Goal: Task Accomplishment & Management: Manage account settings

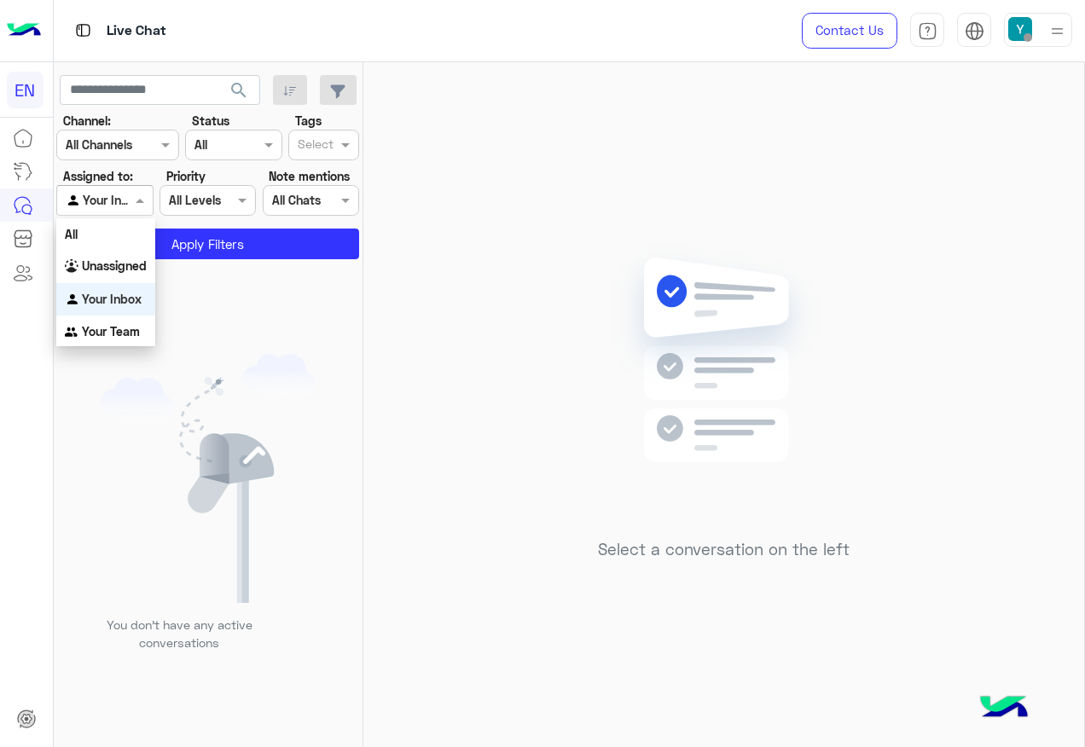
click at [106, 199] on div at bounding box center [104, 200] width 95 height 20
click at [117, 238] on div "All" at bounding box center [105, 234] width 99 height 32
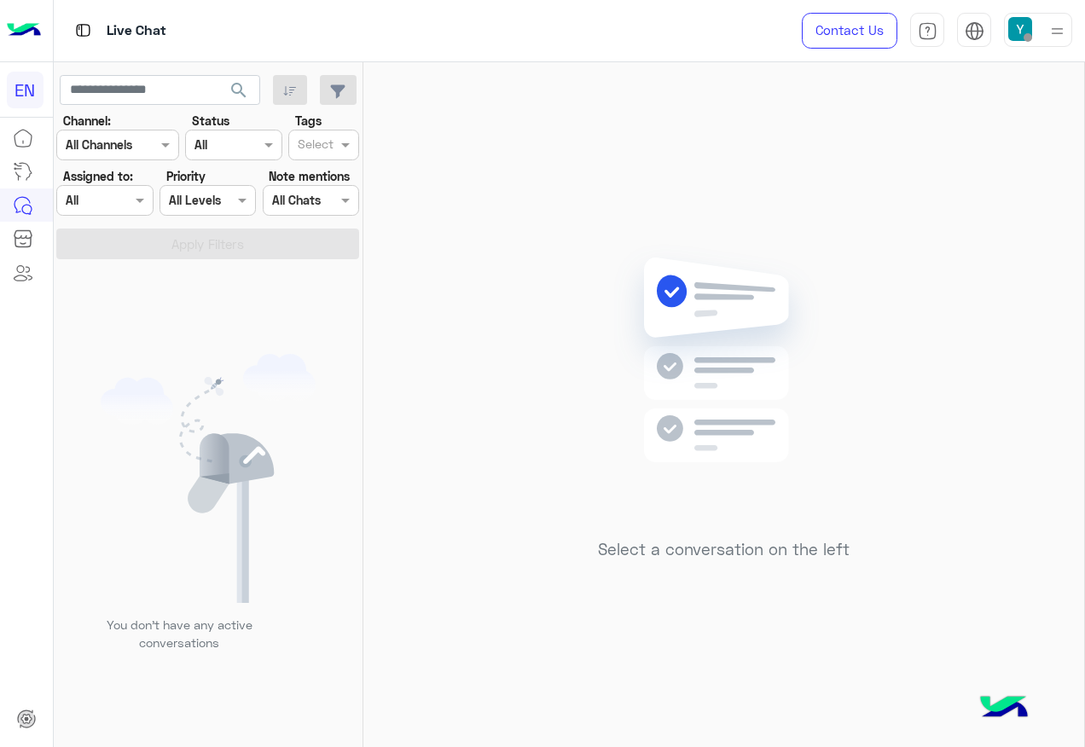
click at [93, 206] on input "text" at bounding box center [85, 201] width 39 height 18
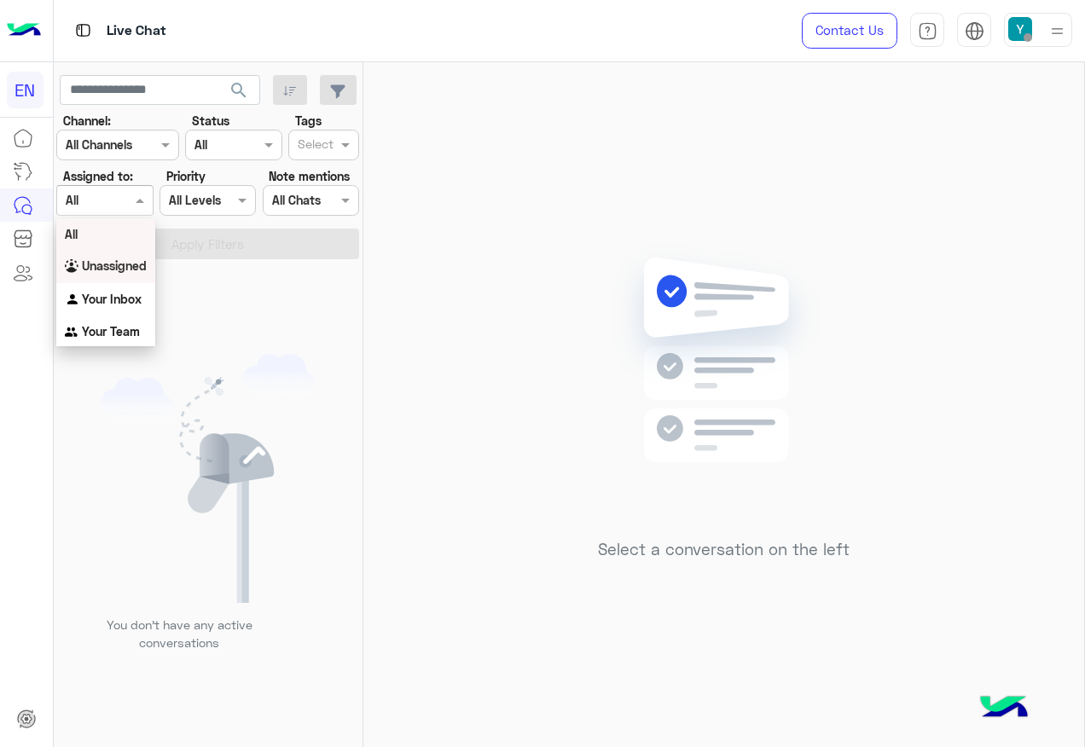
click at [101, 264] on b "Unassigned" at bounding box center [114, 265] width 65 height 14
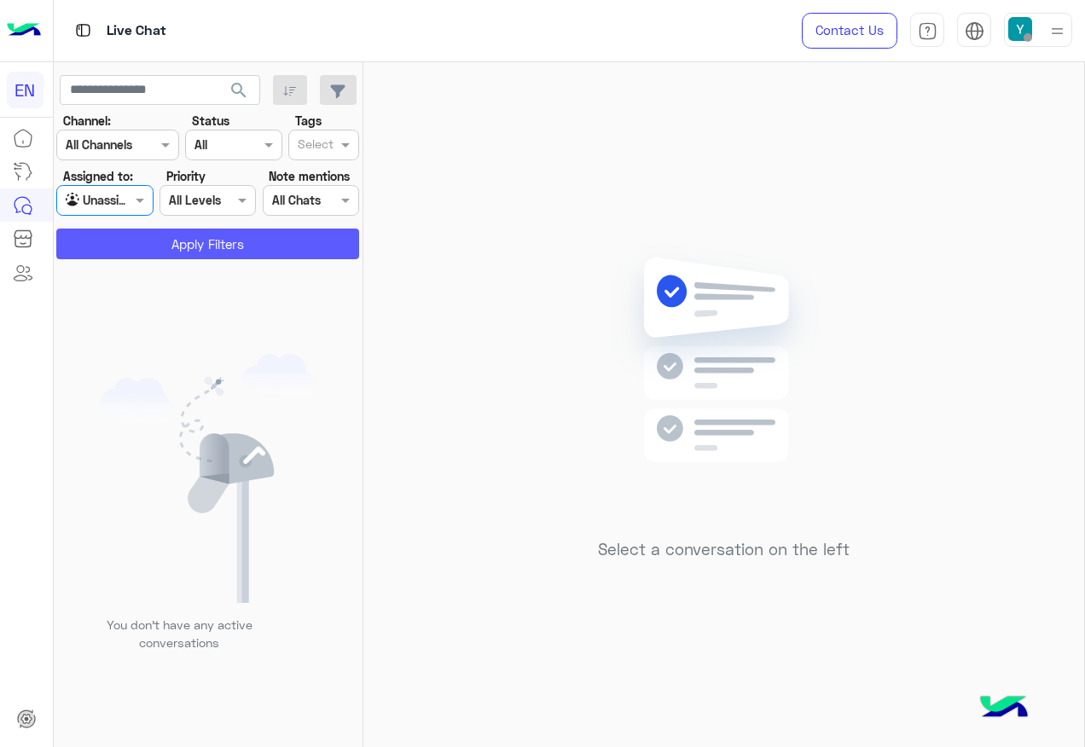
click at [140, 229] on button "Apply Filters" at bounding box center [207, 244] width 303 height 31
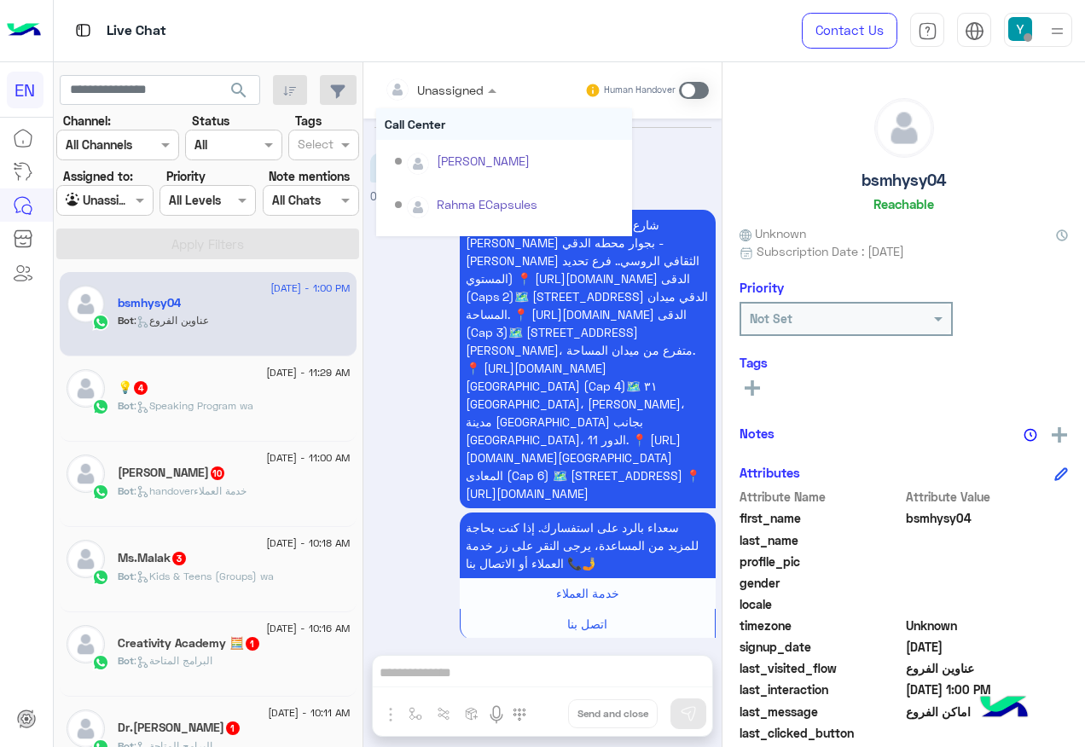
click at [462, 77] on div "Unassigned" at bounding box center [434, 89] width 99 height 34
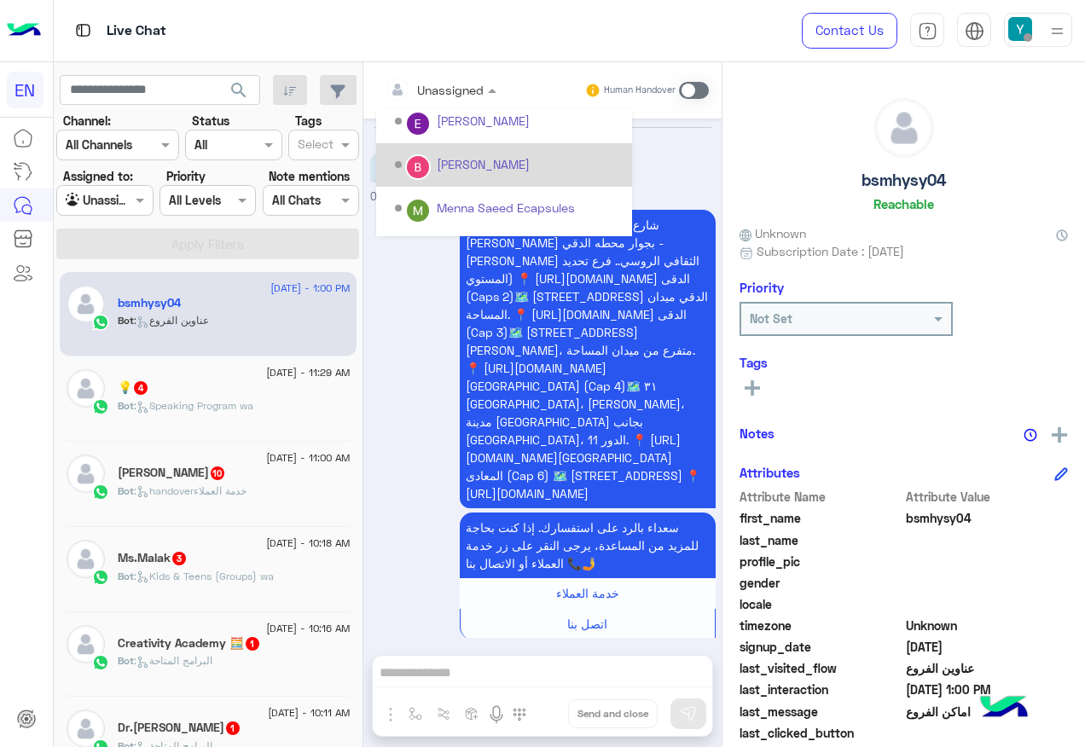
scroll to position [283, 0]
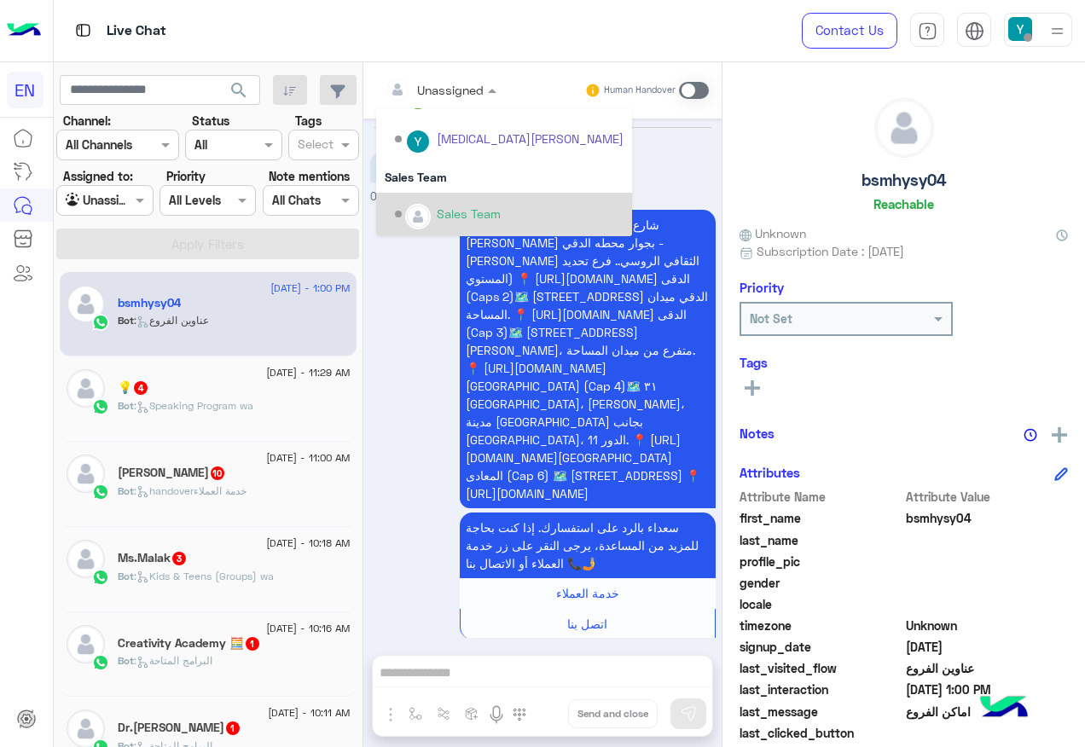
click at [472, 196] on div "Sales Team" at bounding box center [504, 214] width 256 height 43
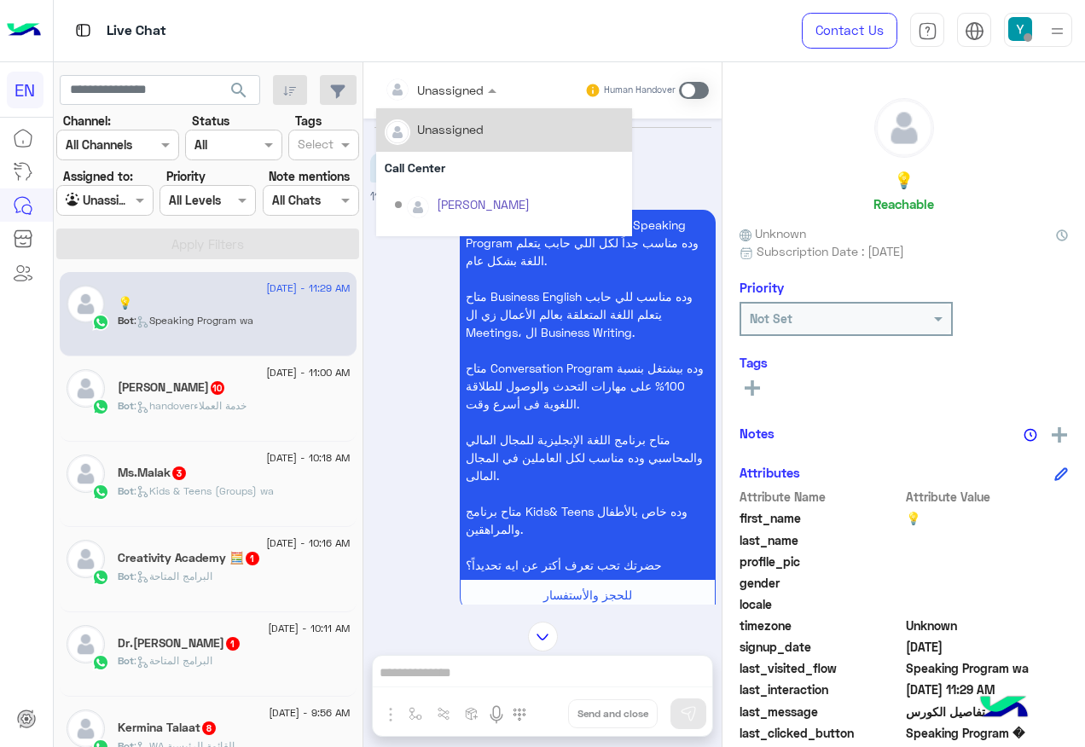
click at [463, 84] on div at bounding box center [440, 89] width 129 height 20
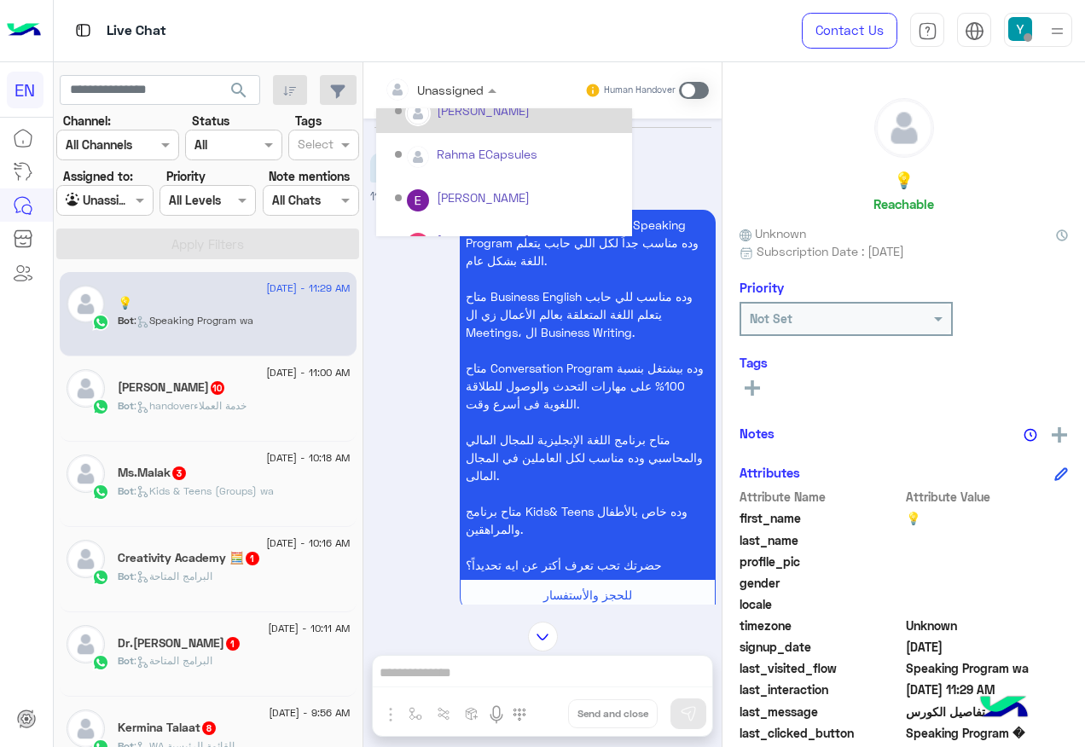
scroll to position [283, 0]
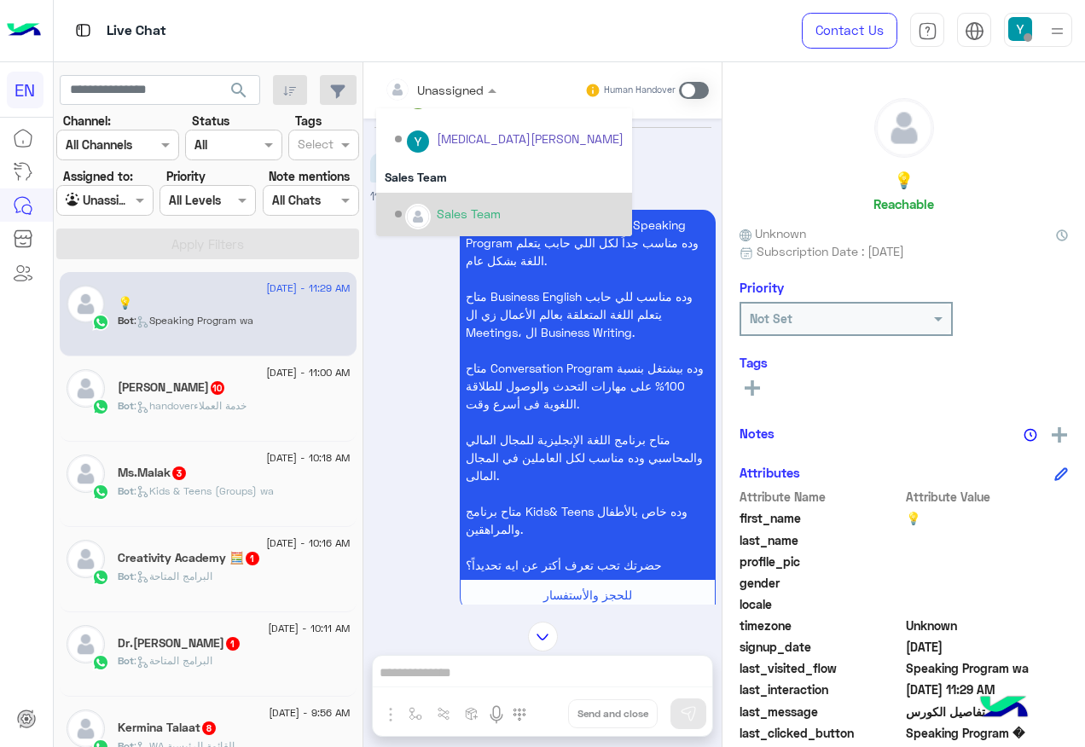
click at [425, 211] on img "Options list" at bounding box center [418, 216] width 22 height 22
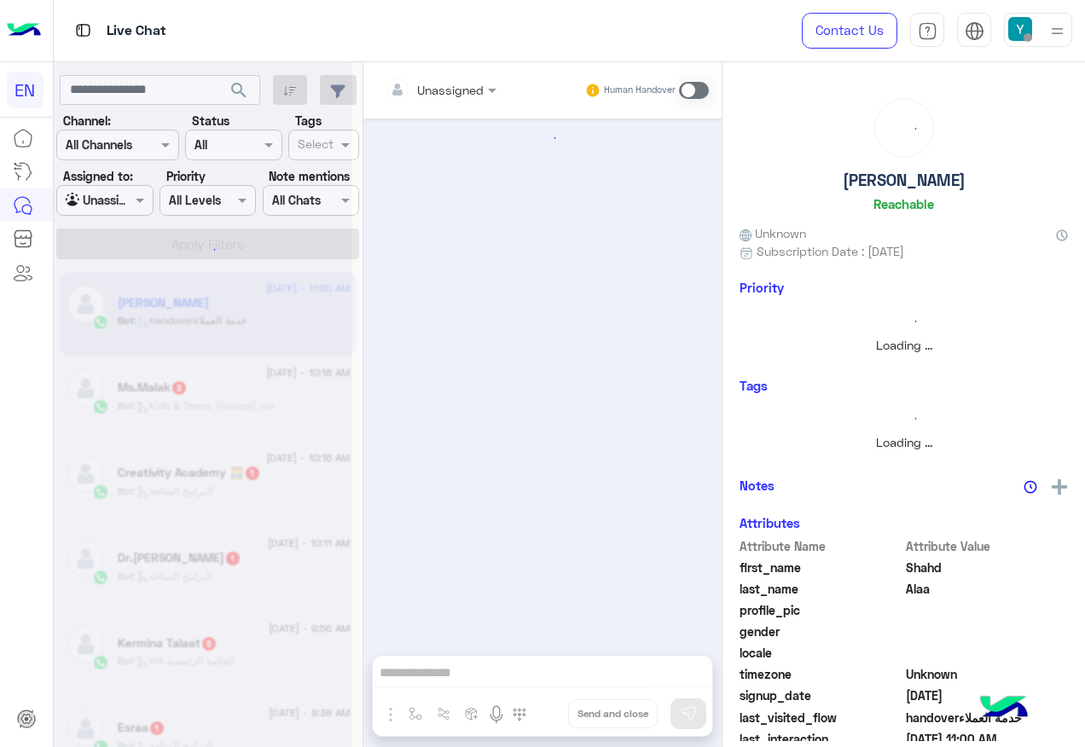
click at [97, 205] on div at bounding box center [203, 380] width 298 height 747
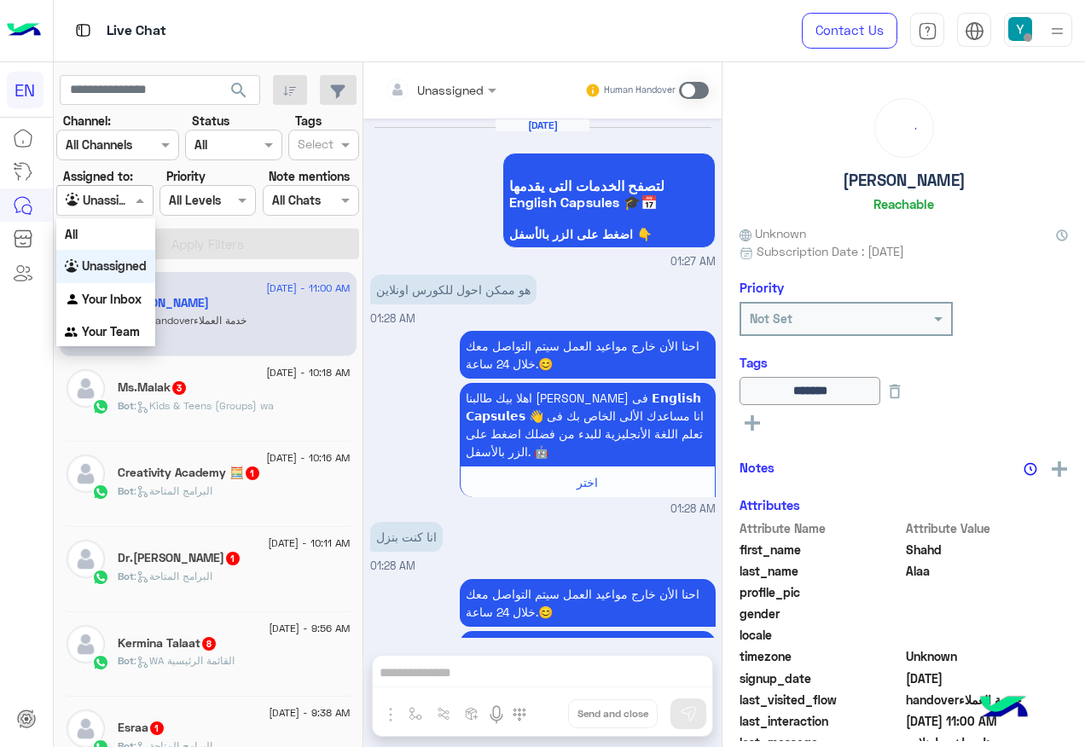
scroll to position [1755, 0]
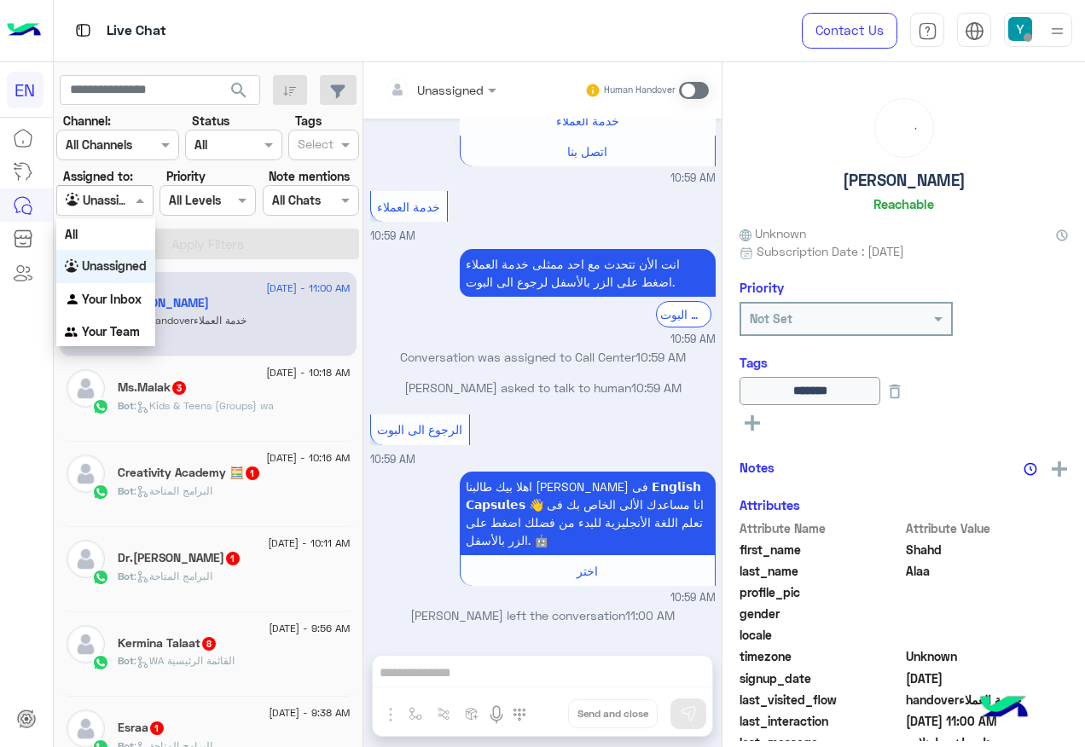
click at [136, 200] on span at bounding box center [141, 200] width 21 height 18
click at [110, 346] on body "EN Live Chat Contact Us Help Center عربي English search Channel: Channel All Ch…" at bounding box center [542, 373] width 1085 height 747
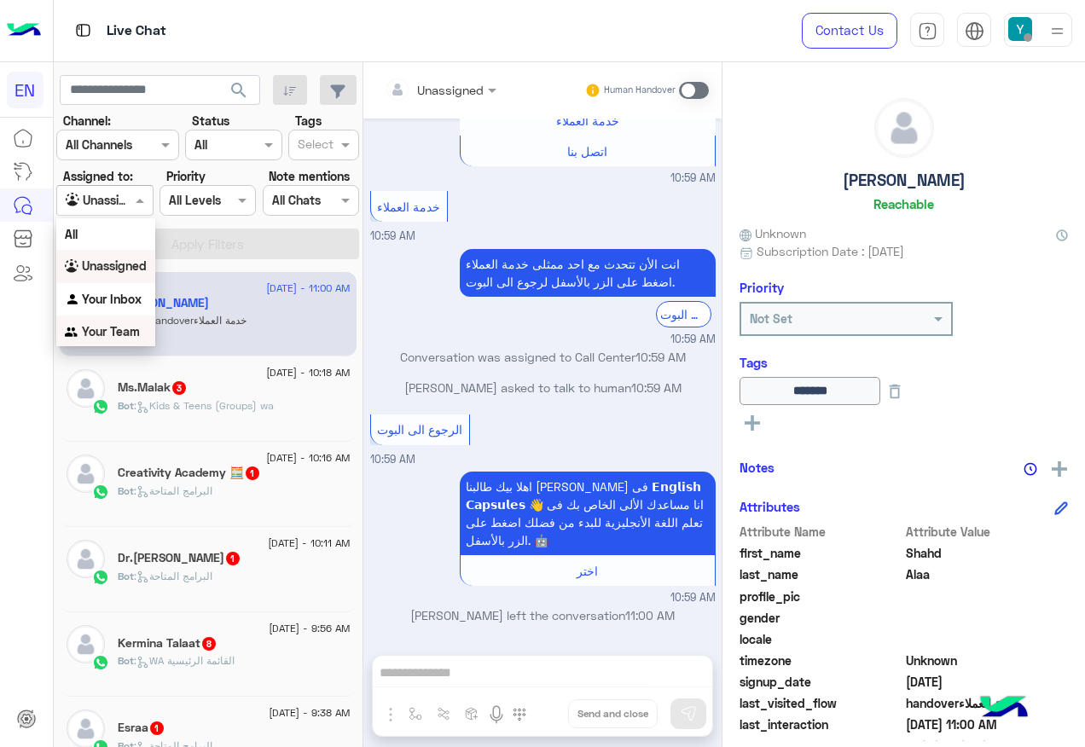
click at [123, 330] on b "Your Team" at bounding box center [111, 331] width 58 height 14
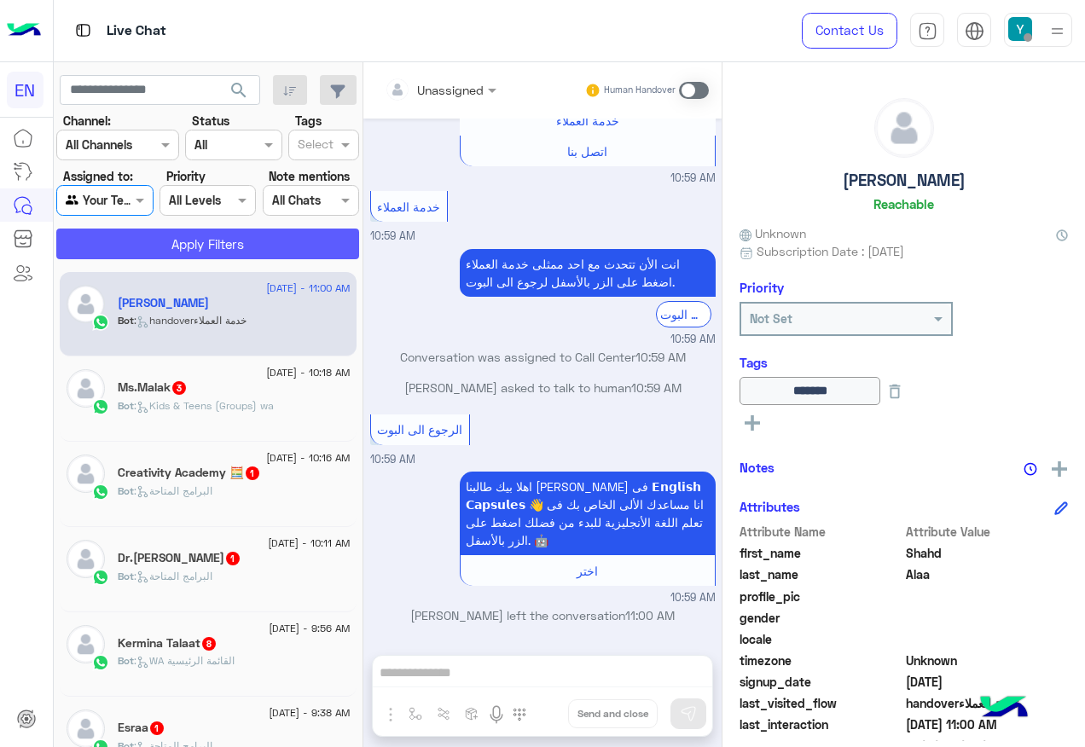
click at [173, 238] on button "Apply Filters" at bounding box center [207, 244] width 303 height 31
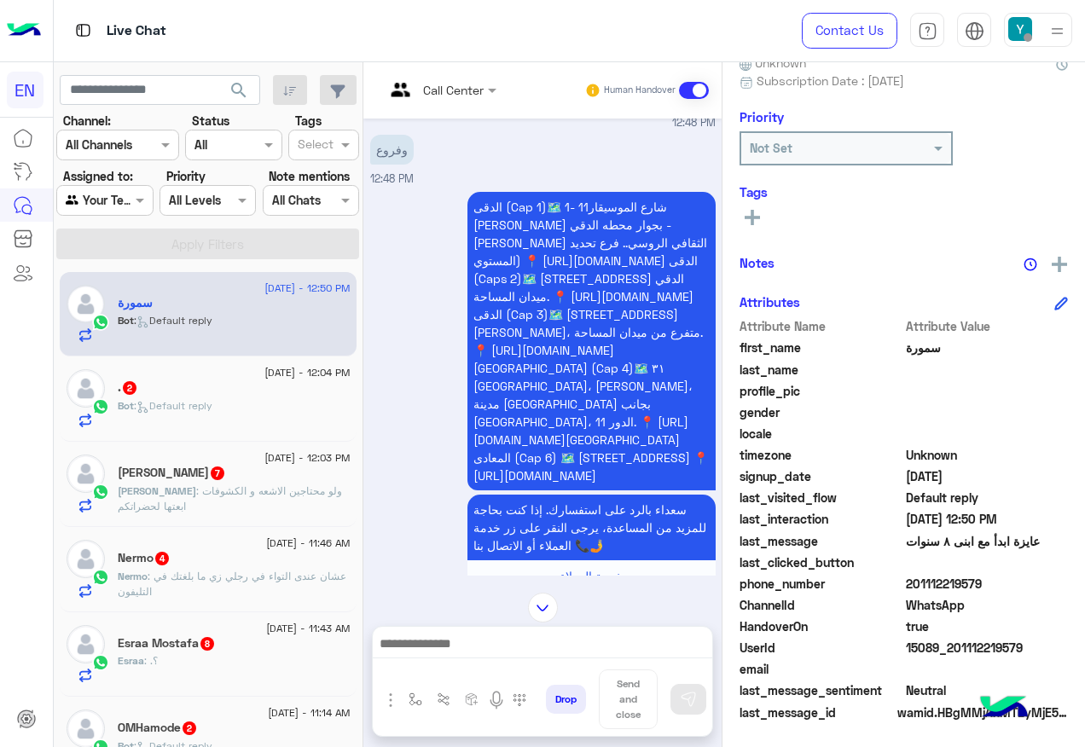
scroll to position [159, 0]
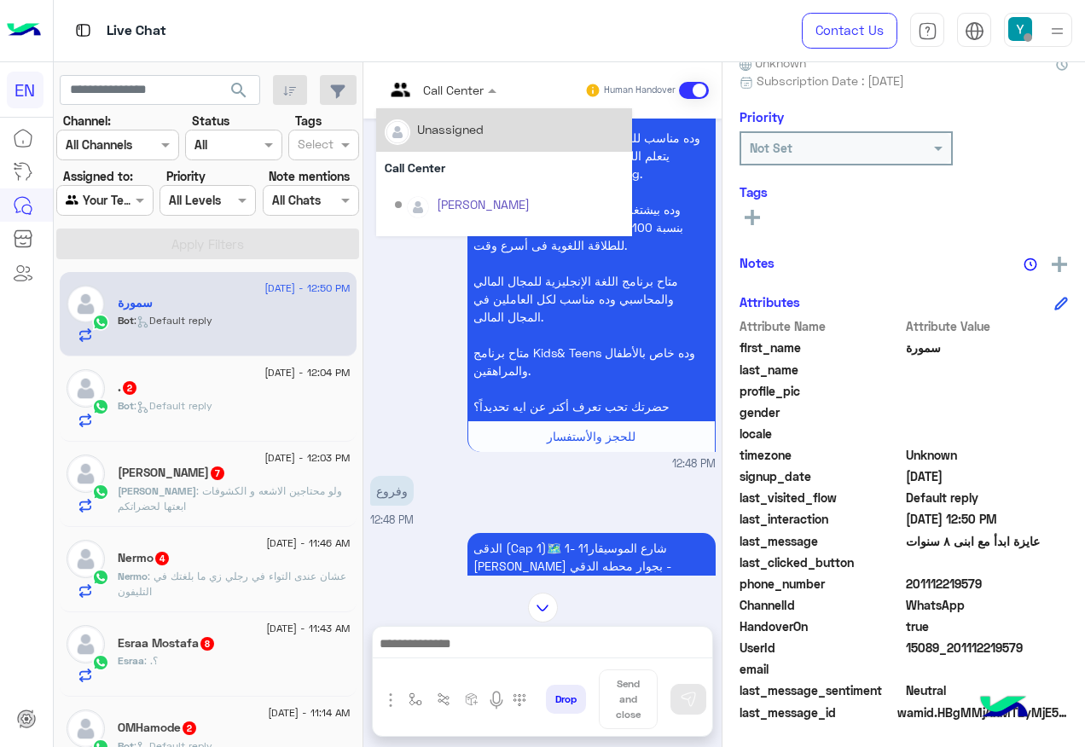
click at [494, 100] on div "Call Center" at bounding box center [440, 90] width 129 height 31
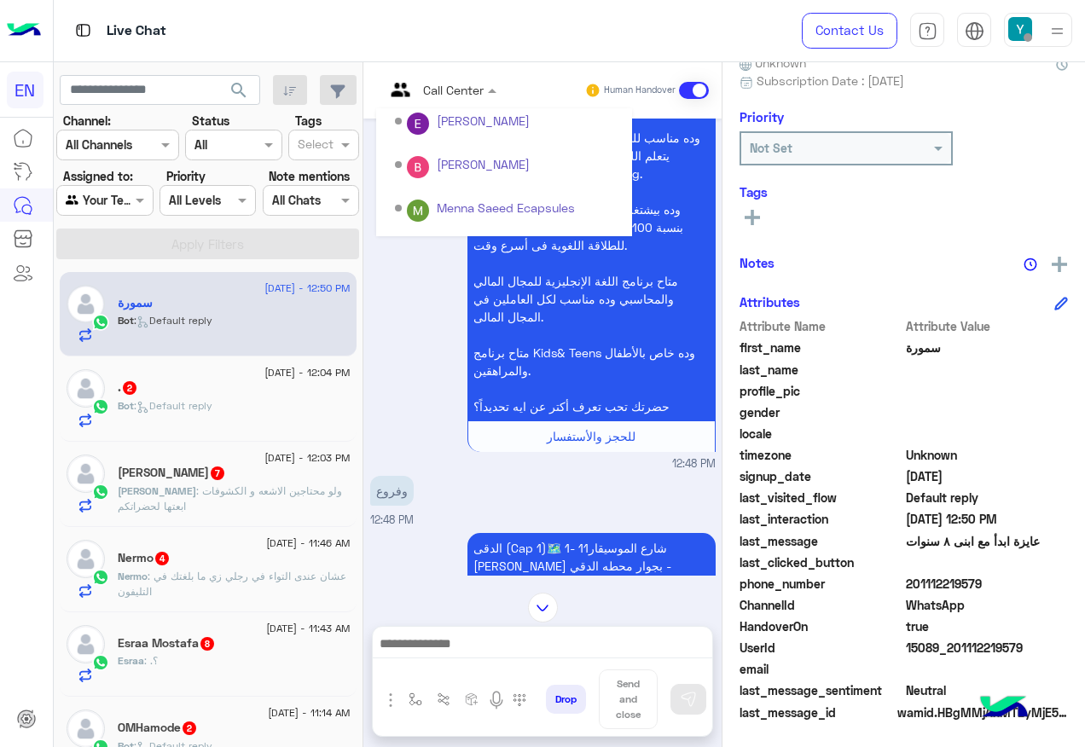
scroll to position [256, 0]
click at [480, 207] on div "Sales Team" at bounding box center [504, 204] width 256 height 32
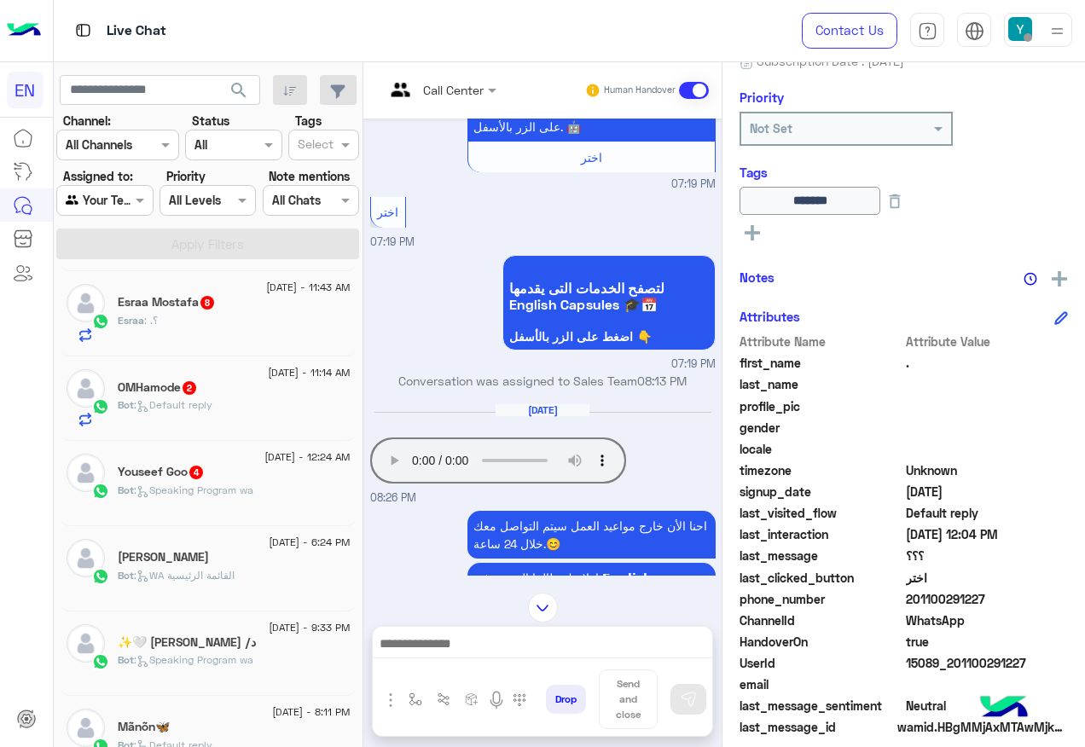
scroll to position [206, 0]
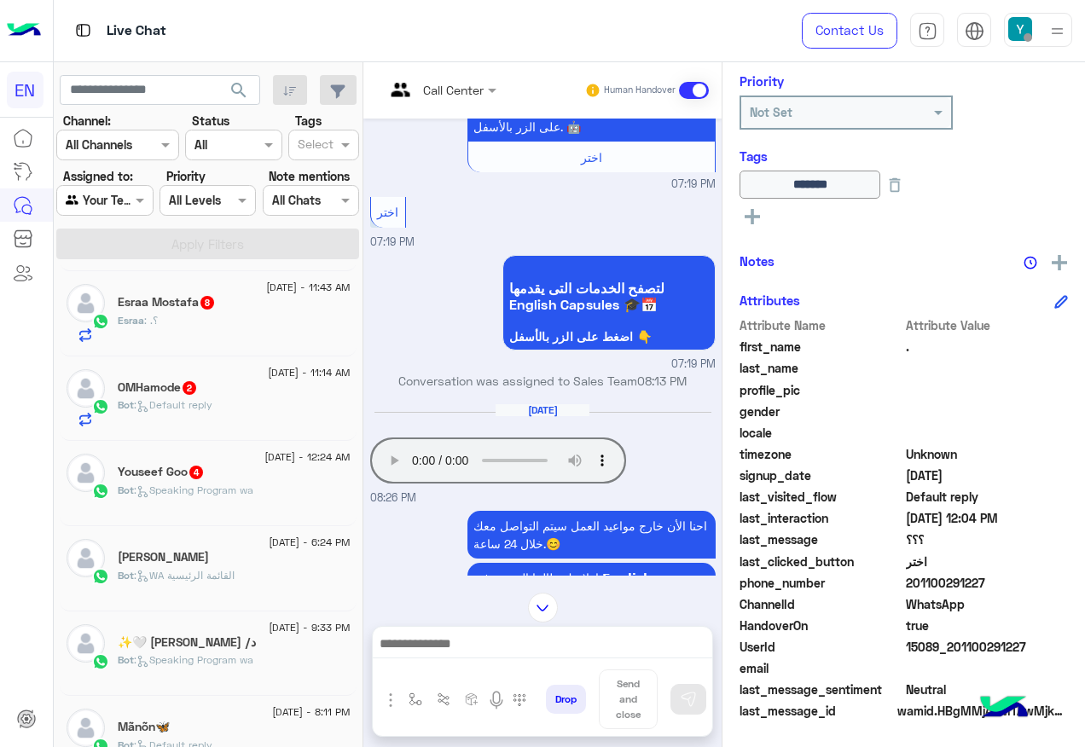
drag, startPoint x: 910, startPoint y: 580, endPoint x: 1002, endPoint y: 582, distance: 92.1
click at [1002, 582] on span "201100291227" at bounding box center [987, 583] width 163 height 18
drag, startPoint x: 1002, startPoint y: 582, endPoint x: 964, endPoint y: 582, distance: 37.5
copy span "01100291227"
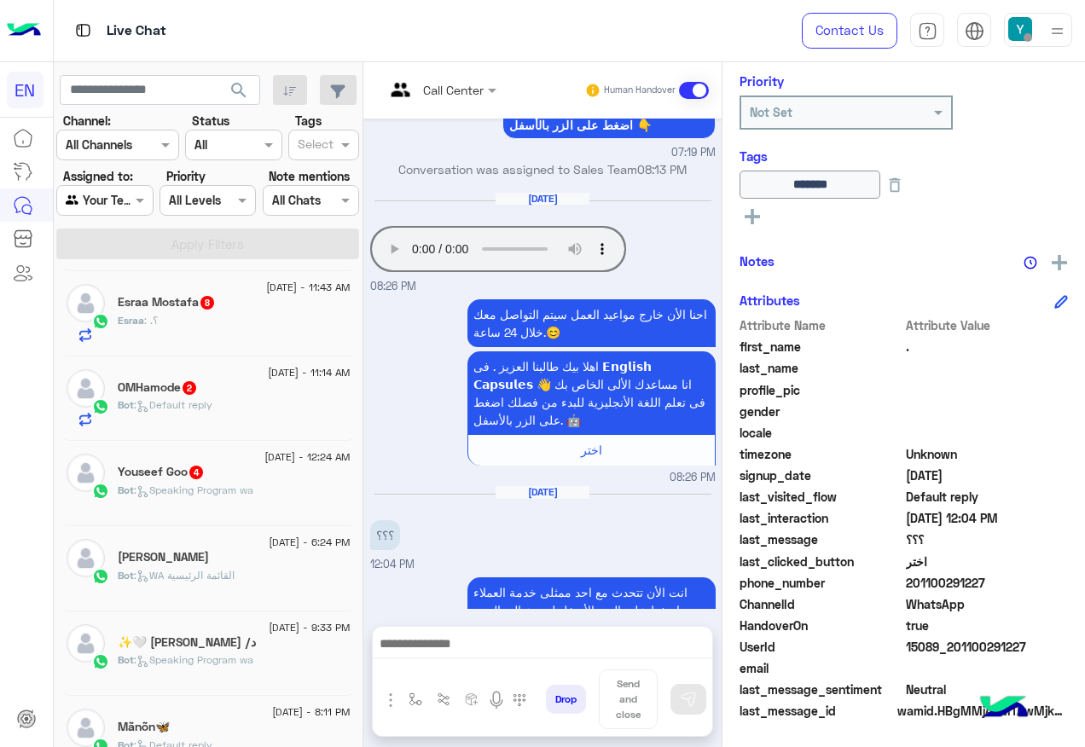
scroll to position [1207, 0]
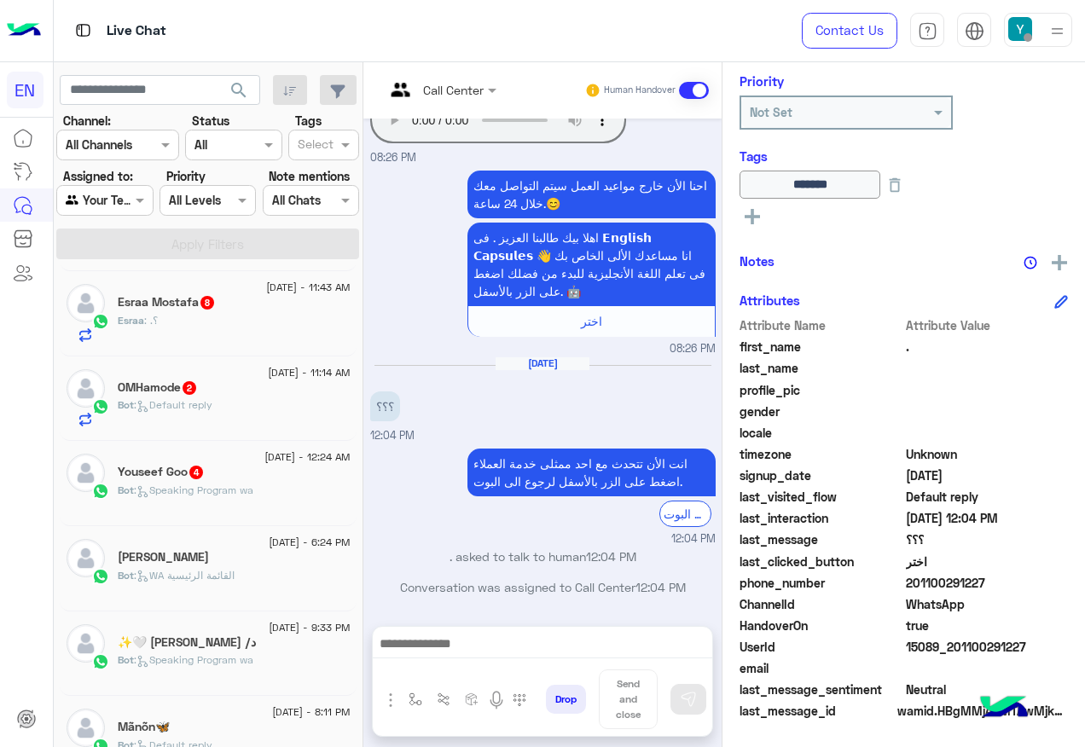
click at [278, 470] on div "Youseef Goo 4" at bounding box center [234, 474] width 233 height 18
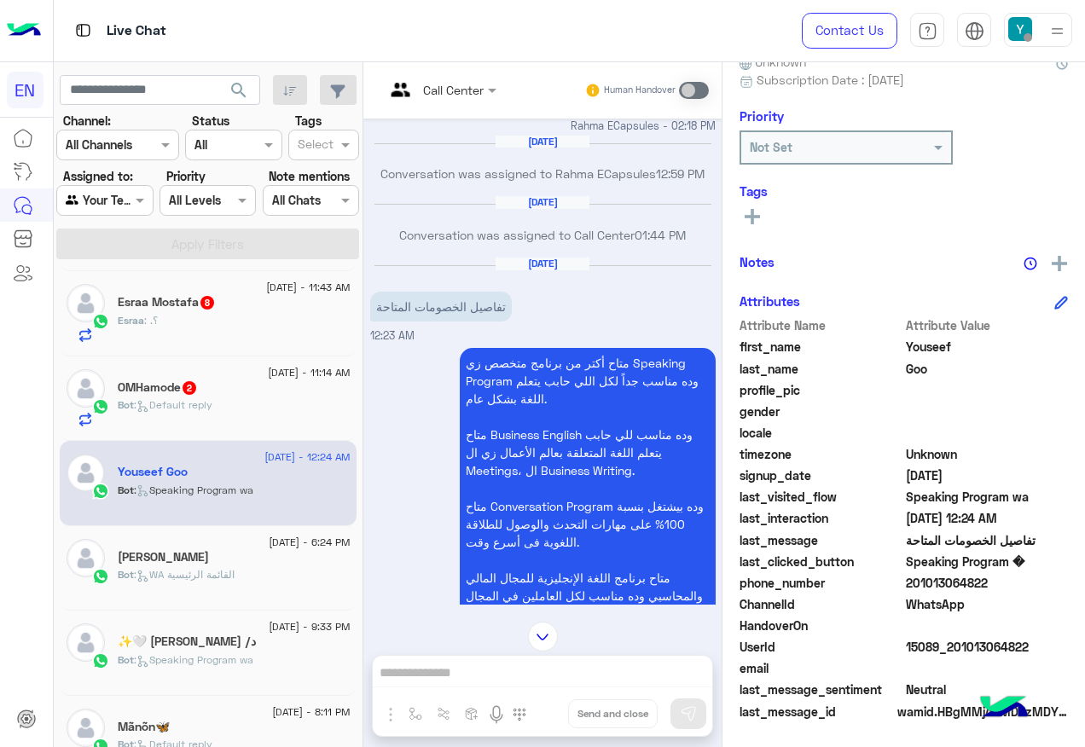
scroll to position [586, 0]
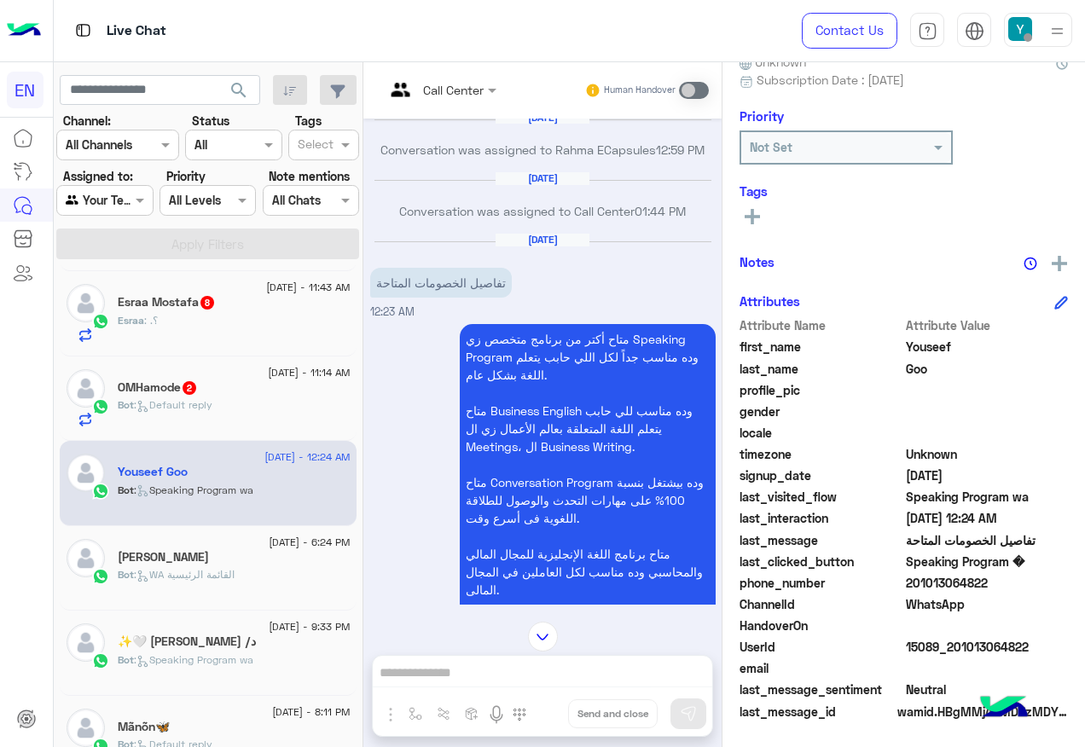
drag, startPoint x: 909, startPoint y: 580, endPoint x: 1031, endPoint y: 584, distance: 122.0
click at [1031, 584] on span "201013064822" at bounding box center [987, 583] width 163 height 18
drag, startPoint x: 1031, startPoint y: 584, endPoint x: 969, endPoint y: 581, distance: 61.5
copy span "01013064822"
click at [448, 84] on input "text" at bounding box center [419, 90] width 69 height 18
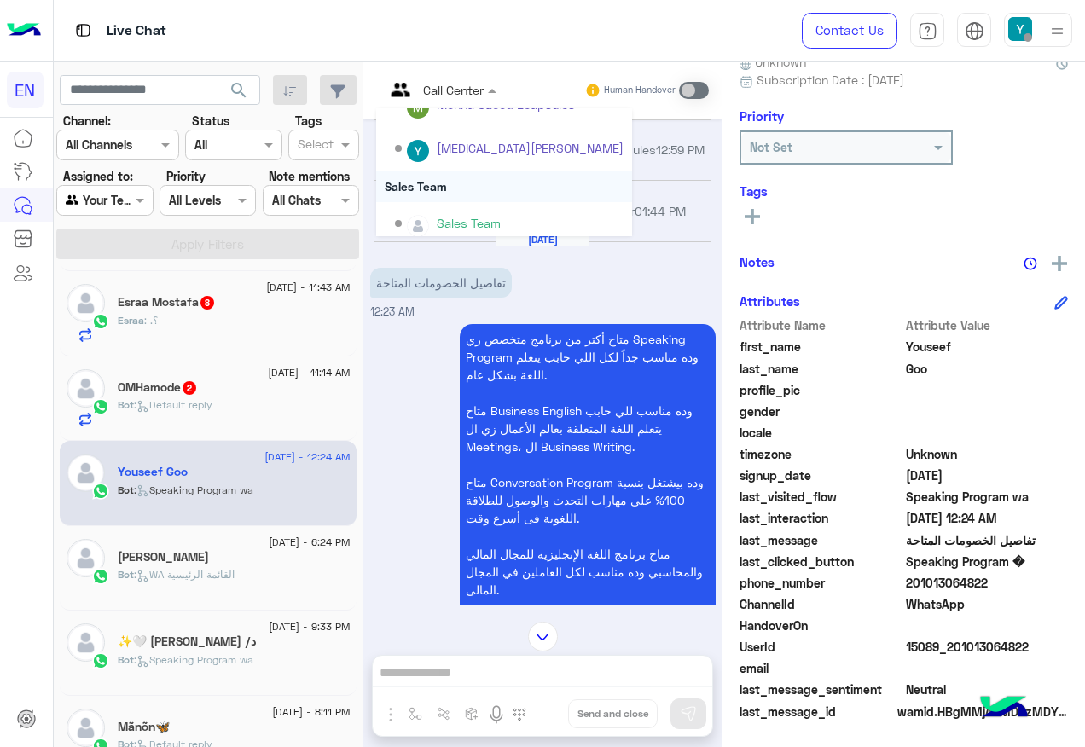
scroll to position [283, 0]
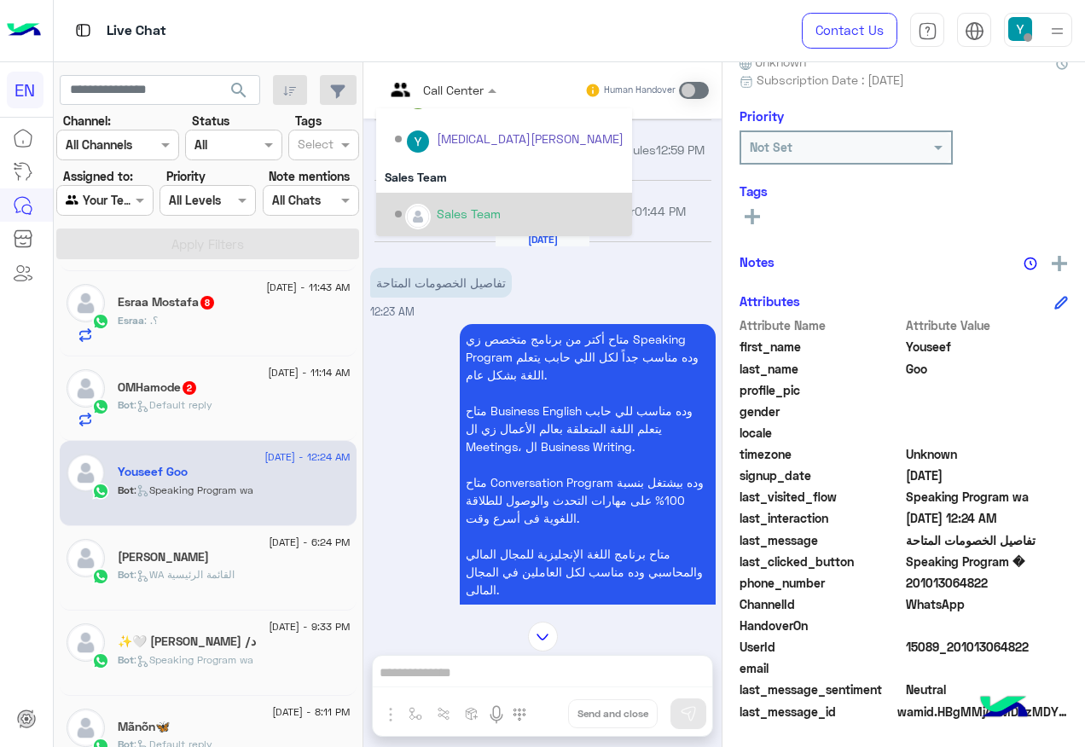
click at [487, 213] on div "Sales Team" at bounding box center [469, 214] width 64 height 18
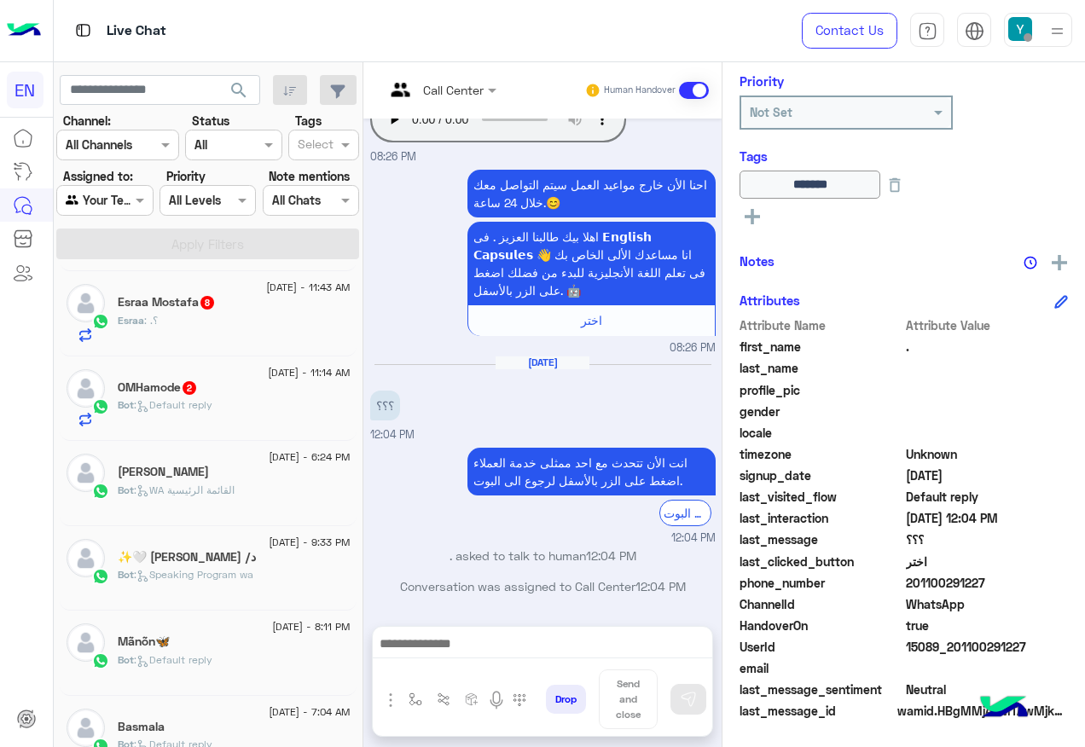
scroll to position [1207, 0]
click at [248, 400] on div "Bot : Default reply" at bounding box center [234, 412] width 233 height 30
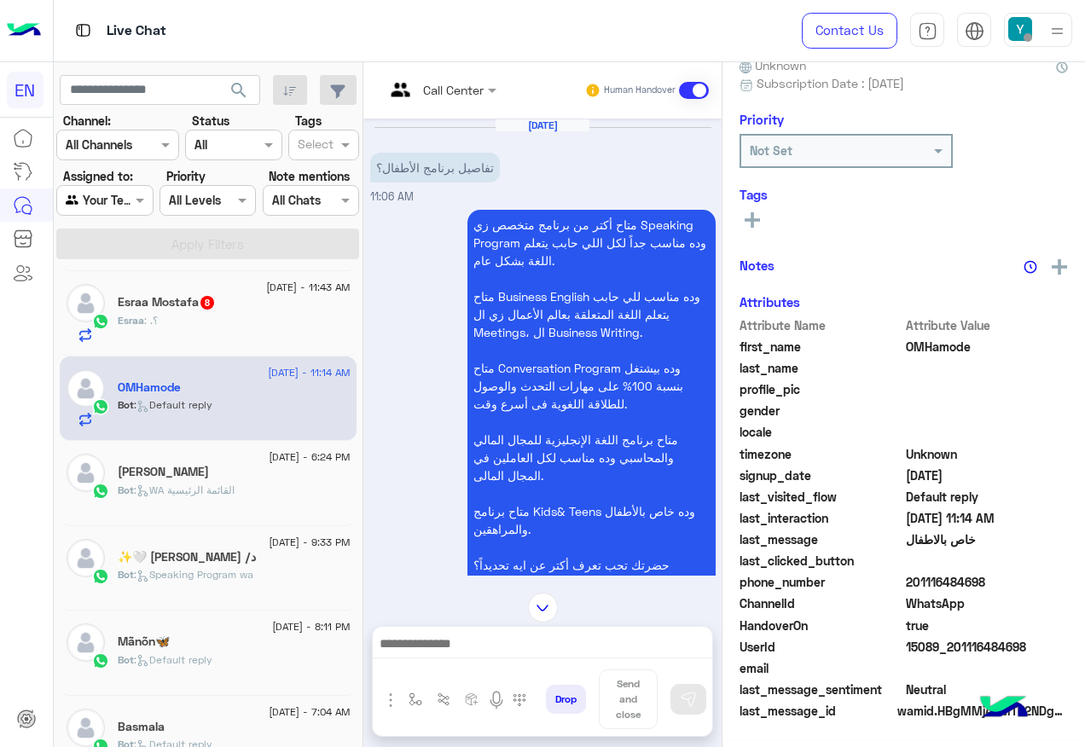
scroll to position [171, 0]
click at [449, 90] on input "text" at bounding box center [419, 90] width 69 height 18
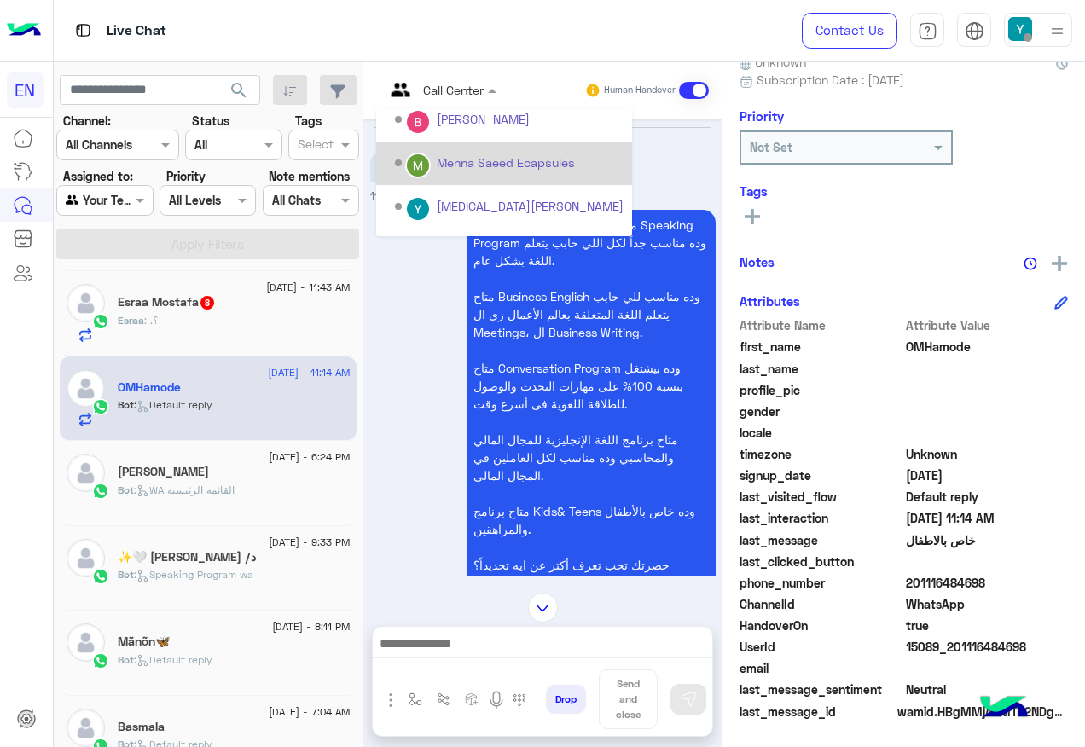
scroll to position [256, 0]
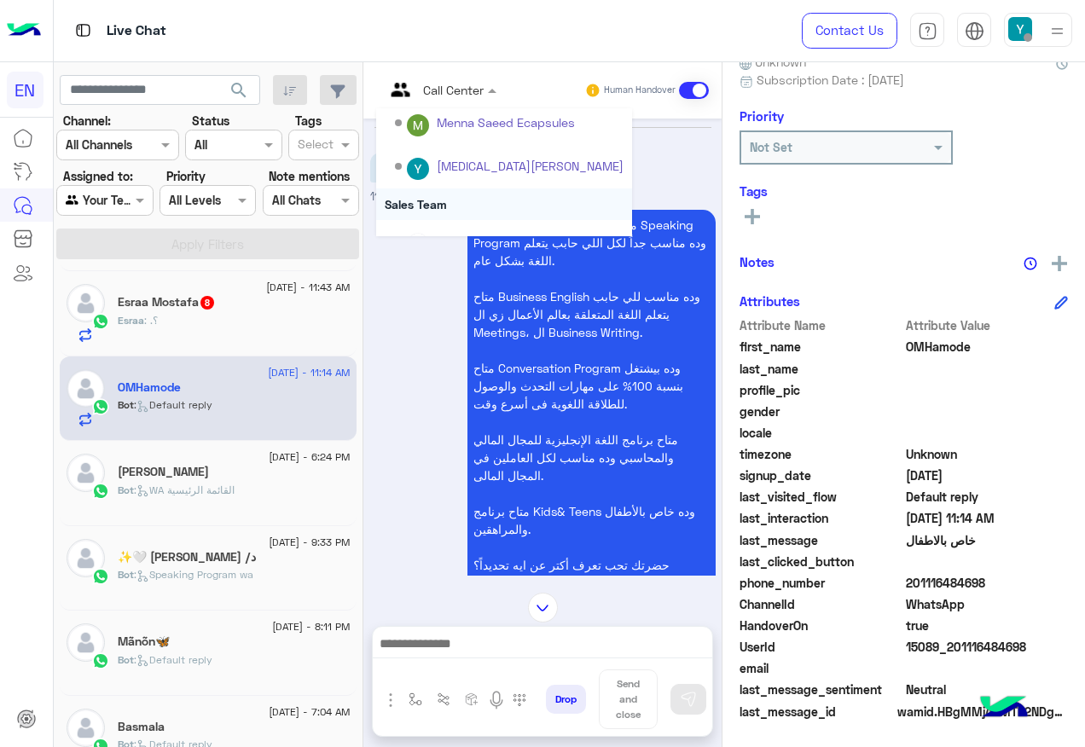
click at [450, 205] on div "Sales Team" at bounding box center [504, 204] width 256 height 32
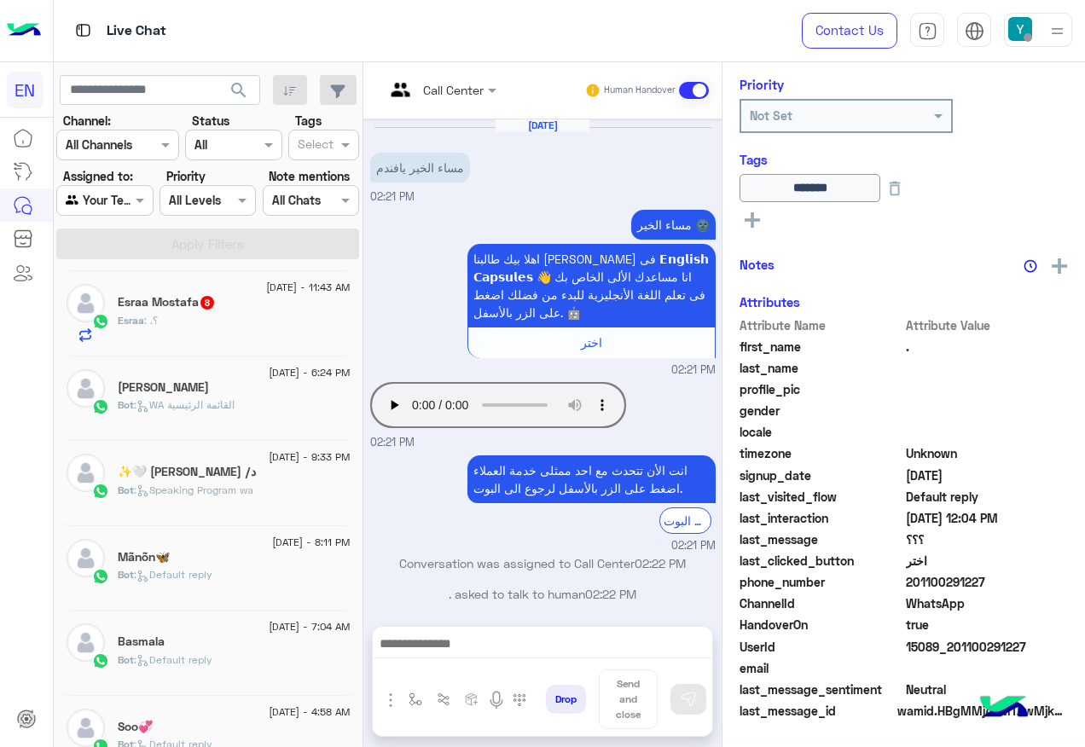
scroll to position [1207, 0]
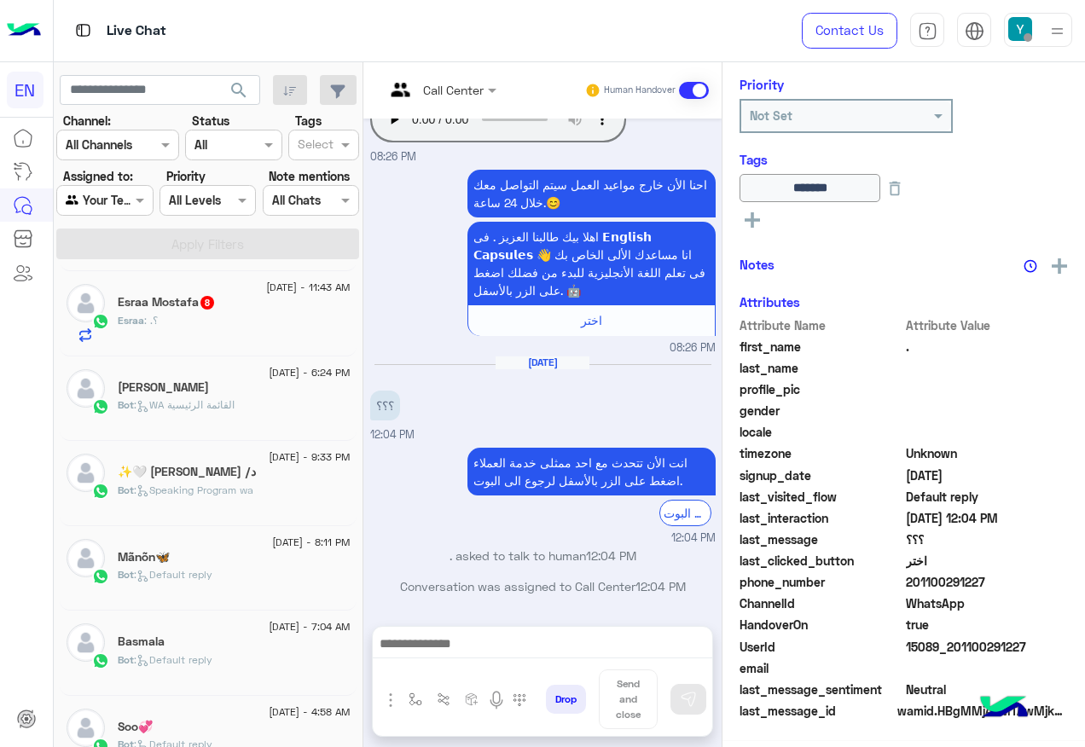
click at [173, 331] on div "Esraa : .؟" at bounding box center [234, 328] width 233 height 30
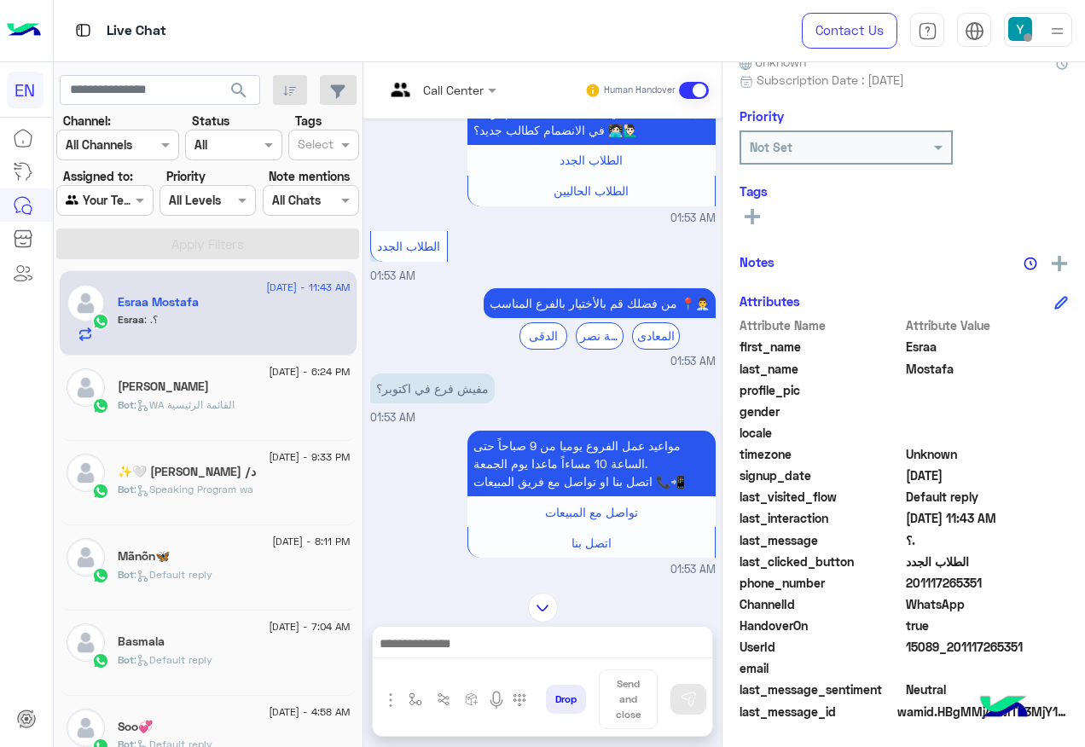
scroll to position [716, 0]
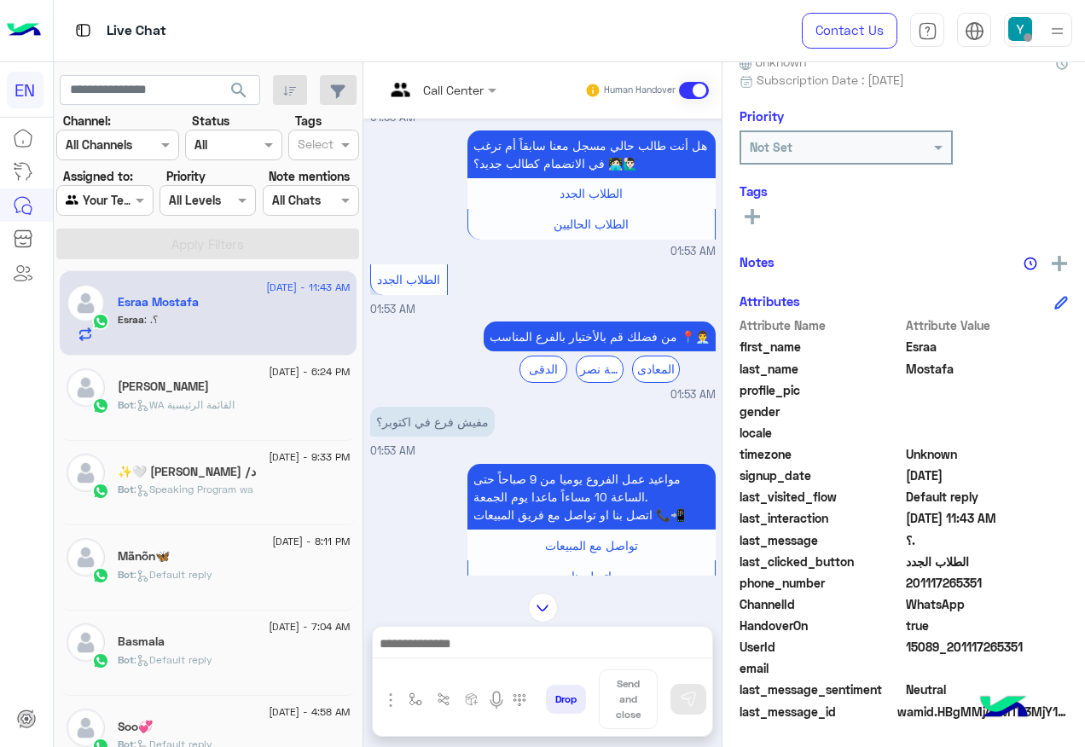
click at [483, 85] on div at bounding box center [440, 89] width 129 height 20
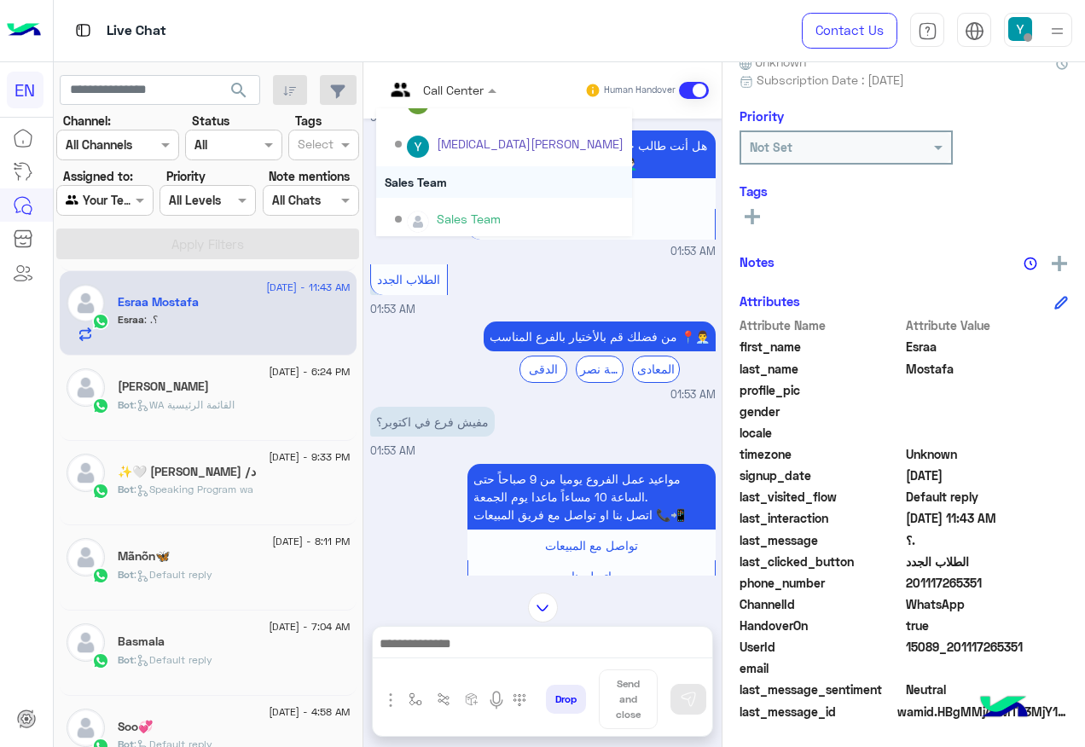
scroll to position [283, 0]
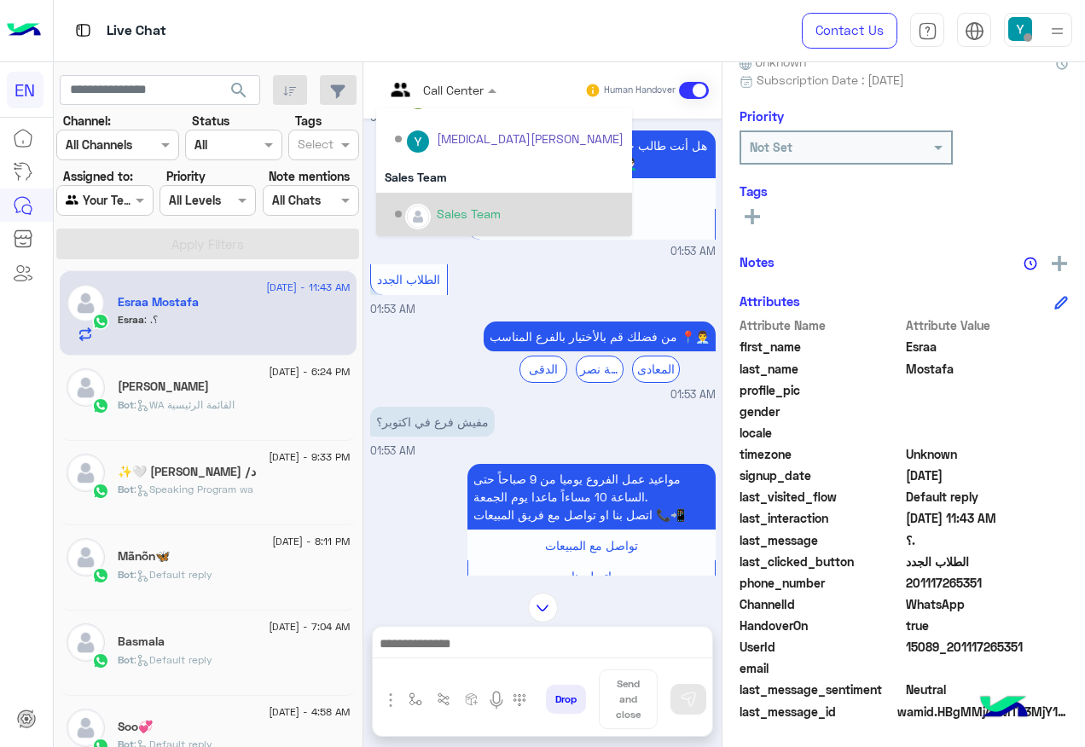
click at [449, 193] on div "Sales Team" at bounding box center [504, 214] width 256 height 43
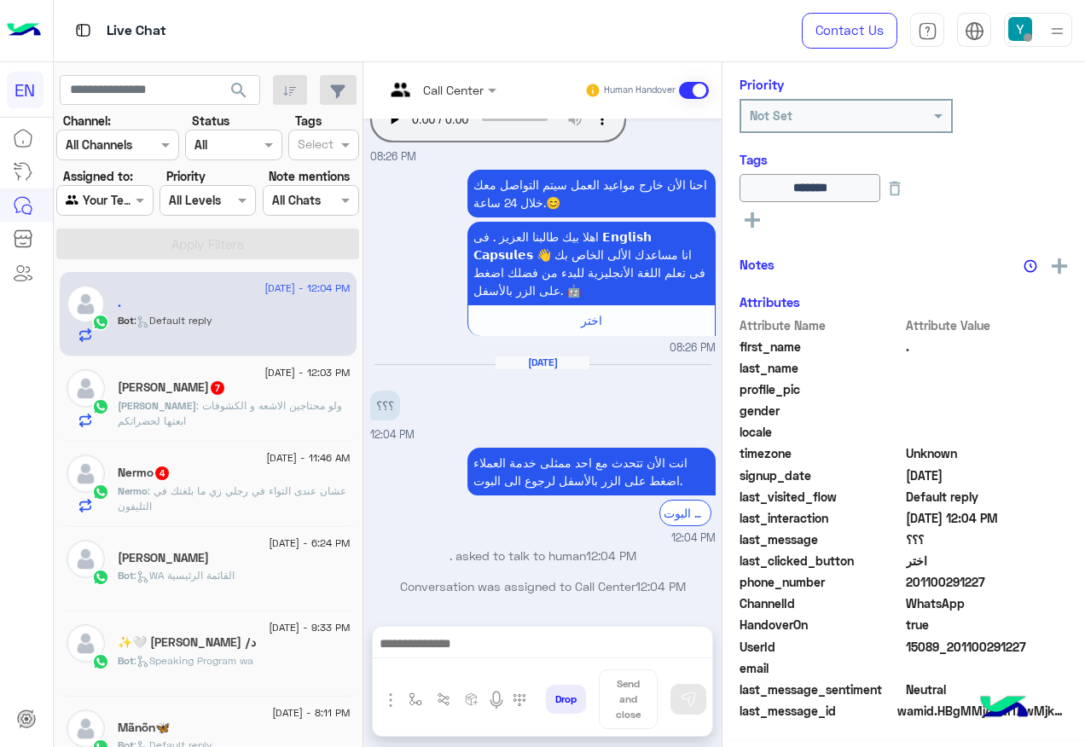
click at [263, 489] on span ": عشان عندى التواء في رجلي زي ما بلغتك في التليفون" at bounding box center [232, 498] width 229 height 28
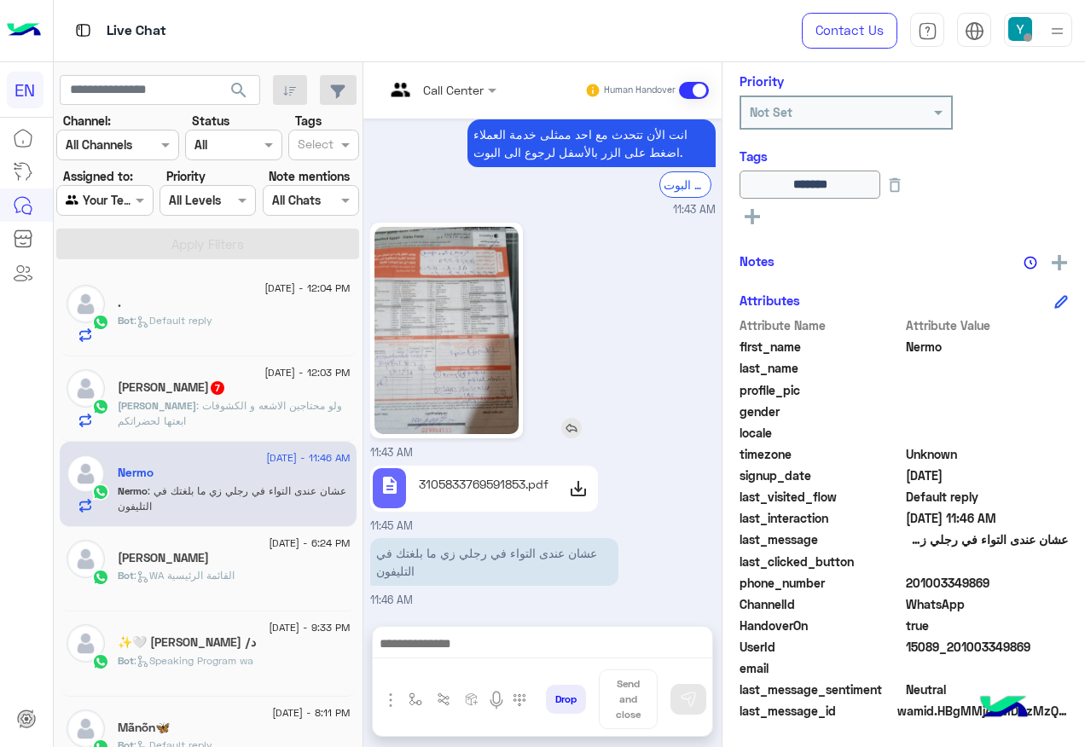
click at [471, 388] on img at bounding box center [446, 330] width 145 height 207
click at [582, 487] on icon at bounding box center [578, 488] width 20 height 20
drag, startPoint x: 909, startPoint y: 577, endPoint x: 1008, endPoint y: 577, distance: 98.9
click at [1008, 577] on span "201003349869" at bounding box center [987, 583] width 163 height 18
drag, startPoint x: 1008, startPoint y: 577, endPoint x: 920, endPoint y: 584, distance: 88.1
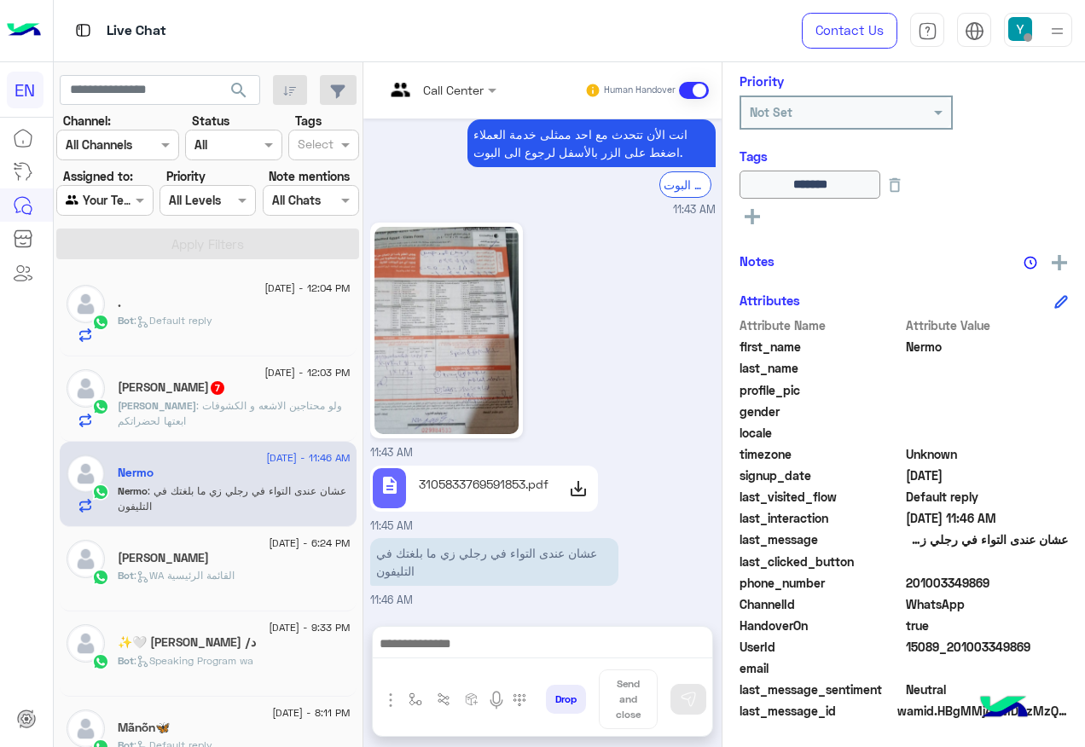
copy span "01003349869"
click at [449, 381] on img at bounding box center [446, 330] width 145 height 207
click at [583, 488] on use at bounding box center [578, 488] width 20 height 20
drag, startPoint x: 474, startPoint y: 408, endPoint x: 420, endPoint y: 238, distance: 178.2
click at [420, 238] on img at bounding box center [446, 330] width 145 height 207
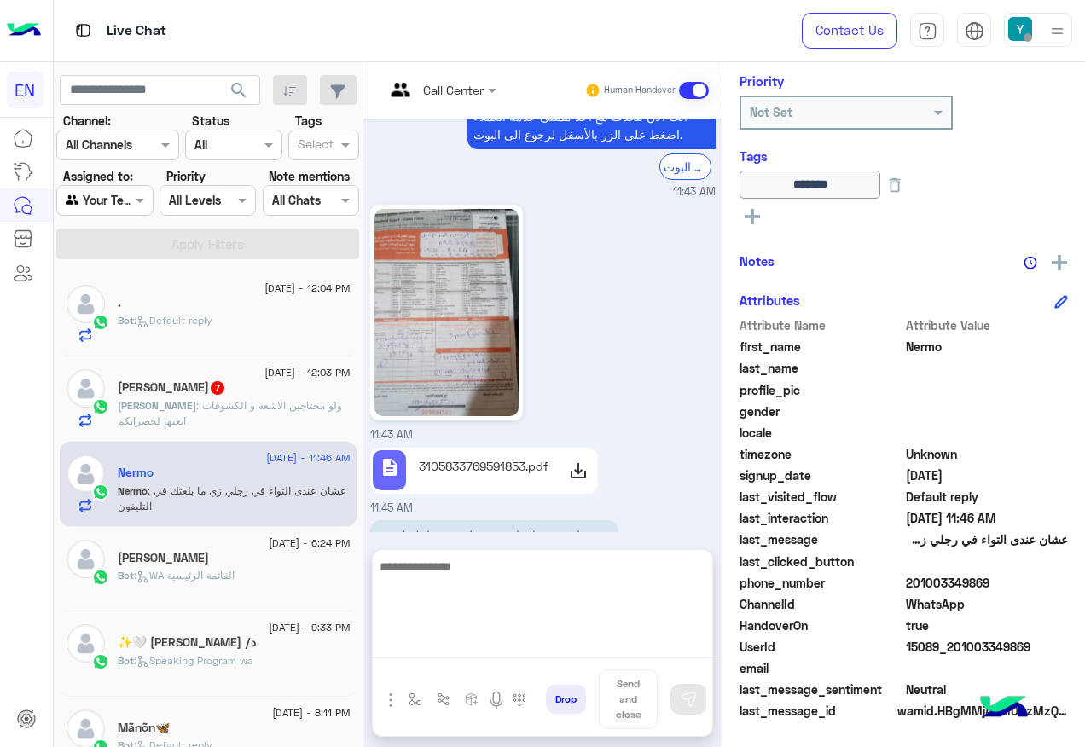
click at [504, 639] on textarea at bounding box center [542, 607] width 339 height 102
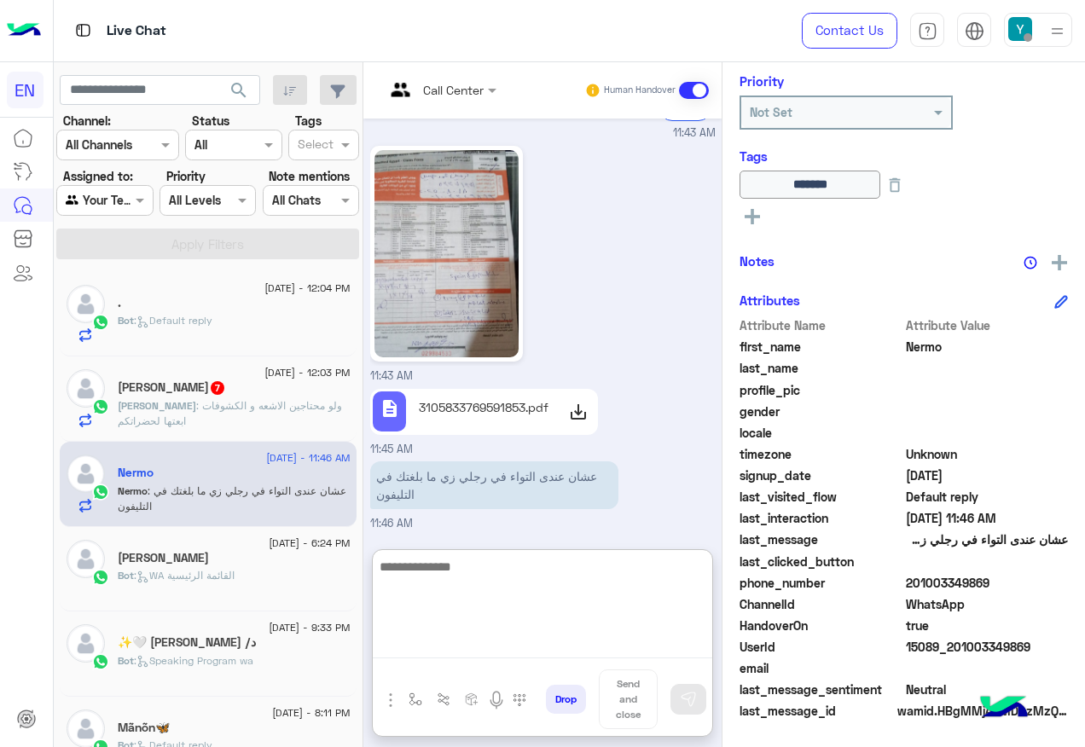
click at [502, 593] on textarea at bounding box center [542, 607] width 339 height 102
type textarea "*"
type textarea "**********"
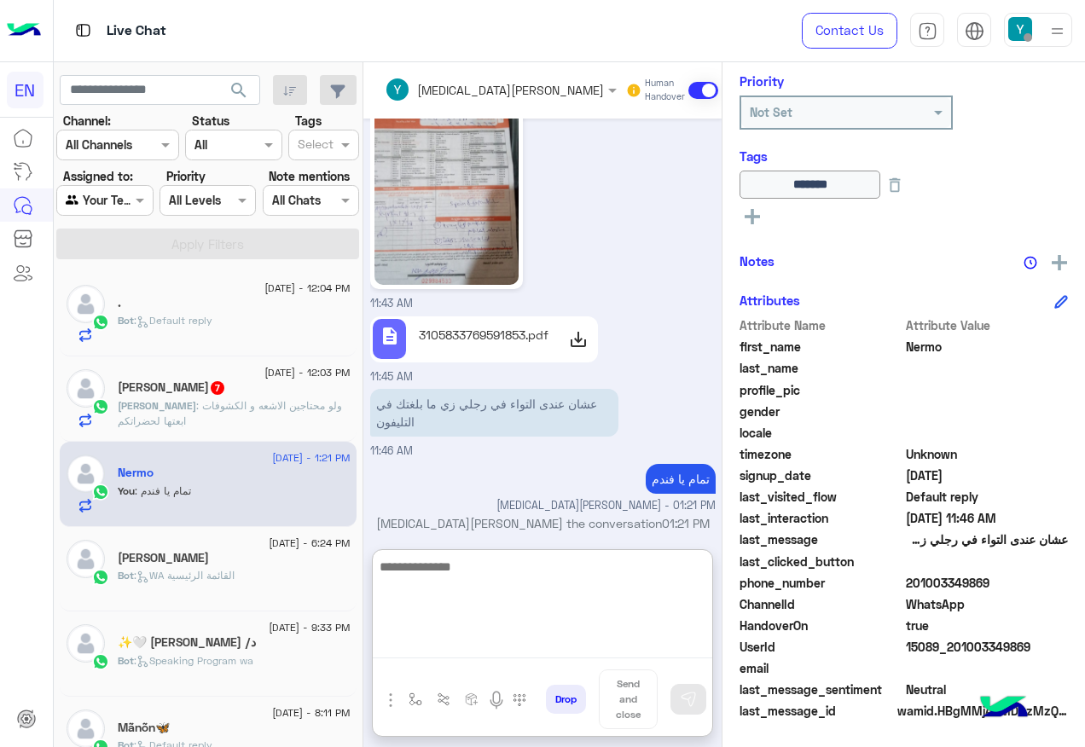
scroll to position [1004, 0]
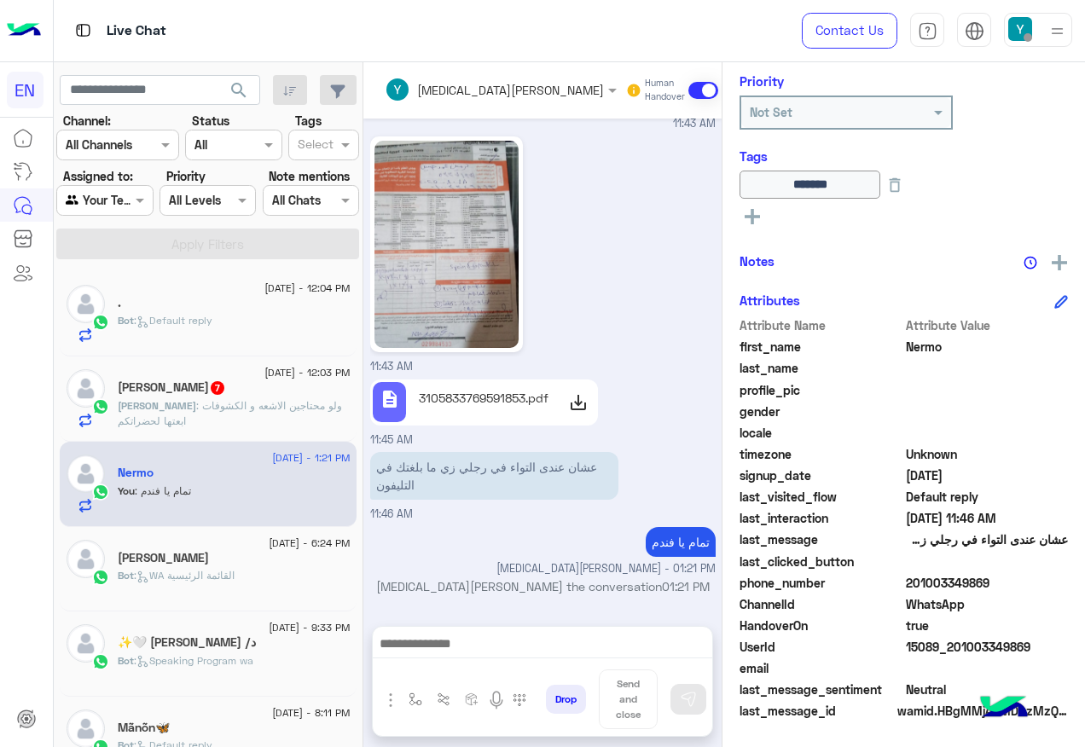
click at [246, 419] on p "[DEMOGRAPHIC_DATA] : ولو محتاجين الاشعه و الكشوفات ابعتها لحضراتكم" at bounding box center [234, 413] width 233 height 31
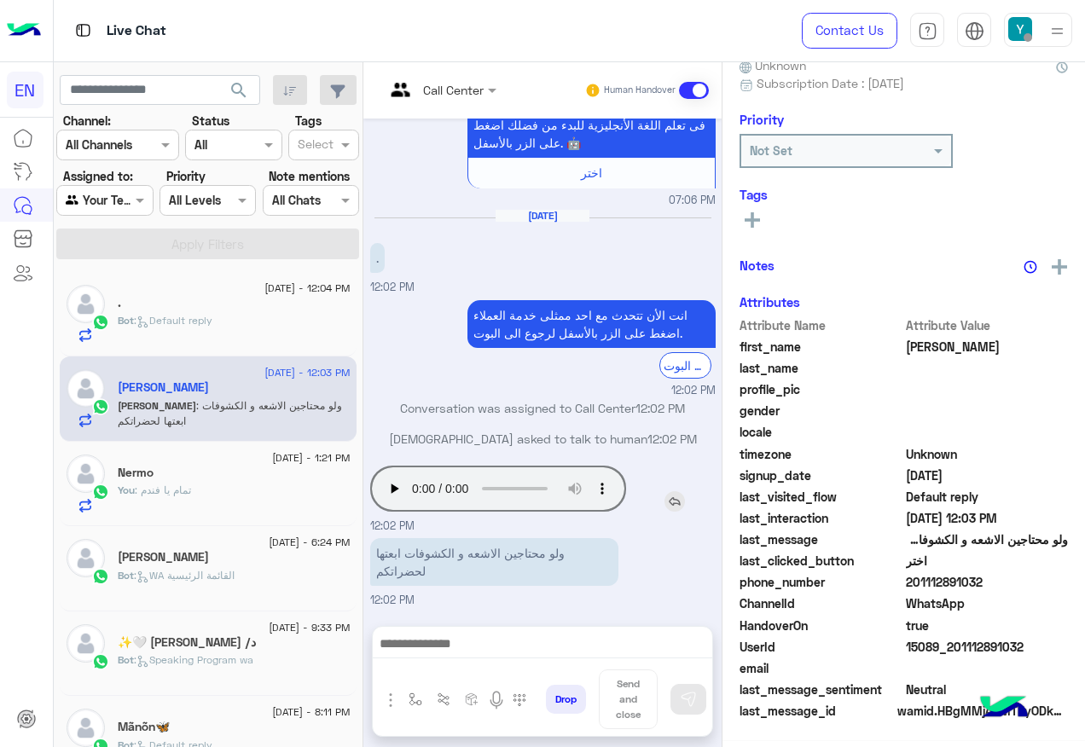
scroll to position [171, 0]
drag, startPoint x: 909, startPoint y: 583, endPoint x: 1022, endPoint y: 583, distance: 113.4
click at [1022, 583] on span "201112891032" at bounding box center [987, 583] width 163 height 18
drag, startPoint x: 1022, startPoint y: 583, endPoint x: 944, endPoint y: 574, distance: 79.0
copy span "01112891032"
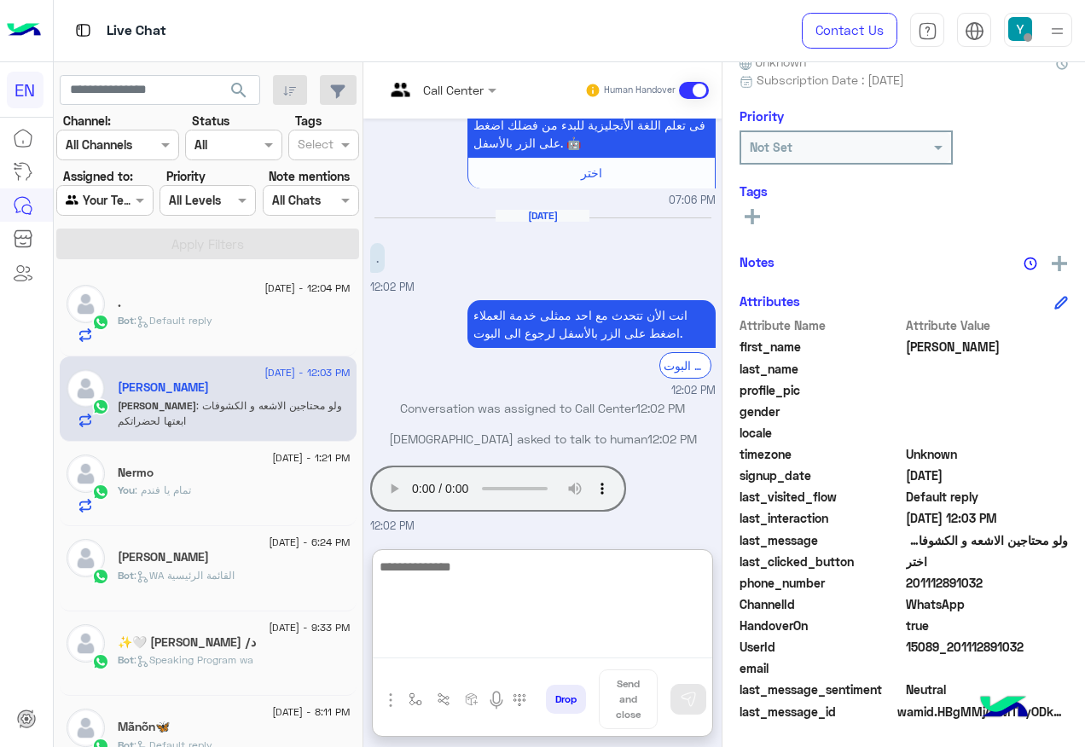
click at [467, 655] on textarea at bounding box center [542, 607] width 339 height 102
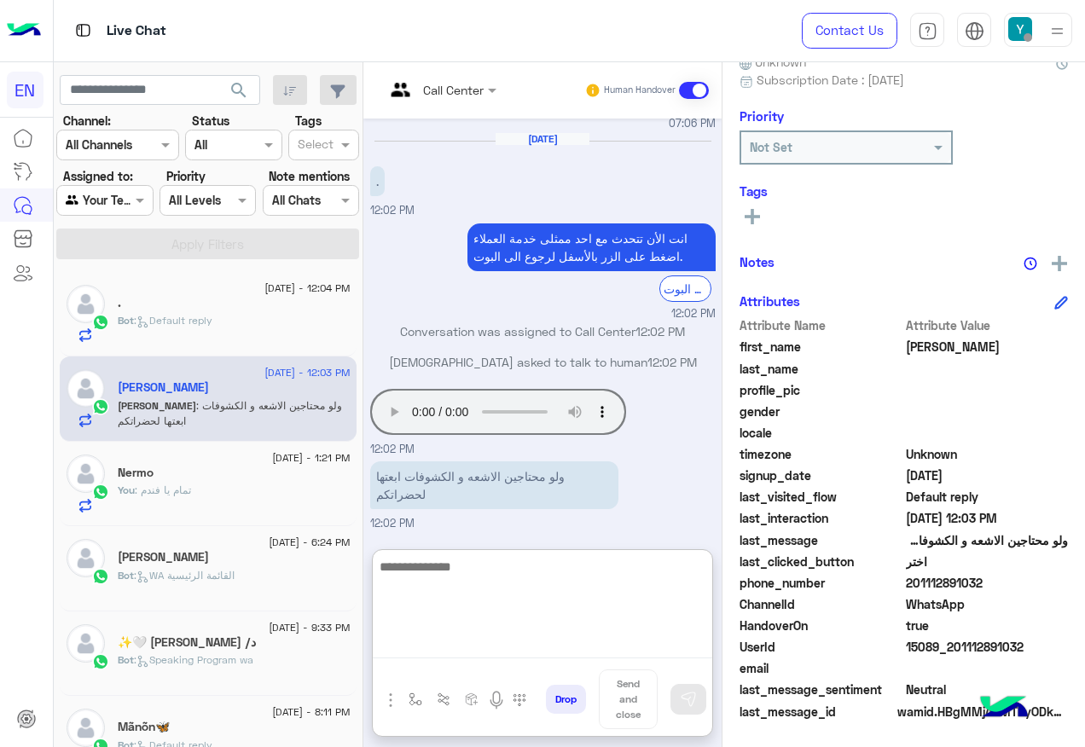
click at [515, 580] on textarea at bounding box center [542, 607] width 339 height 102
type textarea "*"
click at [535, 597] on textarea "****" at bounding box center [542, 607] width 339 height 102
type textarea "**********"
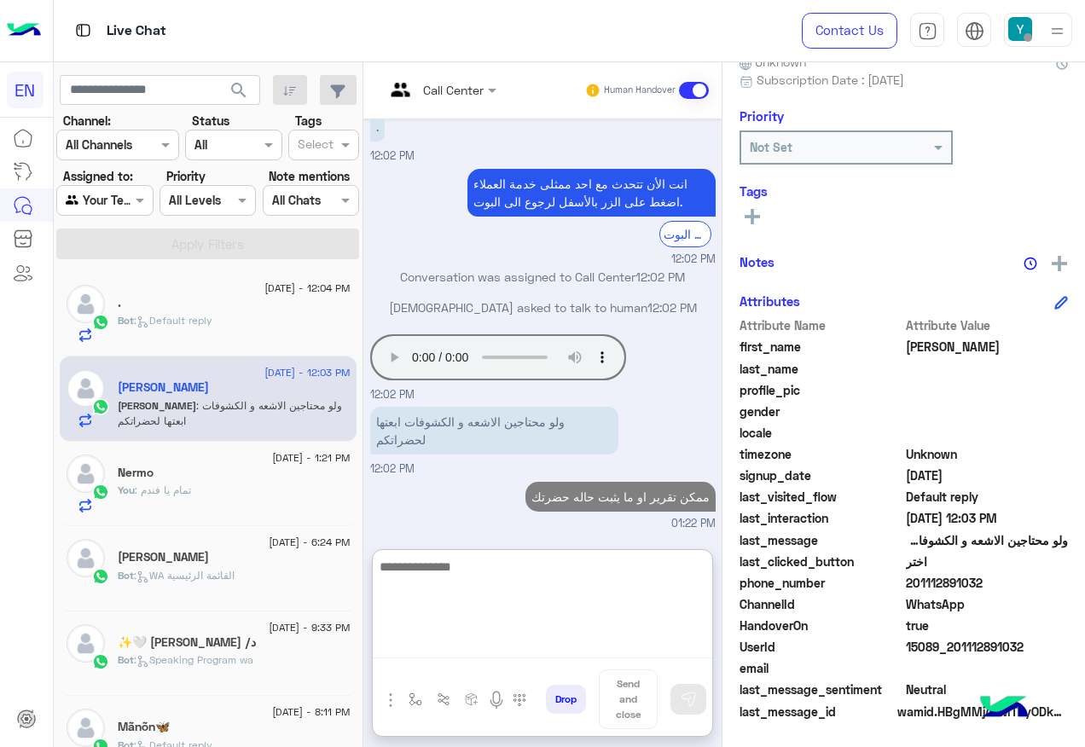
scroll to position [1354, 0]
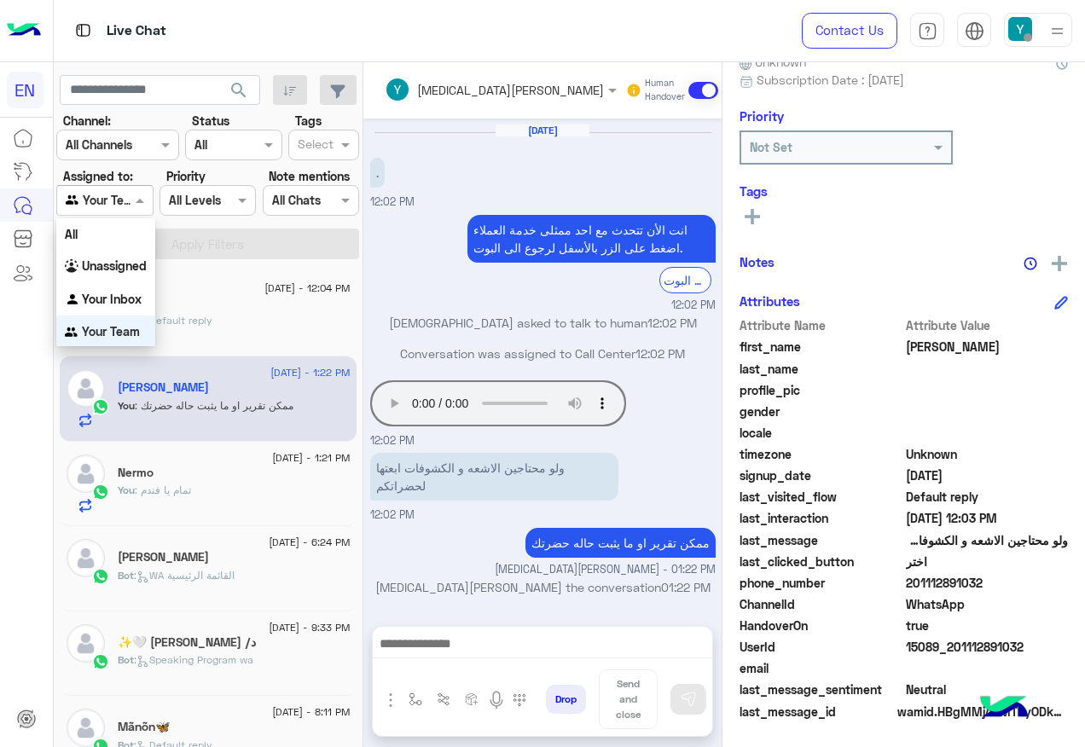
click at [100, 206] on input "text" at bounding box center [85, 201] width 39 height 18
click at [111, 304] on b "Your Inbox" at bounding box center [112, 298] width 60 height 14
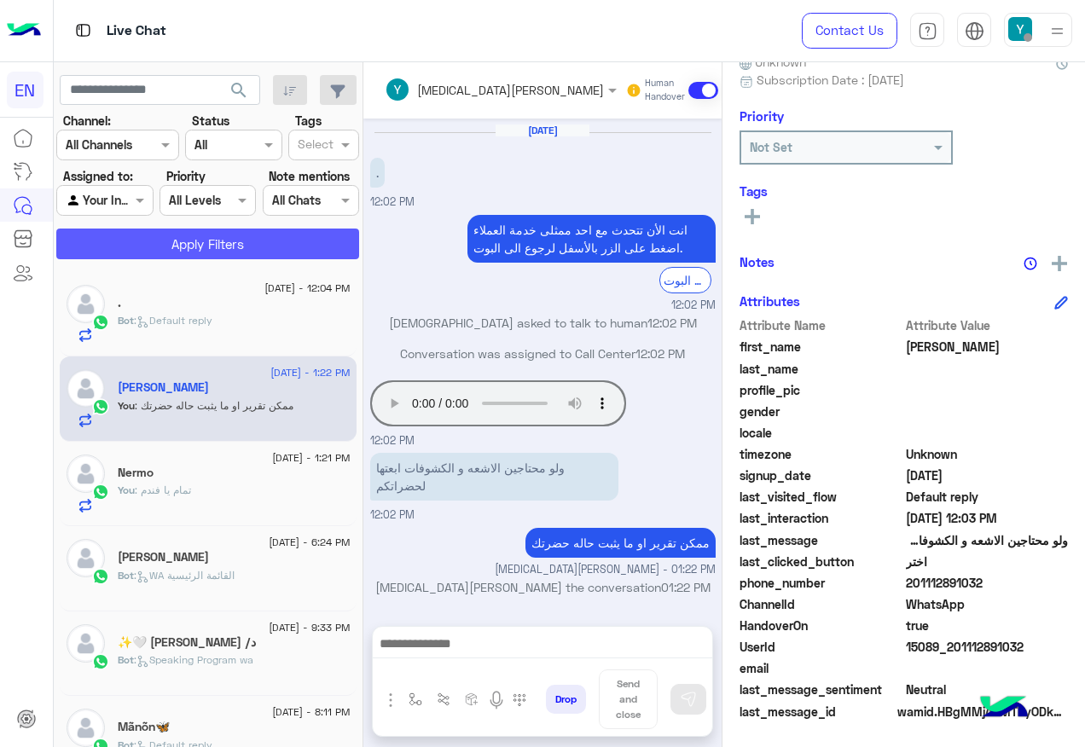
click at [157, 240] on button "Apply Filters" at bounding box center [207, 244] width 303 height 31
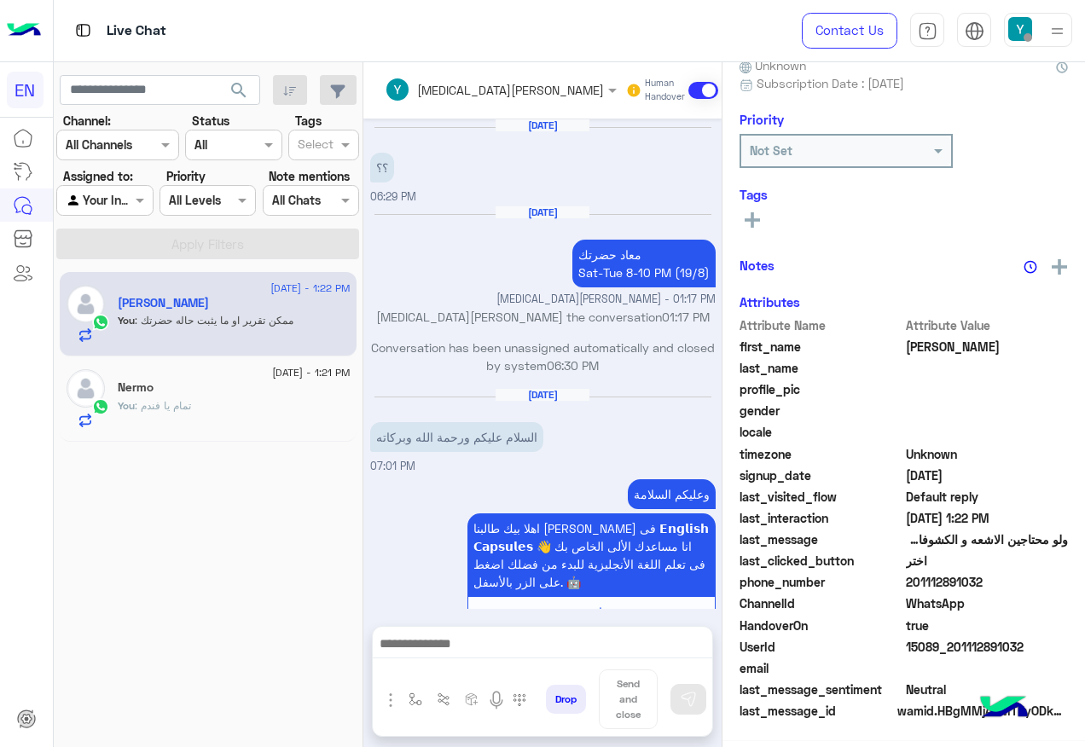
scroll to position [1216, 0]
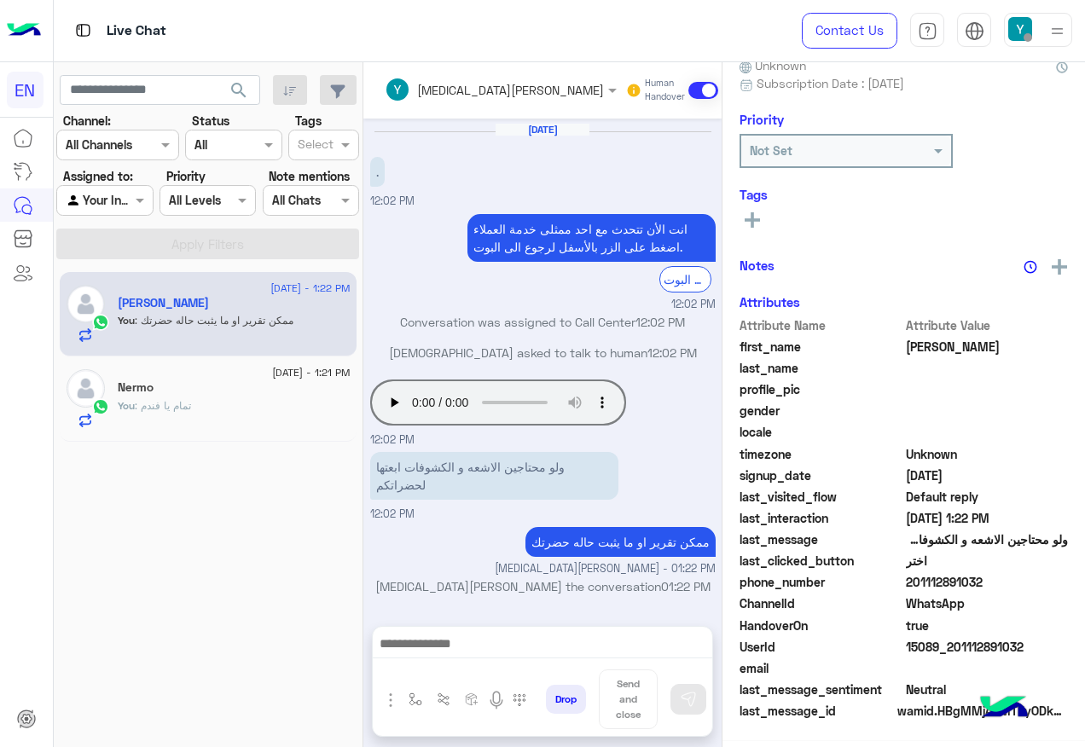
click at [103, 206] on input "text" at bounding box center [85, 201] width 39 height 18
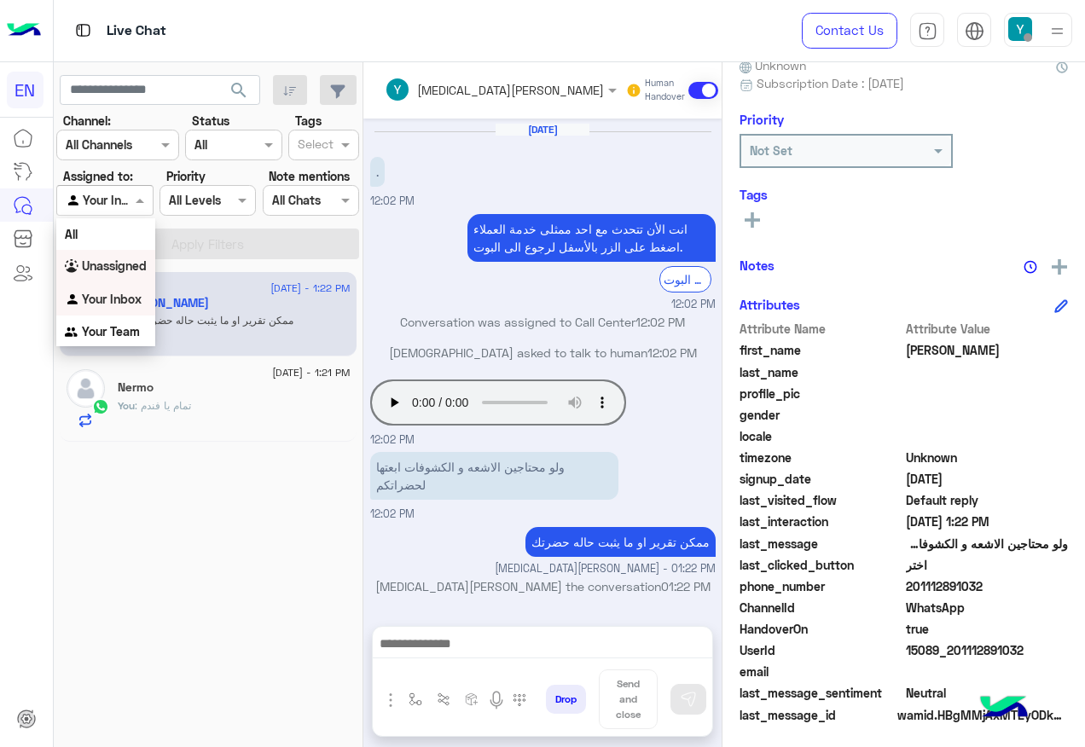
scroll to position [171, 0]
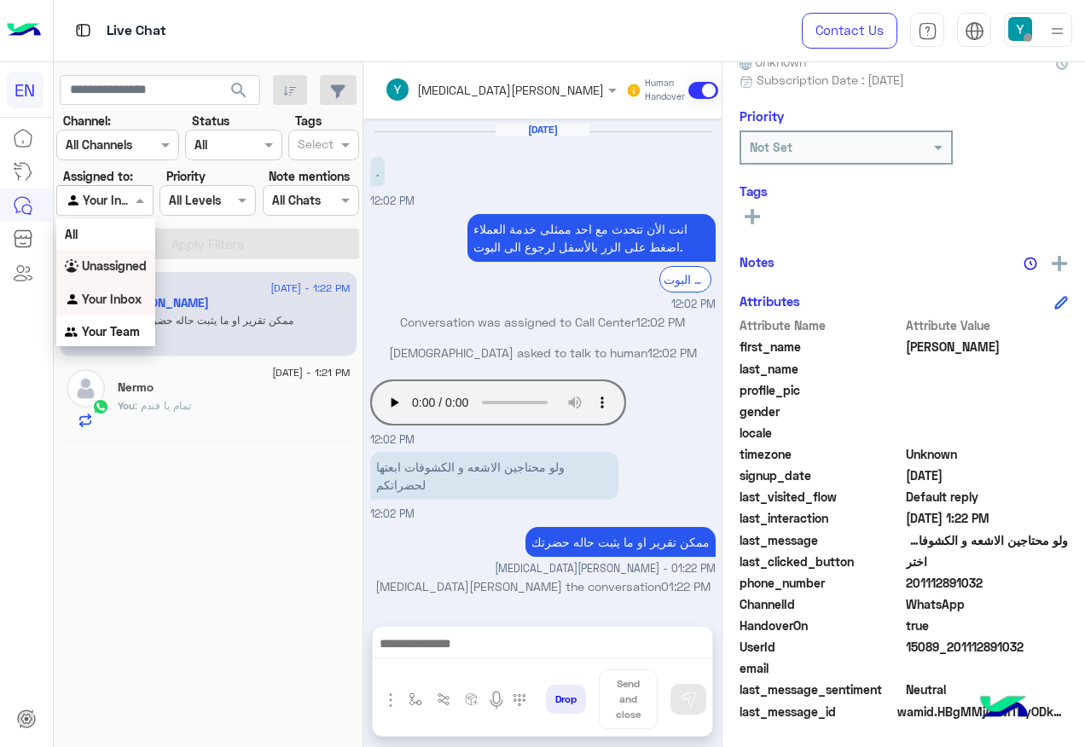
click at [107, 276] on div "Unassigned" at bounding box center [105, 266] width 99 height 33
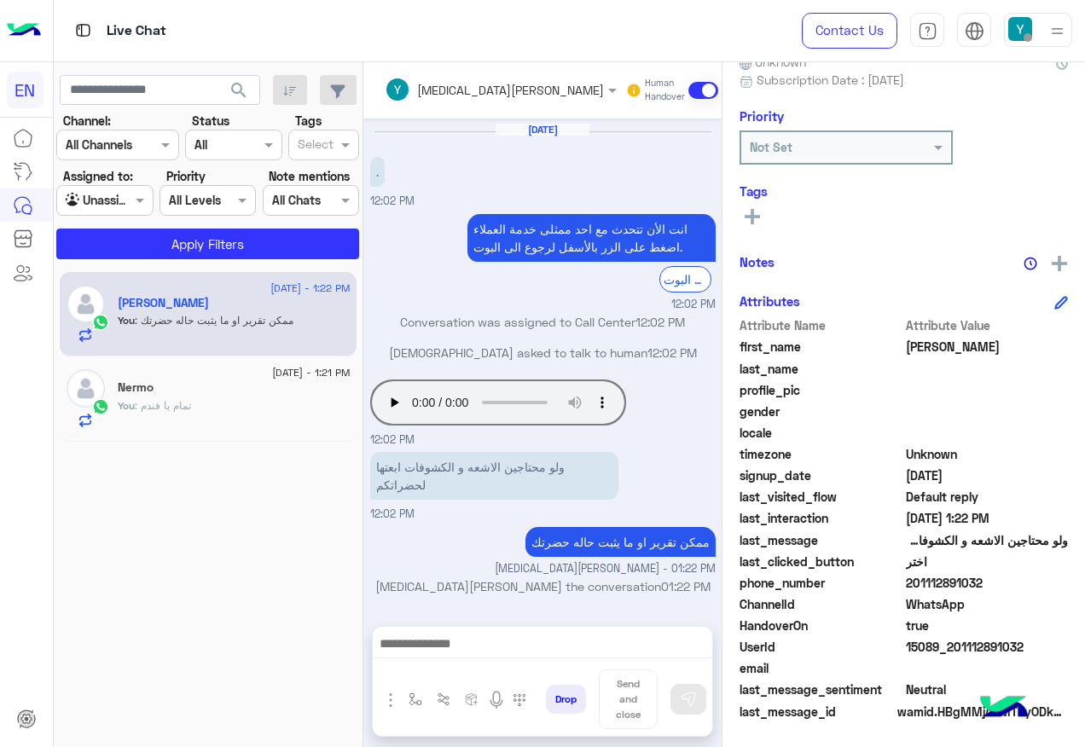
click at [119, 259] on app-inbox-users-filters "search Channel: Channel All Channels Status Channel All Tags Select Assigned to…" at bounding box center [209, 164] width 310 height 204
click at [132, 242] on button "Apply Filters" at bounding box center [207, 244] width 303 height 31
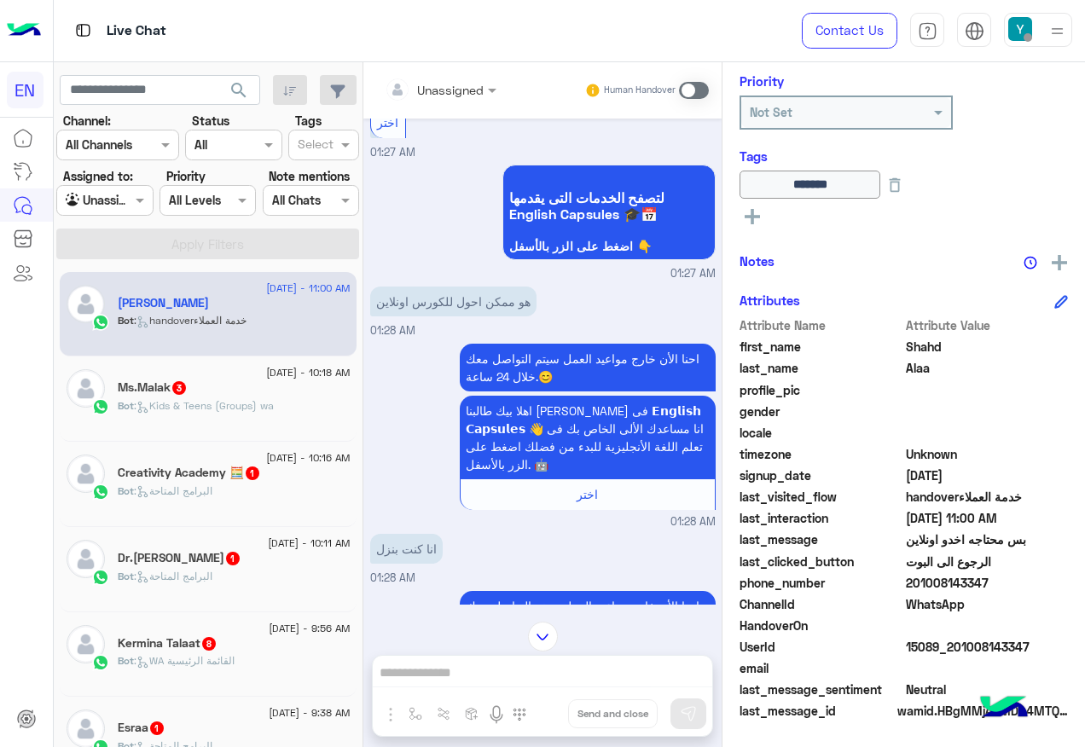
scroll to position [1385, 0]
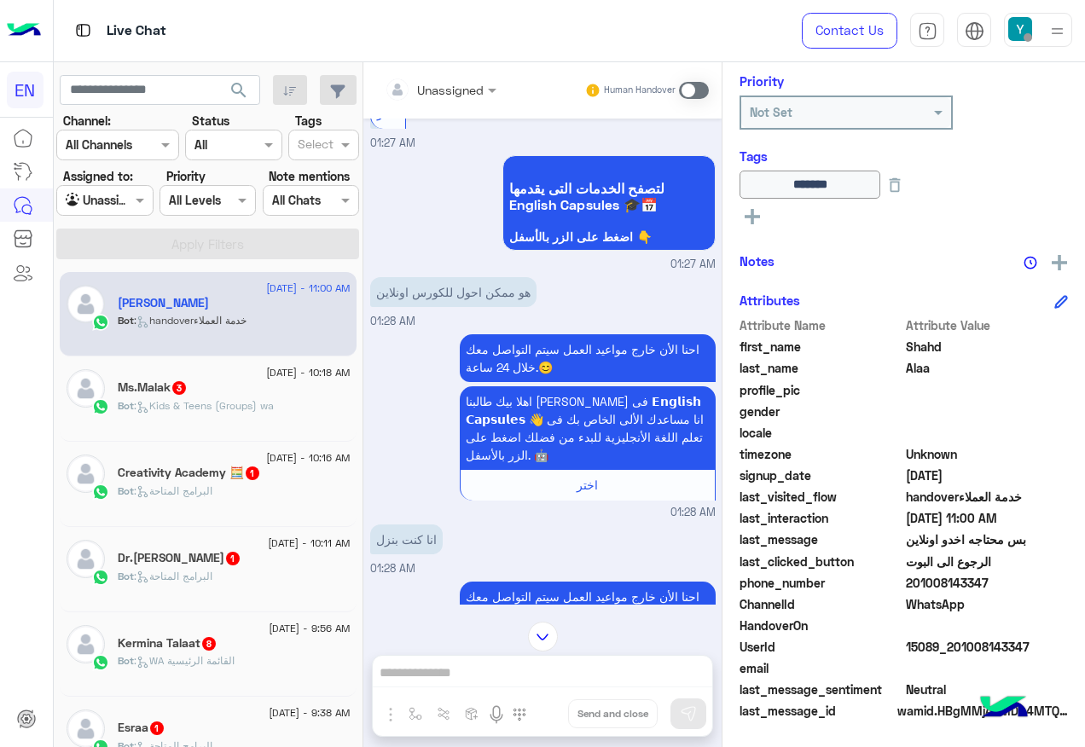
drag, startPoint x: 909, startPoint y: 580, endPoint x: 993, endPoint y: 577, distance: 83.6
click at [993, 577] on span "201008143347" at bounding box center [987, 583] width 163 height 18
drag, startPoint x: 993, startPoint y: 577, endPoint x: 968, endPoint y: 584, distance: 25.7
copy span "01008143347"
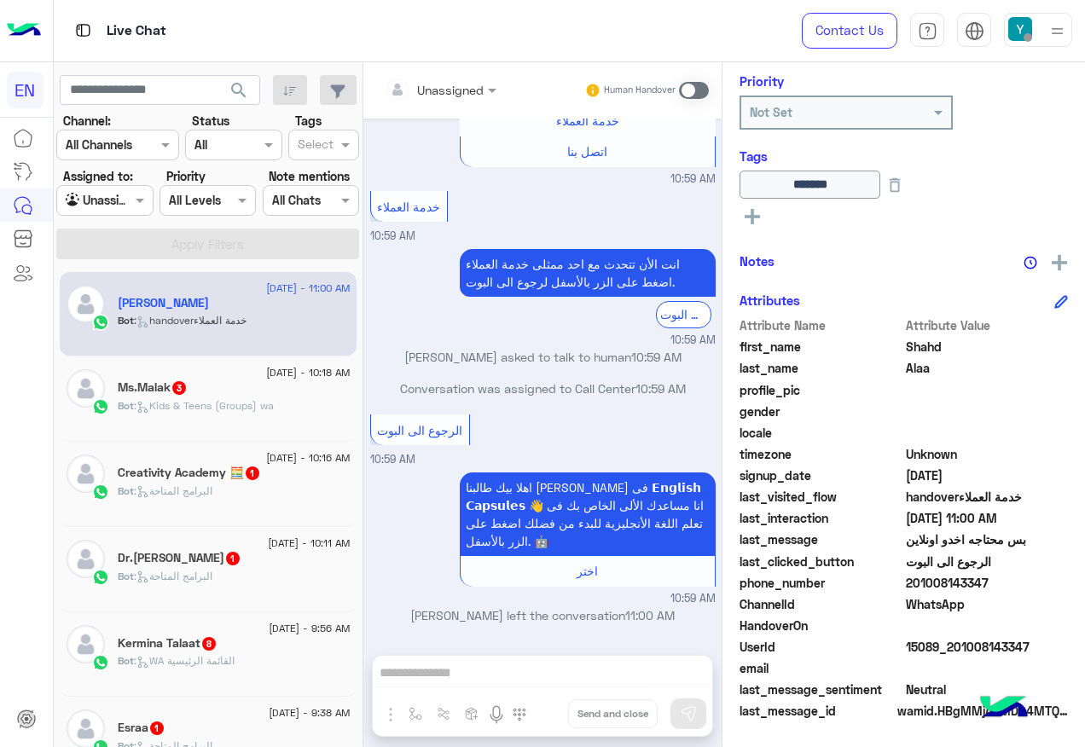
scroll to position [3178, 0]
click at [690, 84] on span at bounding box center [694, 90] width 30 height 17
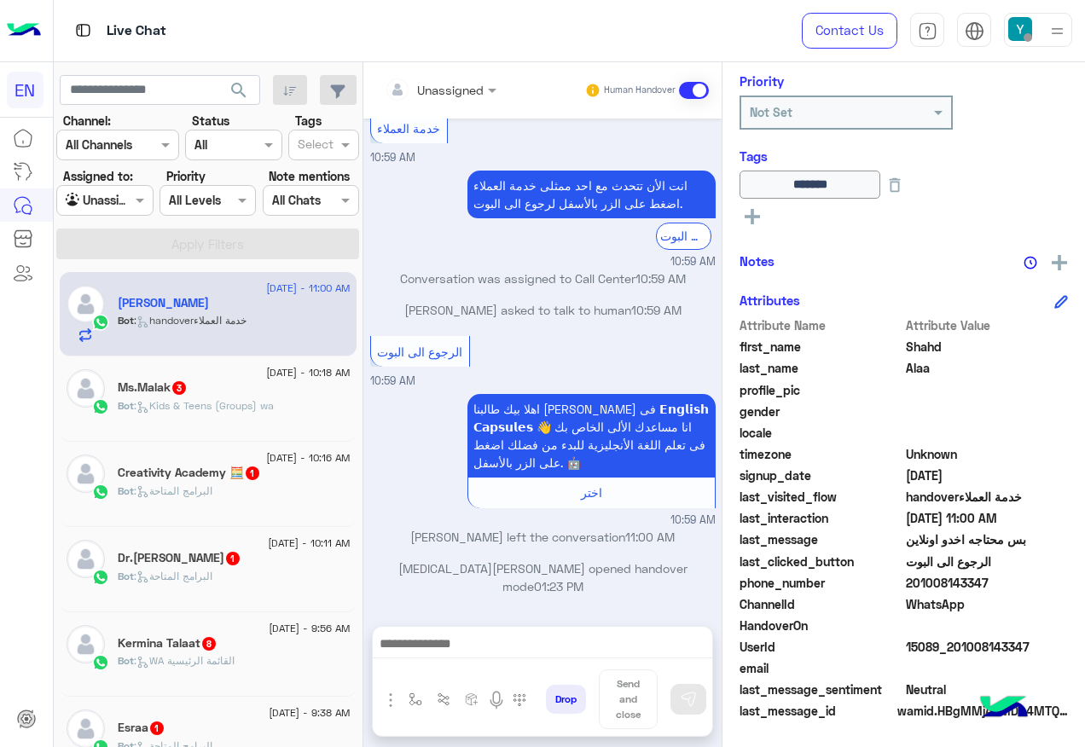
scroll to position [3291, 0]
click at [574, 627] on div at bounding box center [542, 648] width 339 height 43
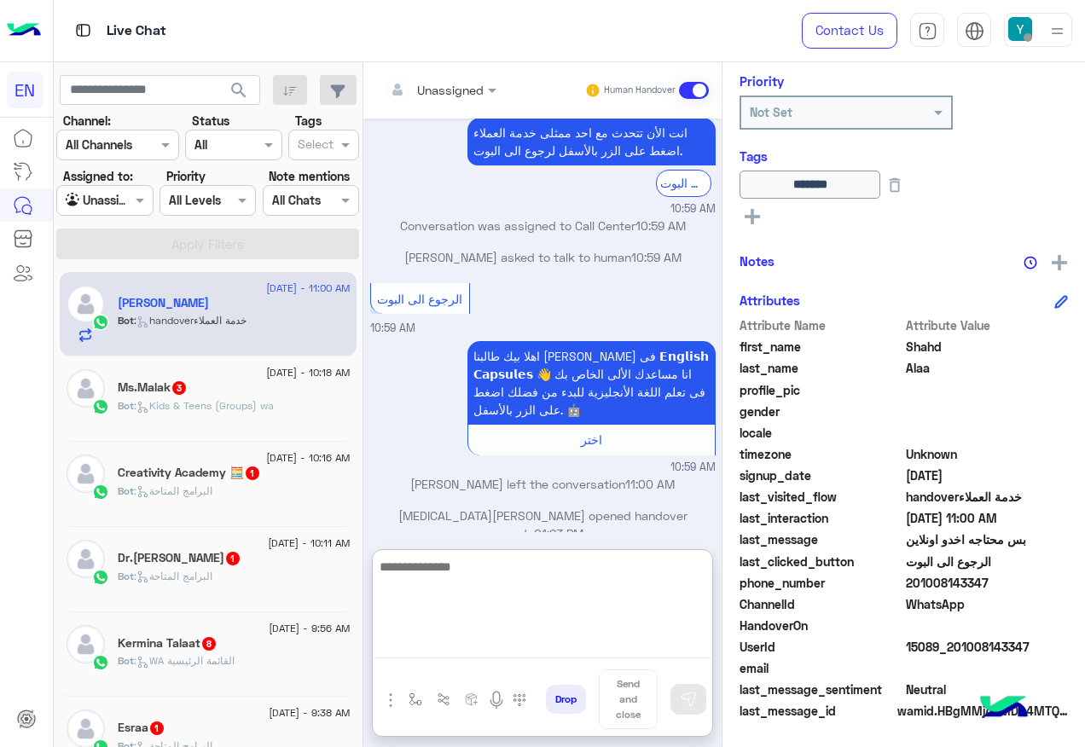
click at [574, 634] on textarea at bounding box center [542, 607] width 339 height 102
type textarea "**********"
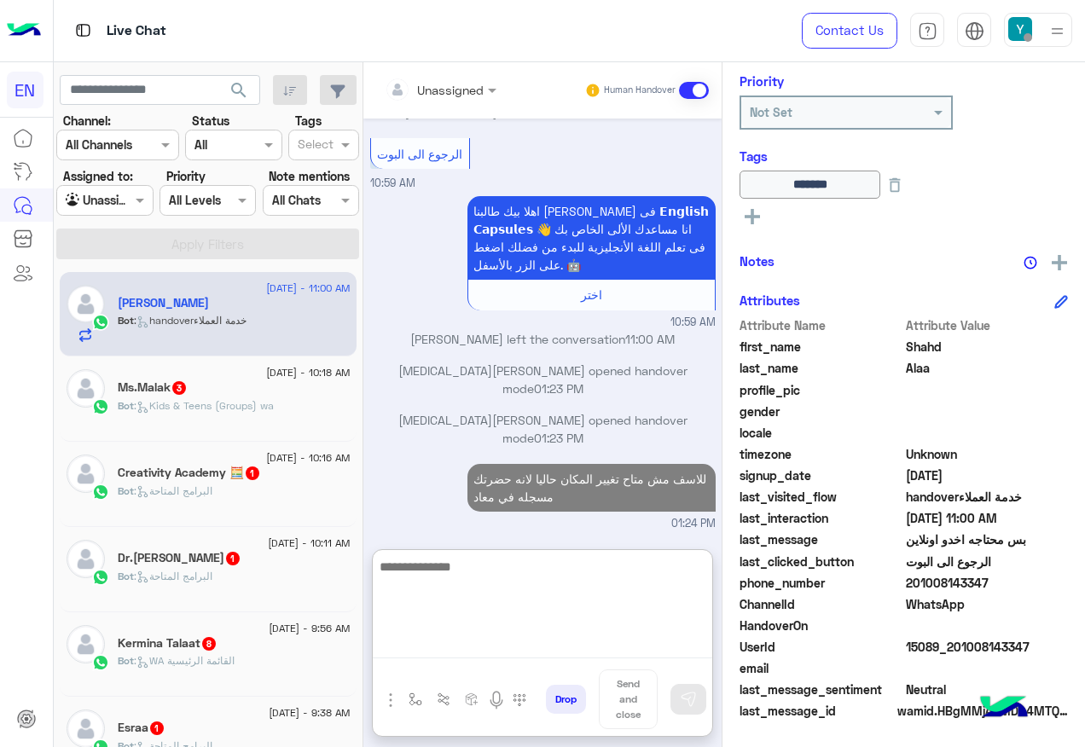
scroll to position [3472, 0]
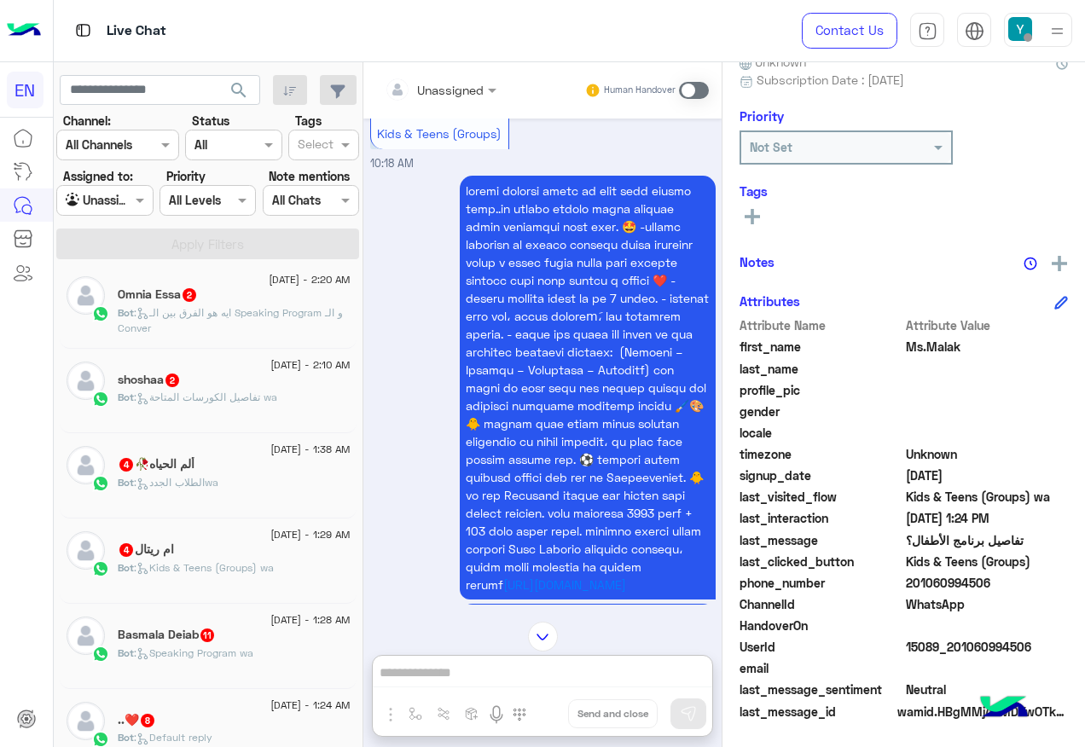
click at [454, 88] on div at bounding box center [440, 89] width 129 height 20
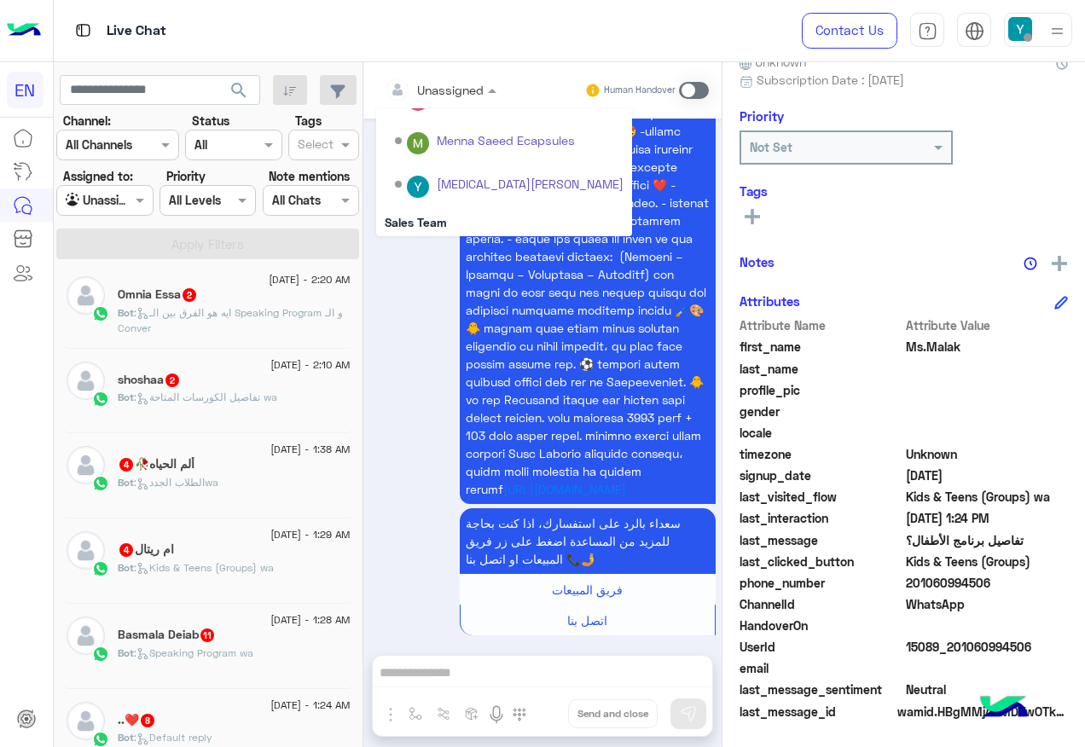
scroll to position [283, 0]
click at [478, 176] on div "Sales Team" at bounding box center [504, 177] width 256 height 32
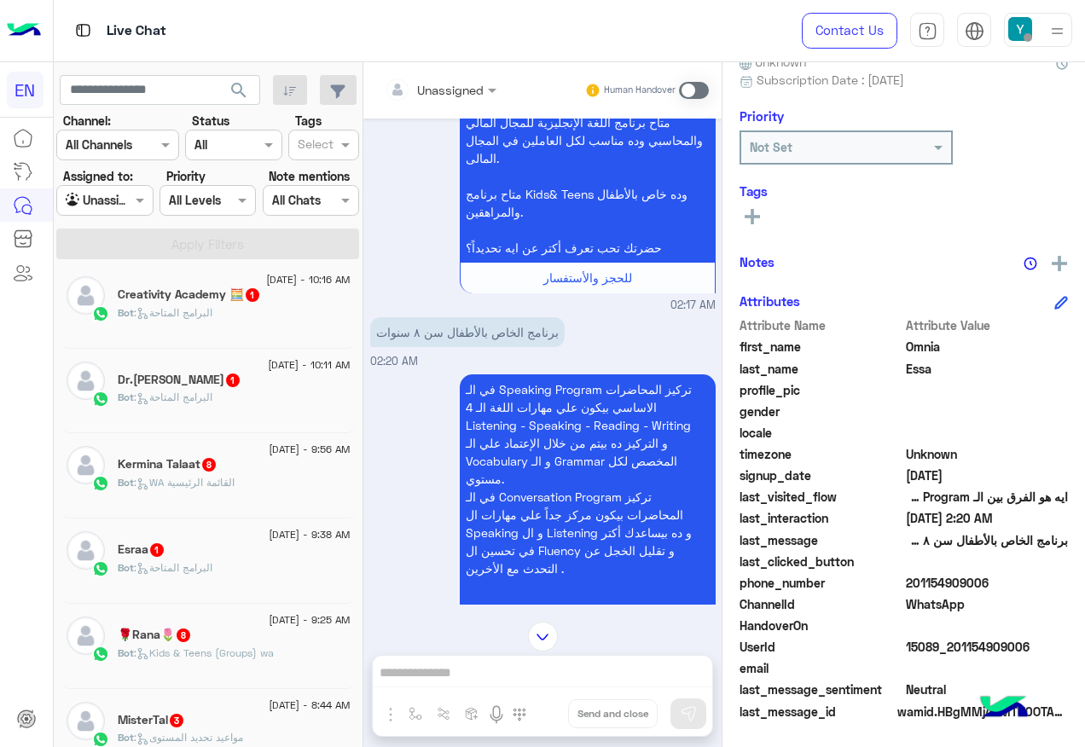
scroll to position [171, 0]
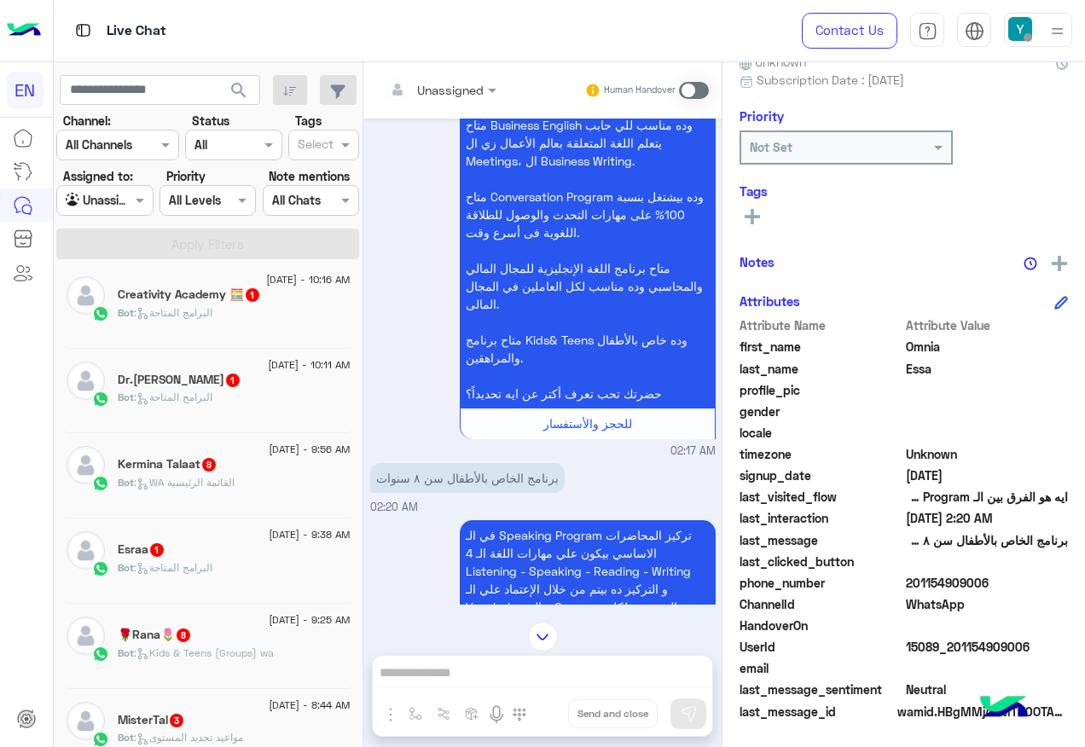
click at [459, 88] on div at bounding box center [440, 89] width 129 height 20
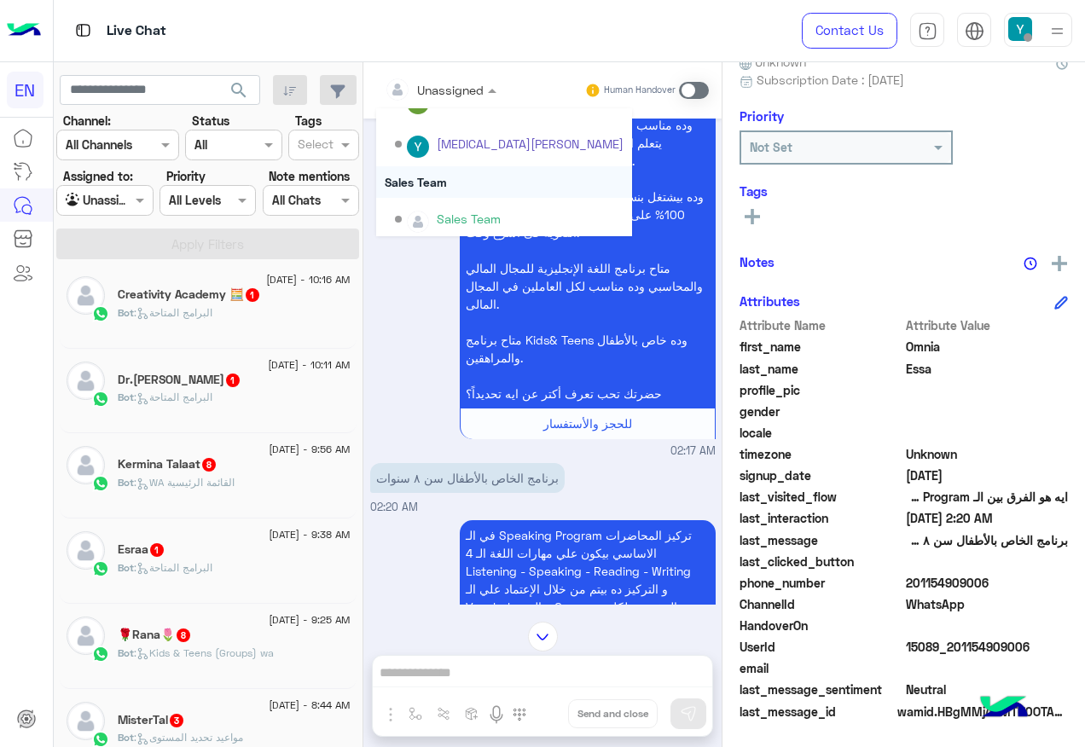
scroll to position [283, 0]
click at [465, 180] on div "Sales Team" at bounding box center [504, 177] width 256 height 32
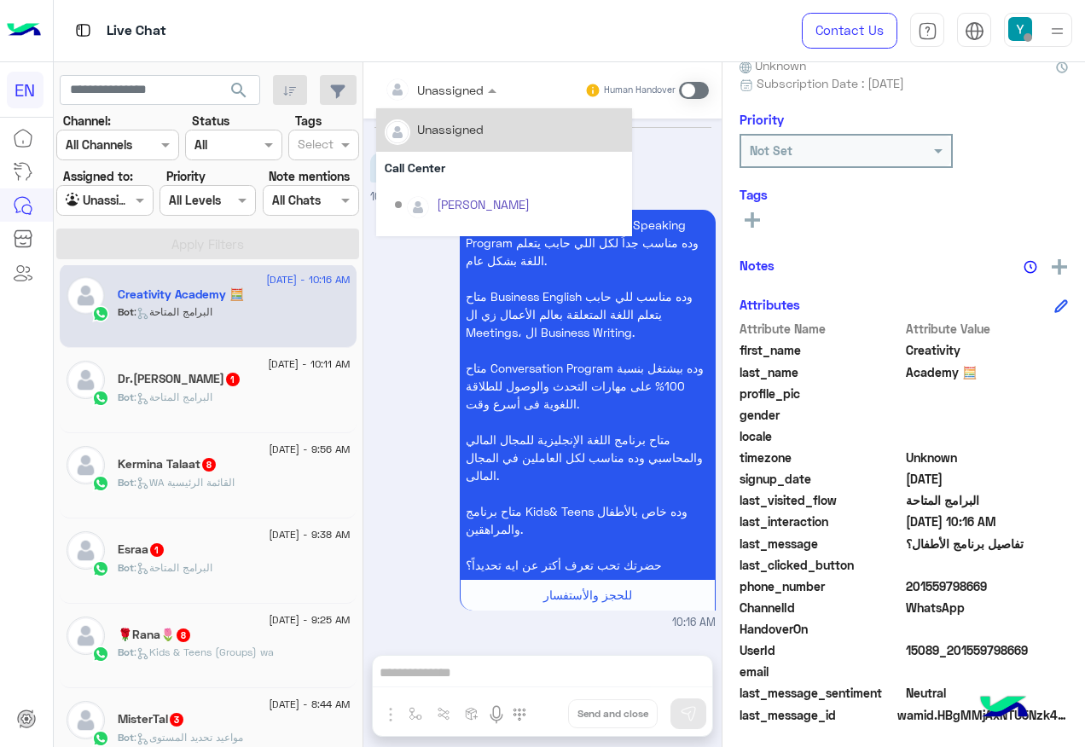
scroll to position [171, 0]
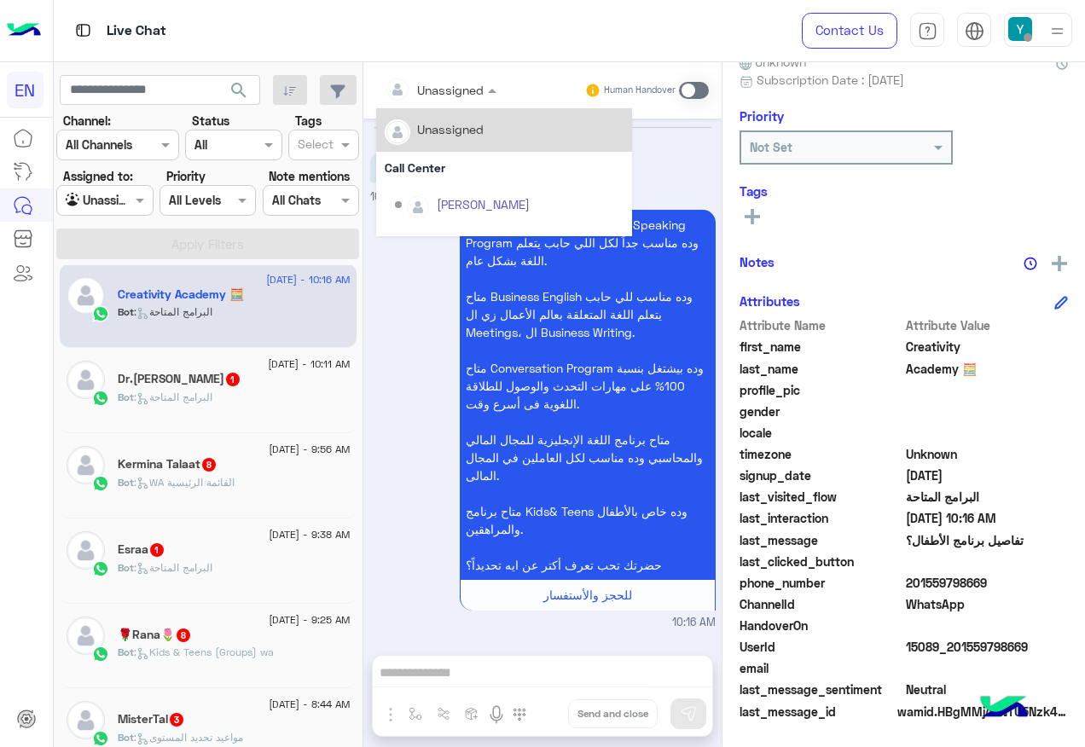
drag, startPoint x: 457, startPoint y: 77, endPoint x: 455, endPoint y: 106, distance: 29.0
click at [457, 80] on div "Unassigned" at bounding box center [429, 89] width 107 height 34
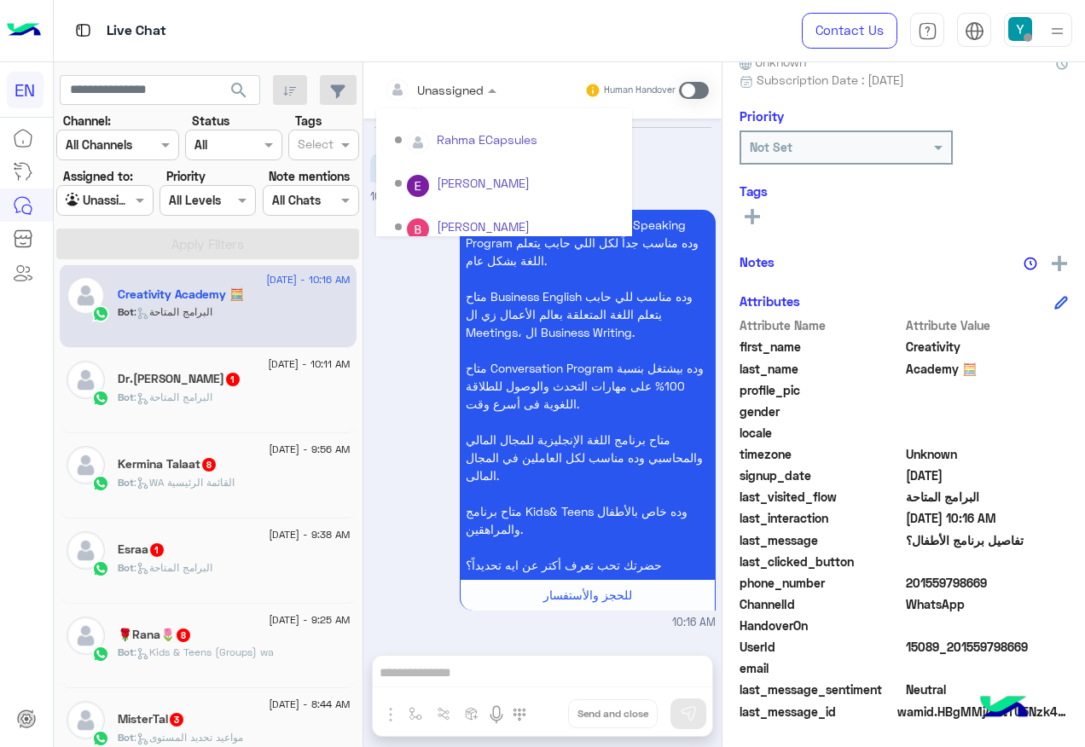
scroll to position [283, 0]
click at [454, 182] on div "Sales Team" at bounding box center [504, 177] width 256 height 32
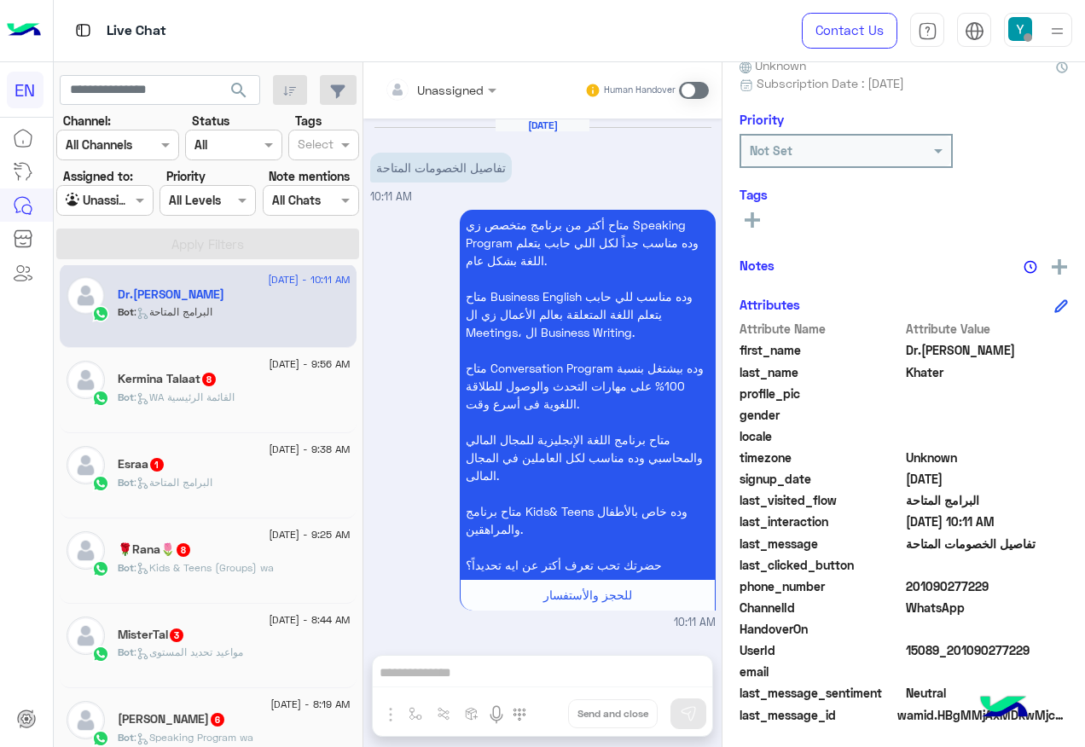
scroll to position [171, 0]
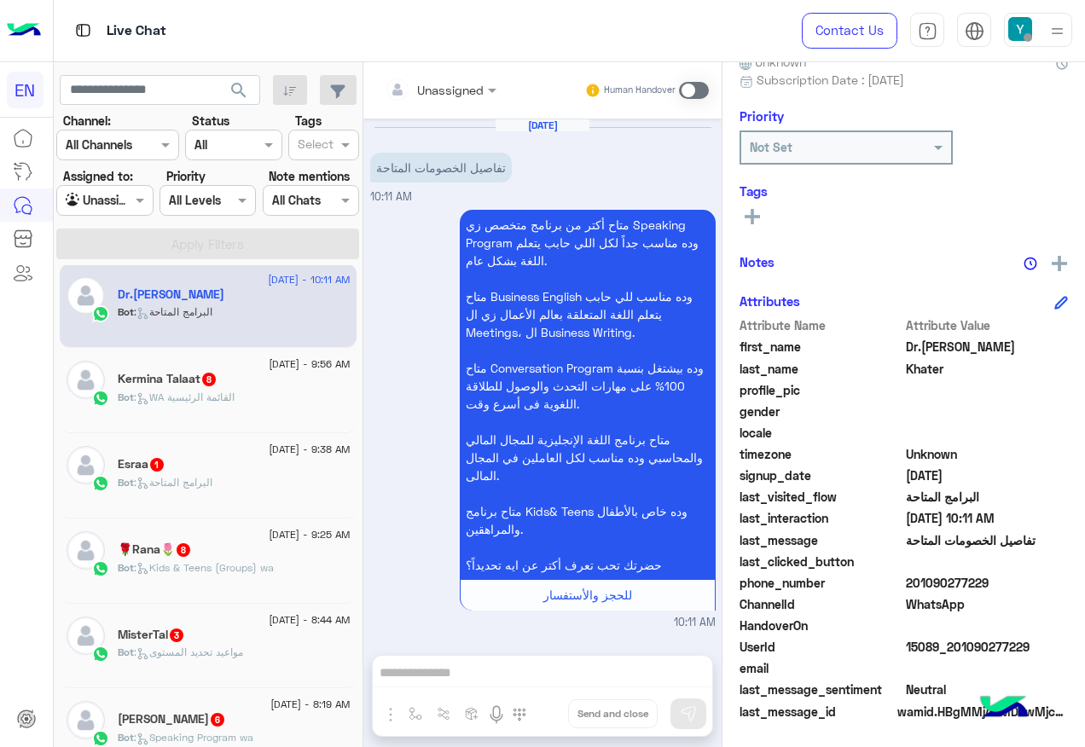
click at [448, 87] on input "text" at bounding box center [419, 90] width 69 height 18
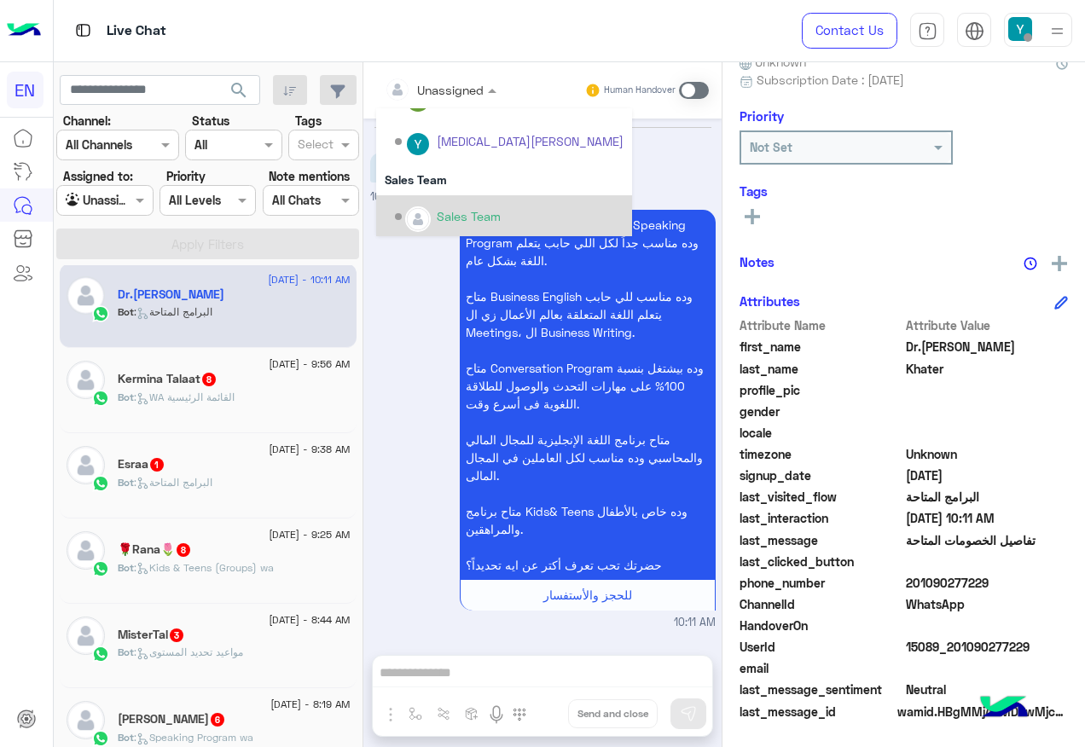
scroll to position [283, 0]
click at [460, 194] on div "Sales Team" at bounding box center [504, 214] width 256 height 43
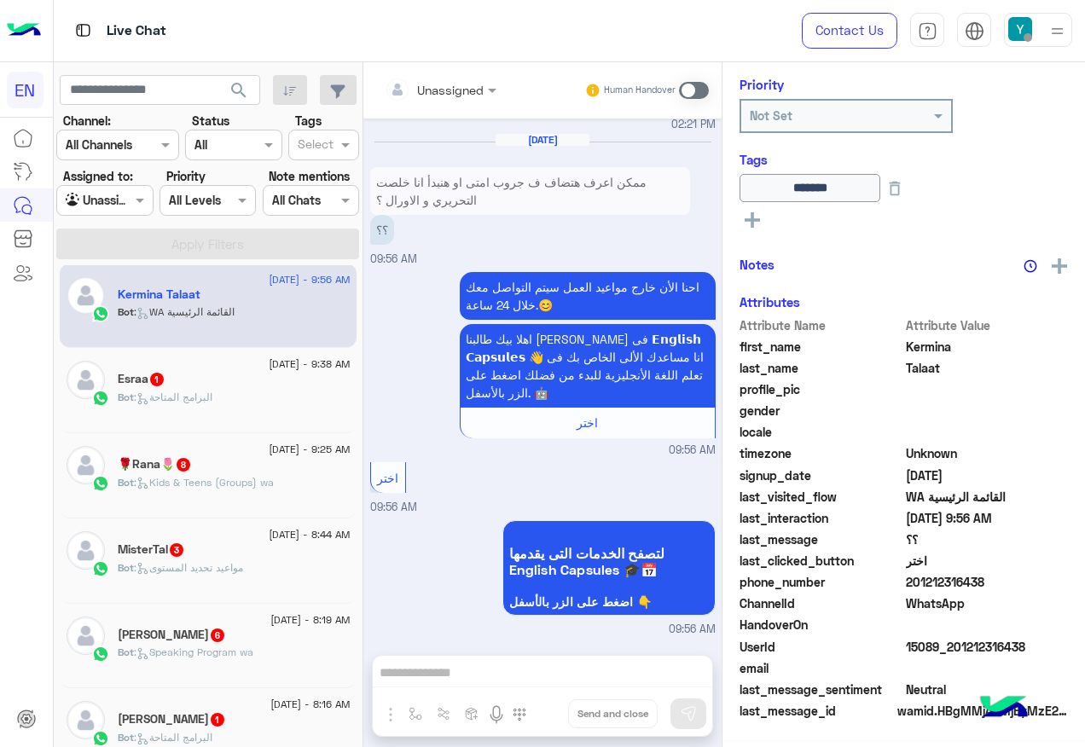
scroll to position [206, 0]
drag, startPoint x: 907, startPoint y: 581, endPoint x: 1010, endPoint y: 576, distance: 103.3
click at [1010, 576] on span "201212316438" at bounding box center [987, 583] width 163 height 18
drag, startPoint x: 1010, startPoint y: 576, endPoint x: 964, endPoint y: 577, distance: 46.1
copy span "01212316438"
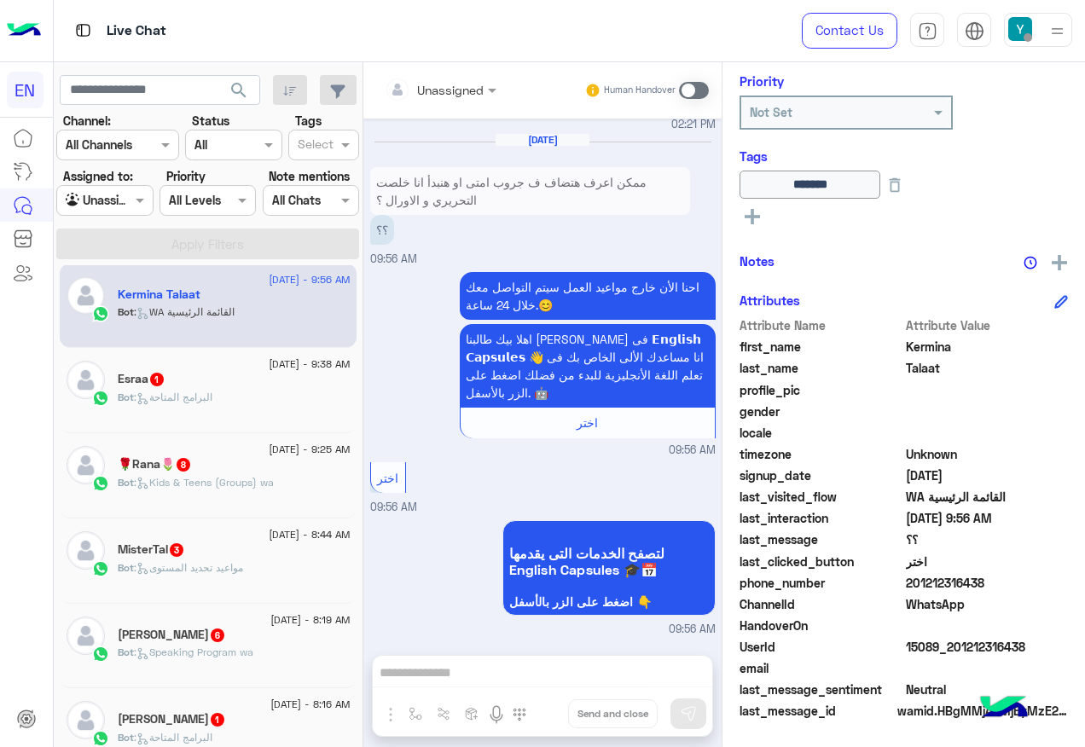
click at [251, 380] on div "Esraa 1" at bounding box center [234, 381] width 233 height 18
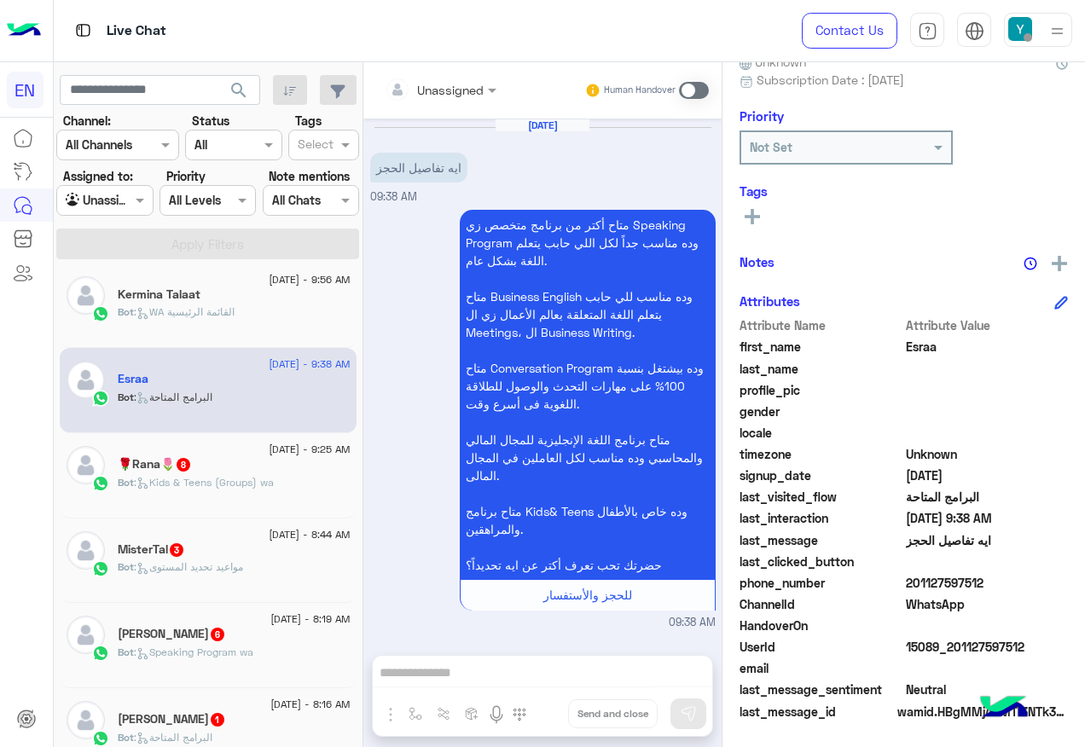
click at [456, 89] on div at bounding box center [440, 89] width 129 height 20
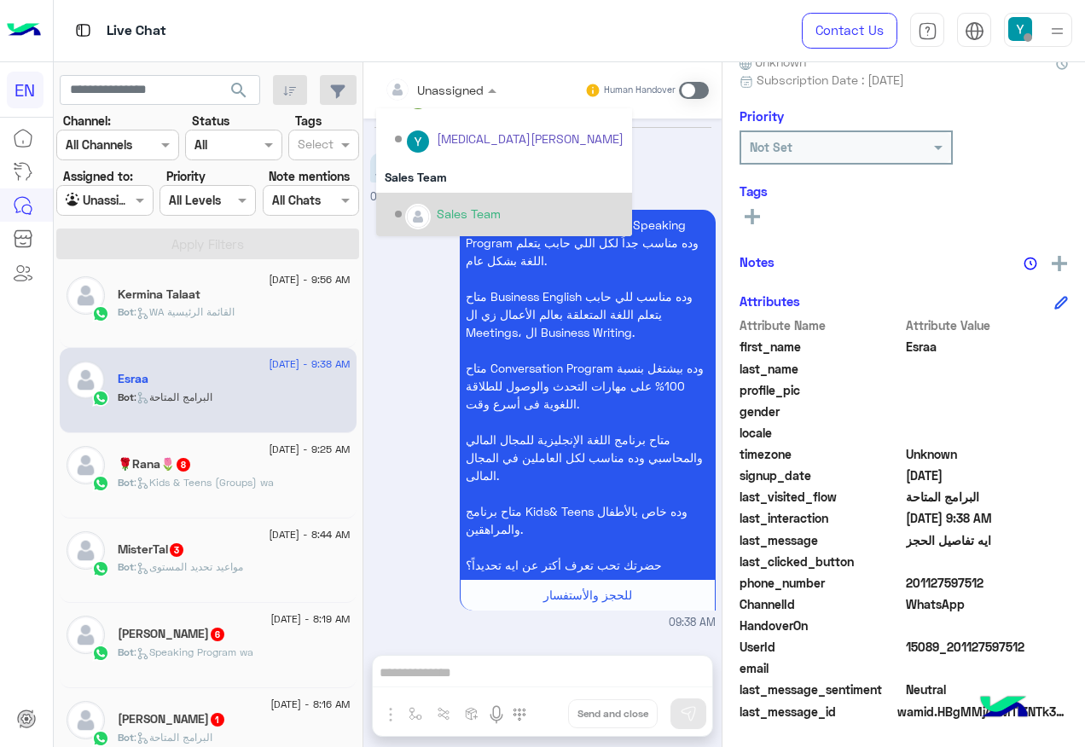
click at [523, 215] on div "Sales Team" at bounding box center [509, 215] width 229 height 30
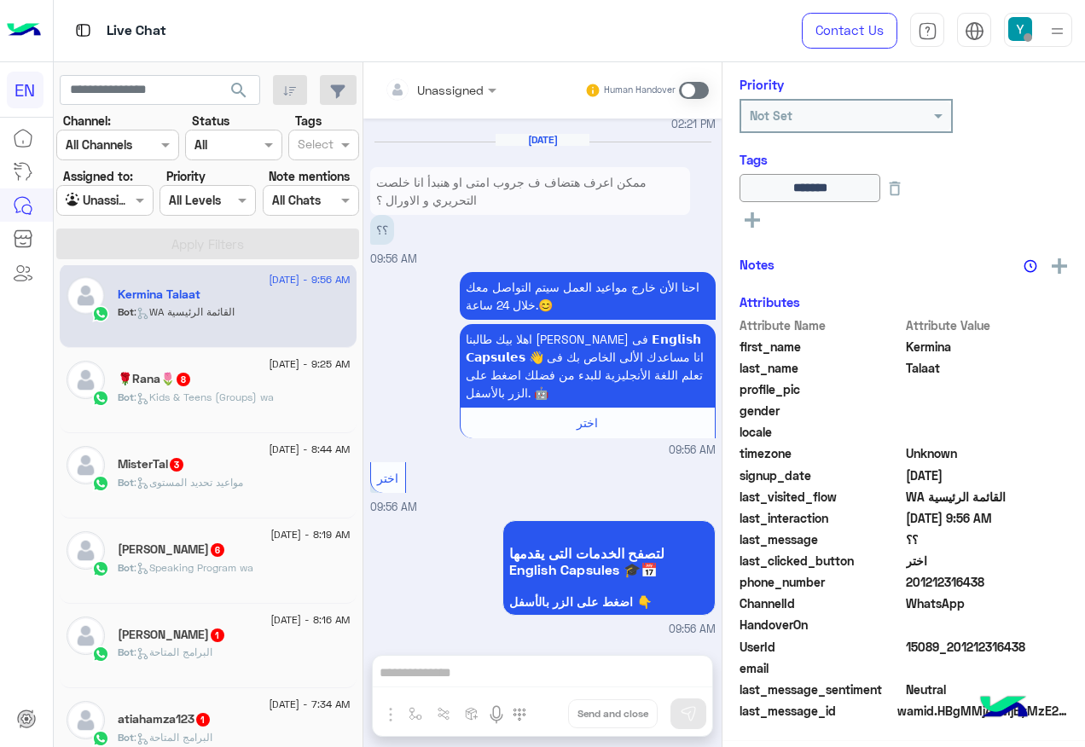
click at [222, 396] on span ": Kids & Teens (Groups) wa" at bounding box center [204, 397] width 140 height 13
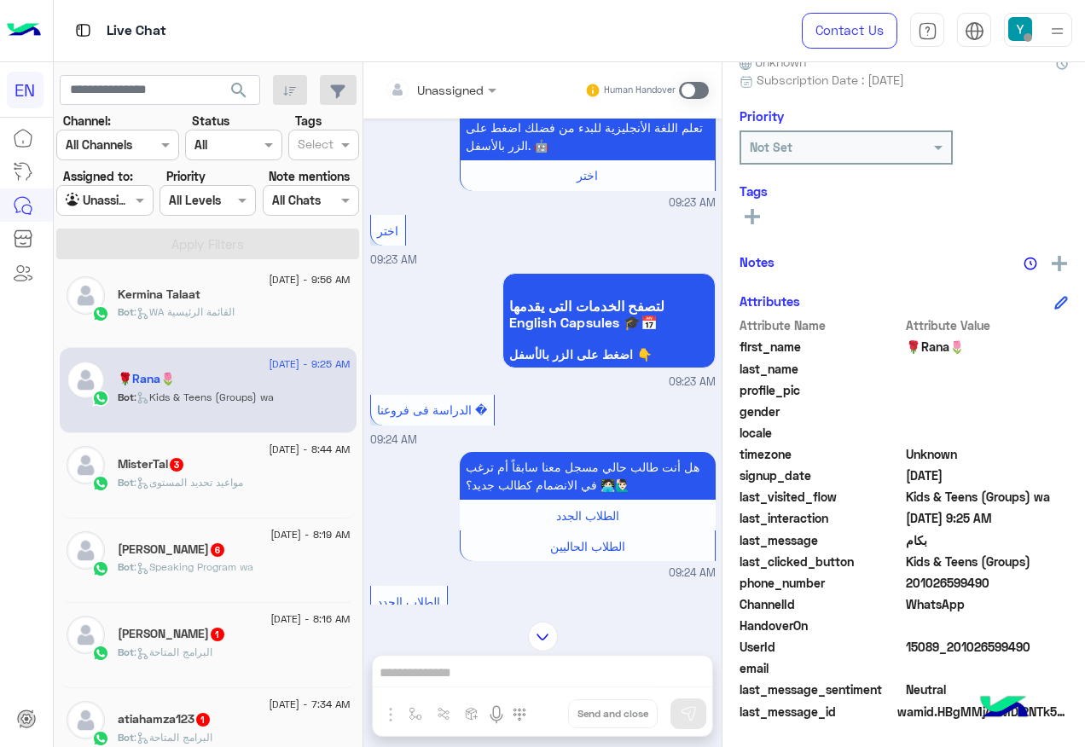
click at [423, 87] on input "text" at bounding box center [419, 90] width 69 height 18
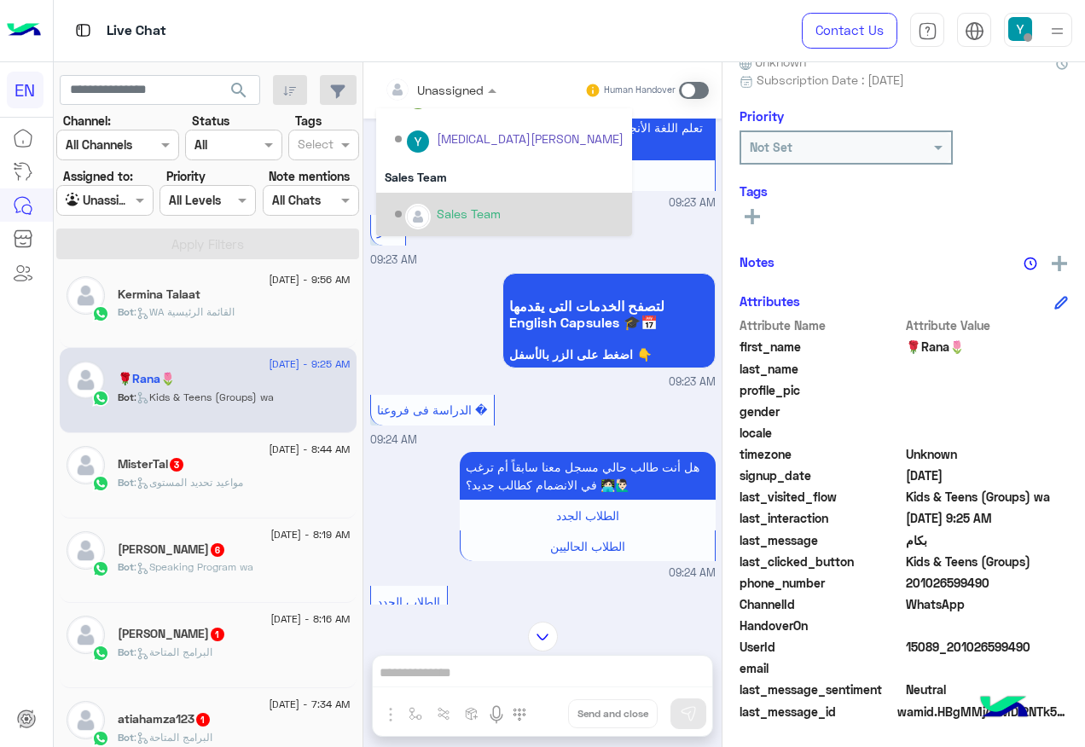
click at [483, 211] on div "Sales Team" at bounding box center [469, 214] width 64 height 18
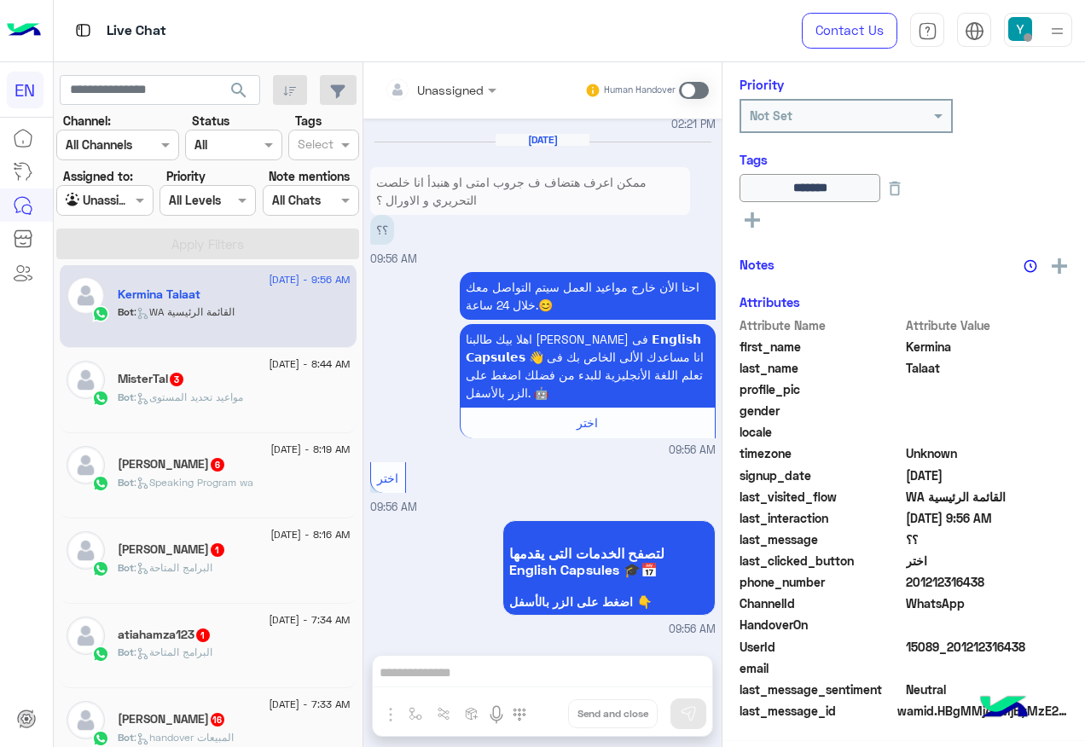
click at [223, 377] on div "MisterTal 3" at bounding box center [234, 381] width 233 height 18
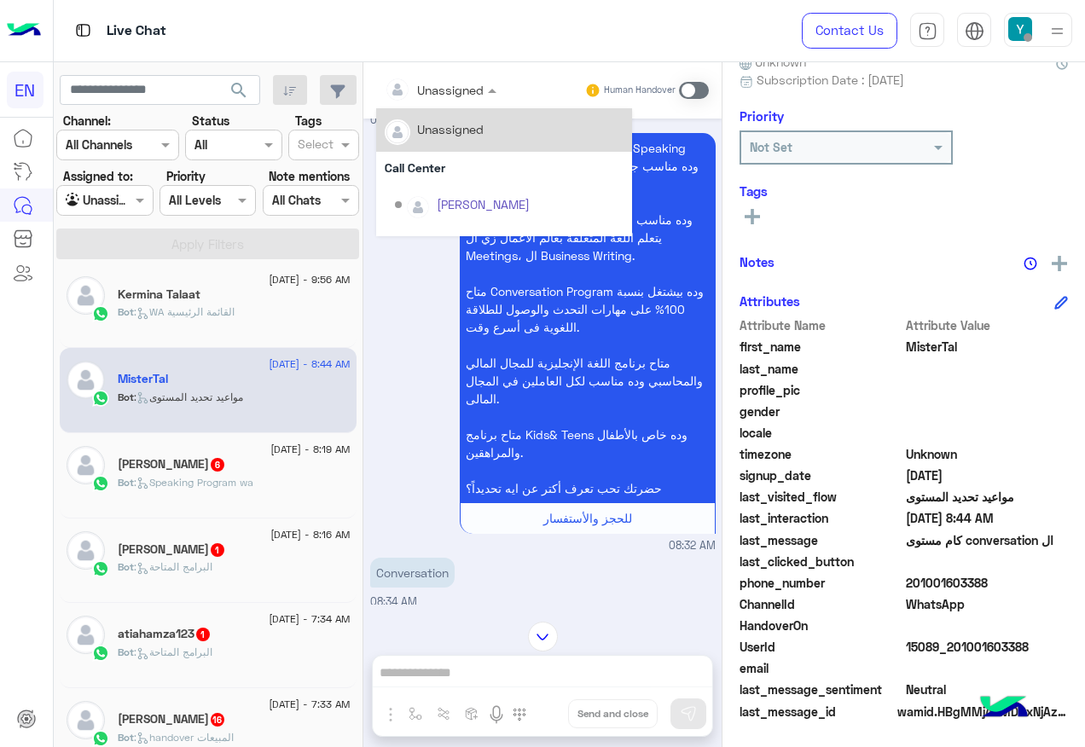
click at [446, 94] on input "text" at bounding box center [419, 90] width 69 height 18
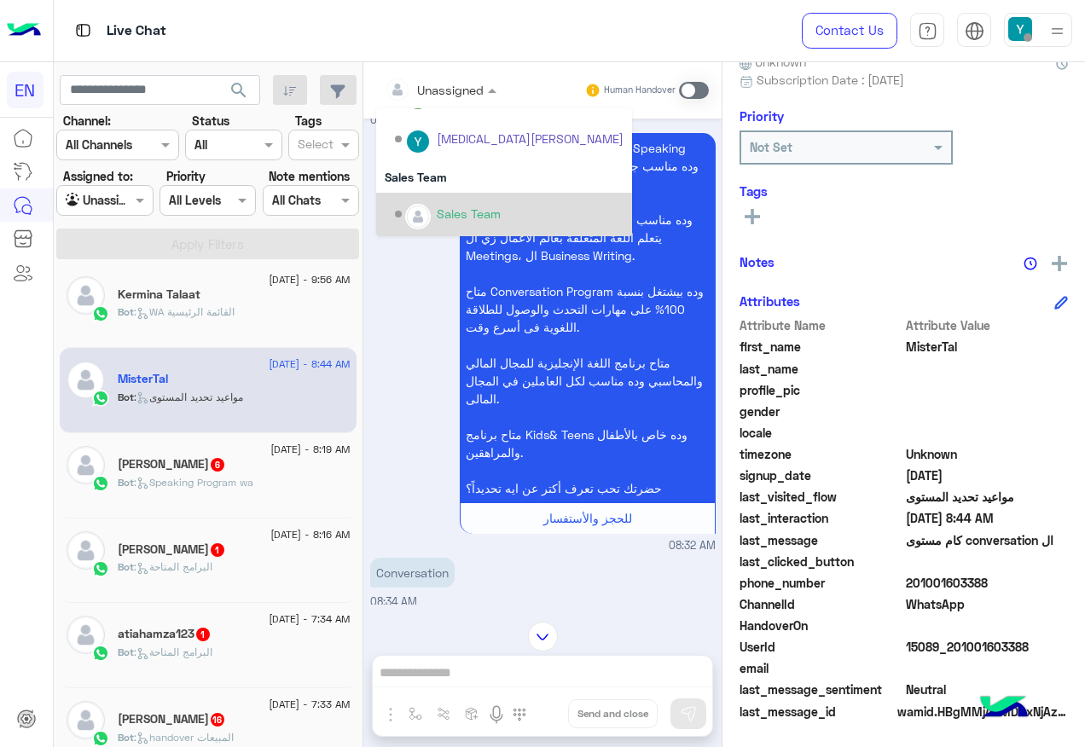
click at [431, 193] on div "Sales Team" at bounding box center [504, 214] width 256 height 43
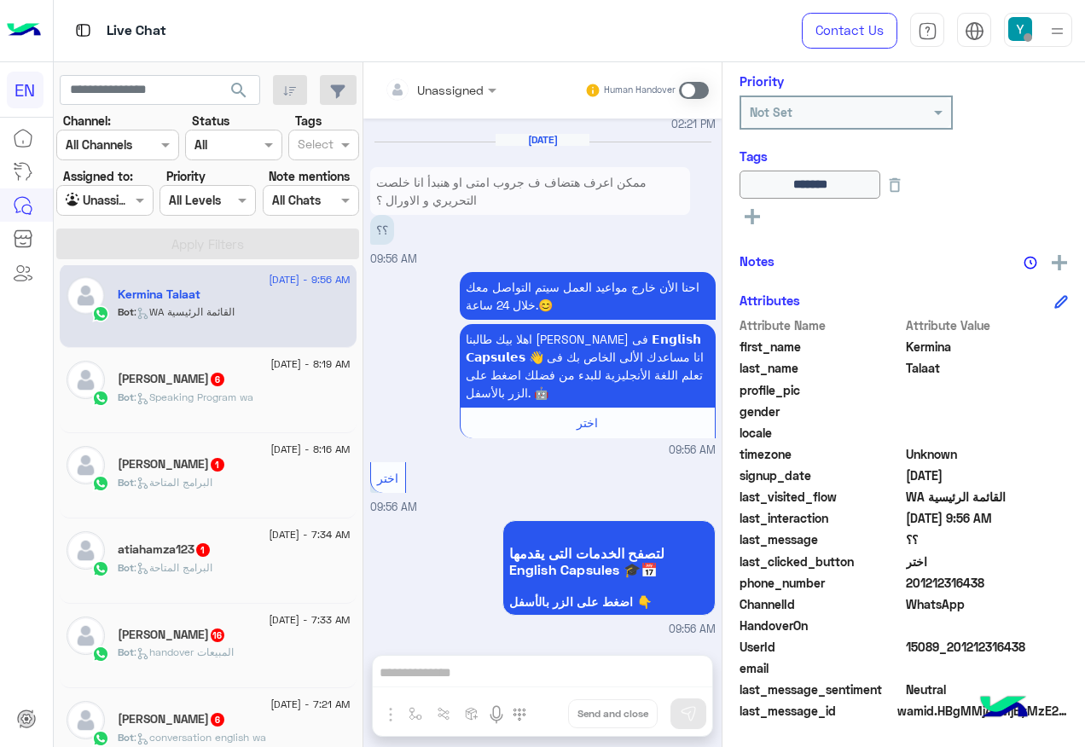
click at [223, 467] on div "[PERSON_NAME] 1" at bounding box center [234, 466] width 233 height 18
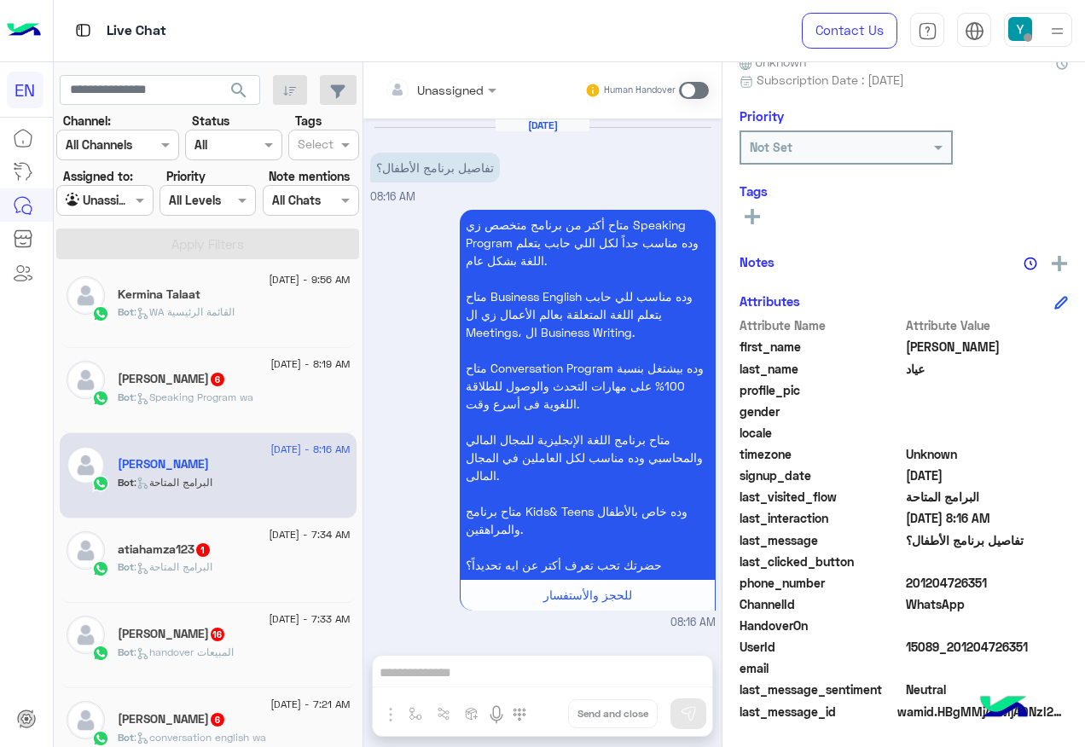
click at [456, 93] on div at bounding box center [440, 89] width 129 height 20
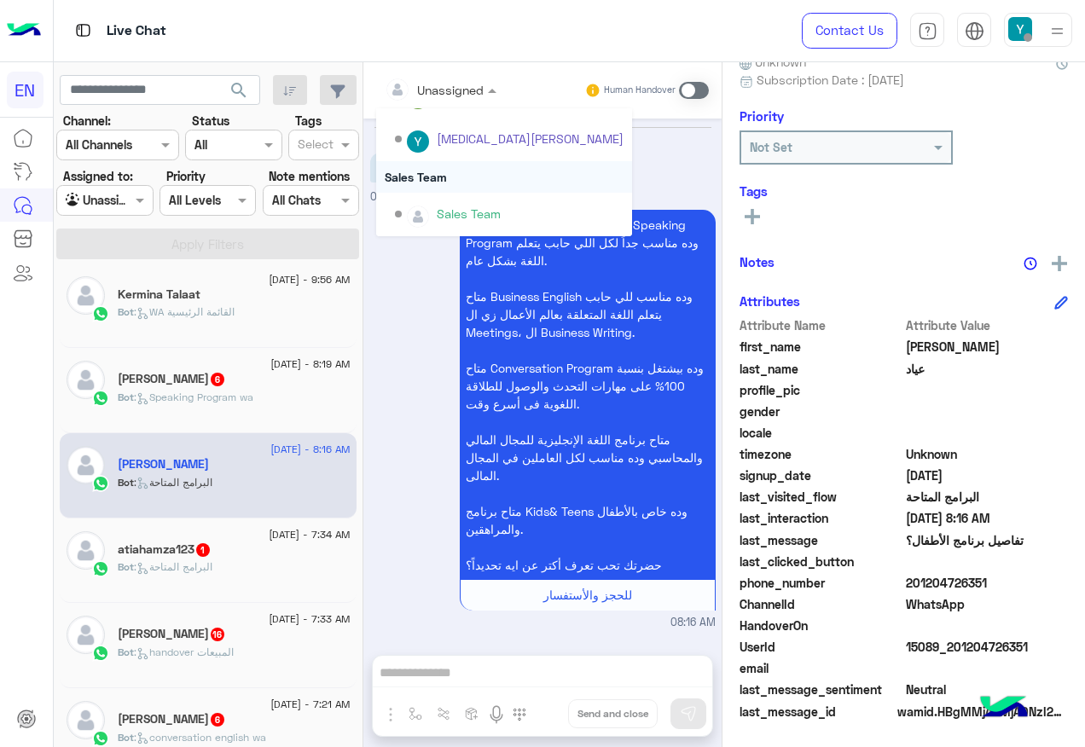
click at [458, 186] on div "Sales Team" at bounding box center [504, 177] width 256 height 32
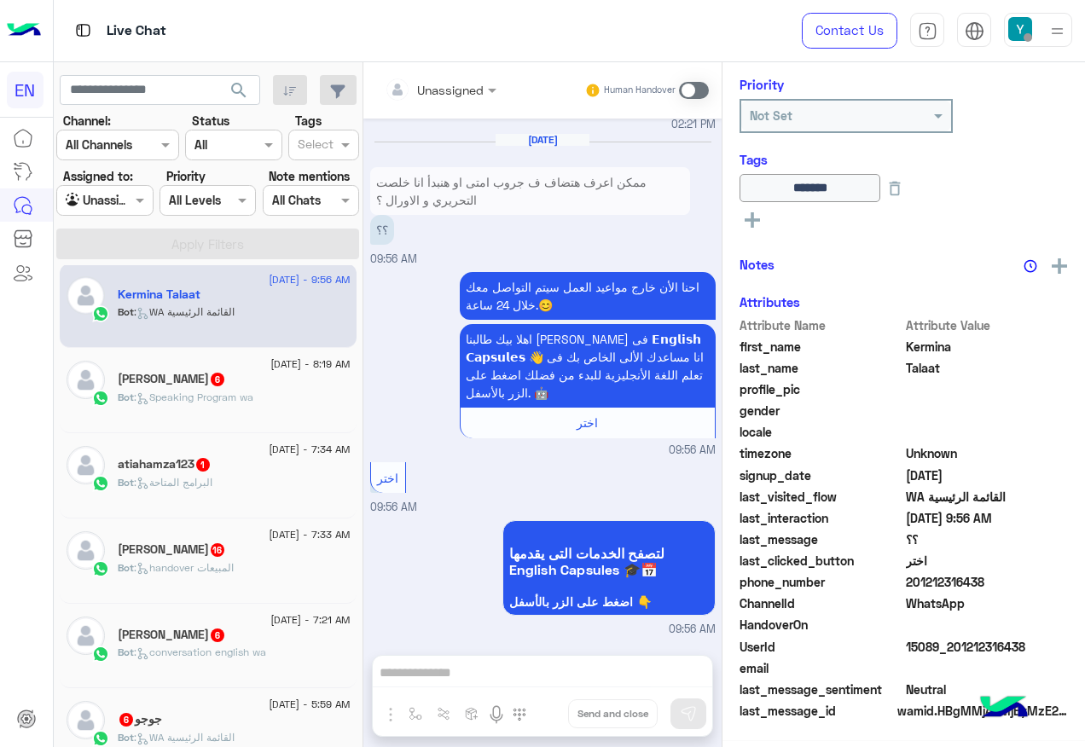
click at [219, 403] on span "Bot : Speaking Program wa" at bounding box center [186, 397] width 136 height 13
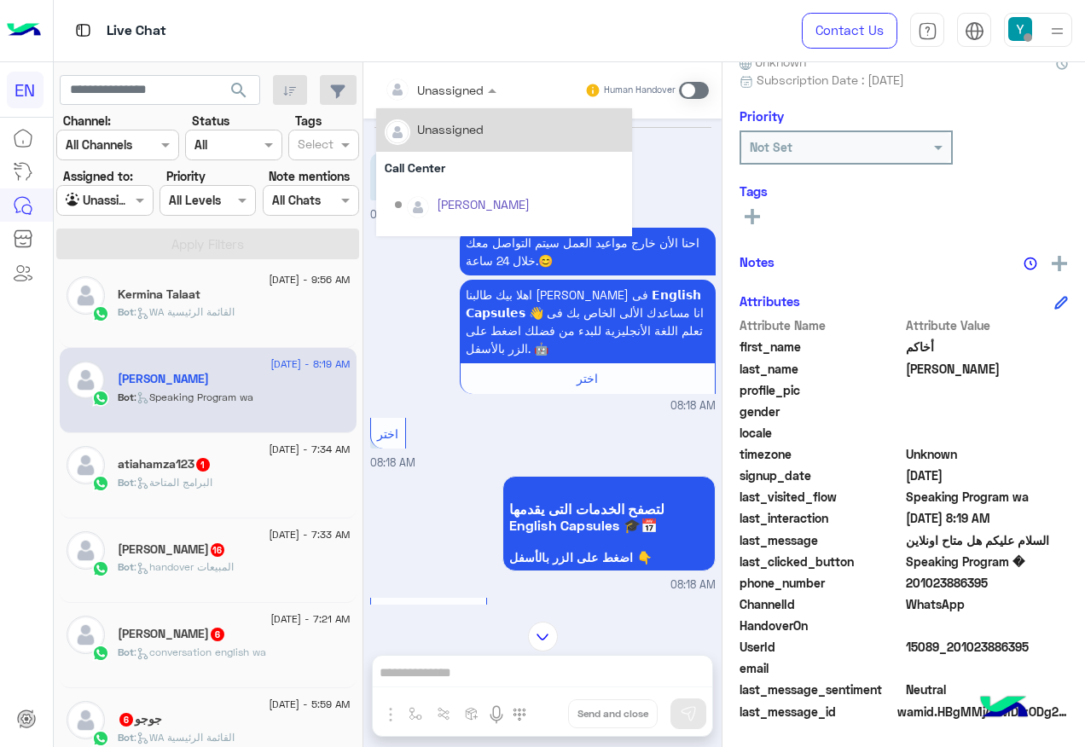
click at [448, 88] on input "text" at bounding box center [419, 90] width 69 height 18
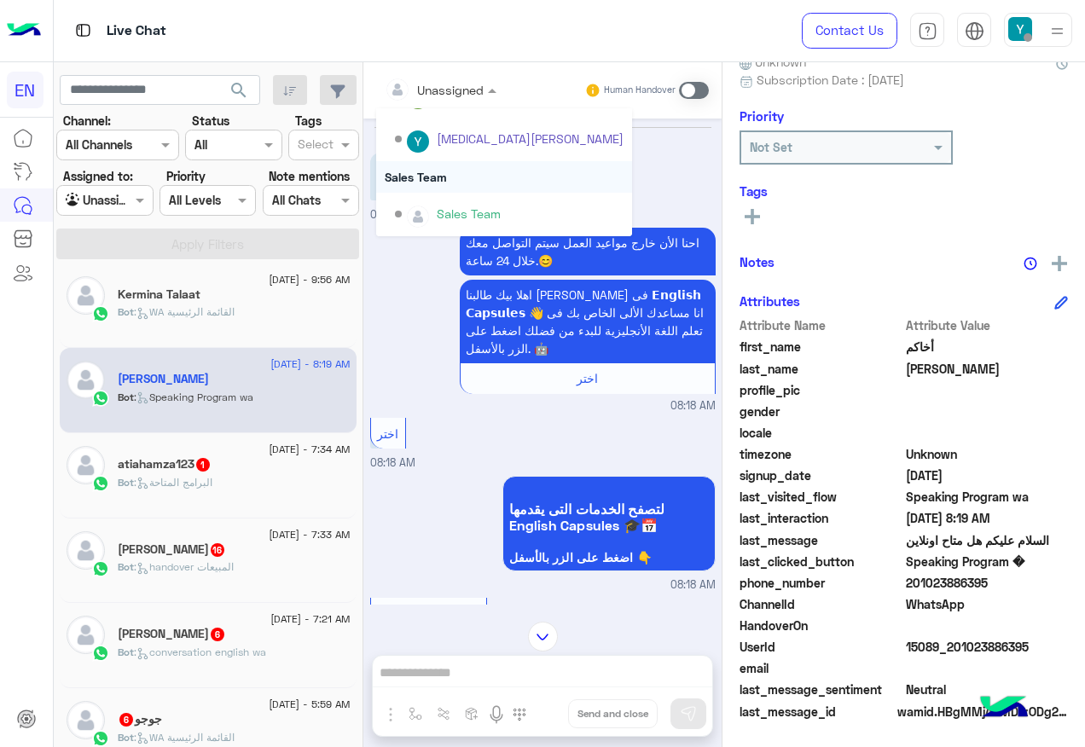
click at [474, 186] on div "Sales Team" at bounding box center [504, 177] width 256 height 32
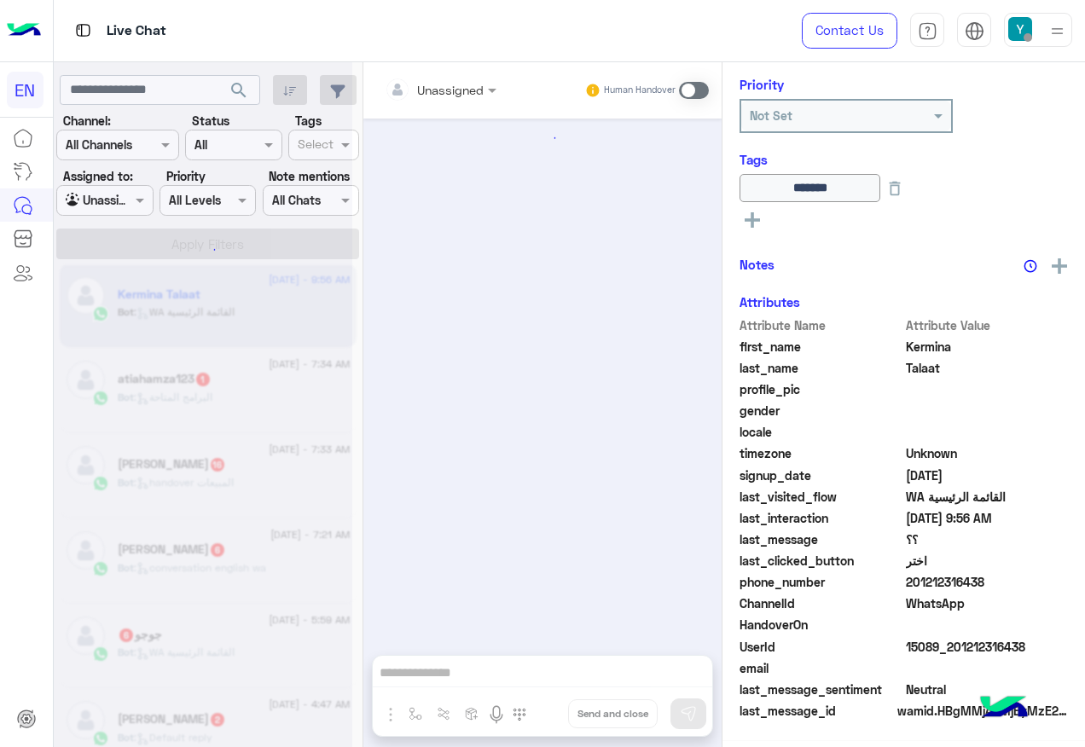
click at [263, 394] on div "Bot : البرامج المتاحة" at bounding box center [234, 405] width 233 height 30
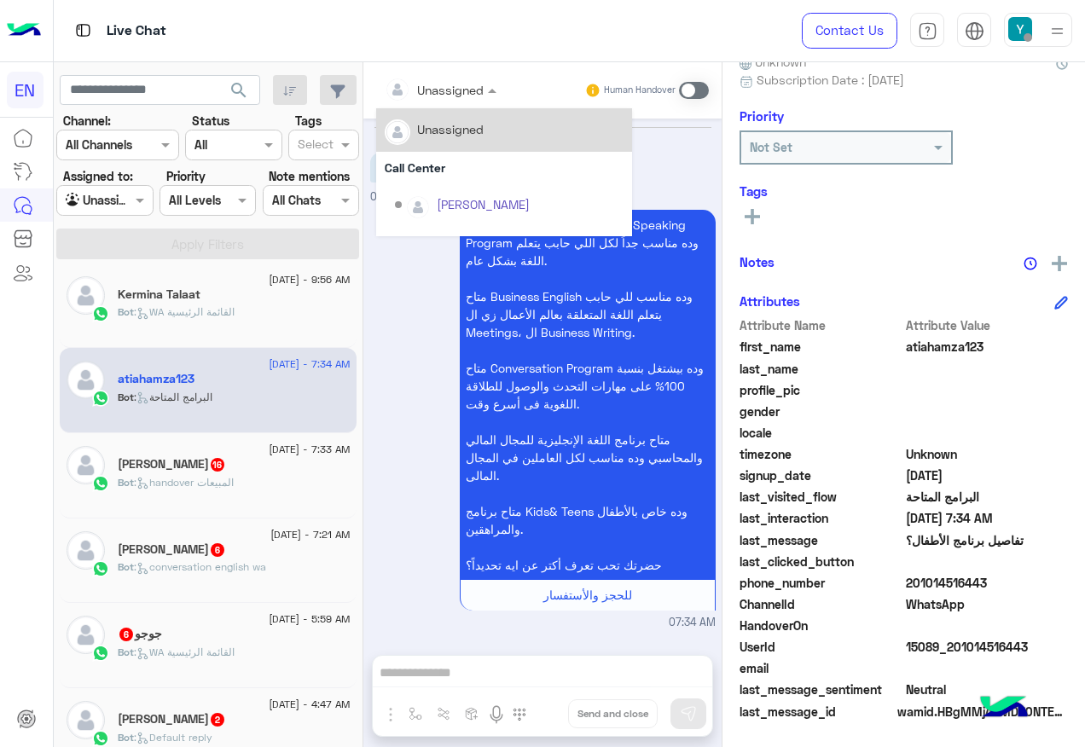
click at [472, 102] on div "Unassigned" at bounding box center [434, 89] width 99 height 34
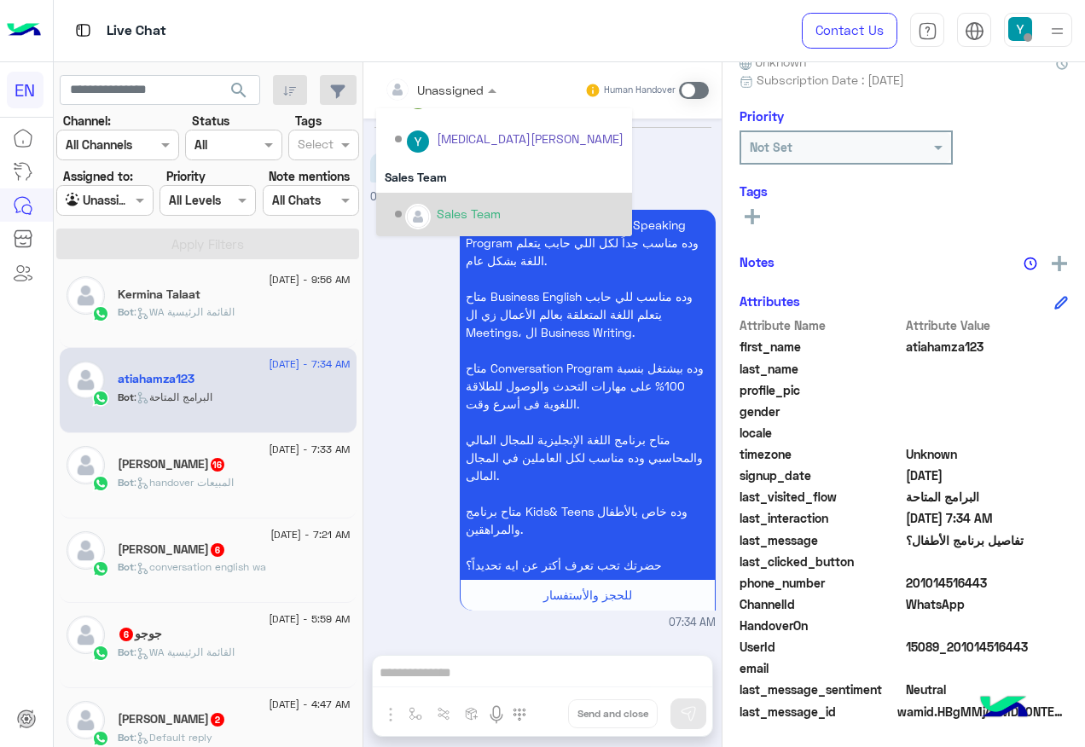
click at [482, 202] on div "Sales Team" at bounding box center [509, 215] width 229 height 30
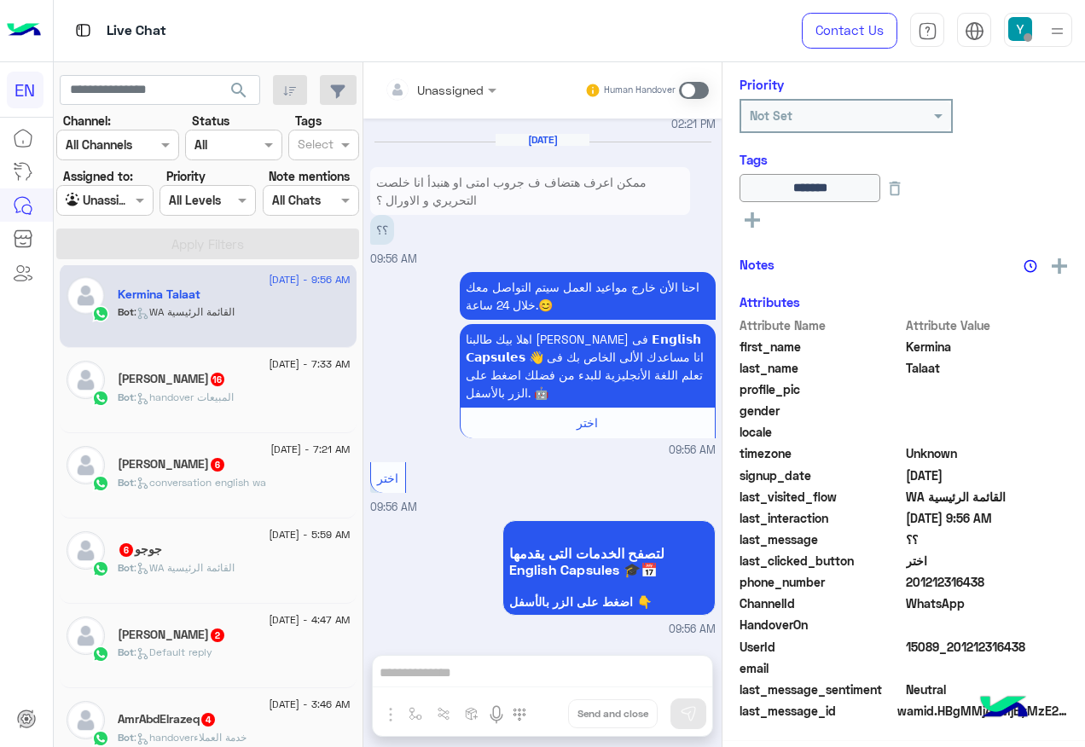
click at [224, 377] on span "16" at bounding box center [218, 380] width 14 height 14
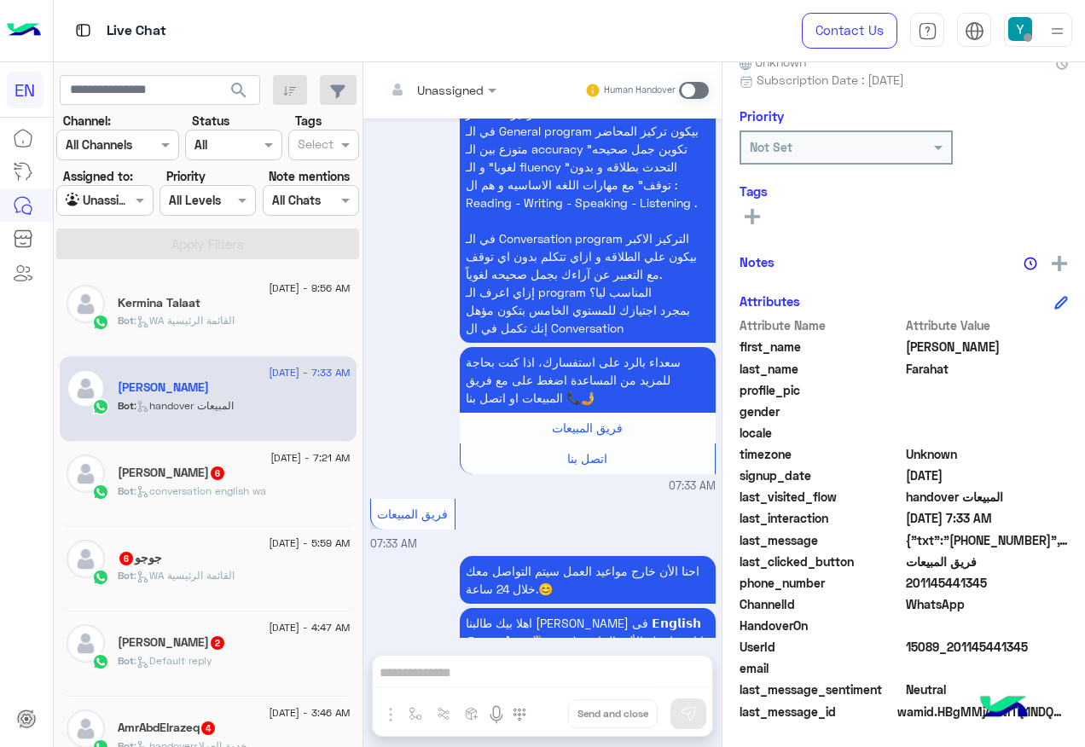
click at [463, 86] on div at bounding box center [440, 89] width 129 height 20
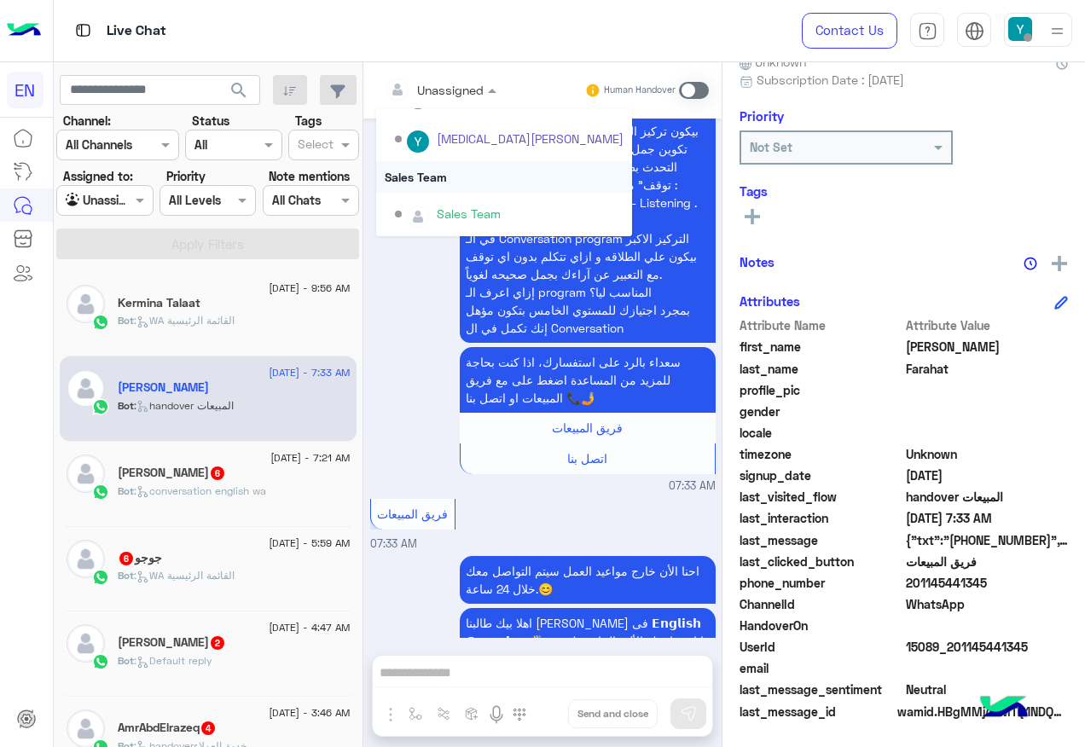
click at [464, 180] on div "Sales Team" at bounding box center [504, 177] width 256 height 32
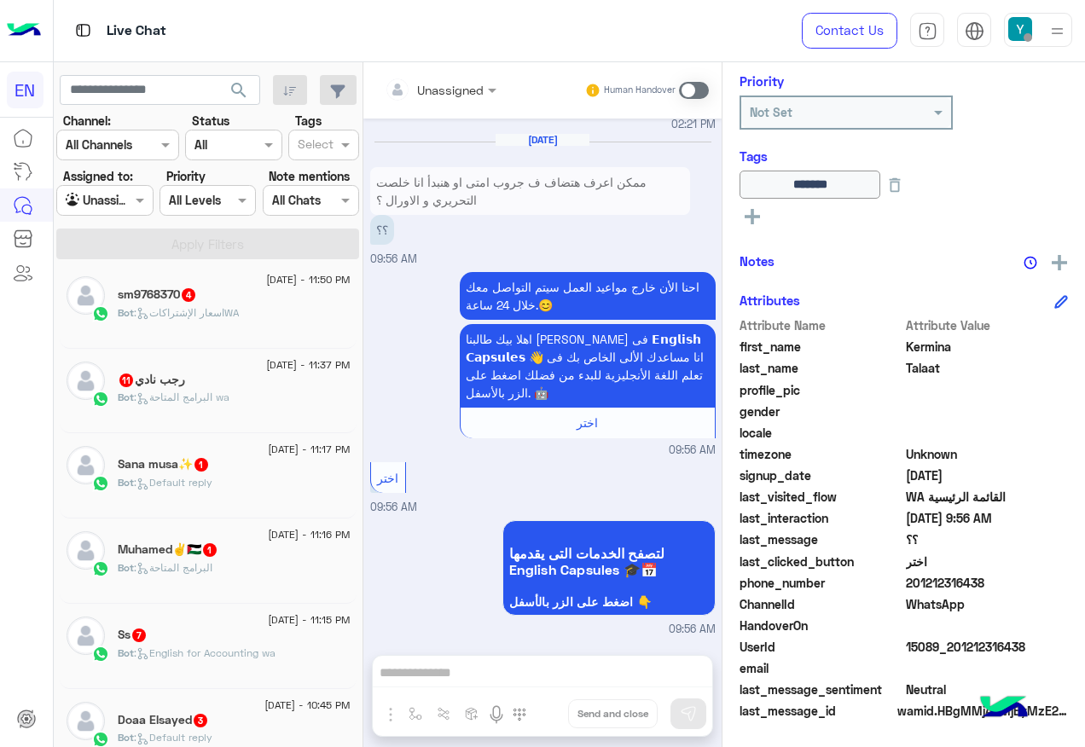
click at [244, 404] on div "Bot : البرامج المتاحة wa" at bounding box center [234, 405] width 233 height 30
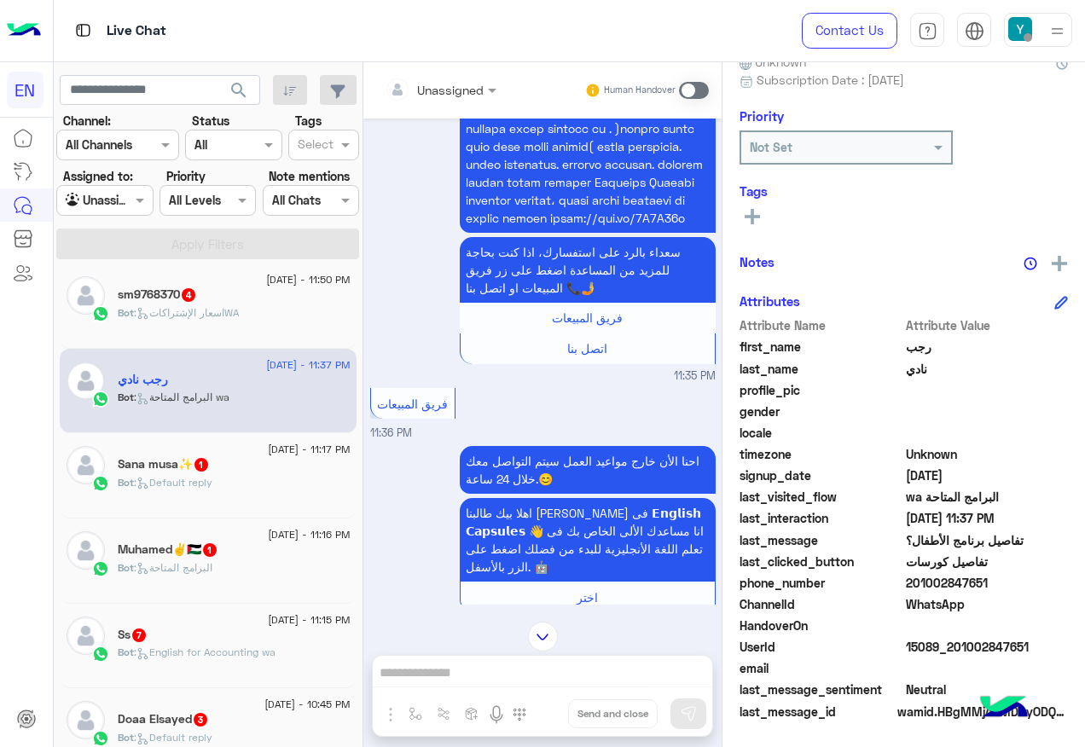
click at [441, 87] on input "text" at bounding box center [419, 90] width 69 height 18
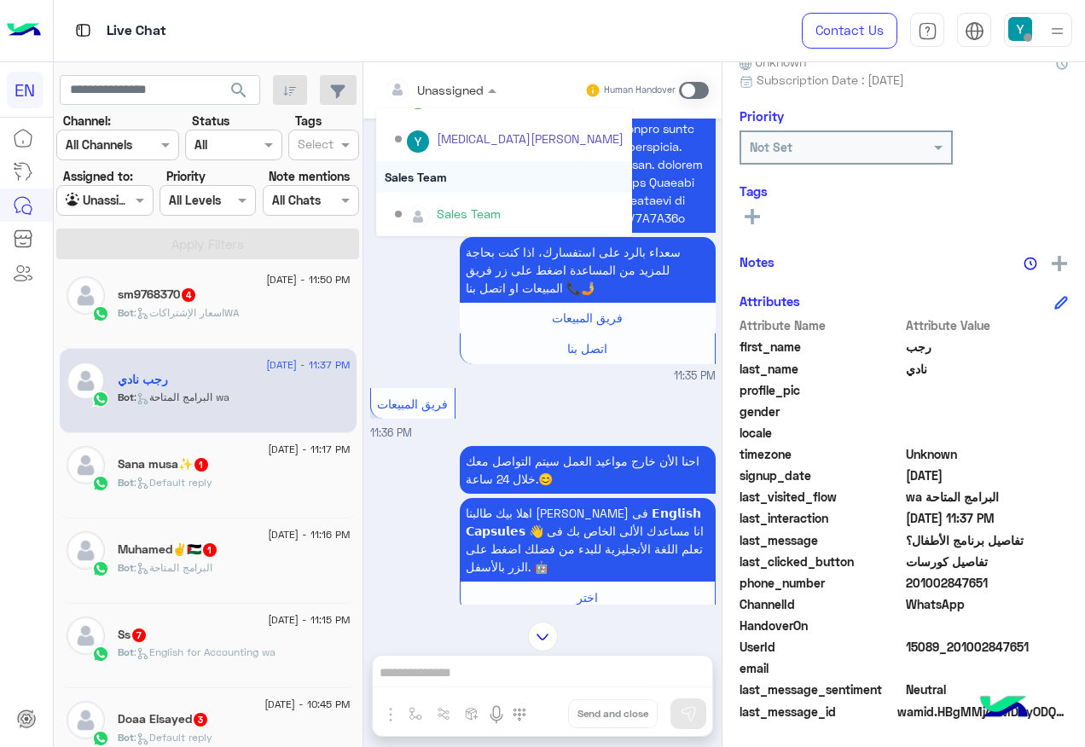
click at [443, 171] on div "Sales Team" at bounding box center [504, 177] width 256 height 32
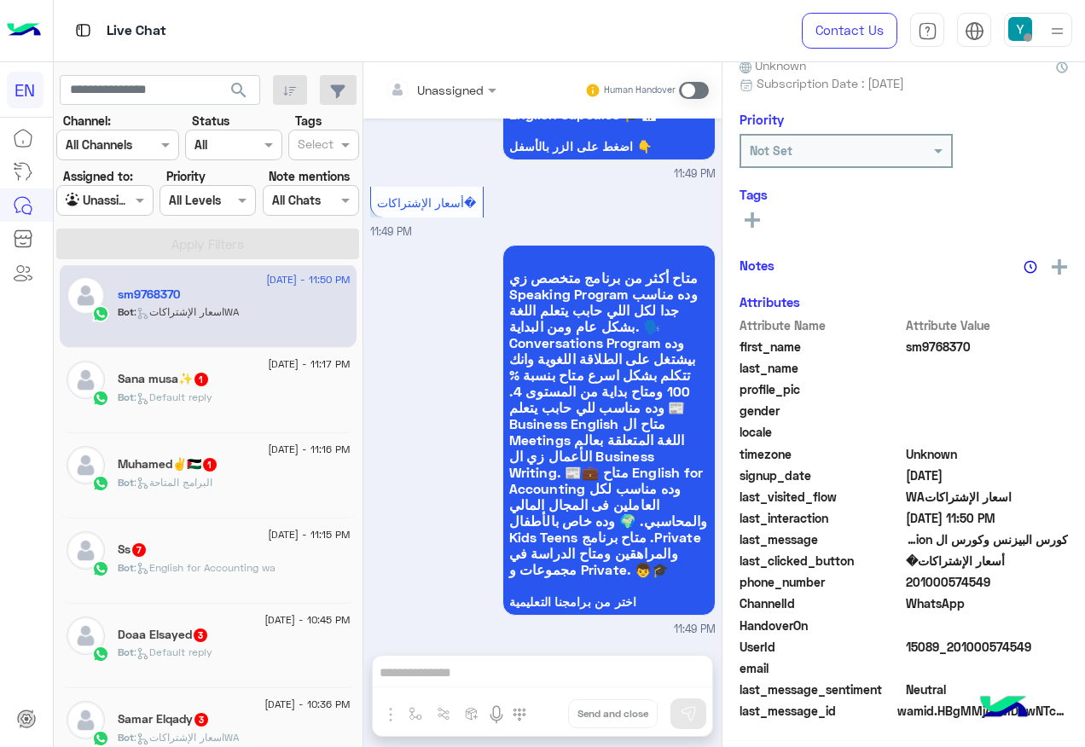
click at [437, 81] on input "text" at bounding box center [419, 90] width 69 height 18
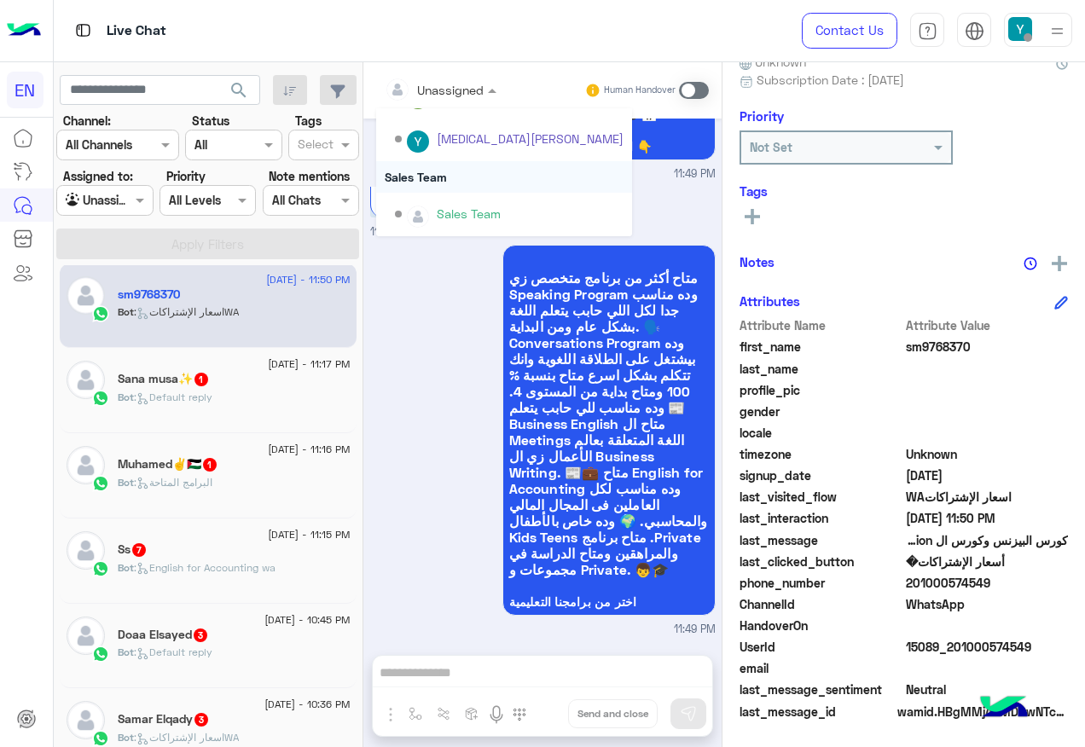
click at [454, 182] on div "Sales Team" at bounding box center [504, 177] width 256 height 32
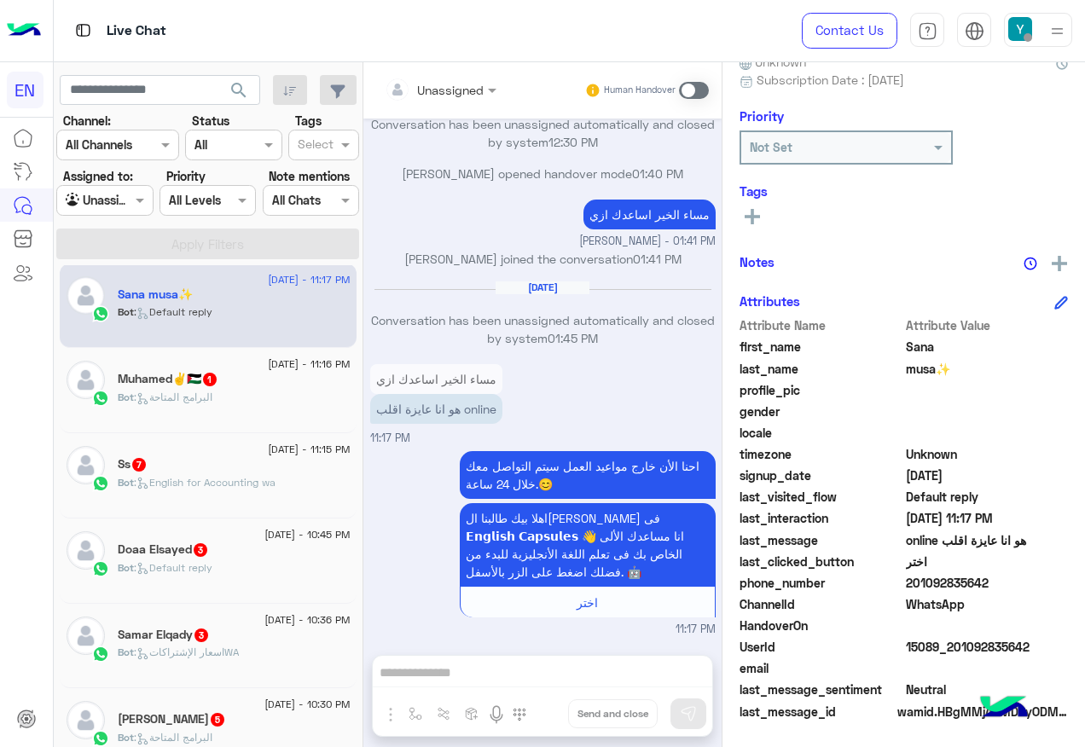
drag, startPoint x: 906, startPoint y: 581, endPoint x: 1027, endPoint y: 590, distance: 121.4
click at [1027, 590] on span "201092835642" at bounding box center [987, 583] width 163 height 18
drag, startPoint x: 1027, startPoint y: 590, endPoint x: 958, endPoint y: 582, distance: 70.4
copy span "01092835642"
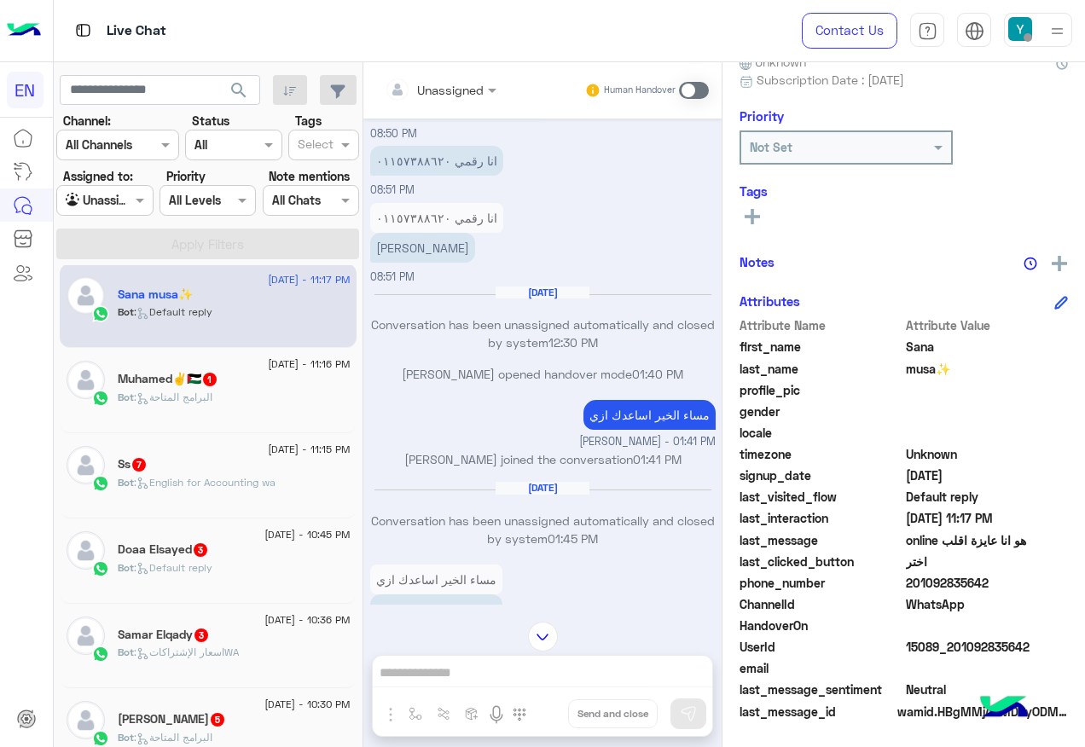
scroll to position [724, 0]
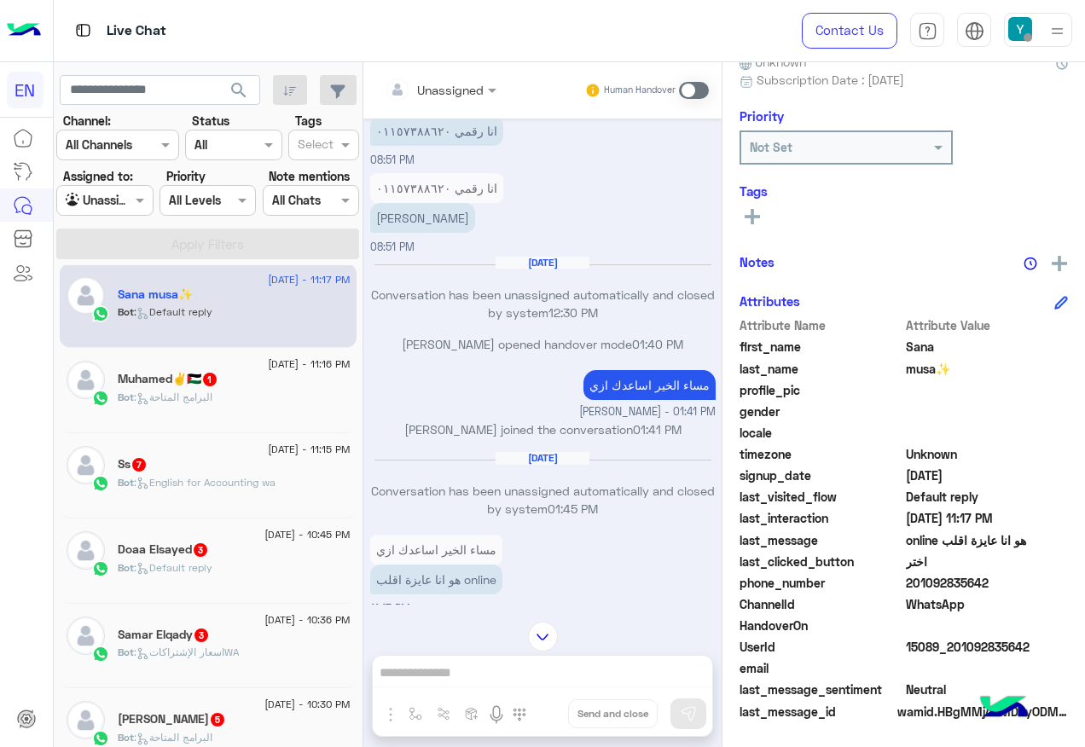
click at [703, 82] on label at bounding box center [694, 90] width 30 height 17
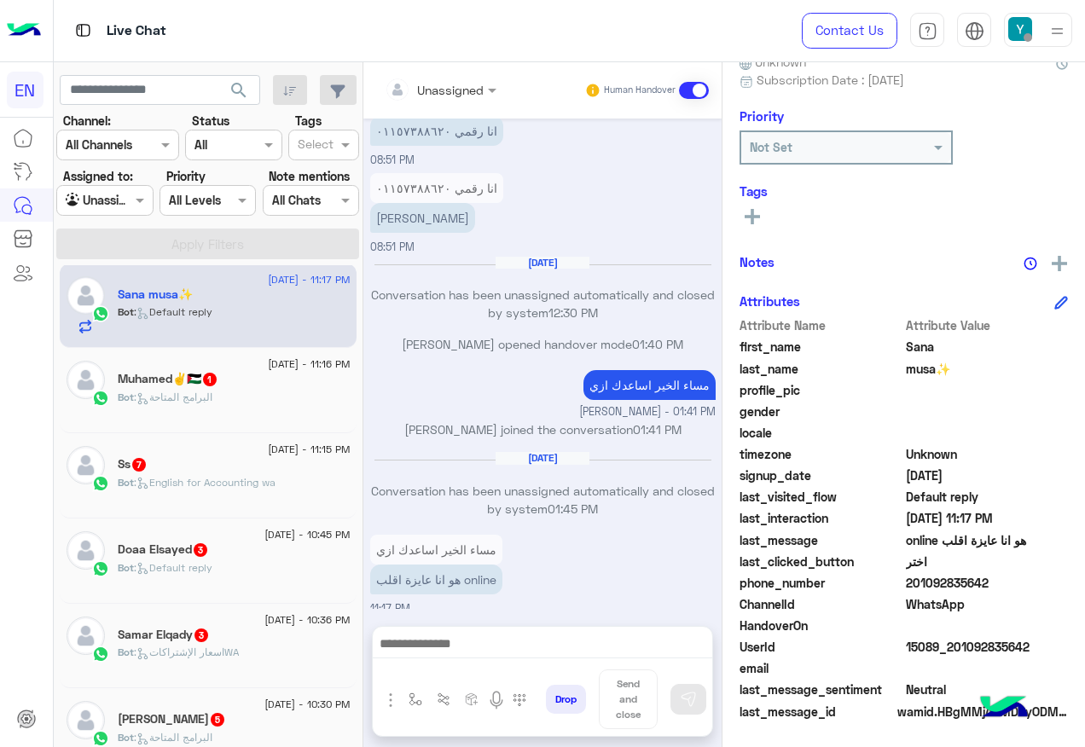
scroll to position [985, 0]
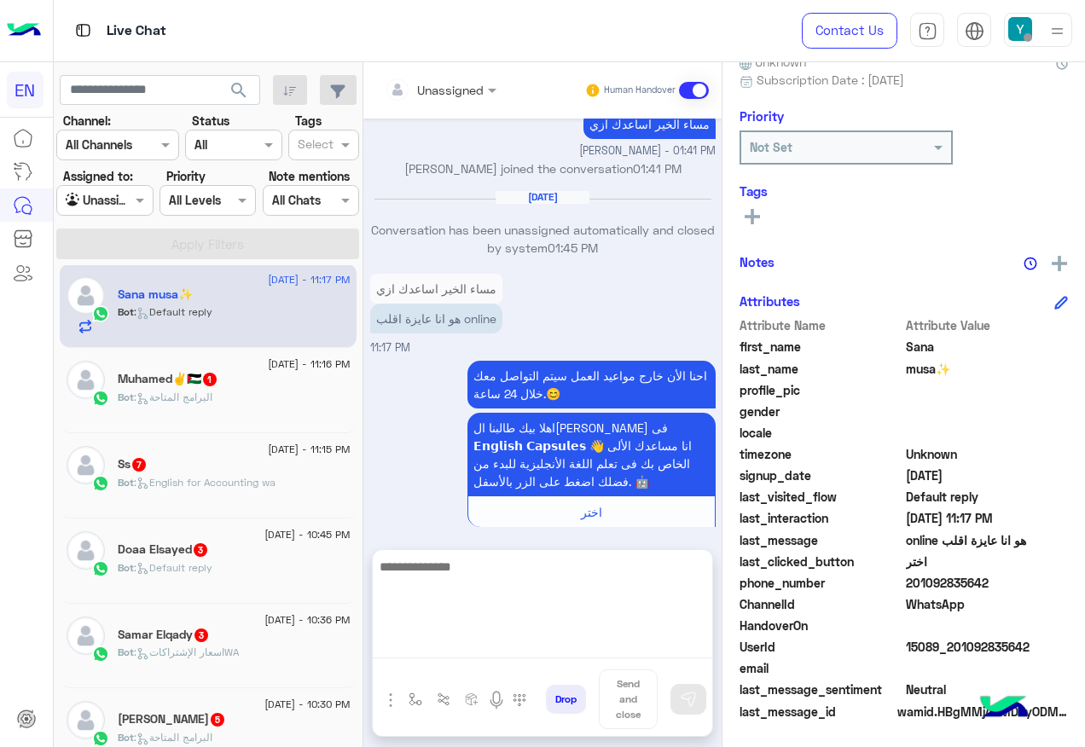
click at [567, 635] on textarea at bounding box center [542, 607] width 339 height 102
type textarea "**********"
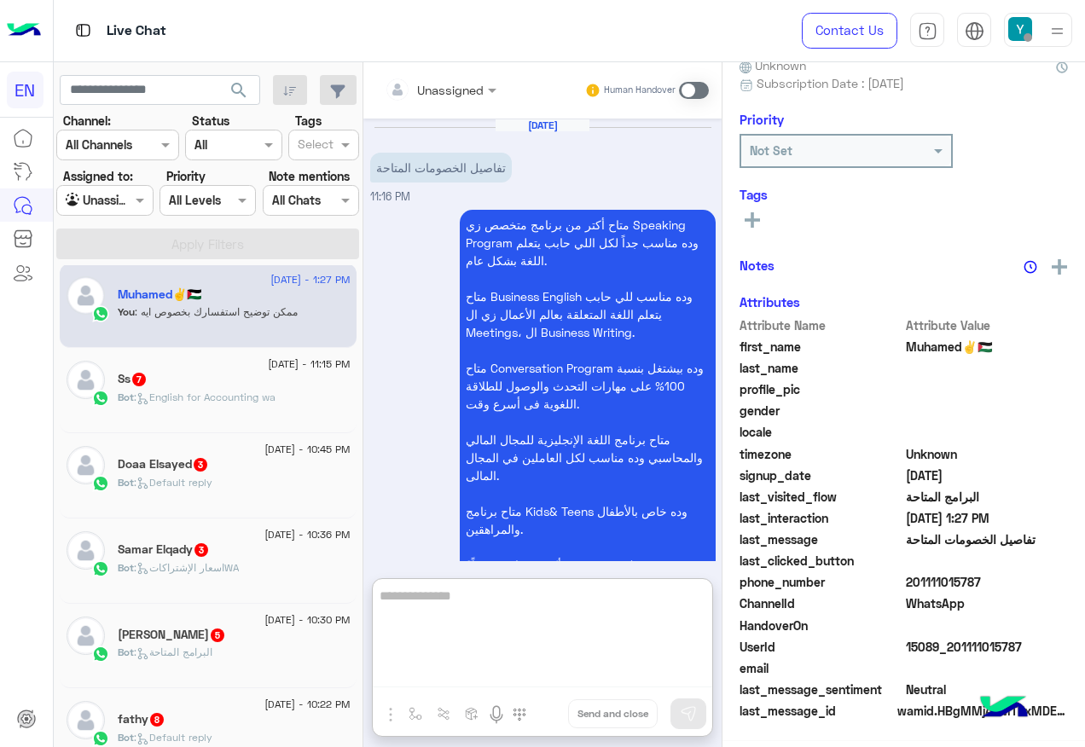
scroll to position [171, 0]
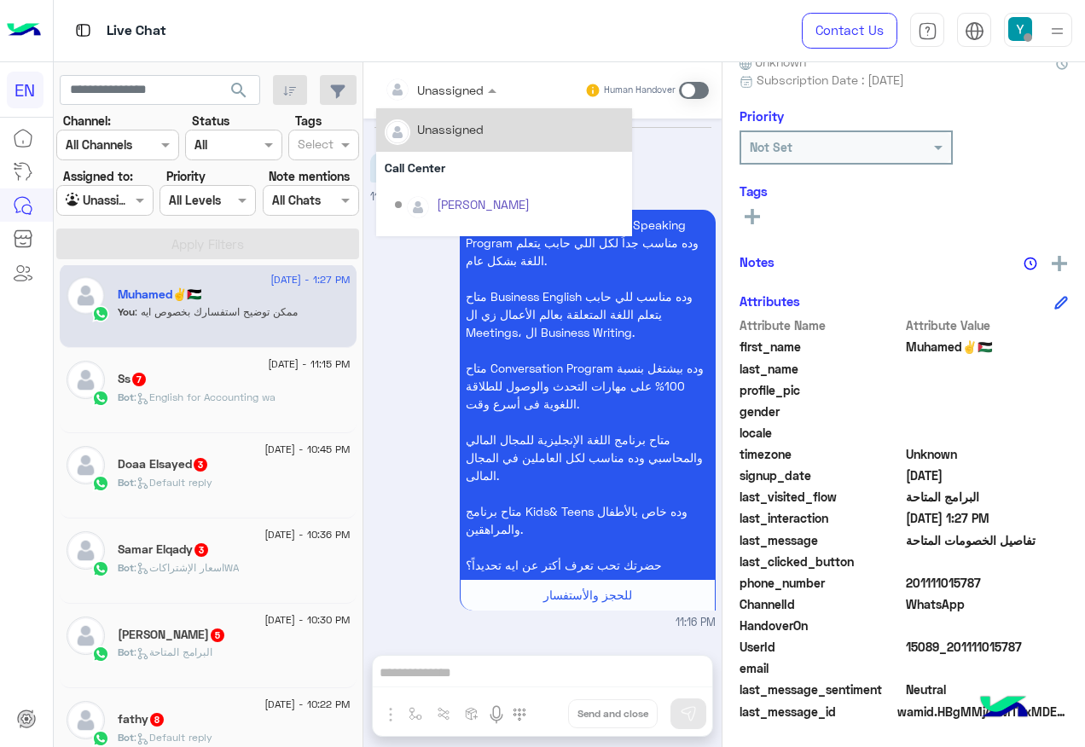
click at [437, 90] on input "text" at bounding box center [419, 90] width 69 height 18
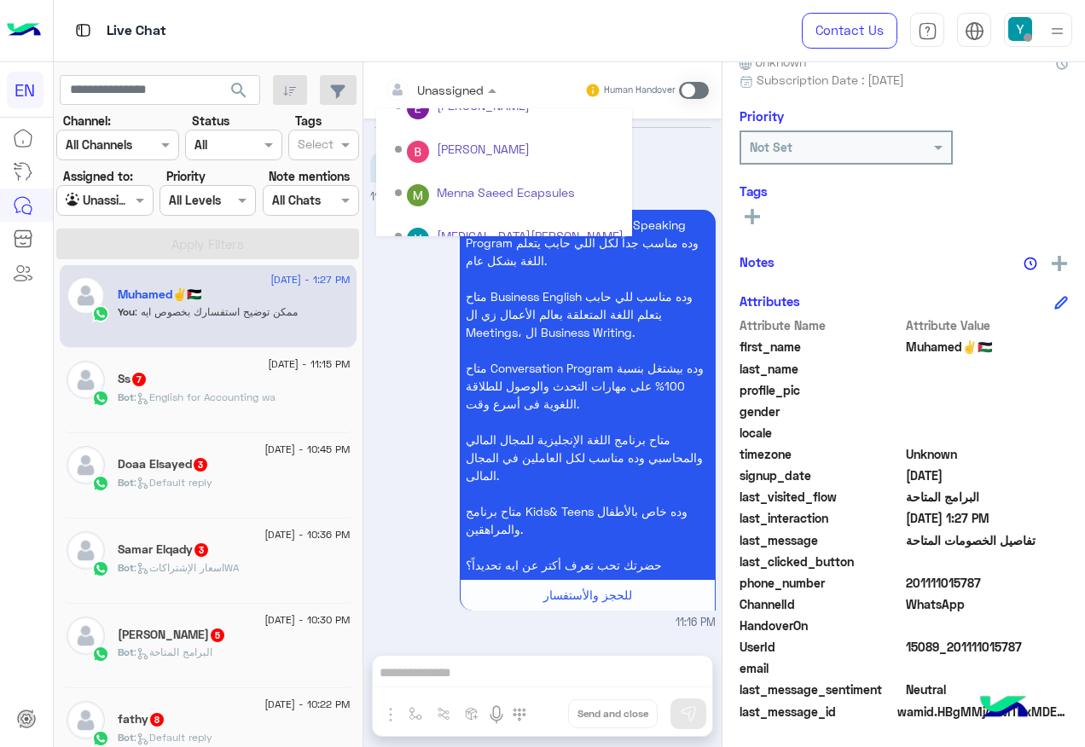
scroll to position [283, 0]
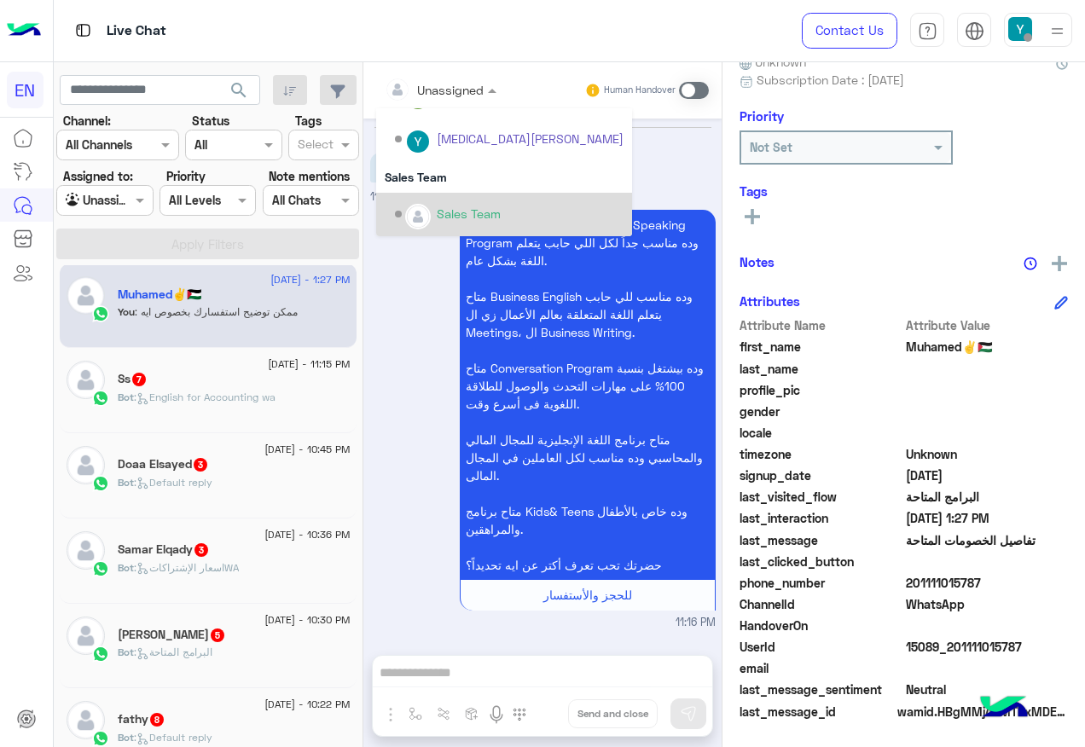
click at [454, 198] on div "Sales Team" at bounding box center [504, 214] width 256 height 43
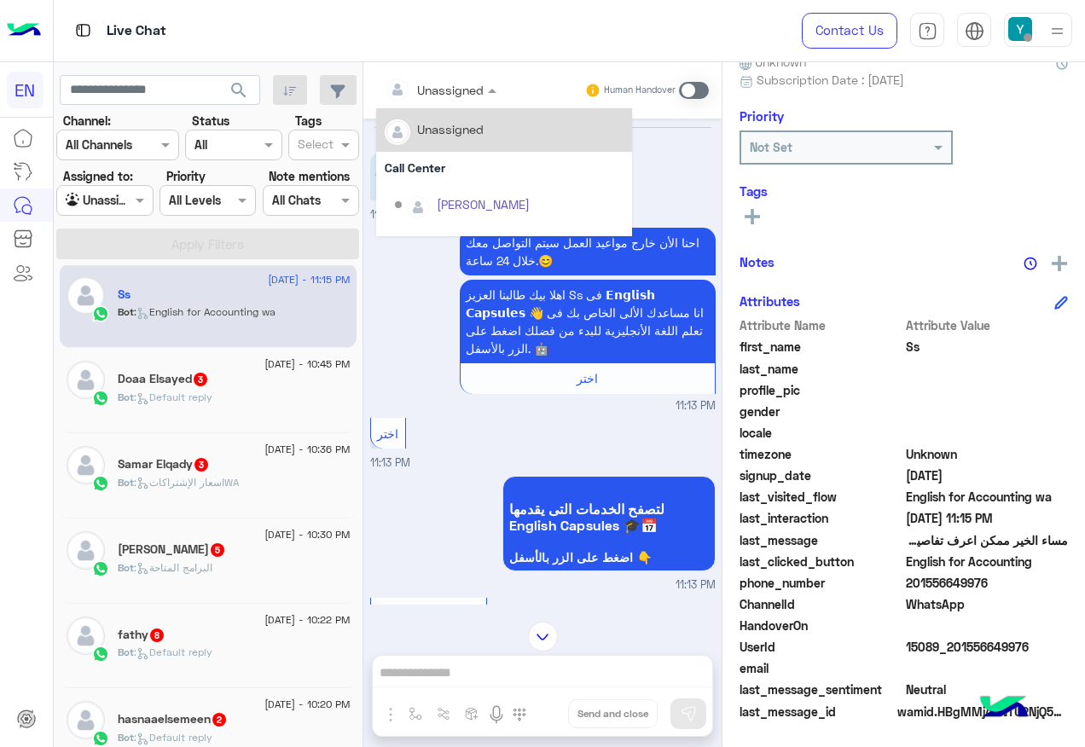
click at [458, 92] on div at bounding box center [440, 89] width 129 height 20
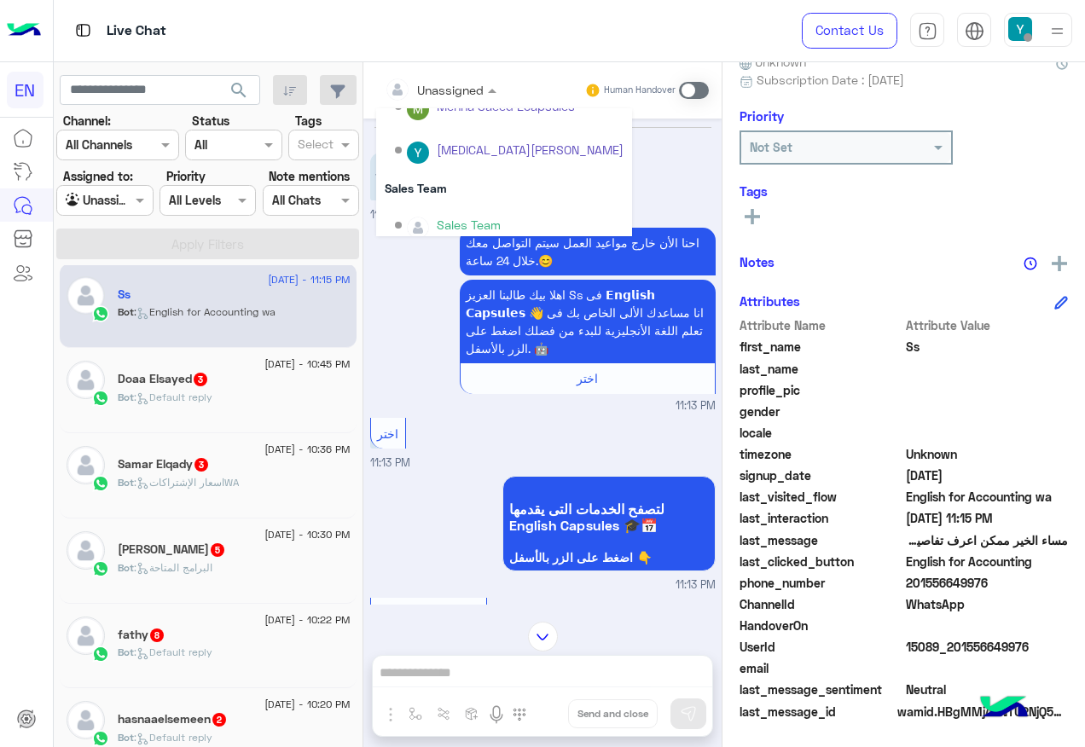
scroll to position [283, 0]
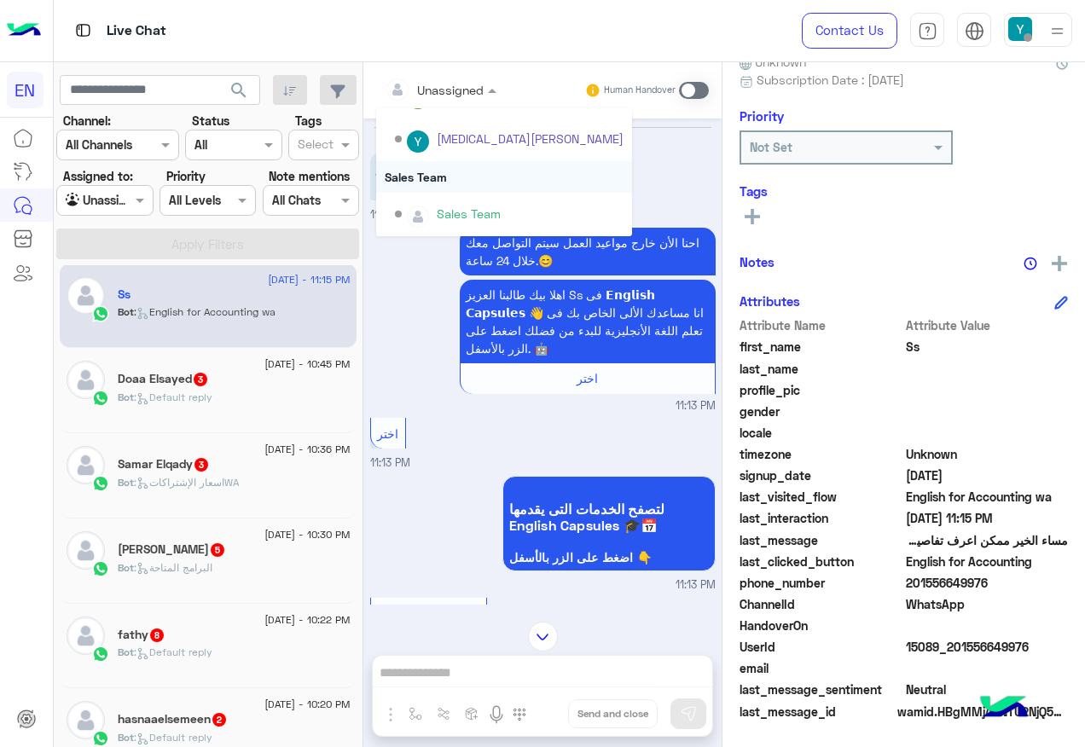
click at [489, 191] on div "Sales Team" at bounding box center [504, 177] width 256 height 32
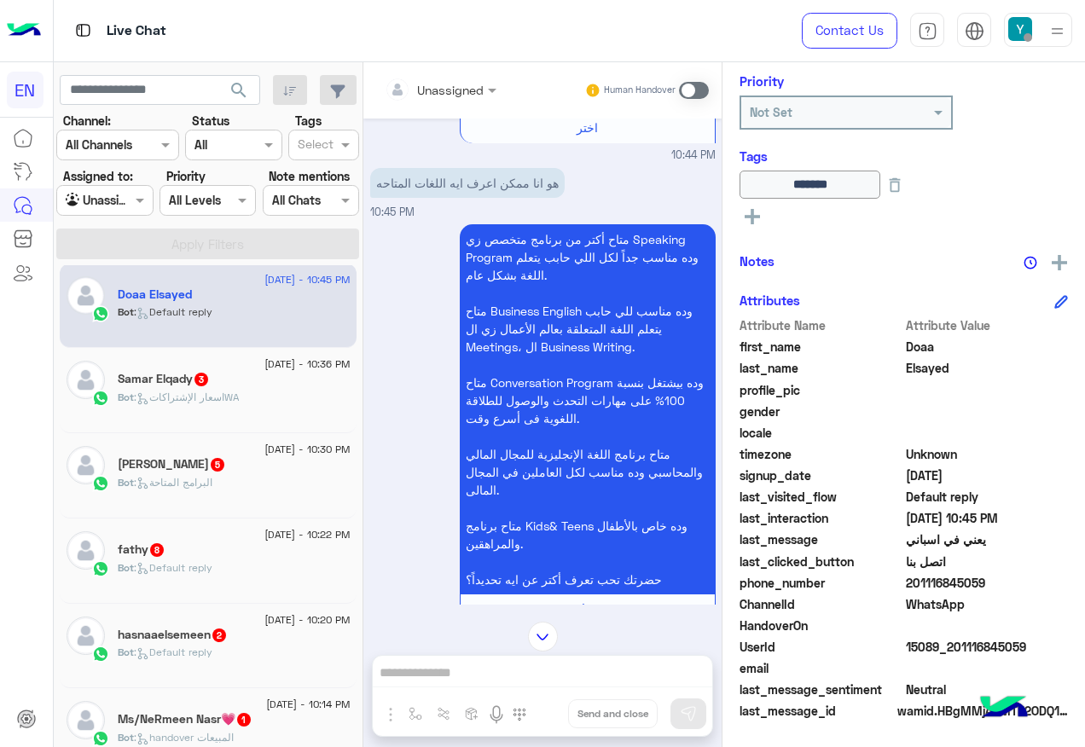
scroll to position [1720, 0]
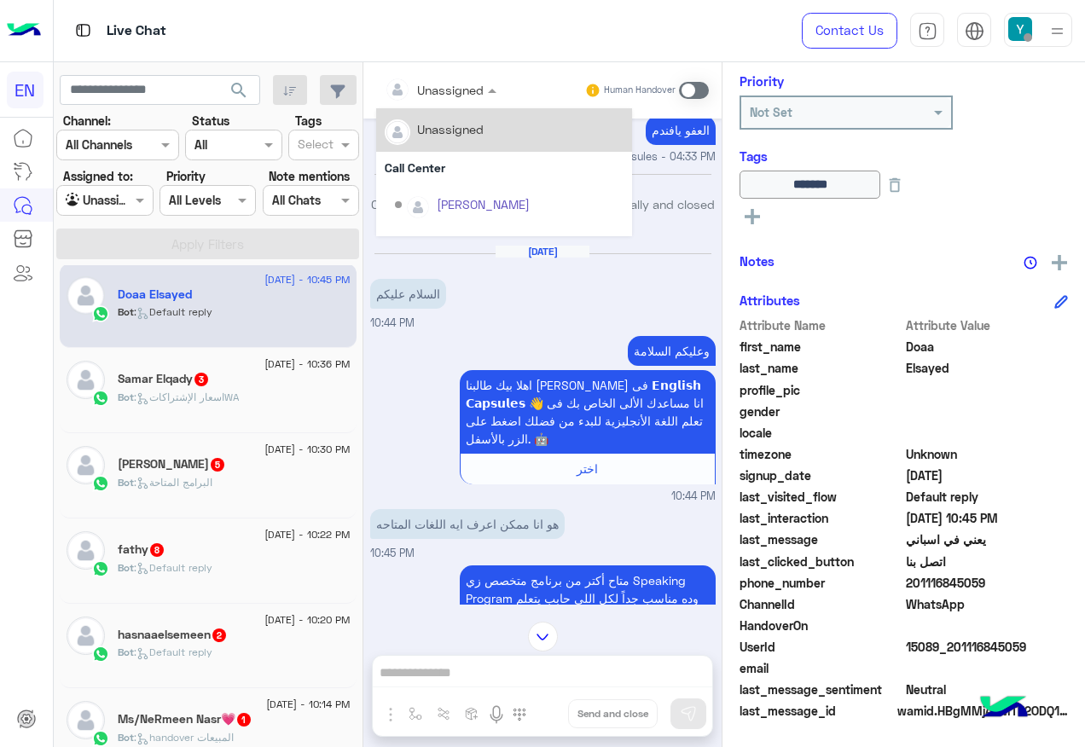
click at [475, 80] on div at bounding box center [440, 89] width 129 height 20
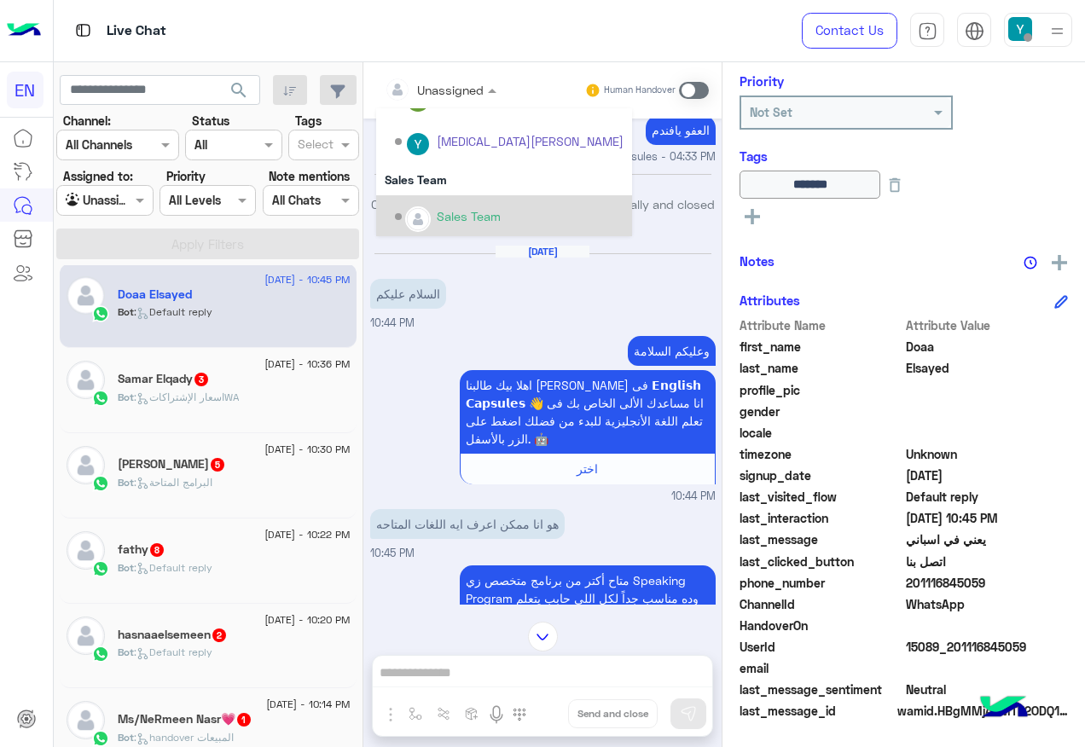
scroll to position [283, 0]
click at [478, 198] on div "Sales Team" at bounding box center [504, 214] width 256 height 43
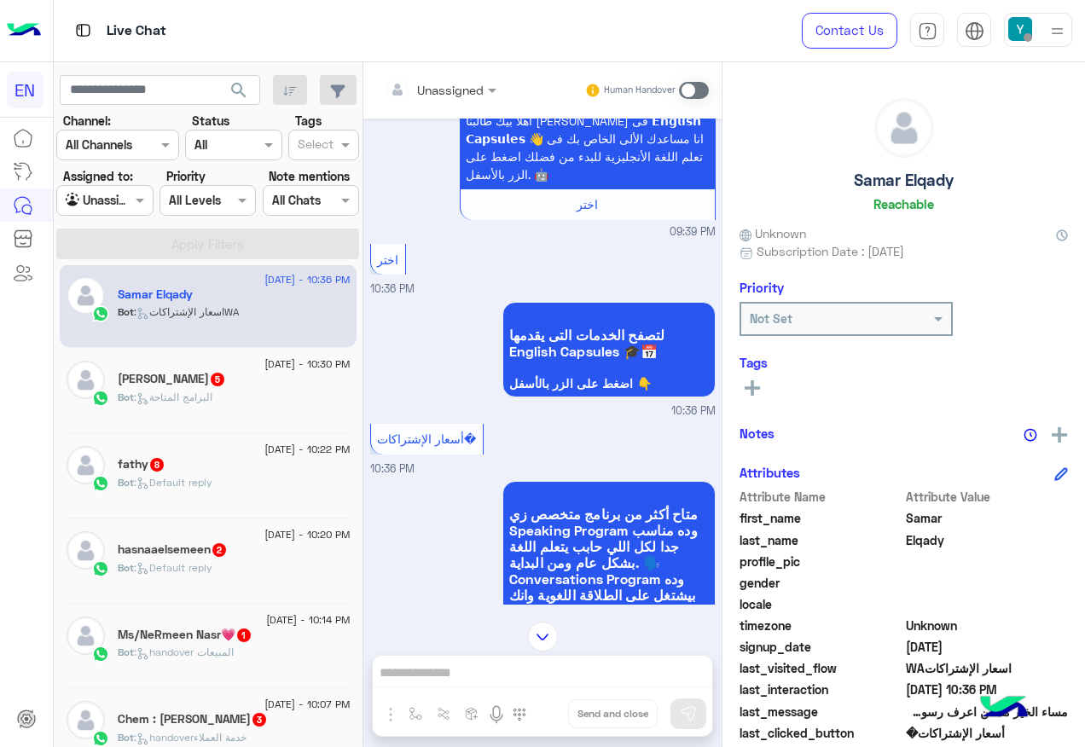
scroll to position [189, 0]
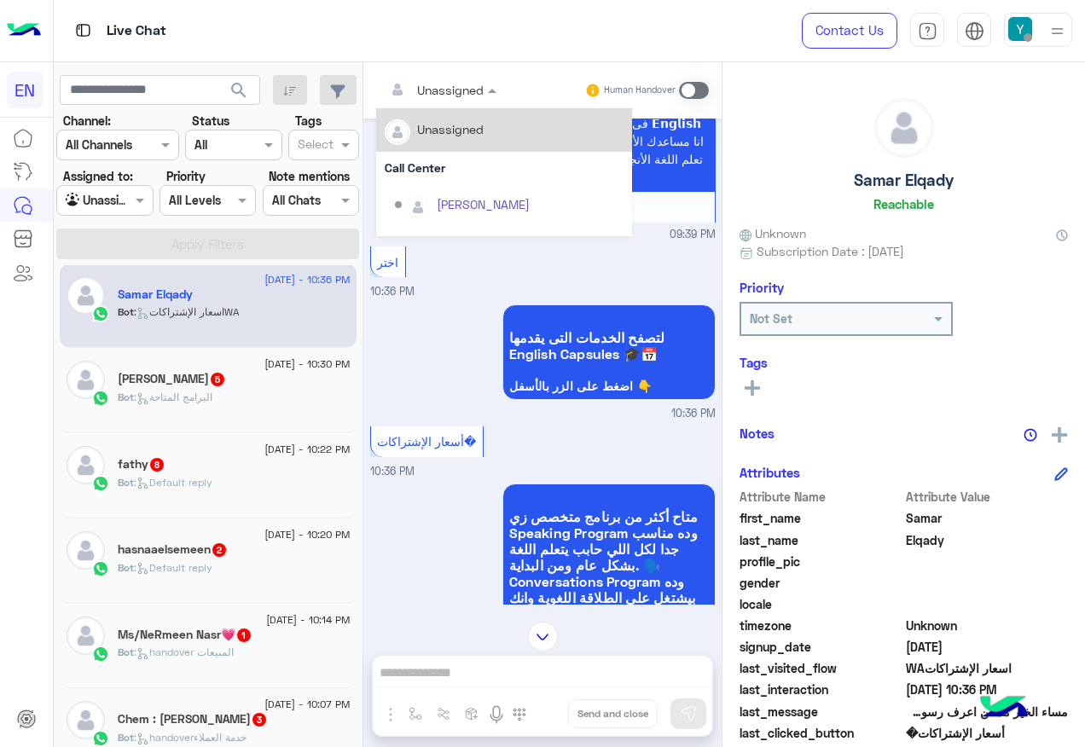
click at [448, 90] on input "text" at bounding box center [419, 90] width 69 height 18
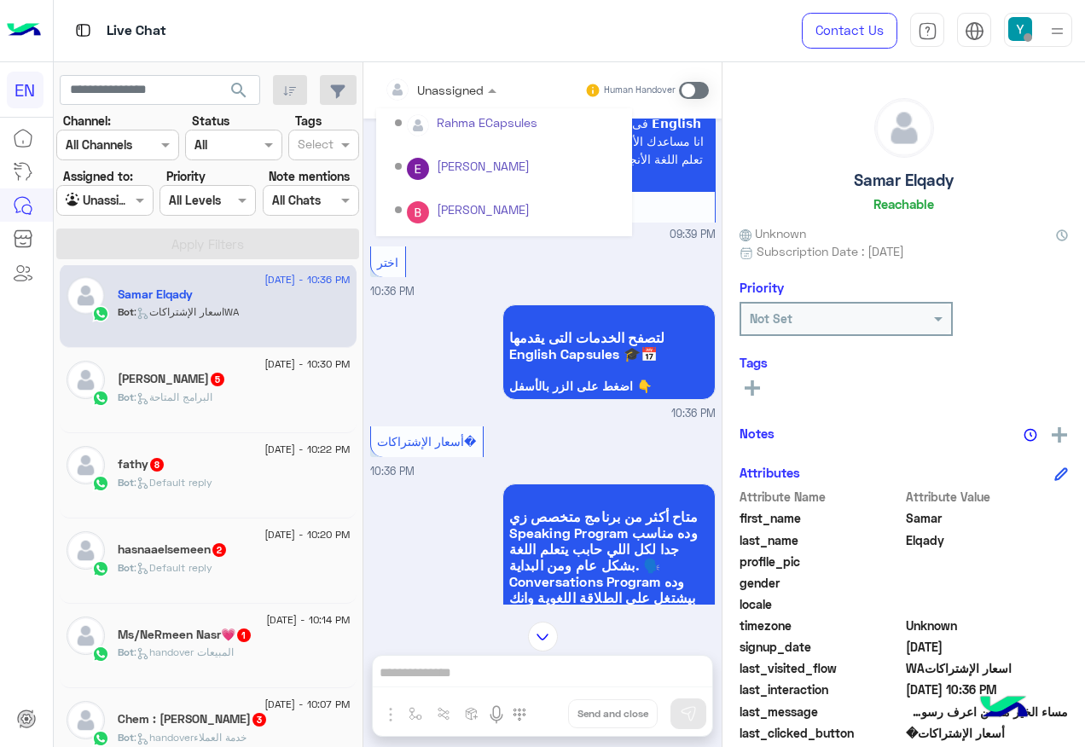
scroll to position [283, 0]
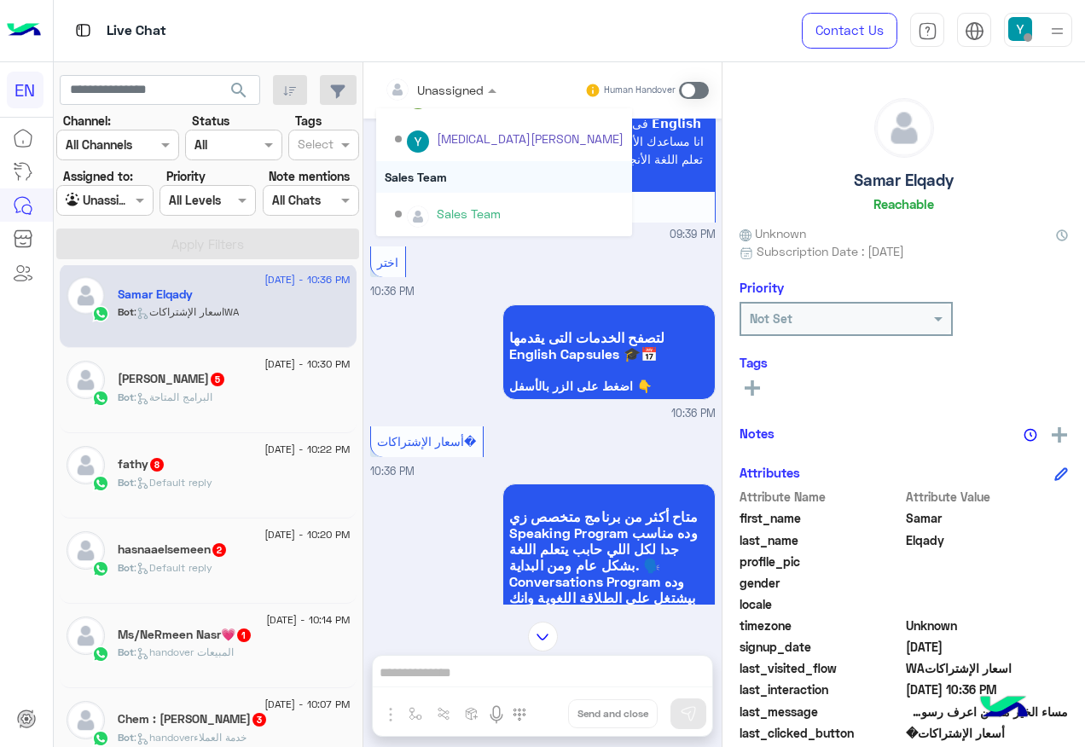
click at [444, 172] on div "Sales Team" at bounding box center [504, 177] width 256 height 32
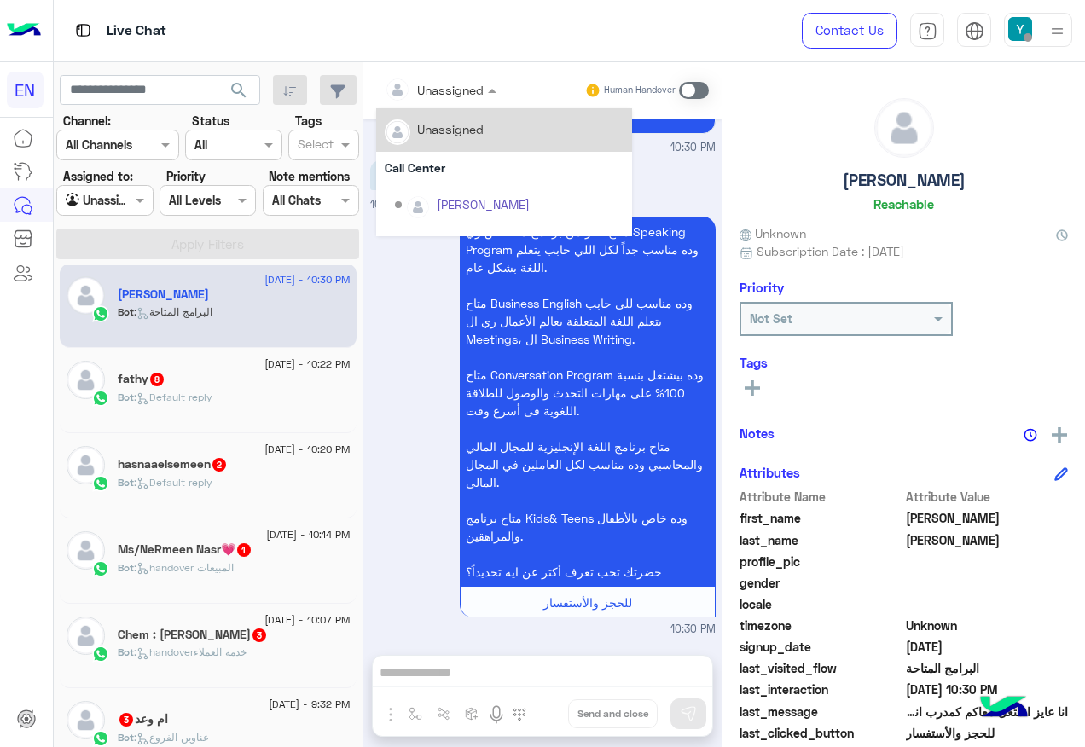
click at [459, 84] on div at bounding box center [440, 89] width 129 height 20
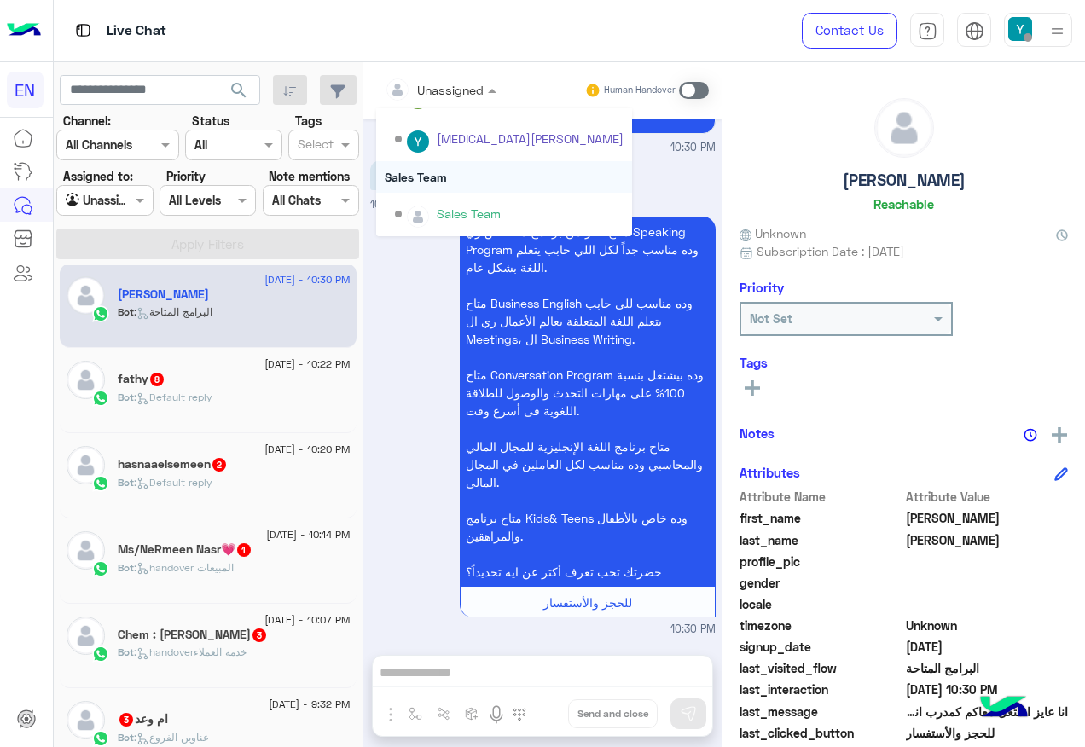
click at [448, 185] on div "Sales Team" at bounding box center [504, 177] width 256 height 32
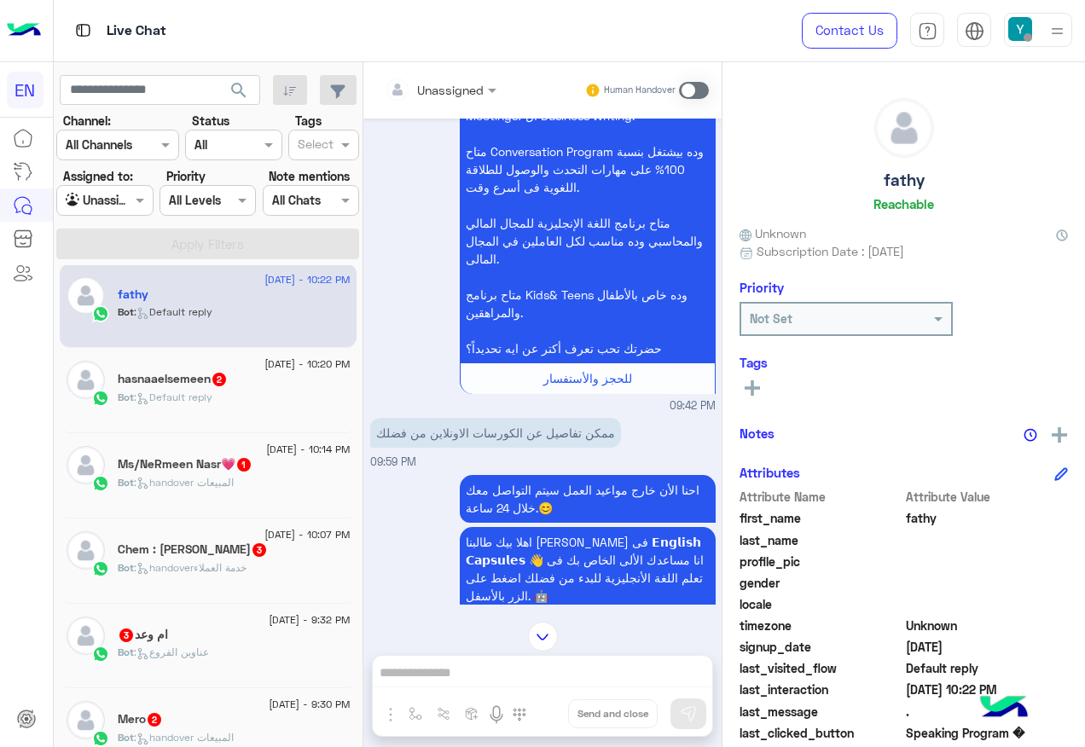
click at [481, 76] on div "Unassigned" at bounding box center [434, 89] width 99 height 34
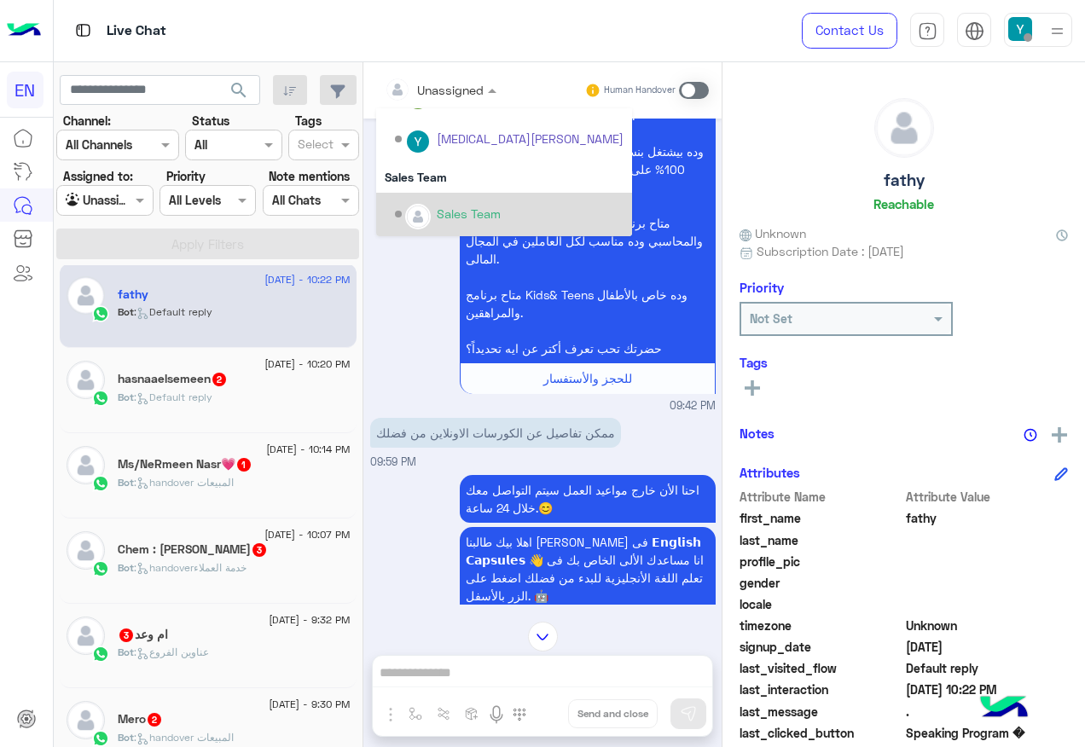
click at [438, 205] on div "Sales Team" at bounding box center [469, 214] width 64 height 18
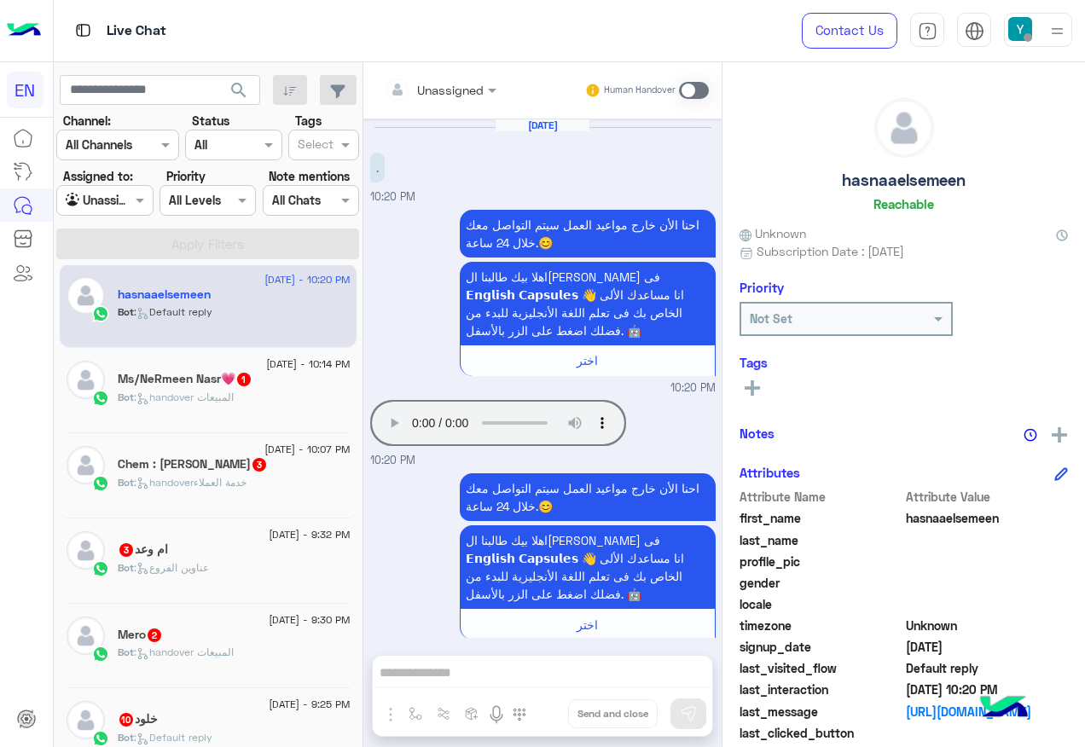
click at [448, 86] on input "text" at bounding box center [419, 90] width 69 height 18
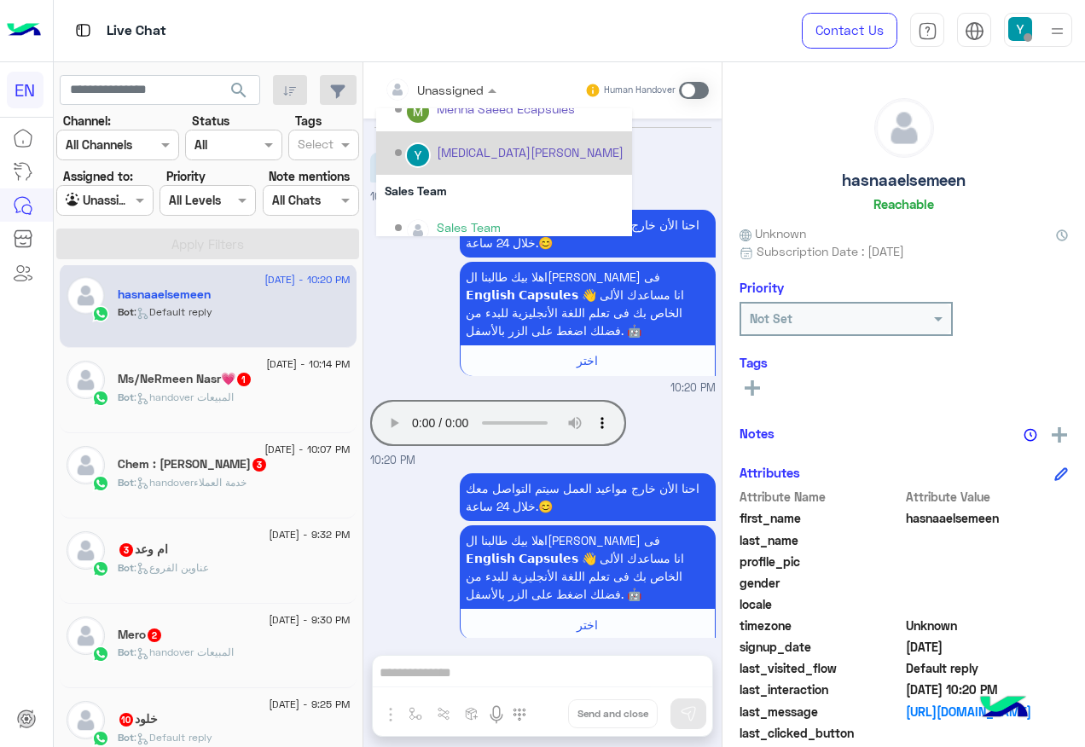
scroll to position [283, 0]
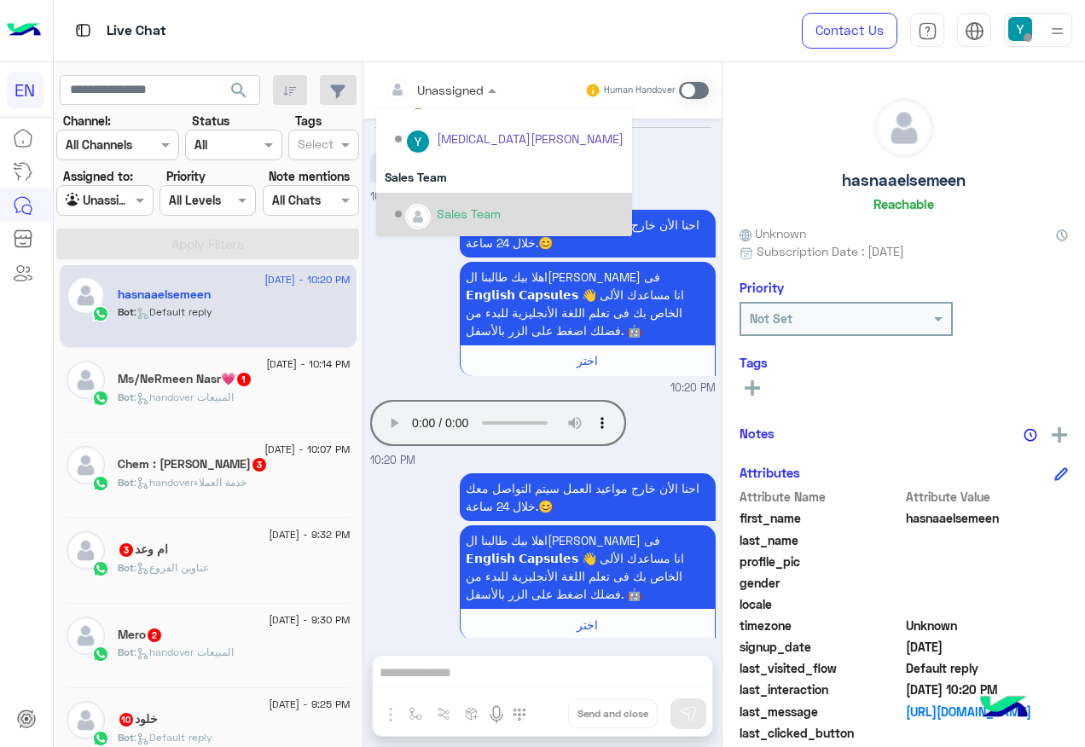
click at [472, 205] on div "Sales Team" at bounding box center [469, 214] width 64 height 18
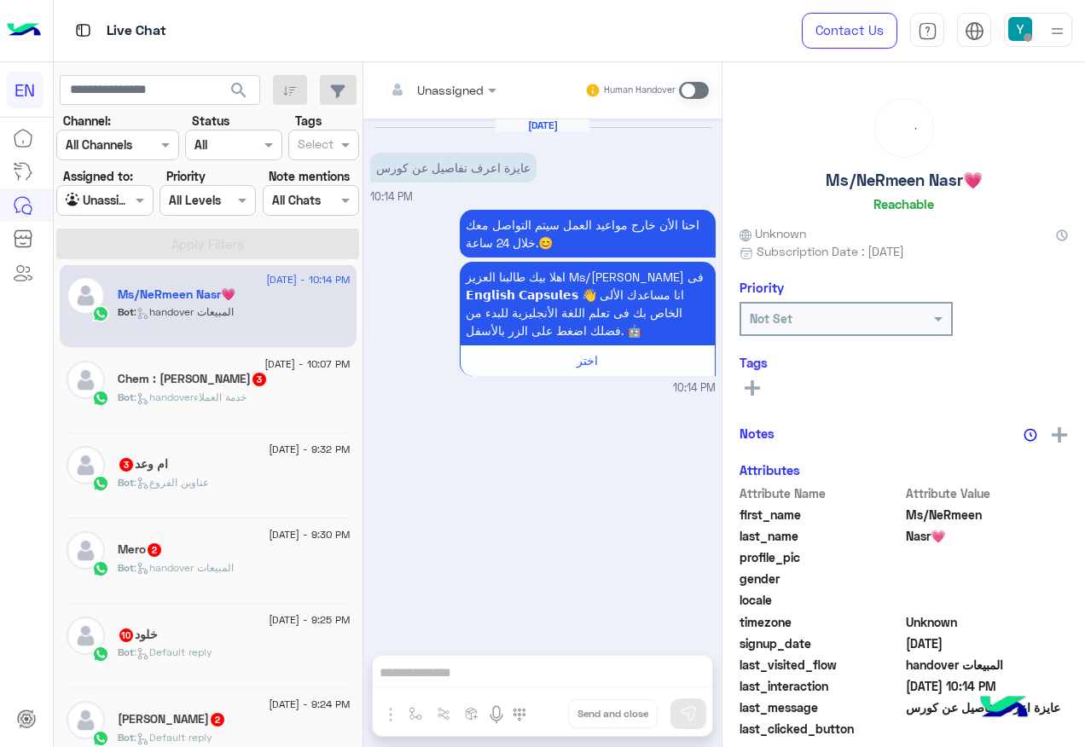
click at [431, 77] on div "Unassigned" at bounding box center [434, 89] width 99 height 34
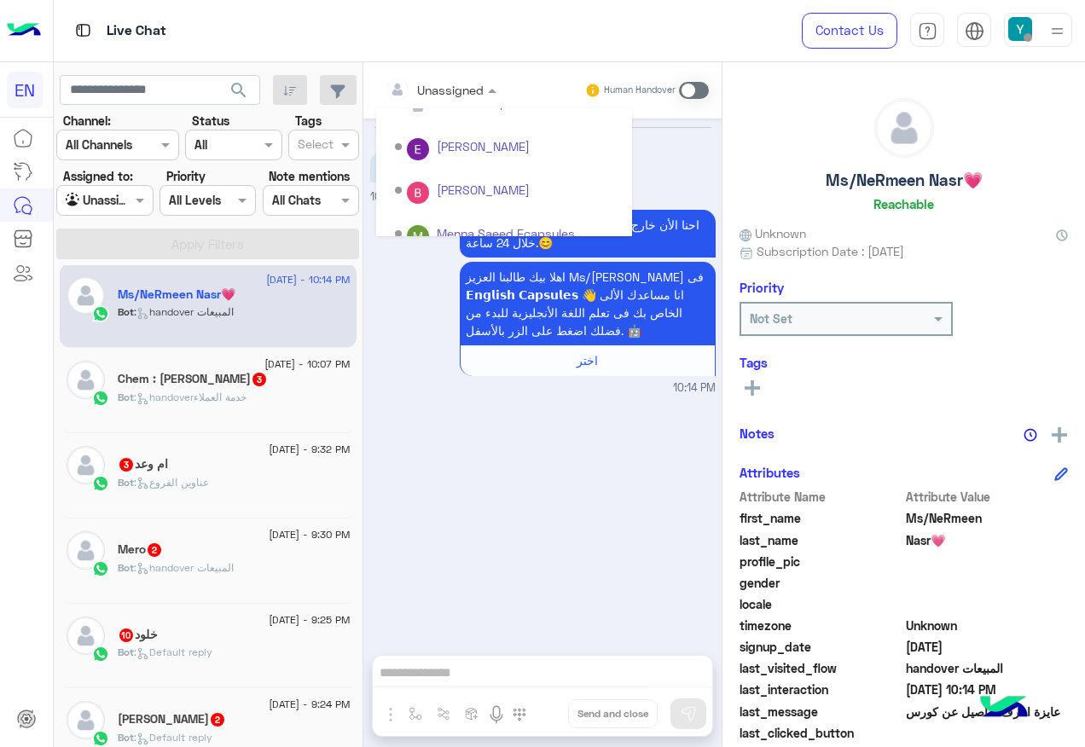
scroll to position [283, 0]
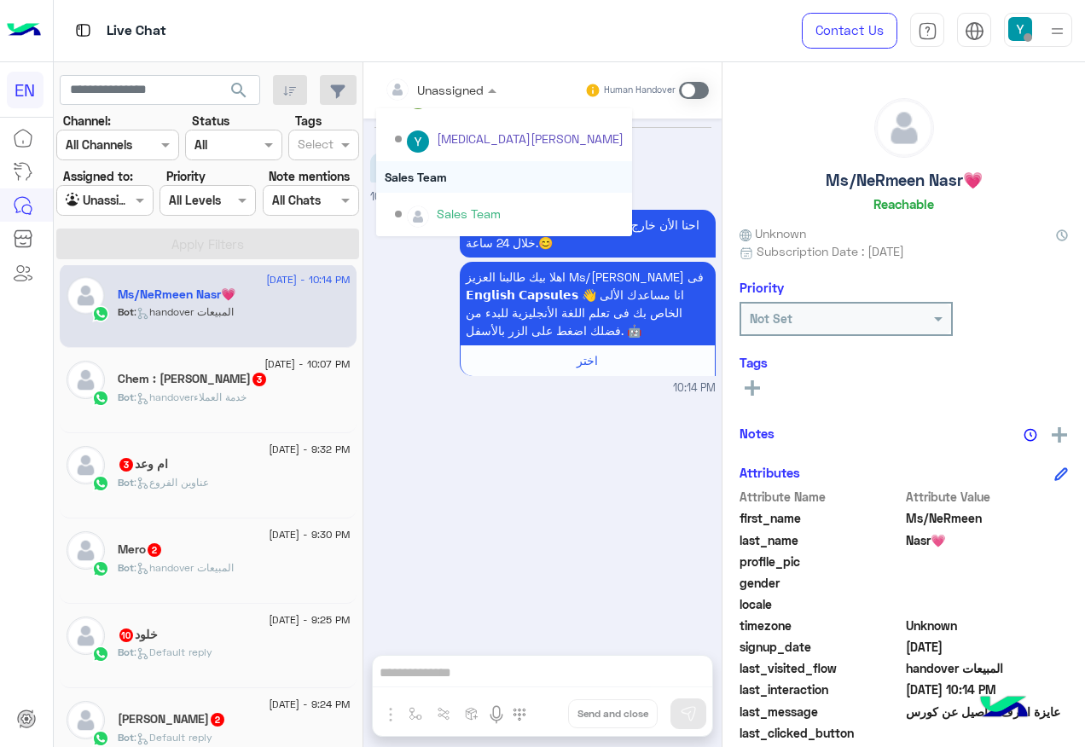
click at [452, 178] on div "Sales Team" at bounding box center [504, 177] width 256 height 32
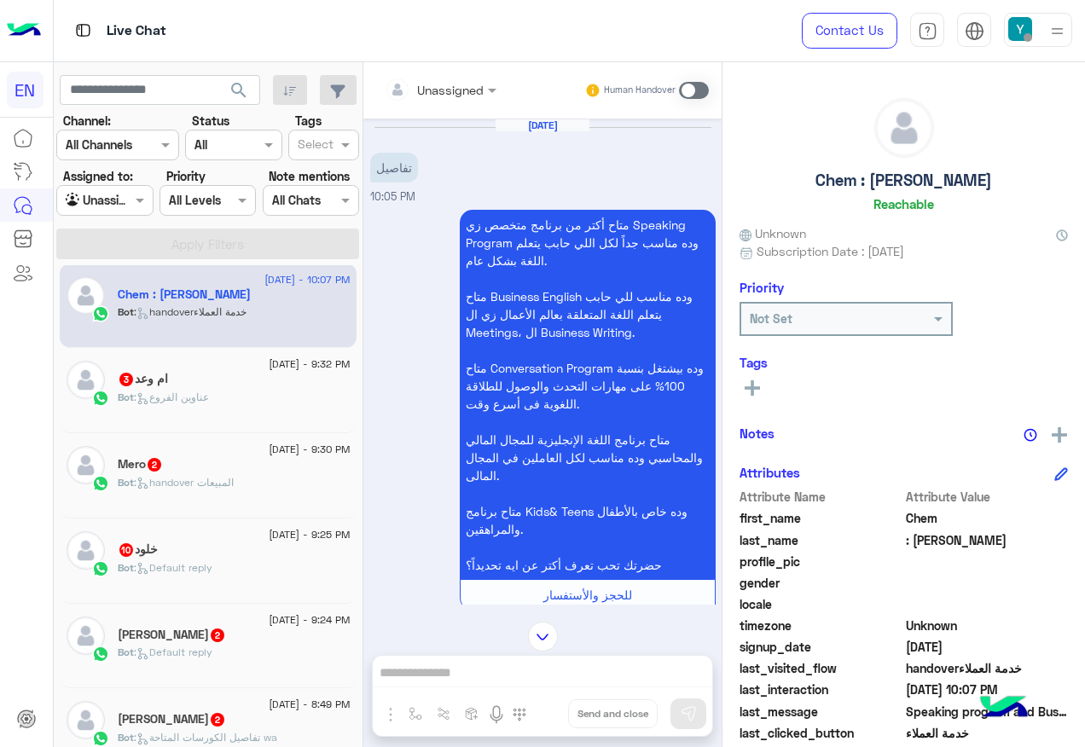
click at [439, 88] on input "text" at bounding box center [419, 90] width 69 height 18
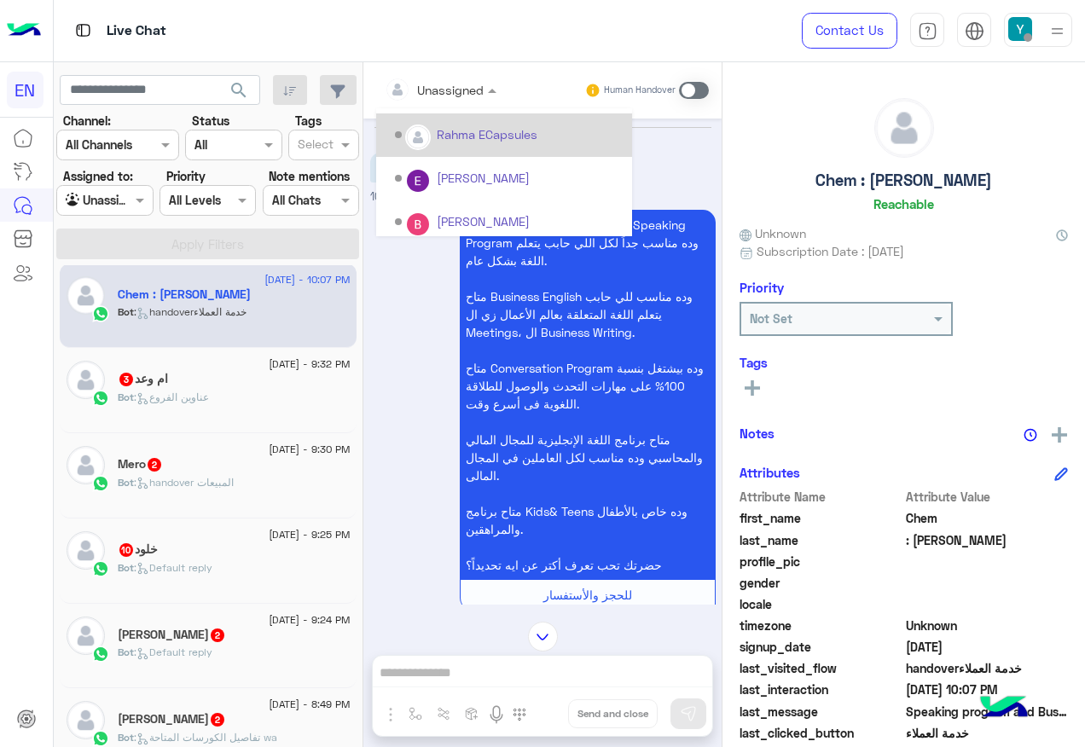
scroll to position [283, 0]
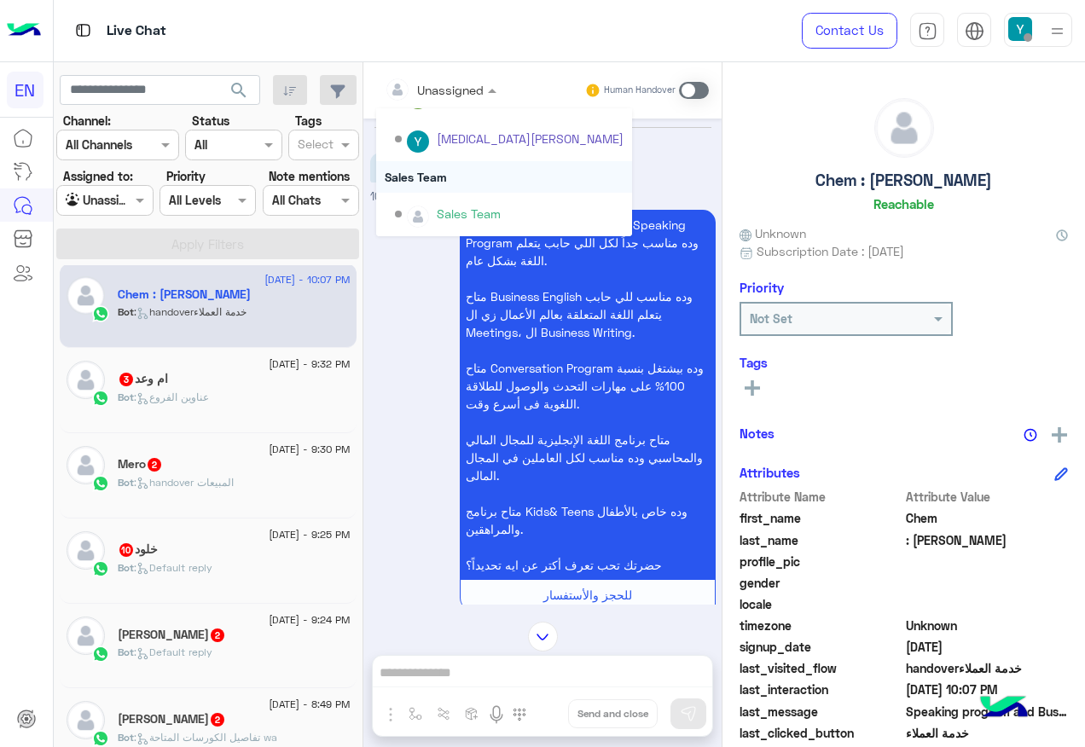
click at [514, 168] on div "Sales Team" at bounding box center [504, 177] width 256 height 32
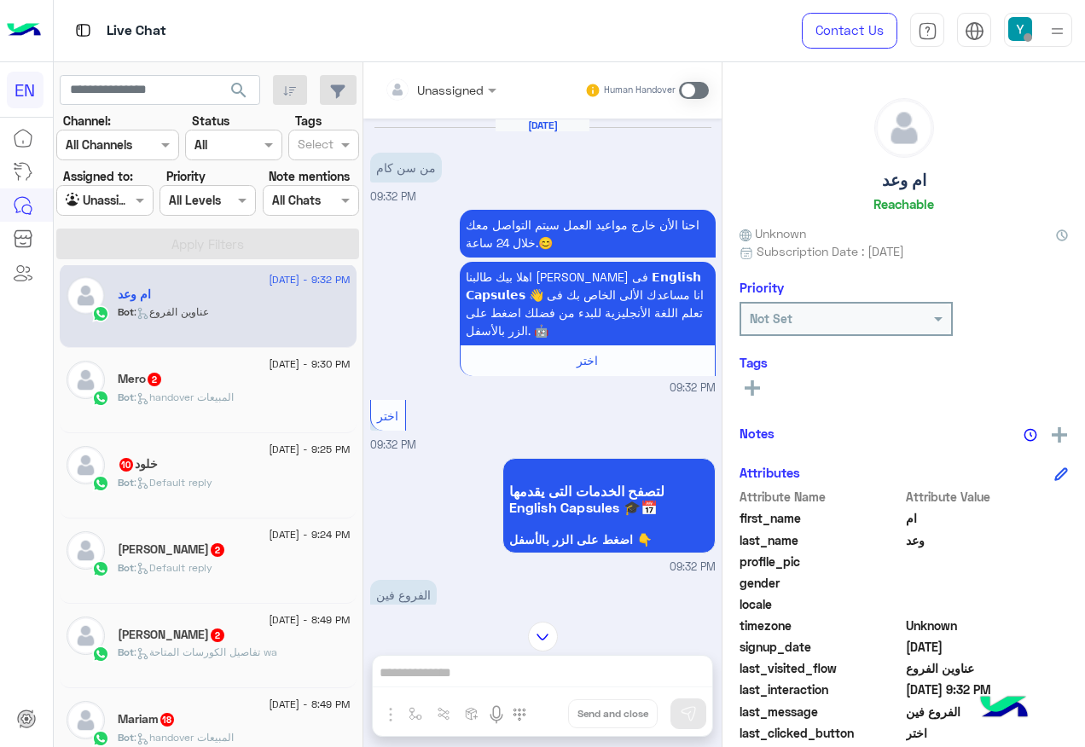
drag, startPoint x: 411, startPoint y: 99, endPoint x: 424, endPoint y: 95, distance: 13.5
click at [411, 99] on div at bounding box center [401, 89] width 32 height 34
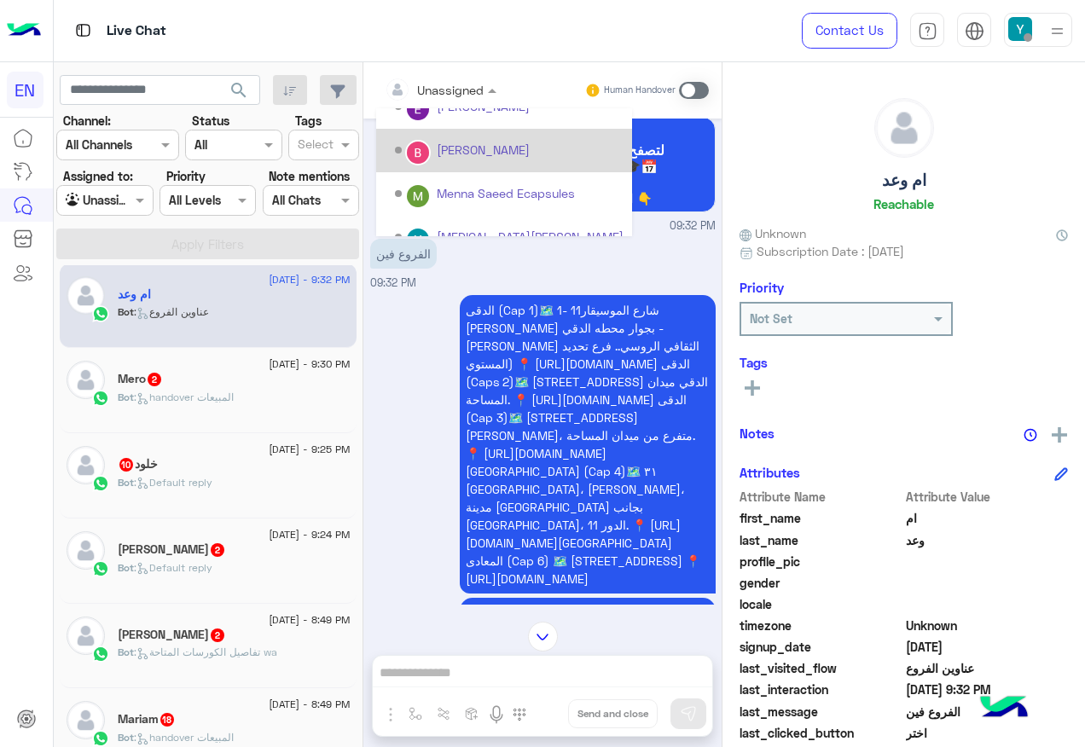
scroll to position [283, 0]
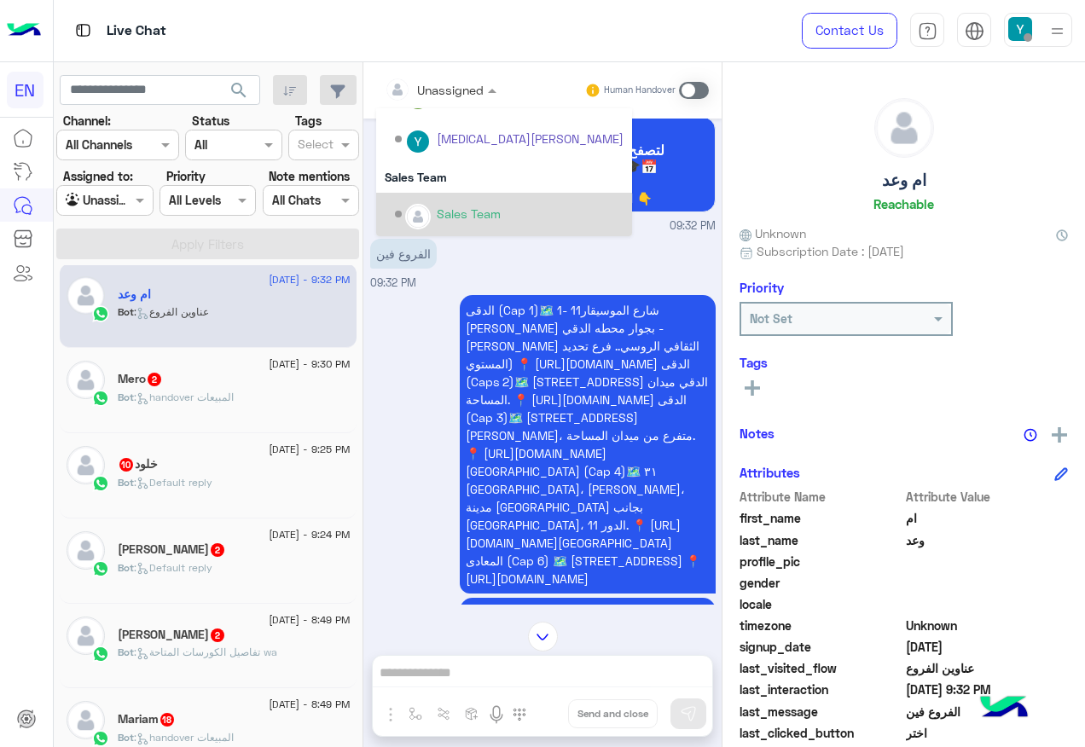
click at [437, 211] on div "Sales Team" at bounding box center [469, 214] width 64 height 18
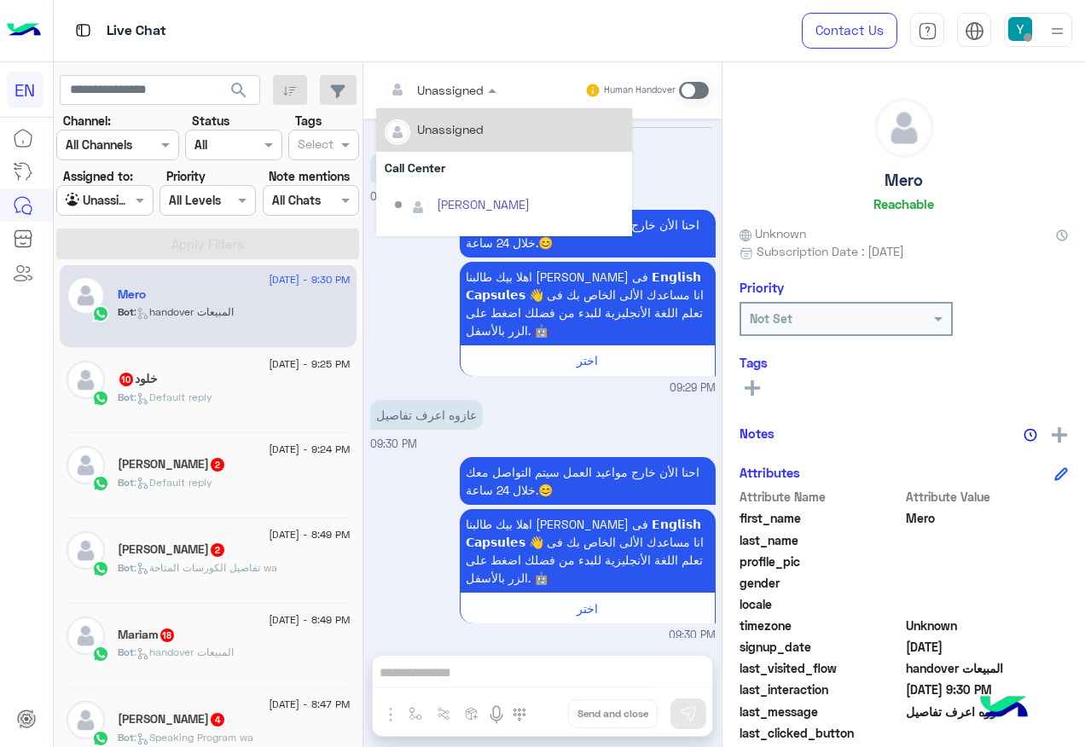
click at [455, 84] on div at bounding box center [440, 89] width 129 height 20
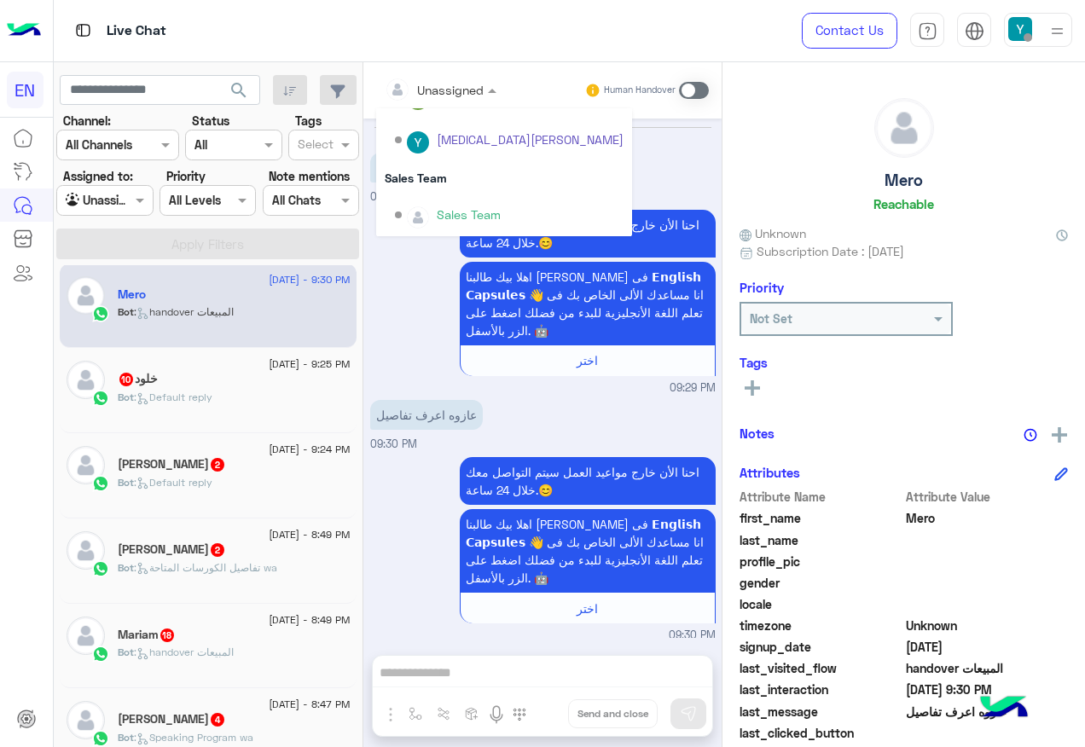
scroll to position [283, 0]
click at [462, 200] on div "Sales Team" at bounding box center [509, 215] width 229 height 30
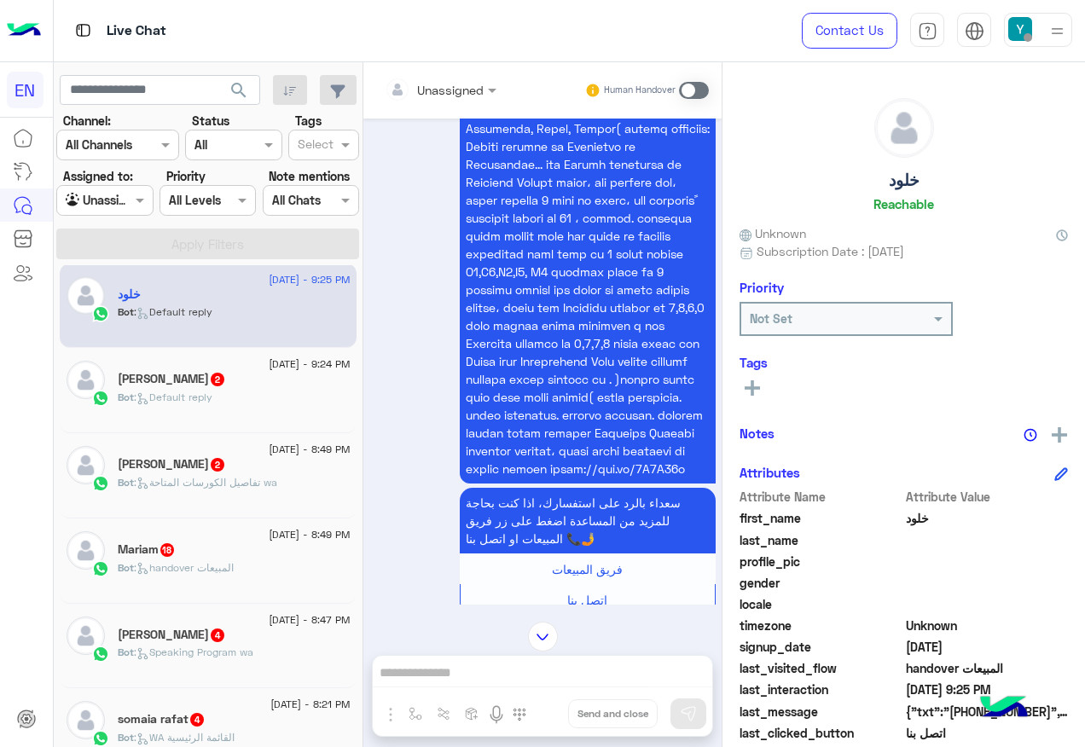
scroll to position [1305, 0]
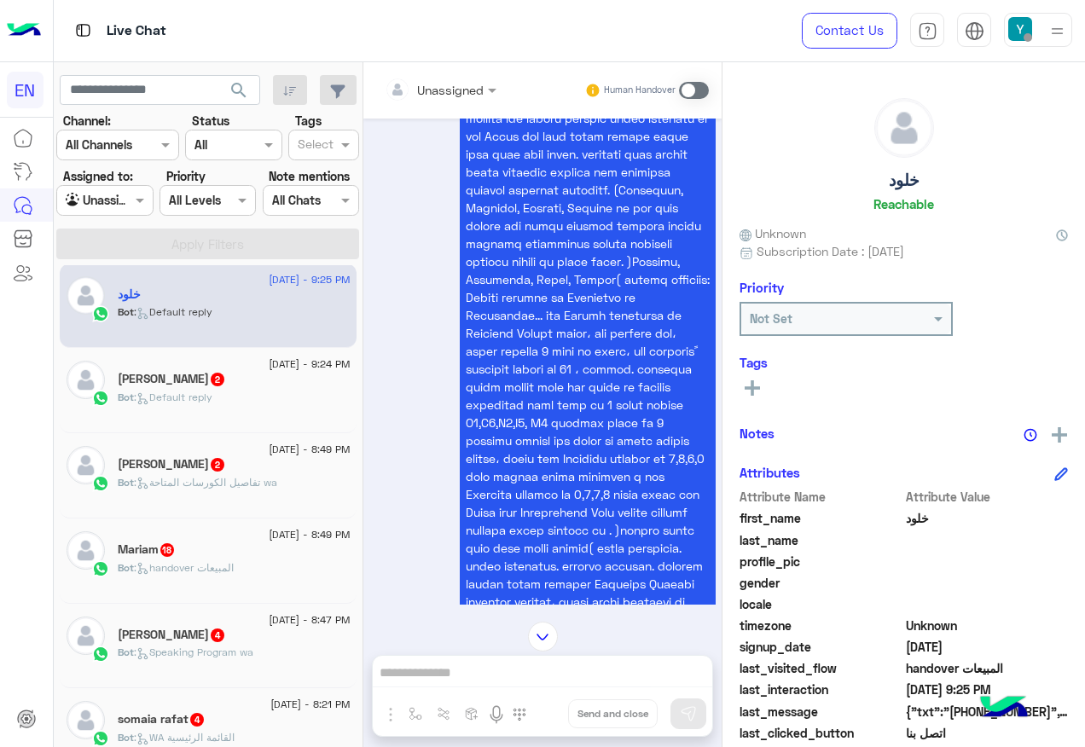
click at [449, 92] on input "text" at bounding box center [419, 90] width 69 height 18
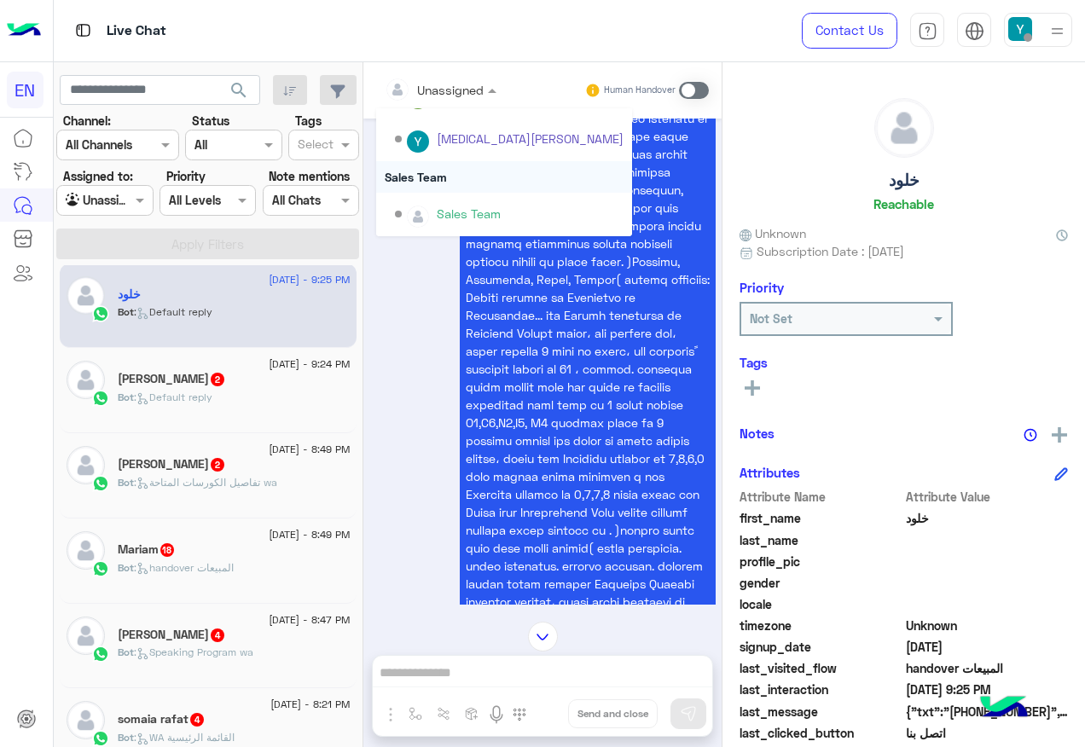
click at [450, 177] on div "Sales Team" at bounding box center [504, 177] width 256 height 32
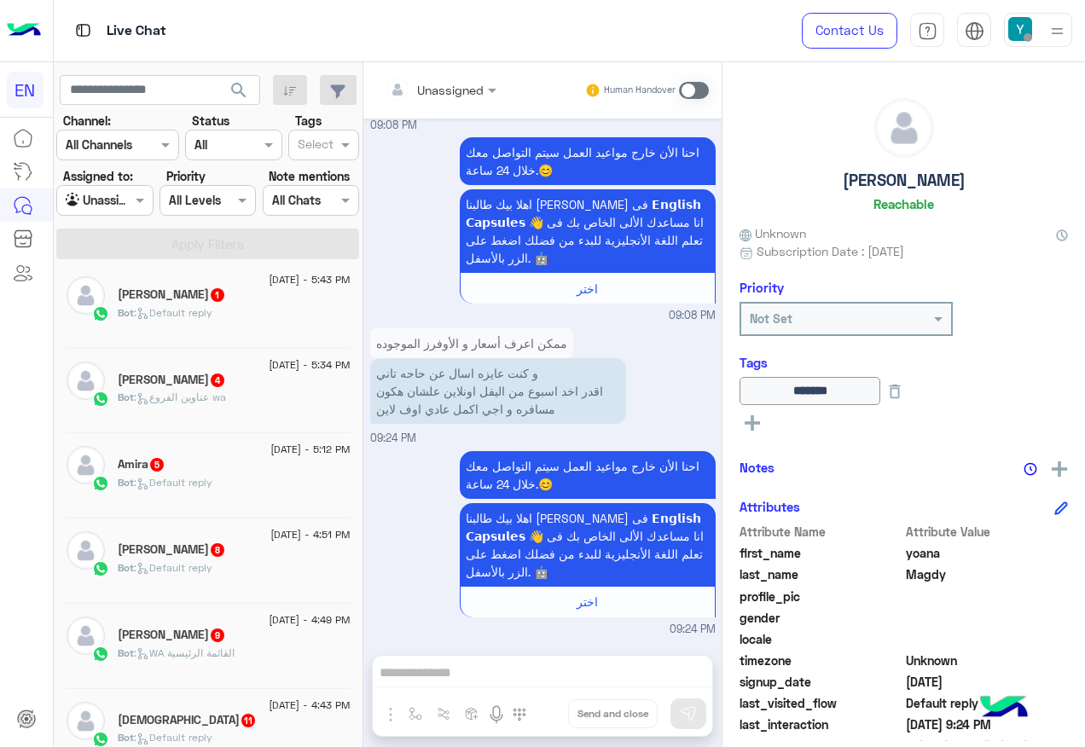
click at [468, 95] on div at bounding box center [440, 89] width 129 height 20
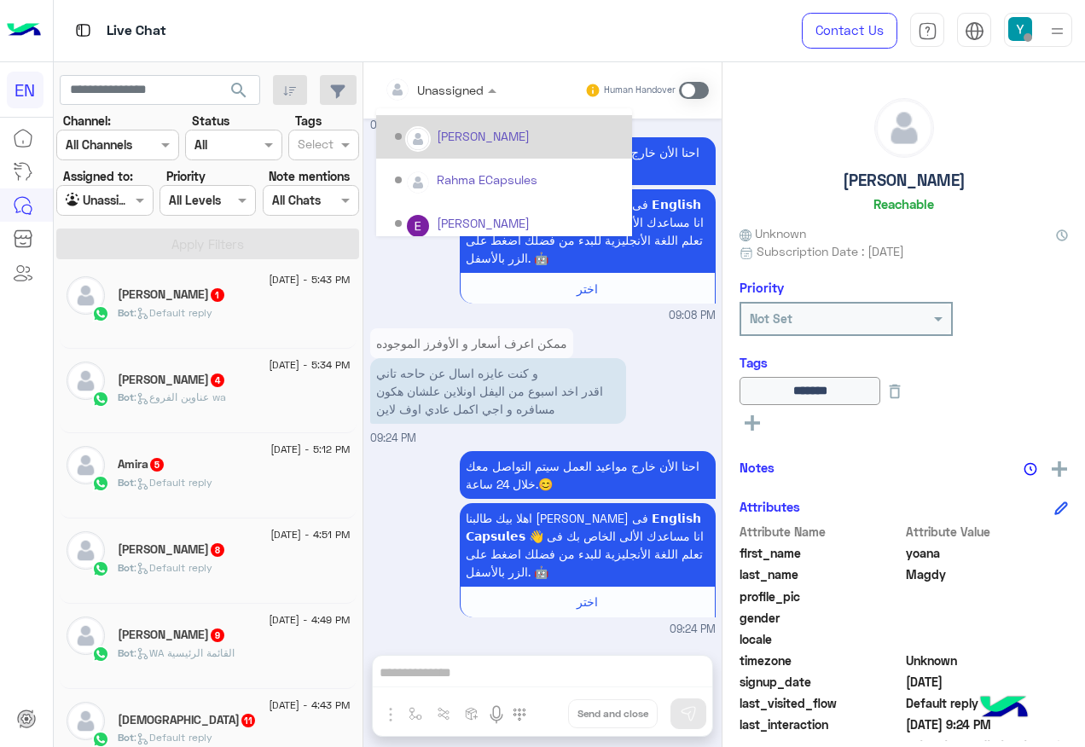
scroll to position [283, 0]
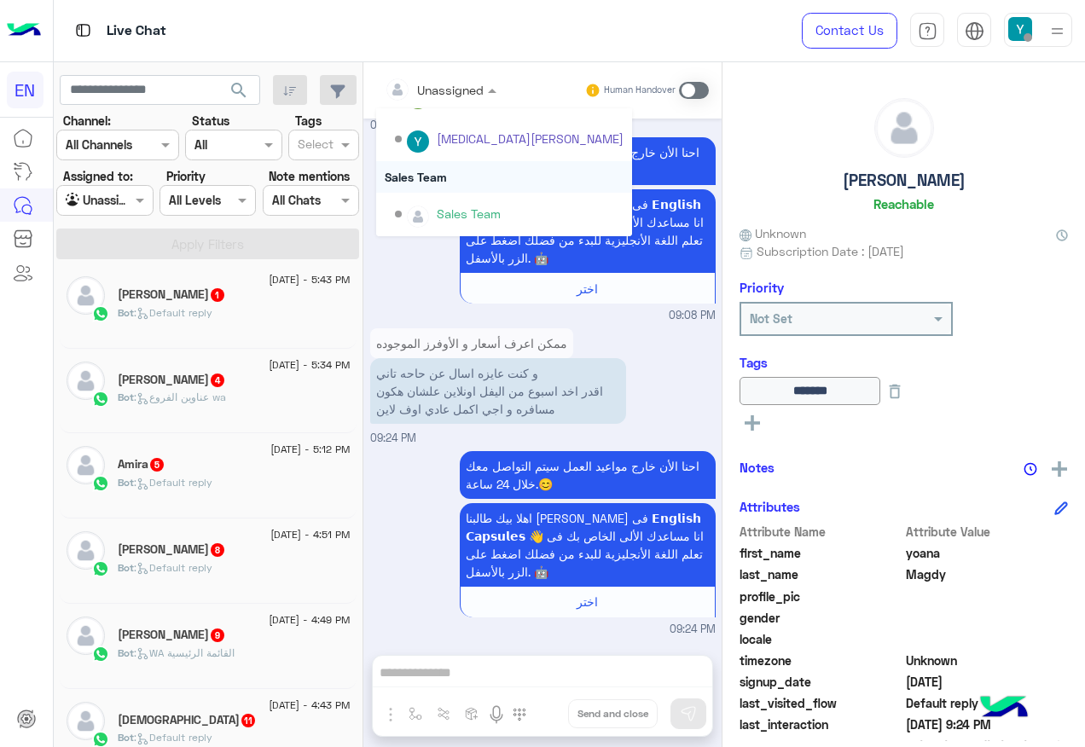
click at [445, 182] on div "Sales Team" at bounding box center [504, 177] width 256 height 32
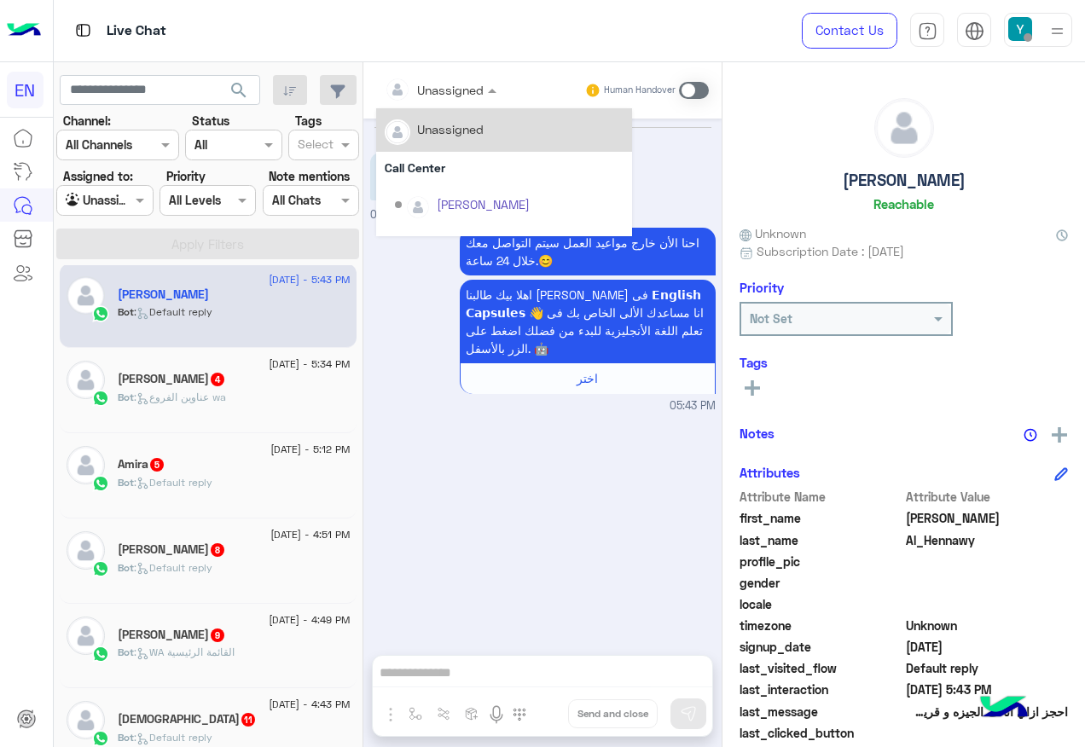
click at [453, 97] on div "Unassigned" at bounding box center [450, 90] width 67 height 18
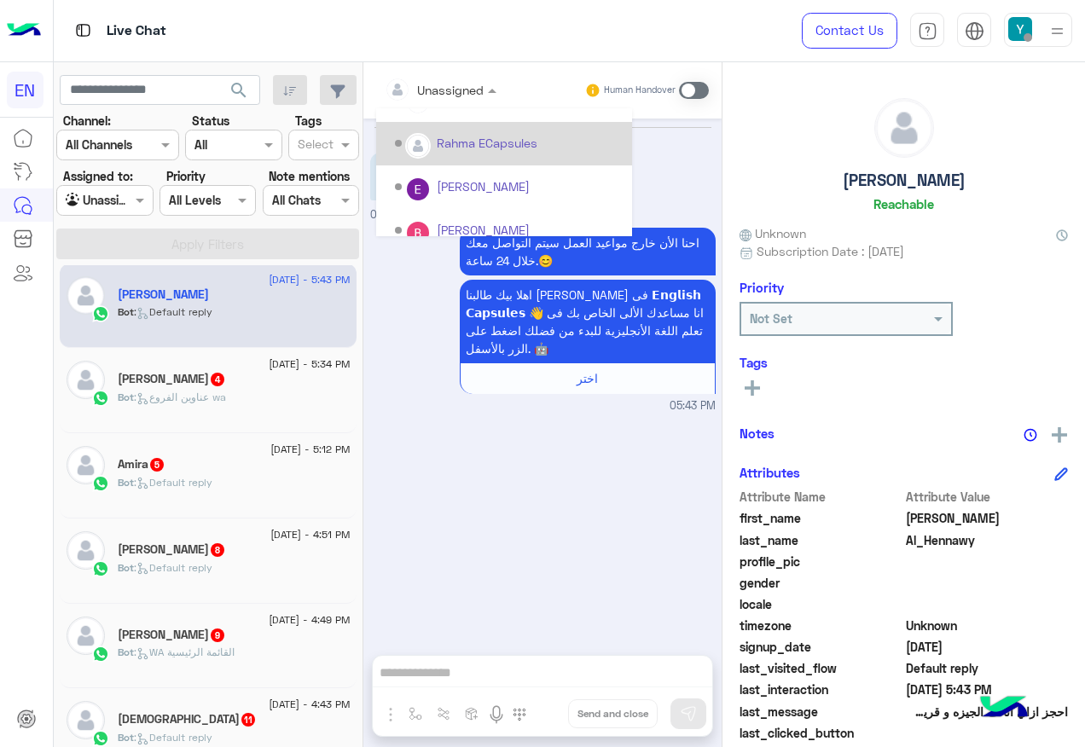
scroll to position [283, 0]
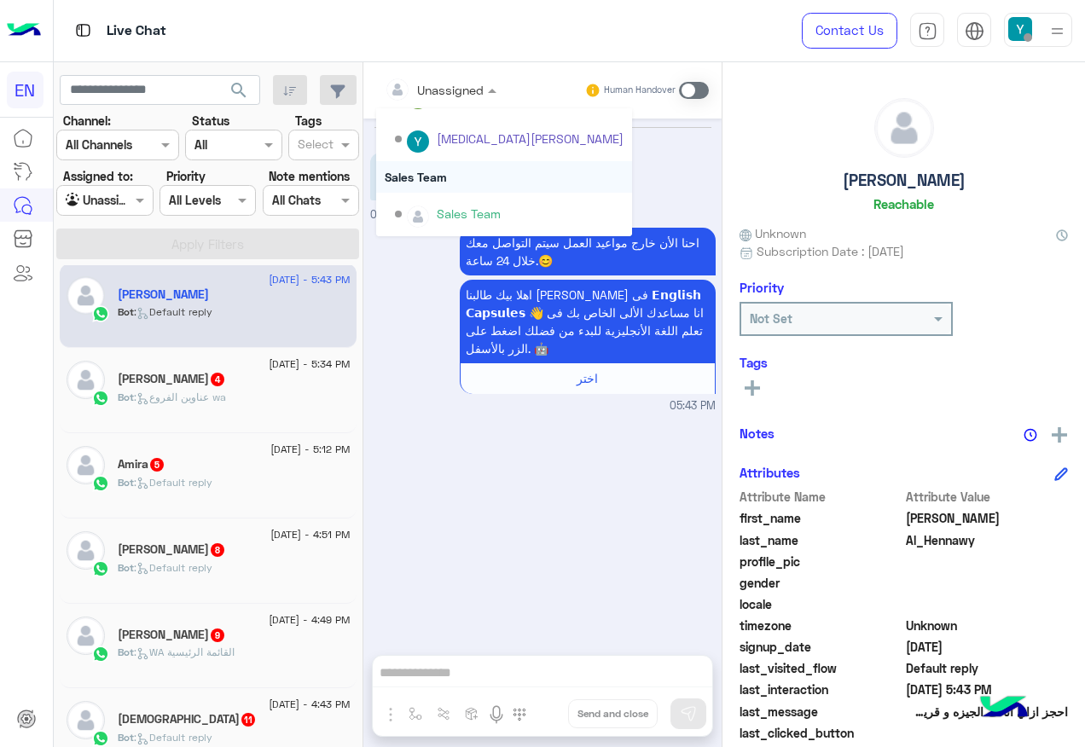
click at [457, 167] on div "Sales Team" at bounding box center [504, 177] width 256 height 32
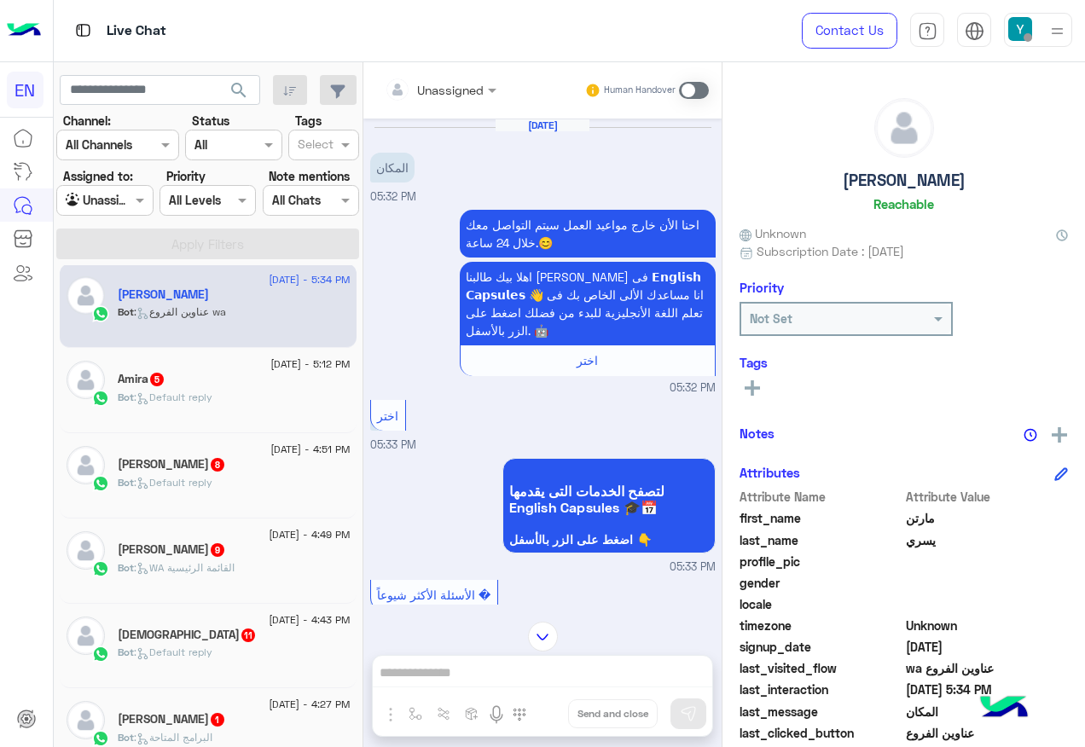
click at [454, 90] on div at bounding box center [440, 89] width 129 height 20
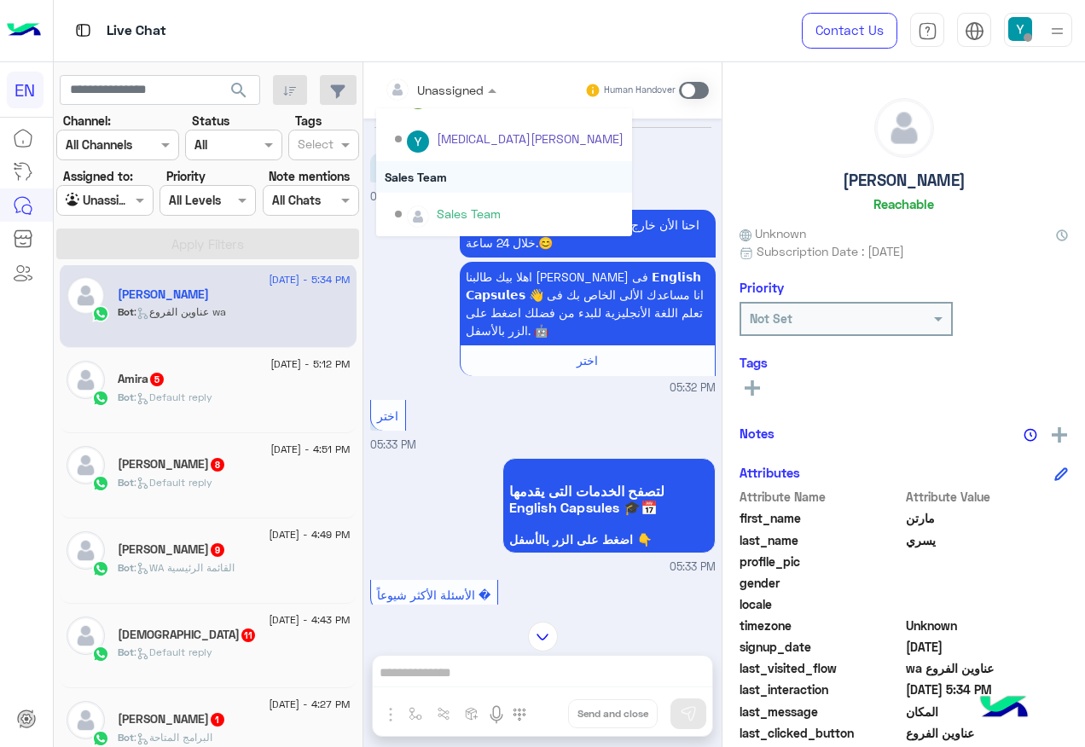
click at [434, 191] on div "Sales Team" at bounding box center [504, 177] width 256 height 32
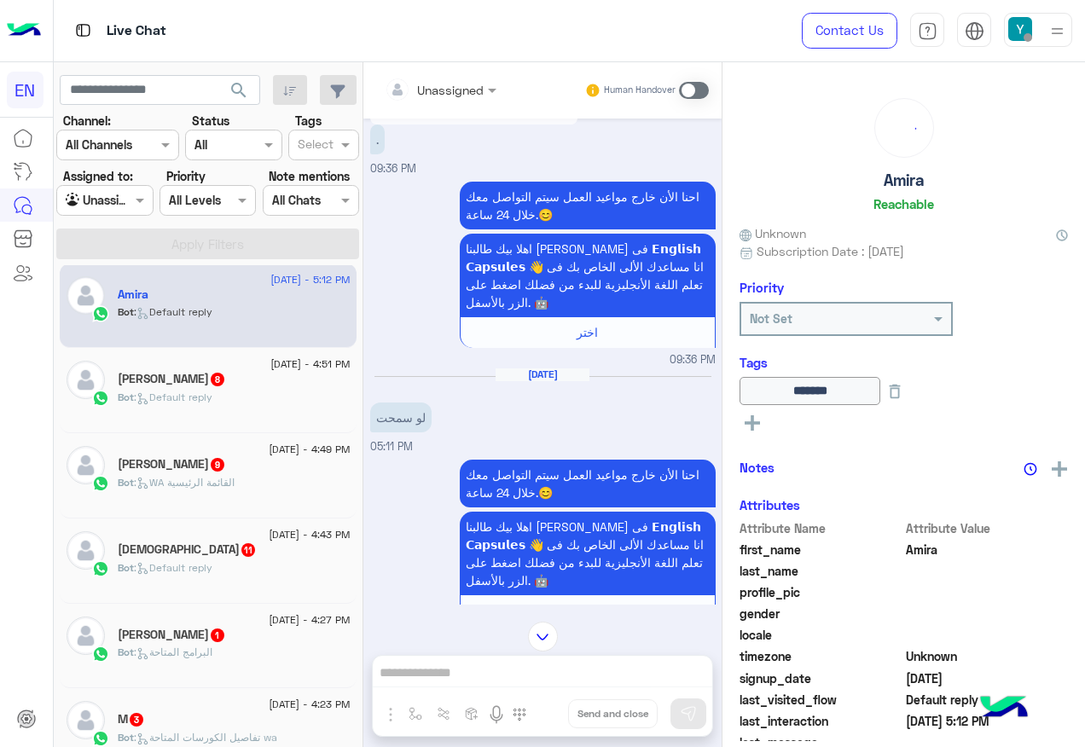
click at [449, 69] on div "Unassigned Human Handover" at bounding box center [542, 90] width 358 height 56
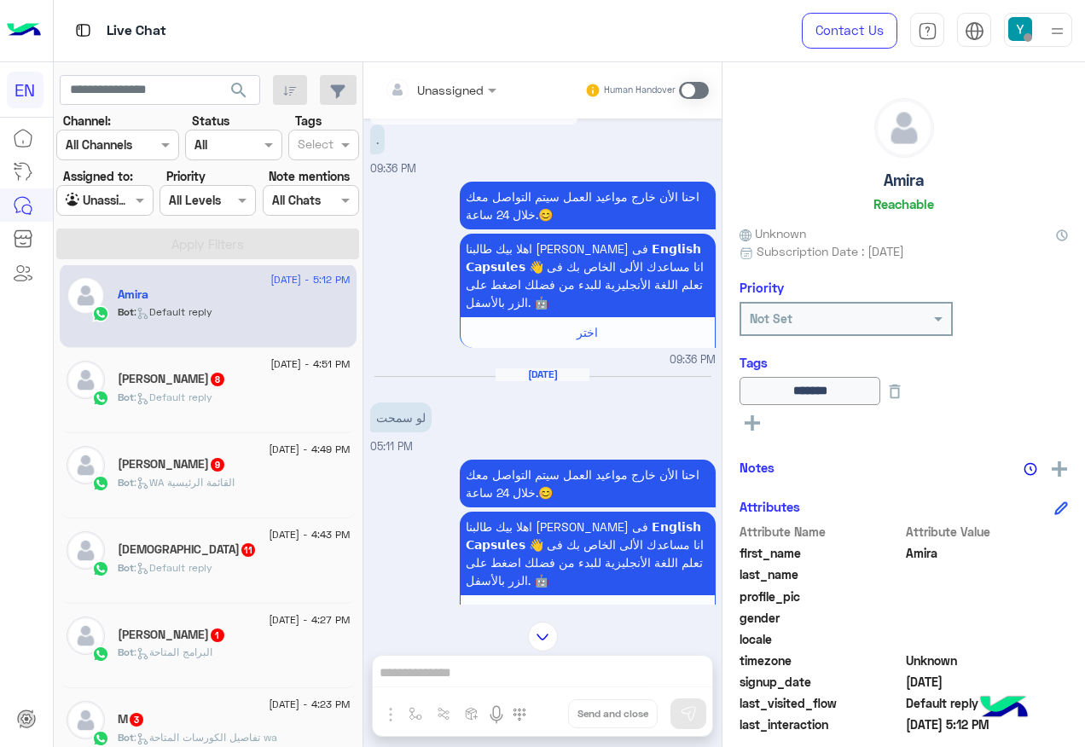
click at [452, 101] on div "Unassigned" at bounding box center [434, 89] width 99 height 34
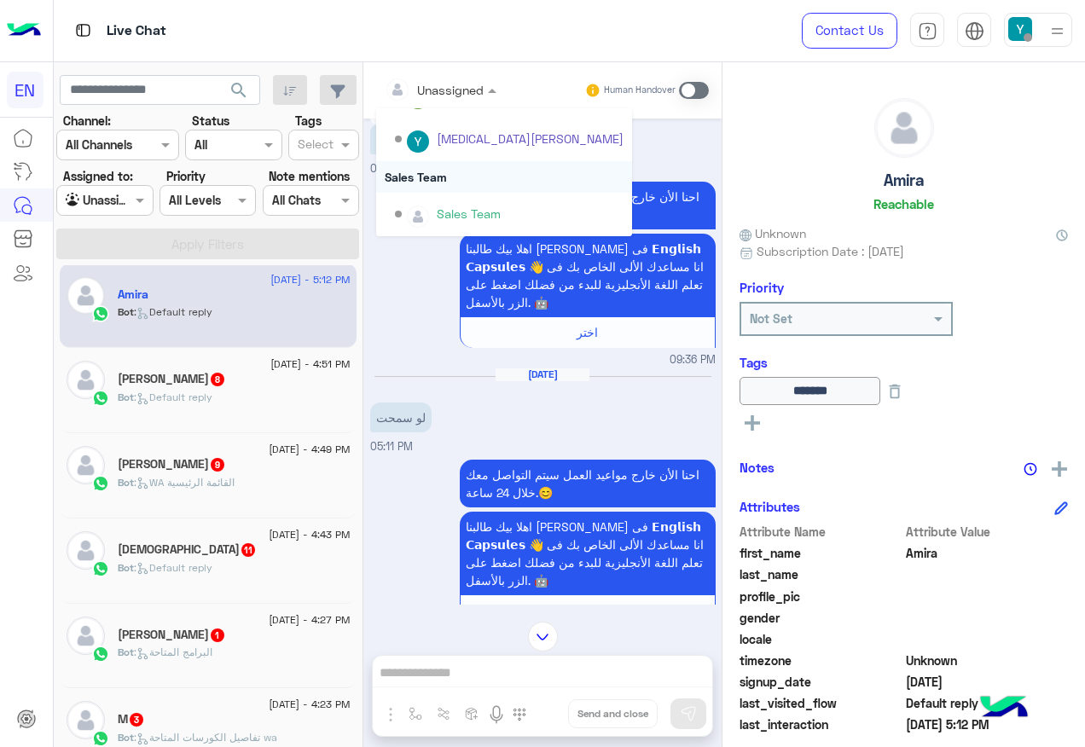
click at [465, 173] on div "Sales Team" at bounding box center [504, 177] width 256 height 32
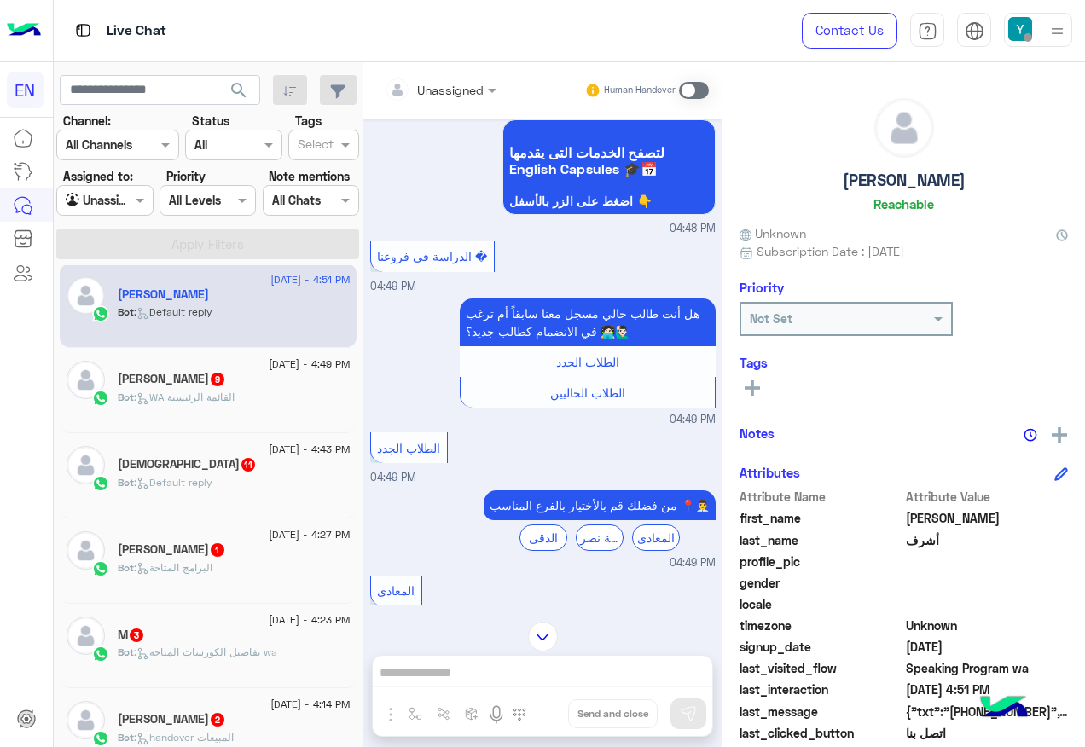
click at [440, 90] on input "text" at bounding box center [419, 90] width 69 height 18
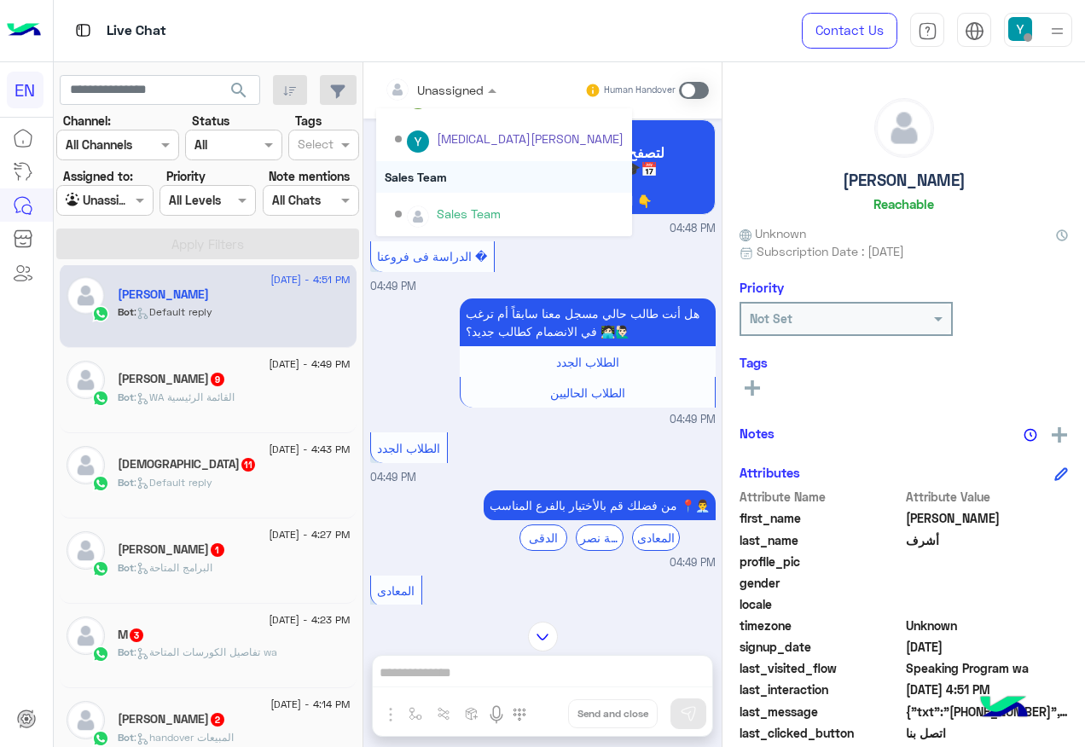
click at [450, 178] on div "Sales Team" at bounding box center [504, 177] width 256 height 32
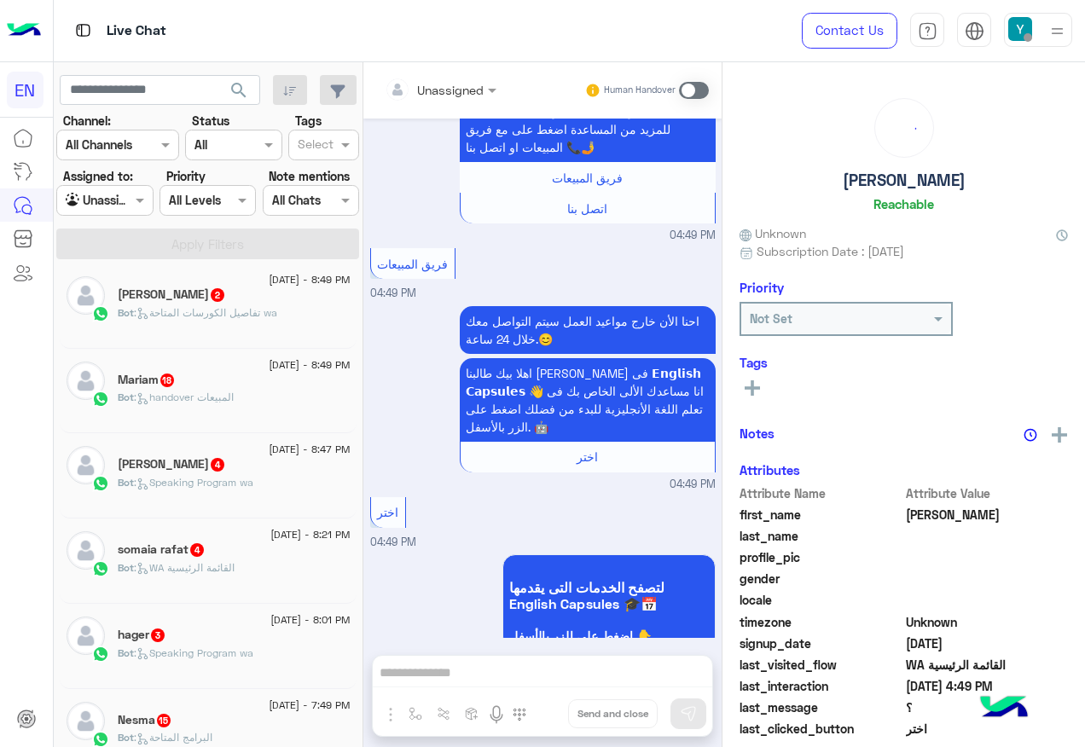
click at [211, 321] on div "Bot : تفاصيل الكورسات المتاحة wa" at bounding box center [234, 320] width 233 height 30
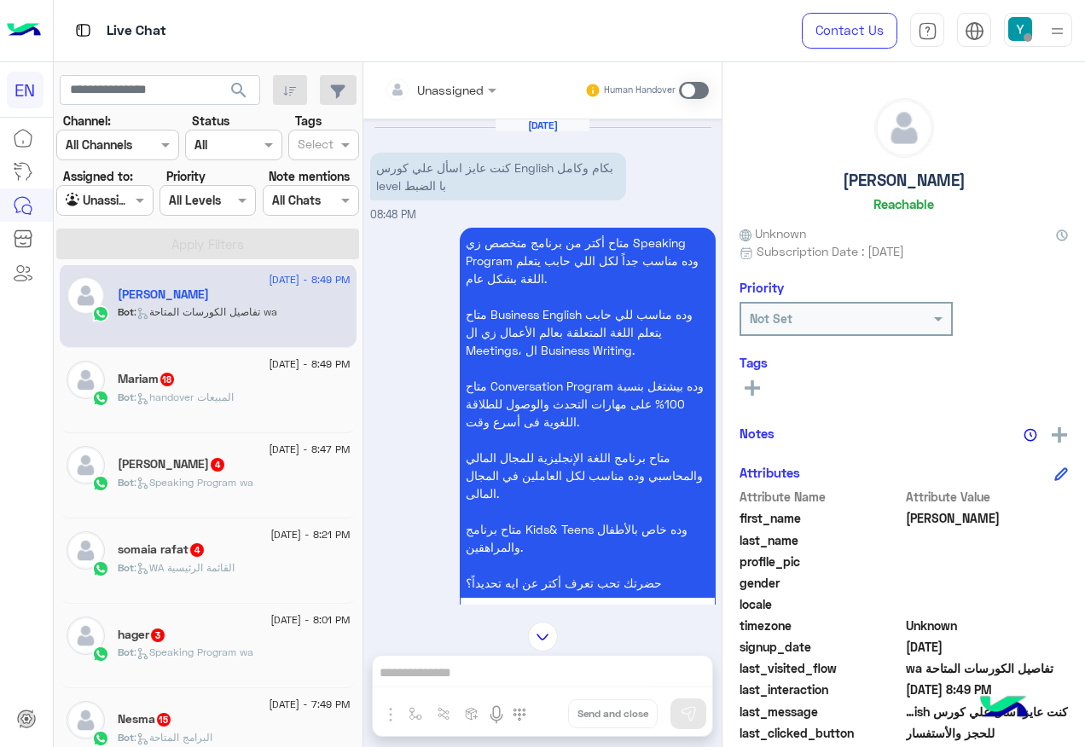
click at [475, 96] on div at bounding box center [440, 89] width 129 height 20
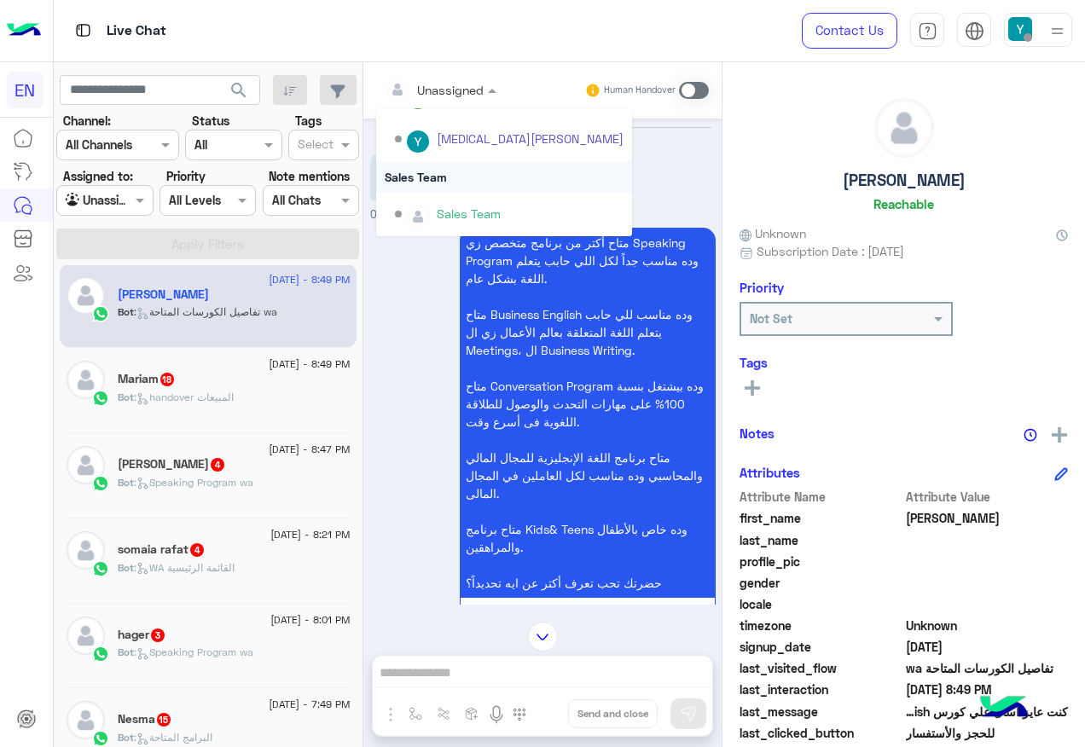
click at [449, 175] on div "Sales Team" at bounding box center [504, 177] width 256 height 32
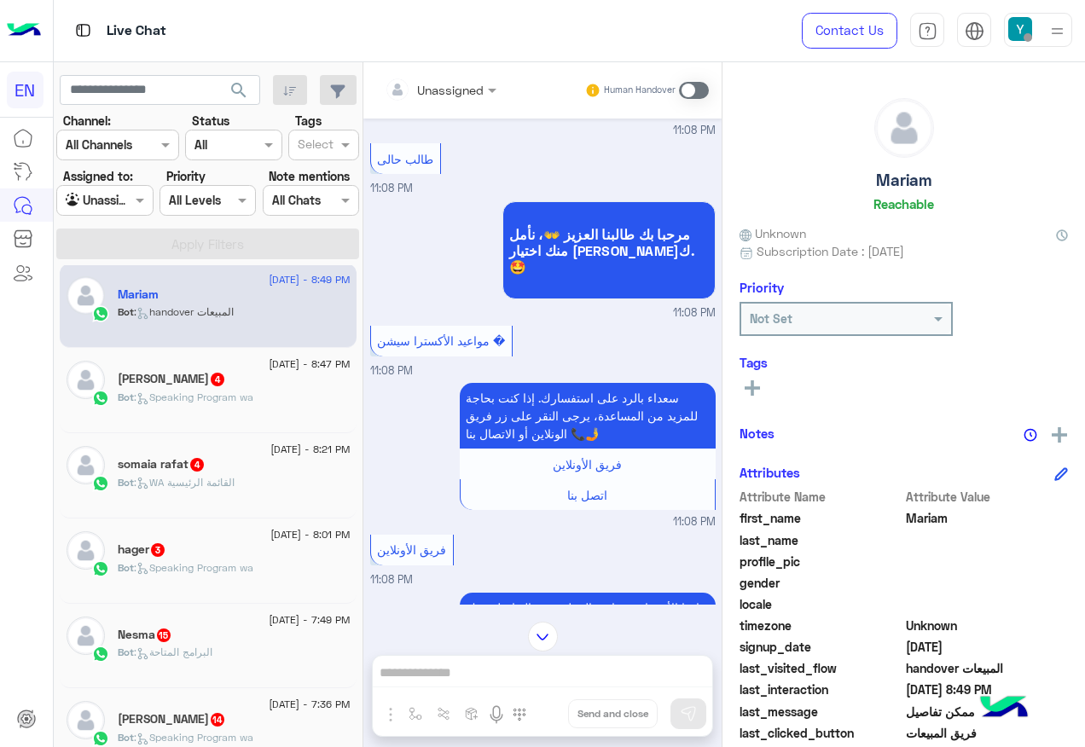
click at [458, 95] on div at bounding box center [440, 89] width 129 height 20
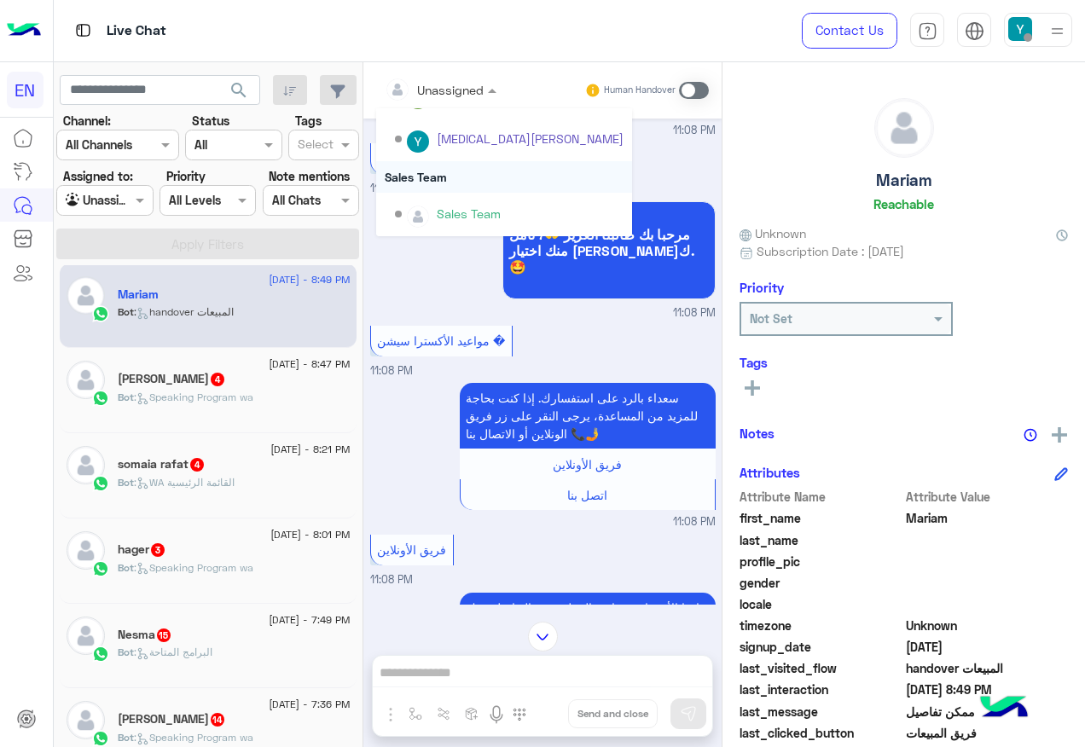
click at [466, 183] on div "Sales Team" at bounding box center [504, 177] width 256 height 32
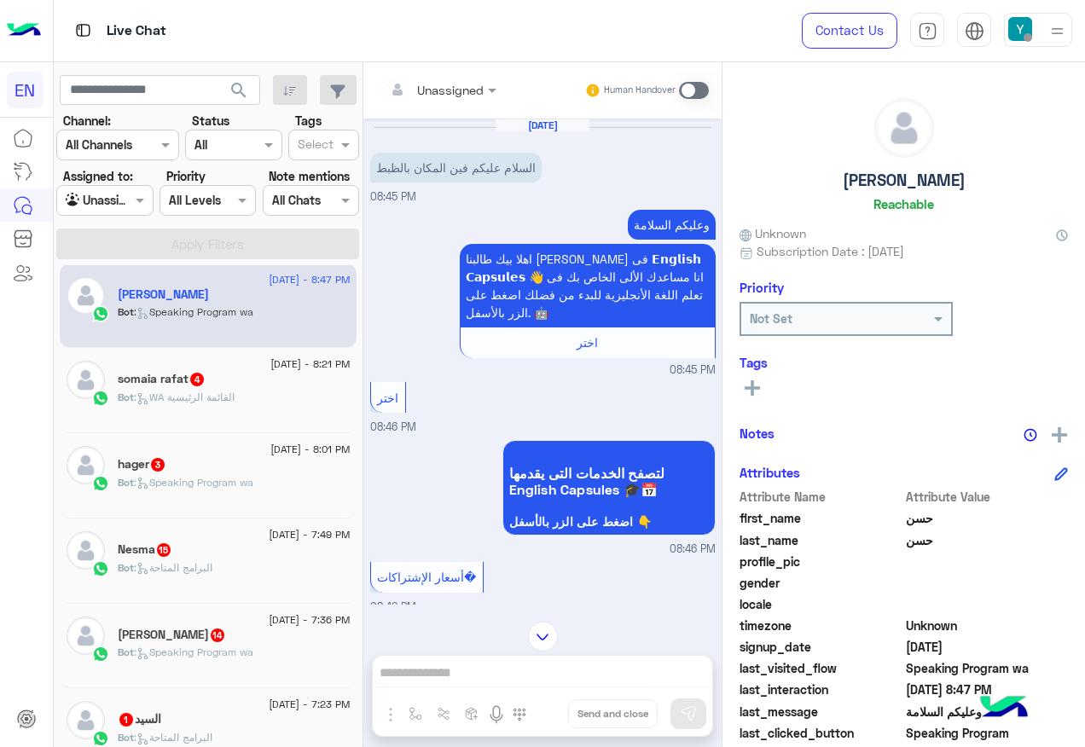
click at [433, 94] on input "text" at bounding box center [419, 90] width 69 height 18
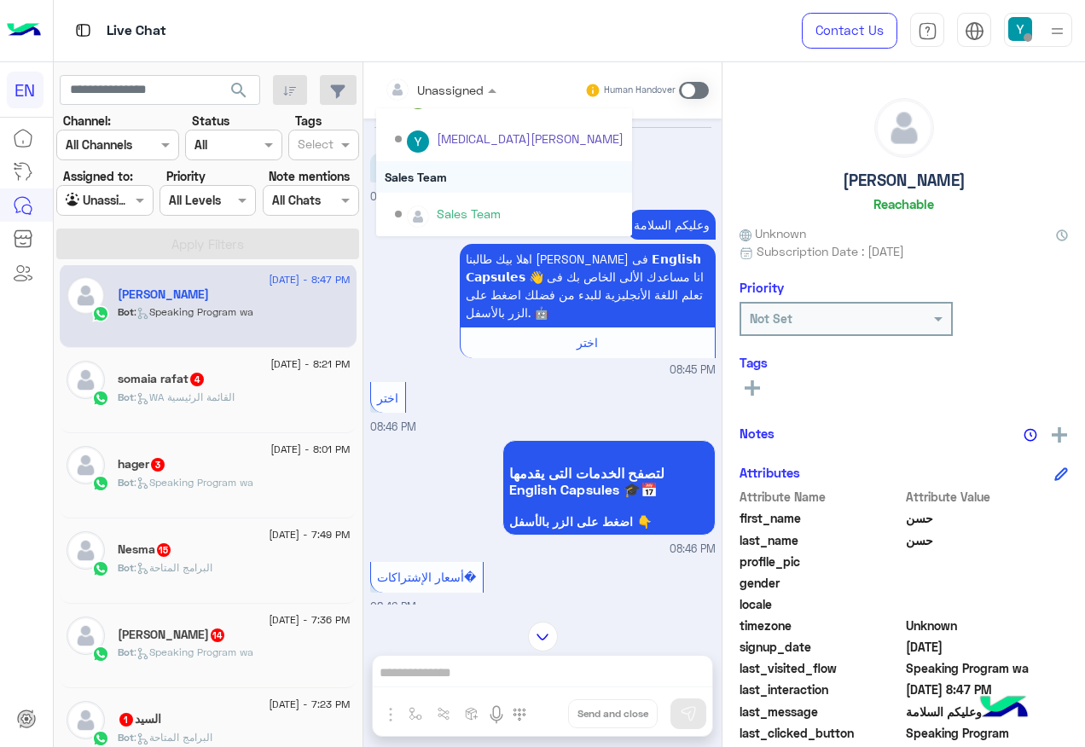
click at [461, 176] on div "Sales Team" at bounding box center [504, 177] width 256 height 32
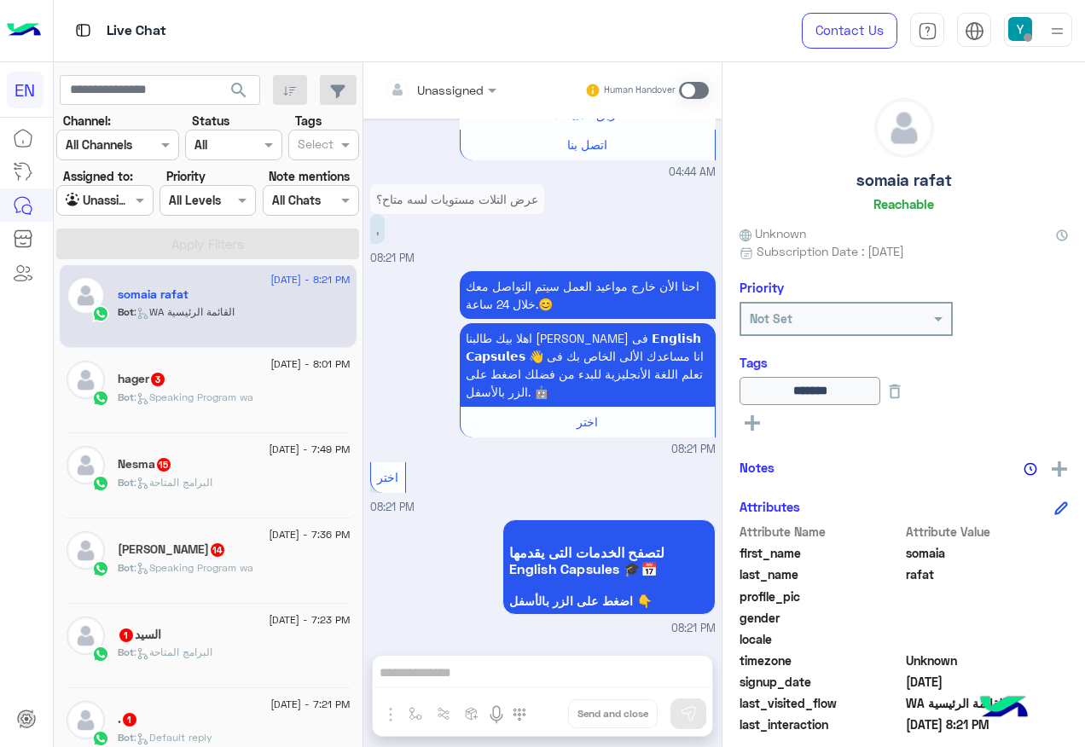
click at [473, 80] on div at bounding box center [440, 89] width 129 height 20
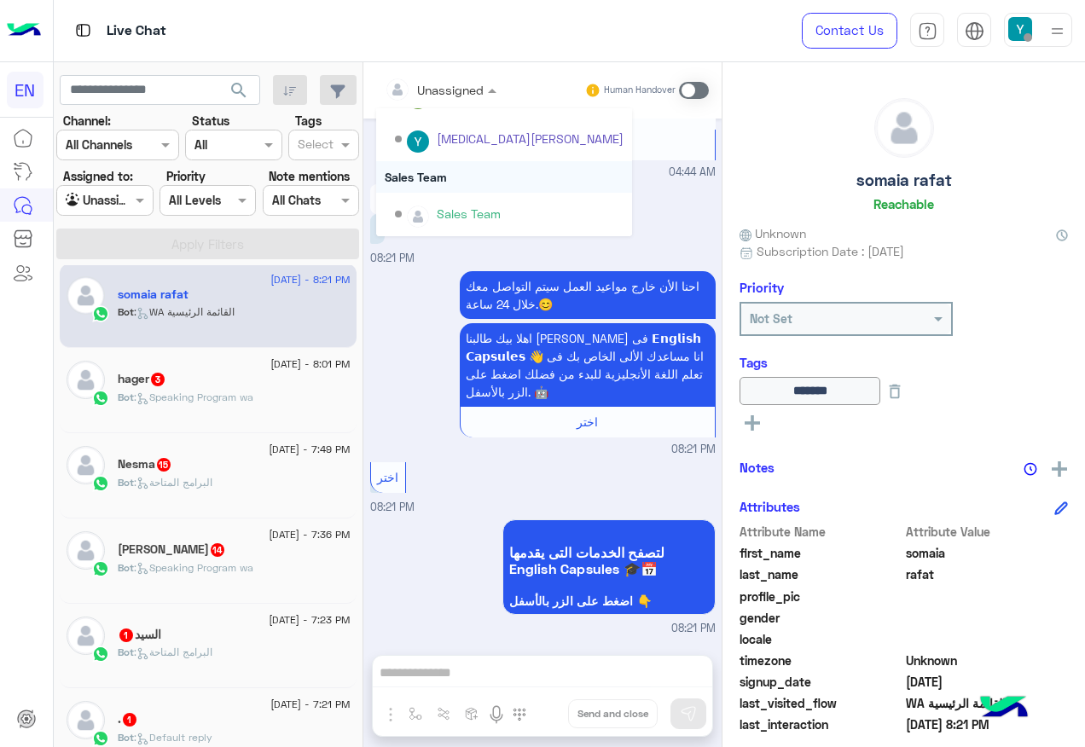
click at [439, 173] on div "Sales Team" at bounding box center [504, 177] width 256 height 32
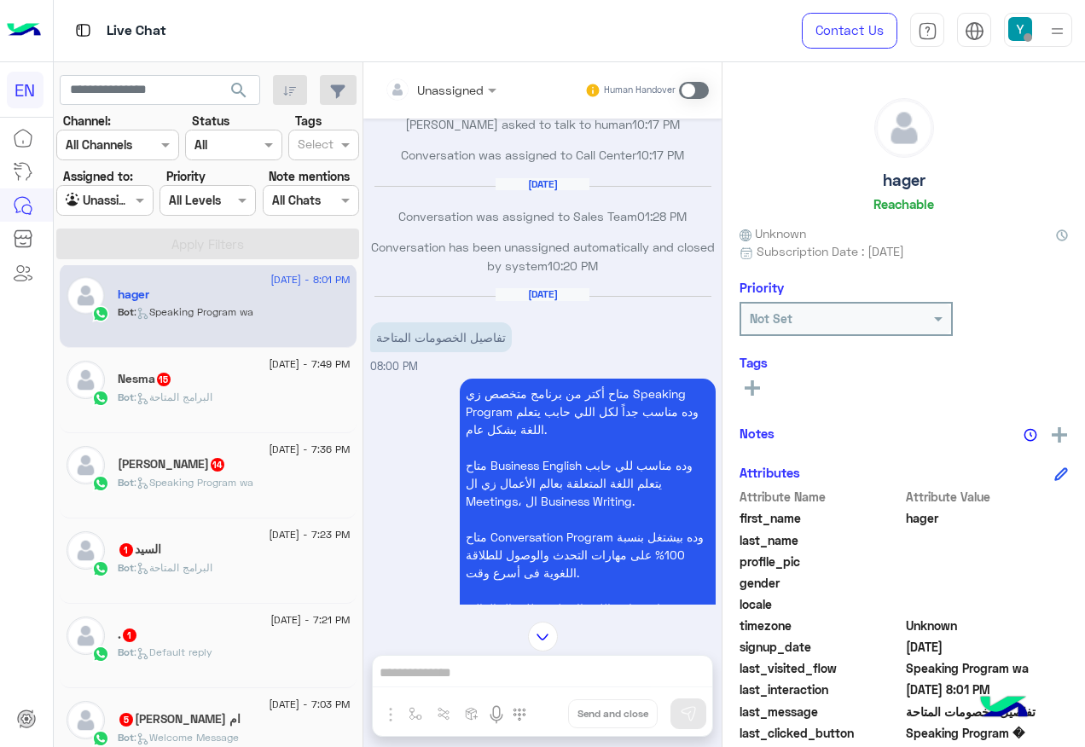
click at [431, 85] on input "text" at bounding box center [419, 90] width 69 height 18
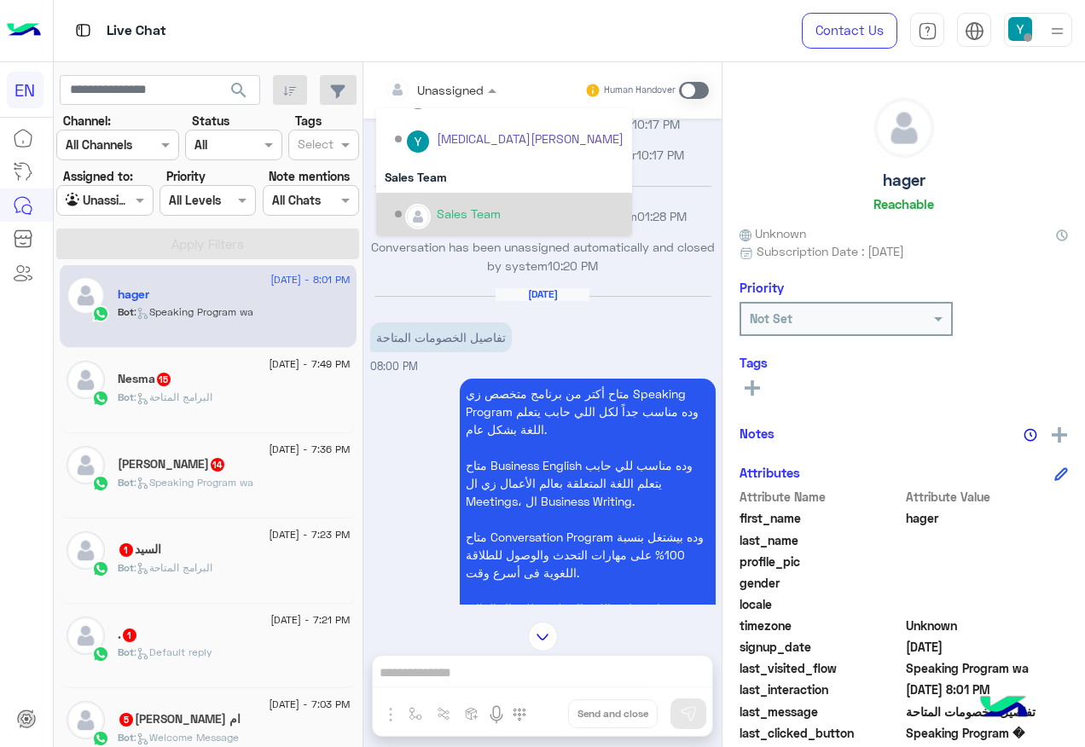
click at [454, 200] on div "Sales Team" at bounding box center [509, 215] width 229 height 30
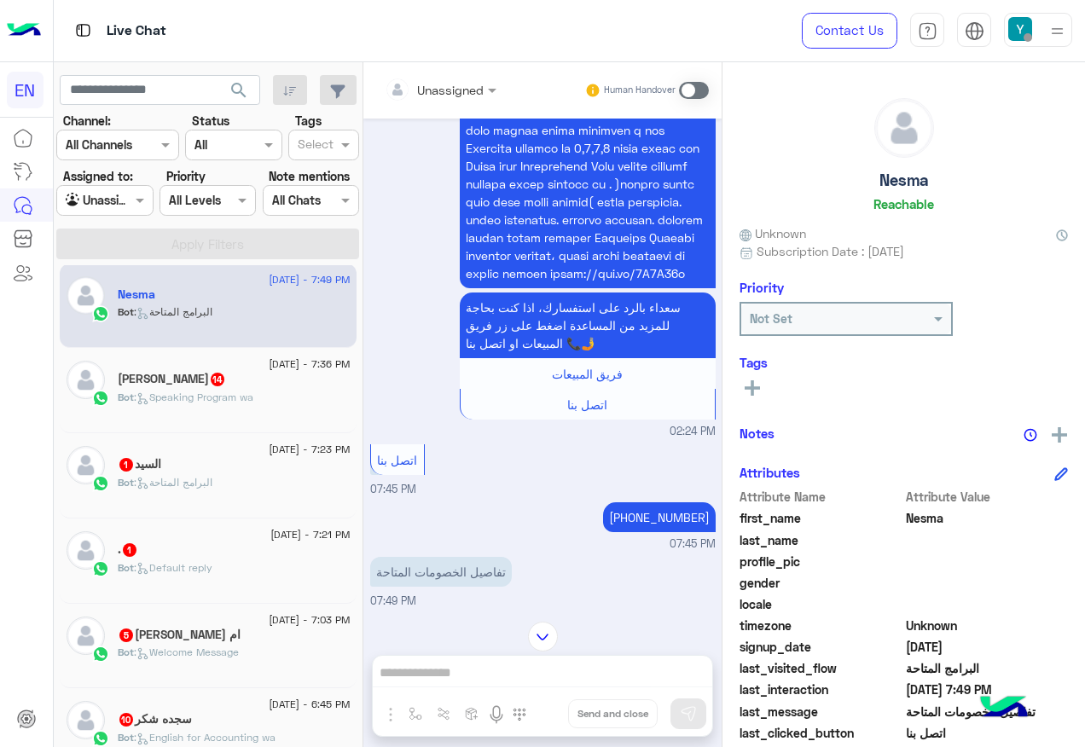
click at [449, 93] on input "text" at bounding box center [419, 90] width 69 height 18
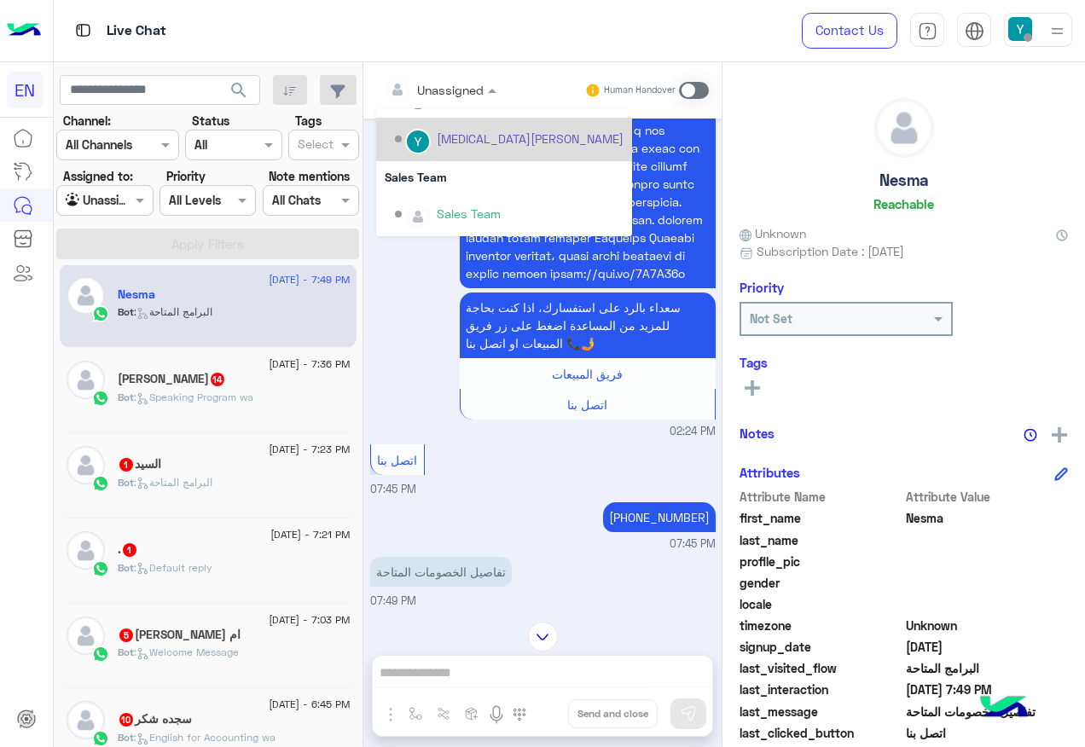
click at [435, 159] on div "[MEDICAL_DATA][PERSON_NAME]" at bounding box center [504, 139] width 256 height 43
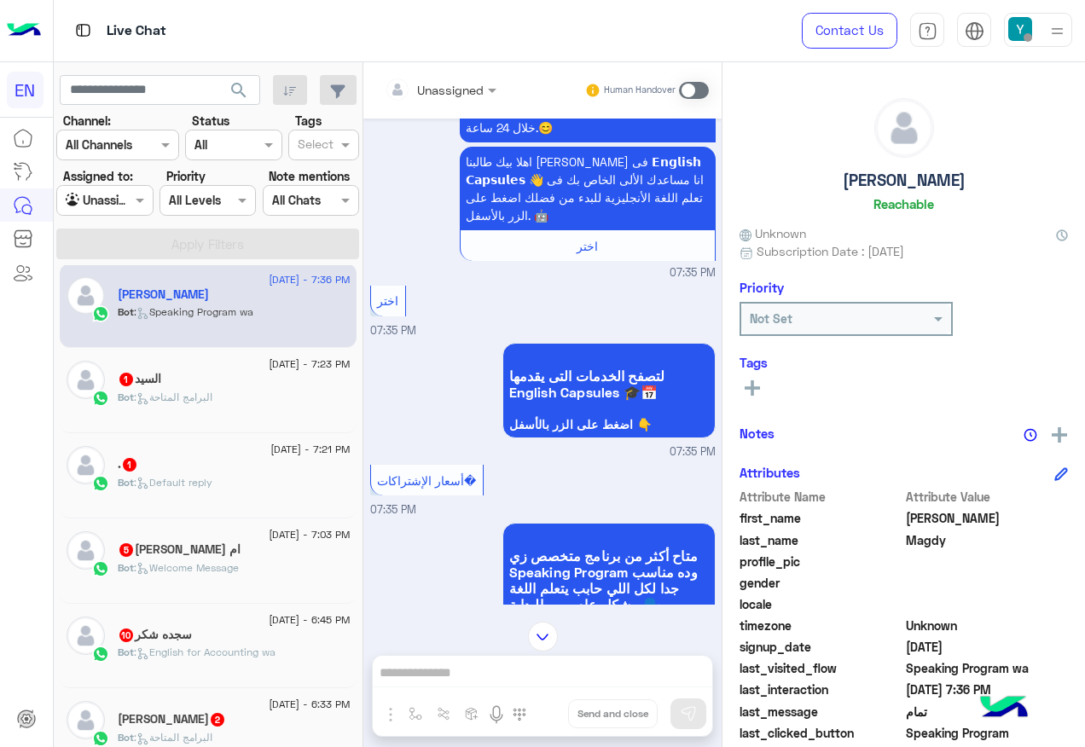
click at [452, 93] on input "text" at bounding box center [419, 90] width 69 height 18
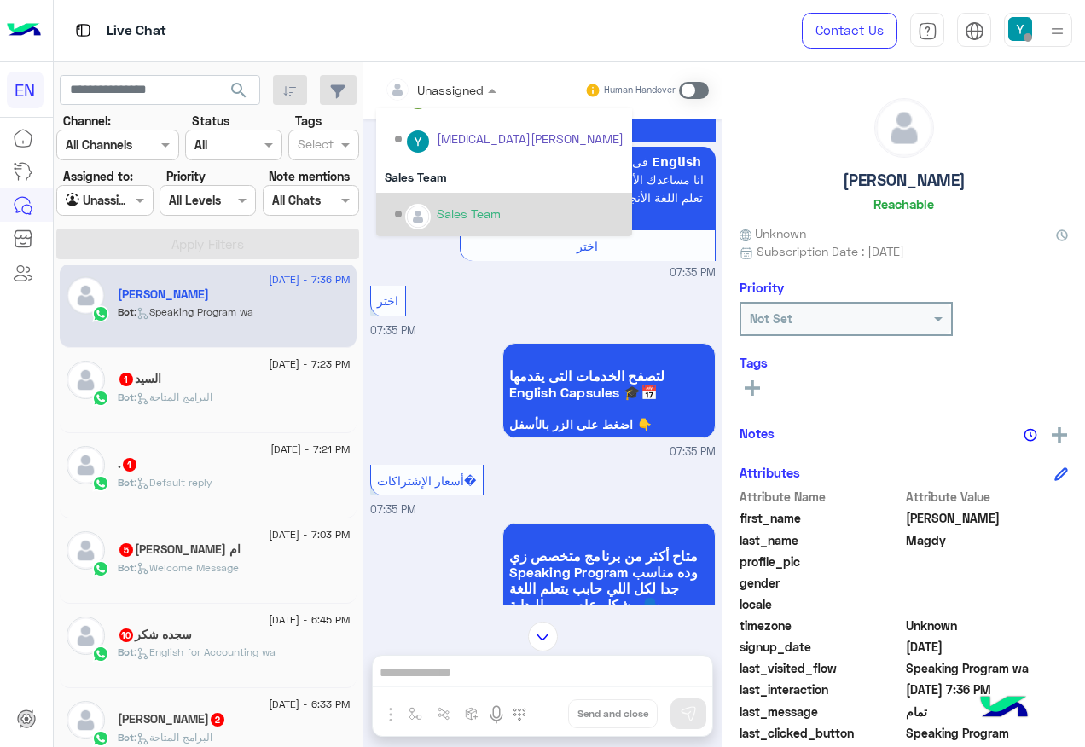
click at [482, 203] on div "Sales Team" at bounding box center [509, 215] width 229 height 30
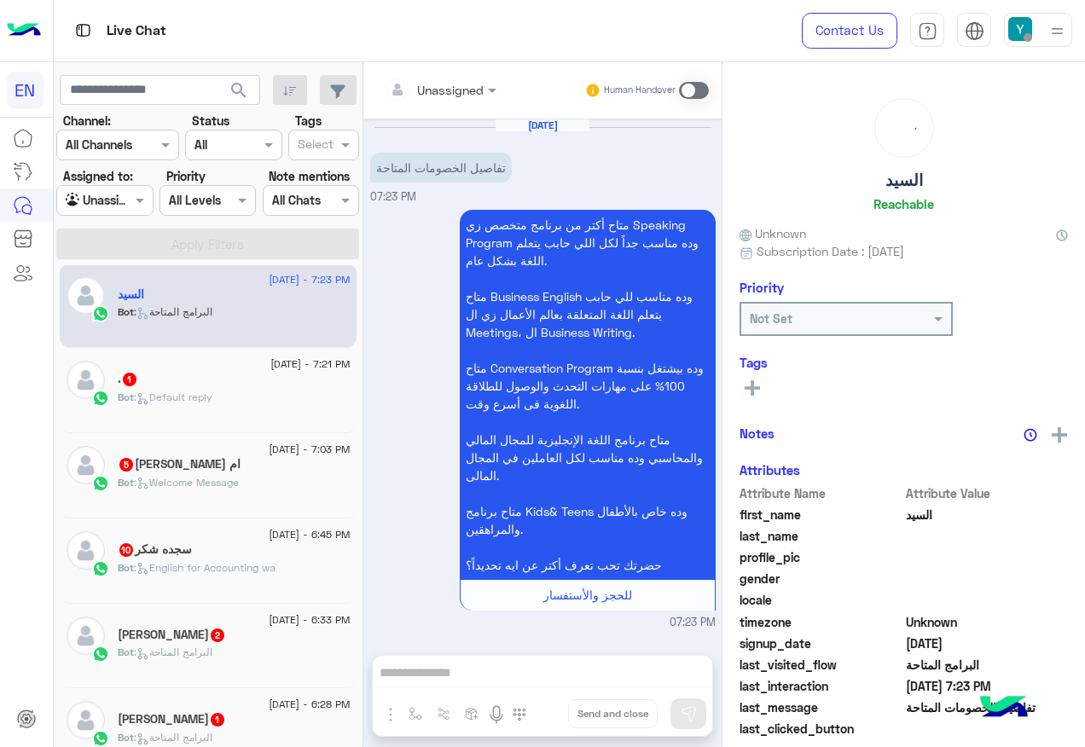
click at [468, 79] on div at bounding box center [440, 89] width 129 height 20
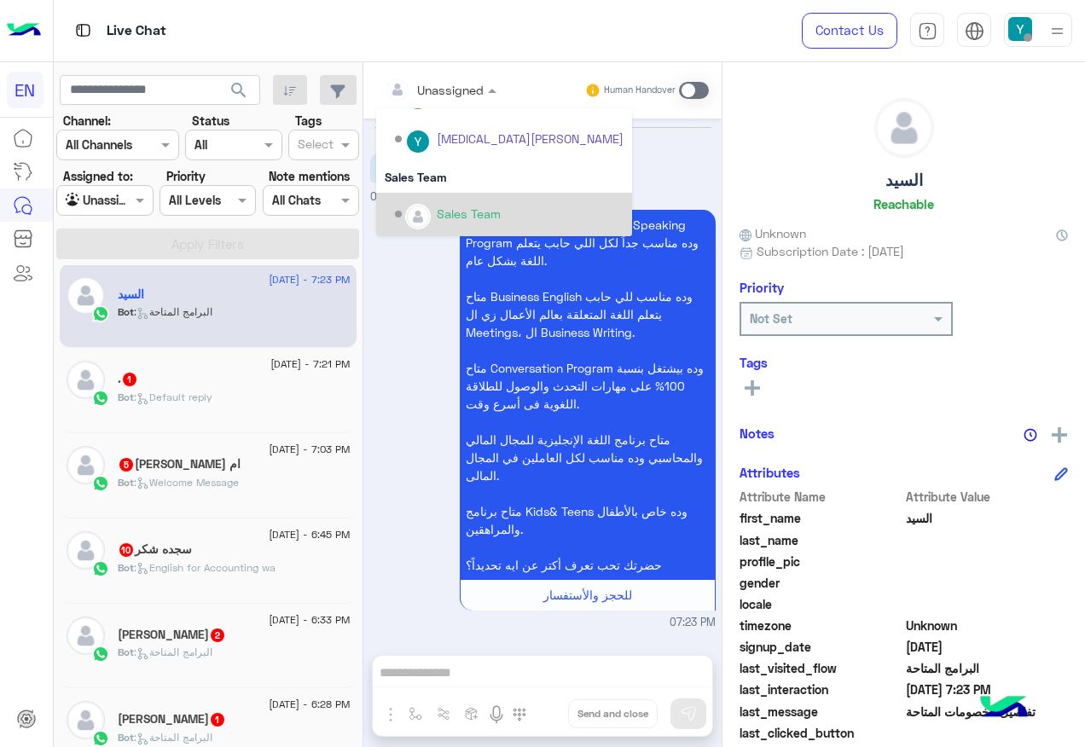
click at [464, 193] on div "Sales Team" at bounding box center [504, 214] width 256 height 43
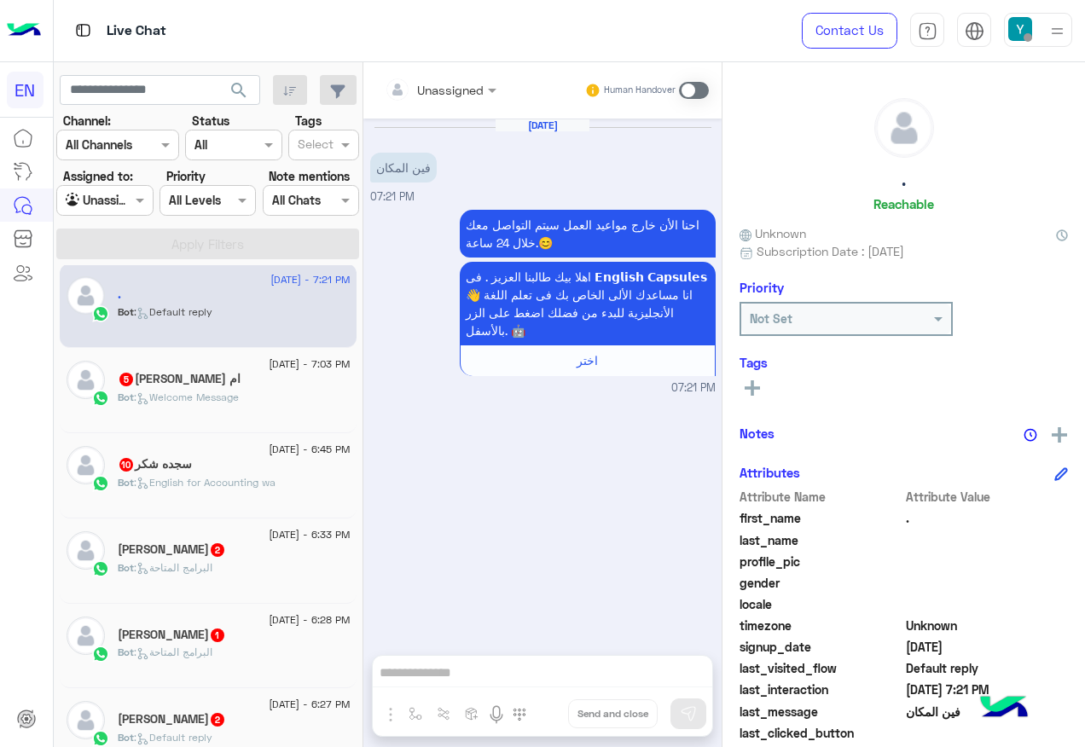
click at [480, 81] on div at bounding box center [440, 89] width 129 height 20
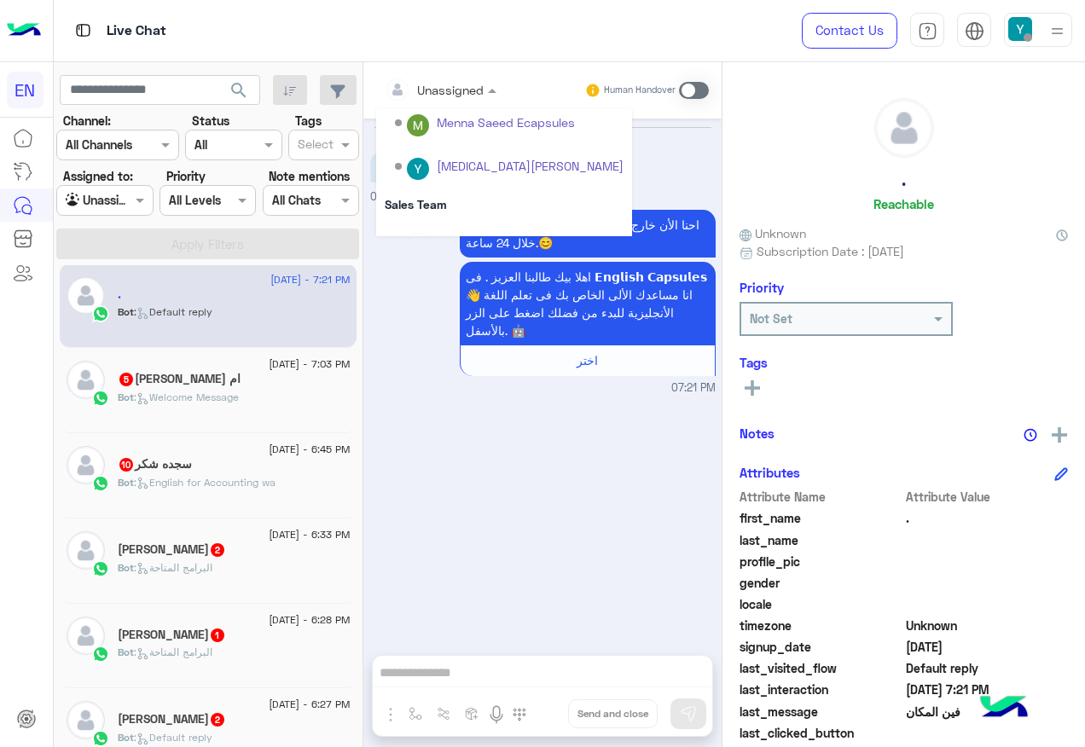
scroll to position [283, 0]
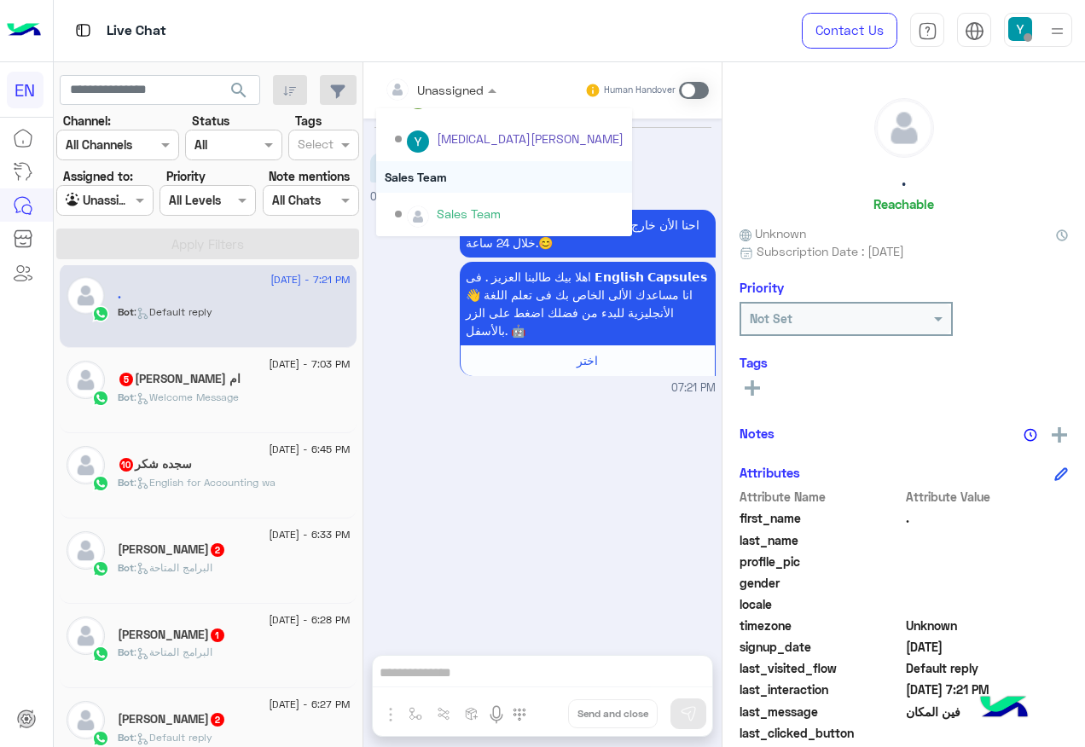
click at [472, 168] on div "Sales Team" at bounding box center [504, 177] width 256 height 32
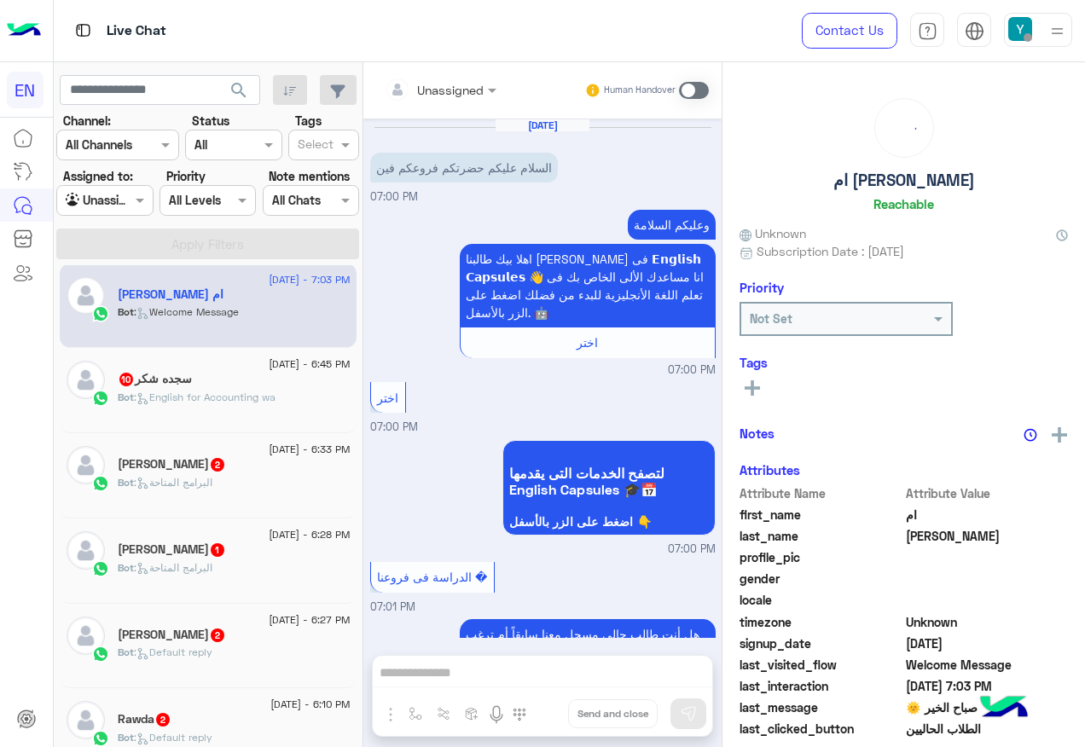
scroll to position [484, 0]
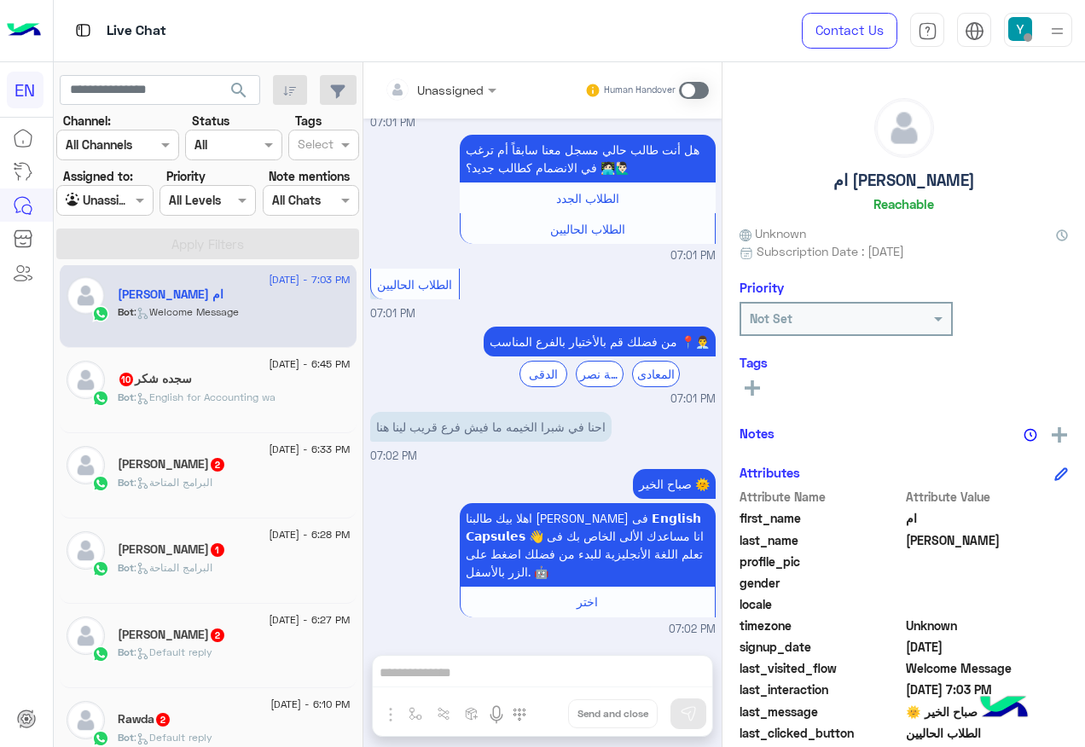
click at [450, 83] on input "text" at bounding box center [419, 90] width 69 height 18
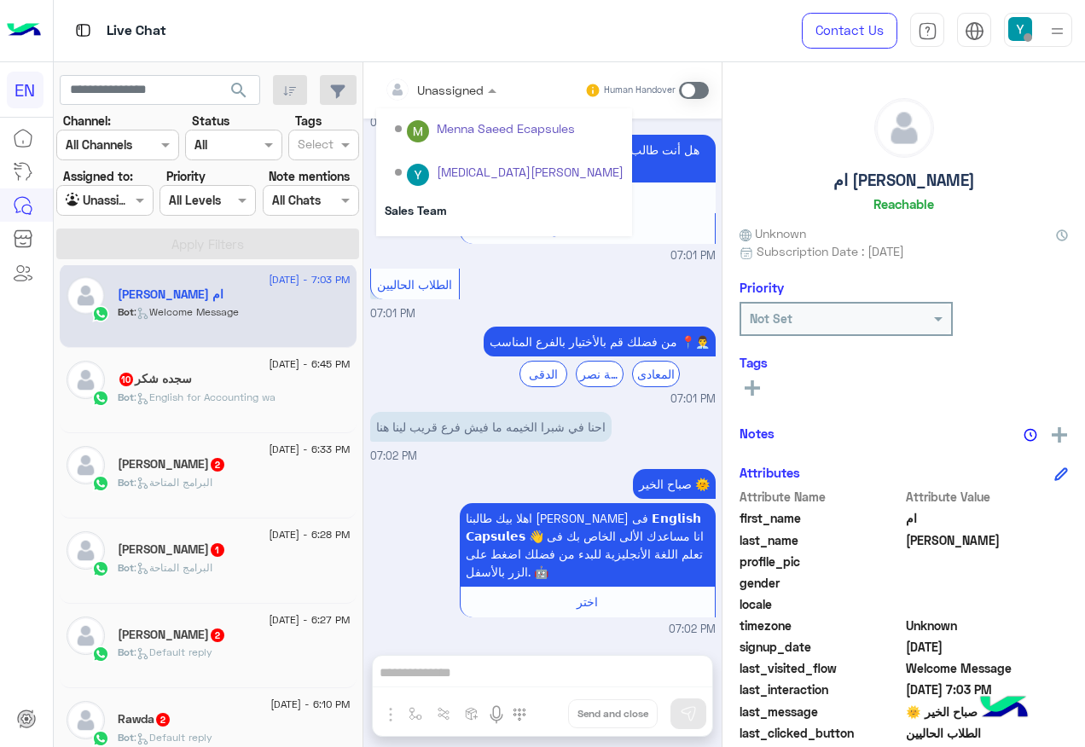
scroll to position [283, 0]
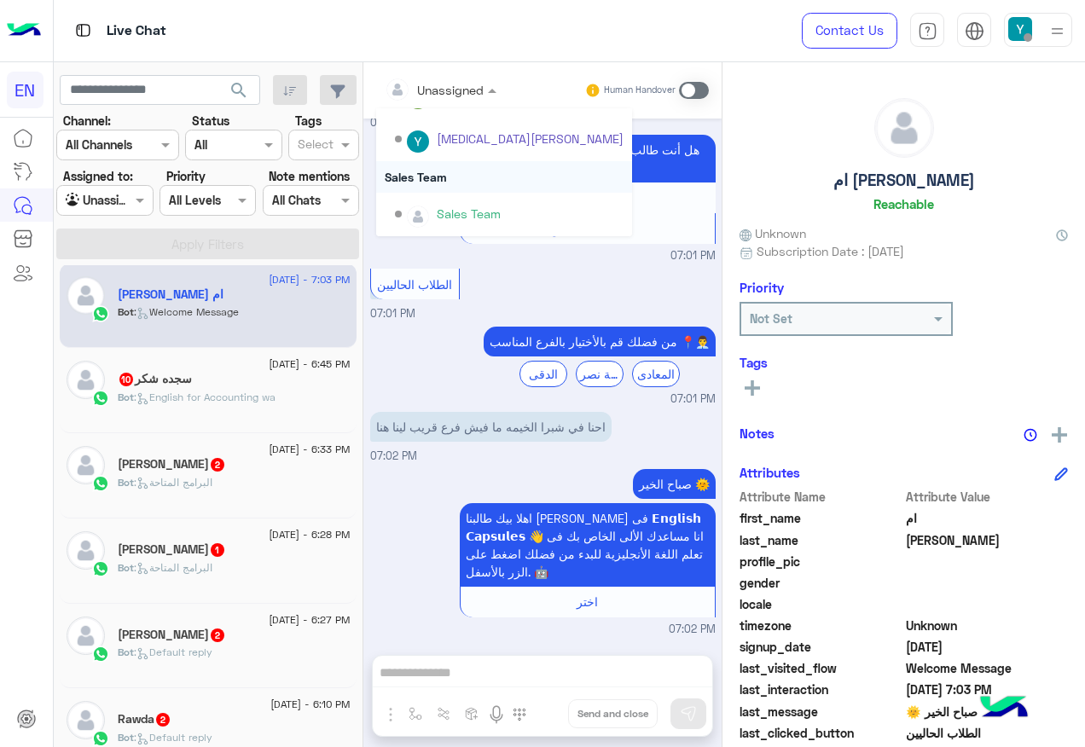
click at [457, 180] on div "Sales Team" at bounding box center [504, 177] width 256 height 32
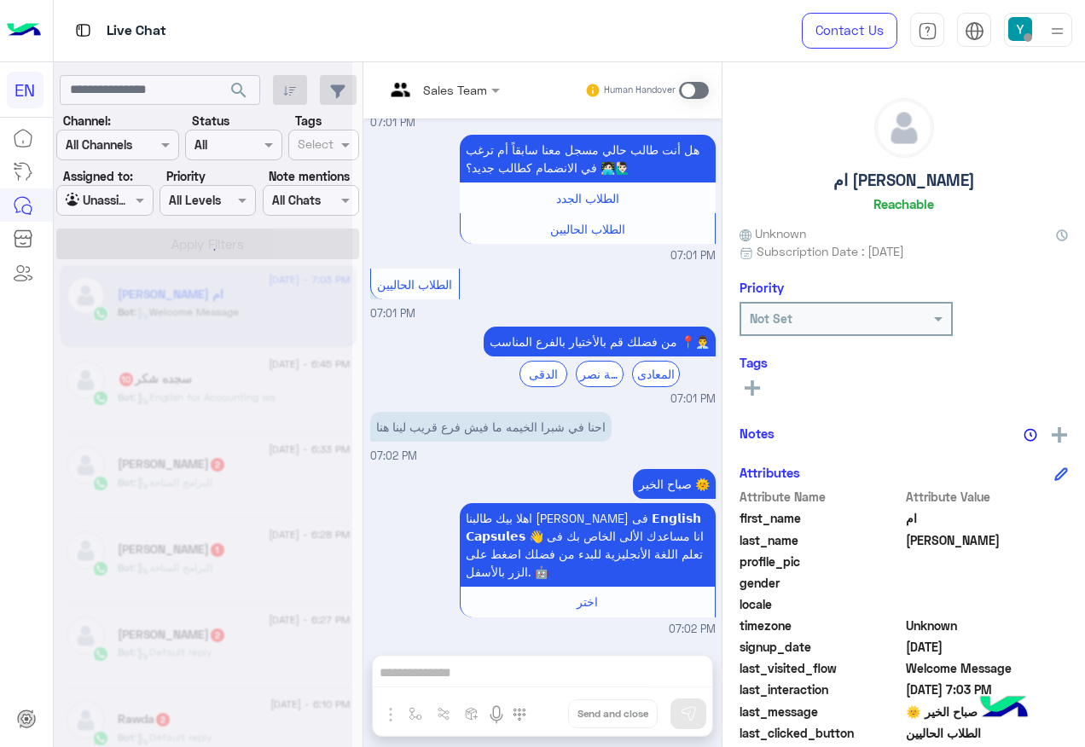
scroll to position [546, 0]
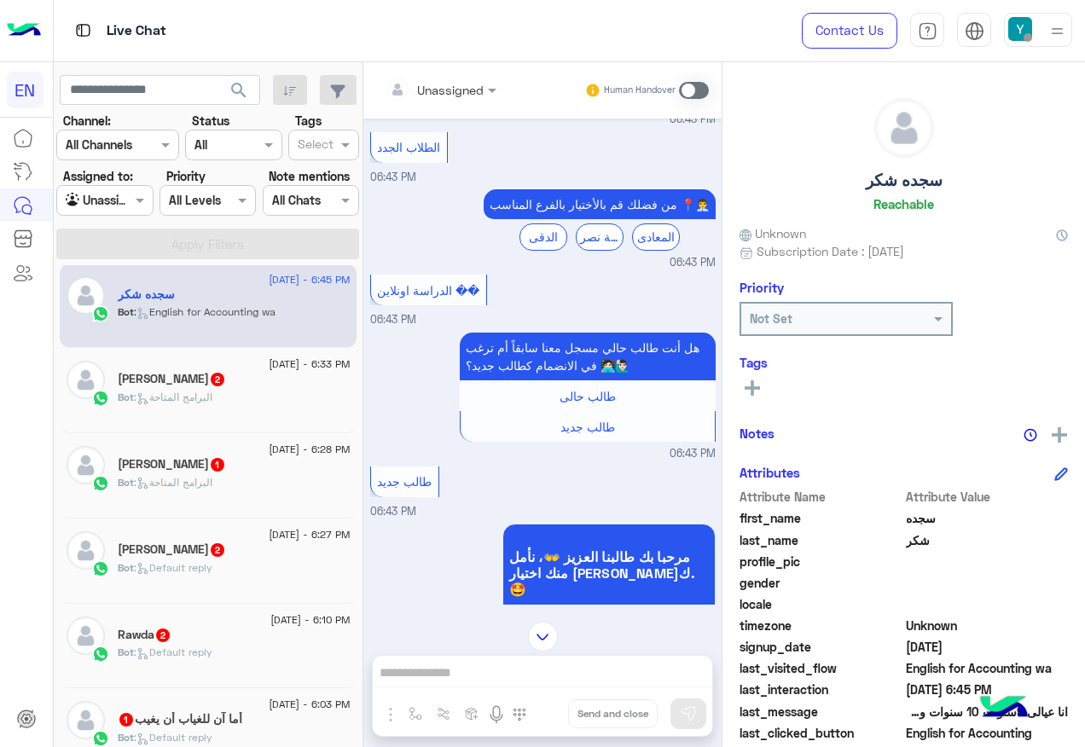
scroll to position [1004, 0]
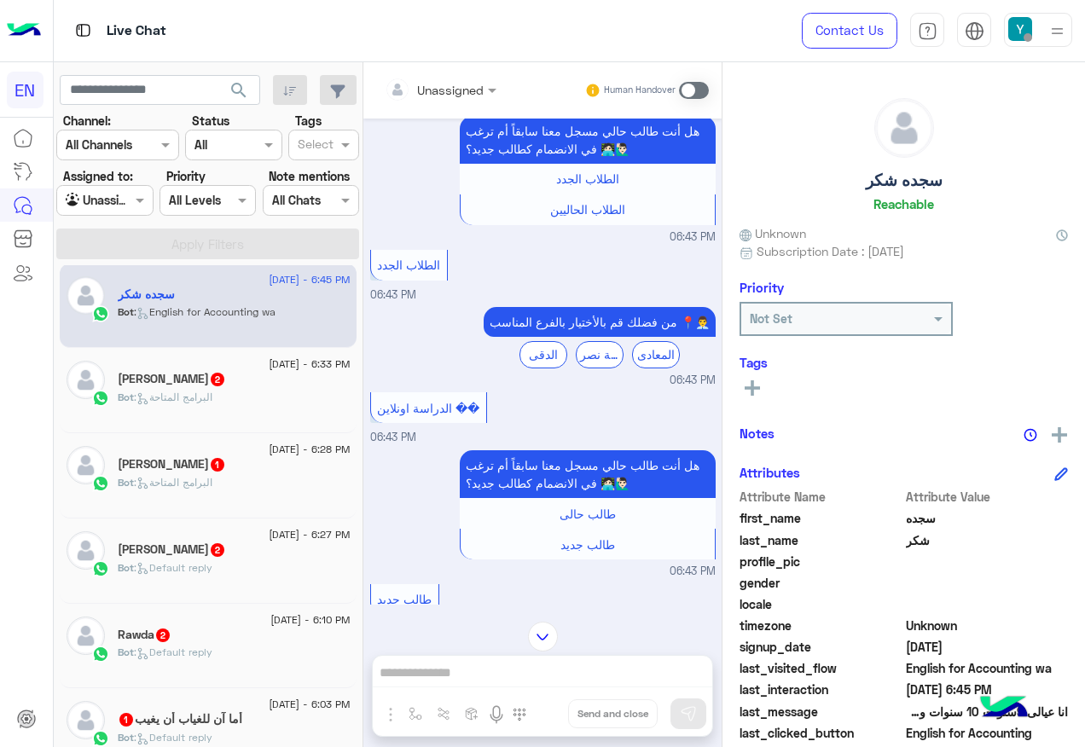
click at [431, 98] on div "Unassigned" at bounding box center [450, 90] width 67 height 18
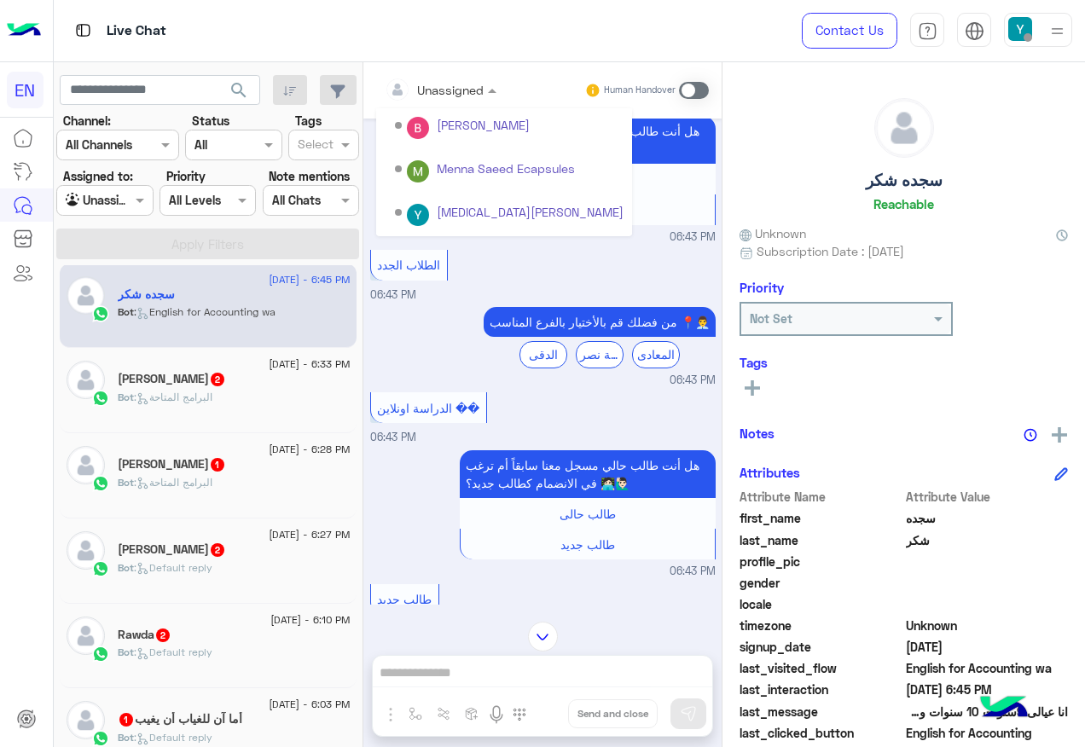
scroll to position [283, 0]
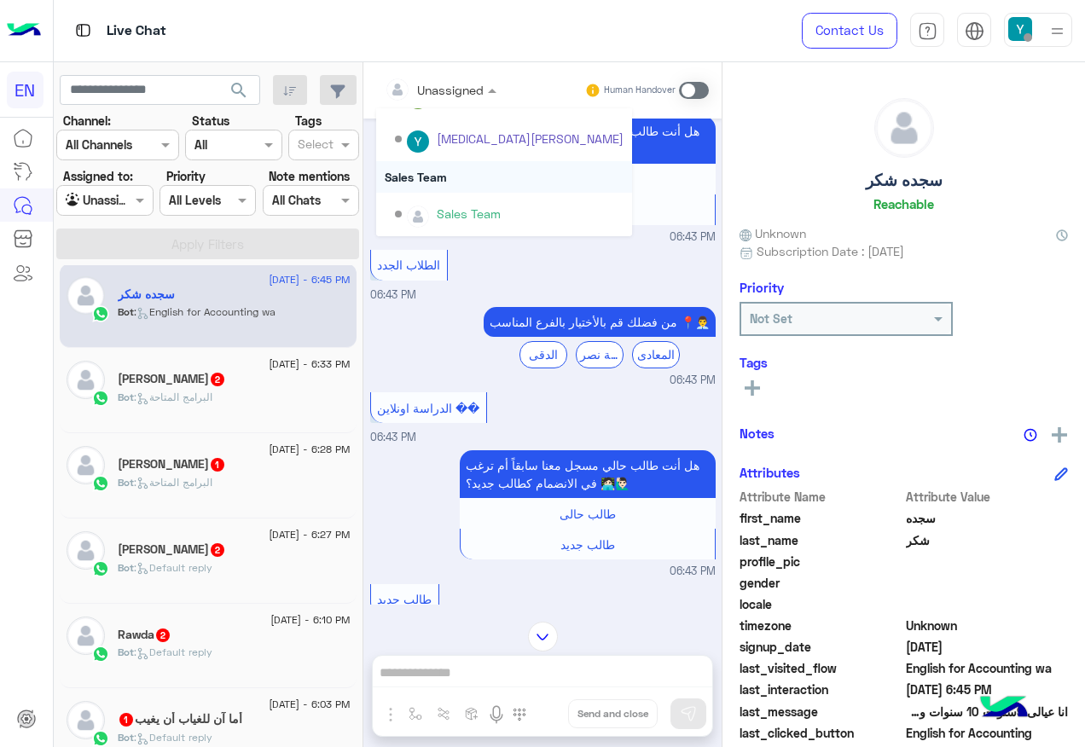
click at [443, 175] on div "Sales Team" at bounding box center [504, 177] width 256 height 32
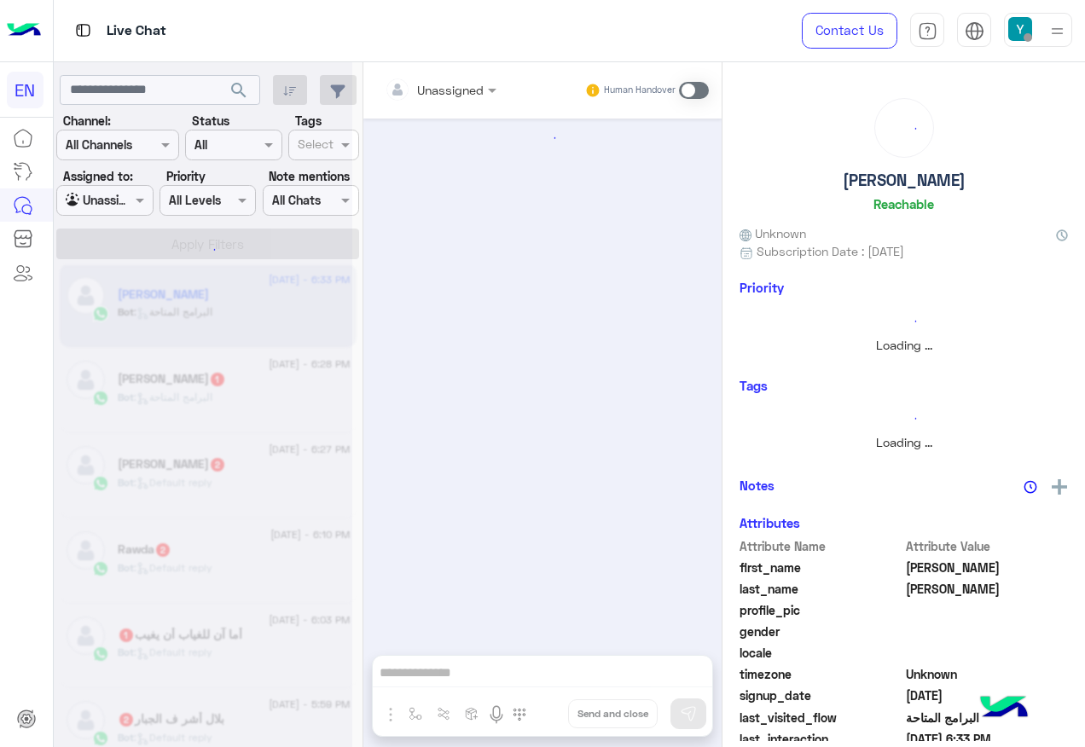
scroll to position [493, 0]
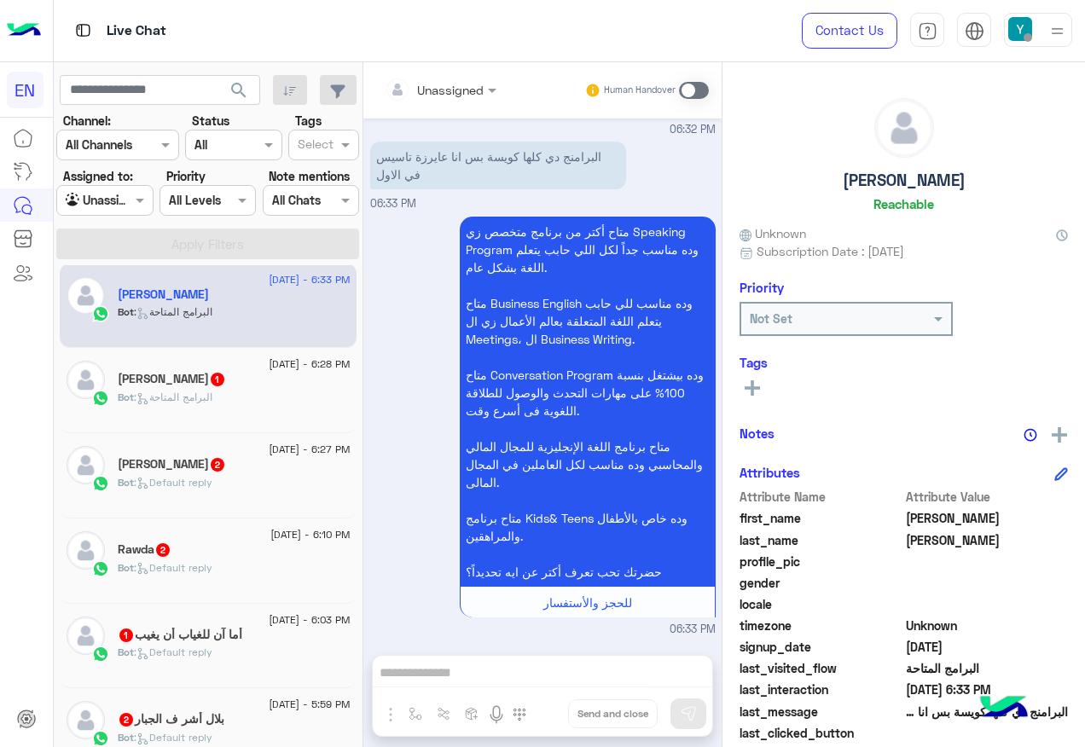
click at [449, 86] on input "text" at bounding box center [419, 90] width 69 height 18
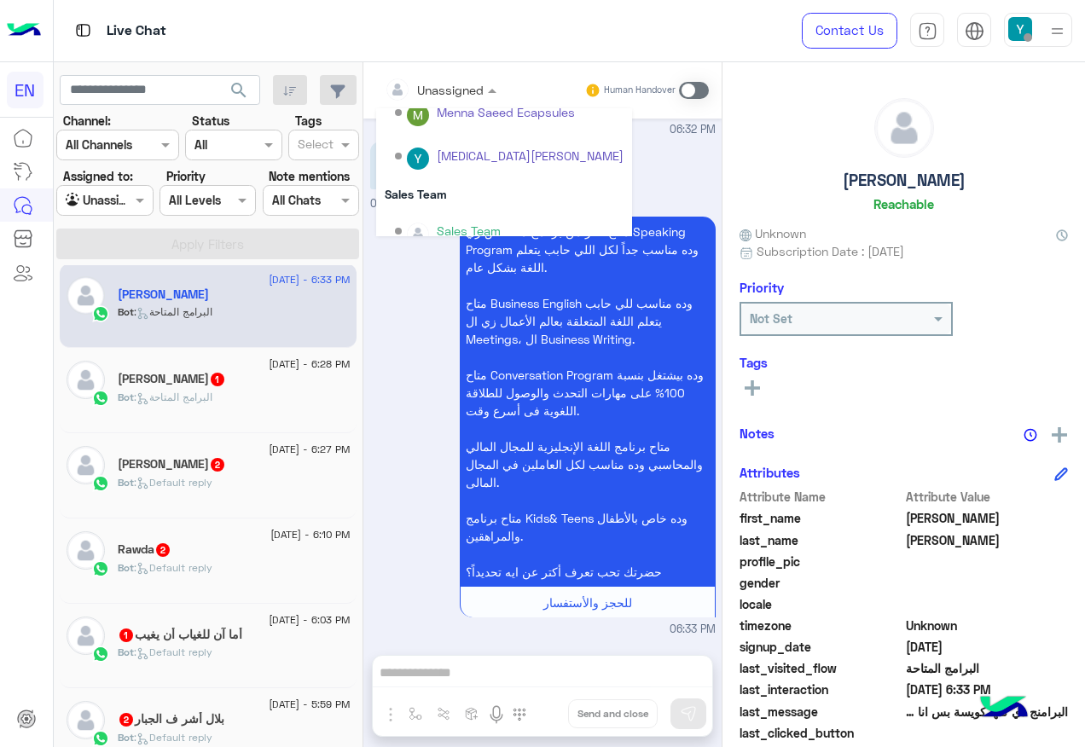
scroll to position [283, 0]
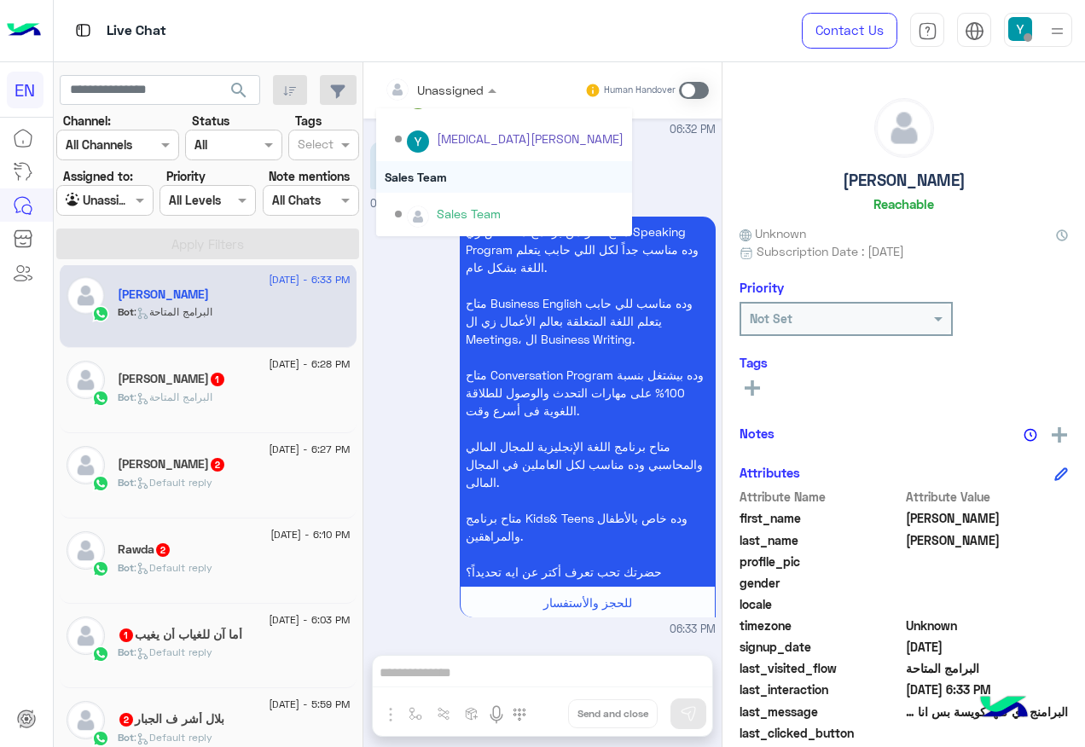
click at [427, 171] on div "Sales Team" at bounding box center [504, 177] width 256 height 32
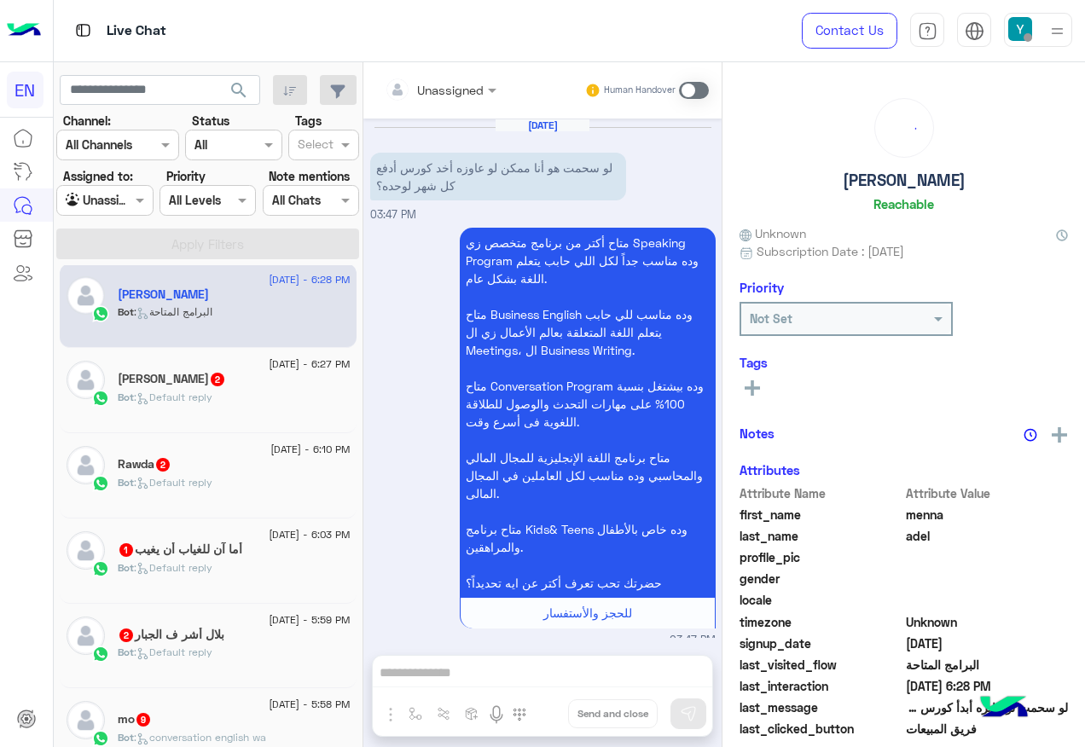
scroll to position [1843, 0]
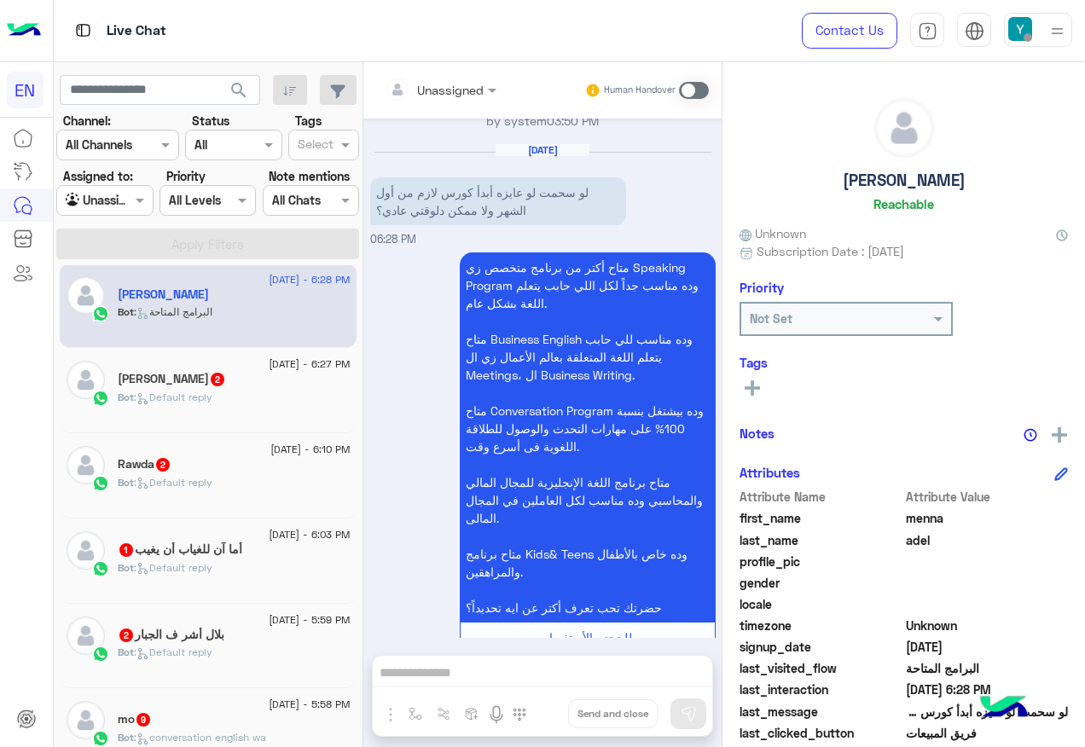
click at [444, 98] on div "Unassigned" at bounding box center [450, 90] width 67 height 18
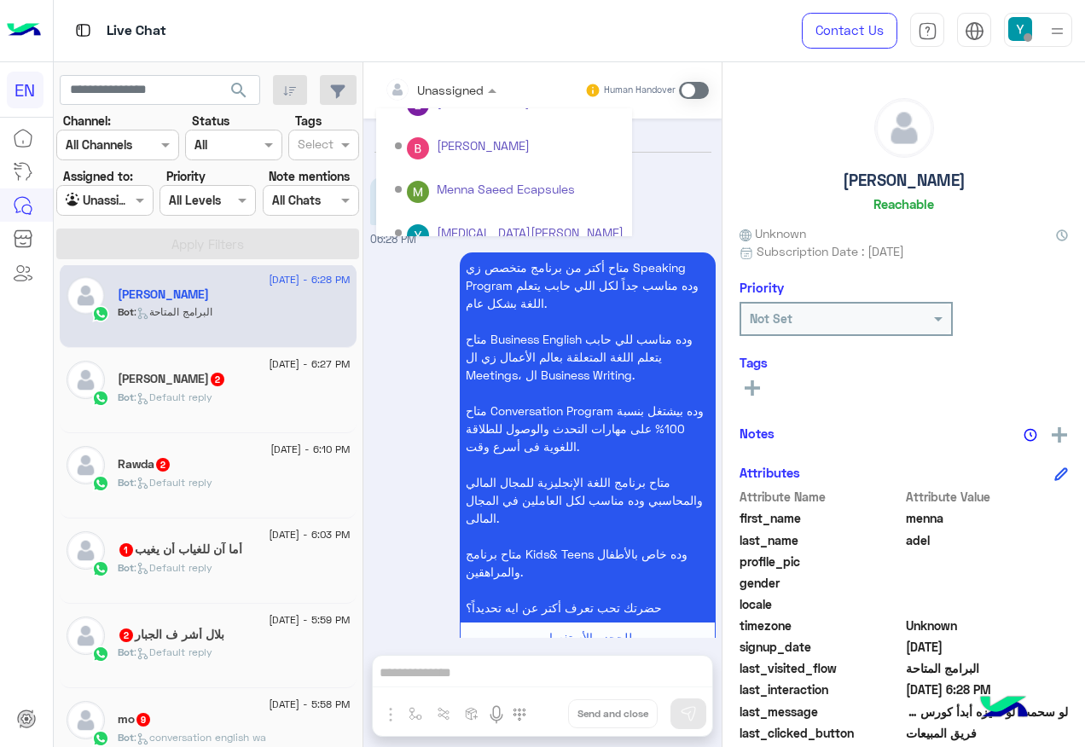
scroll to position [283, 0]
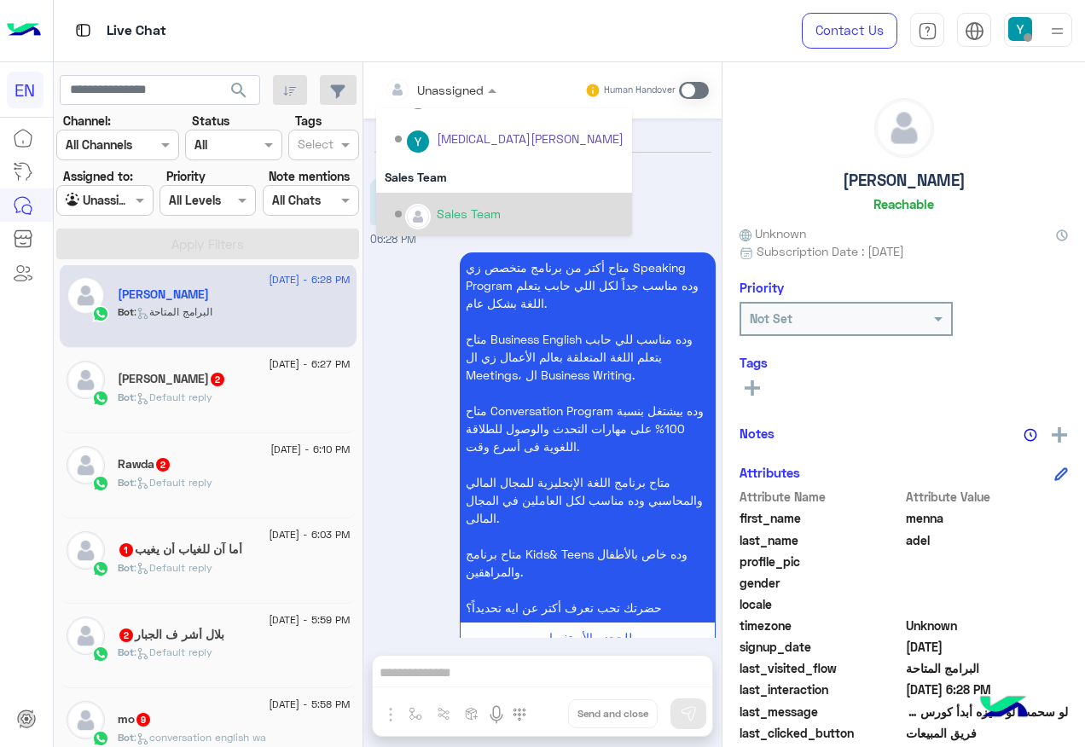
click at [443, 204] on div "Sales Team" at bounding box center [509, 215] width 229 height 30
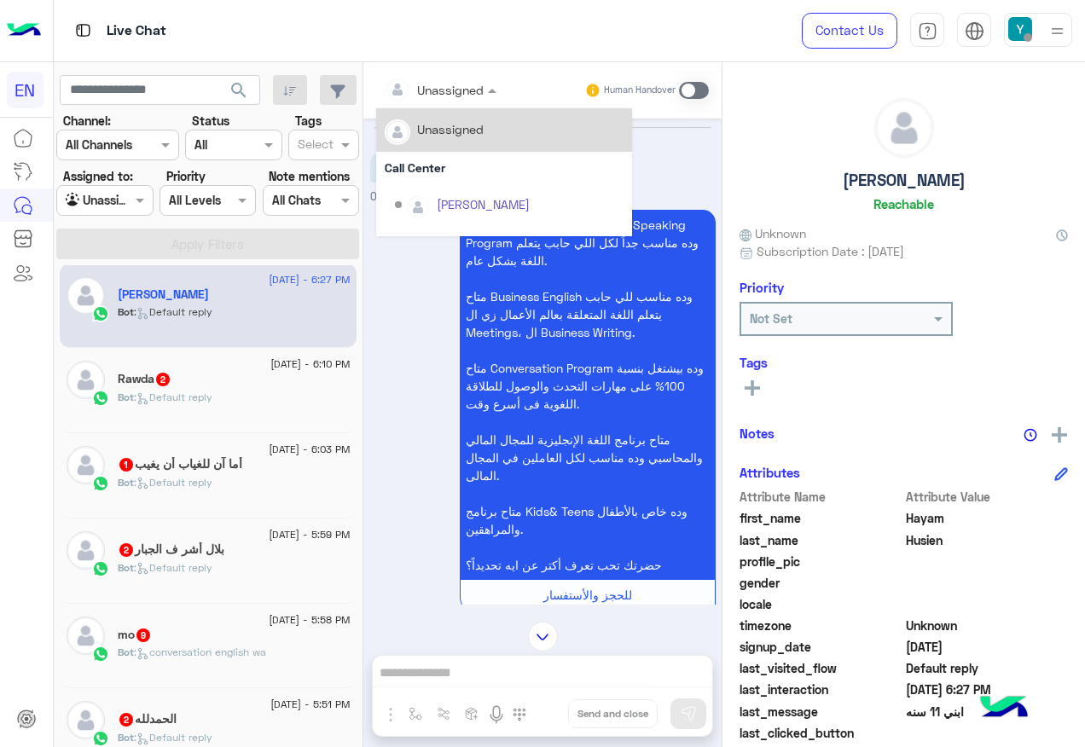
click at [437, 95] on input "text" at bounding box center [419, 90] width 69 height 18
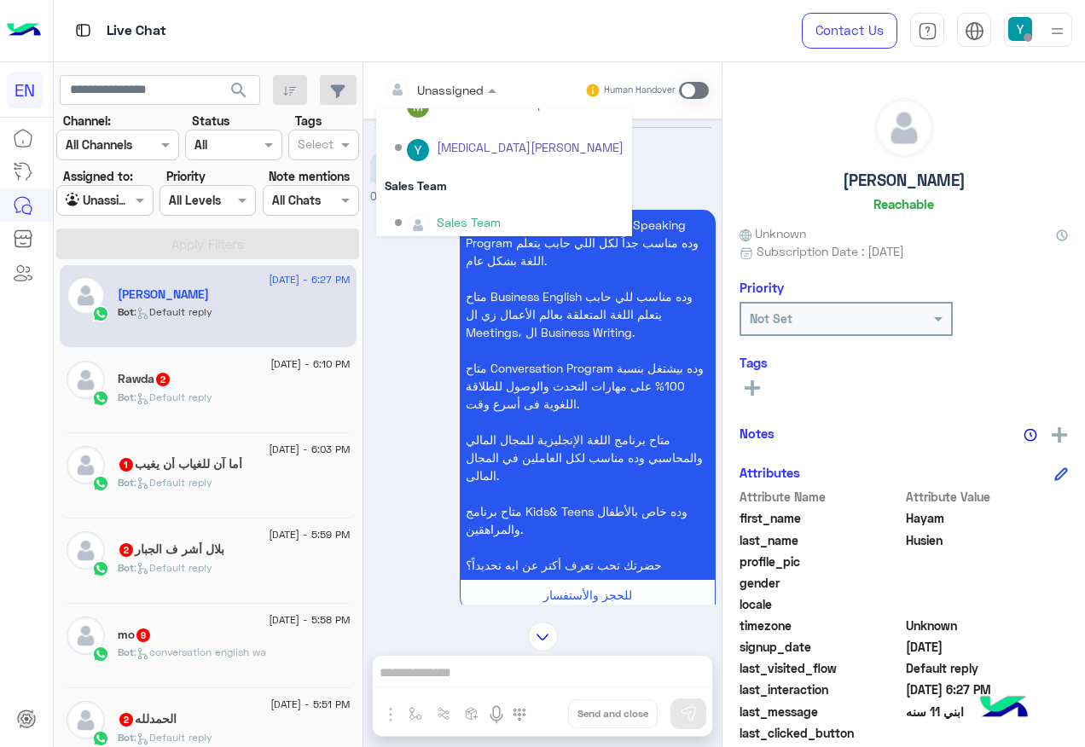
scroll to position [283, 0]
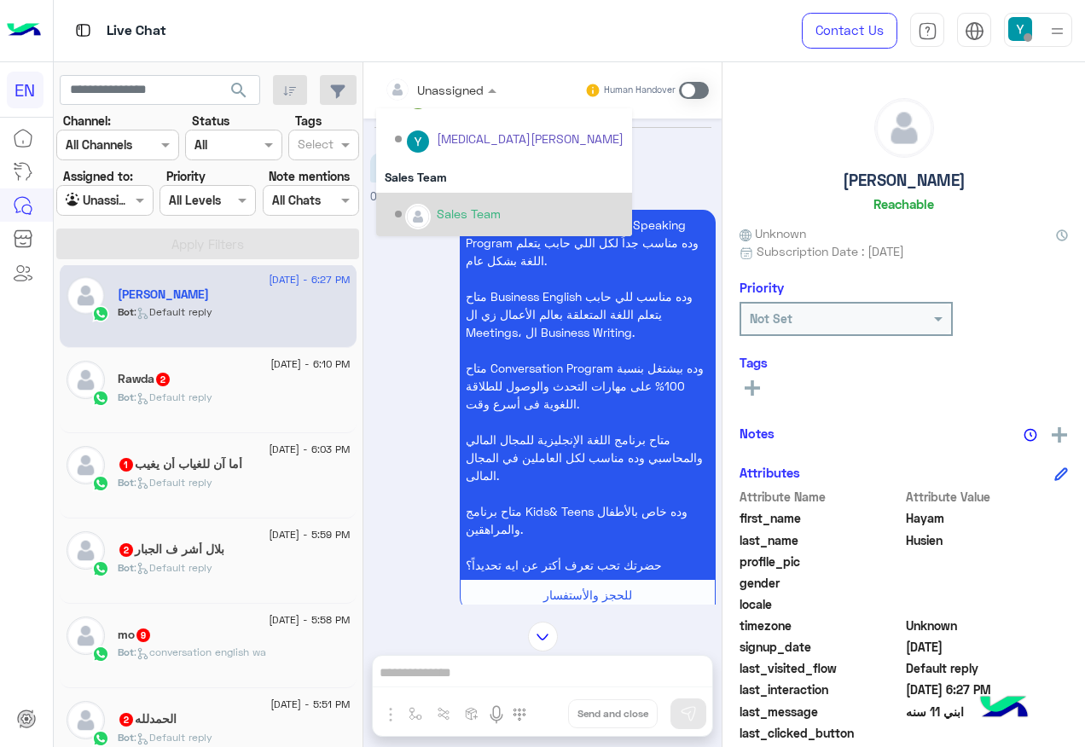
click at [459, 204] on div "Sales Team" at bounding box center [509, 215] width 229 height 30
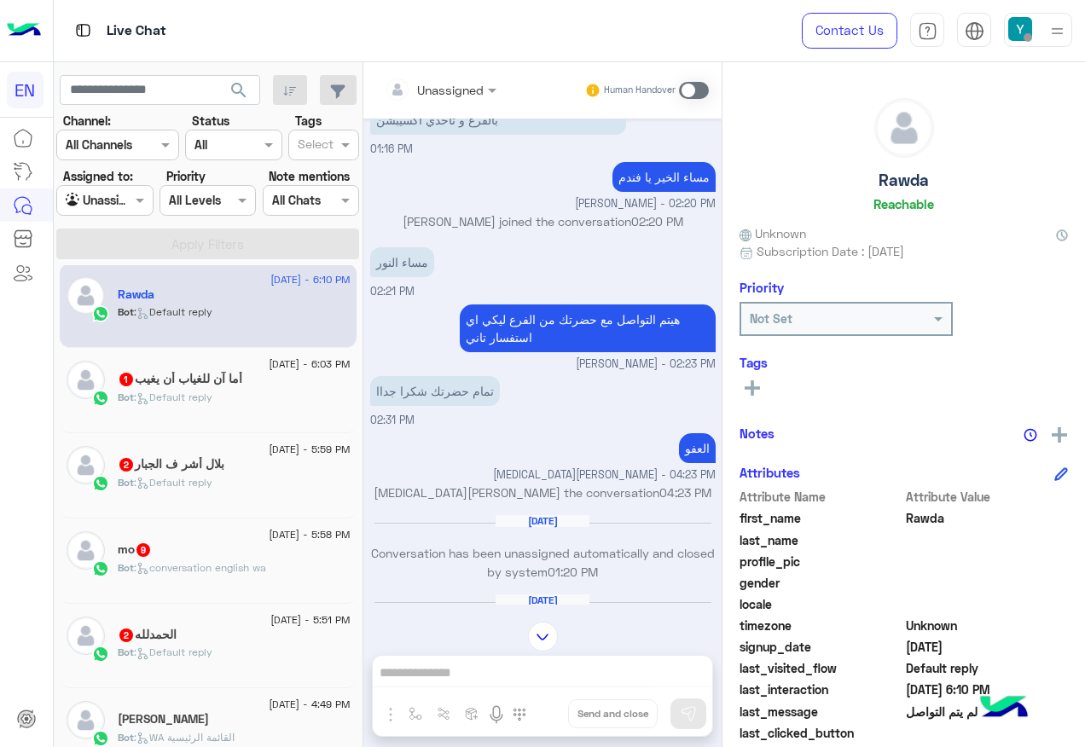
scroll to position [1593, 0]
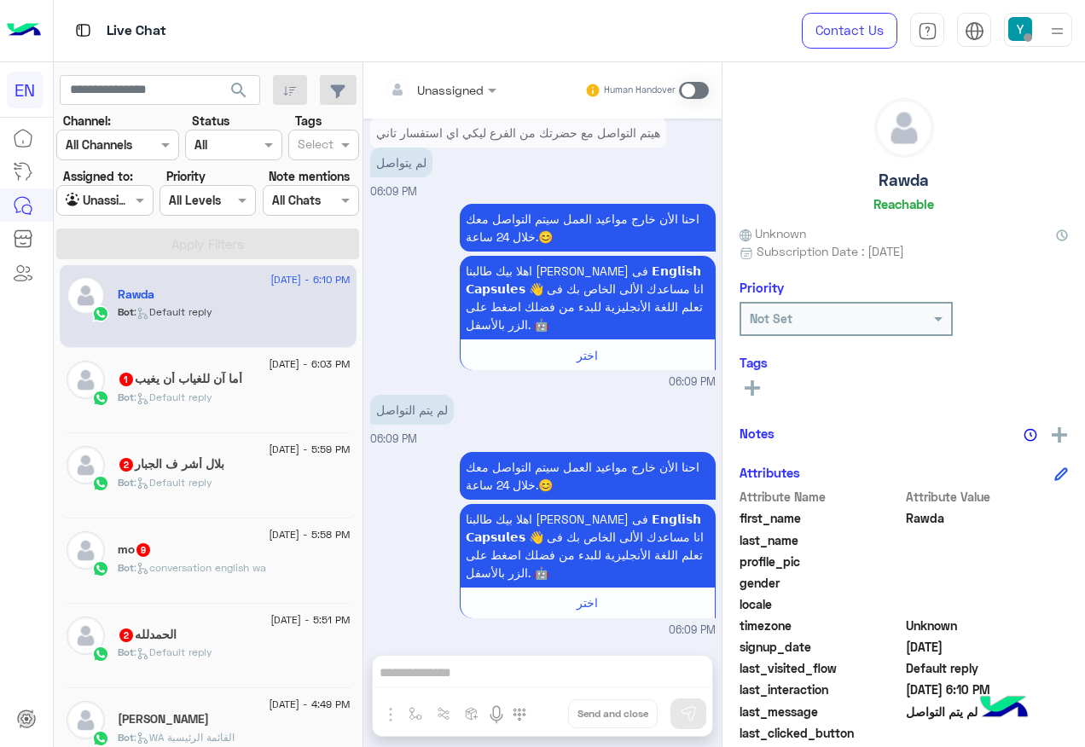
click at [178, 391] on span ": Default reply" at bounding box center [173, 397] width 78 height 13
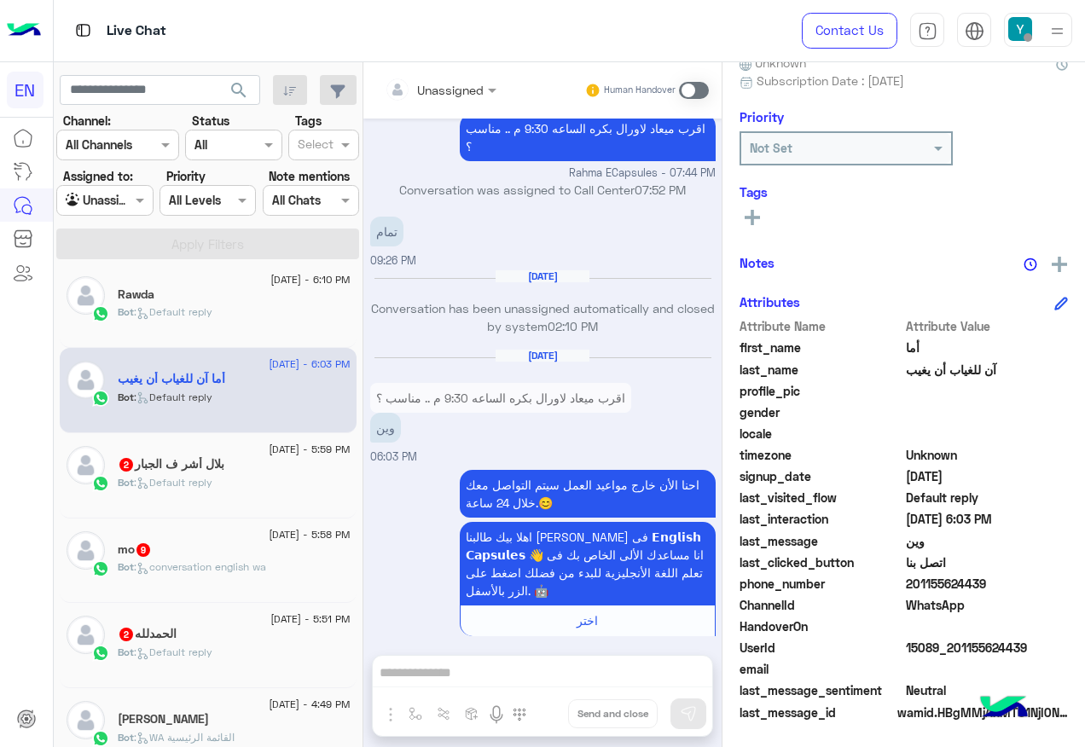
scroll to position [171, 0]
drag, startPoint x: 908, startPoint y: 578, endPoint x: 985, endPoint y: 579, distance: 76.7
click at [985, 579] on span "201155624439" at bounding box center [987, 583] width 163 height 18
drag, startPoint x: 985, startPoint y: 579, endPoint x: 950, endPoint y: 581, distance: 35.0
copy span "01155624439"
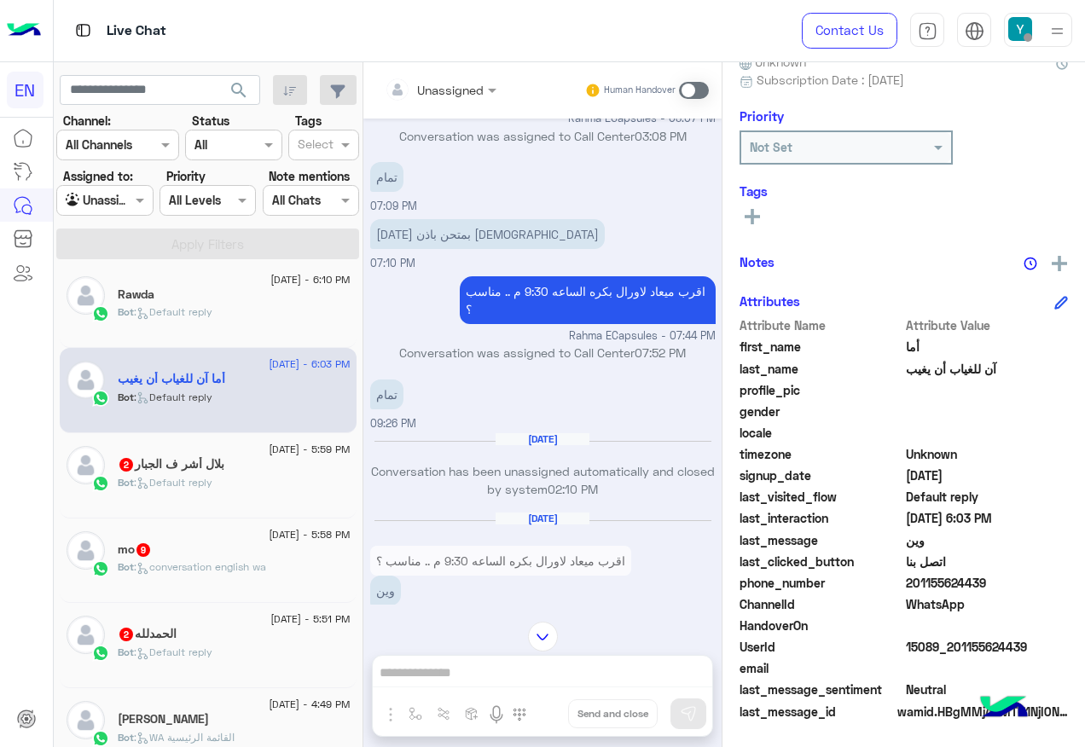
scroll to position [875, 0]
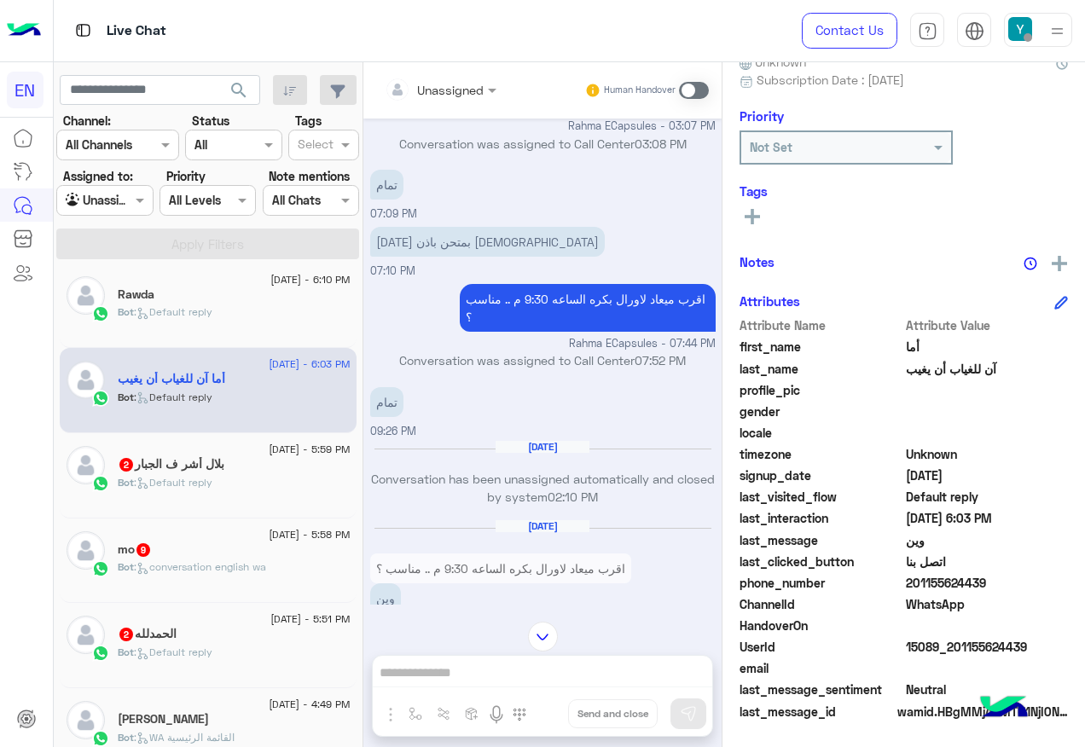
click at [204, 502] on div "Bot : Default reply" at bounding box center [234, 490] width 233 height 30
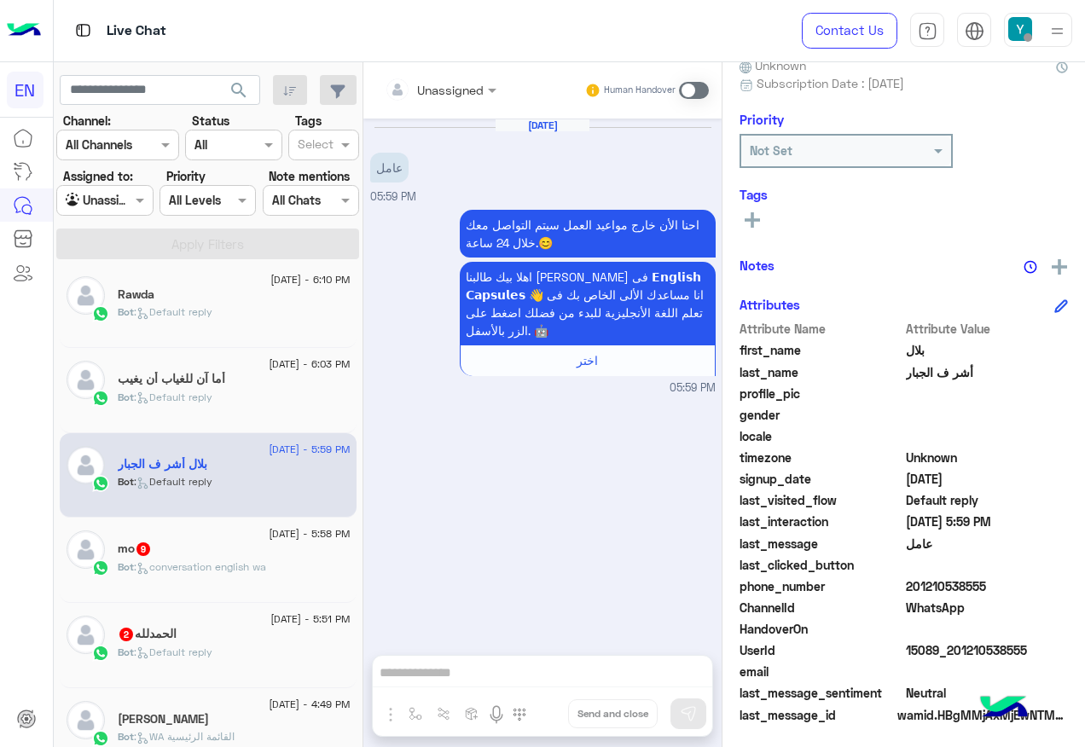
scroll to position [171, 0]
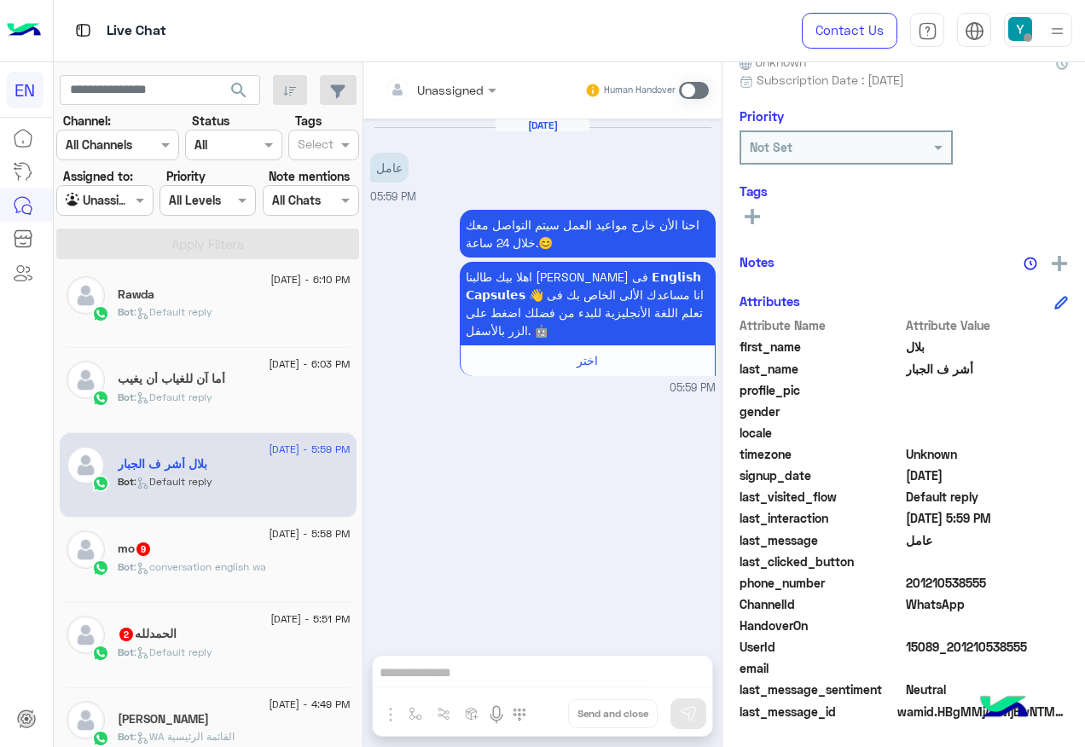
click at [452, 95] on input "text" at bounding box center [419, 90] width 69 height 18
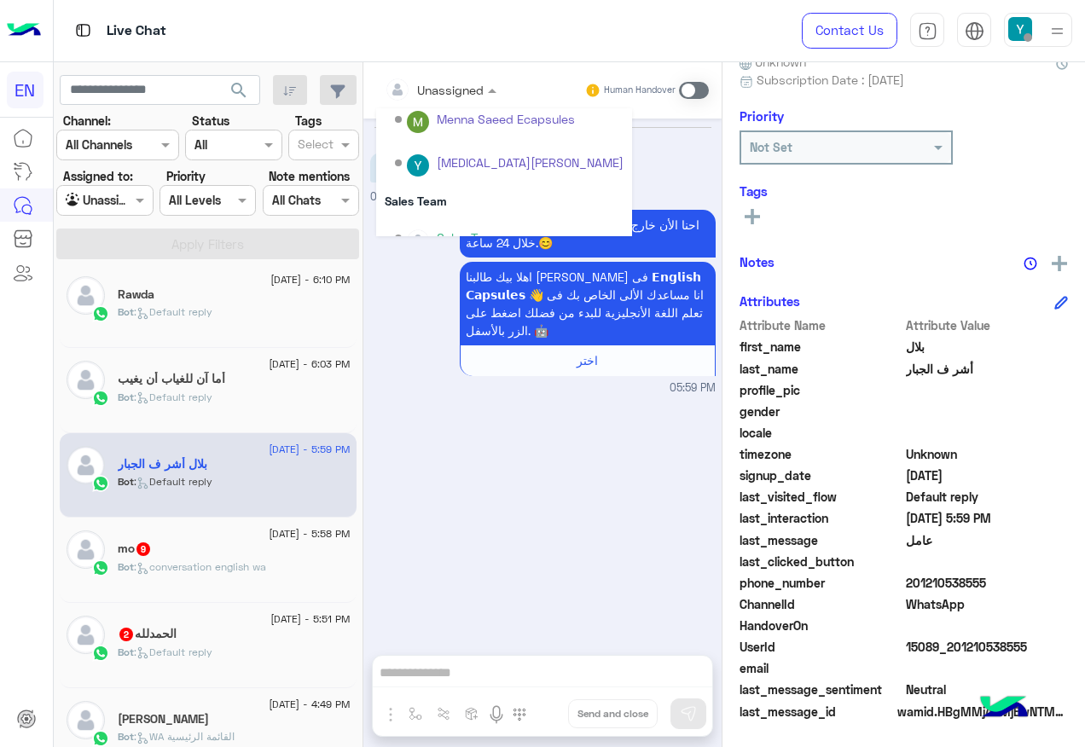
scroll to position [283, 0]
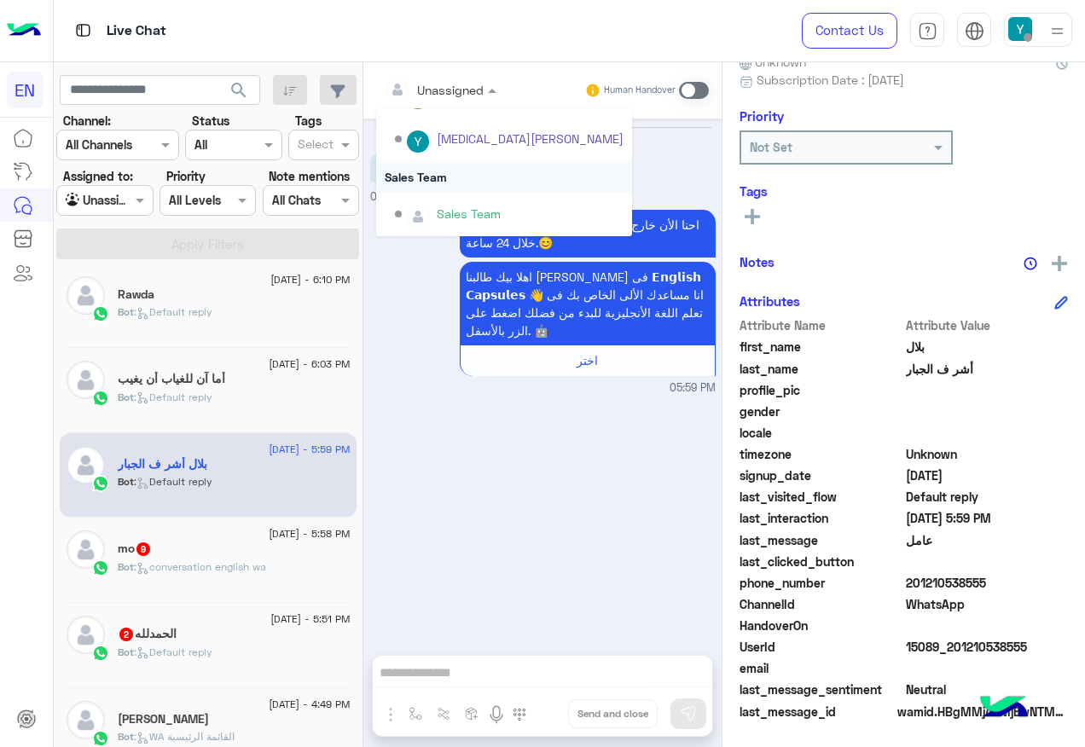
click at [425, 176] on div "Sales Team" at bounding box center [504, 177] width 256 height 32
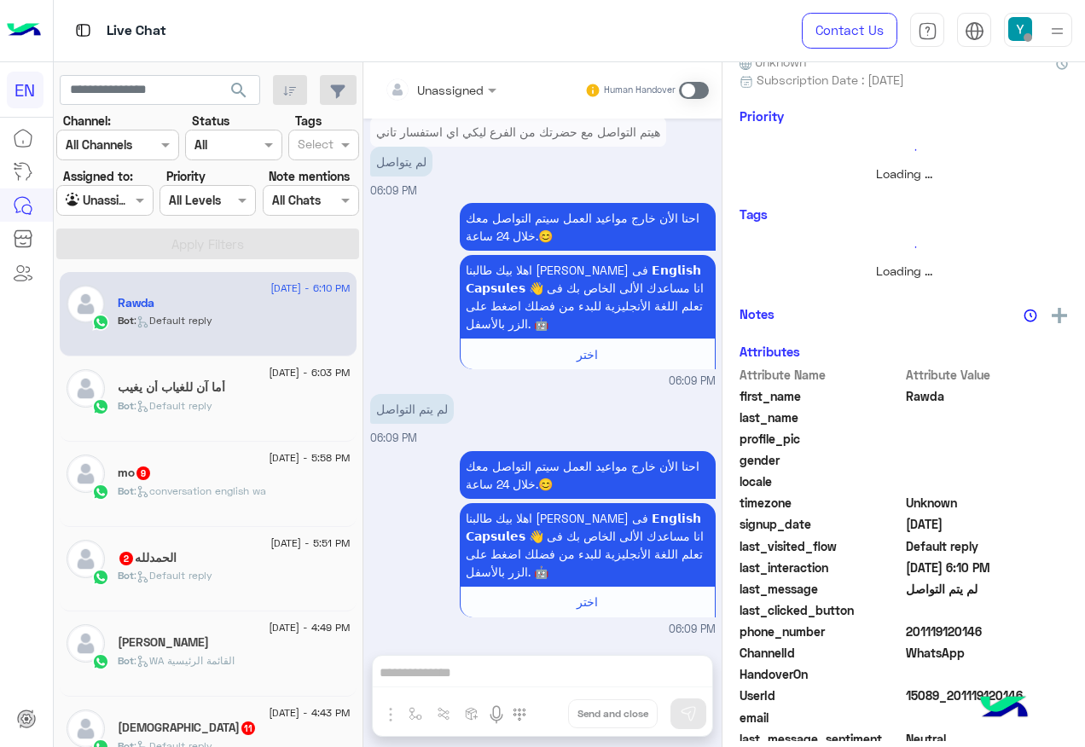
scroll to position [9, 0]
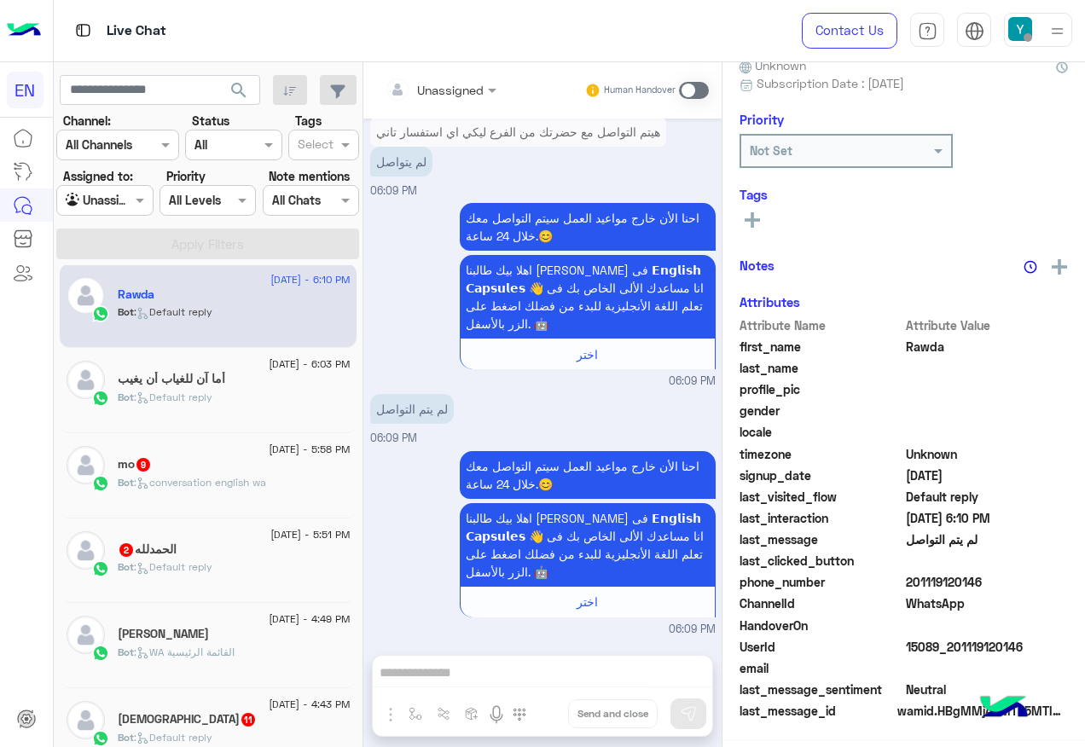
click at [208, 448] on div "[DATE] - 5:58 PM" at bounding box center [234, 451] width 233 height 11
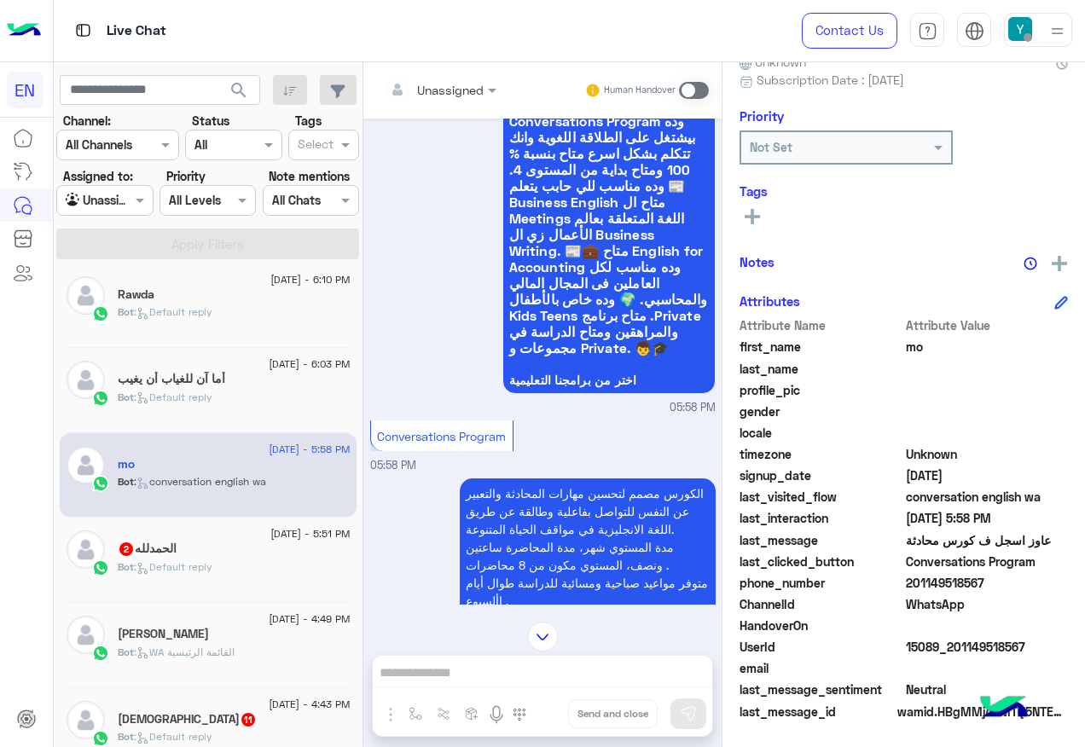
scroll to position [2856, 0]
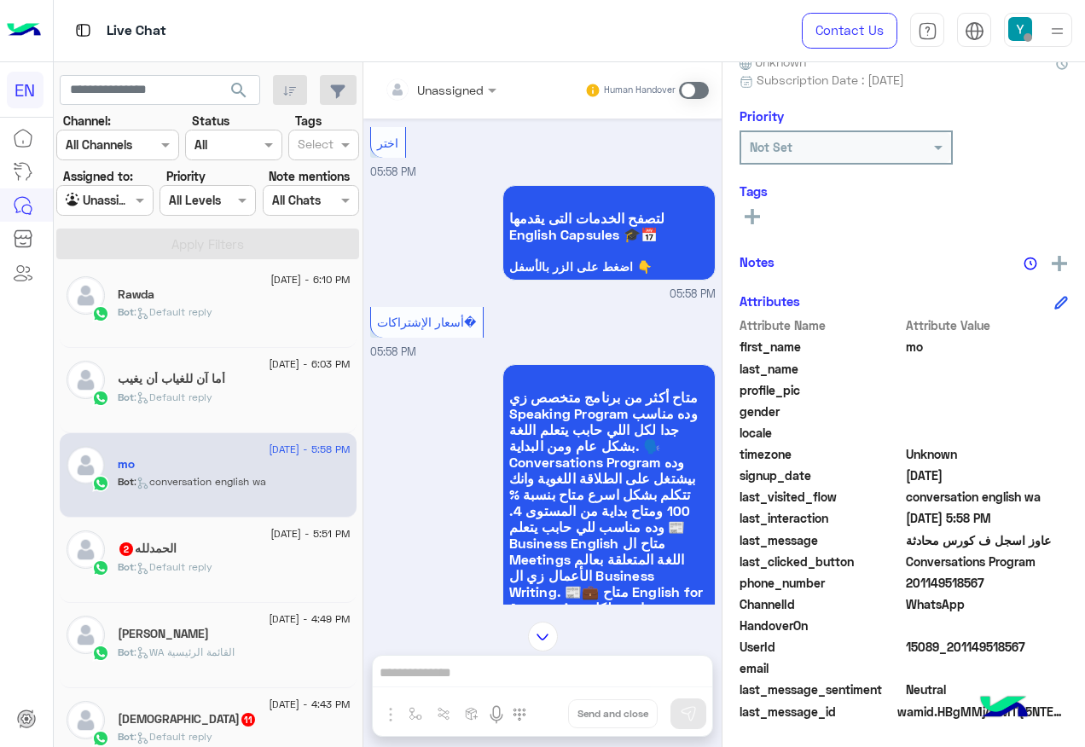
click at [414, 87] on input "text" at bounding box center [419, 90] width 69 height 18
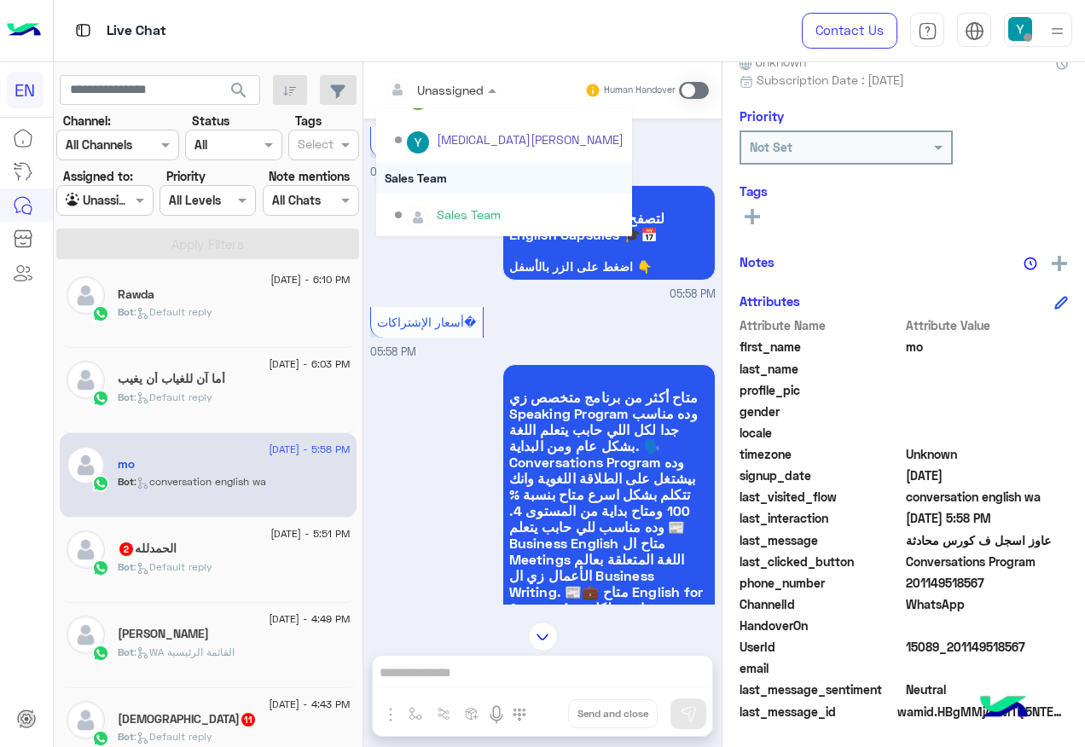
scroll to position [283, 0]
click at [432, 177] on div "Sales Team" at bounding box center [504, 177] width 256 height 32
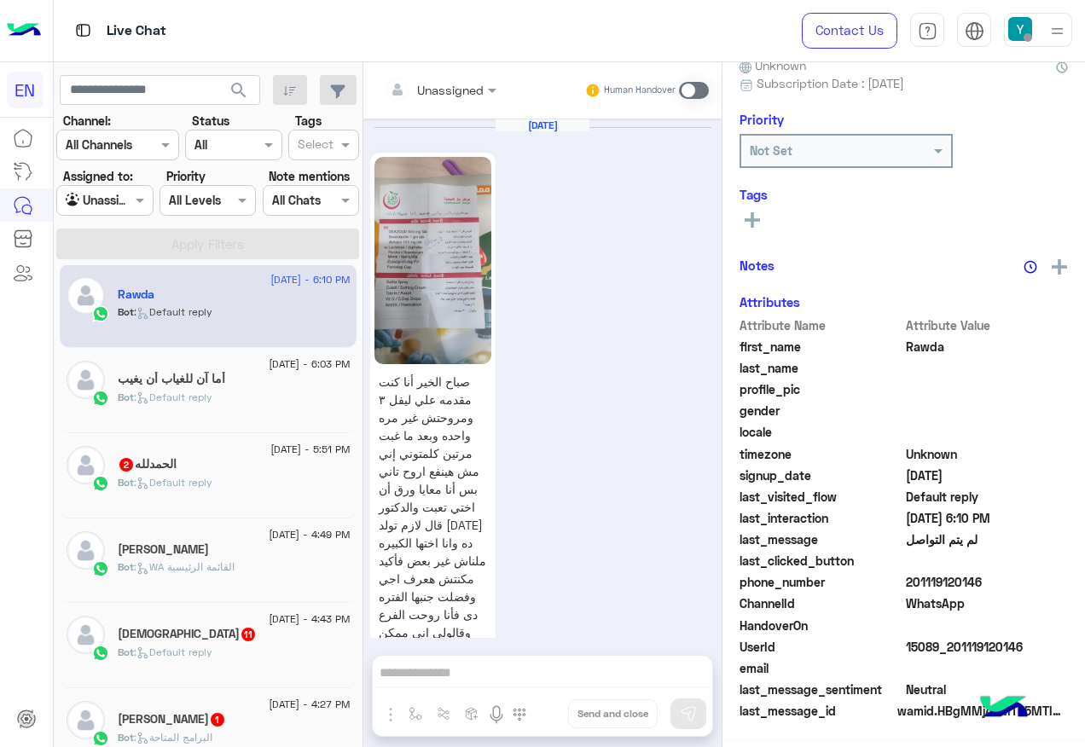
scroll to position [1594, 0]
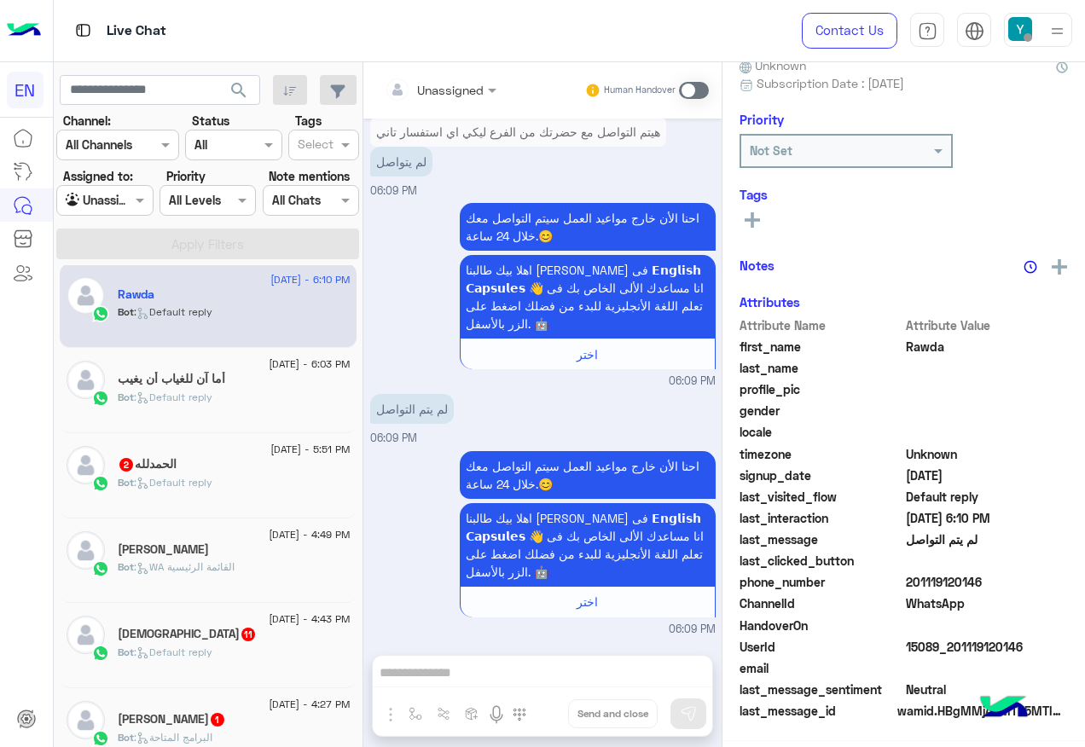
click at [240, 477] on div "Bot : Default reply" at bounding box center [234, 490] width 233 height 30
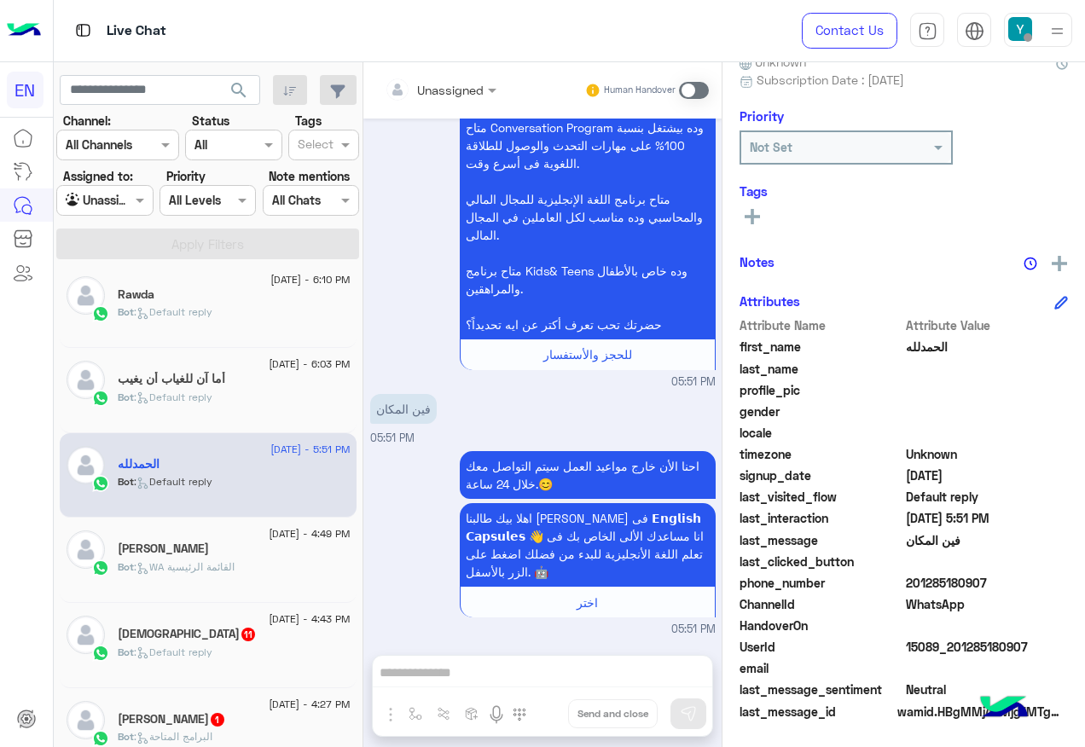
scroll to position [103, 0]
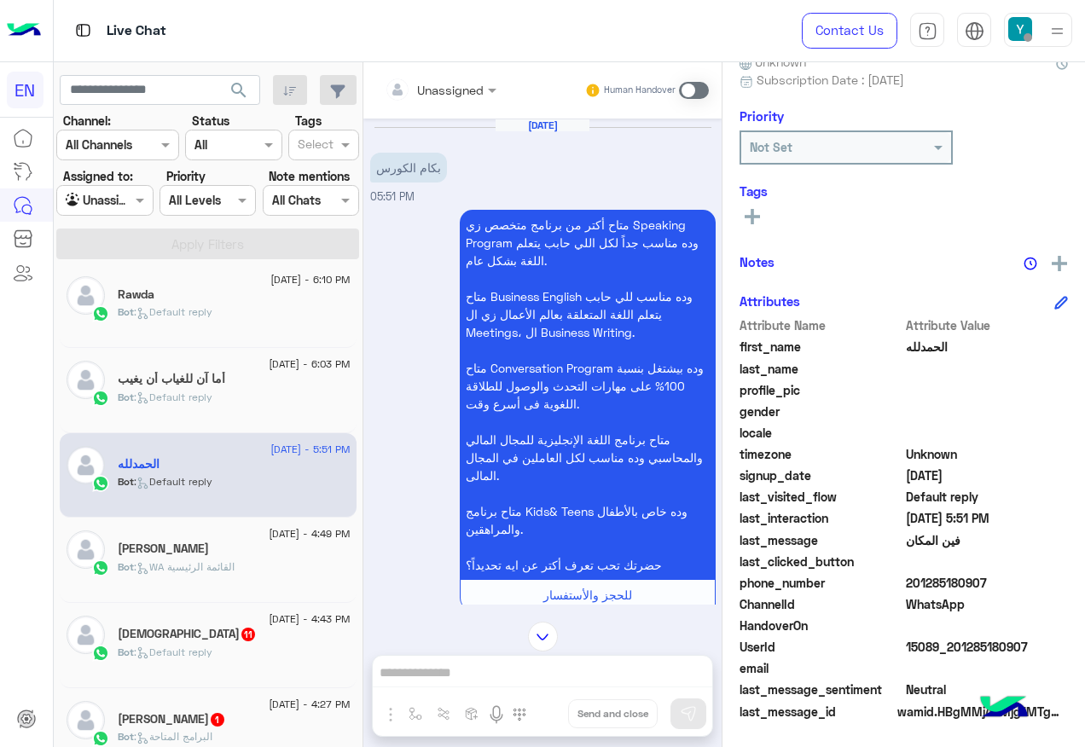
click at [474, 100] on div "Unassigned" at bounding box center [434, 89] width 99 height 34
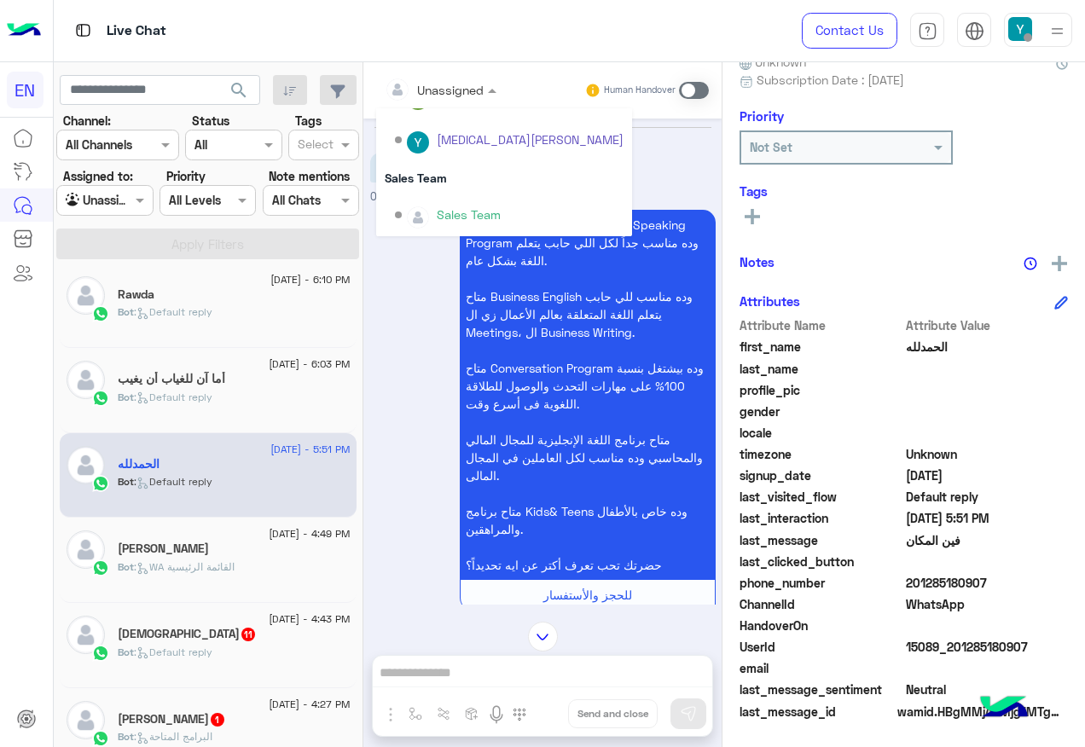
scroll to position [283, 0]
click at [489, 183] on div "Sales Team" at bounding box center [504, 177] width 256 height 32
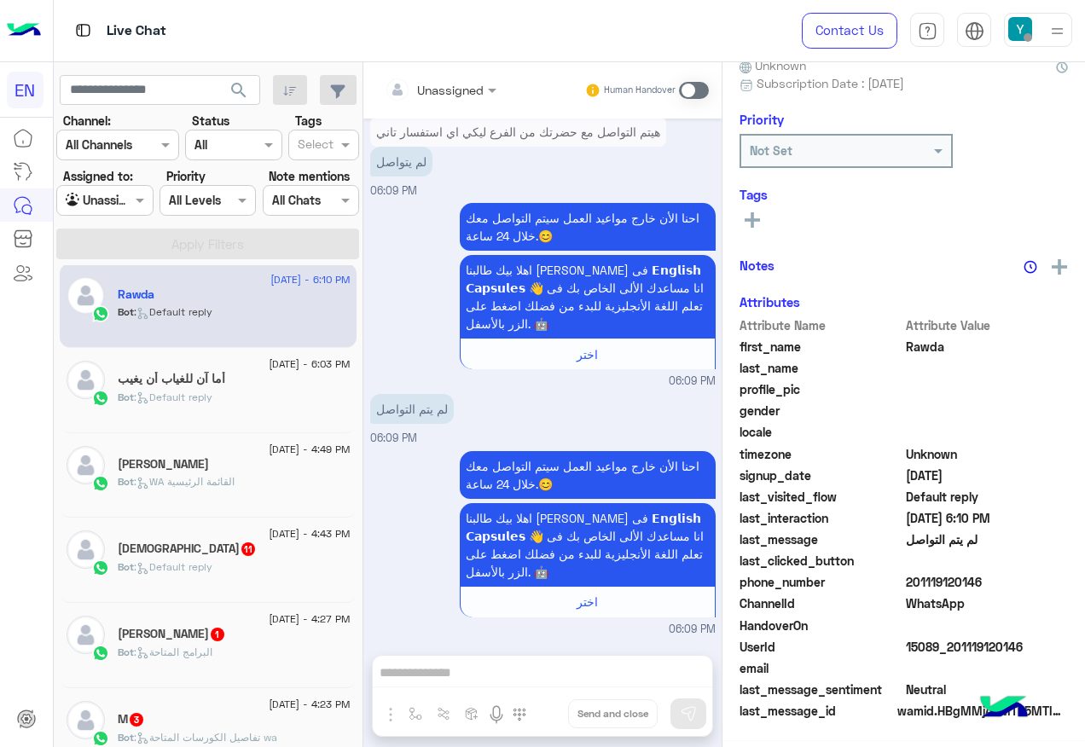
click at [262, 484] on div "Bot : WA القائمة الرئيسية" at bounding box center [234, 489] width 233 height 30
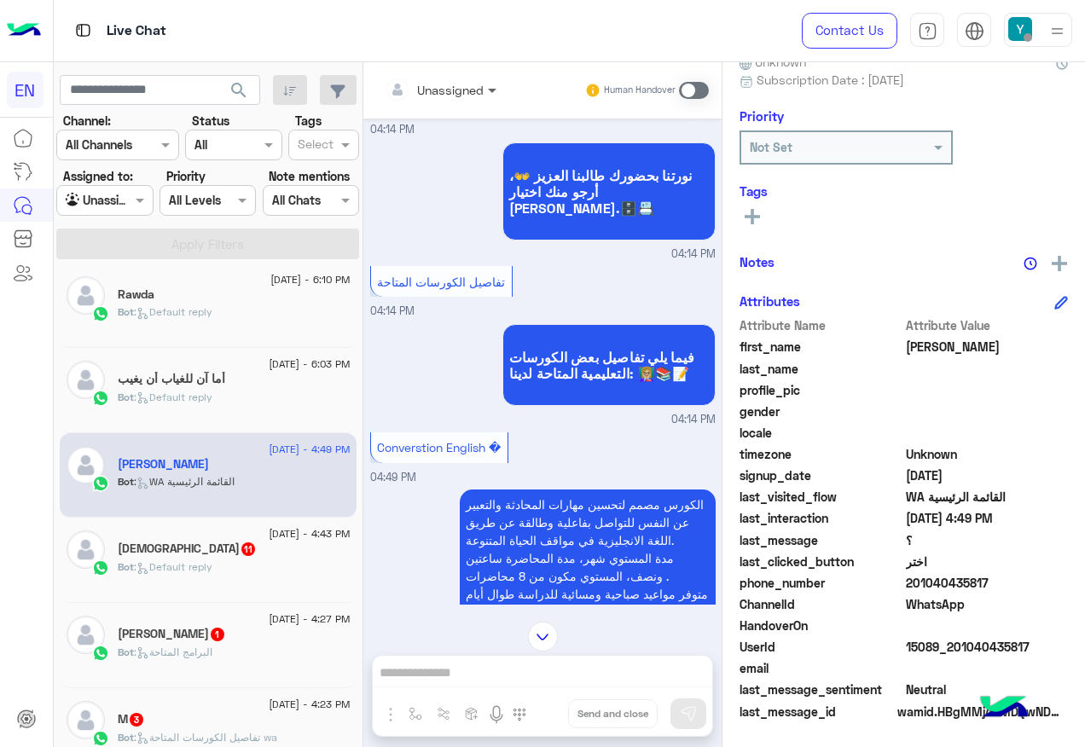
click at [483, 89] on span at bounding box center [493, 90] width 21 height 18
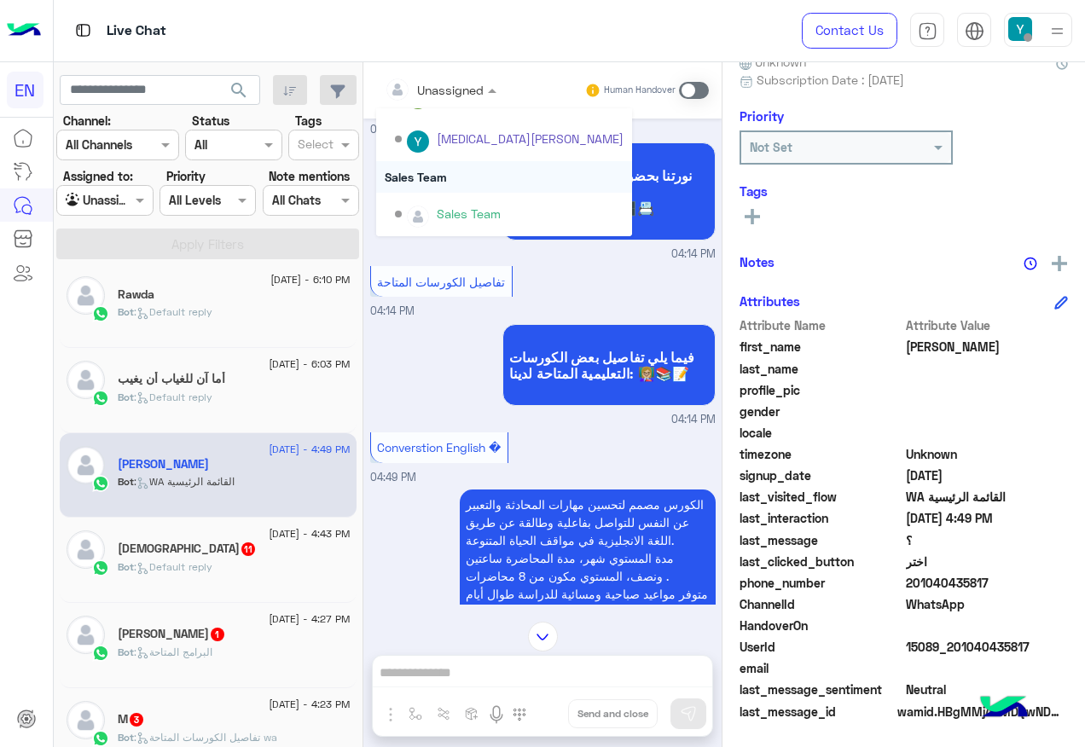
click at [474, 191] on div "Sales Team" at bounding box center [504, 177] width 256 height 32
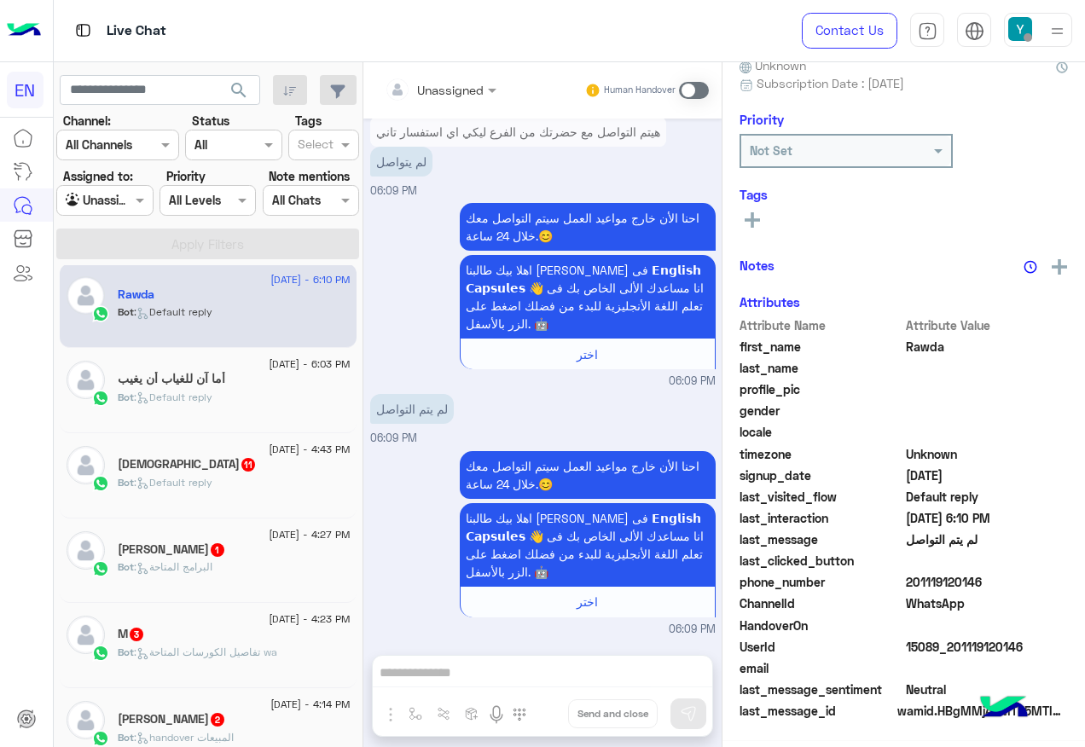
click at [210, 502] on div "Bot : Default reply" at bounding box center [234, 490] width 233 height 30
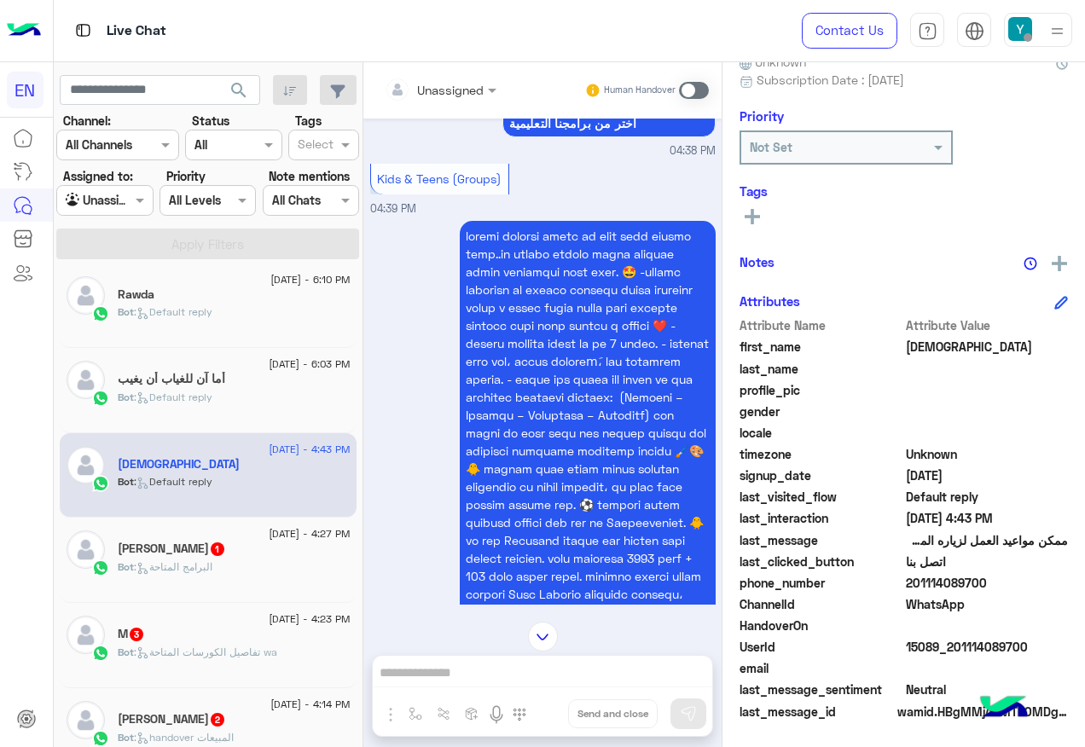
click at [435, 97] on div "Unassigned" at bounding box center [450, 90] width 67 height 18
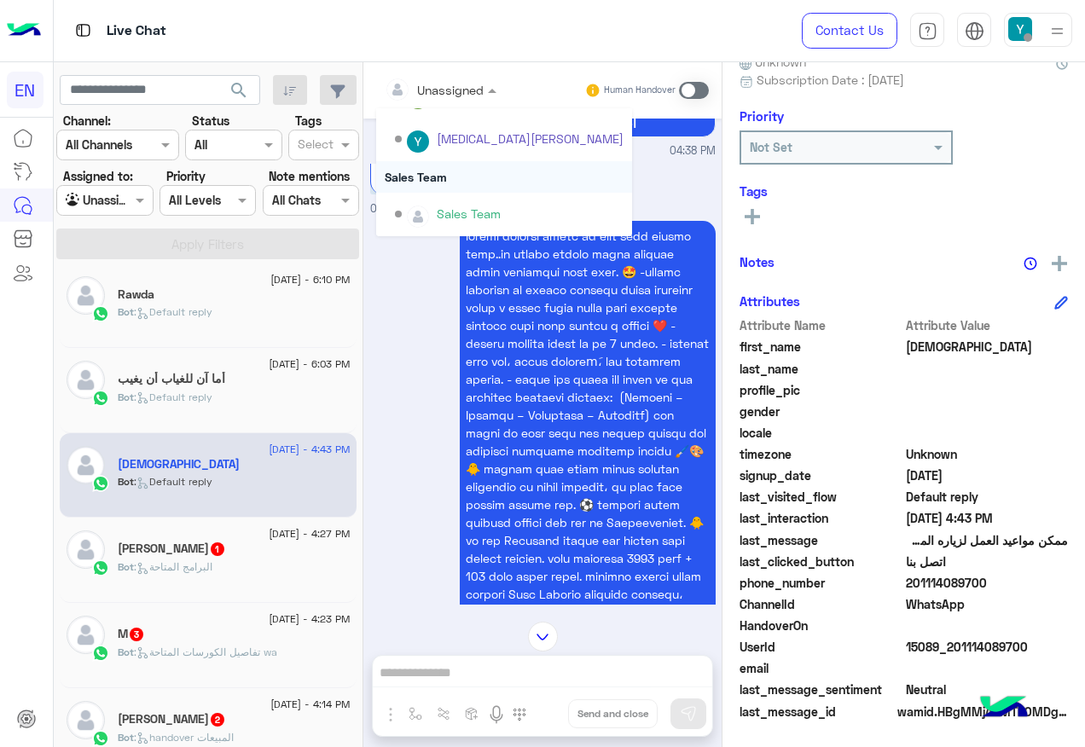
click at [473, 179] on div "Sales Team" at bounding box center [504, 177] width 256 height 32
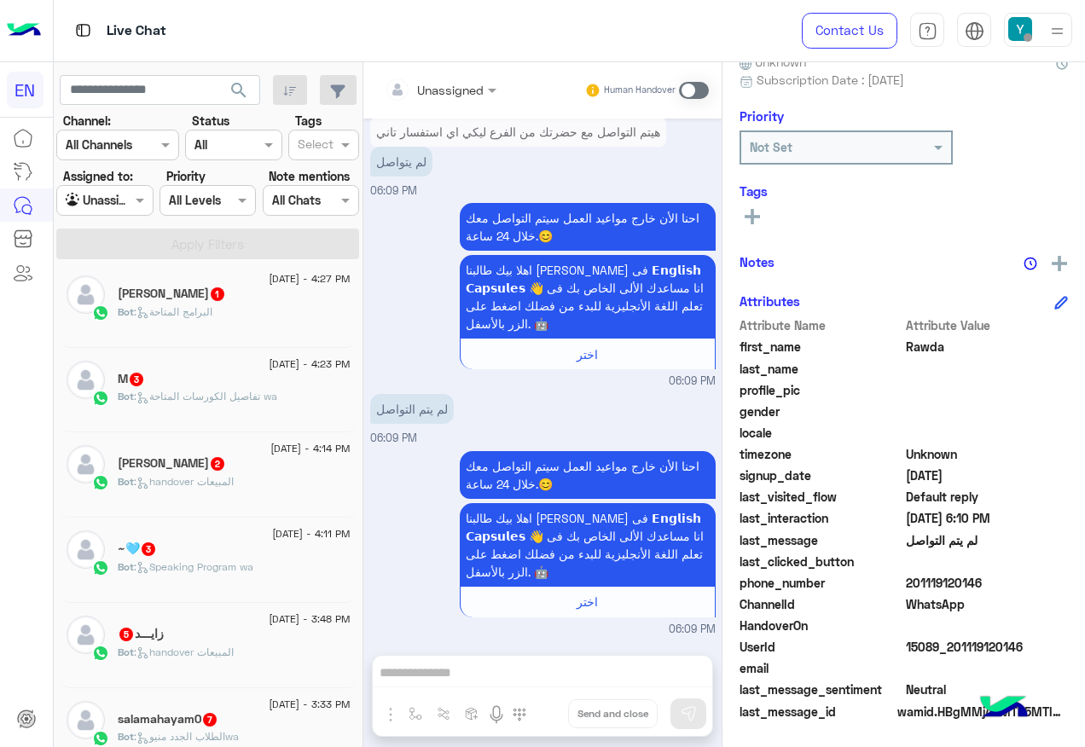
click at [255, 321] on div "Bot : البرامج المتاحة" at bounding box center [234, 319] width 233 height 30
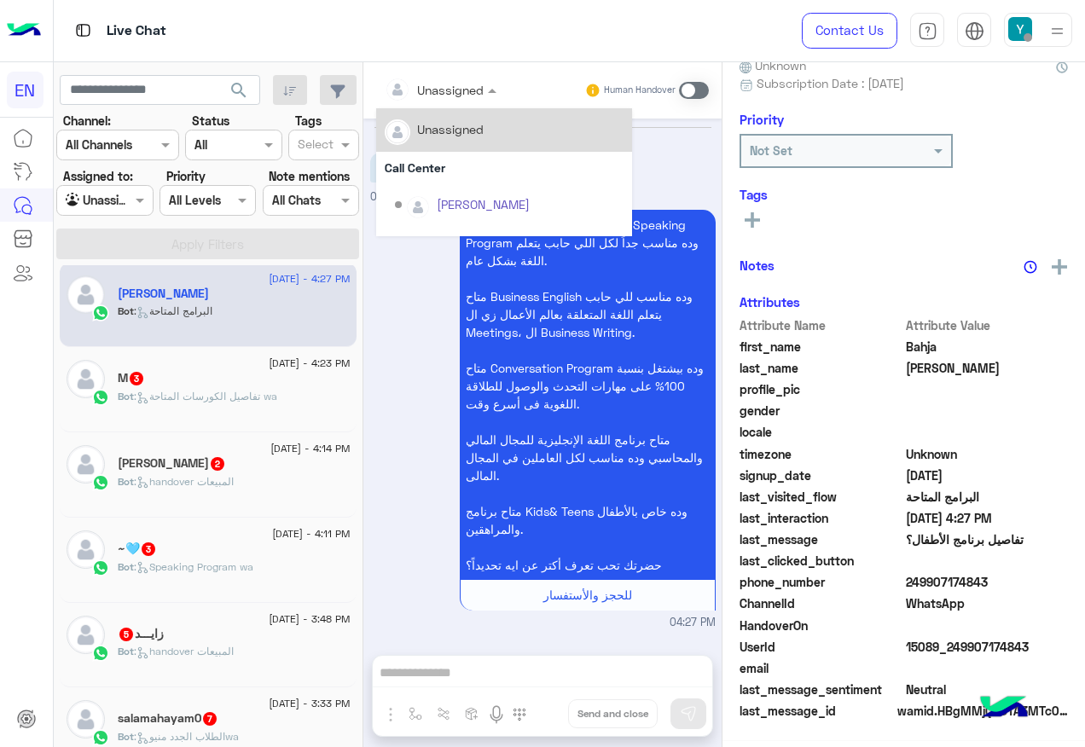
click at [449, 102] on div "Unassigned" at bounding box center [434, 89] width 99 height 34
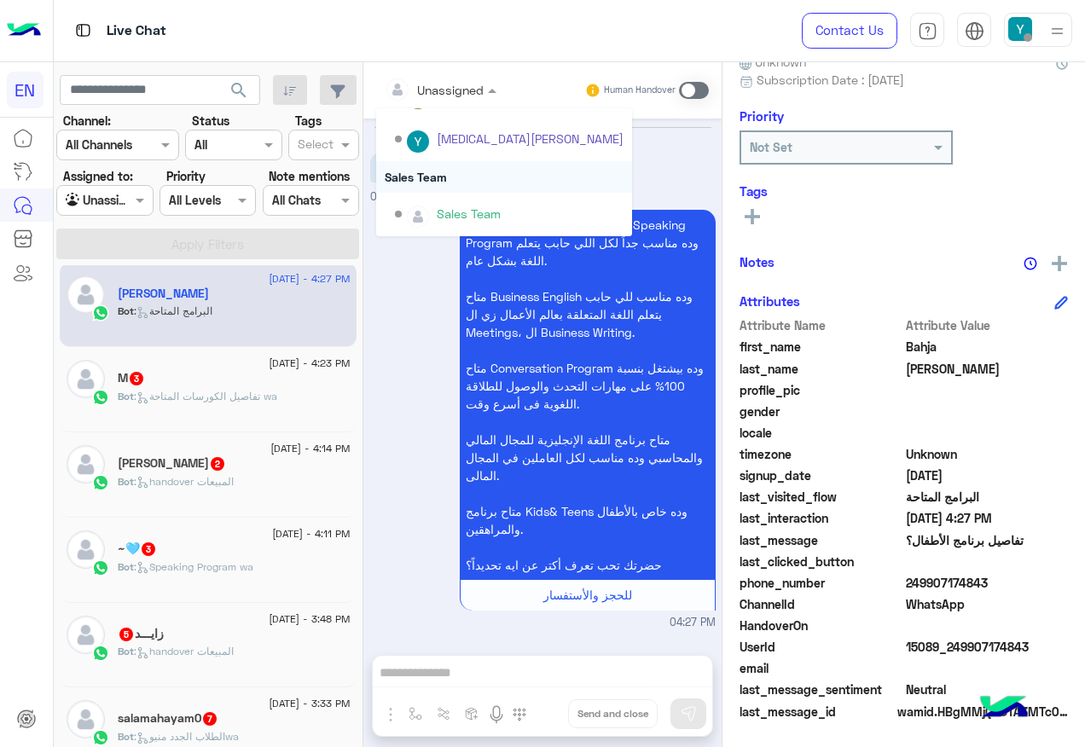
click at [442, 165] on div "Sales Team" at bounding box center [504, 177] width 256 height 32
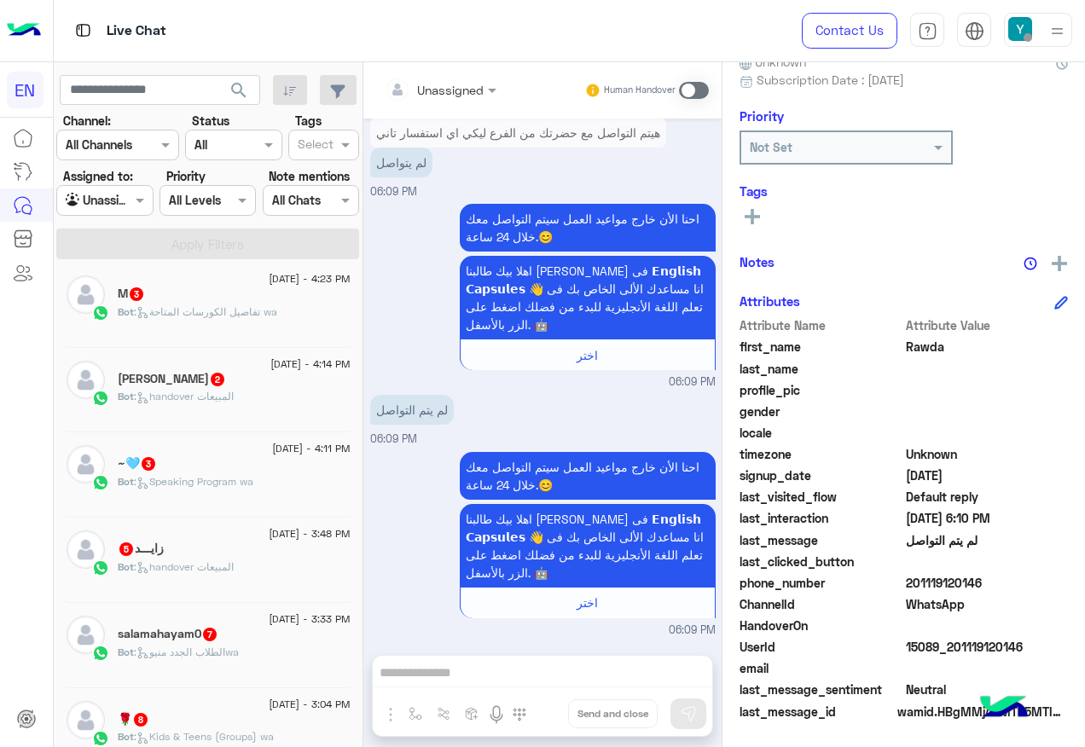
click at [139, 306] on icon at bounding box center [142, 312] width 13 height 13
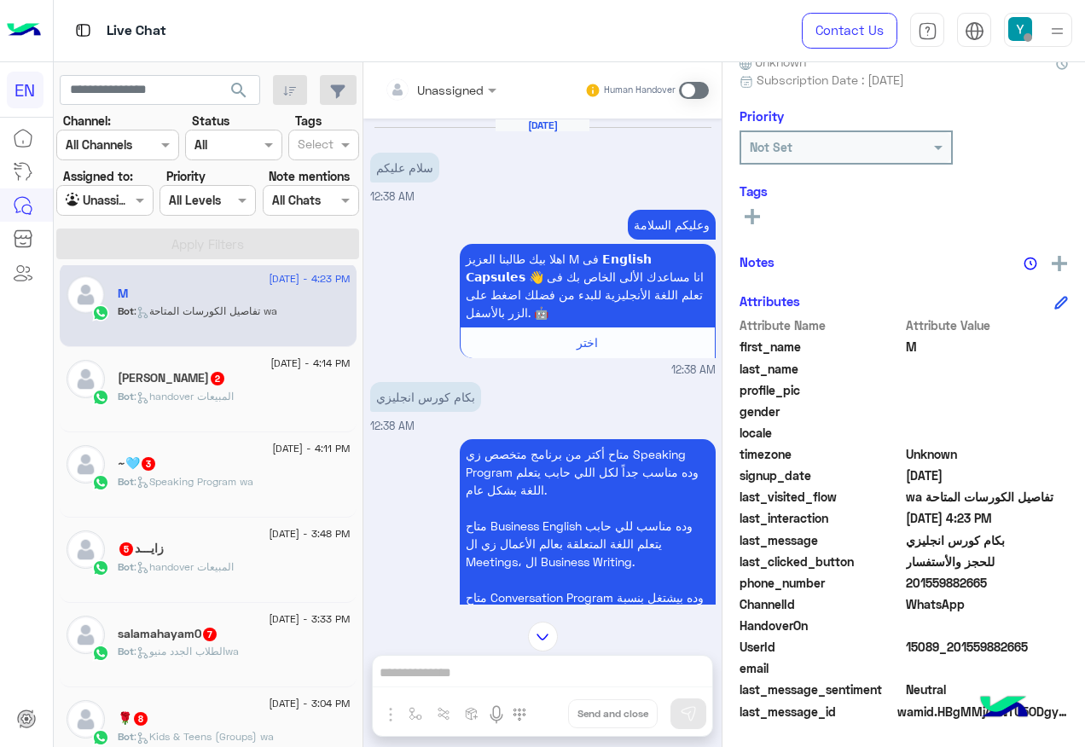
click at [433, 94] on input "text" at bounding box center [419, 90] width 69 height 18
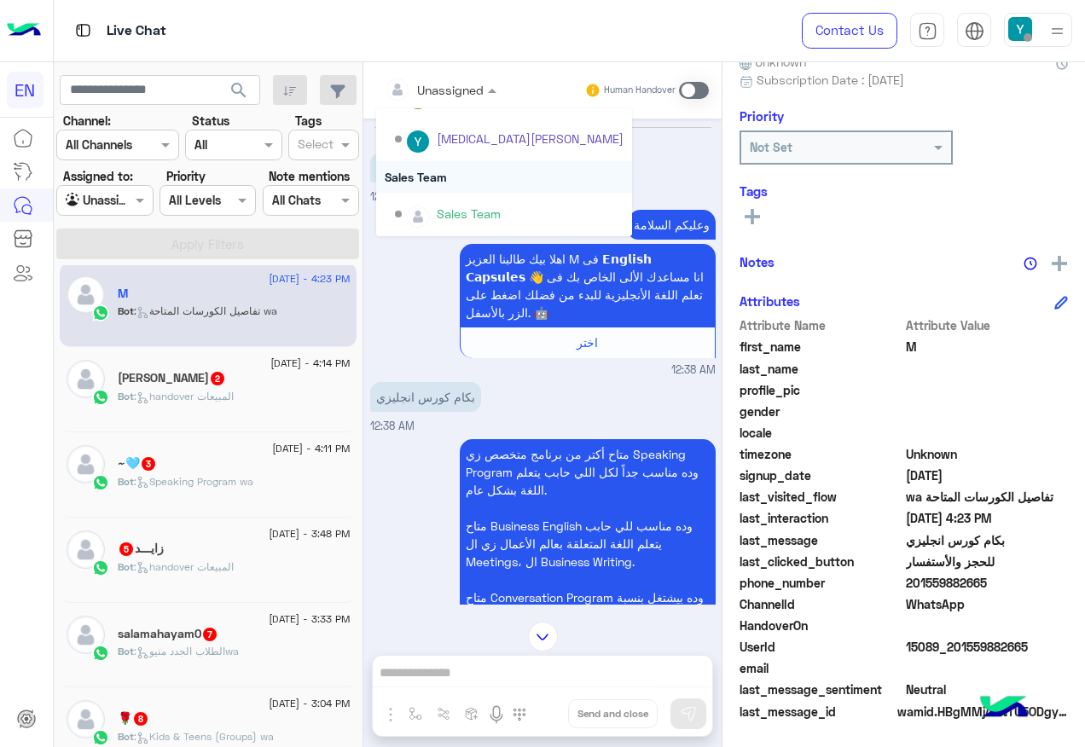
click at [435, 171] on div "Sales Team" at bounding box center [504, 177] width 256 height 32
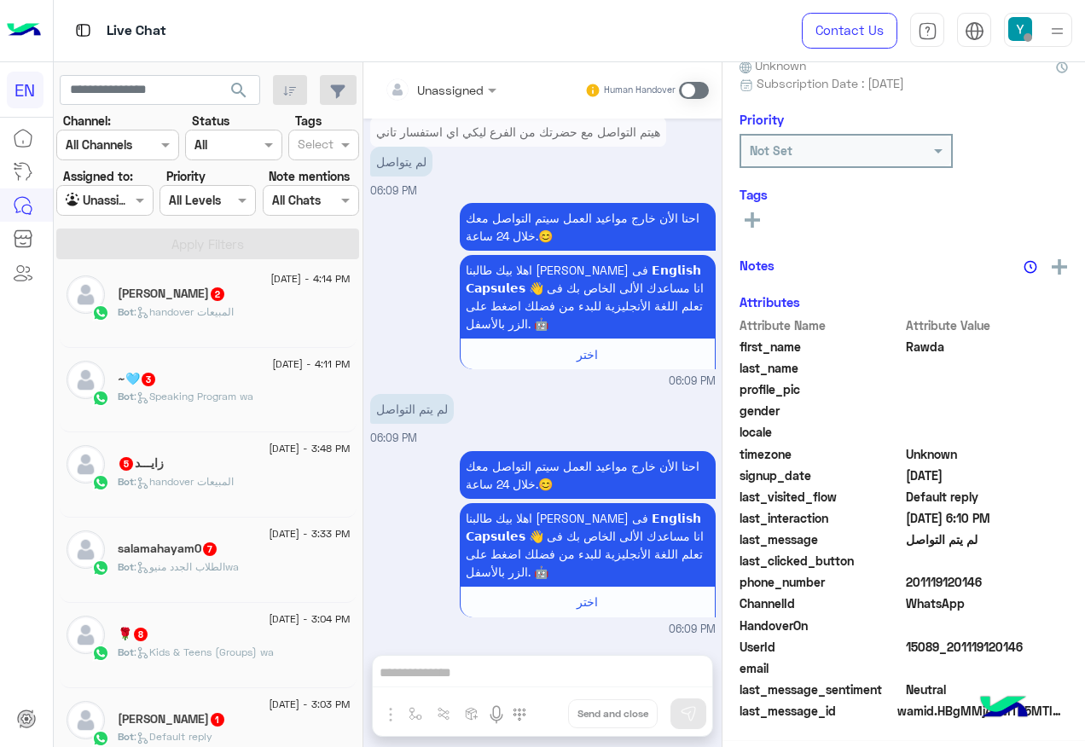
click at [222, 295] on span "2" at bounding box center [218, 294] width 14 height 14
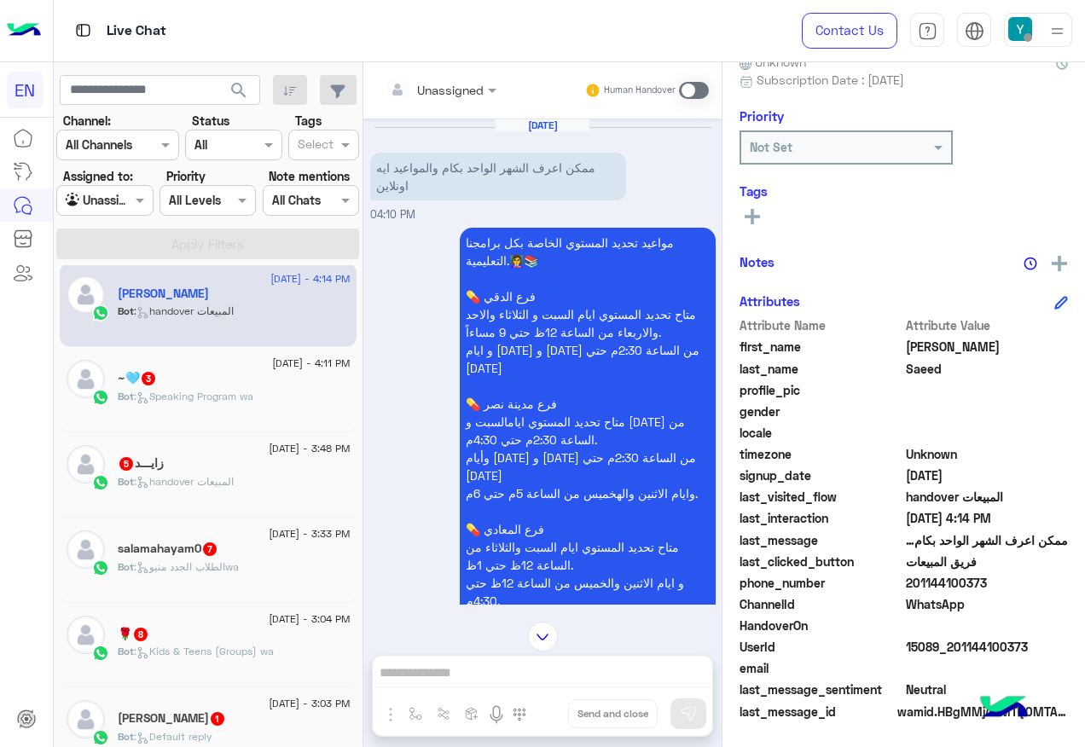
click at [449, 89] on input "text" at bounding box center [419, 90] width 69 height 18
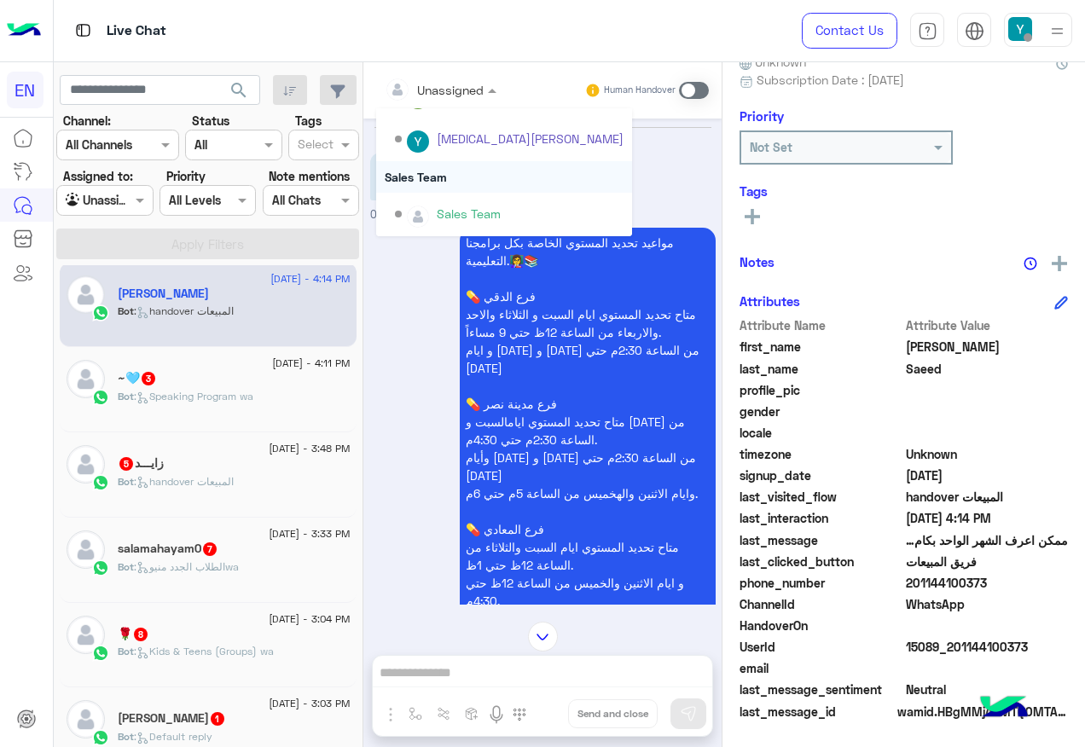
click at [454, 171] on div "Sales Team" at bounding box center [504, 177] width 256 height 32
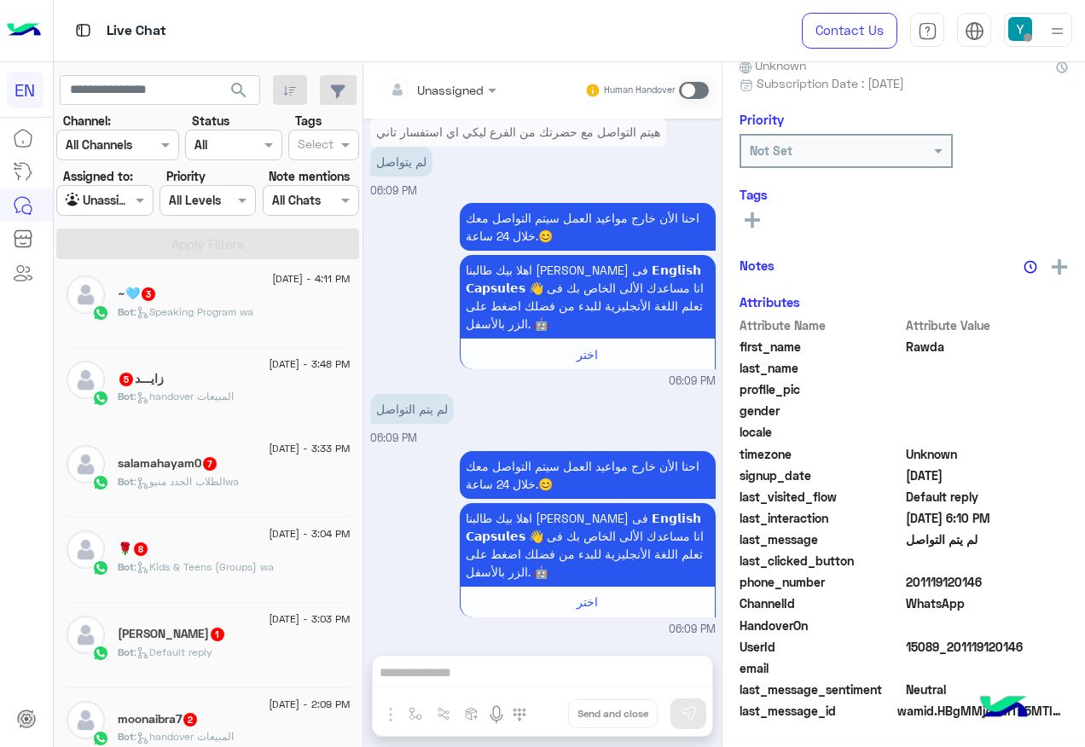
click at [215, 323] on div "Bot : Speaking Program wa" at bounding box center [234, 319] width 233 height 30
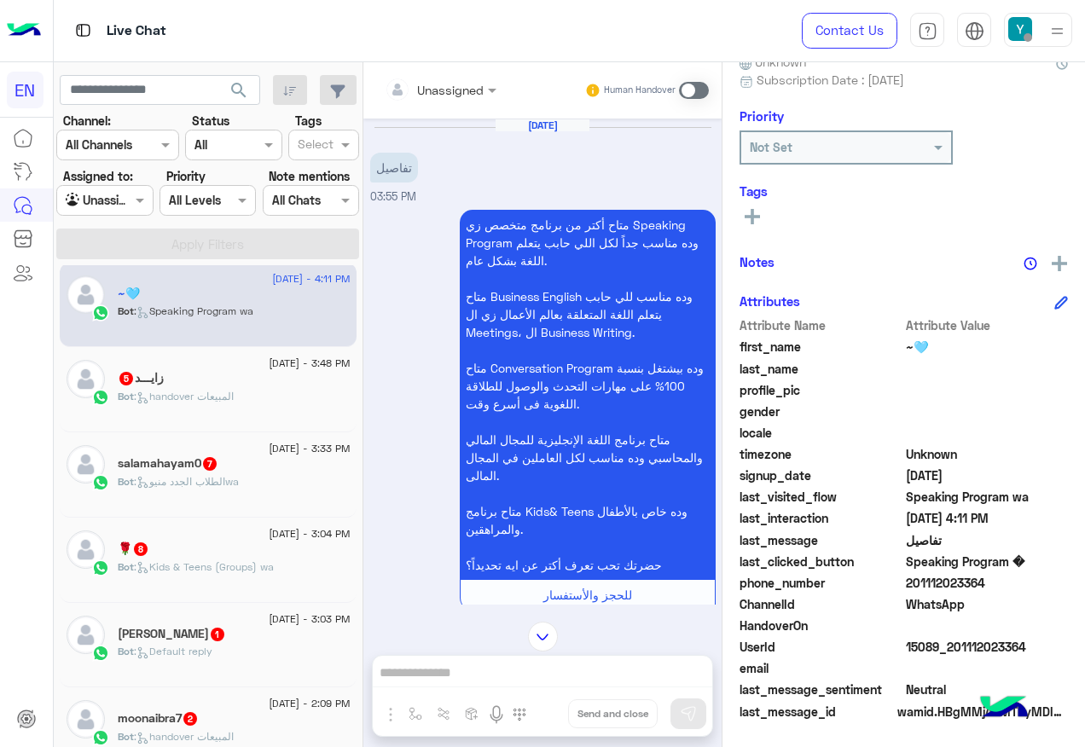
click at [437, 98] on div "Unassigned" at bounding box center [450, 90] width 67 height 18
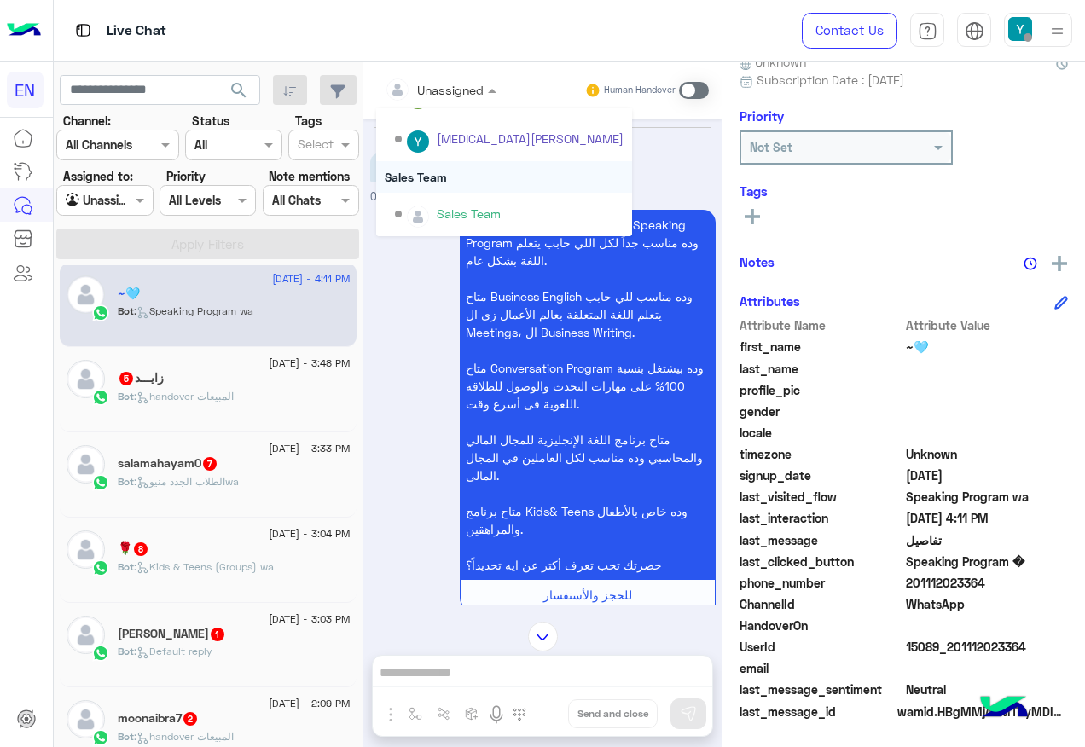
click at [437, 179] on div "Sales Team" at bounding box center [504, 177] width 256 height 32
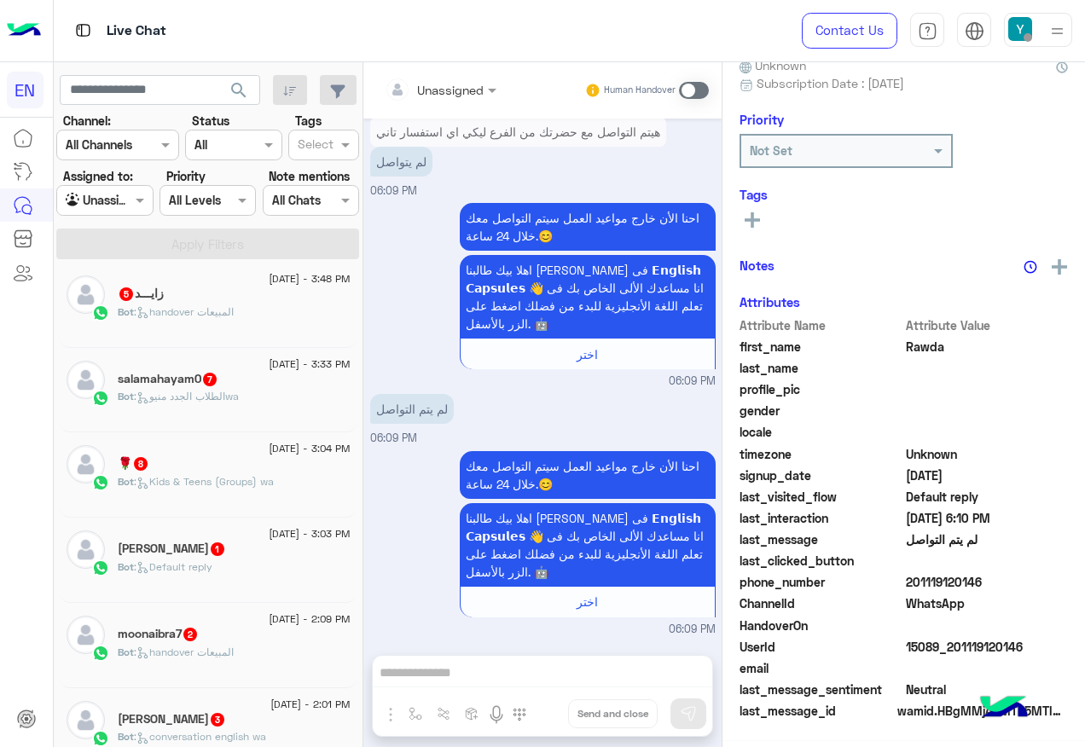
click at [234, 324] on div "Bot : handover المبيعات" at bounding box center [234, 319] width 233 height 30
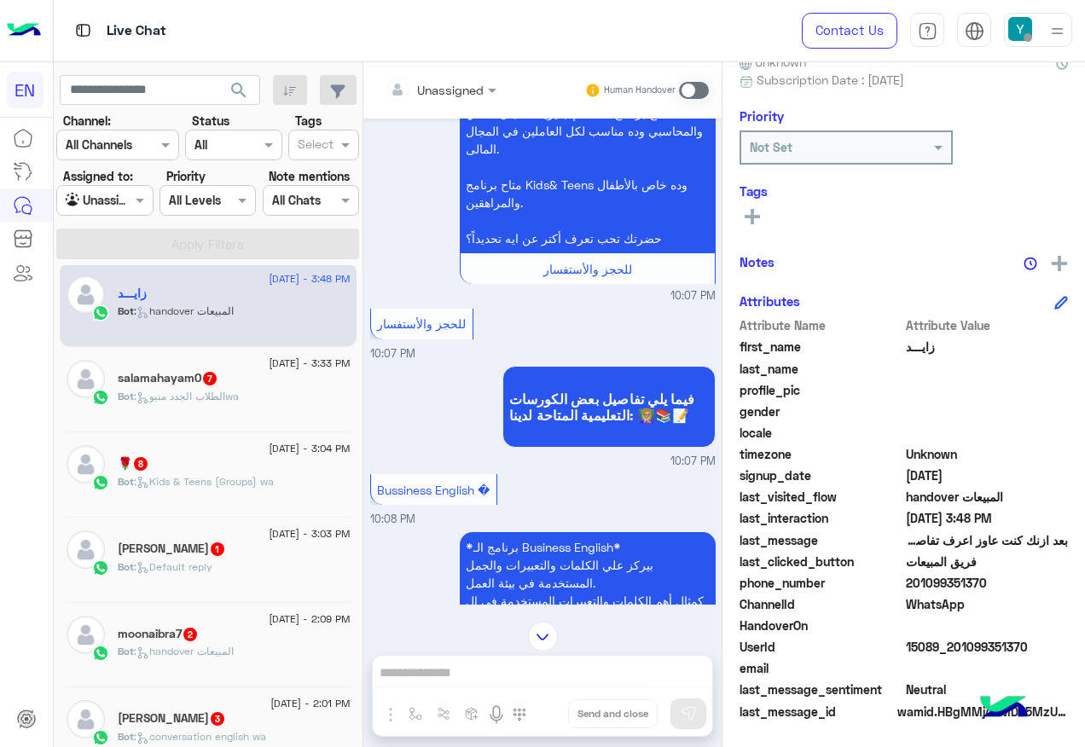
click at [469, 83] on div at bounding box center [440, 89] width 129 height 20
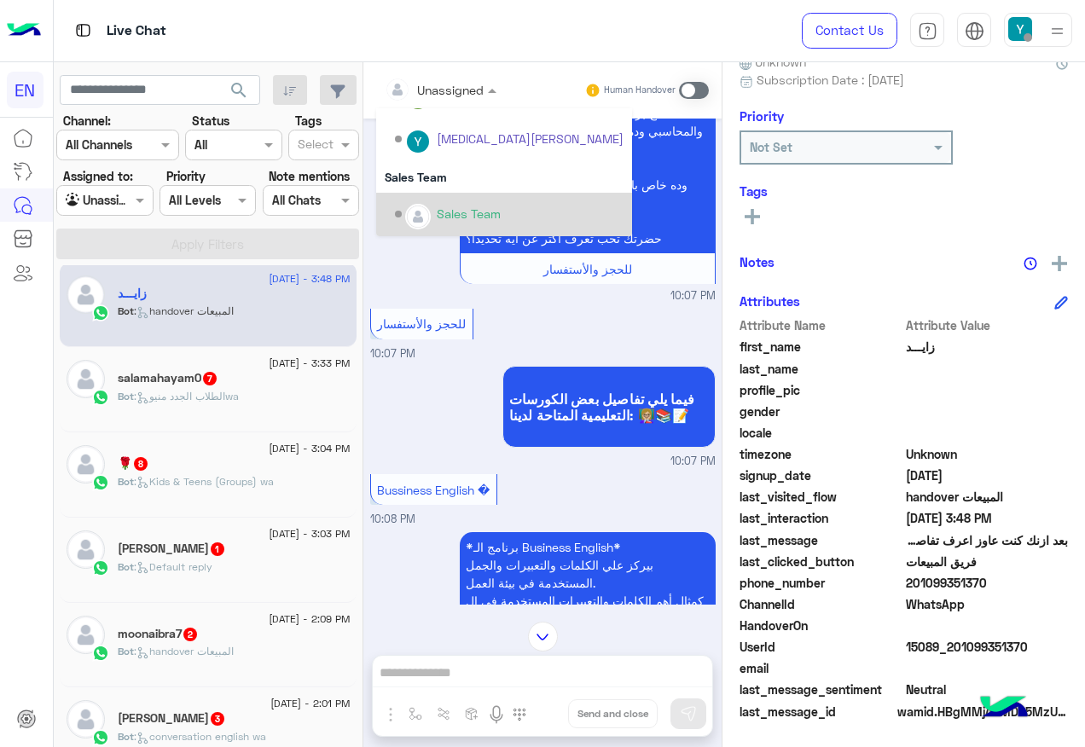
click at [457, 197] on div "Sales Team" at bounding box center [504, 214] width 256 height 43
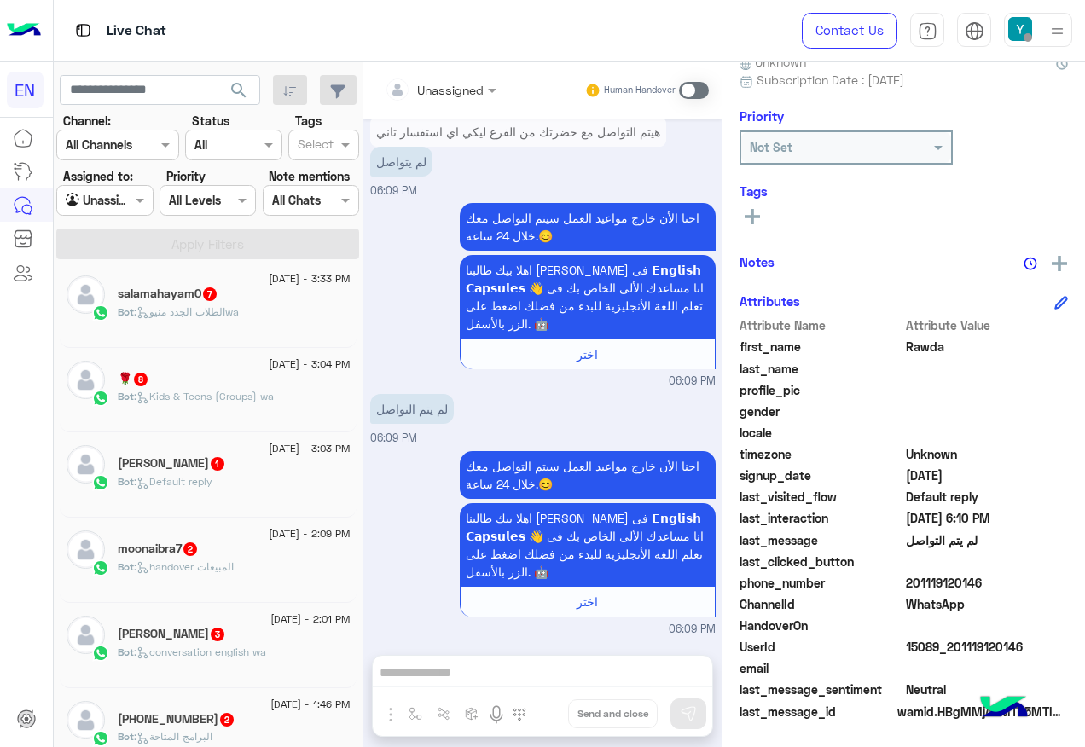
click at [269, 368] on span "[DATE] - 3:04 PM" at bounding box center [309, 363] width 81 height 15
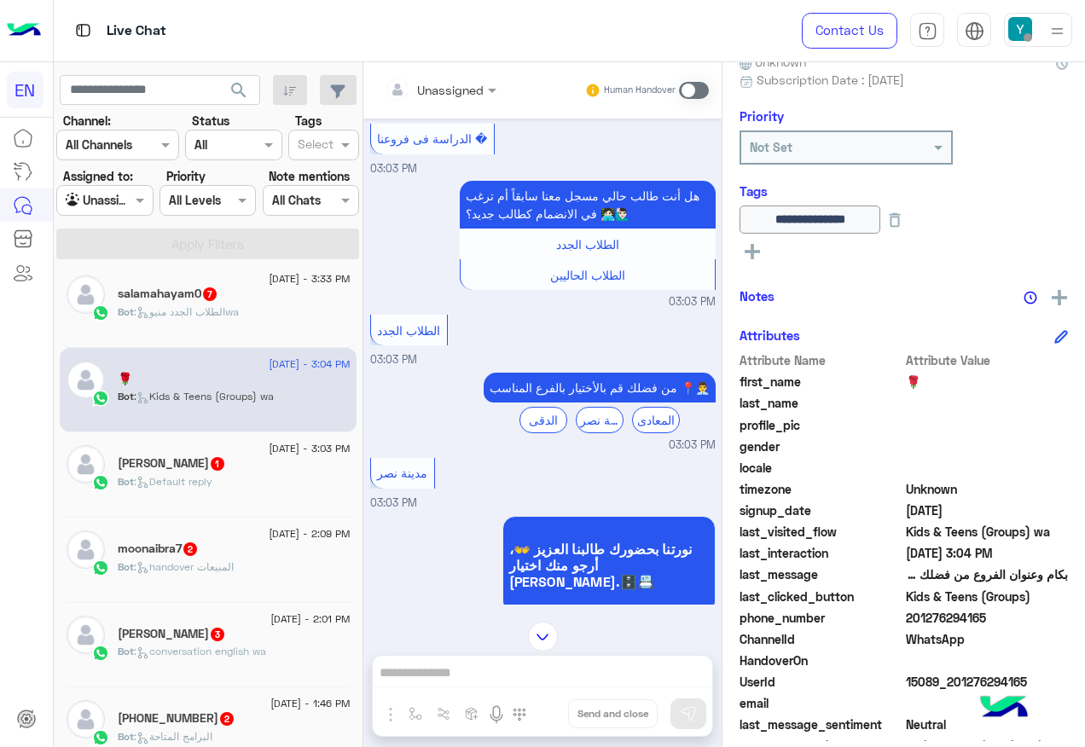
click at [443, 81] on input "text" at bounding box center [419, 90] width 69 height 18
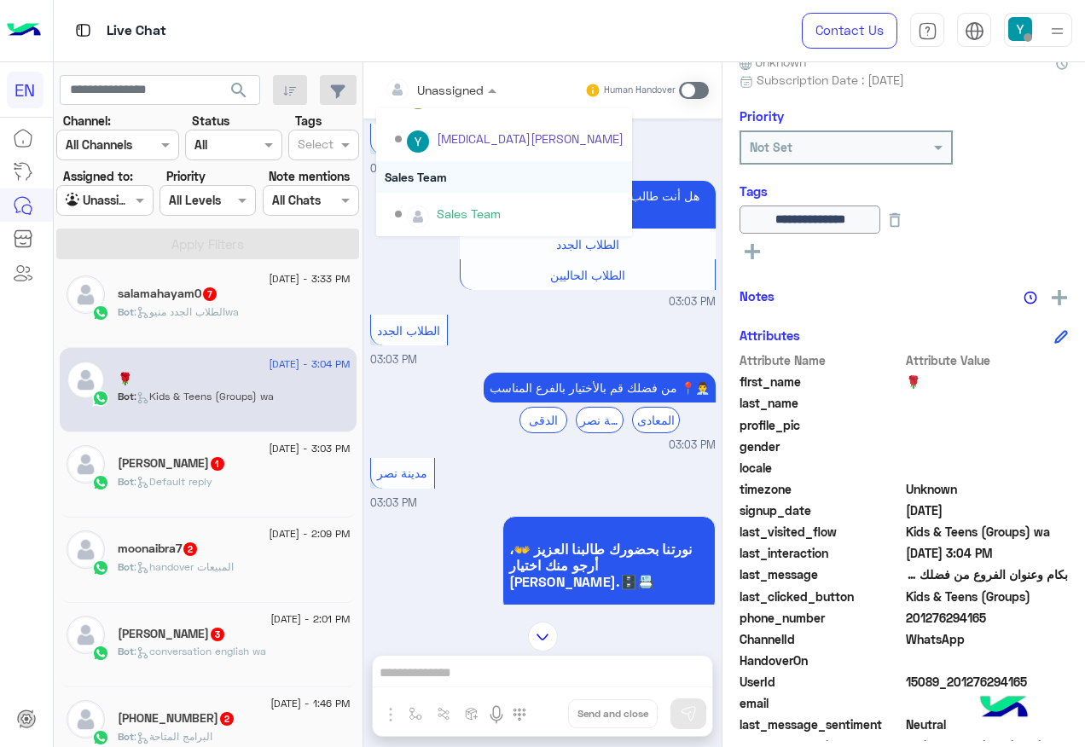
click at [437, 175] on div "Sales Team" at bounding box center [504, 177] width 256 height 32
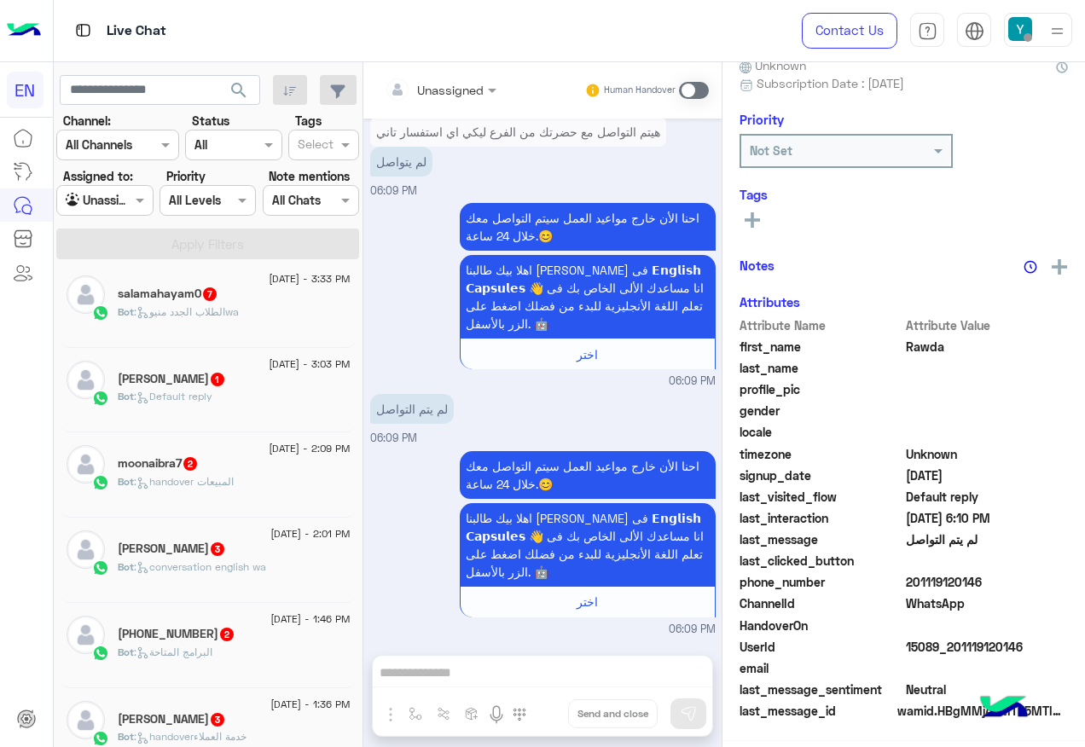
click at [229, 315] on span ": الطلاب الجدد منيوwa" at bounding box center [186, 311] width 105 height 13
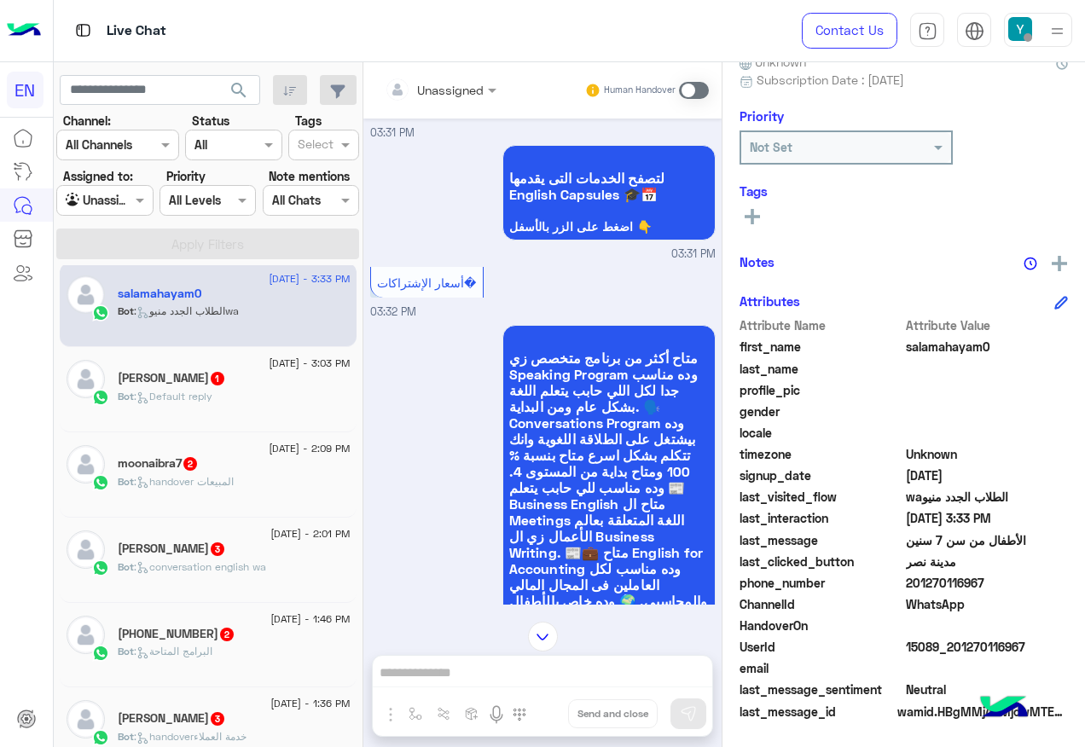
click at [446, 97] on div "Unassigned" at bounding box center [450, 90] width 67 height 18
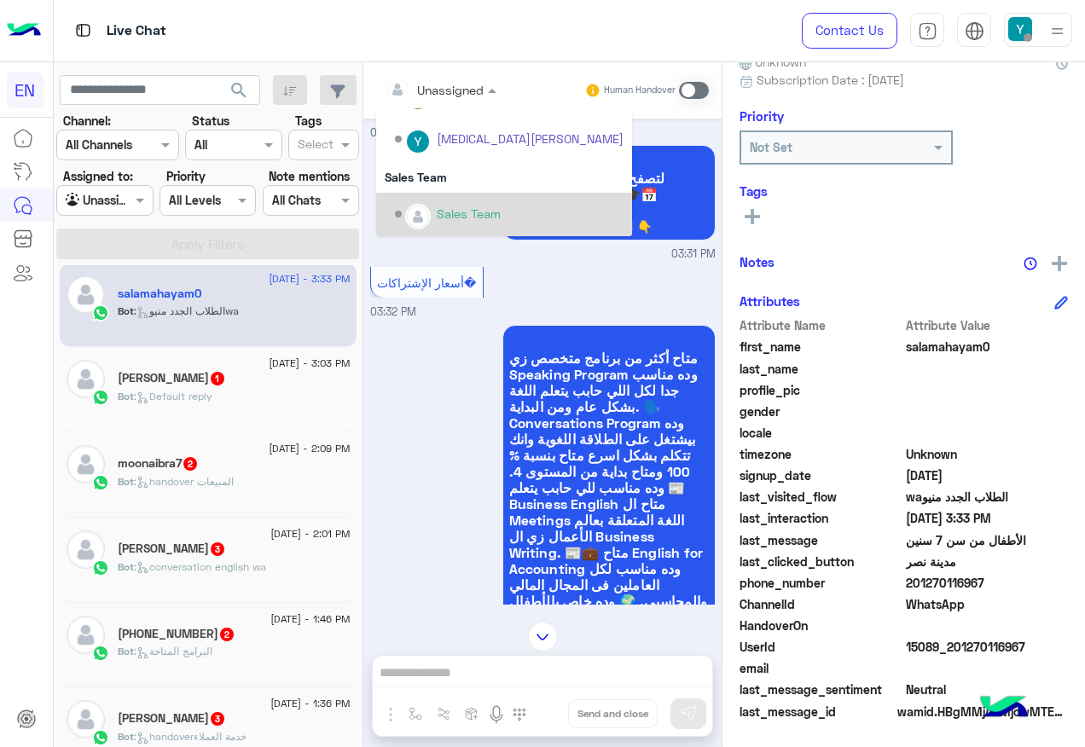
click at [437, 201] on div "Sales Team" at bounding box center [509, 215] width 229 height 30
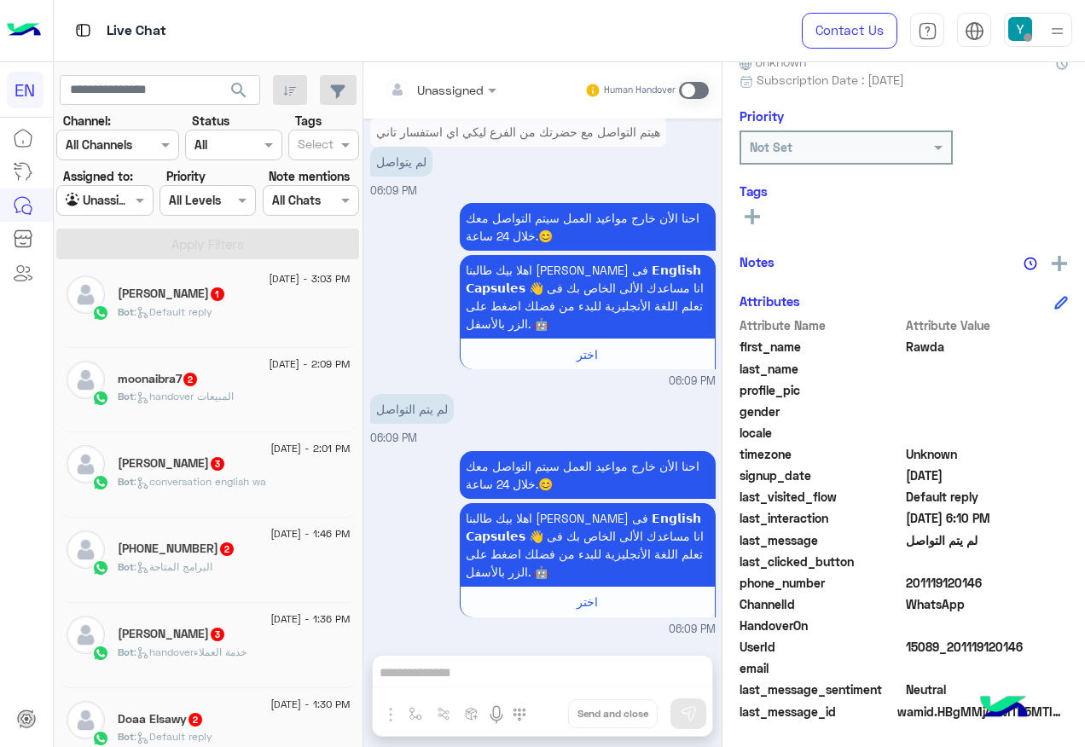
click at [163, 334] on div "[DATE] - 3:03 PM [PERSON_NAME] 1 Bot : Default reply" at bounding box center [208, 305] width 297 height 85
click at [196, 323] on div "Bot : Default reply" at bounding box center [234, 319] width 233 height 30
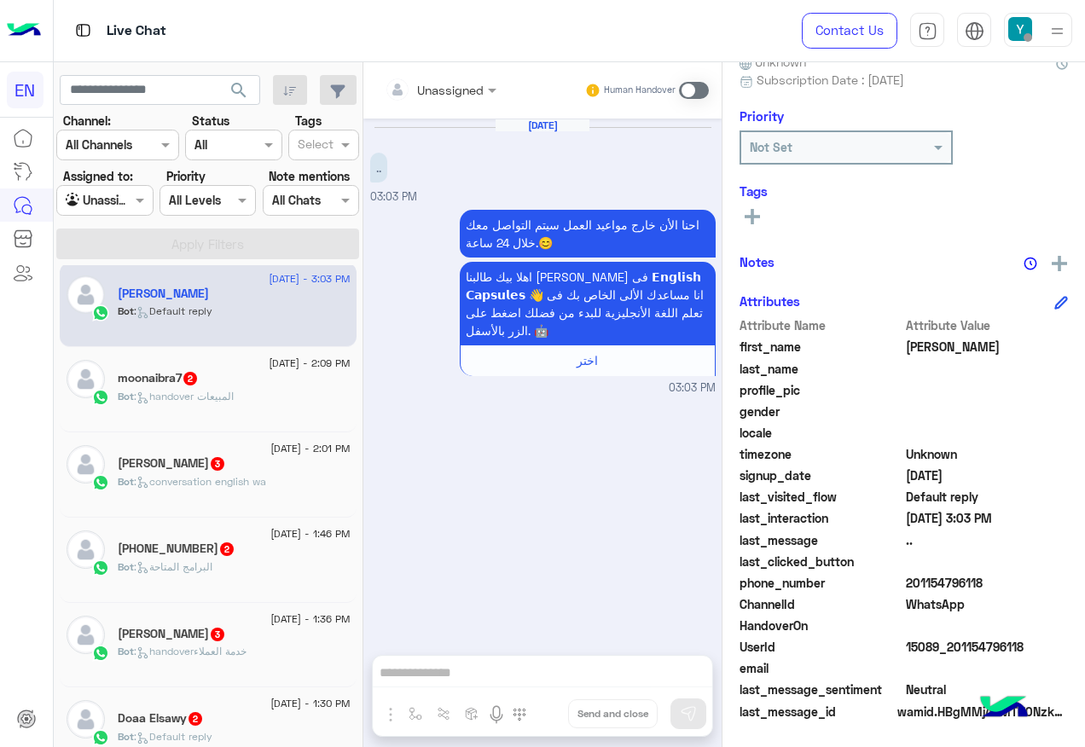
drag, startPoint x: 906, startPoint y: 580, endPoint x: 1069, endPoint y: 584, distance: 162.9
click at [1069, 584] on div "[PERSON_NAME] Unknown Subscription Date : [DATE] Priority Not Set Tags See All …" at bounding box center [903, 401] width 362 height 679
drag, startPoint x: 1069, startPoint y: 584, endPoint x: 958, endPoint y: 587, distance: 110.9
copy span "01154796118"
click at [411, 78] on div at bounding box center [401, 89] width 32 height 34
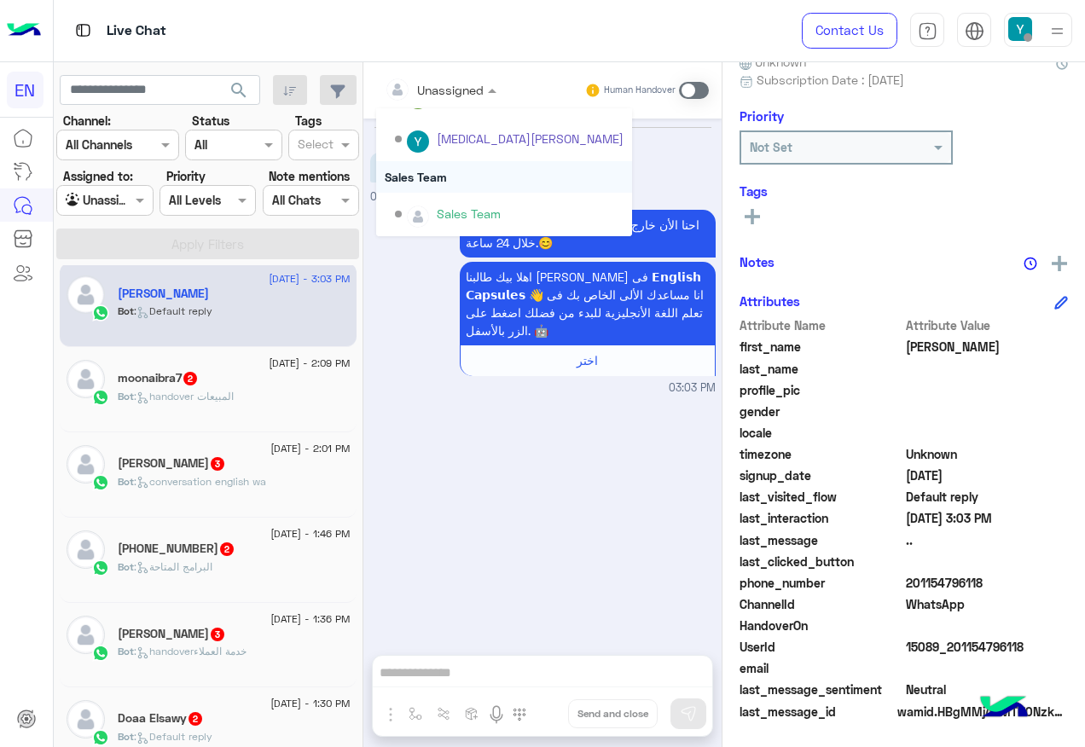
click at [475, 161] on div "Sales Team" at bounding box center [504, 177] width 256 height 32
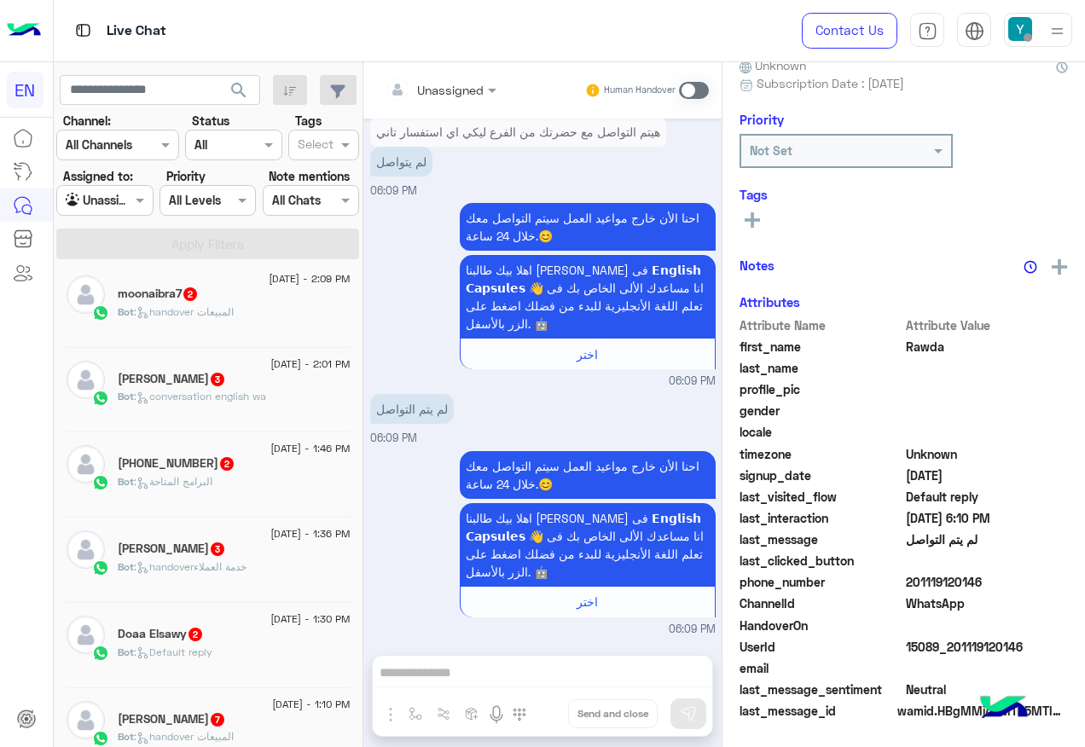
click at [247, 373] on div "mohamedrady 3" at bounding box center [234, 381] width 233 height 18
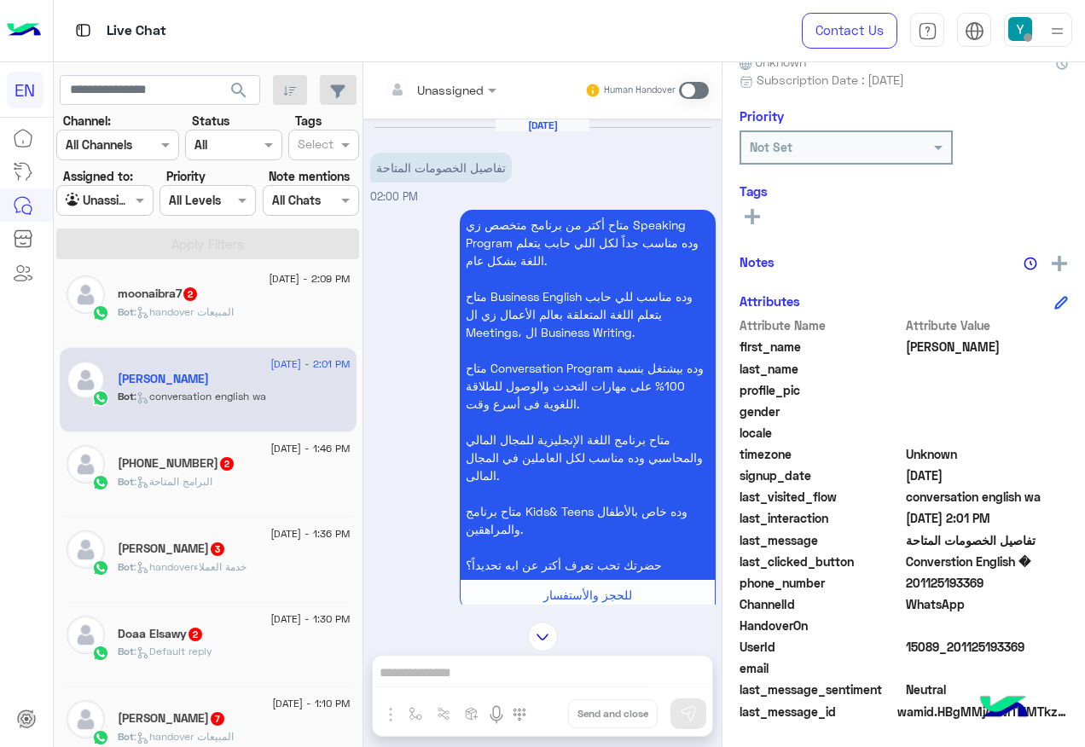
click at [450, 83] on input "text" at bounding box center [419, 90] width 69 height 18
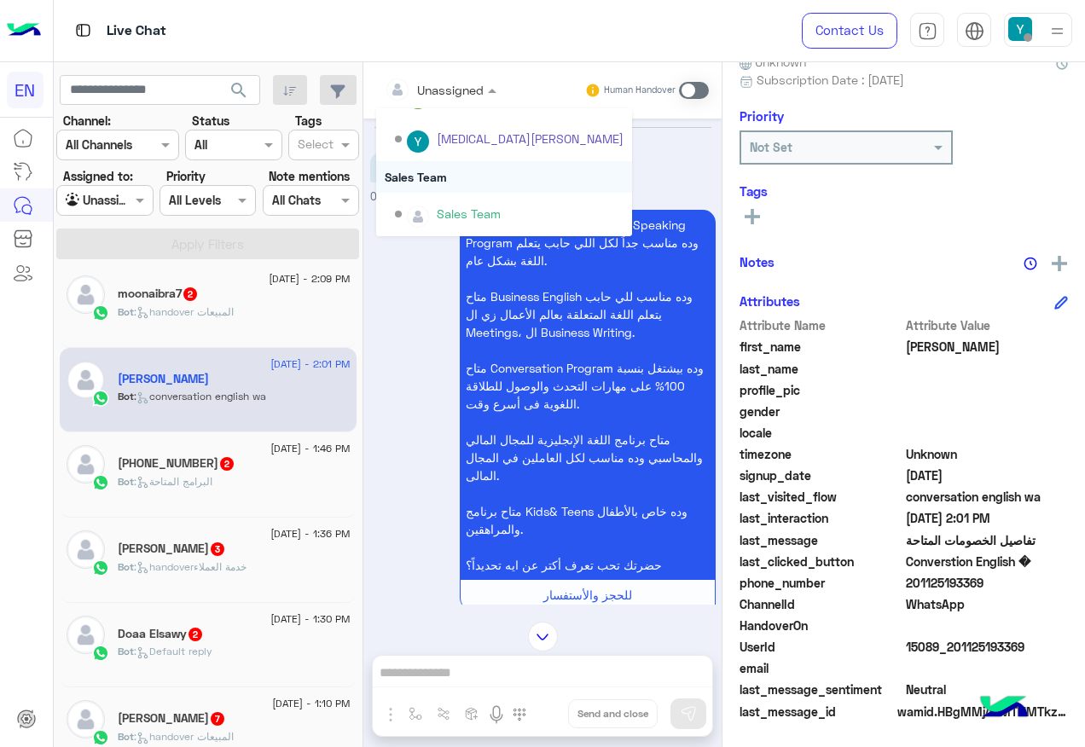
click at [446, 180] on div "Sales Team" at bounding box center [504, 177] width 256 height 32
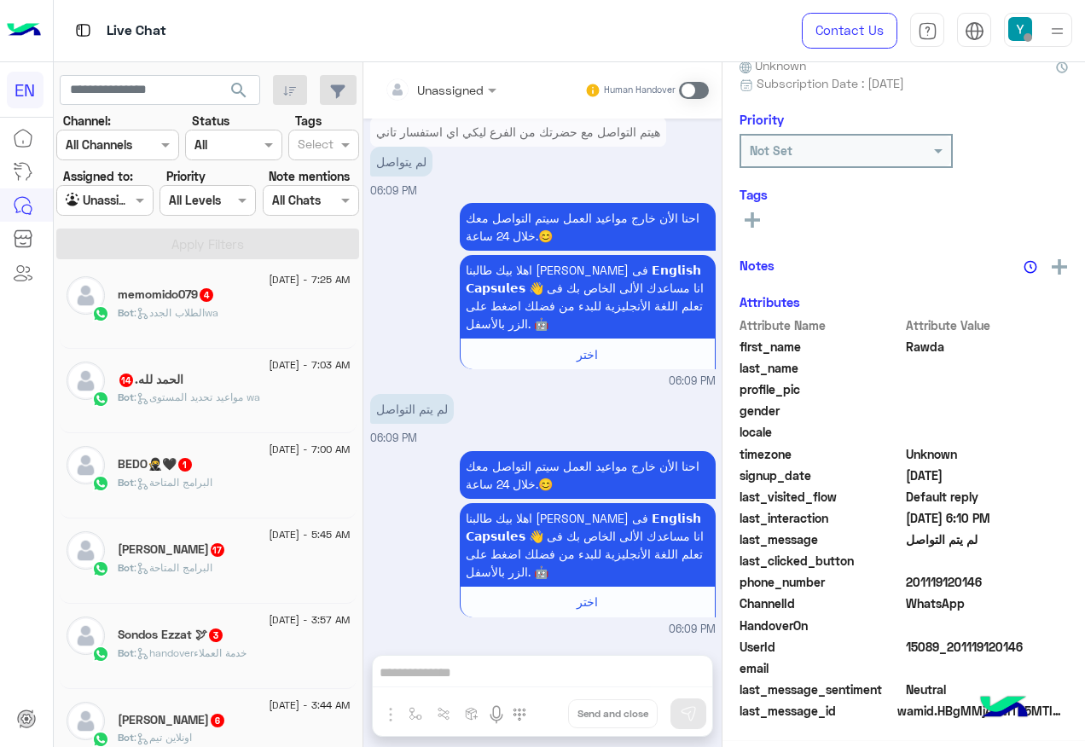
click at [236, 300] on div "memomido079 4" at bounding box center [234, 296] width 233 height 18
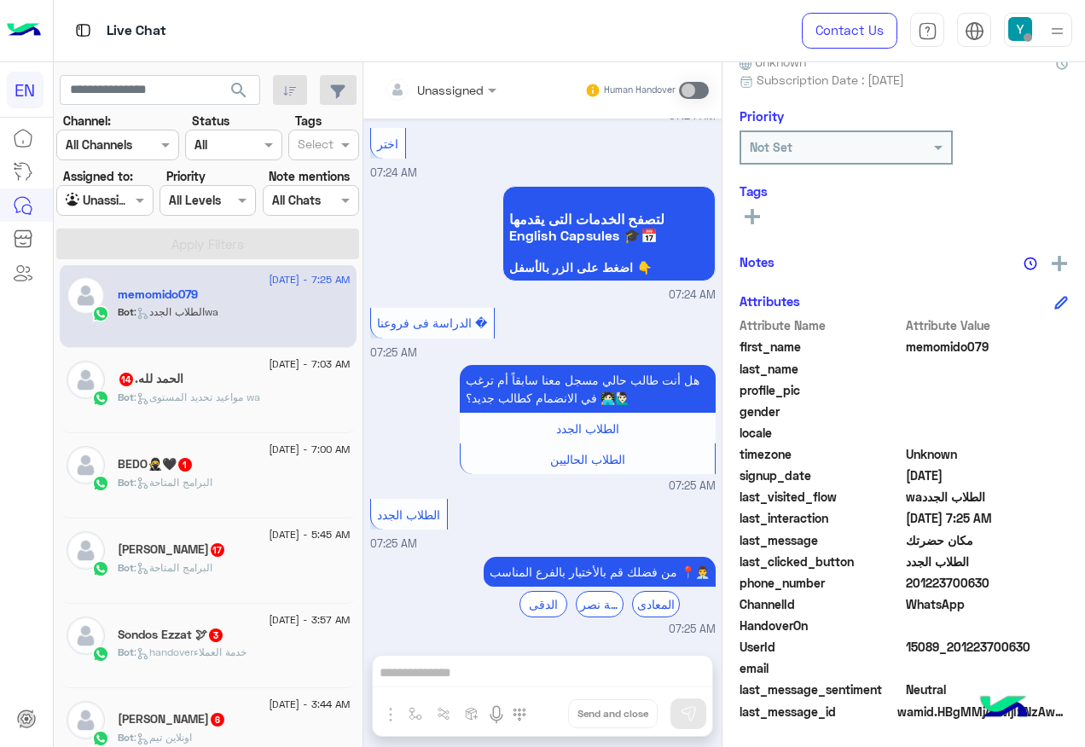
click at [483, 72] on div "Unassigned Human Handover" at bounding box center [542, 90] width 358 height 56
click at [478, 78] on div "Unassigned" at bounding box center [434, 89] width 99 height 34
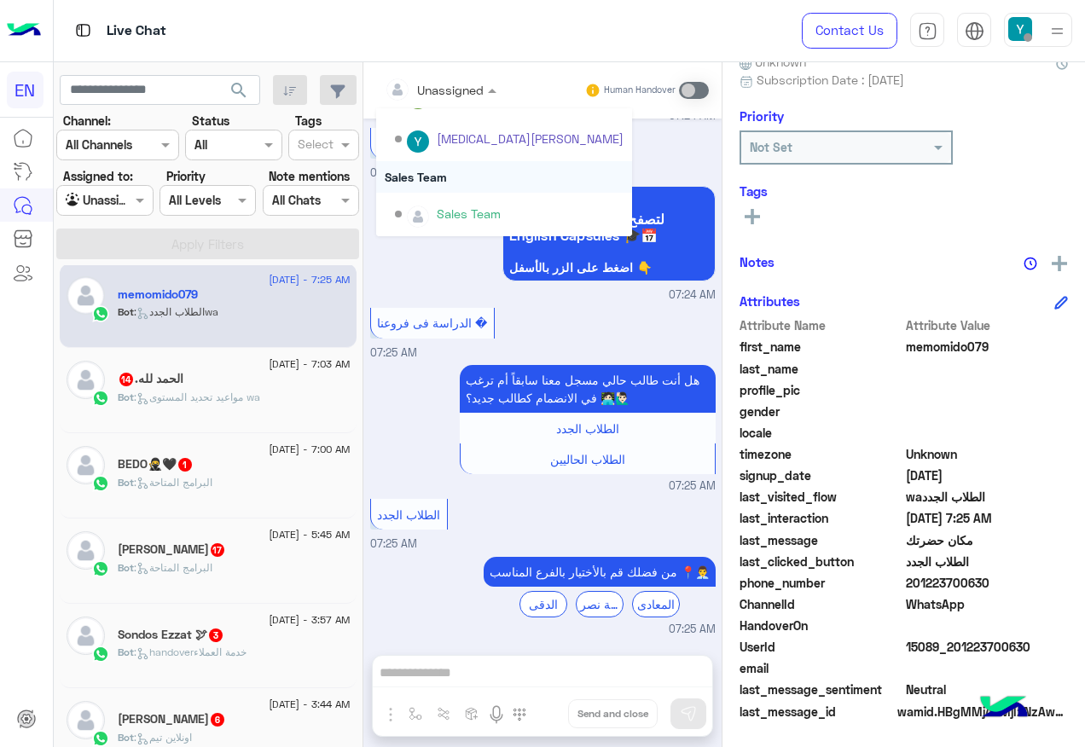
click at [452, 174] on div "Sales Team" at bounding box center [504, 177] width 256 height 32
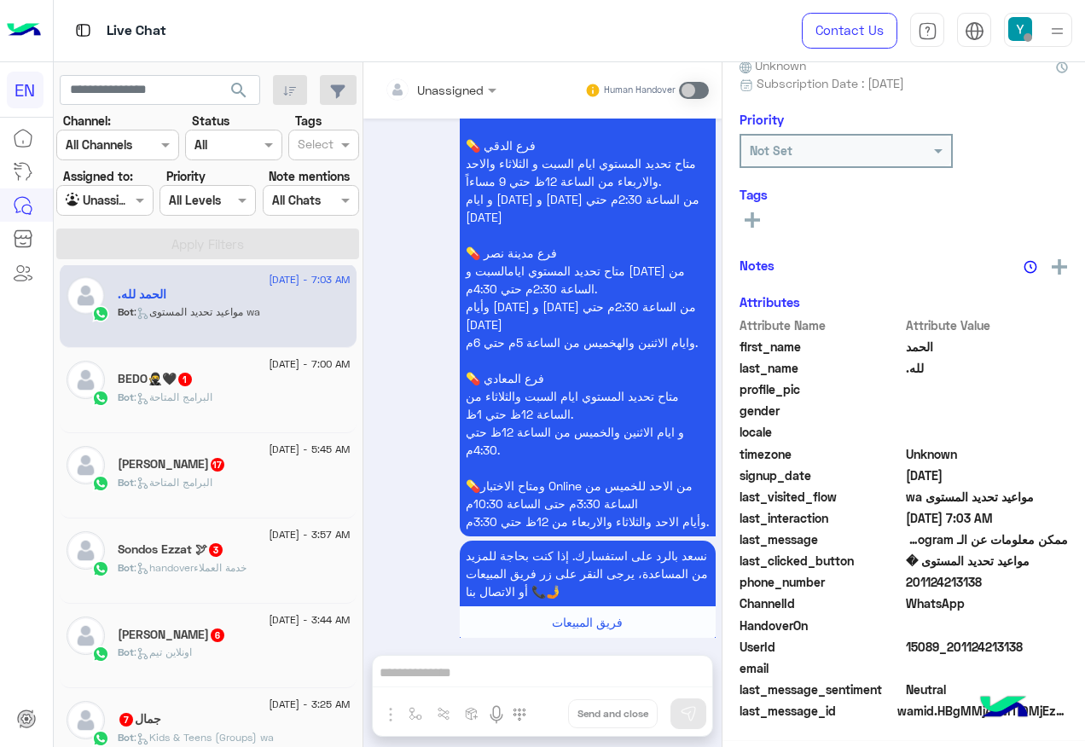
click at [195, 395] on span ": البرامج المتاحة" at bounding box center [173, 397] width 78 height 13
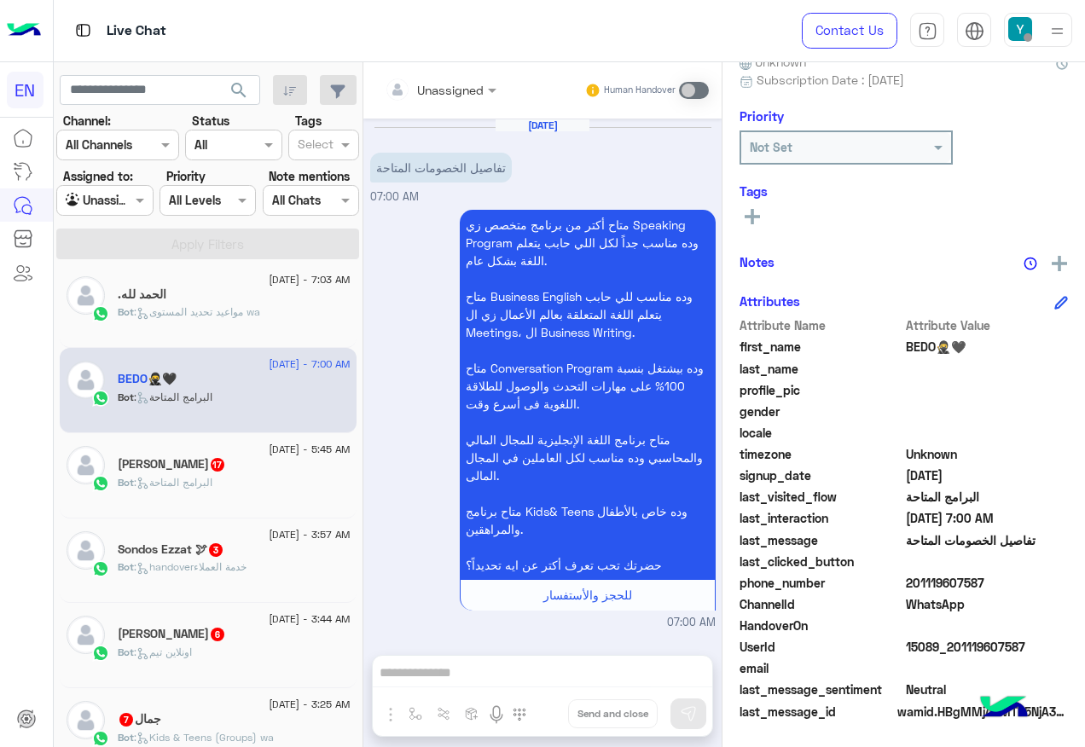
click at [437, 82] on input "text" at bounding box center [419, 90] width 69 height 18
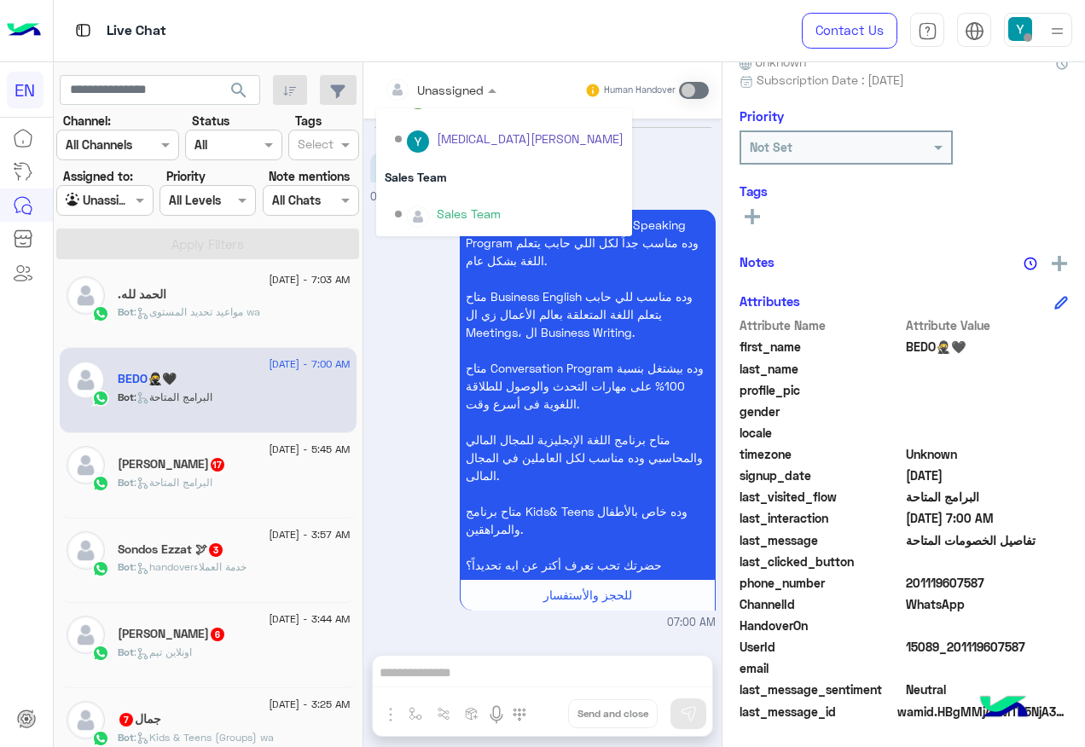
click at [499, 166] on div "Sales Team" at bounding box center [504, 177] width 256 height 32
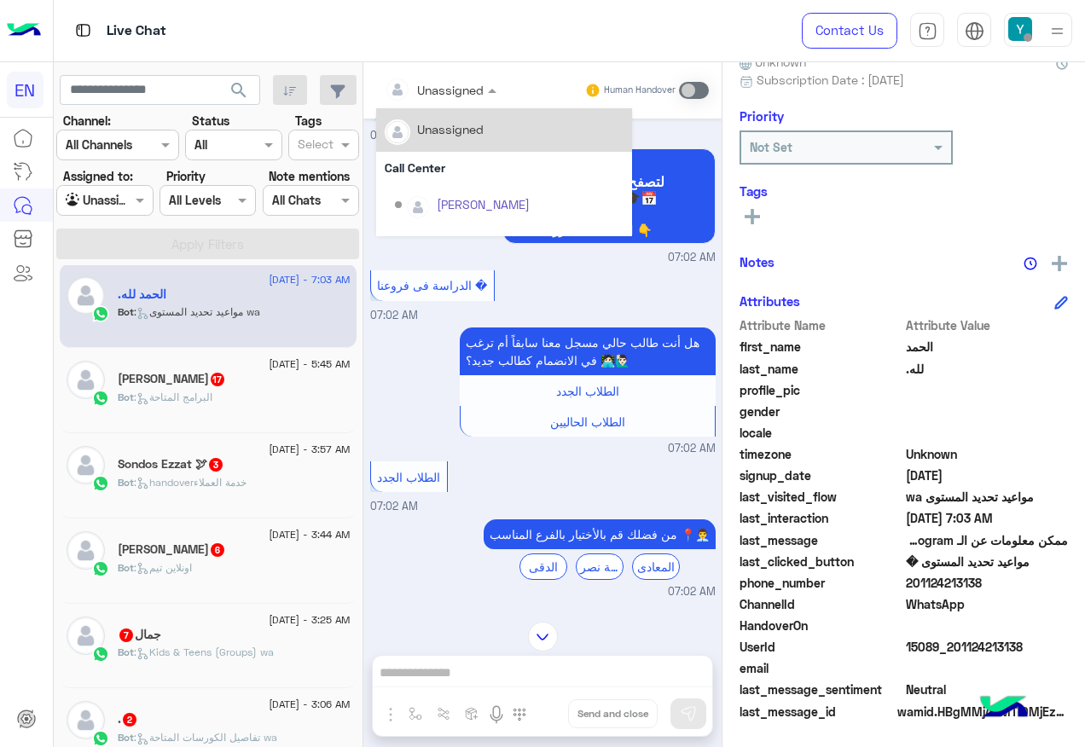
click at [452, 81] on input "text" at bounding box center [419, 90] width 69 height 18
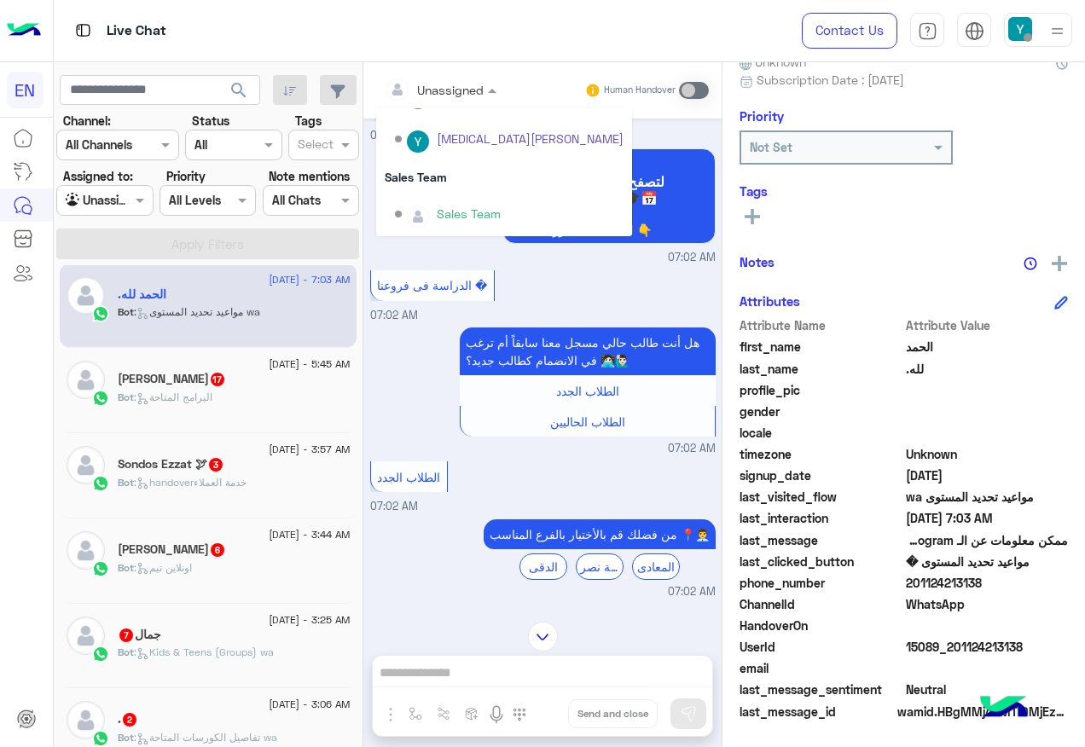
click at [467, 177] on div "Sales Team" at bounding box center [504, 177] width 256 height 32
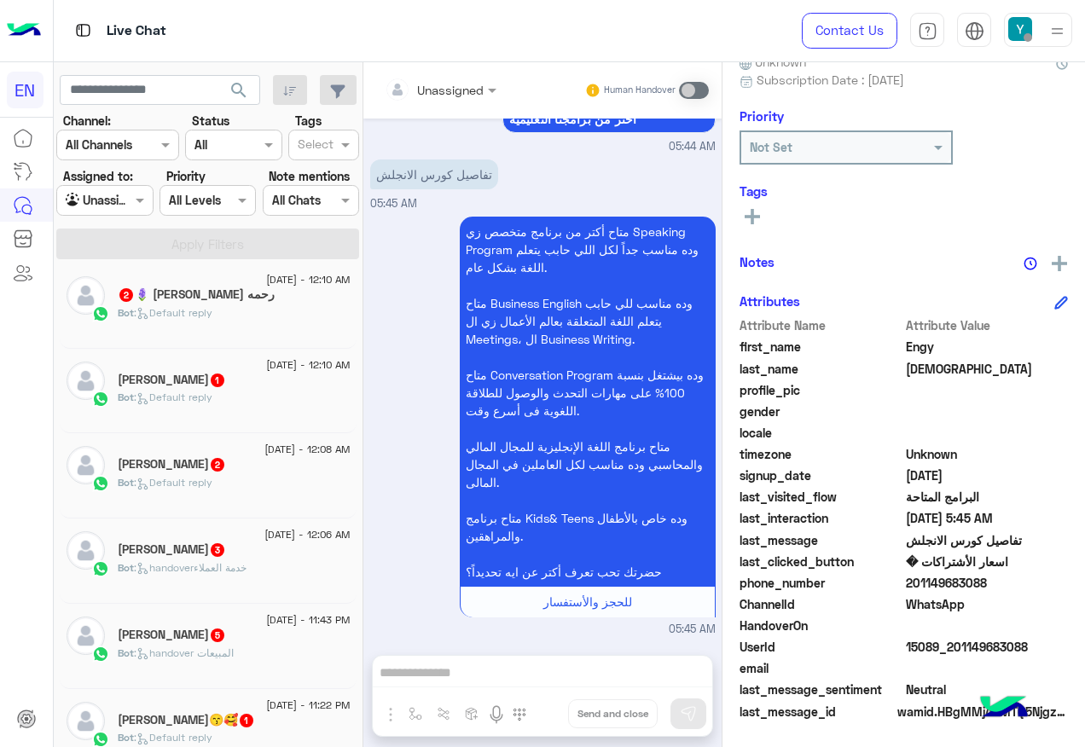
click at [195, 405] on p "Bot : Default reply" at bounding box center [165, 397] width 95 height 15
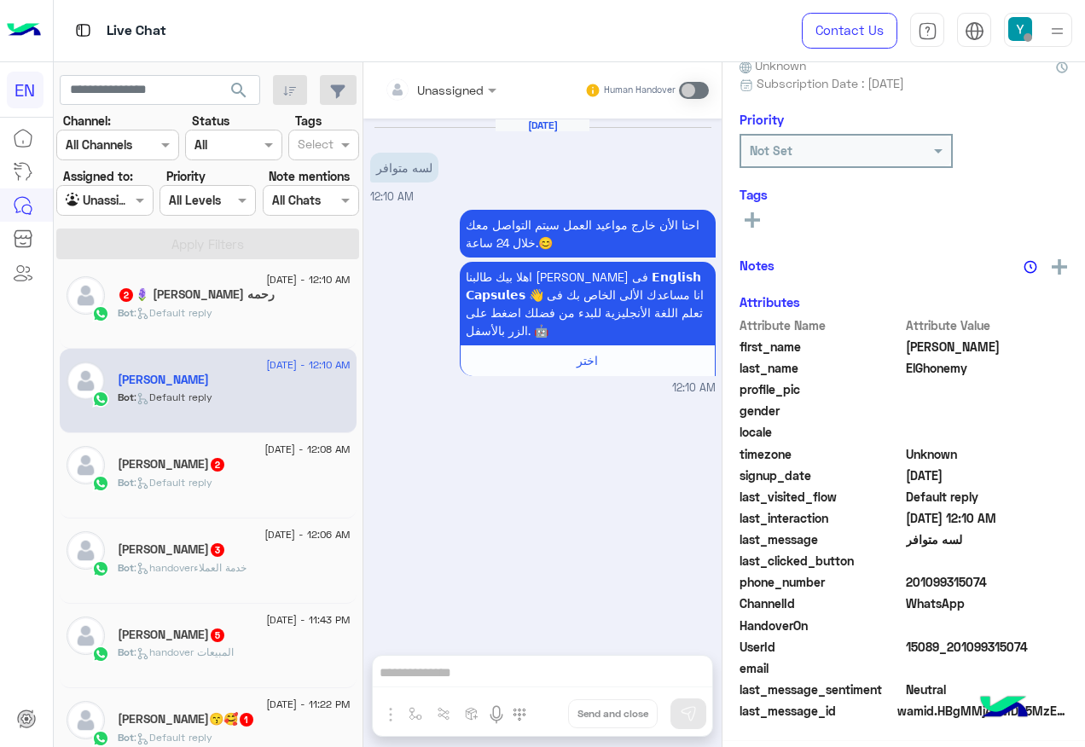
click at [437, 100] on div "Unassigned" at bounding box center [434, 89] width 99 height 34
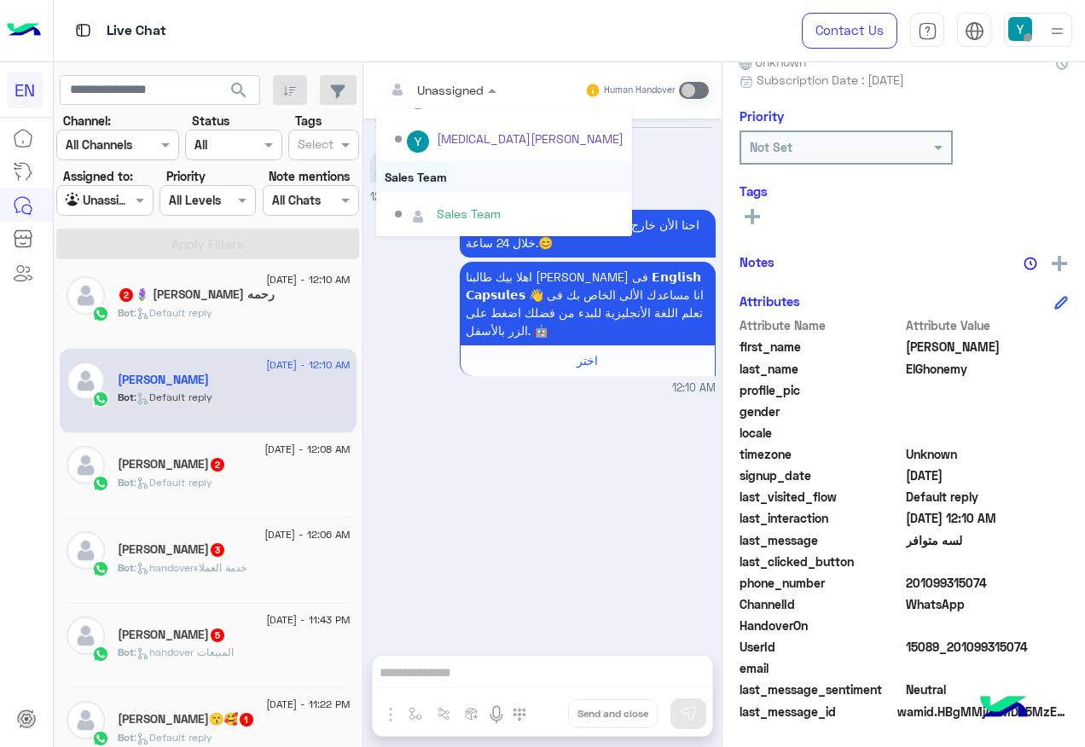
click at [476, 179] on div "Sales Team" at bounding box center [504, 177] width 256 height 32
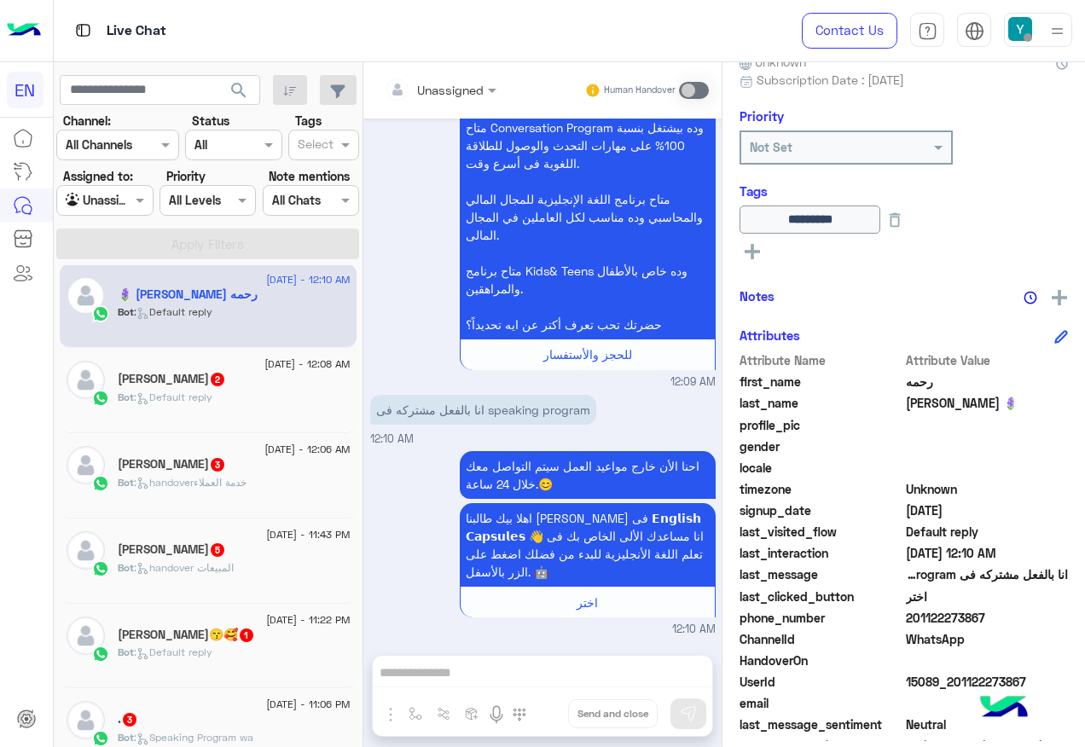
drag, startPoint x: 908, startPoint y: 614, endPoint x: 978, endPoint y: 623, distance: 70.5
click at [978, 623] on span "201122273867" at bounding box center [987, 618] width 163 height 18
drag, startPoint x: 978, startPoint y: 623, endPoint x: 964, endPoint y: 618, distance: 15.4
copy span "01122273867"
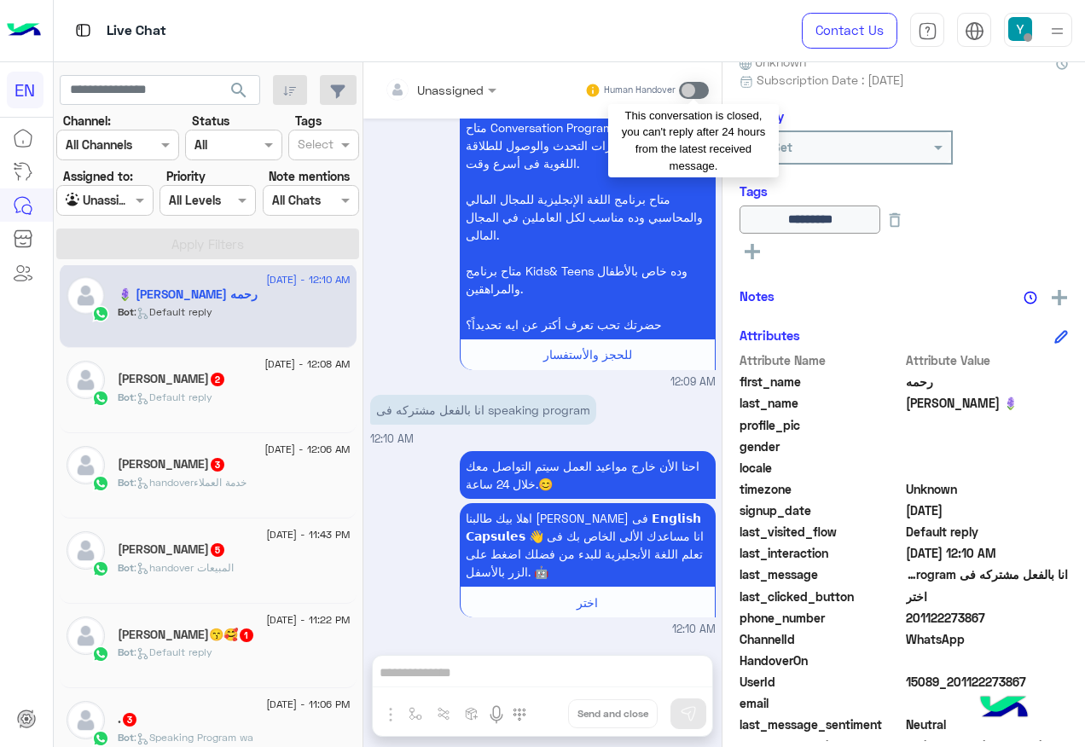
click at [696, 88] on span at bounding box center [694, 90] width 30 height 17
click at [692, 85] on span at bounding box center [694, 90] width 30 height 17
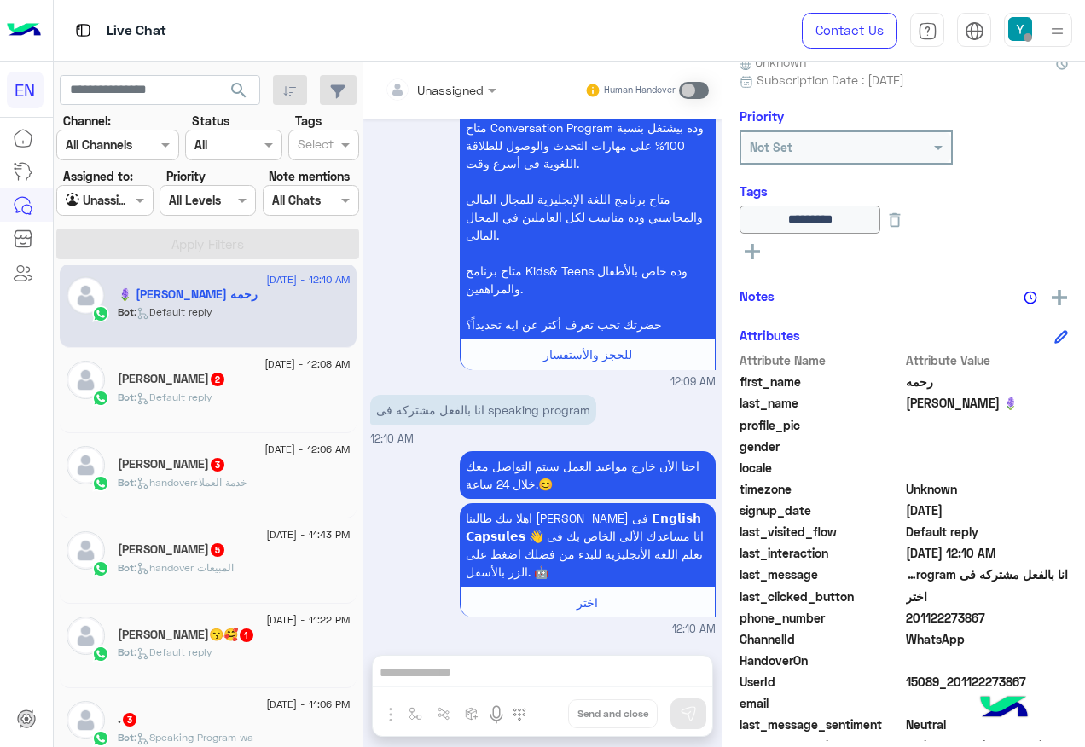
click at [244, 392] on div "Bot : Default reply" at bounding box center [234, 405] width 233 height 30
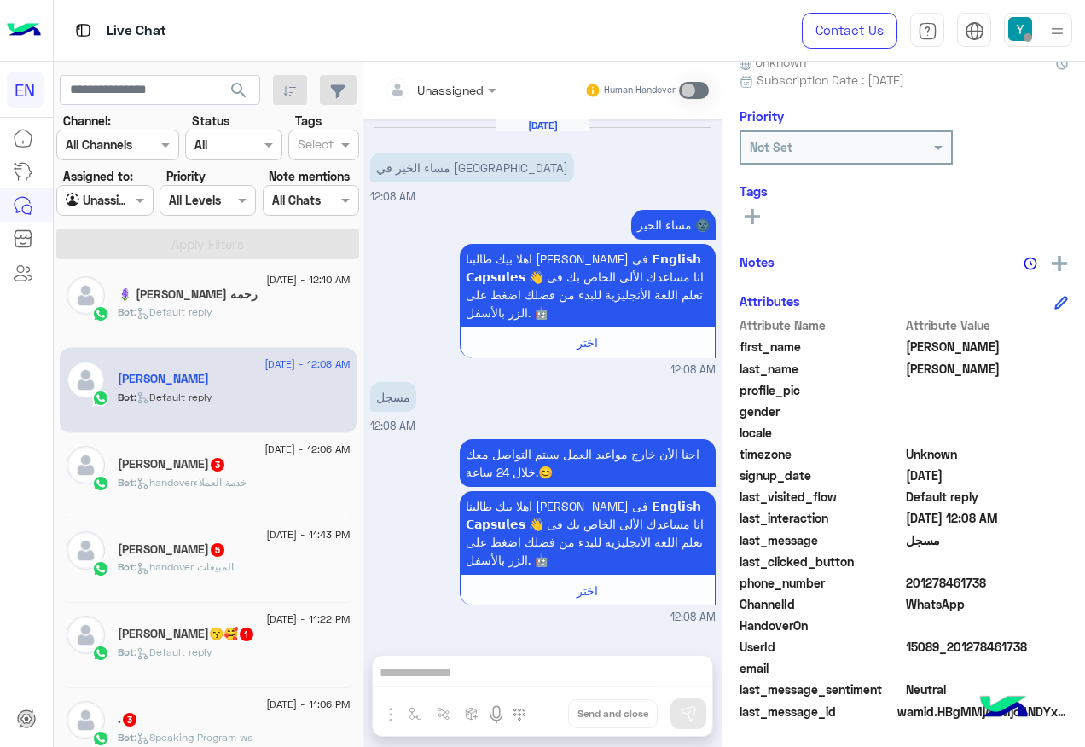
drag, startPoint x: 907, startPoint y: 581, endPoint x: 989, endPoint y: 577, distance: 81.9
click at [989, 577] on span "201278461738" at bounding box center [987, 583] width 163 height 18
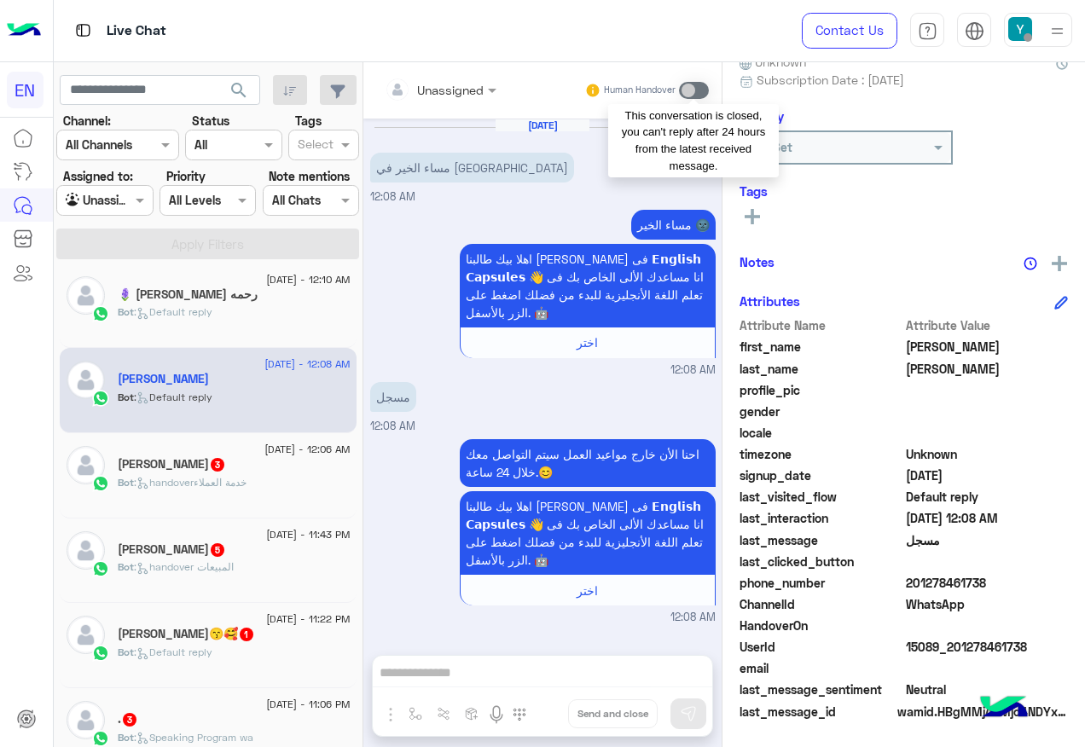
click at [685, 88] on span at bounding box center [694, 90] width 30 height 17
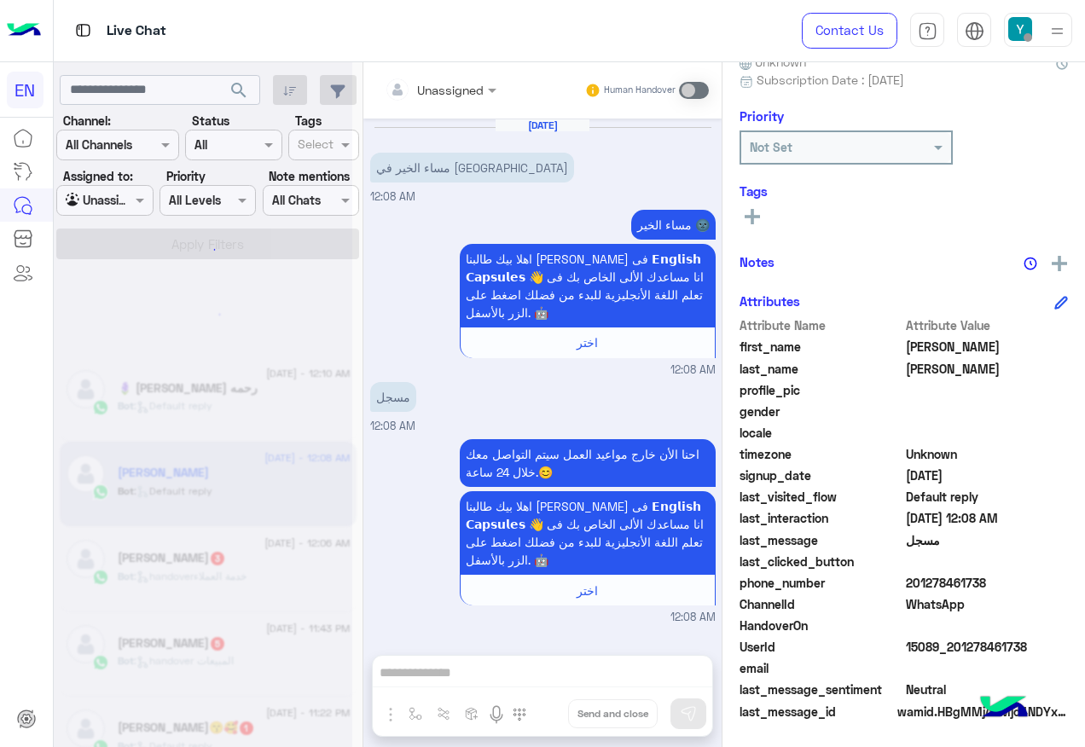
scroll to position [9, 0]
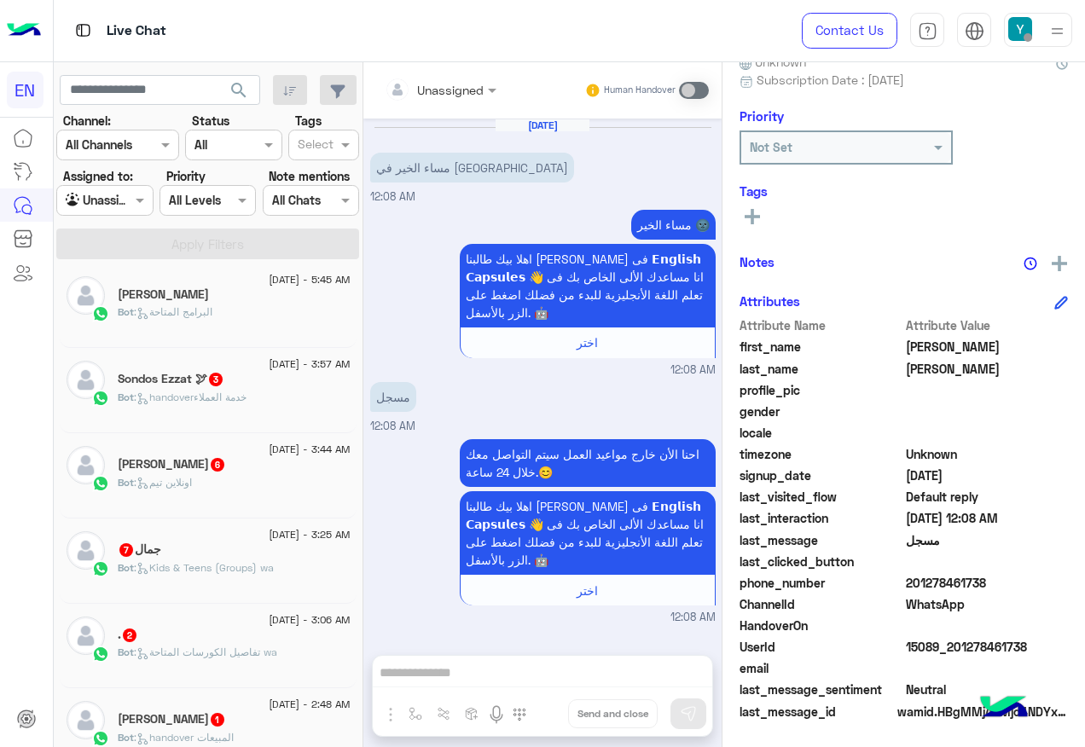
click at [236, 375] on div "Sondos Ezzat 🕊 3" at bounding box center [234, 381] width 233 height 18
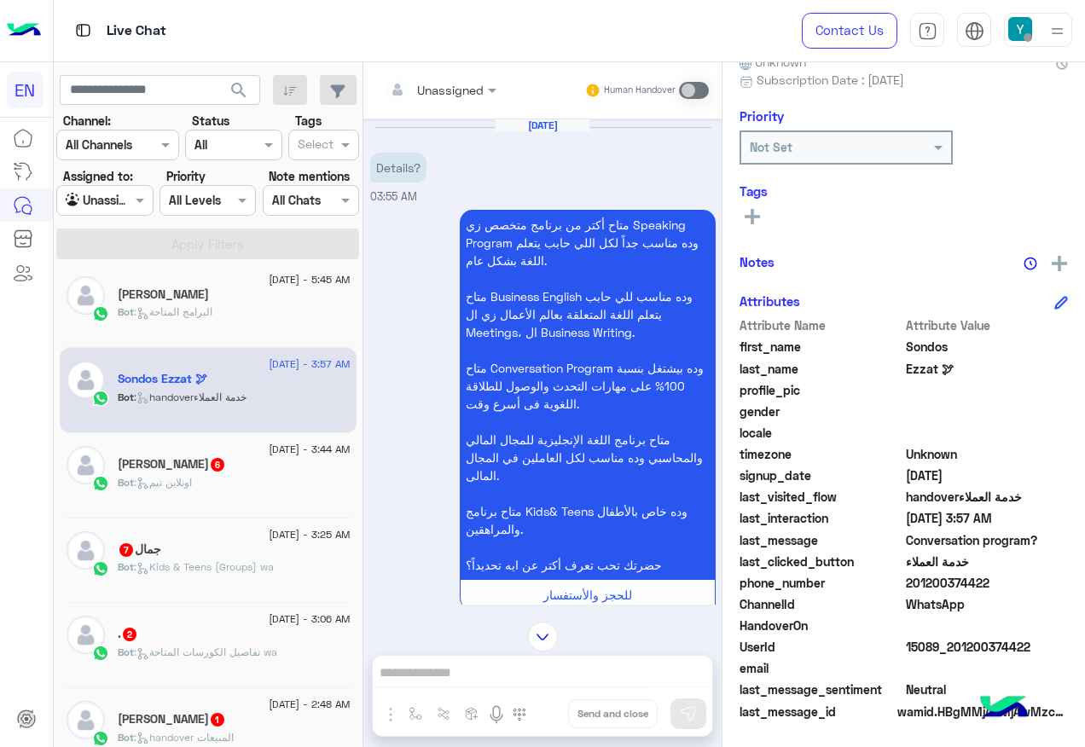
click at [466, 83] on div at bounding box center [440, 89] width 129 height 20
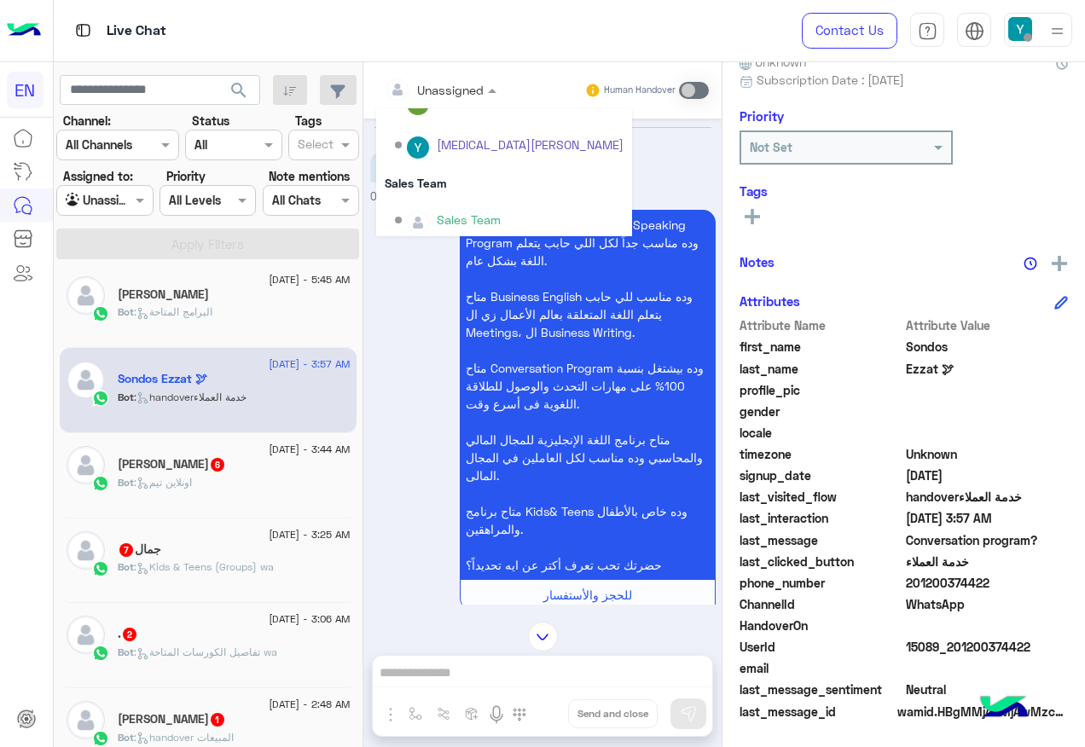
scroll to position [283, 0]
click at [448, 188] on div "Sales Team" at bounding box center [504, 177] width 256 height 32
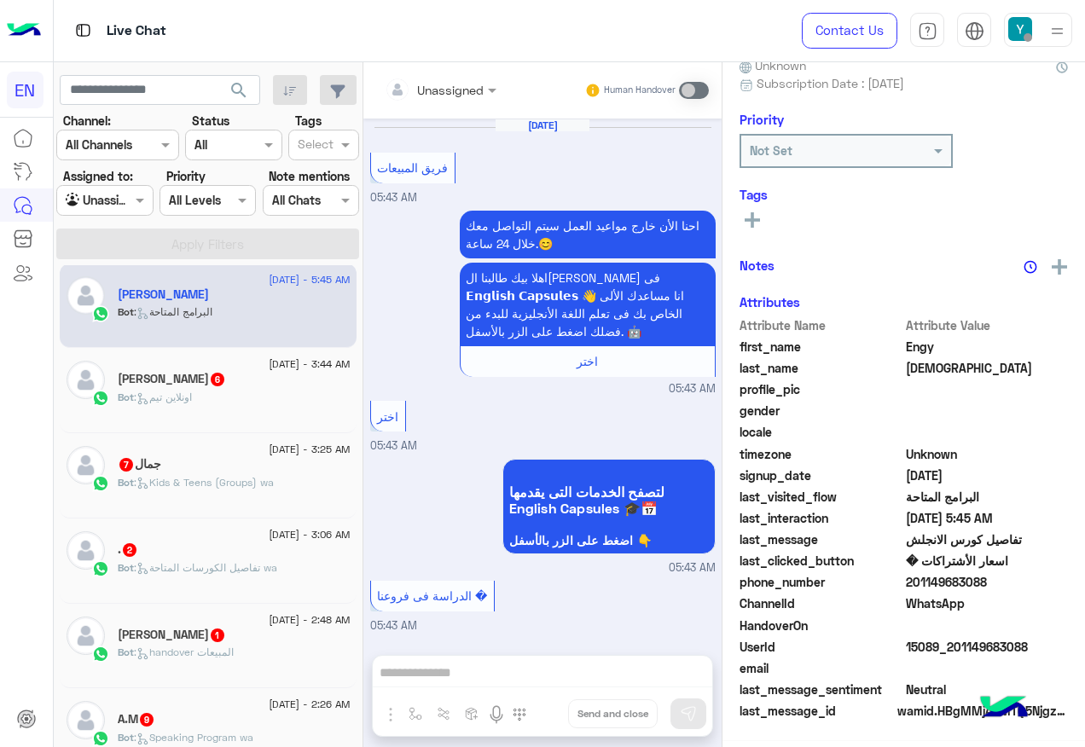
scroll to position [168, 0]
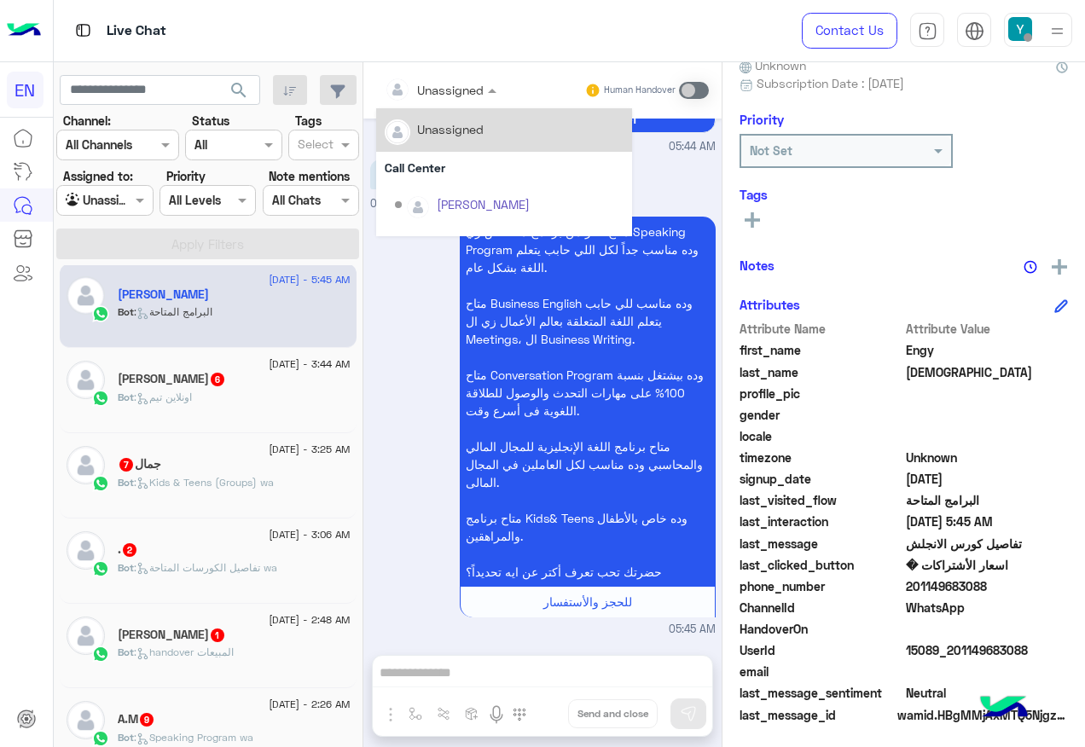
click at [470, 79] on div at bounding box center [440, 89] width 129 height 20
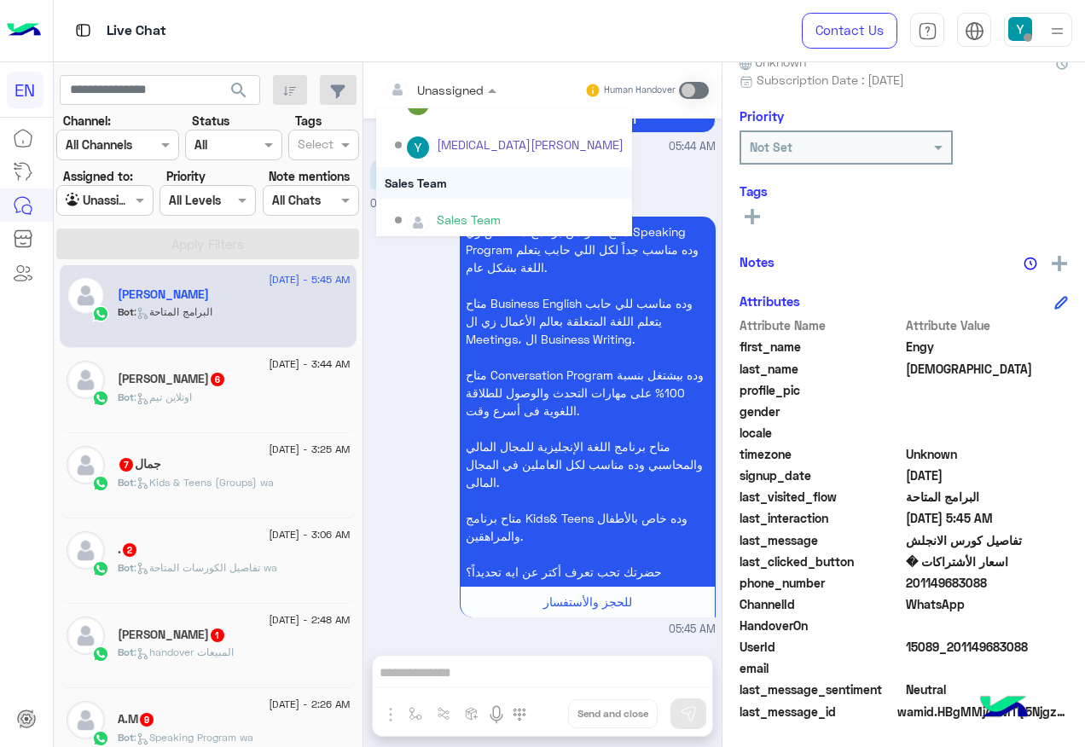
scroll to position [283, 0]
click at [454, 170] on div "Sales Team" at bounding box center [504, 177] width 256 height 32
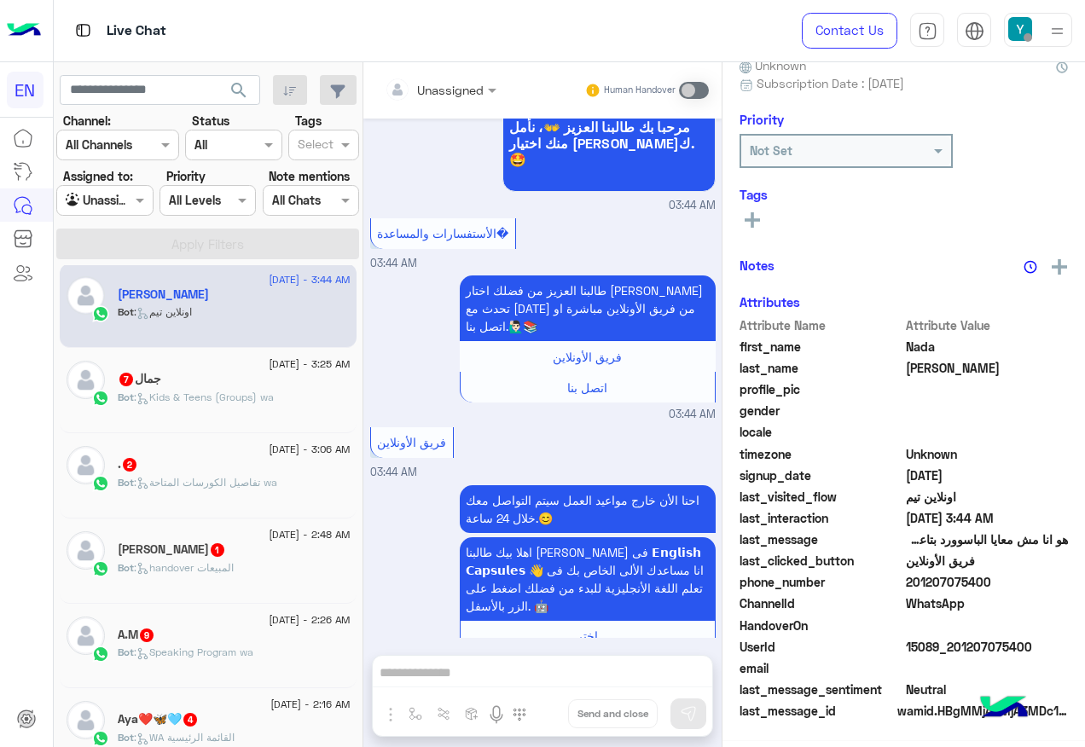
scroll to position [171, 0]
click at [257, 391] on span ": Kids & Teens (Groups) wa" at bounding box center [204, 397] width 140 height 13
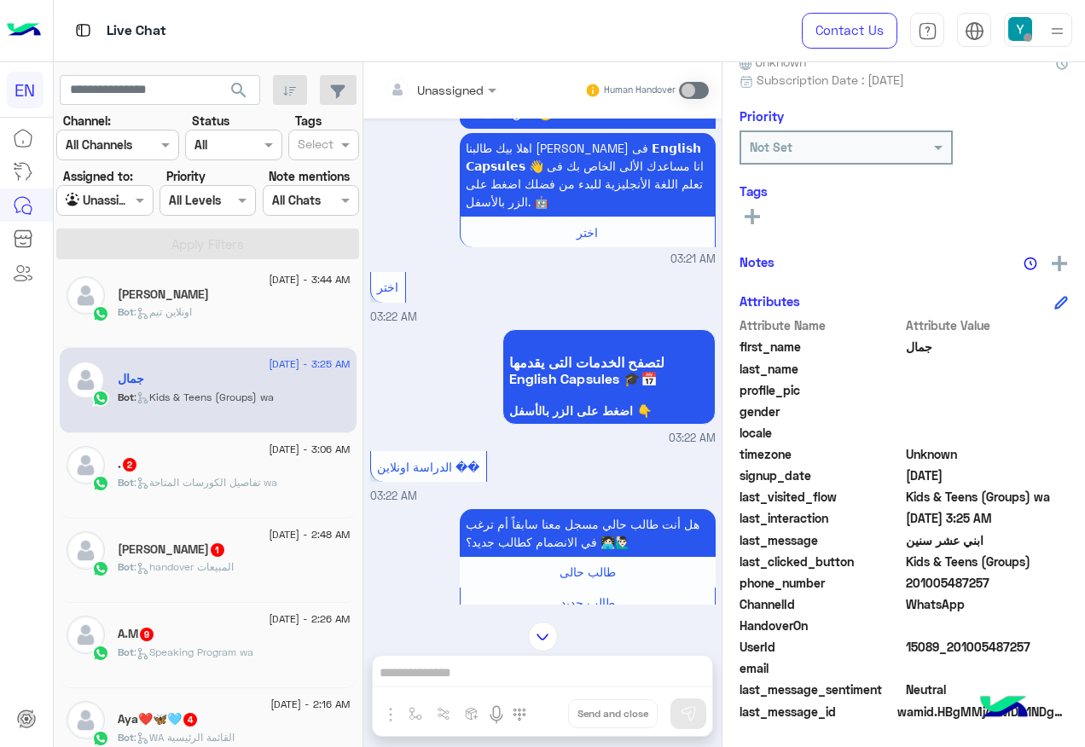
scroll to position [454, 0]
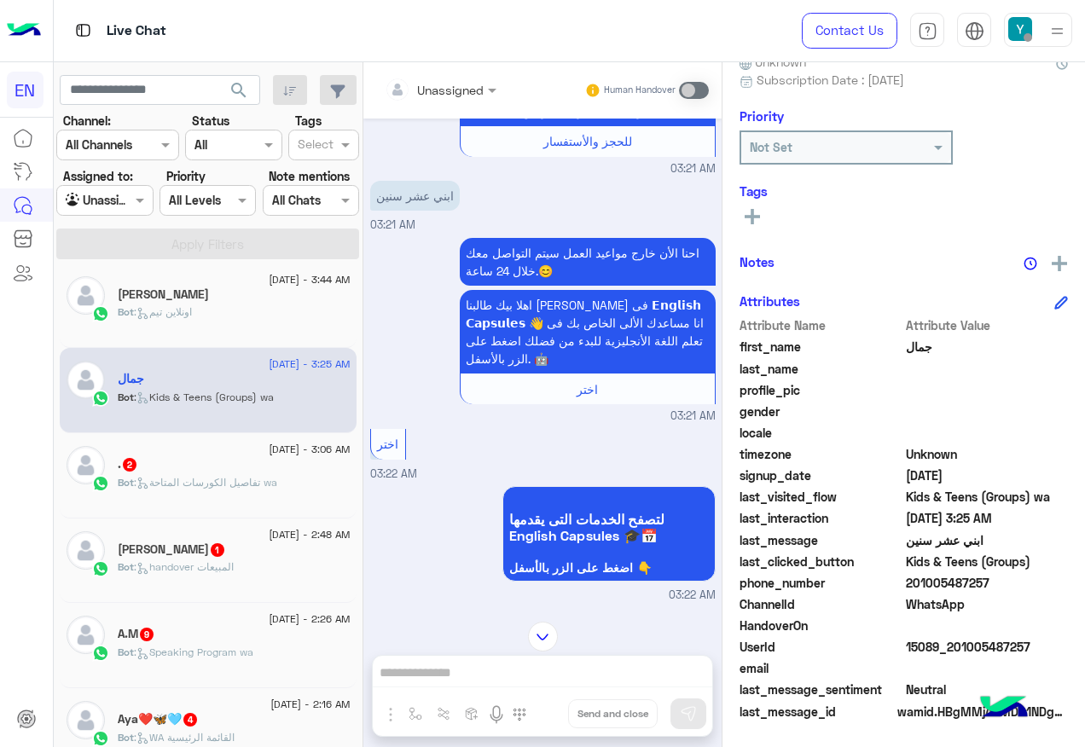
click at [437, 86] on input "text" at bounding box center [419, 90] width 69 height 18
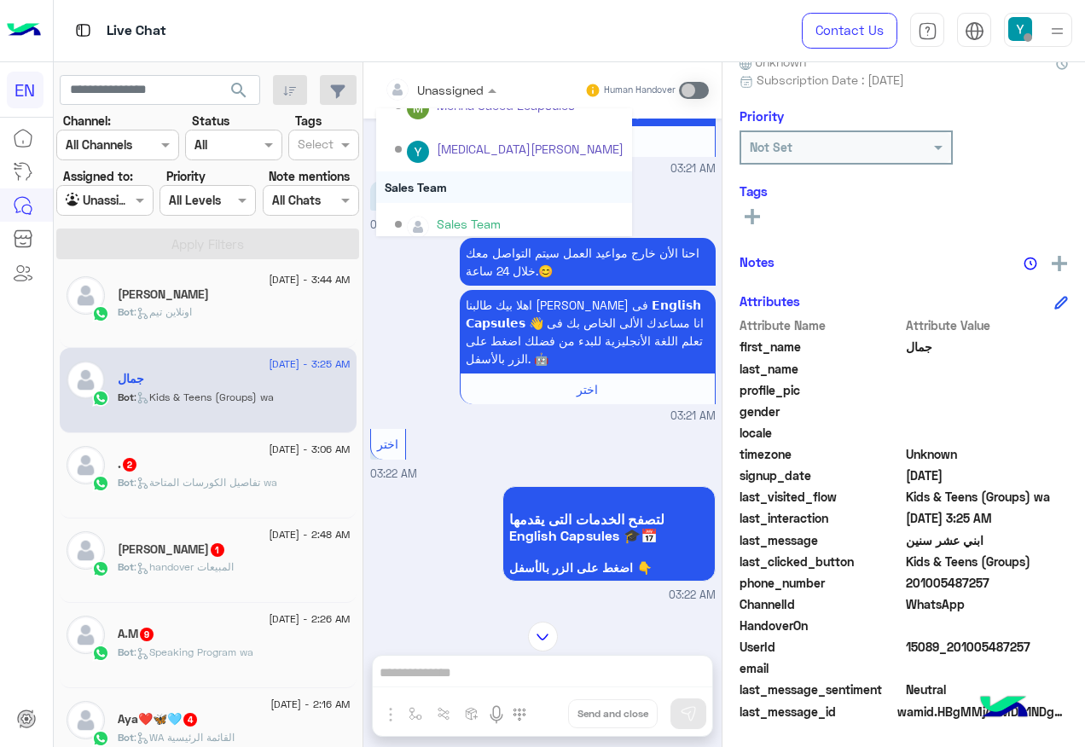
scroll to position [283, 0]
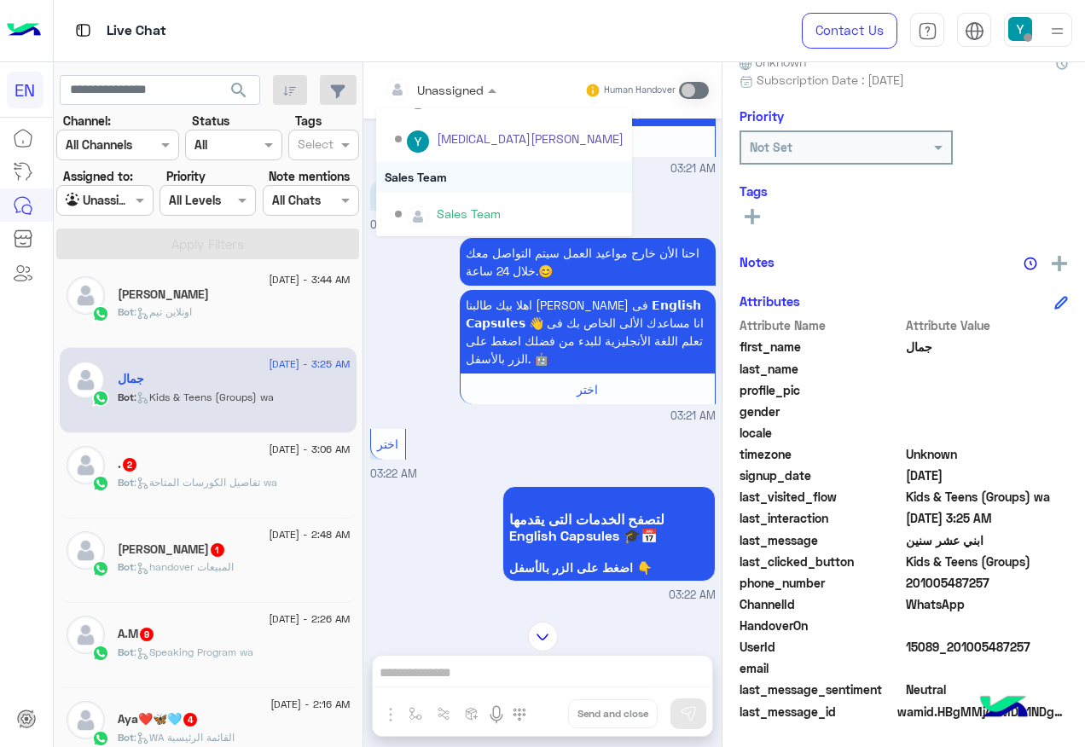
click at [437, 182] on div "Sales Team" at bounding box center [504, 177] width 256 height 32
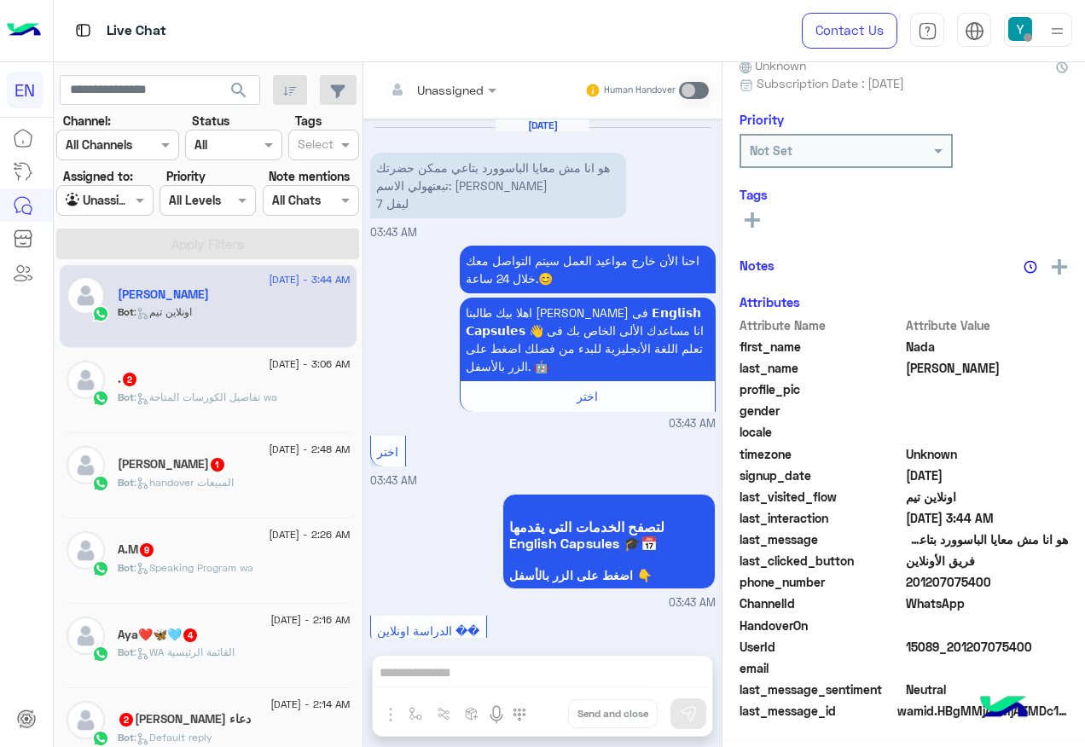
scroll to position [168, 0]
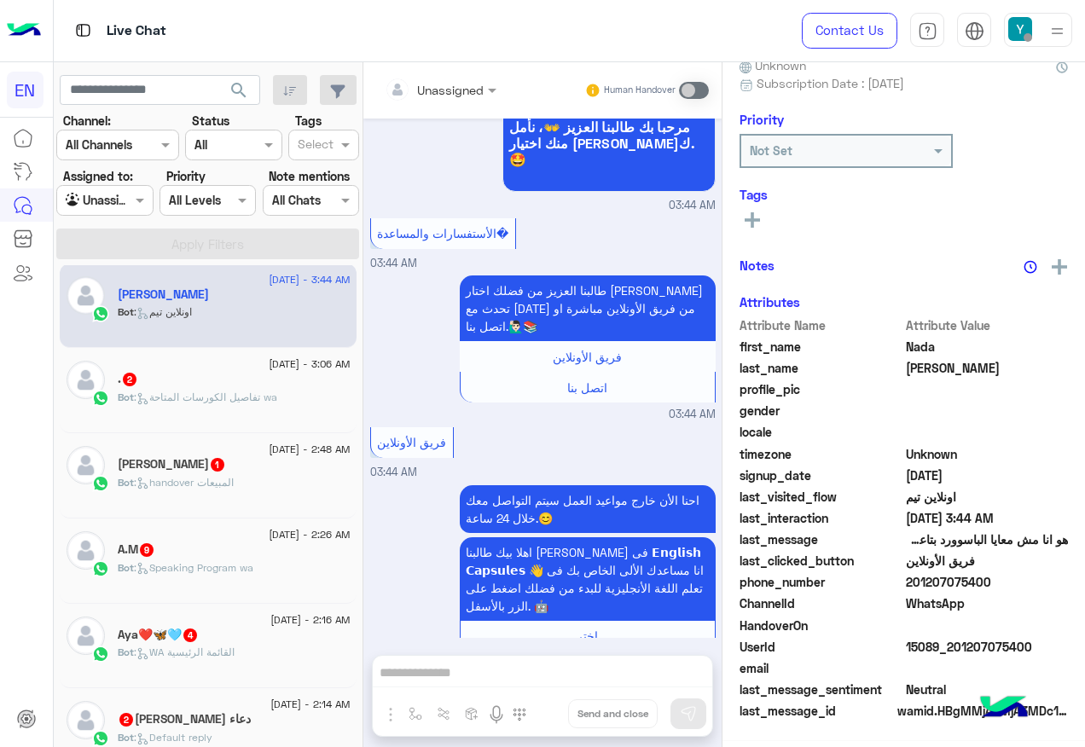
click at [202, 394] on span ": تفاصيل الكورسات المتاحة wa" at bounding box center [205, 397] width 143 height 13
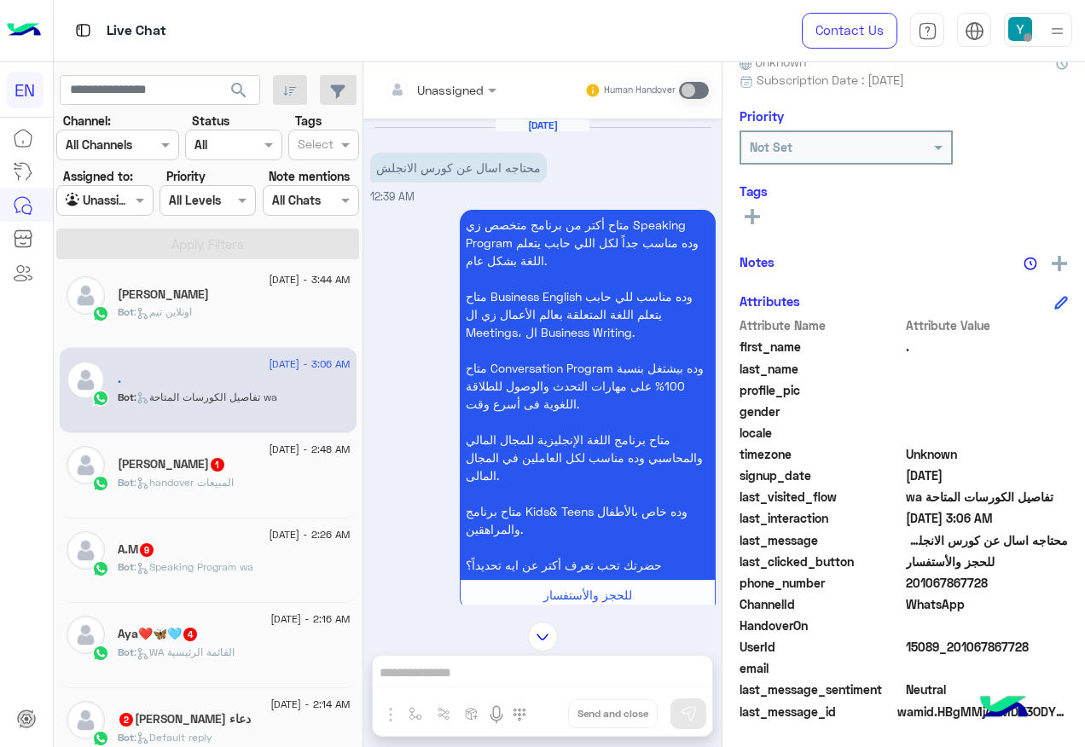
click at [458, 94] on div at bounding box center [440, 89] width 129 height 20
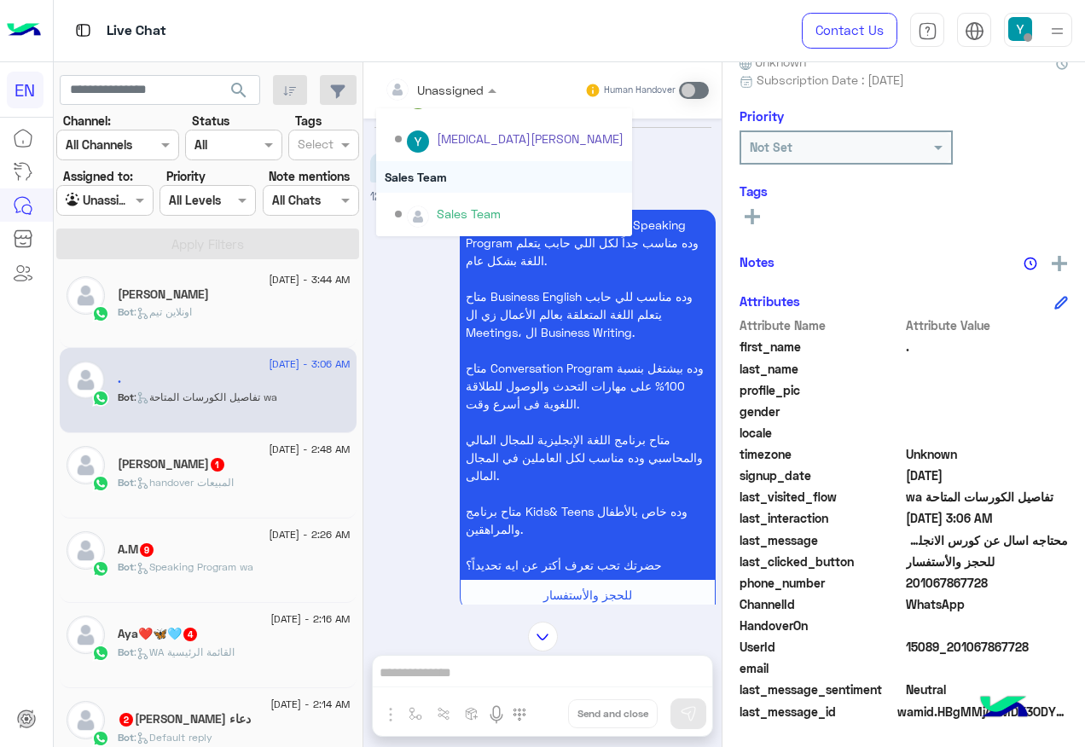
click at [437, 174] on div "Sales Team" at bounding box center [504, 177] width 256 height 32
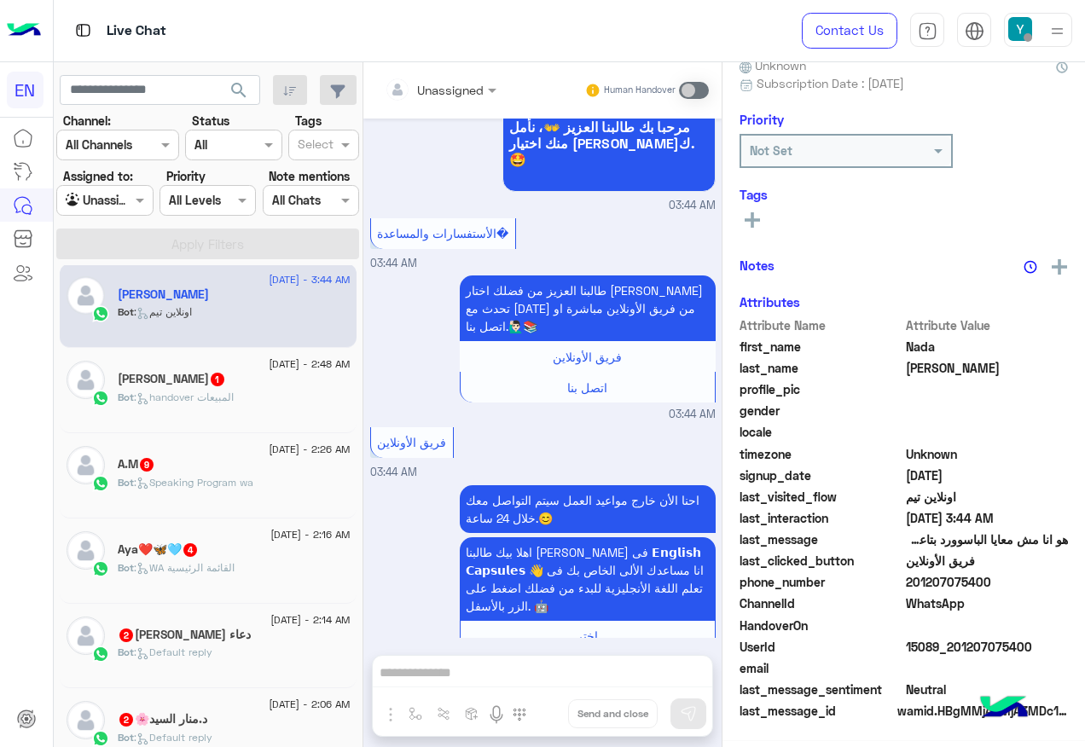
click at [181, 362] on div "[DATE] - 2:48 AM" at bounding box center [234, 366] width 233 height 11
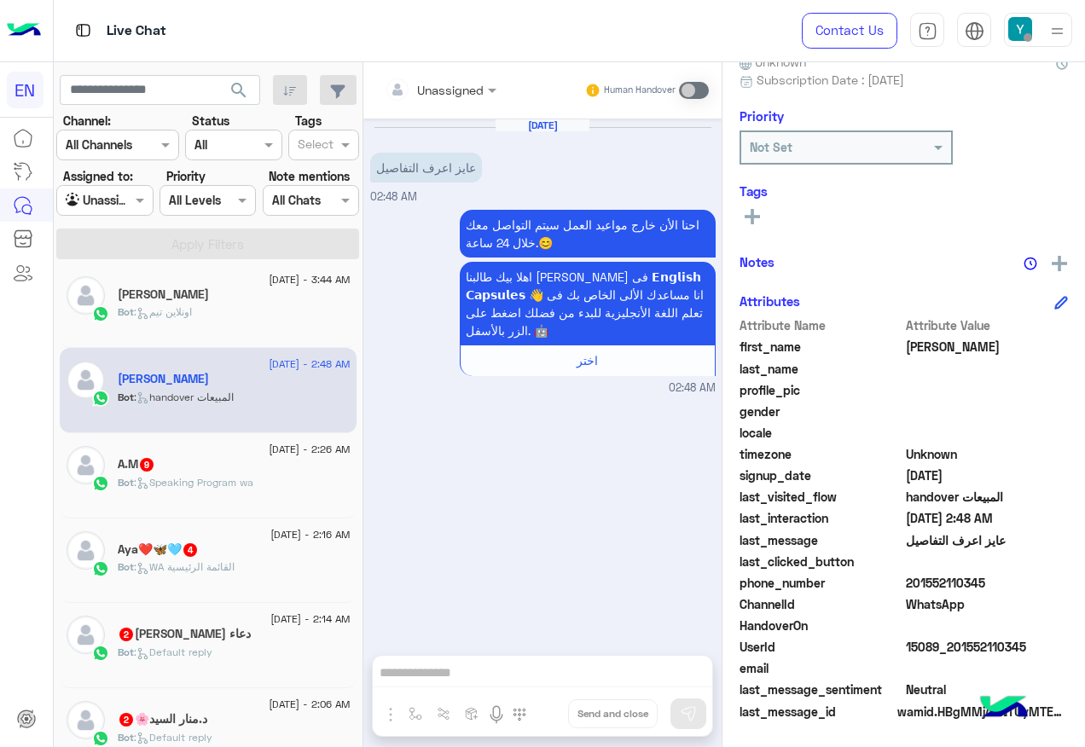
click at [475, 86] on div at bounding box center [440, 89] width 129 height 20
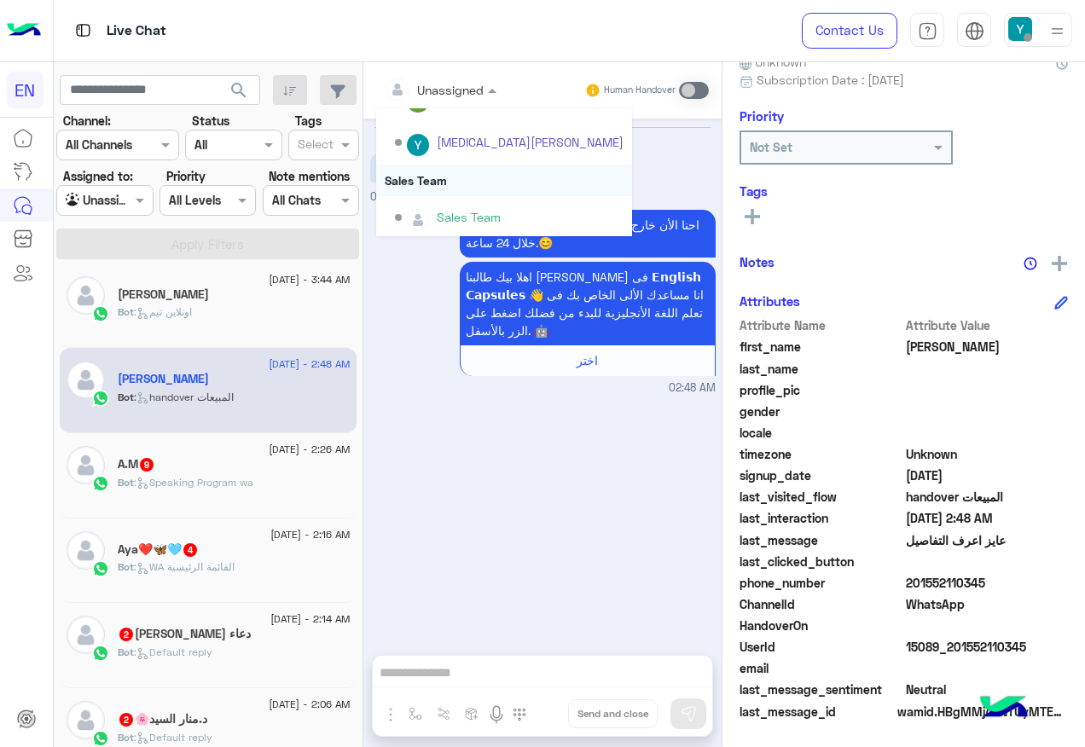
scroll to position [283, 0]
click at [491, 190] on div "Sales Team" at bounding box center [504, 177] width 256 height 32
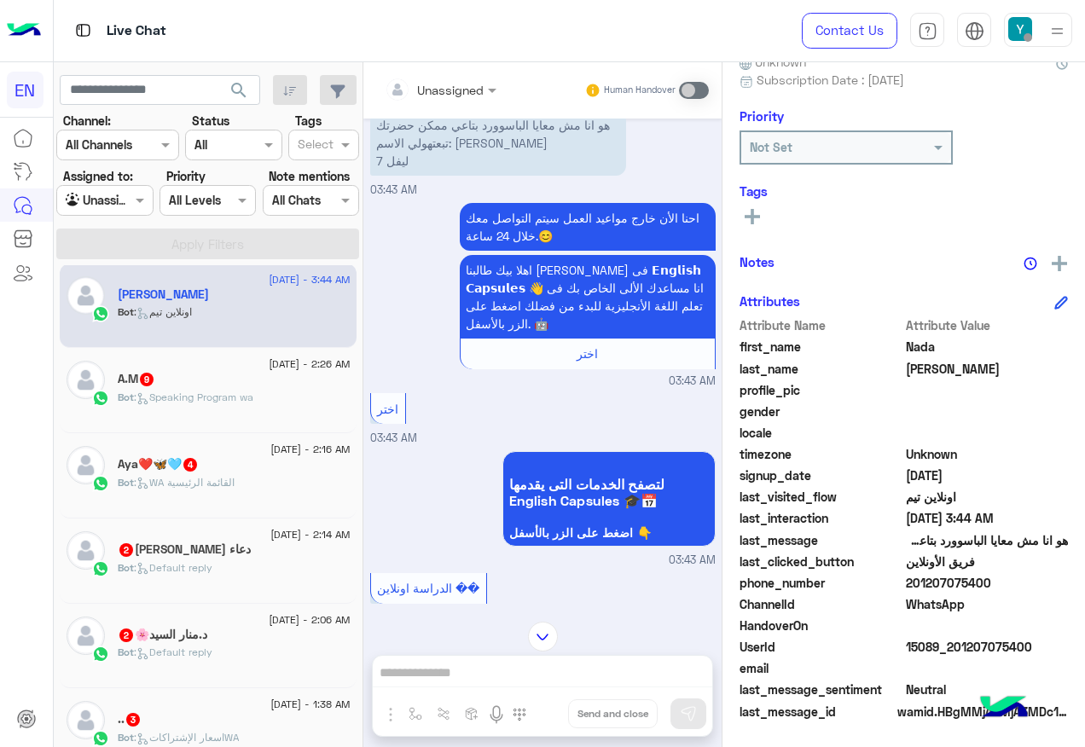
scroll to position [0, 0]
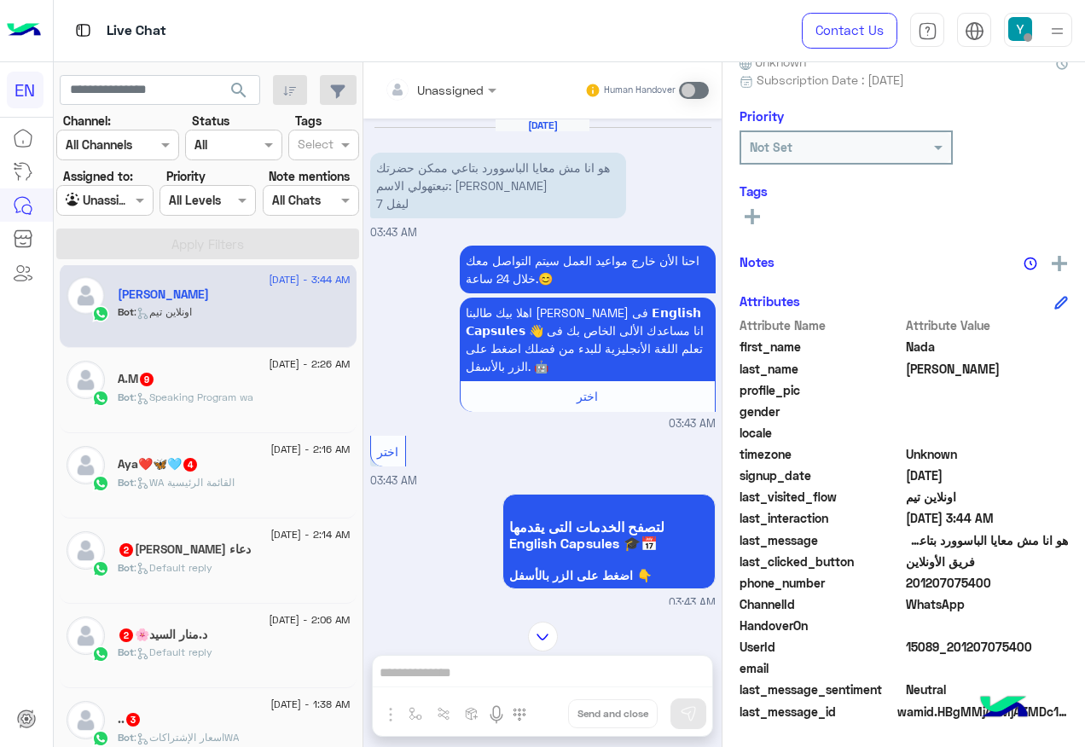
drag, startPoint x: 906, startPoint y: 583, endPoint x: 1004, endPoint y: 586, distance: 98.1
click at [1004, 586] on span "201207075400" at bounding box center [987, 583] width 163 height 18
drag, startPoint x: 1004, startPoint y: 586, endPoint x: 947, endPoint y: 581, distance: 56.5
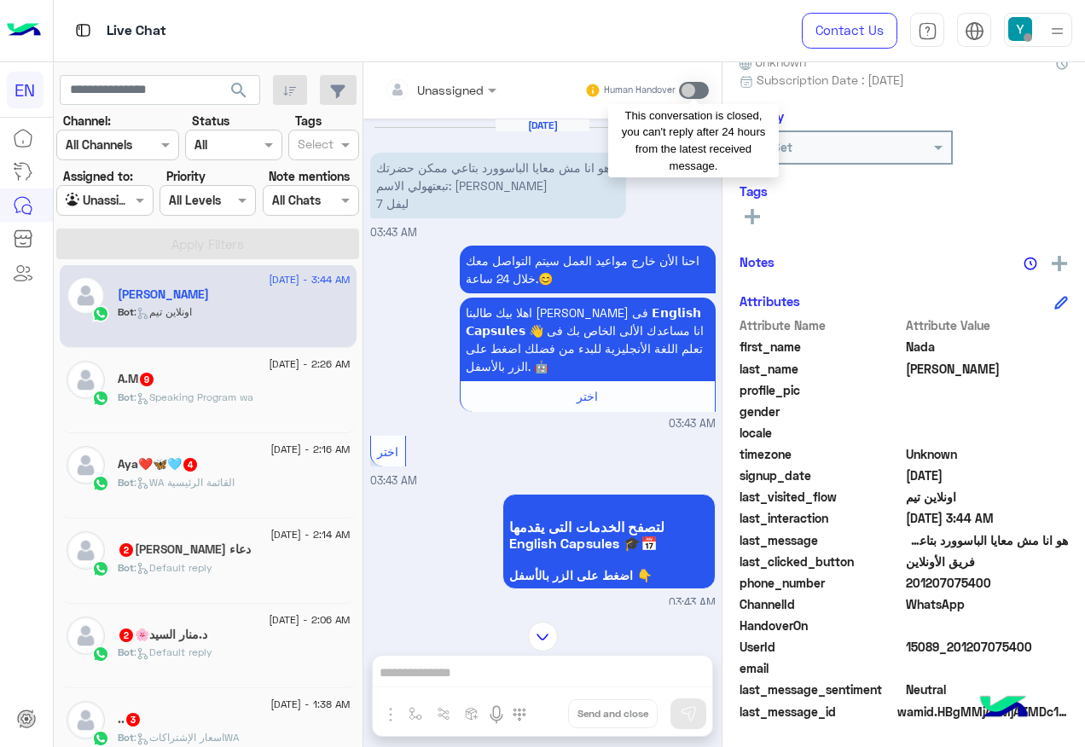
click at [691, 90] on span at bounding box center [694, 90] width 30 height 17
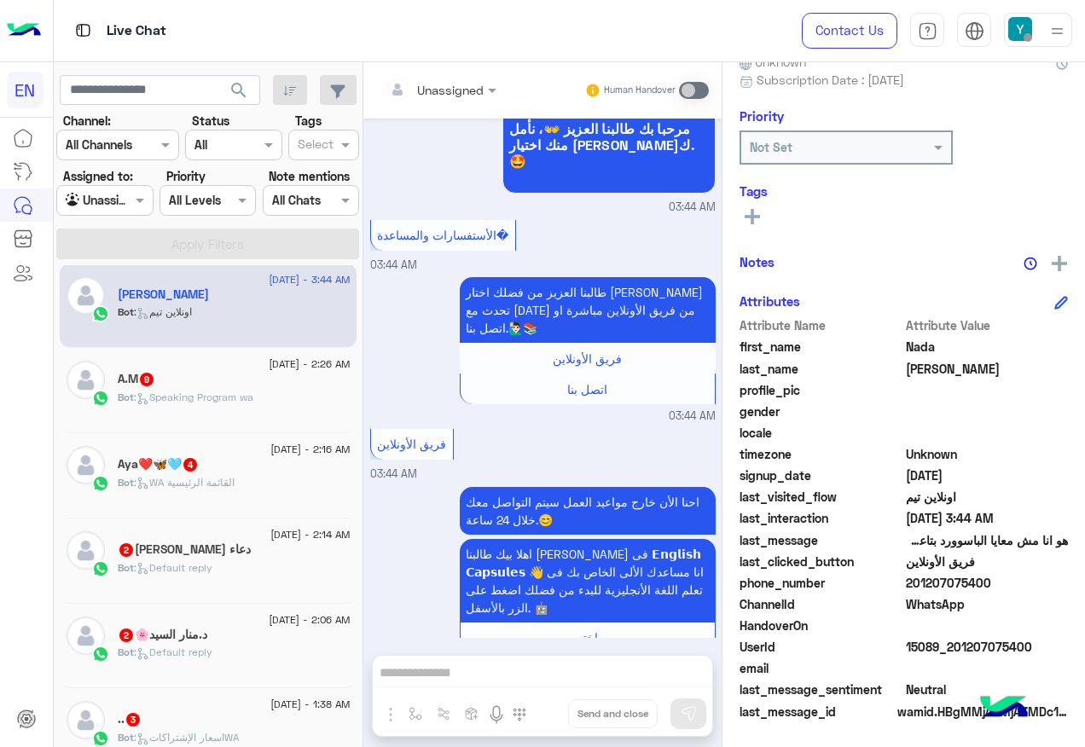
scroll to position [770, 0]
click at [169, 380] on div "A.M 9" at bounding box center [234, 381] width 233 height 18
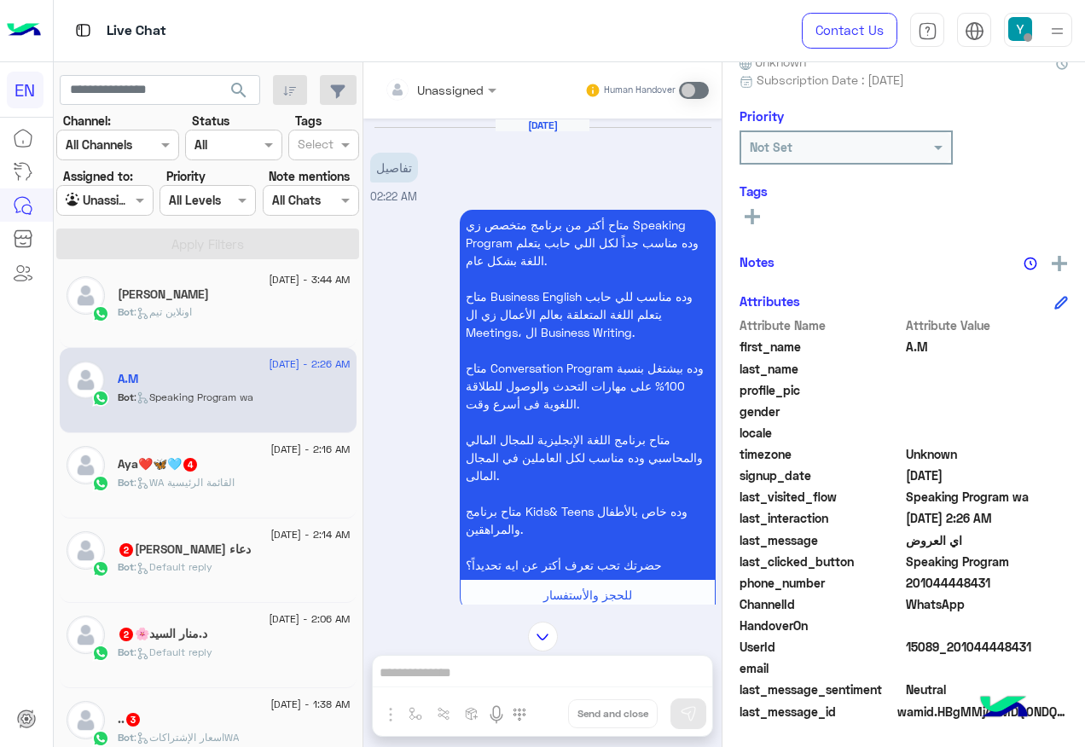
click at [443, 84] on input "text" at bounding box center [419, 90] width 69 height 18
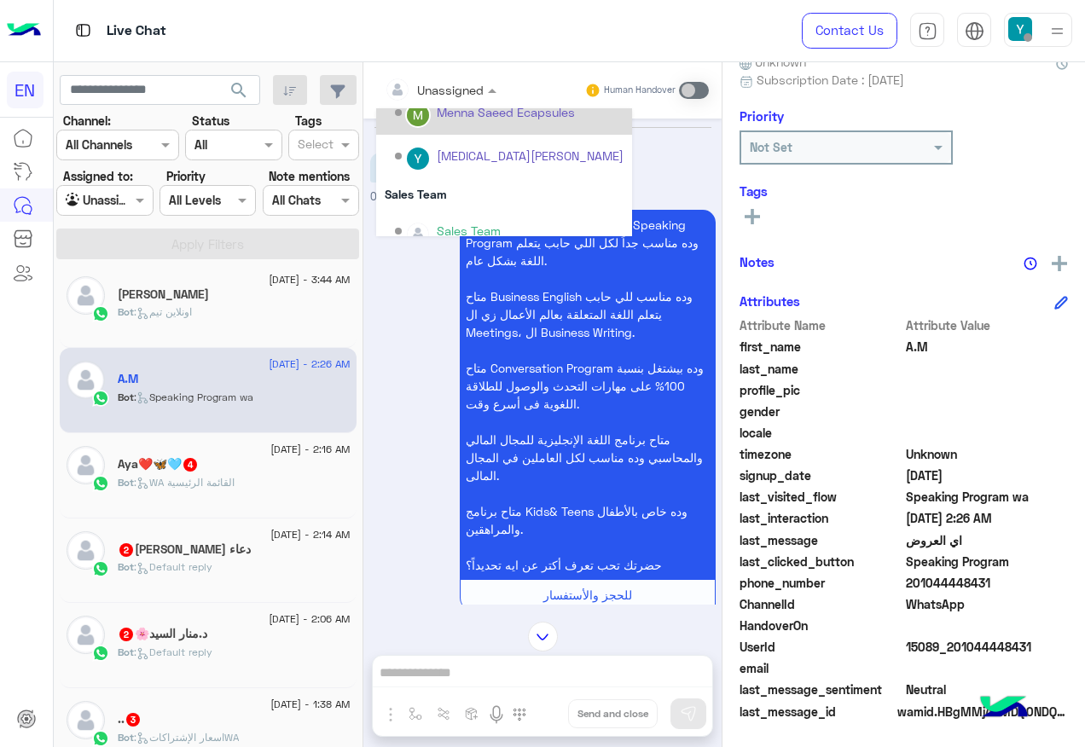
scroll to position [283, 0]
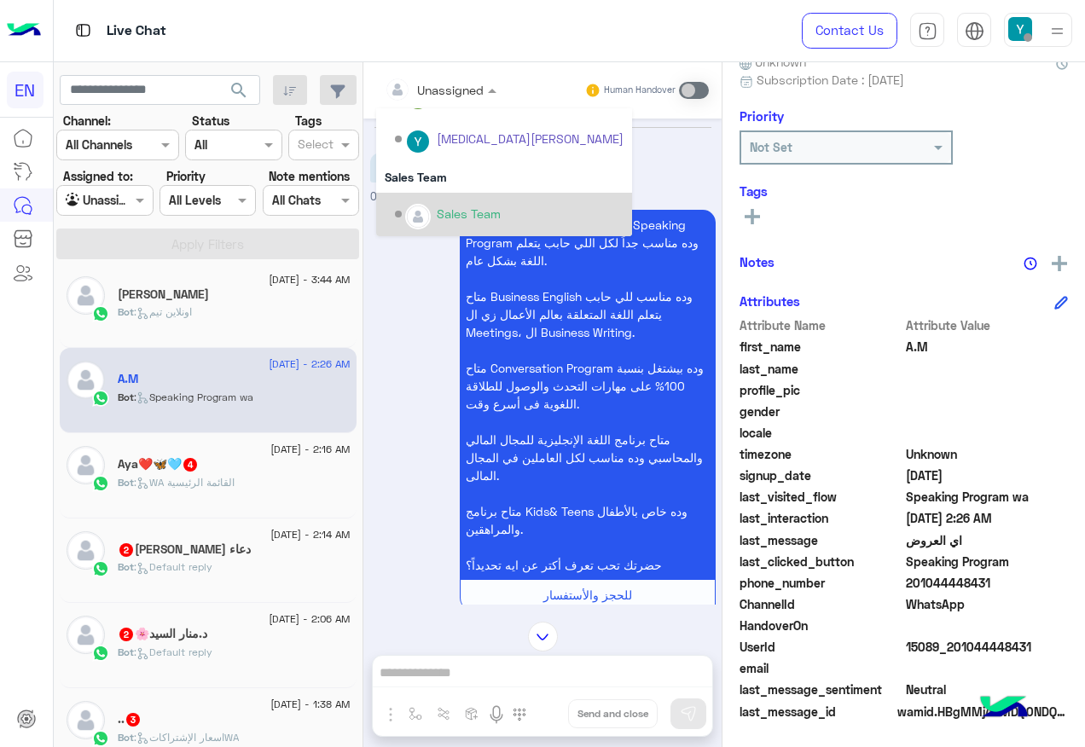
click at [453, 193] on div "Sales Team" at bounding box center [504, 214] width 256 height 43
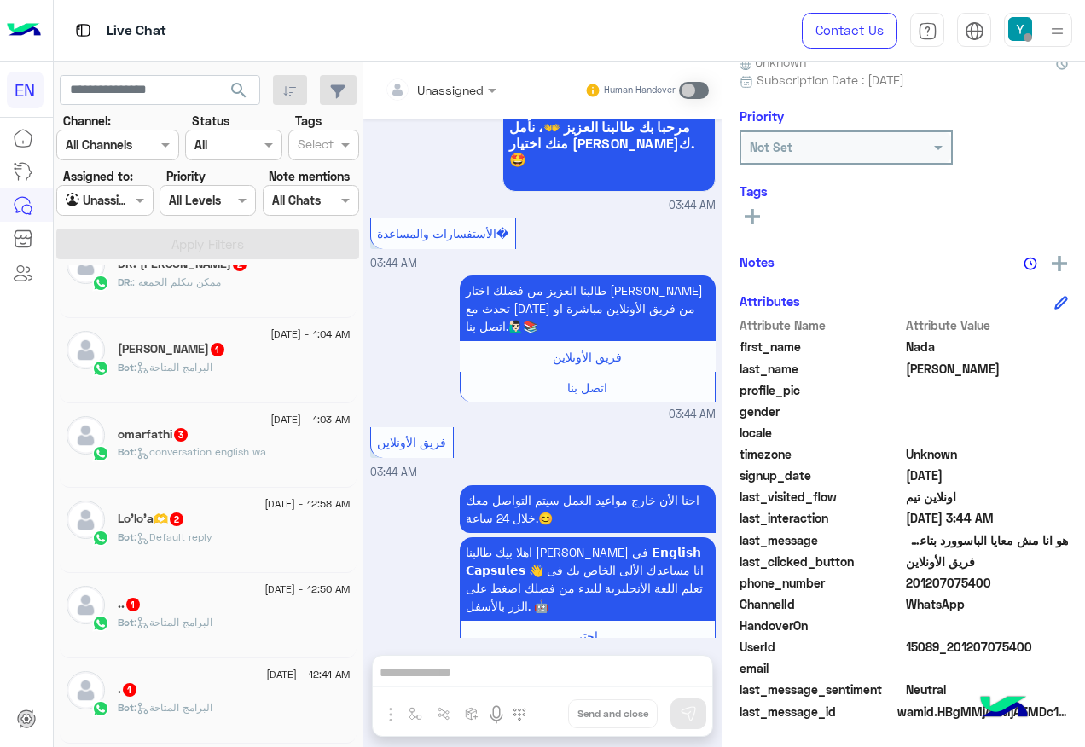
scroll to position [691, 0]
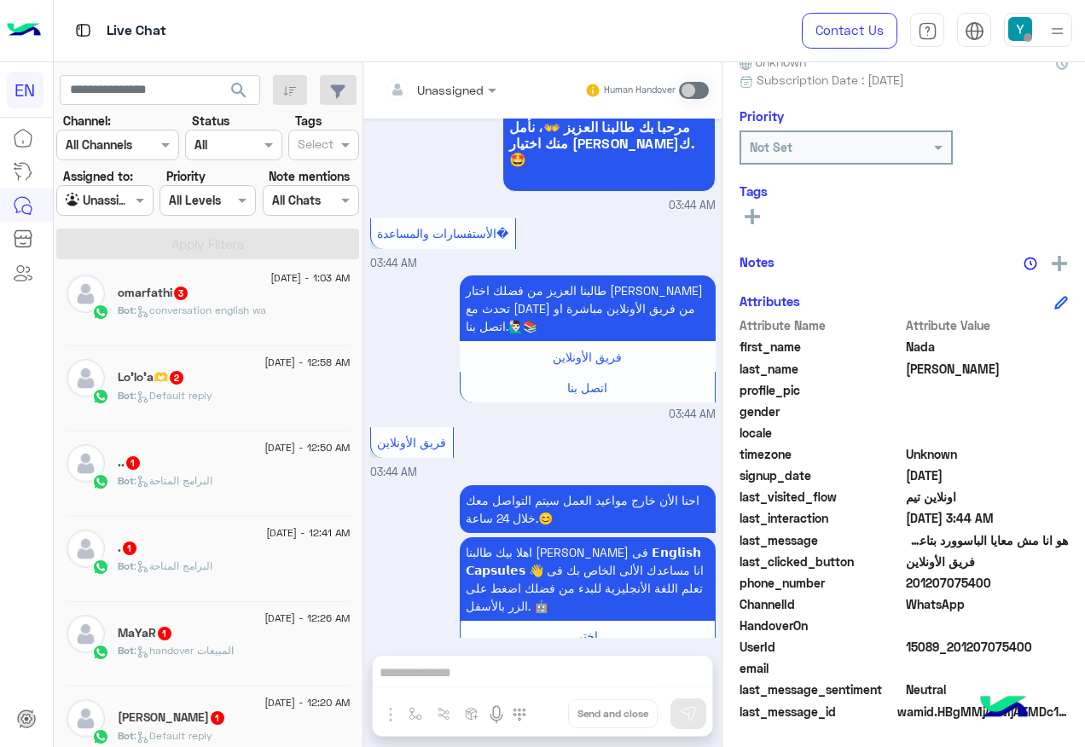
click at [269, 407] on div "Bot : Default reply" at bounding box center [234, 403] width 233 height 30
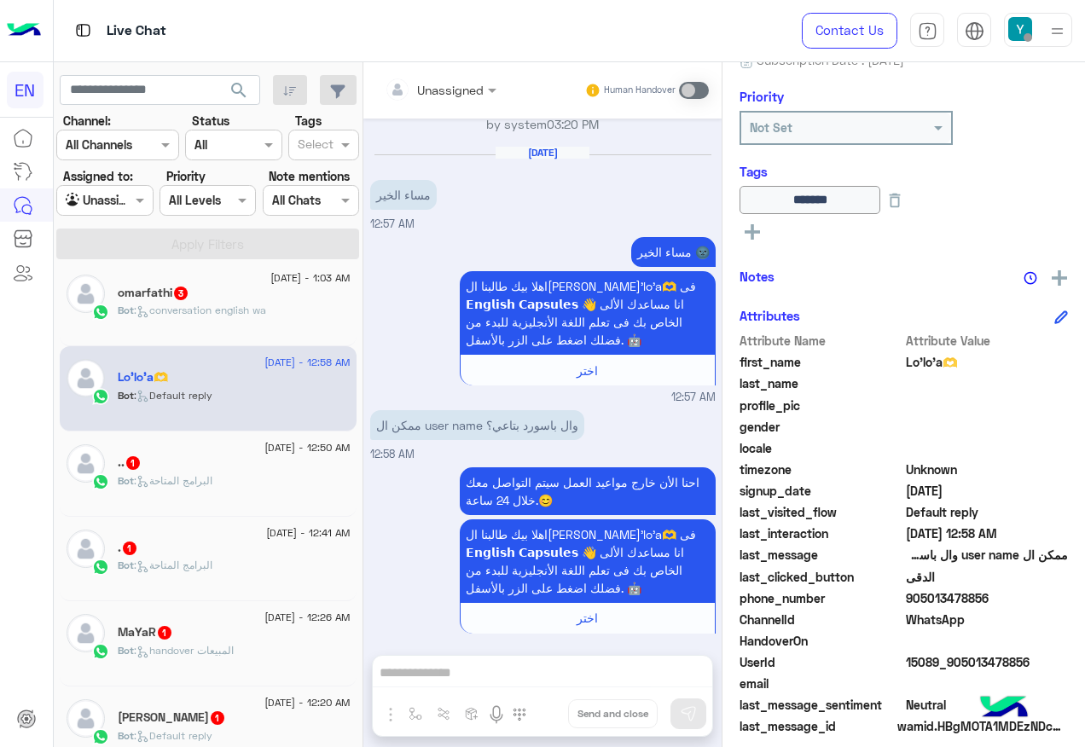
scroll to position [206, 0]
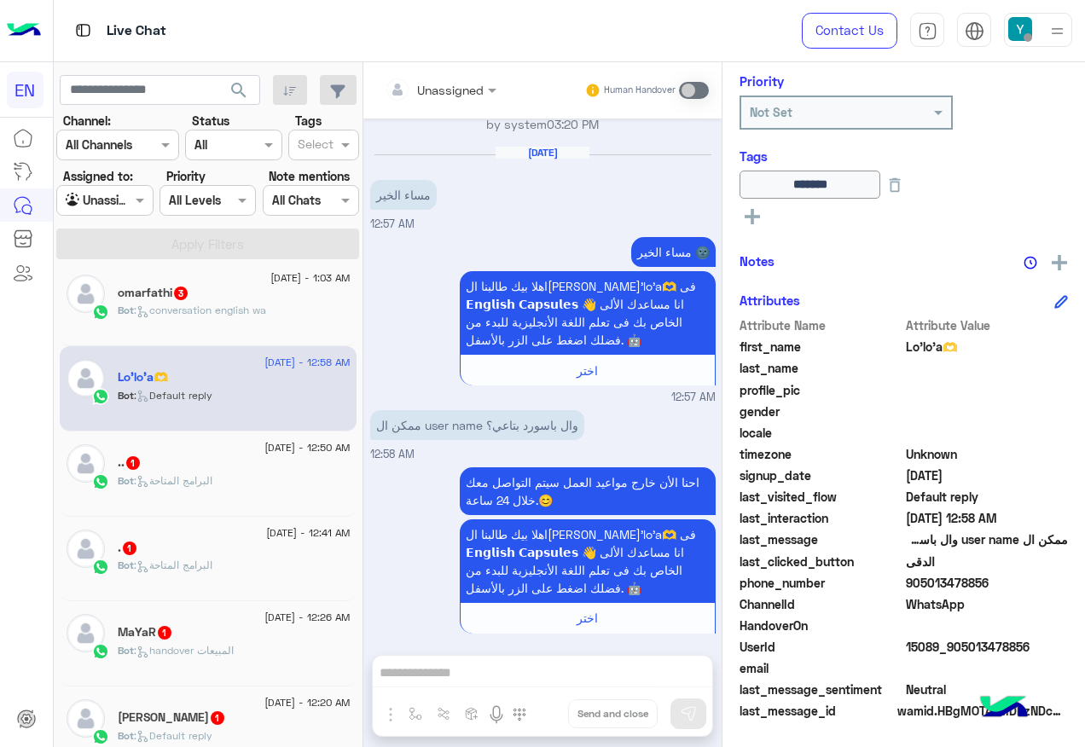
drag, startPoint x: 900, startPoint y: 580, endPoint x: 1062, endPoint y: 583, distance: 162.0
click at [1062, 583] on div "Lo’lo’a🫶 Reachable Unknown Subscription Date : [DATE] Priority Not Set Tags ***…" at bounding box center [903, 401] width 362 height 679
drag, startPoint x: 1062, startPoint y: 583, endPoint x: 972, endPoint y: 589, distance: 90.6
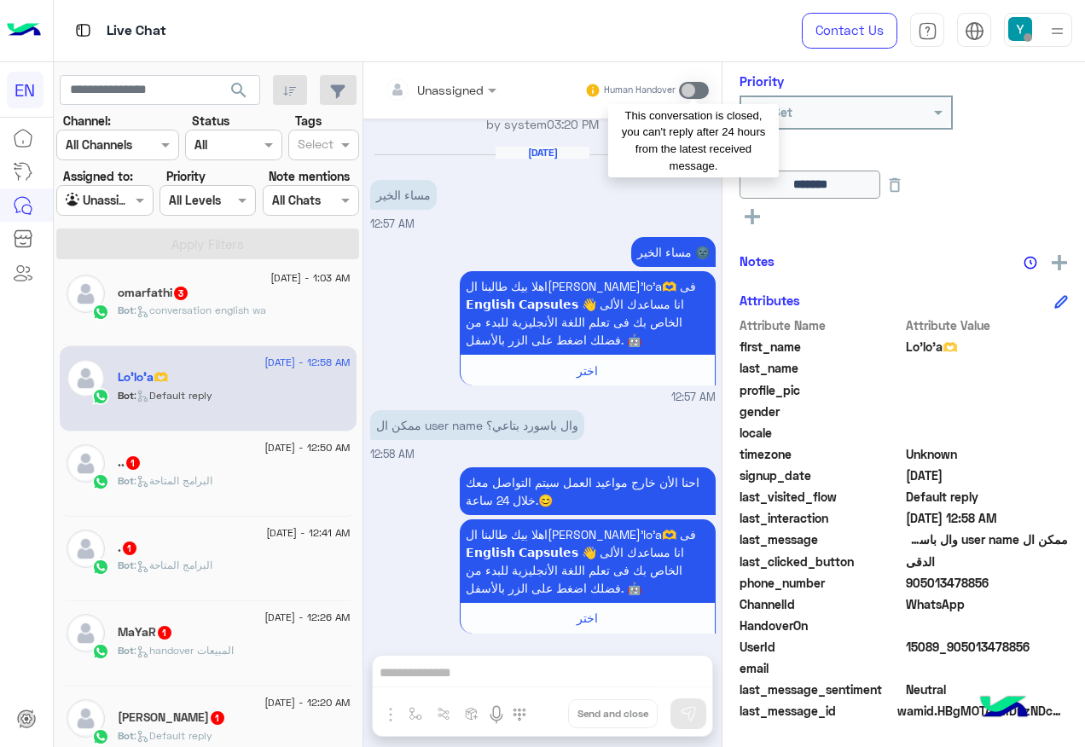
click at [694, 90] on span at bounding box center [694, 90] width 30 height 17
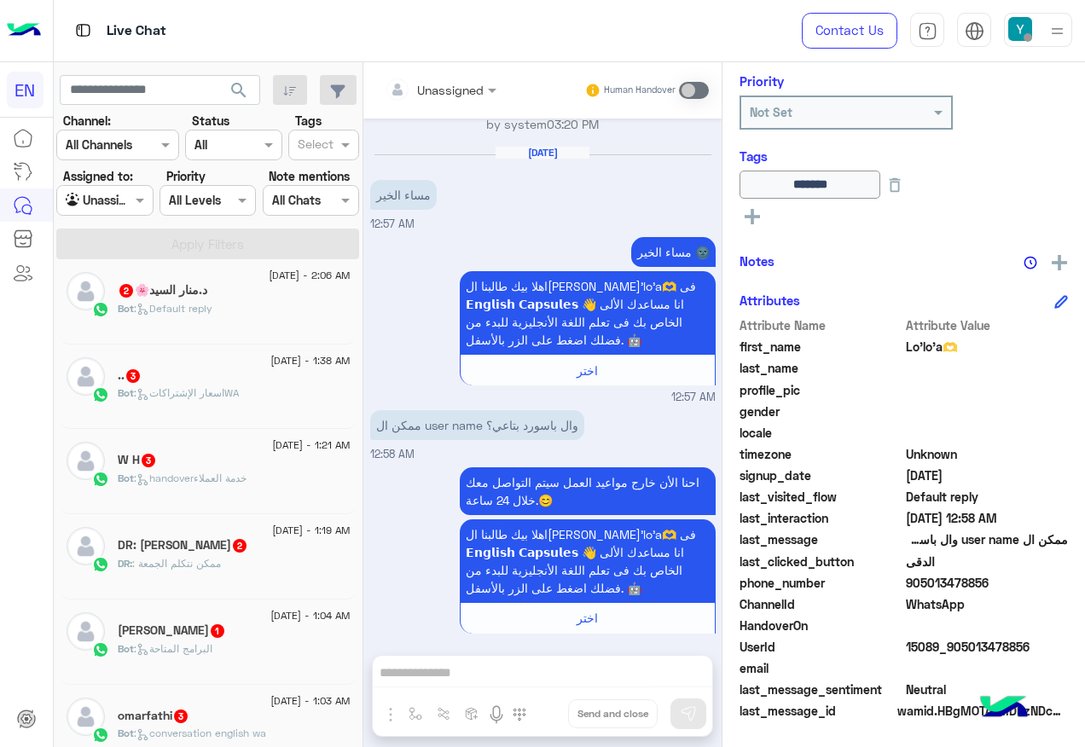
scroll to position [264, 0]
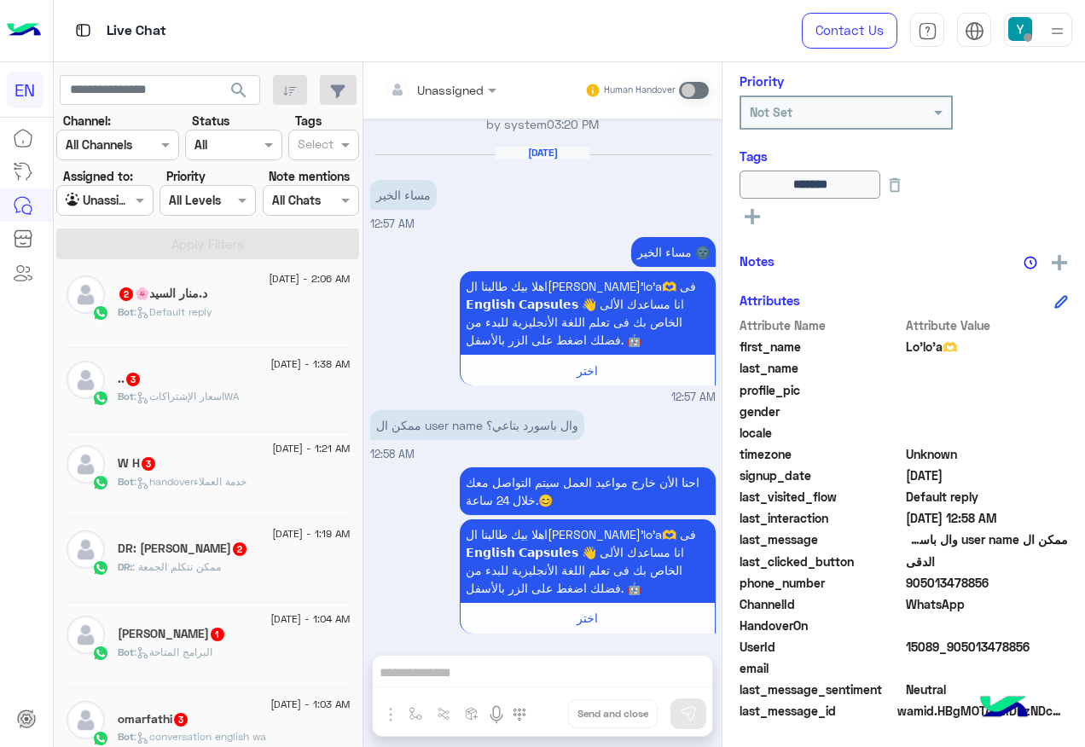
click at [182, 291] on h5 "د.منار السيد🌸 2" at bounding box center [163, 293] width 90 height 14
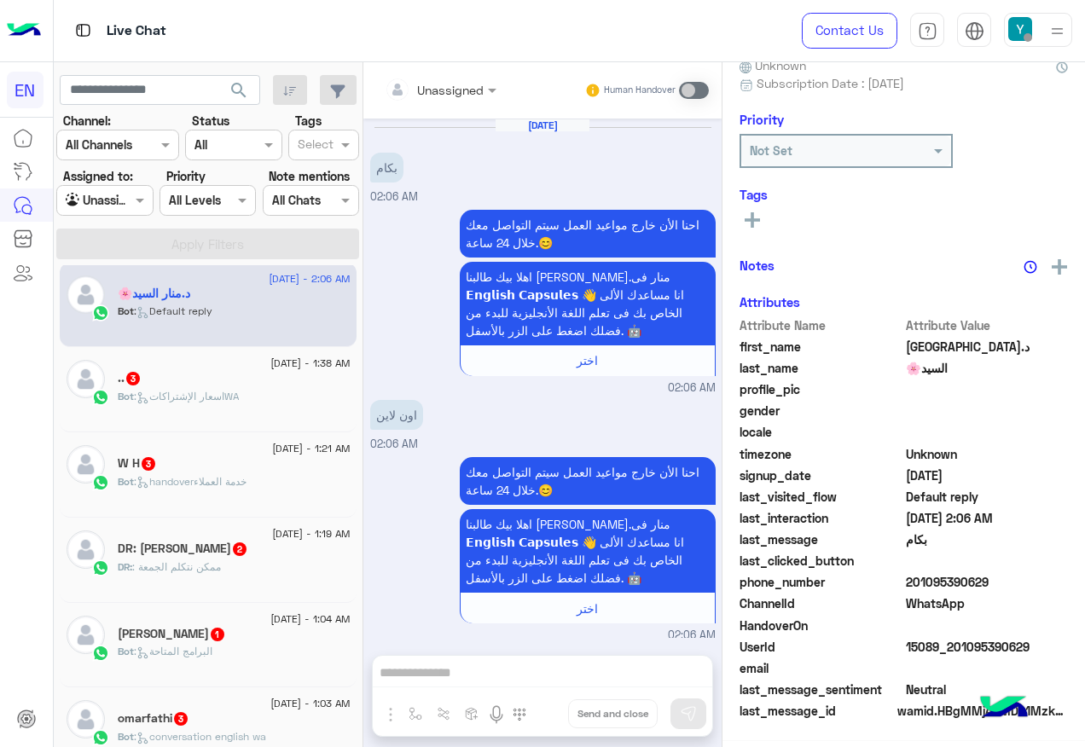
scroll to position [171, 0]
click at [457, 107] on div "Unassigned Human Handover" at bounding box center [542, 90] width 358 height 56
click at [463, 106] on div "Unassigned Human Handover" at bounding box center [542, 90] width 358 height 56
click at [460, 95] on div at bounding box center [440, 89] width 129 height 20
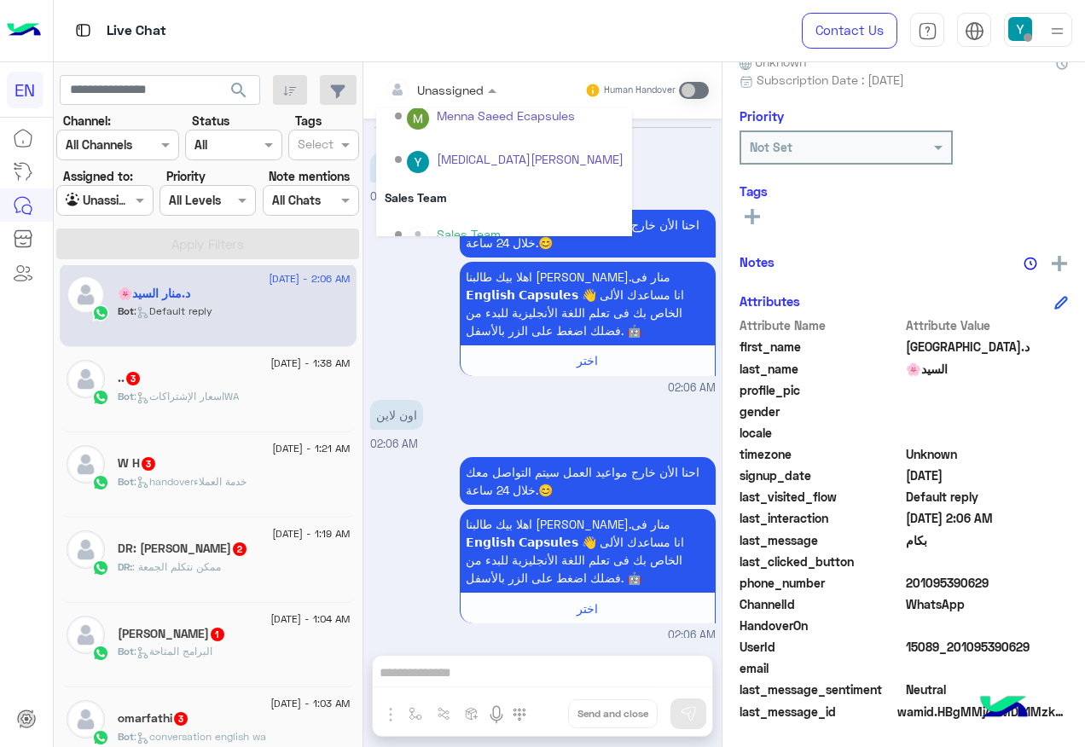
scroll to position [283, 0]
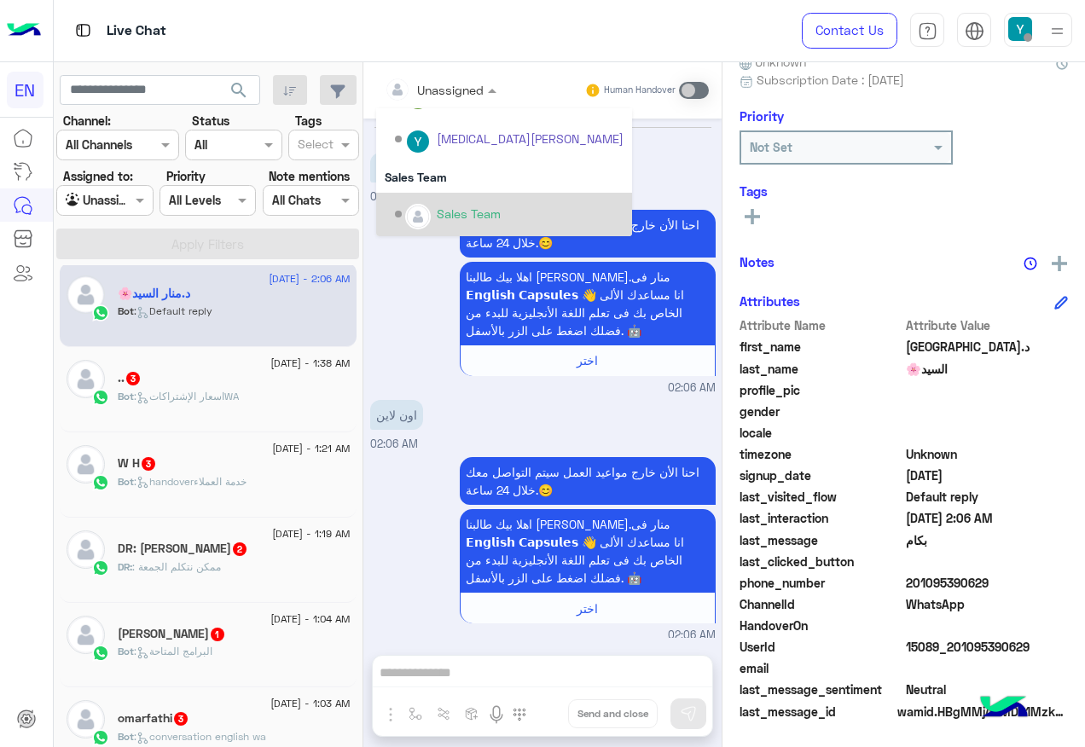
click at [460, 207] on div "Sales Team" at bounding box center [469, 214] width 64 height 18
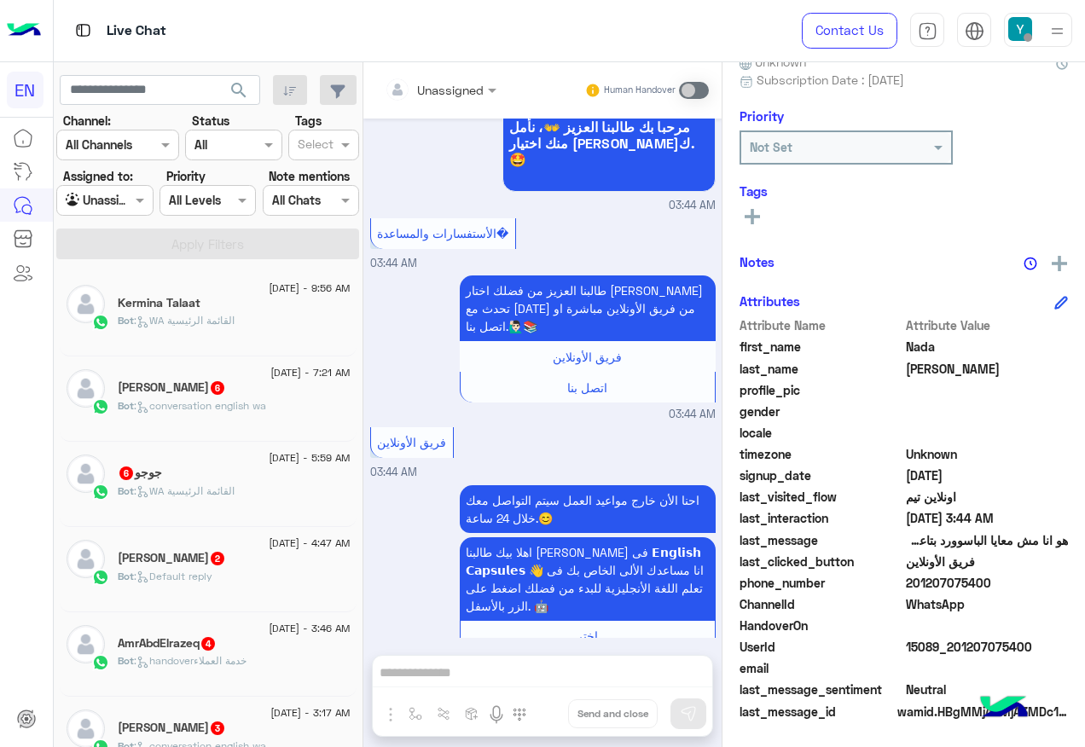
scroll to position [9, 0]
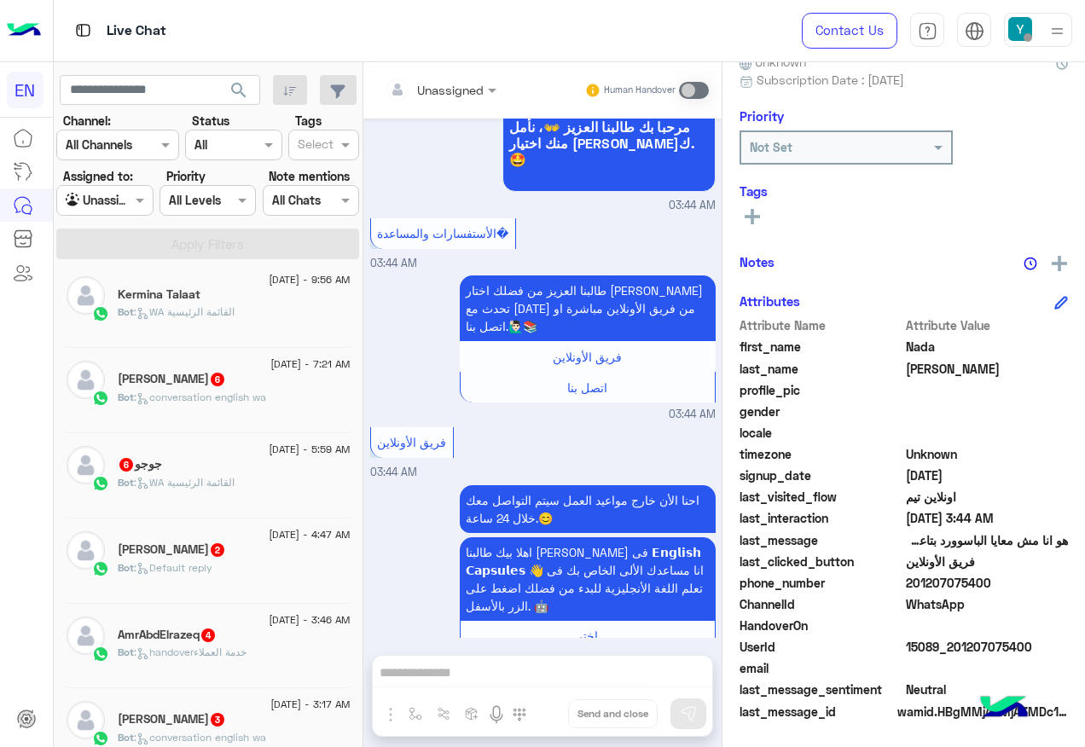
click at [246, 378] on div "[PERSON_NAME] 6" at bounding box center [234, 381] width 233 height 18
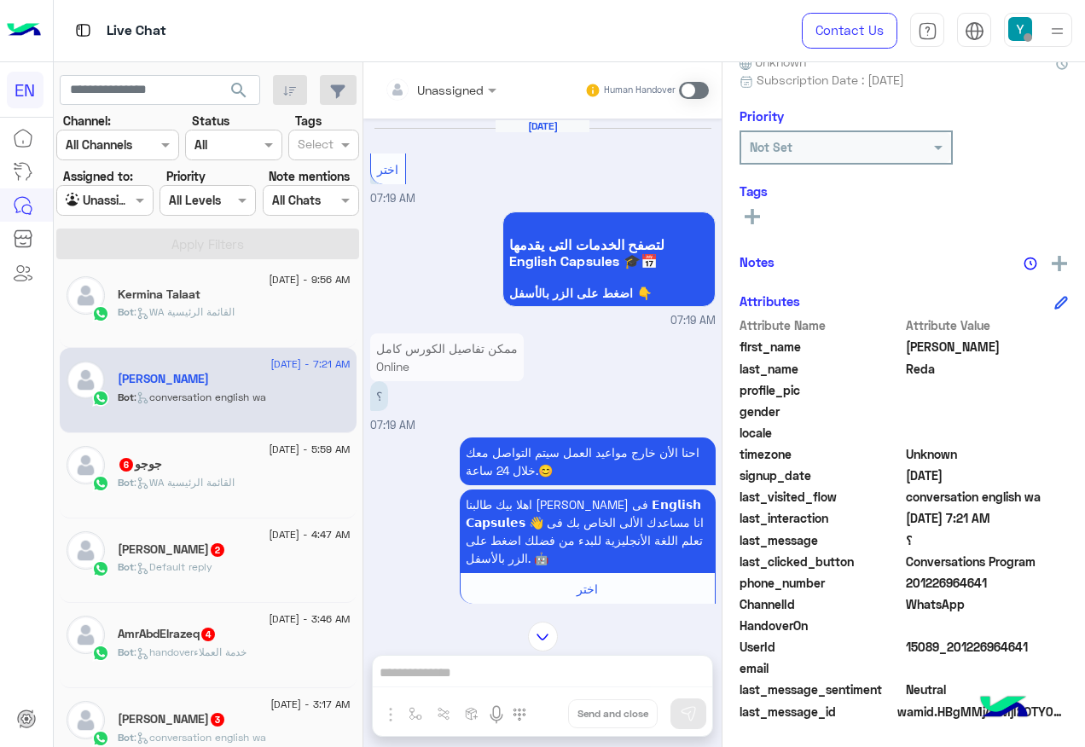
click at [438, 91] on input "text" at bounding box center [419, 90] width 69 height 18
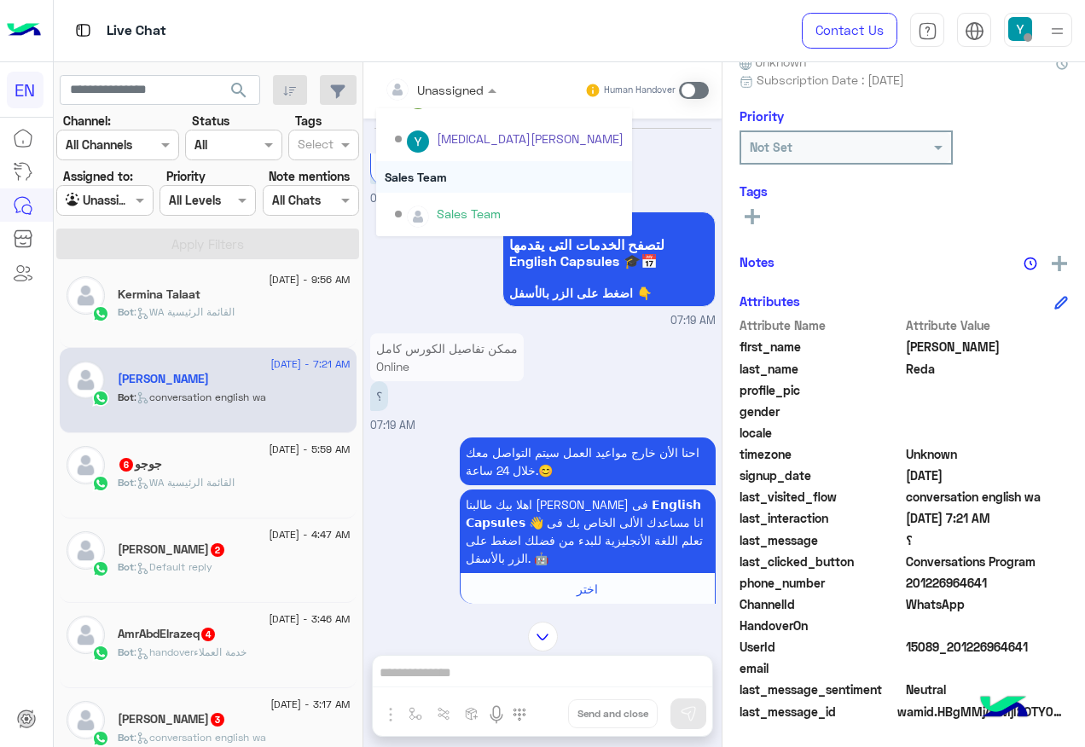
click at [454, 186] on div "Sales Team" at bounding box center [504, 177] width 256 height 32
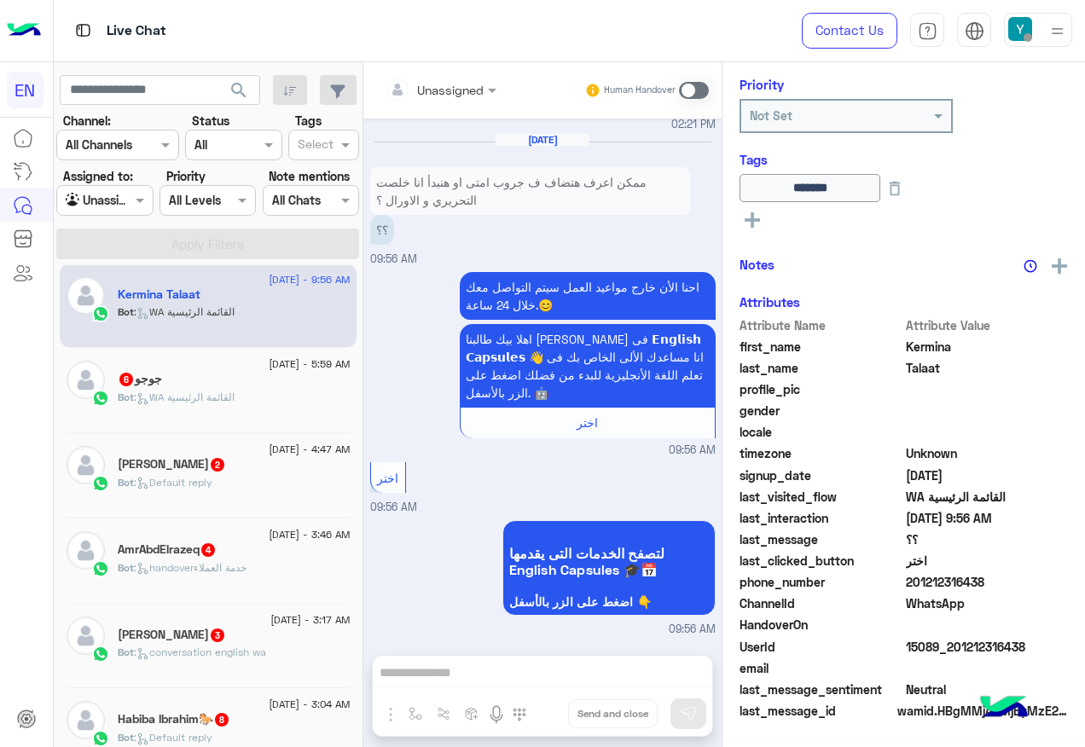
click at [226, 374] on div "جوجو 6" at bounding box center [234, 381] width 233 height 18
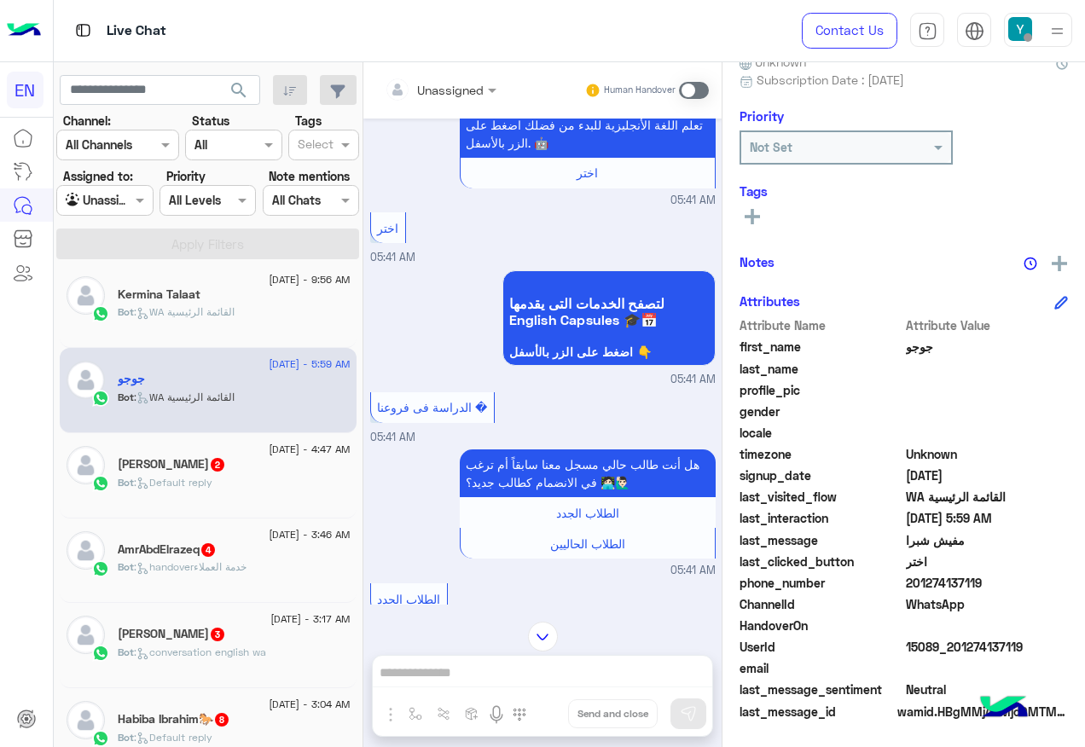
click at [449, 108] on div "Unassigned Human Handover" at bounding box center [542, 90] width 358 height 56
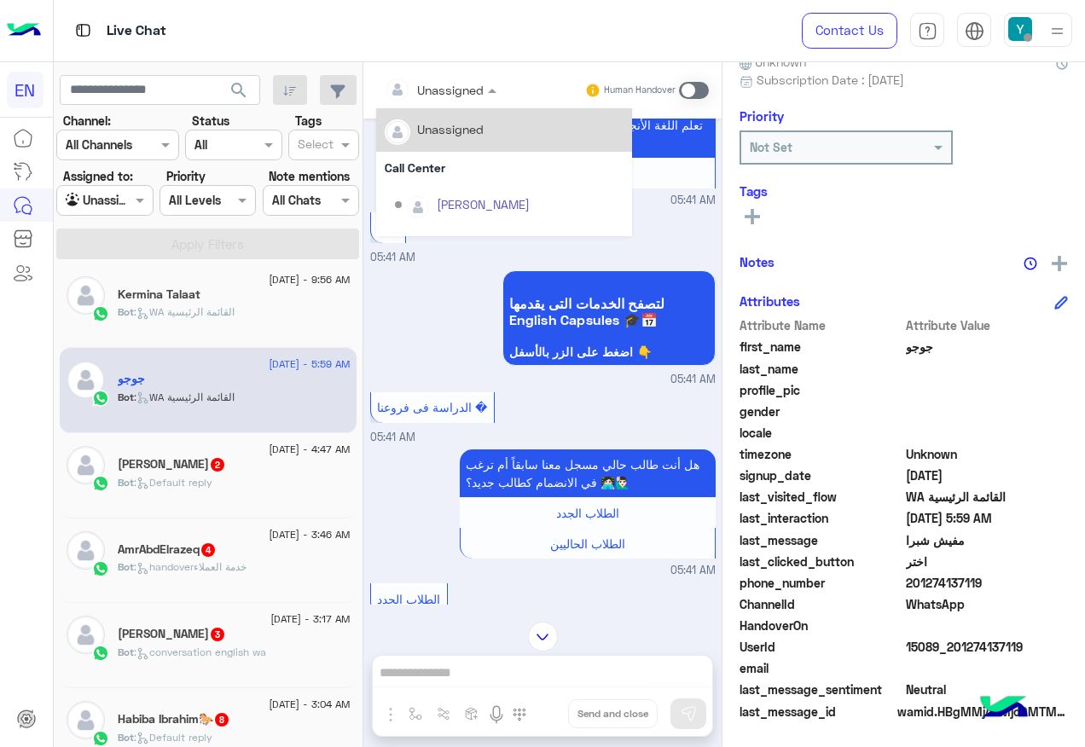
click at [449, 87] on input "text" at bounding box center [419, 90] width 69 height 18
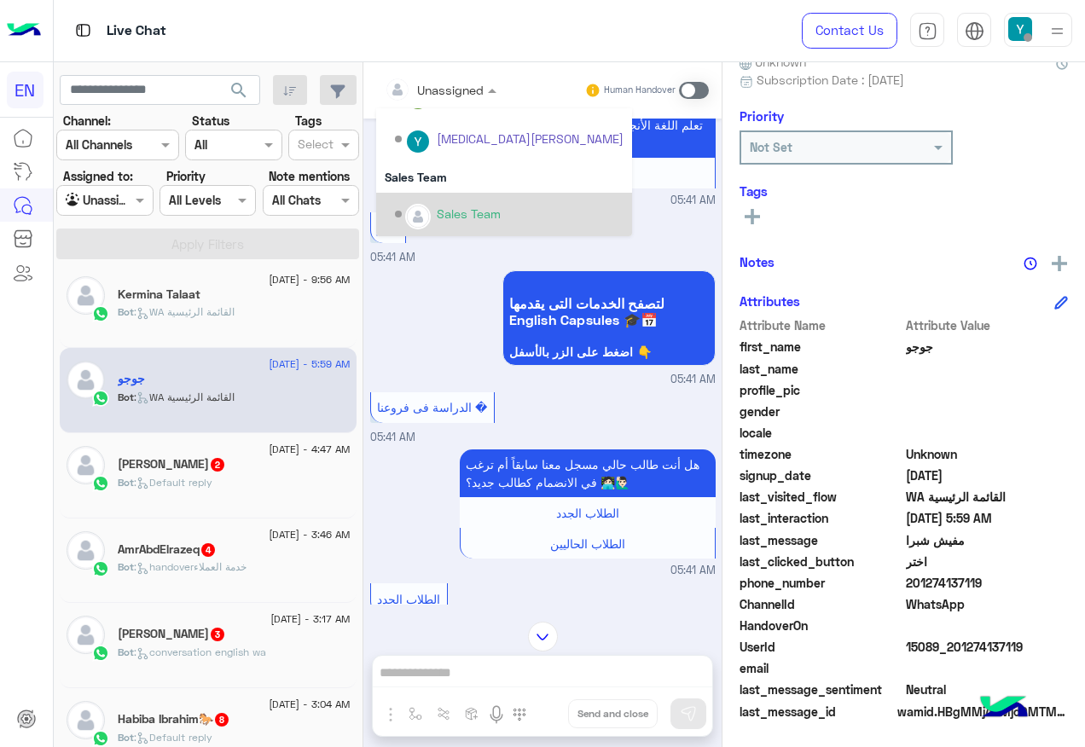
click at [441, 193] on div "Sales Team" at bounding box center [504, 214] width 256 height 43
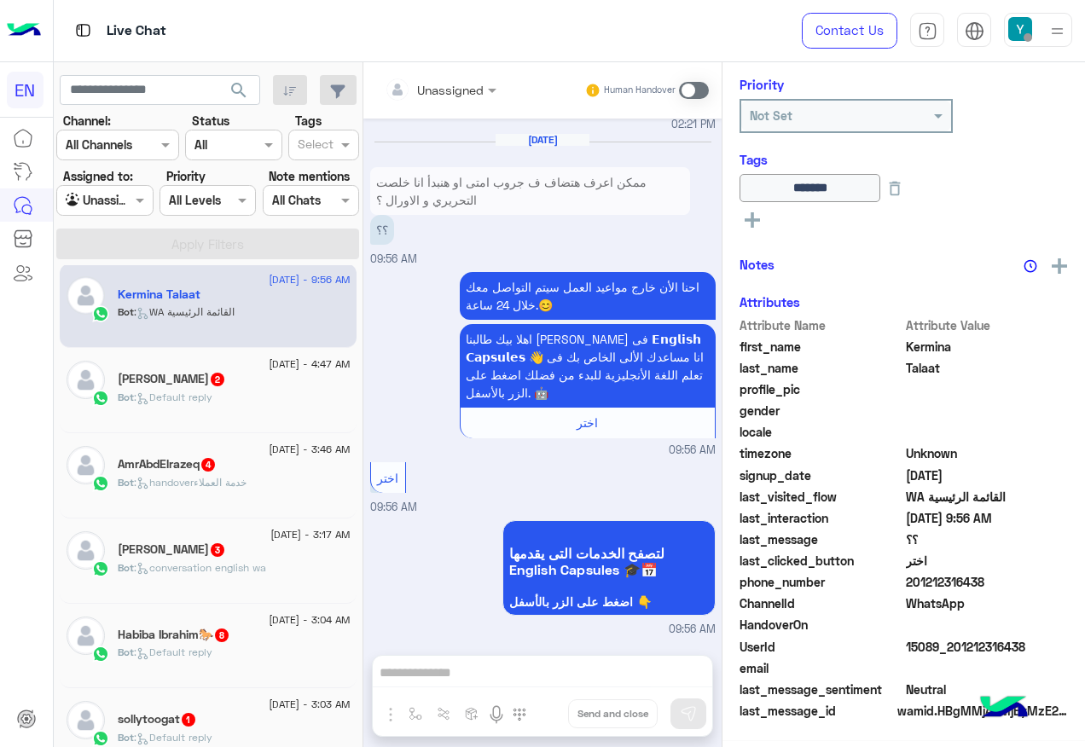
click at [234, 390] on div "Bot : Default reply" at bounding box center [234, 405] width 233 height 30
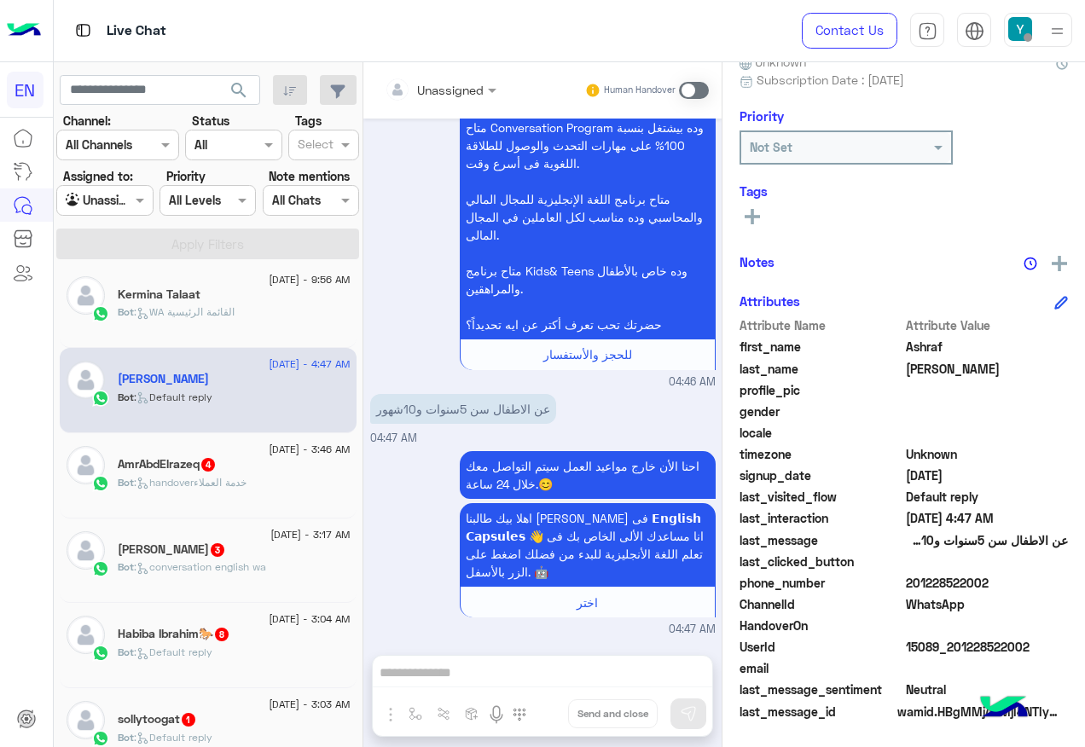
click at [463, 88] on div at bounding box center [440, 89] width 129 height 20
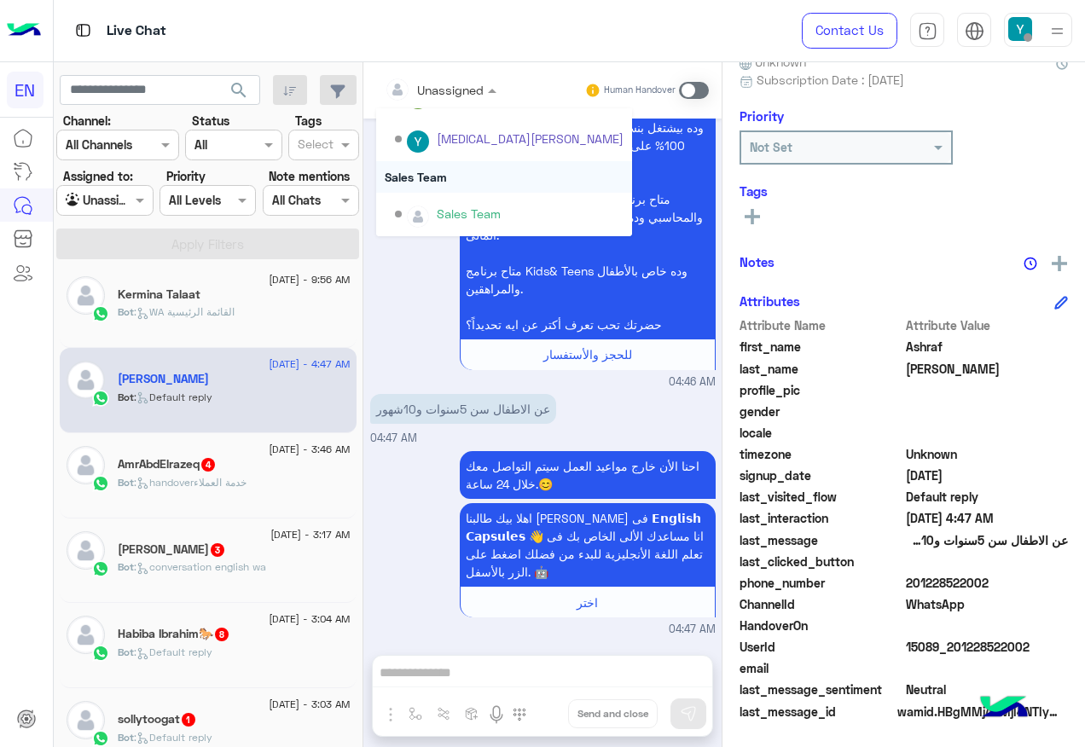
click at [452, 176] on div "Sales Team" at bounding box center [504, 177] width 256 height 32
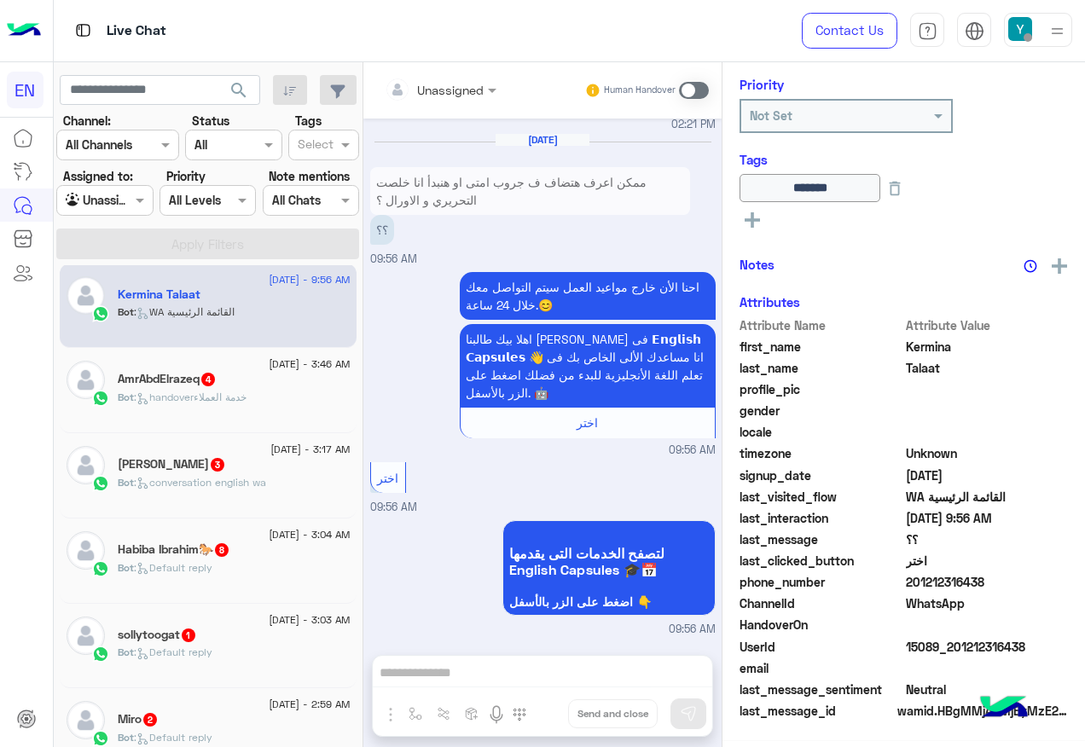
click at [237, 381] on div "AmrAbdElrazeq 4" at bounding box center [234, 381] width 233 height 18
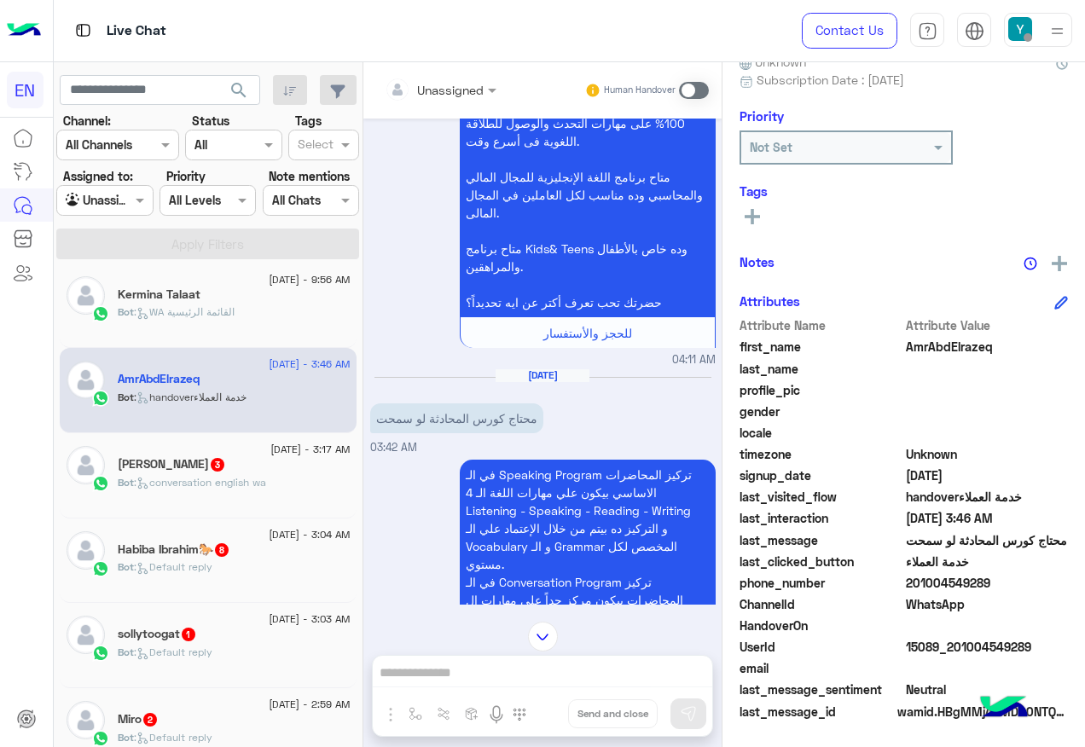
click at [434, 97] on div "Unassigned" at bounding box center [450, 90] width 67 height 18
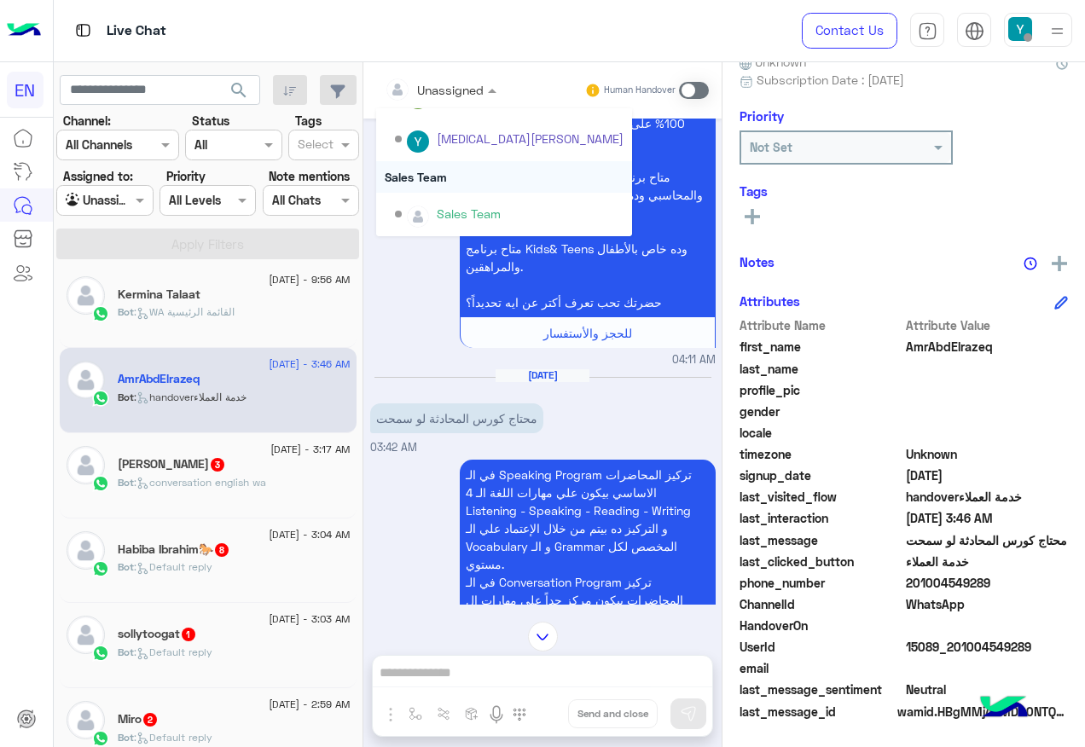
click at [472, 182] on div "Sales Team" at bounding box center [504, 177] width 256 height 32
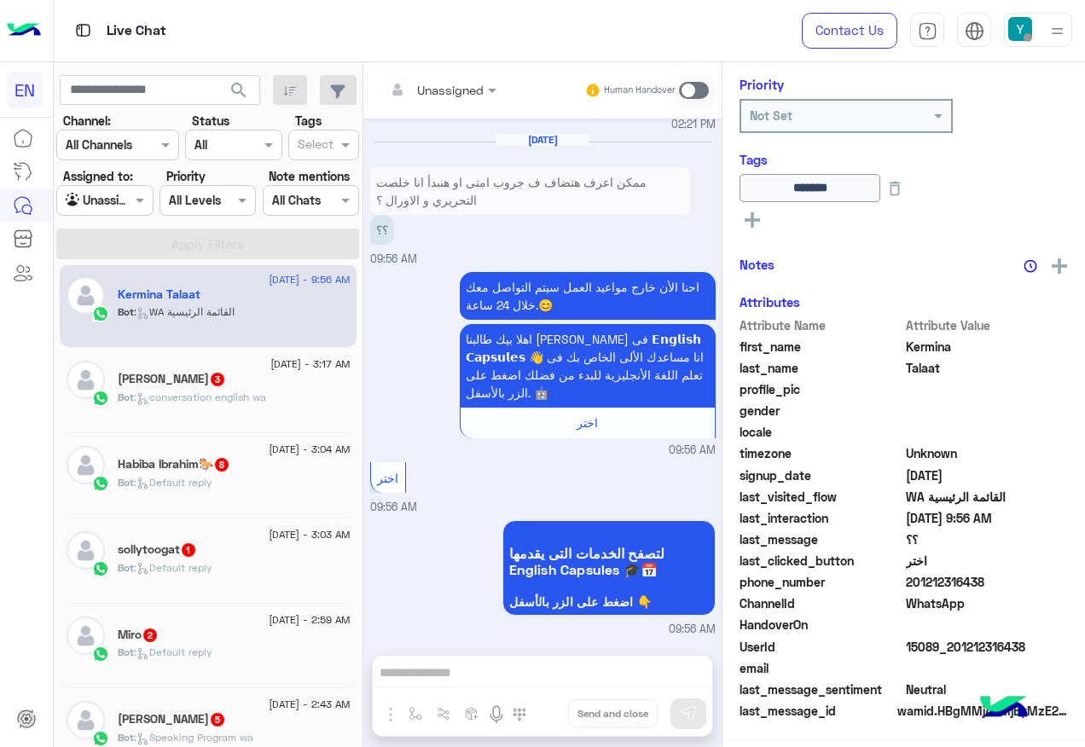
click at [192, 393] on span ": conversation english wa" at bounding box center [200, 397] width 132 height 13
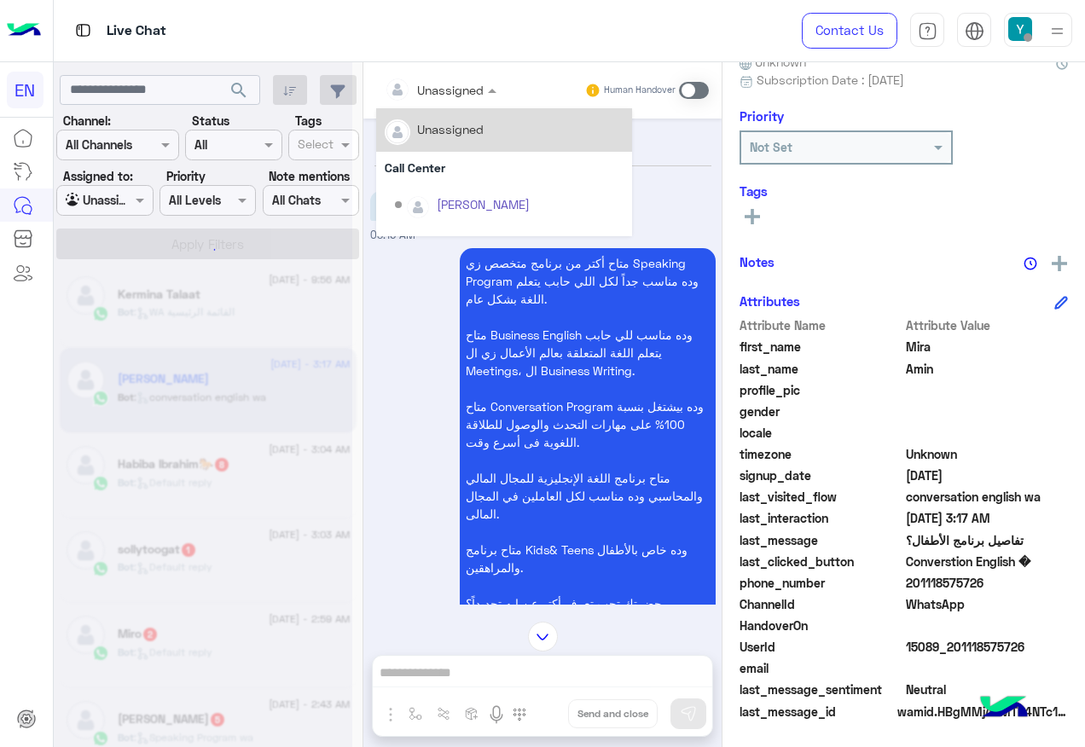
click at [454, 95] on input "text" at bounding box center [419, 90] width 69 height 18
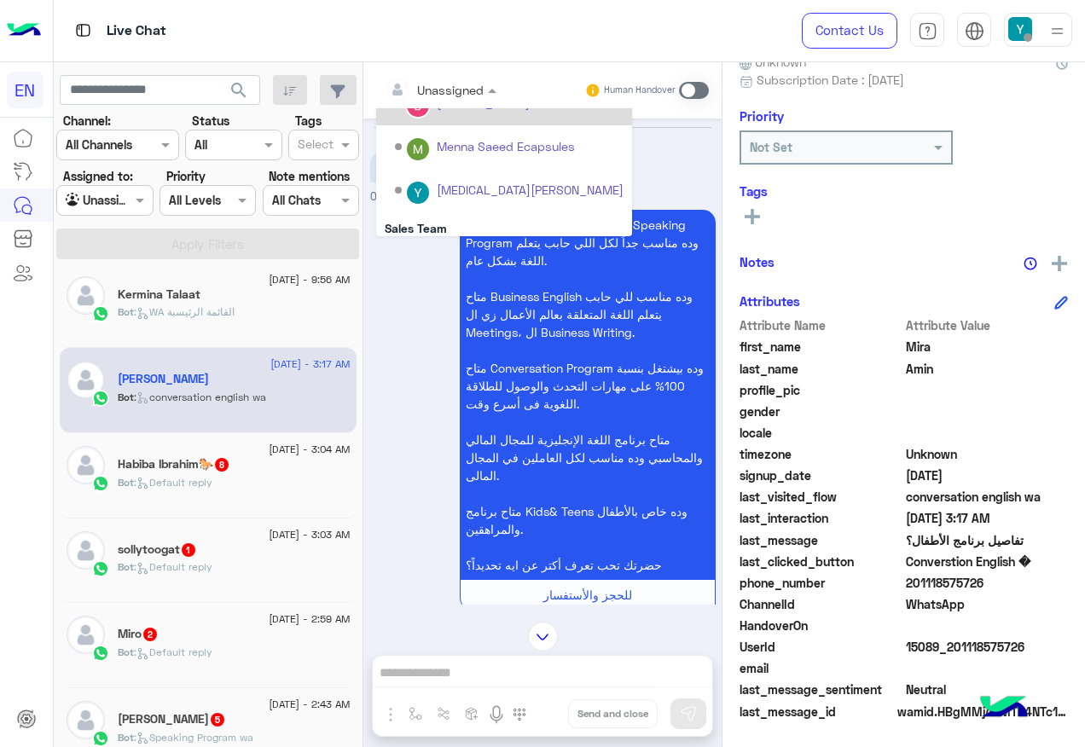
scroll to position [283, 0]
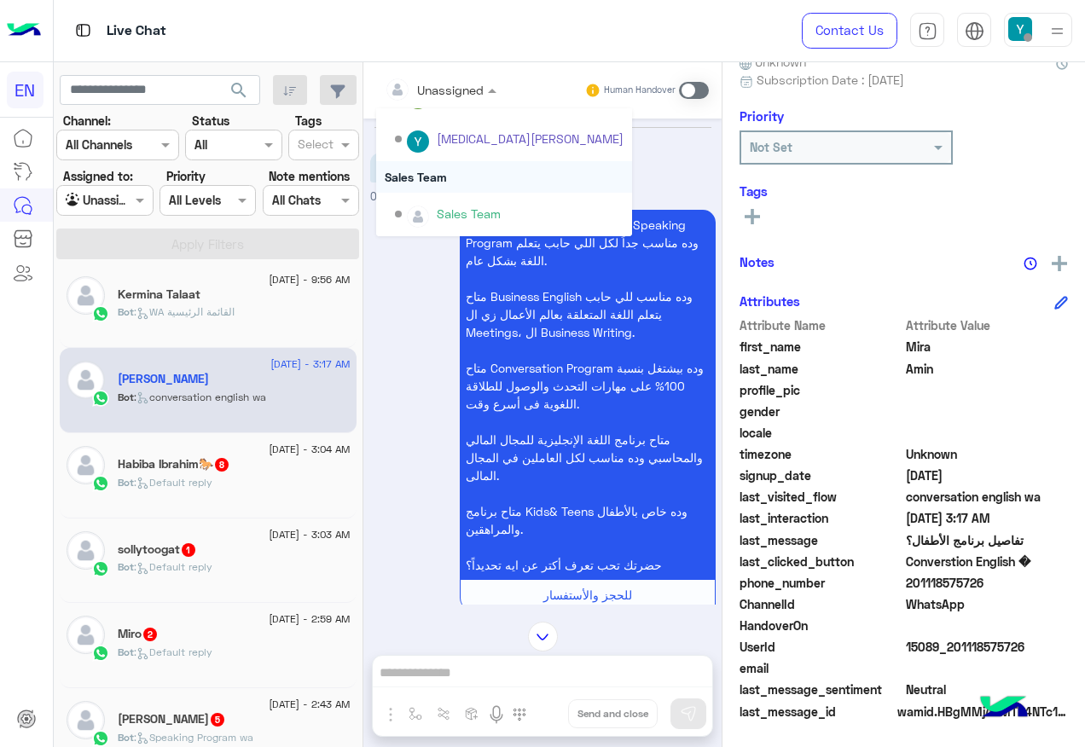
click at [466, 177] on div "Sales Team" at bounding box center [504, 177] width 256 height 32
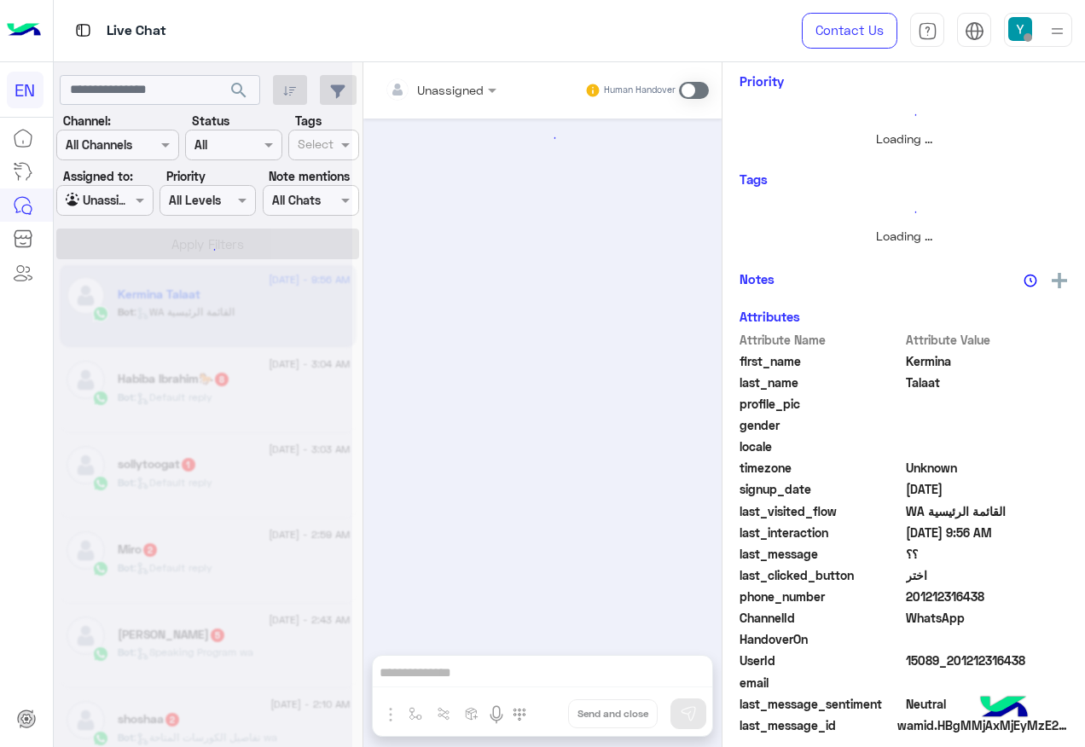
scroll to position [1731, 0]
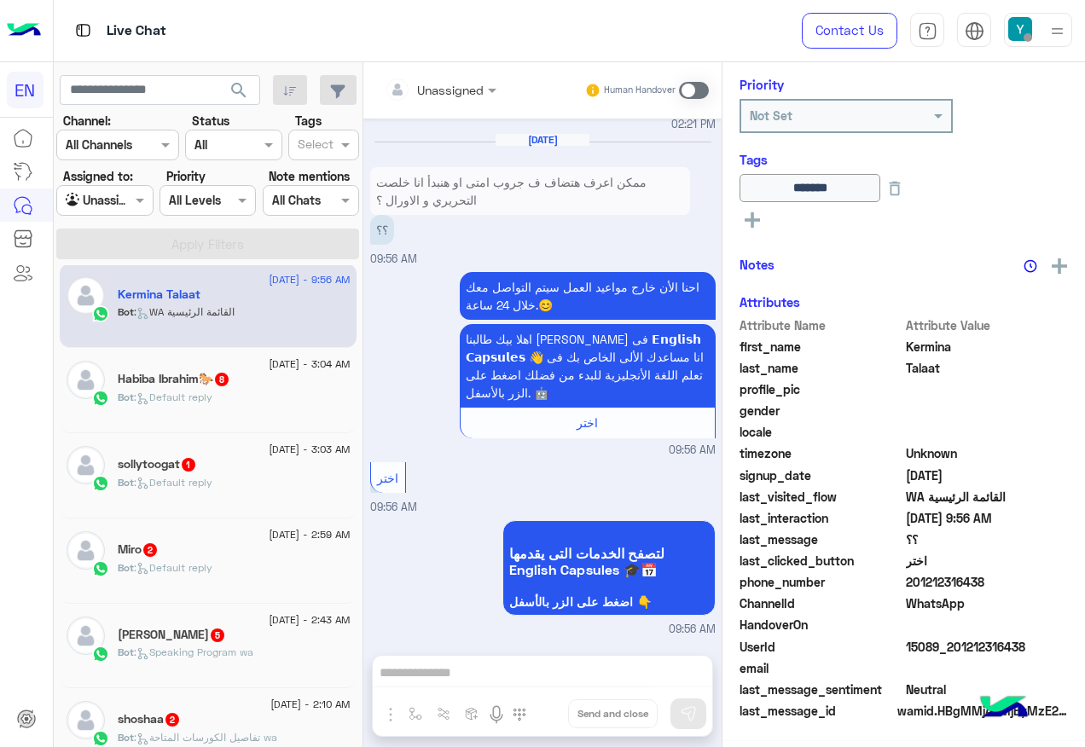
click at [237, 408] on div "Bot : Default reply" at bounding box center [234, 405] width 233 height 30
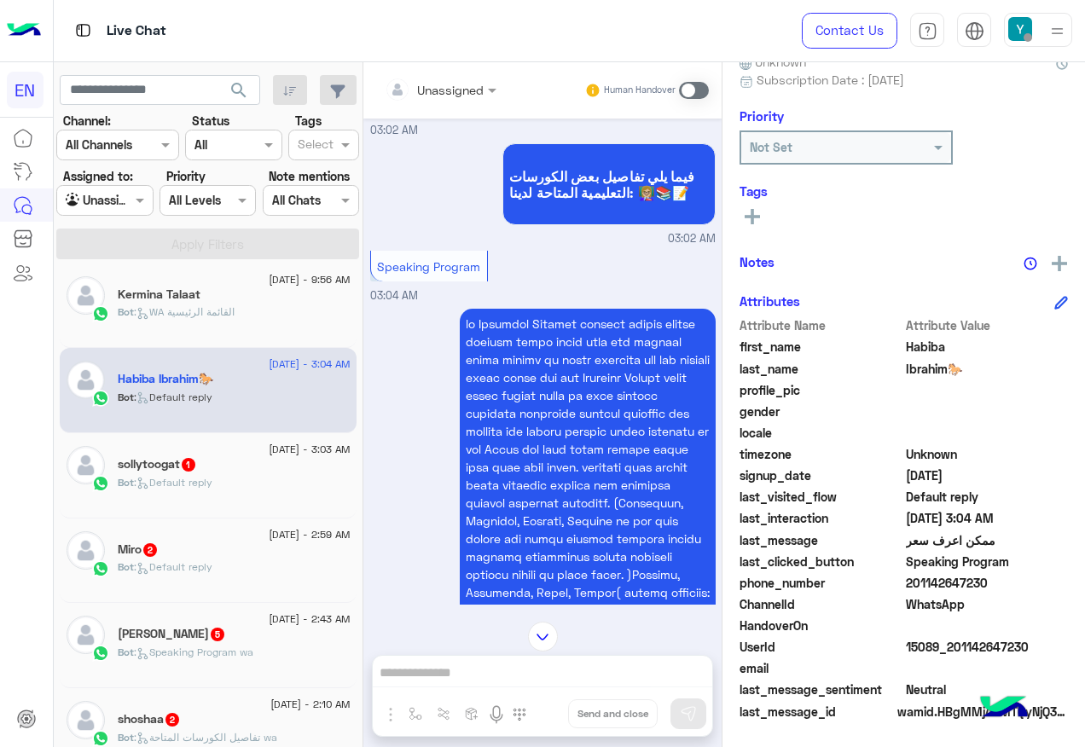
scroll to position [1126, 0]
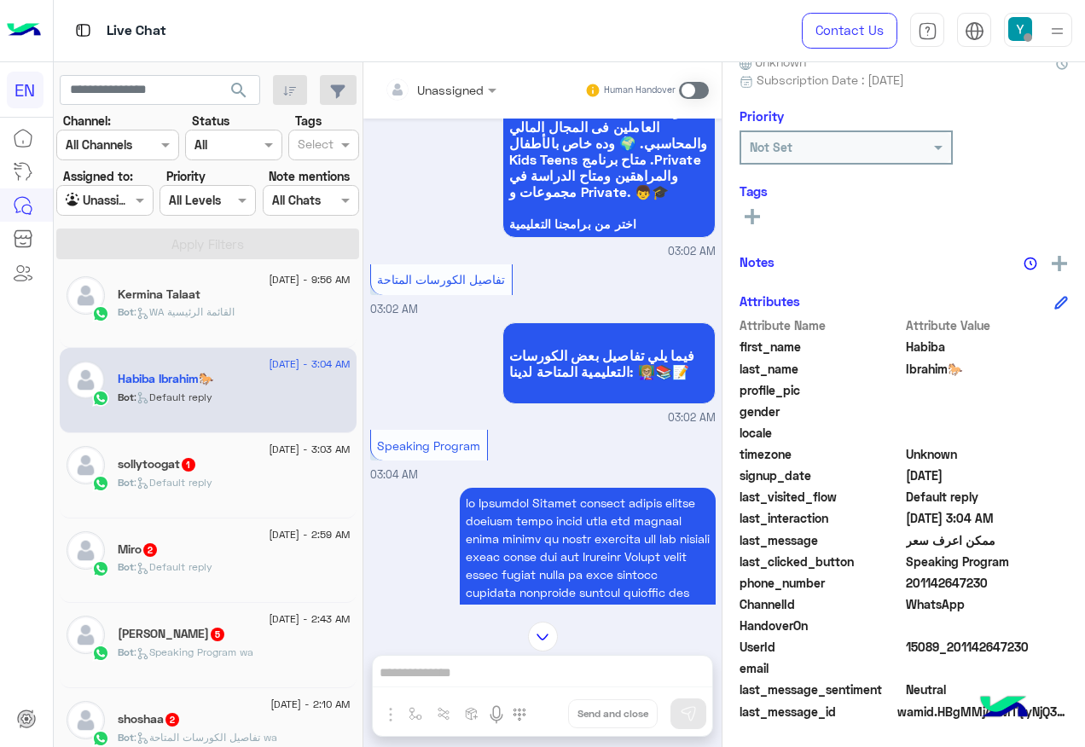
click at [454, 84] on input "text" at bounding box center [419, 90] width 69 height 18
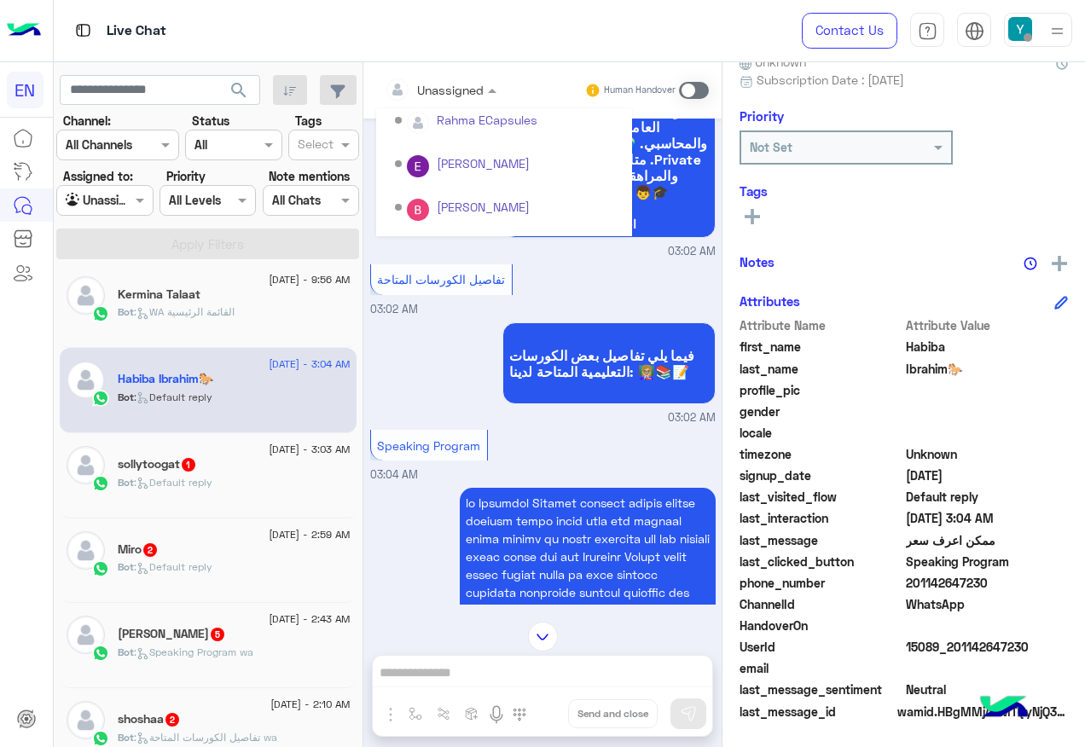
scroll to position [283, 0]
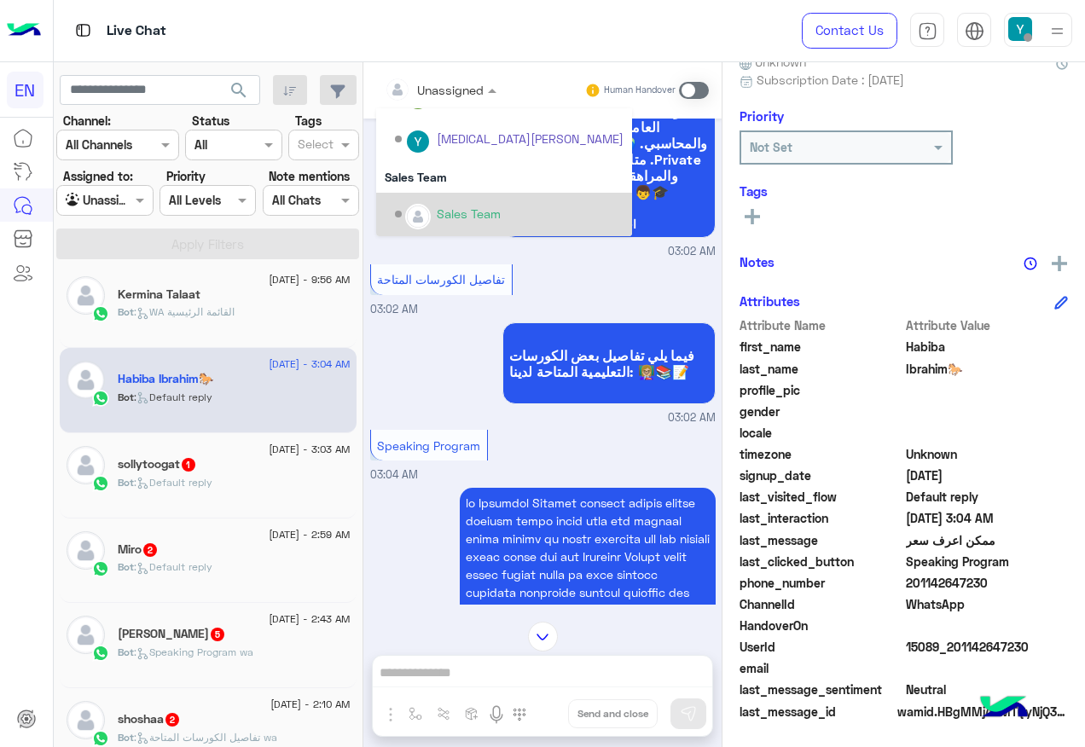
click at [433, 193] on div "Sales Team" at bounding box center [504, 214] width 256 height 43
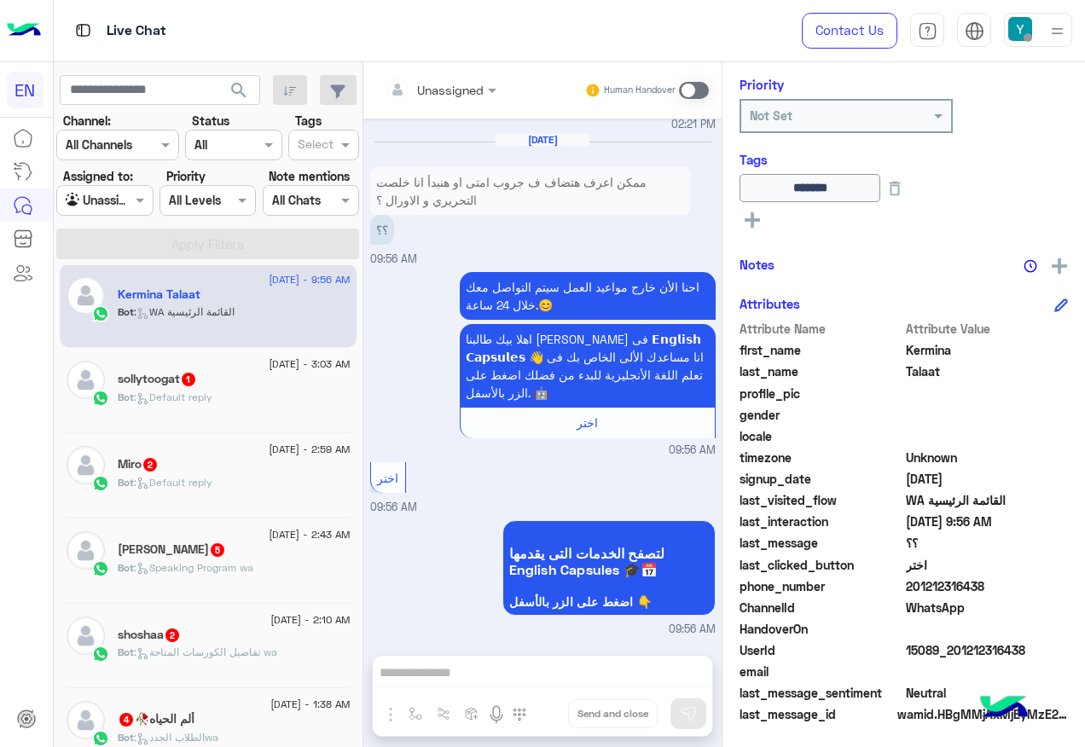
scroll to position [206, 0]
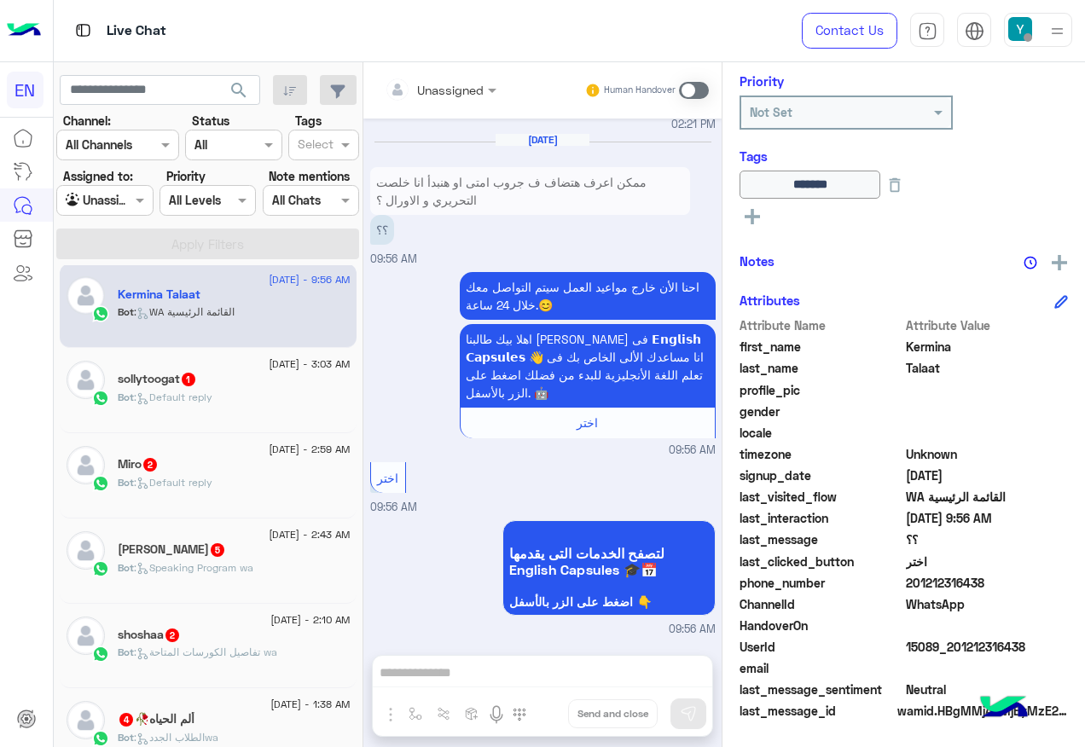
click at [234, 376] on div "sollytoogat 1" at bounding box center [234, 381] width 233 height 18
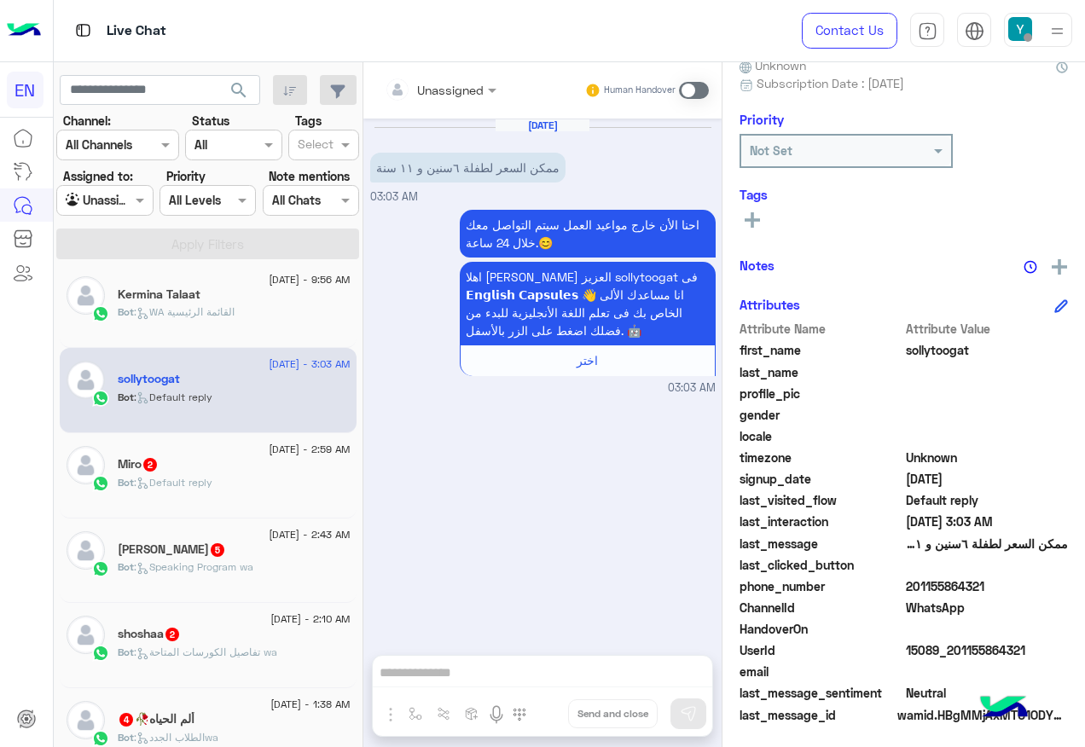
scroll to position [171, 0]
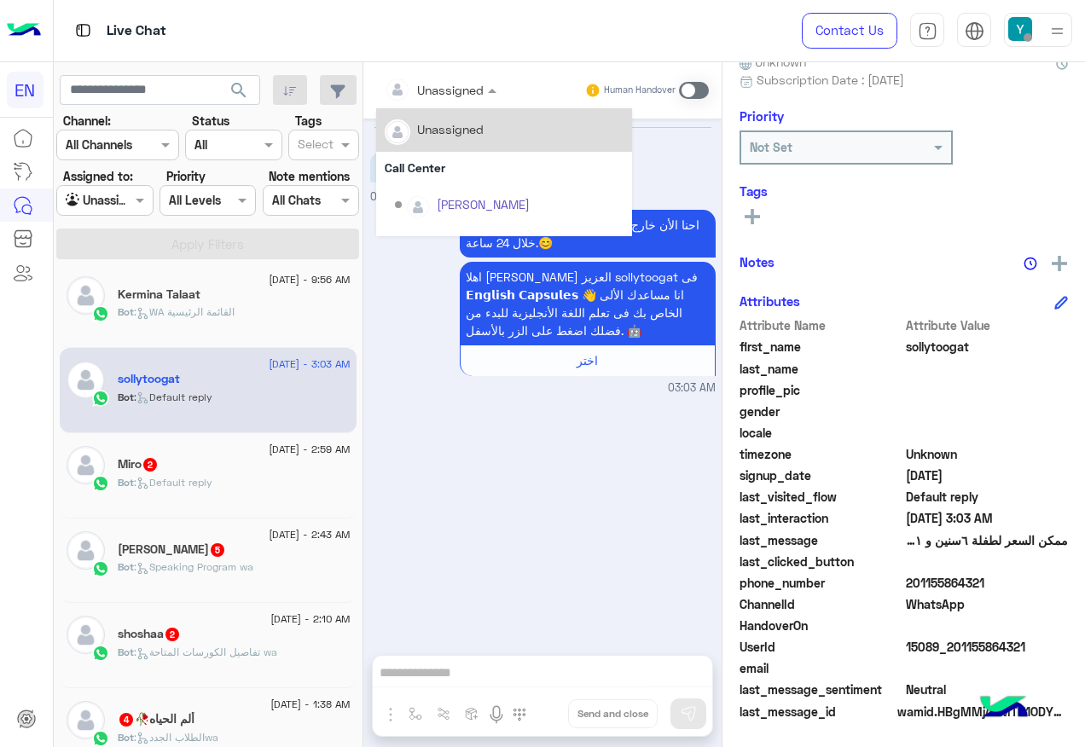
click at [450, 104] on div "Unassigned" at bounding box center [434, 89] width 99 height 34
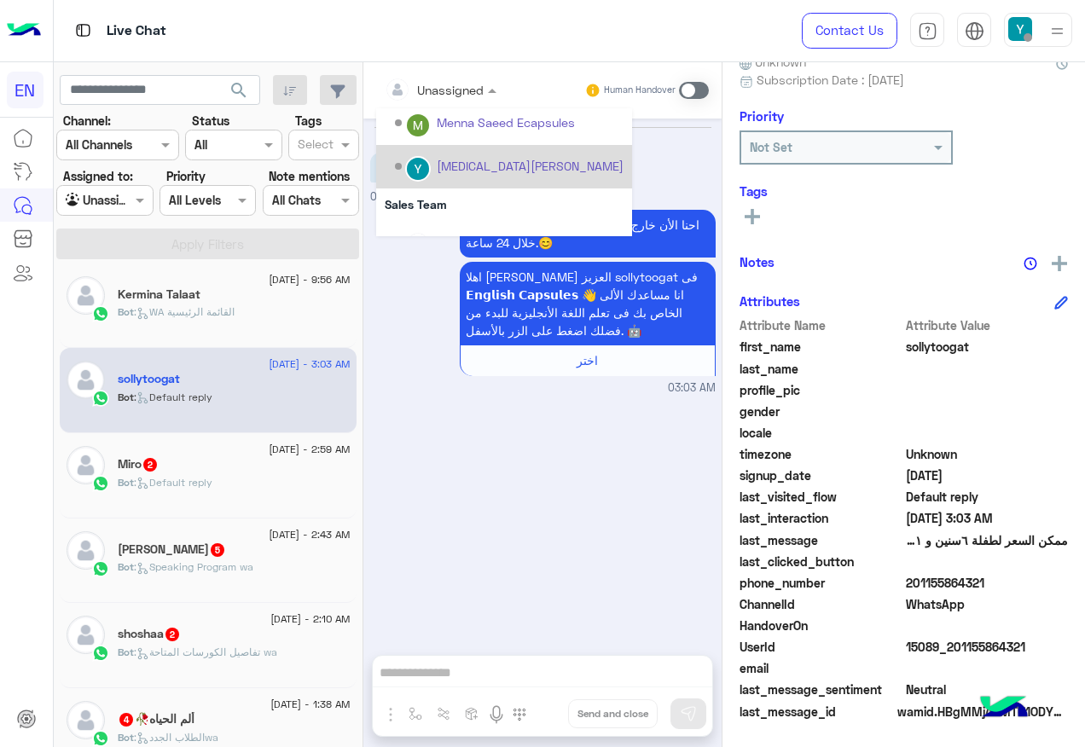
scroll to position [283, 0]
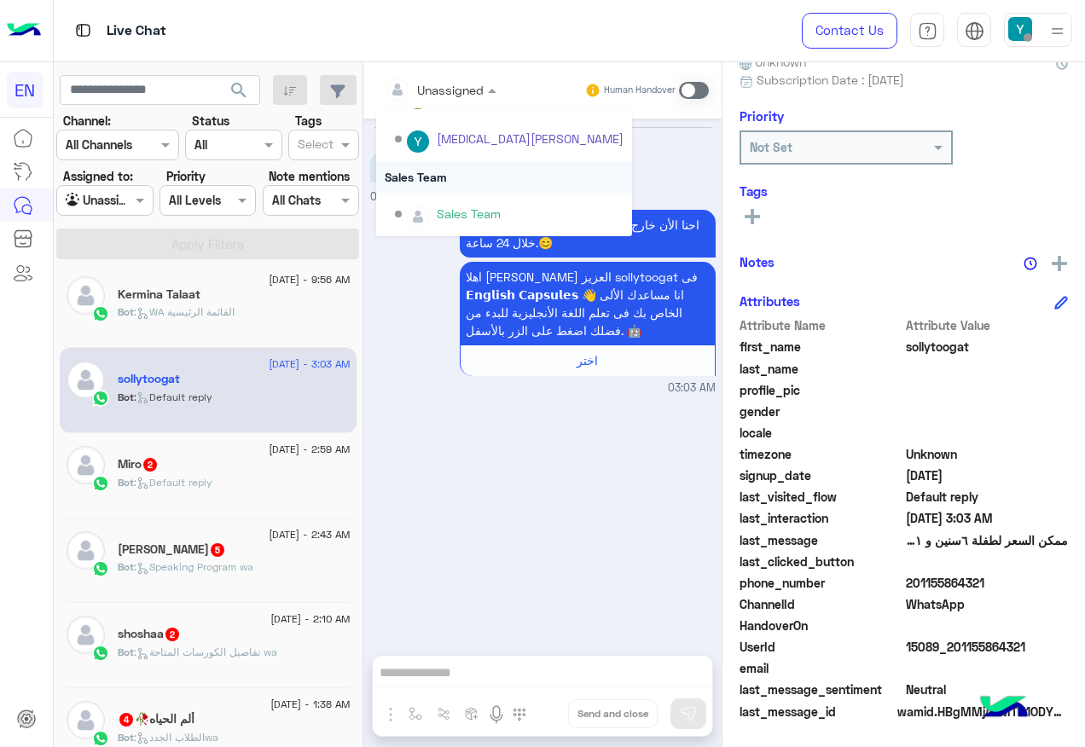
click at [454, 179] on div "Sales Team" at bounding box center [504, 177] width 256 height 32
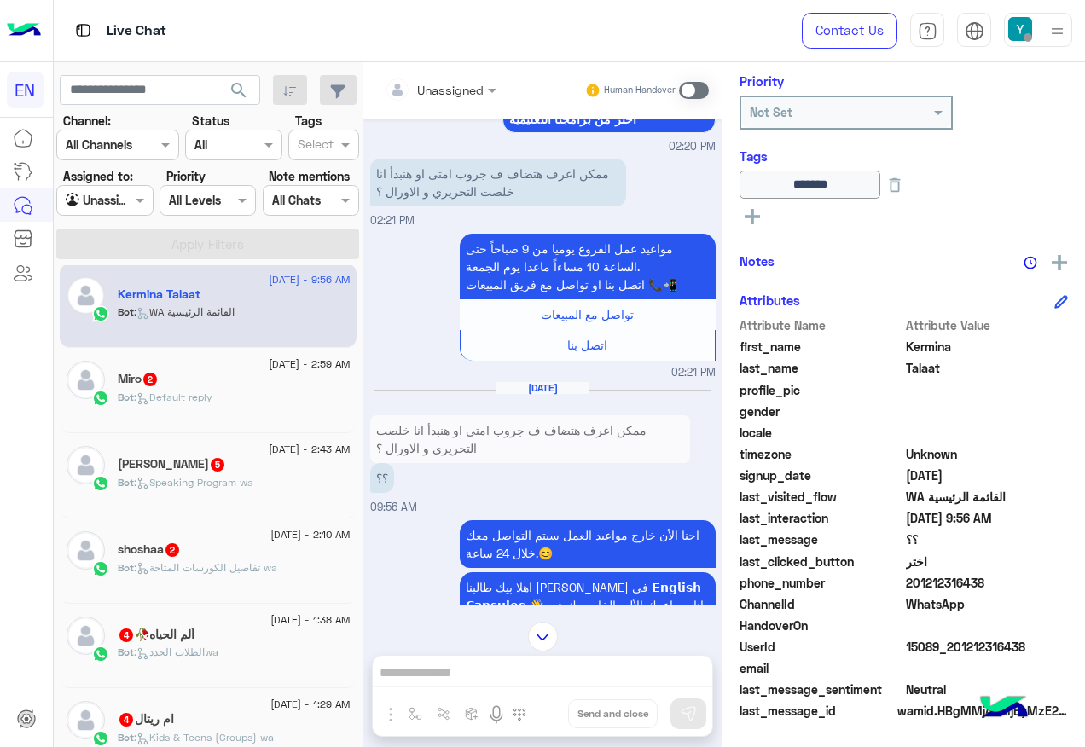
scroll to position [1646, 0]
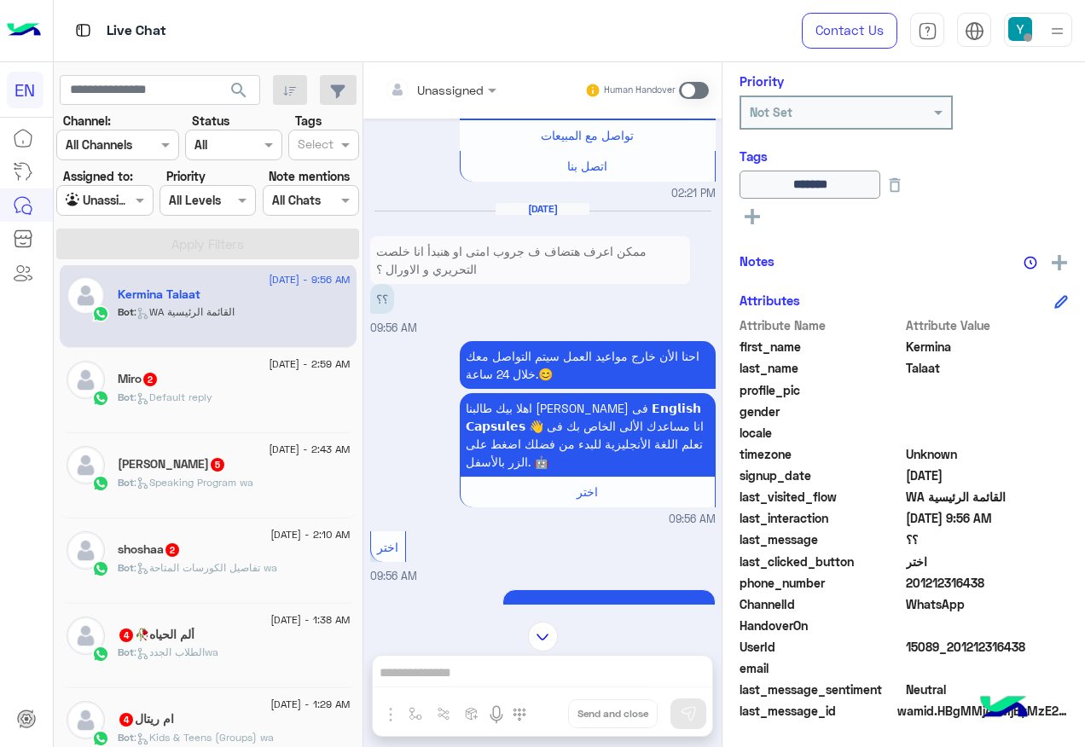
click at [281, 376] on div "Miro 2" at bounding box center [234, 381] width 233 height 18
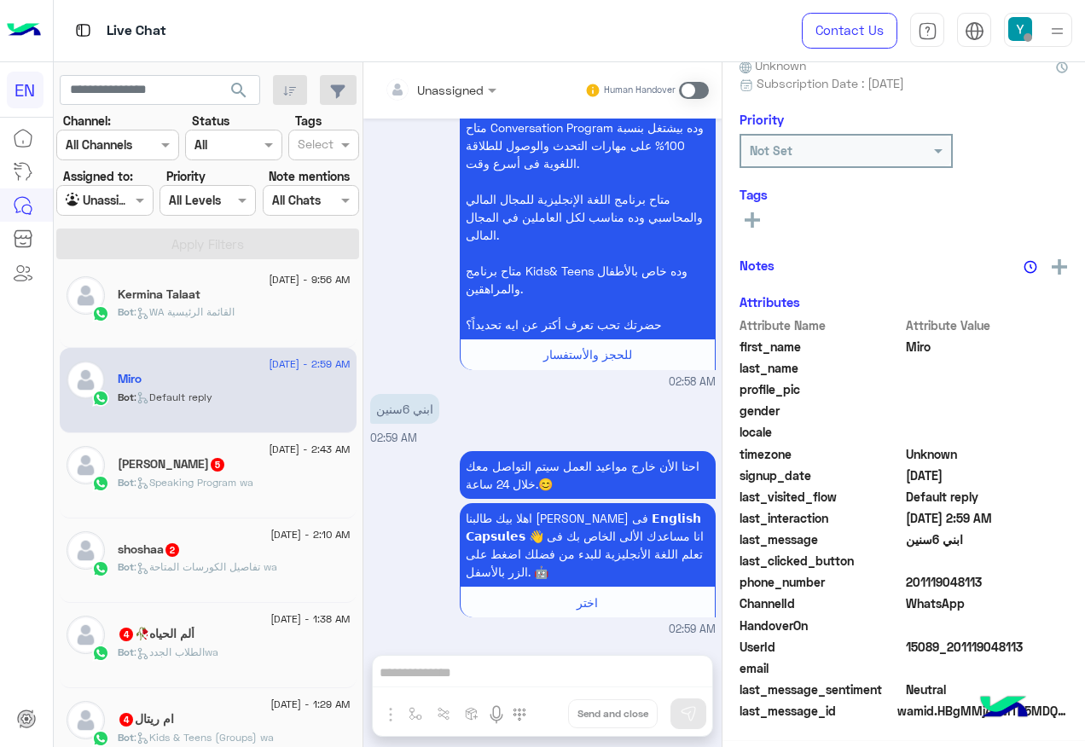
scroll to position [171, 0]
click at [456, 82] on div at bounding box center [440, 89] width 129 height 20
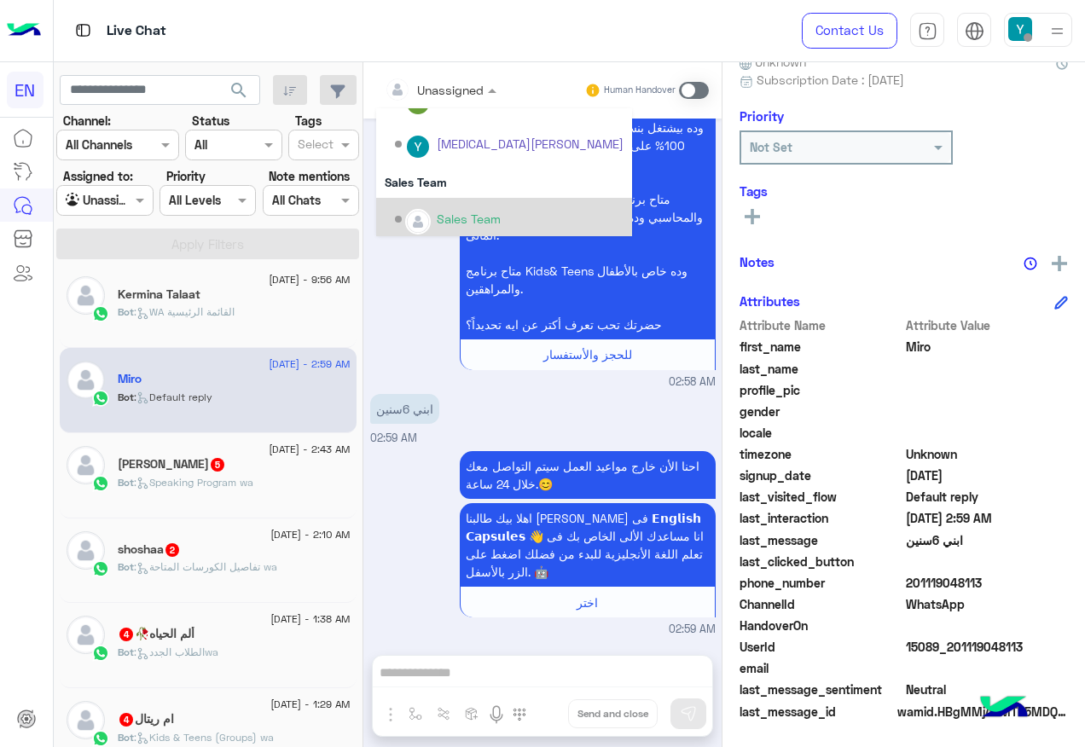
scroll to position [283, 0]
click at [450, 213] on div "Sales Team" at bounding box center [469, 214] width 64 height 18
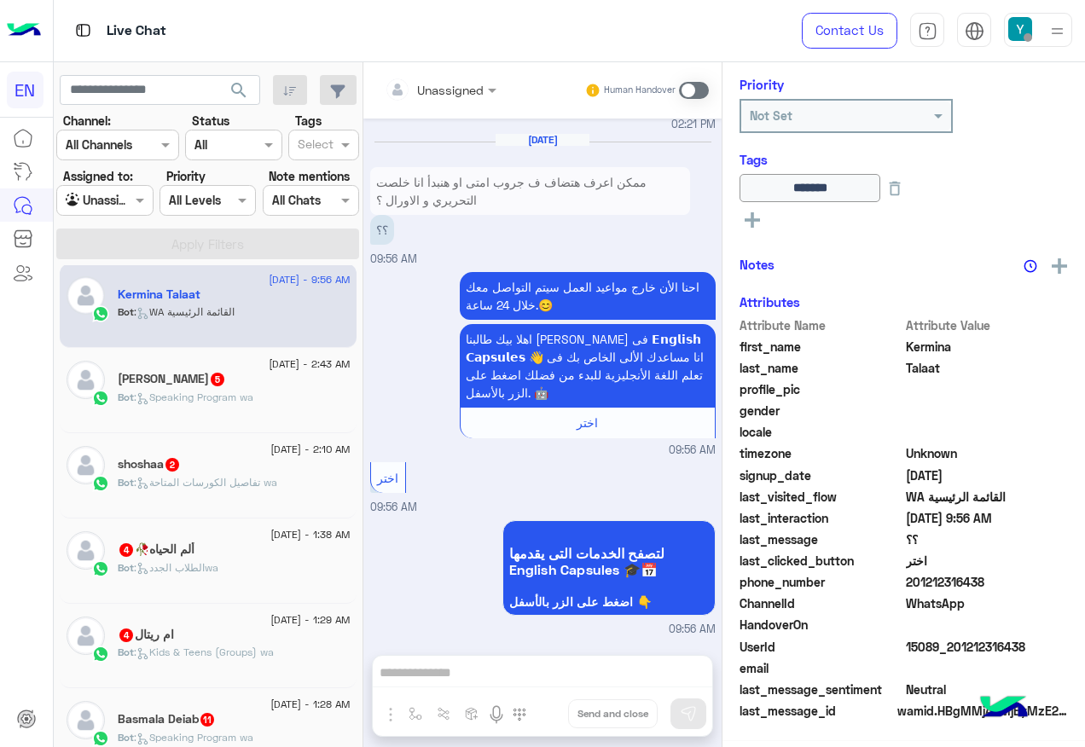
click at [160, 379] on h5 "[PERSON_NAME] 5" at bounding box center [172, 379] width 108 height 14
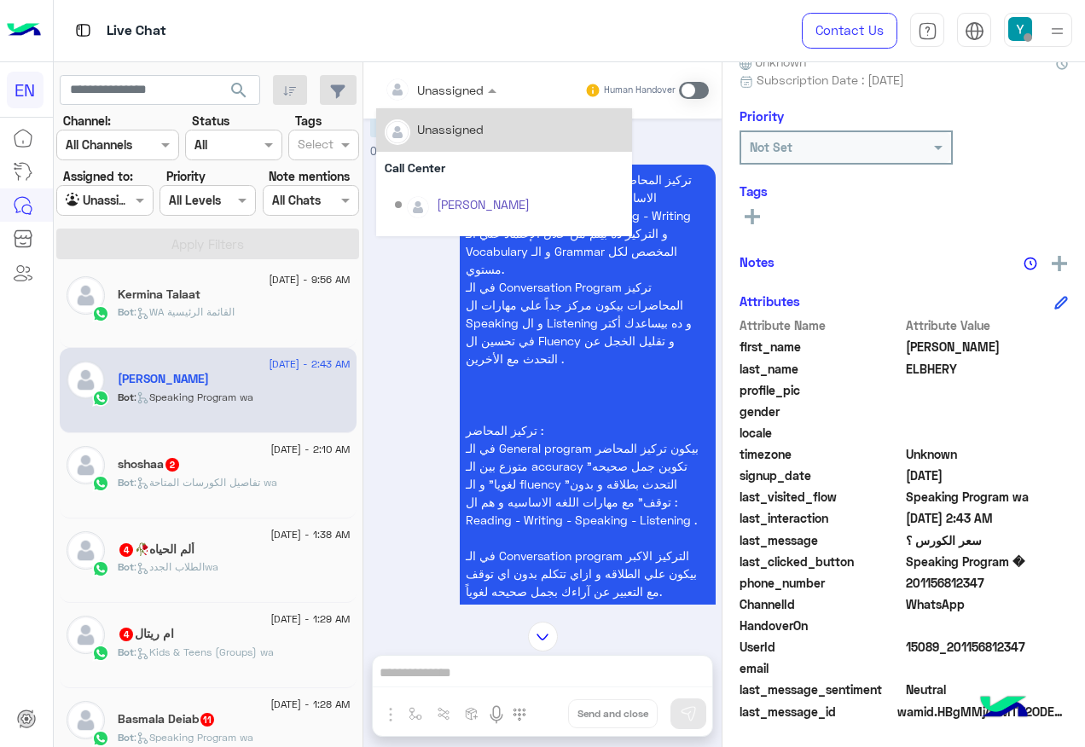
click at [459, 94] on div at bounding box center [440, 89] width 129 height 20
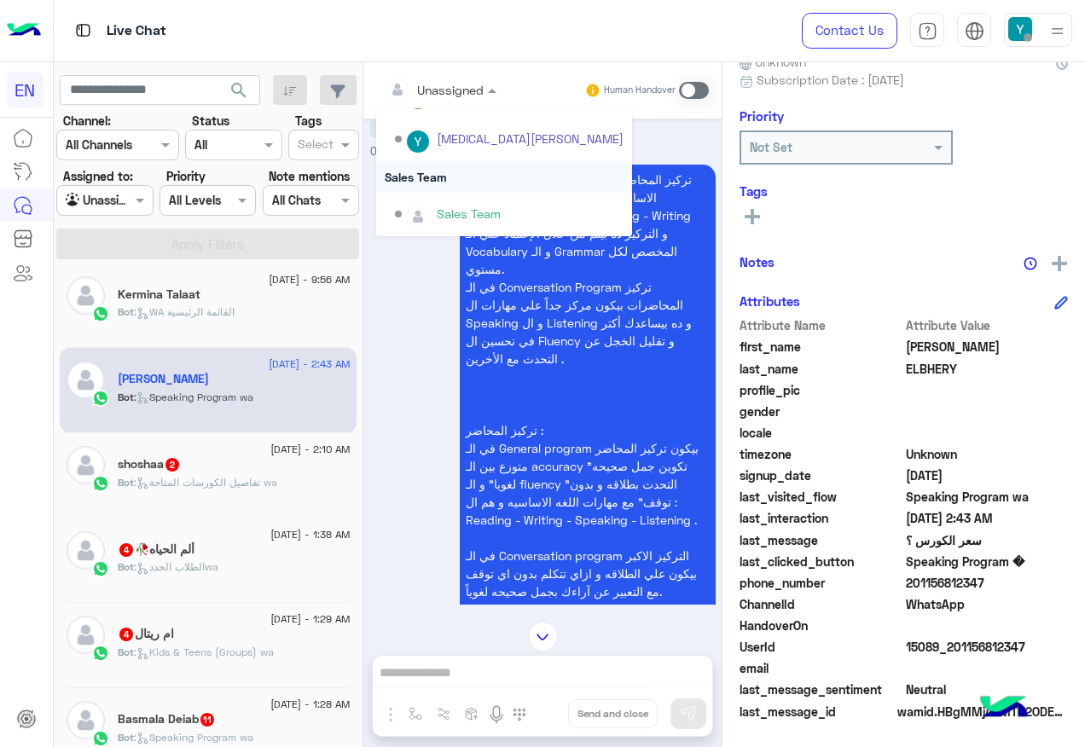
click at [427, 175] on div "Sales Team" at bounding box center [504, 177] width 256 height 32
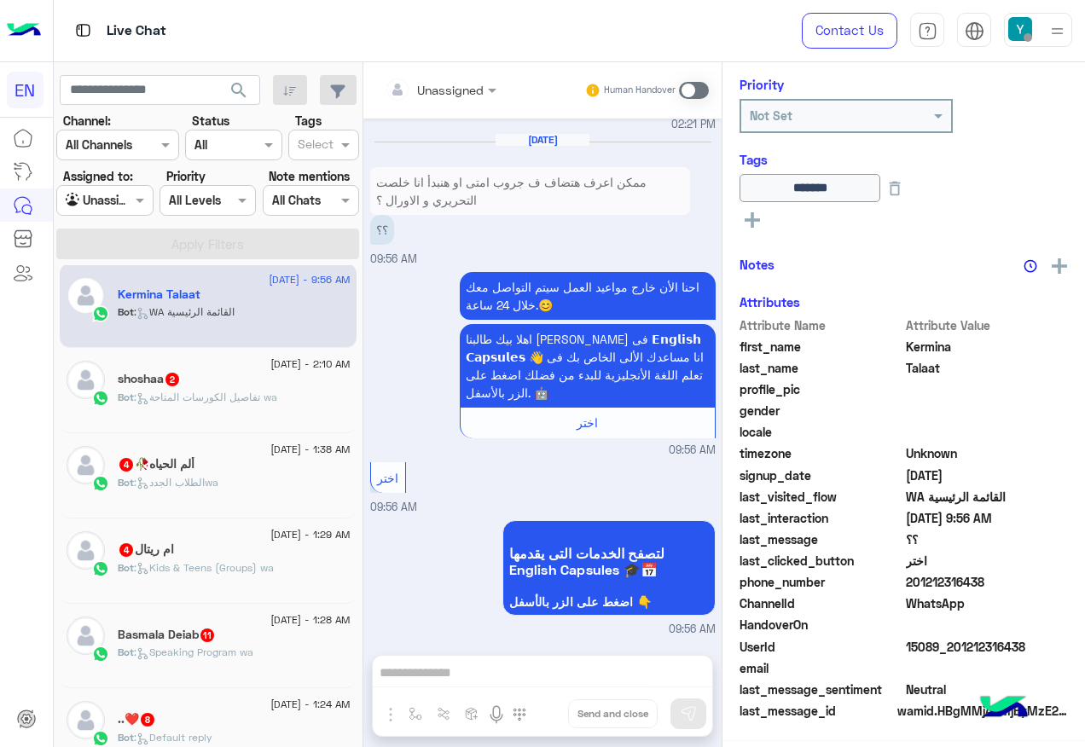
click at [207, 391] on span ": تفاصيل الكورسات المتاحة wa" at bounding box center [205, 397] width 143 height 13
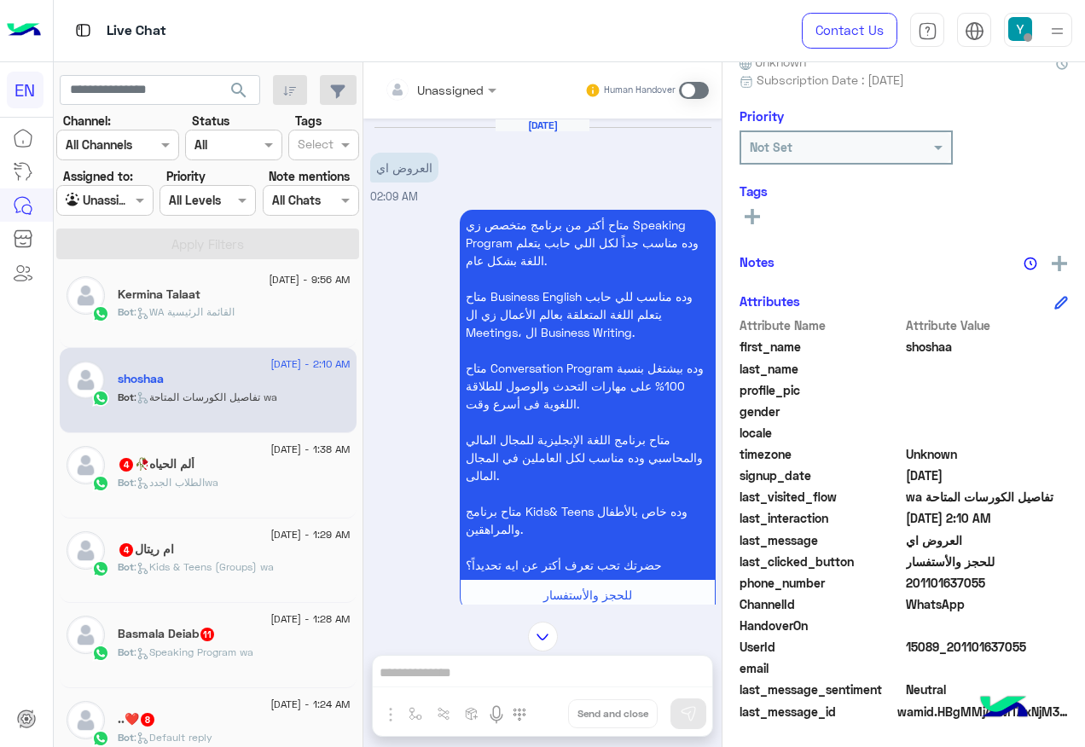
click at [445, 102] on div "Unassigned" at bounding box center [434, 89] width 99 height 34
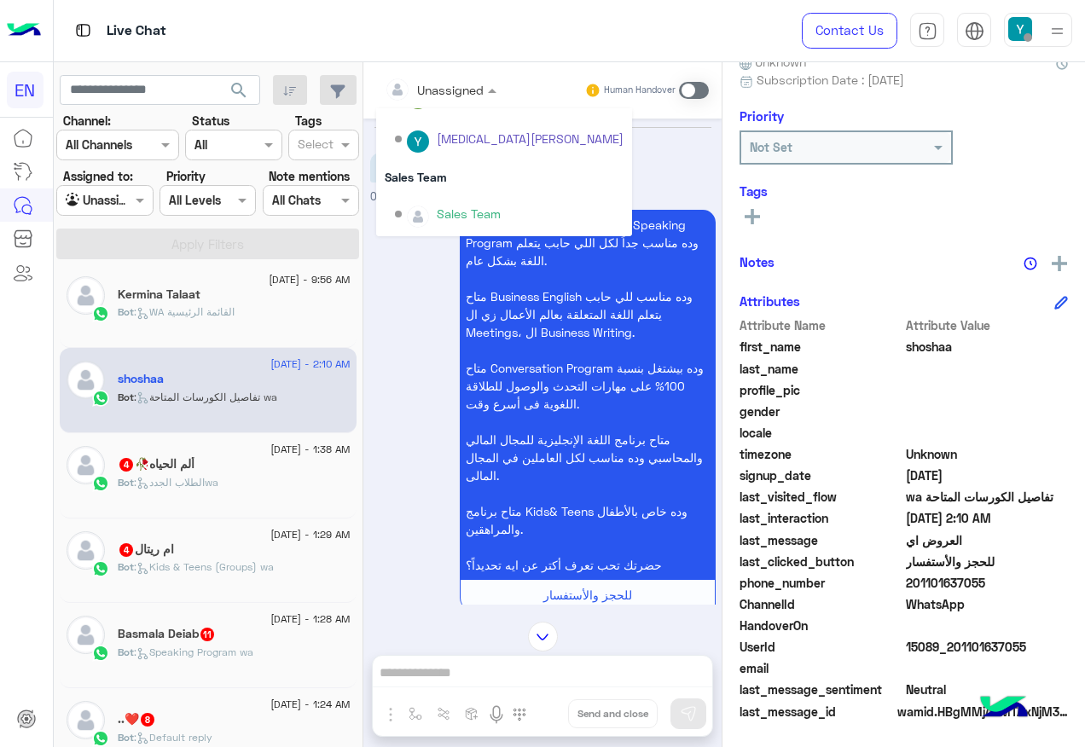
click at [442, 204] on div "Sales Team" at bounding box center [509, 215] width 229 height 30
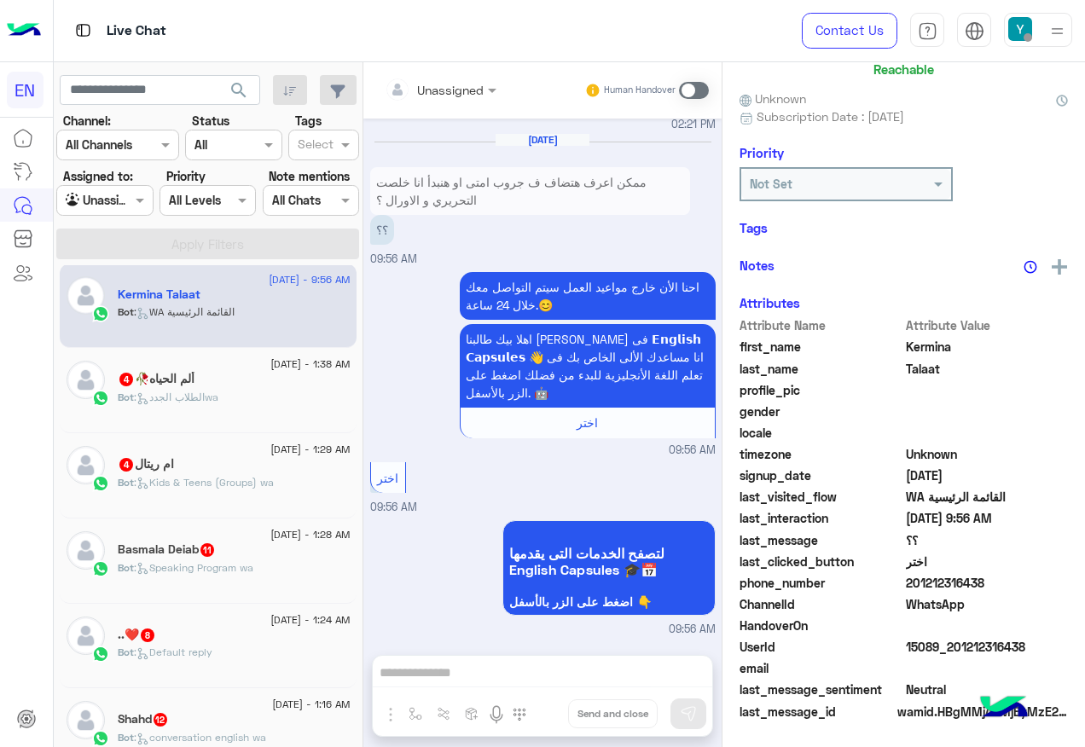
click at [245, 379] on div "ألم الحياه🥀 4" at bounding box center [234, 381] width 233 height 18
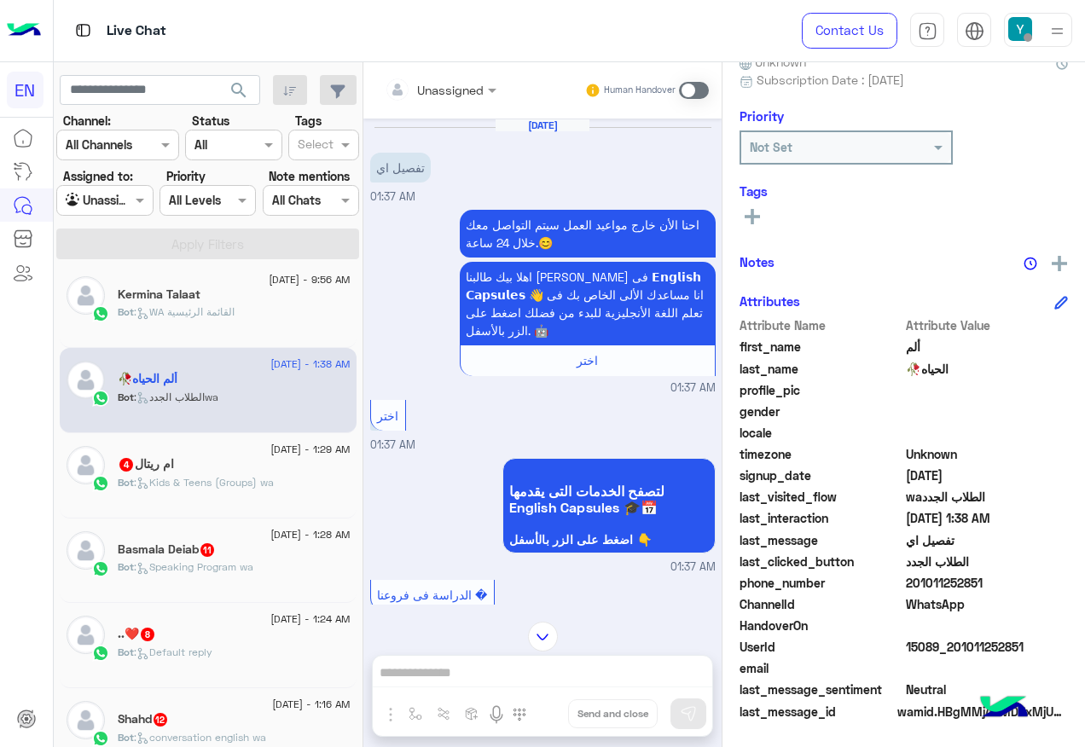
click at [454, 89] on input "text" at bounding box center [419, 90] width 69 height 18
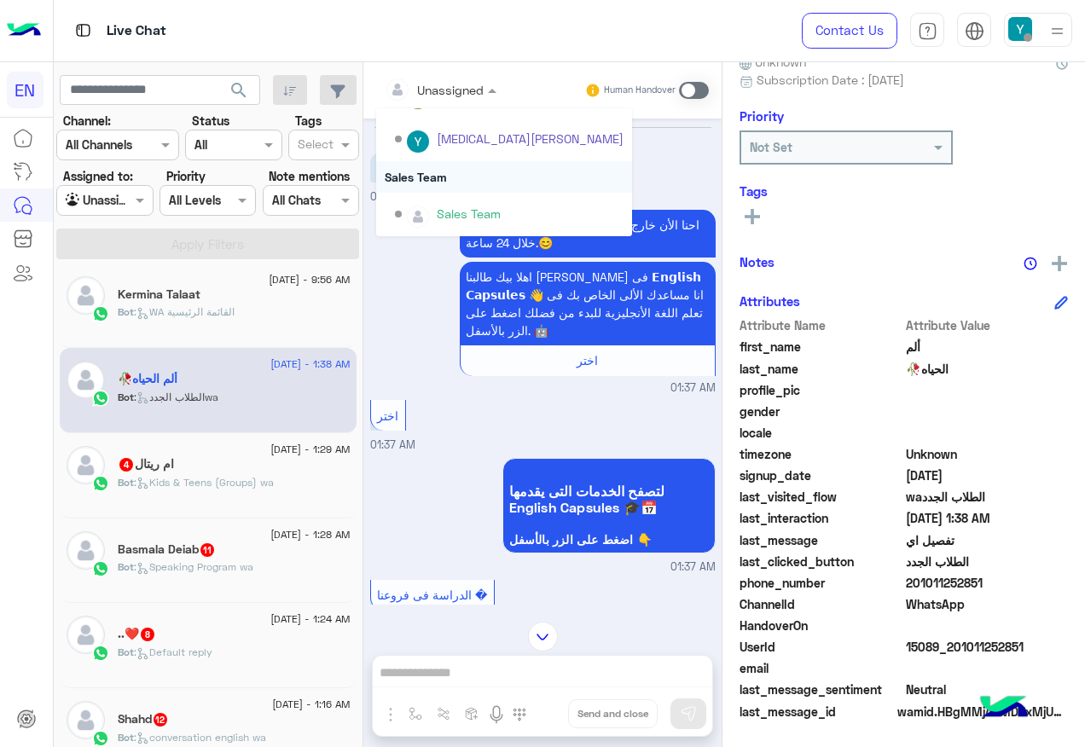
click at [432, 165] on div "Sales Team" at bounding box center [504, 177] width 256 height 32
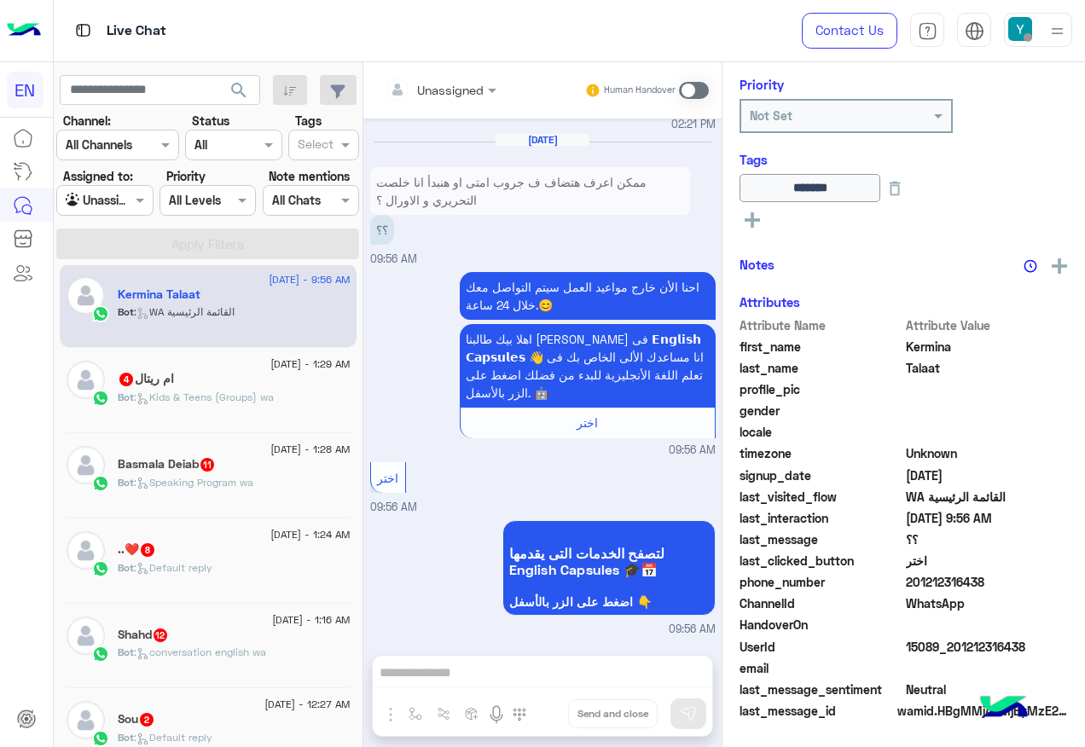
click at [199, 395] on span ": Kids & Teens (Groups) wa" at bounding box center [204, 397] width 140 height 13
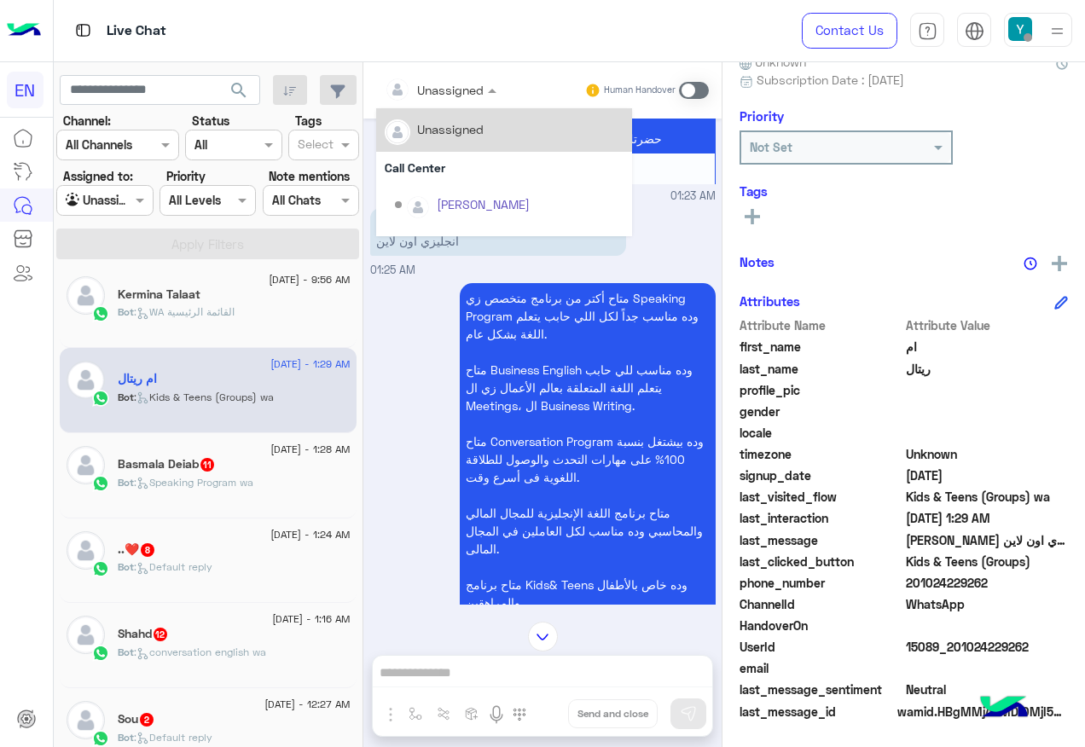
click at [415, 84] on input "text" at bounding box center [419, 90] width 69 height 18
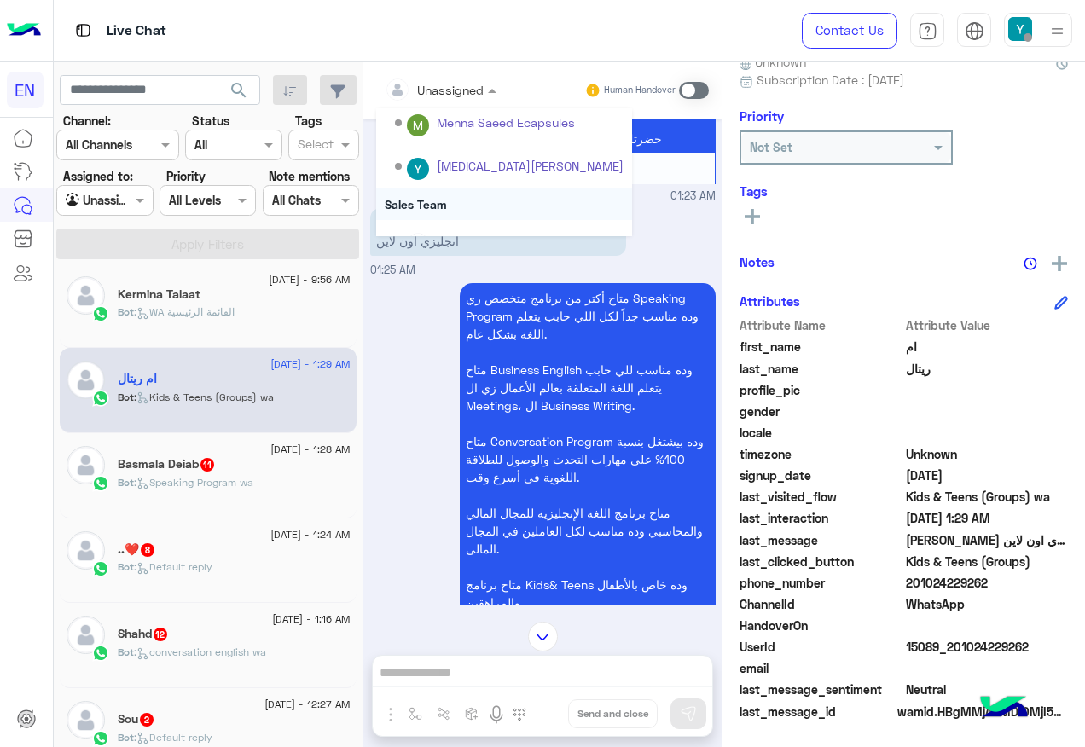
click at [452, 209] on div "Sales Team" at bounding box center [504, 204] width 256 height 32
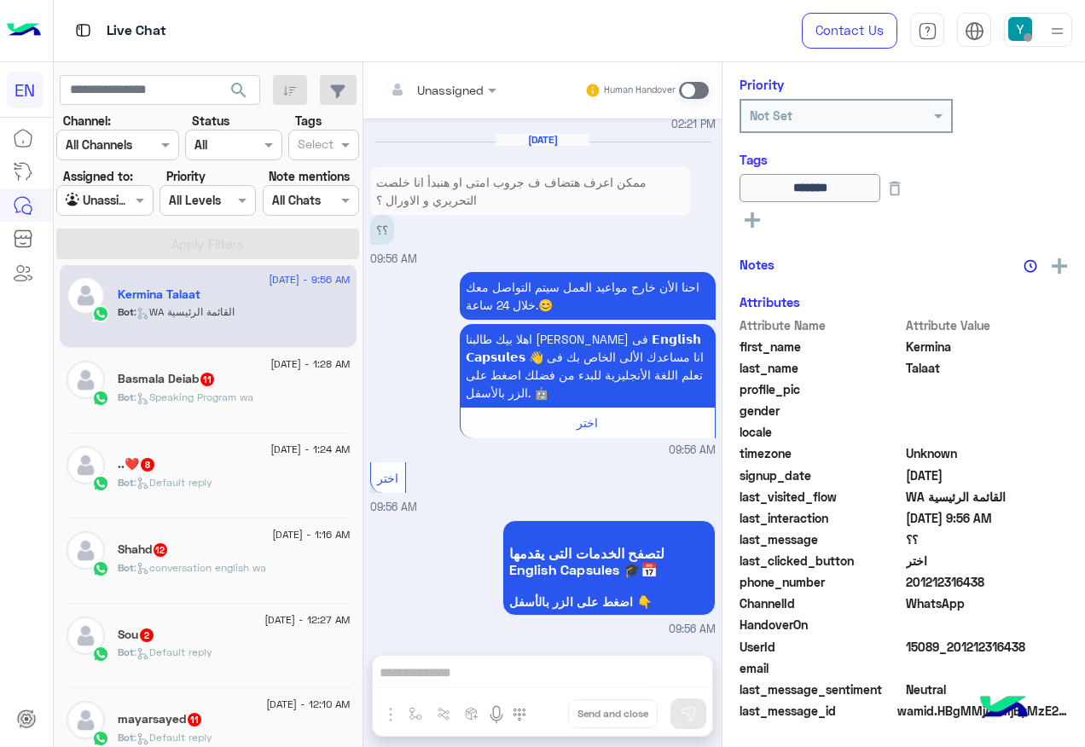
click at [272, 390] on div "Bot : Speaking Program wa" at bounding box center [234, 405] width 233 height 30
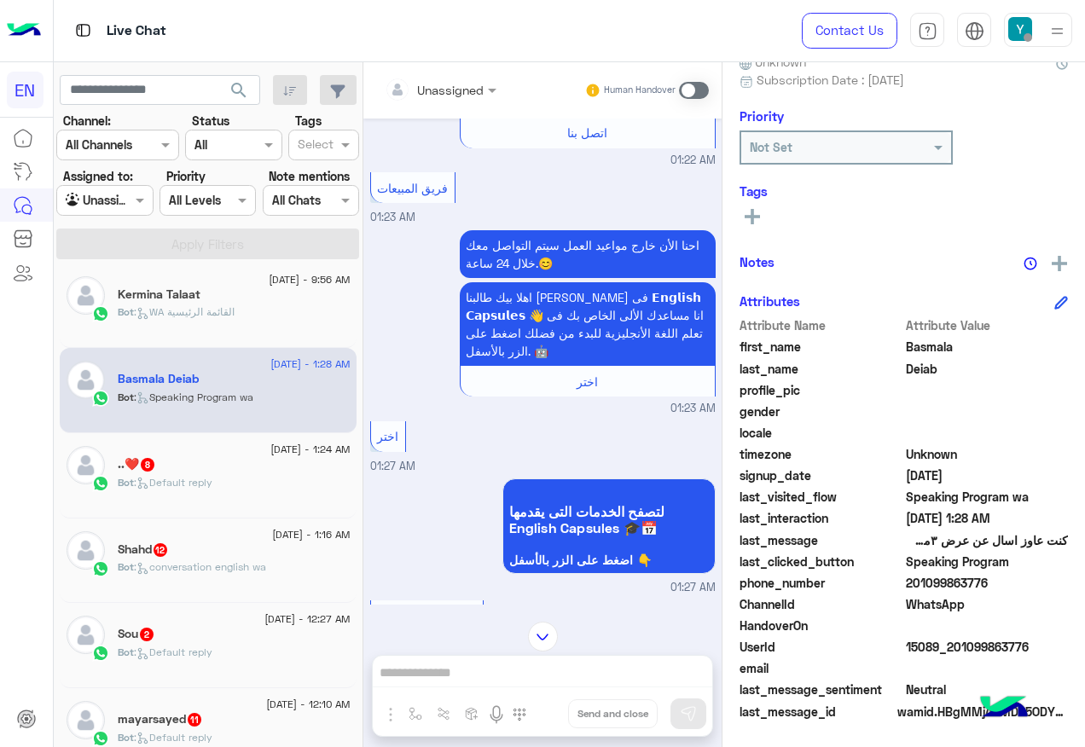
click at [474, 75] on div "Unassigned" at bounding box center [434, 89] width 99 height 34
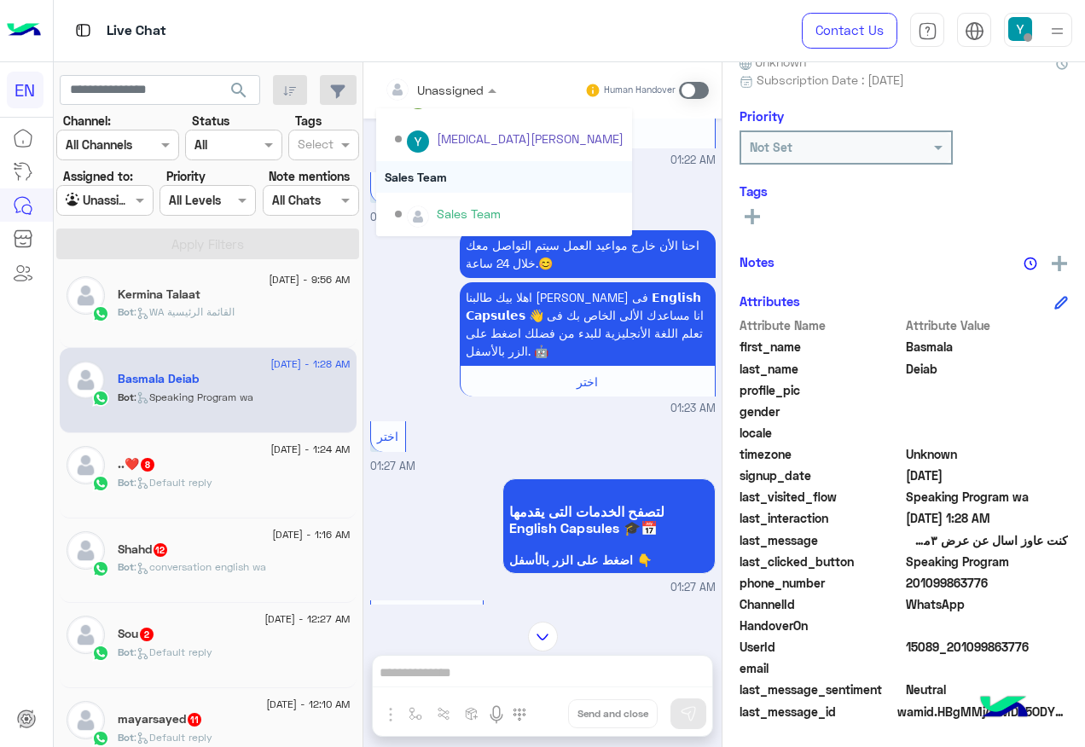
click at [429, 189] on div "Sales Team" at bounding box center [504, 177] width 256 height 32
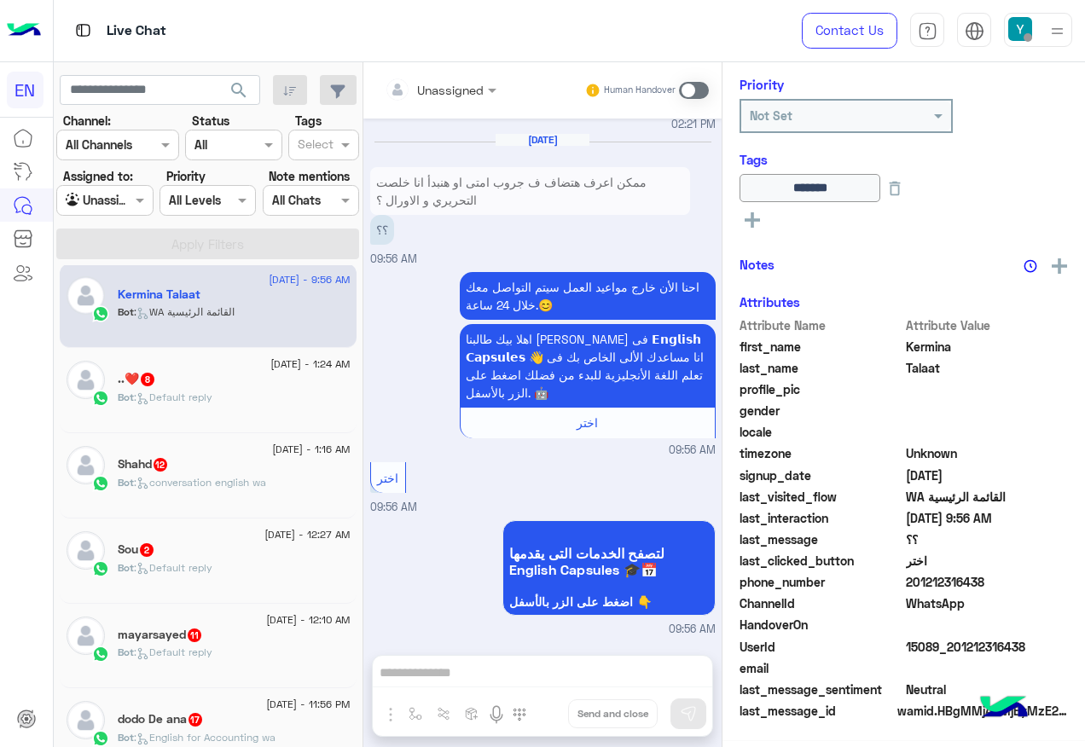
click at [198, 376] on div "..❤️ 8" at bounding box center [234, 381] width 233 height 18
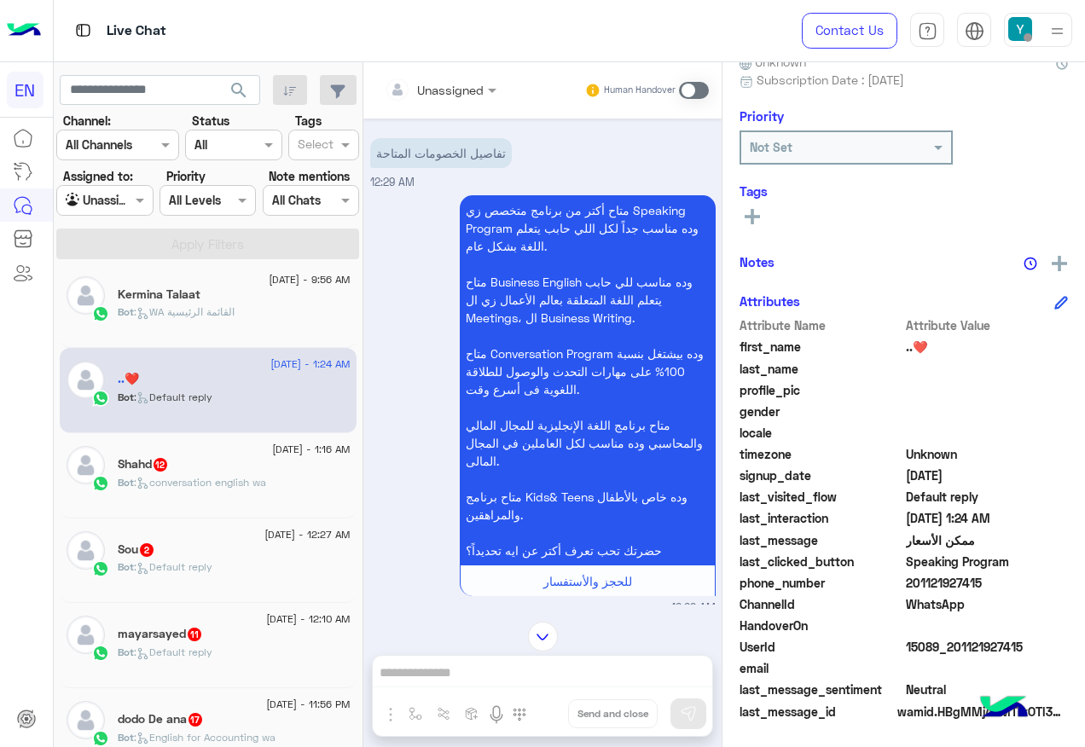
click at [482, 87] on div at bounding box center [440, 89] width 129 height 20
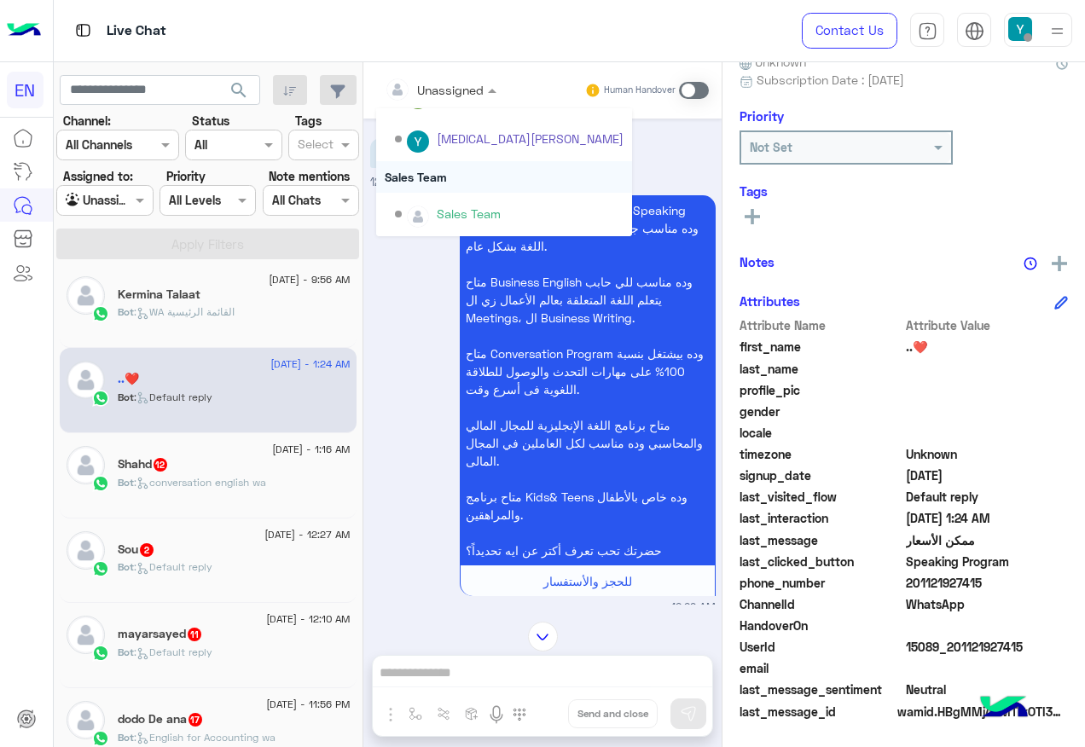
click at [468, 179] on div "Sales Team" at bounding box center [504, 177] width 256 height 32
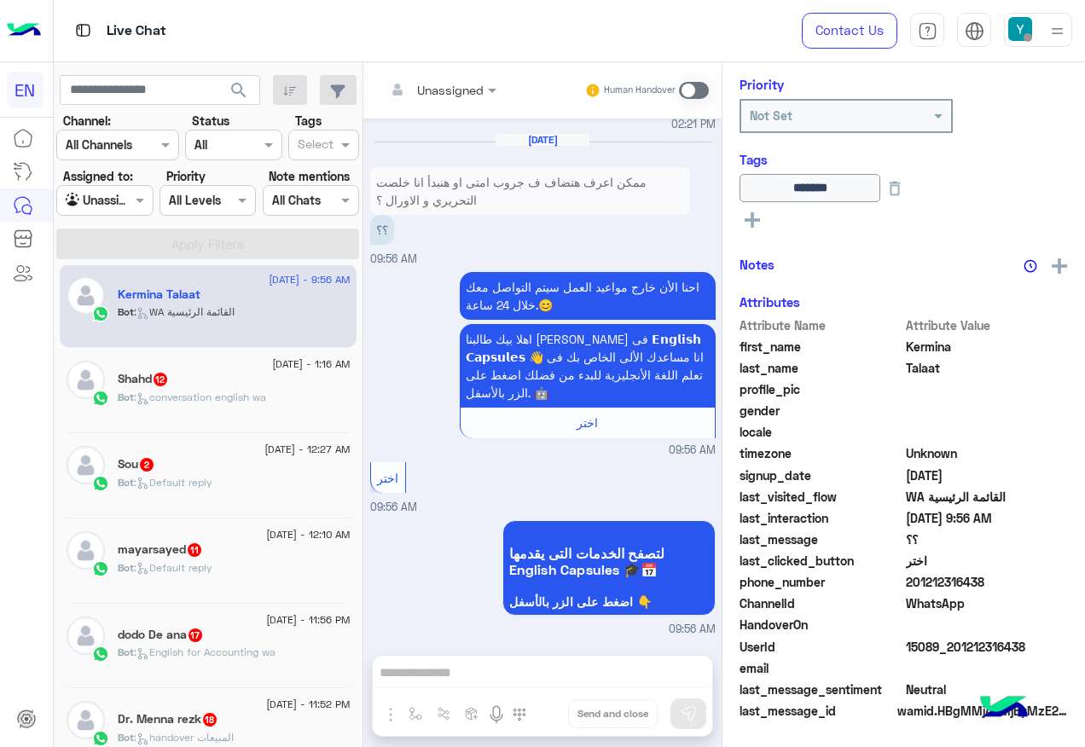
click at [217, 397] on span ": conversation english wa" at bounding box center [200, 397] width 132 height 13
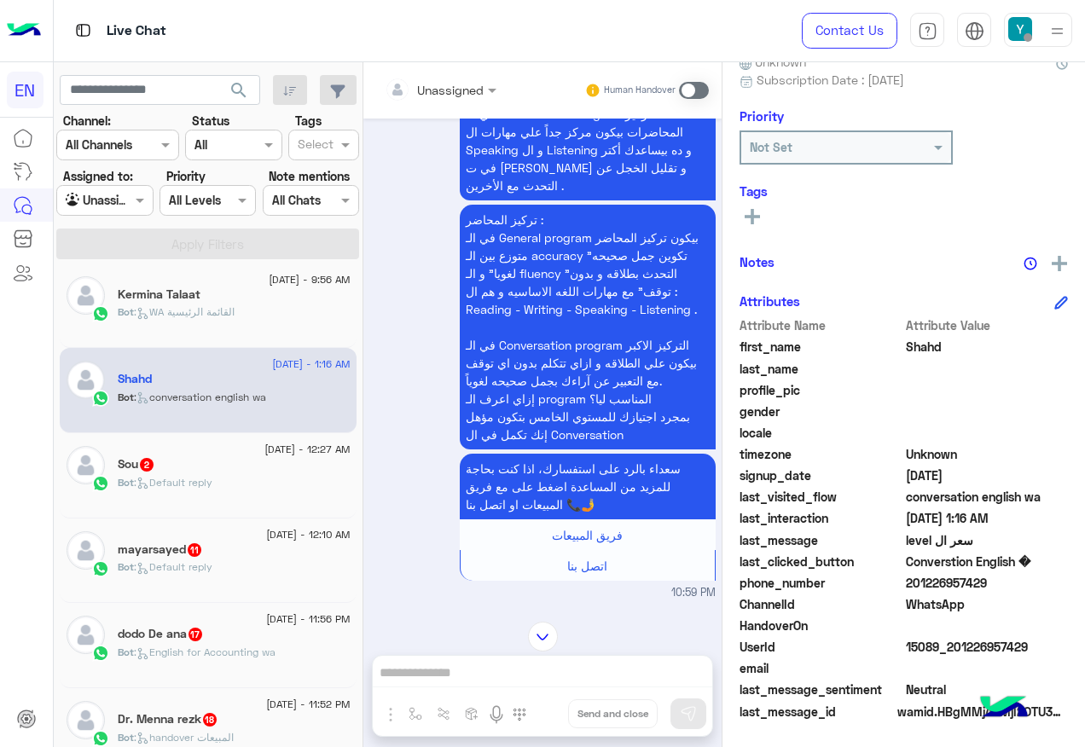
click at [452, 89] on input "text" at bounding box center [419, 90] width 69 height 18
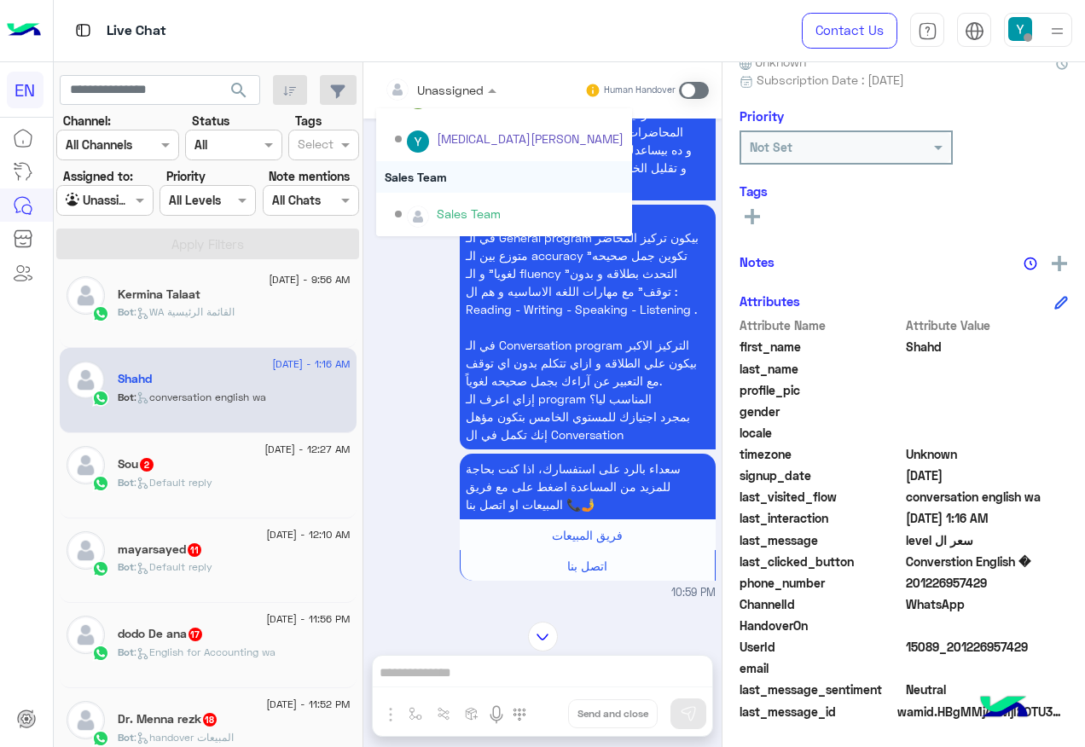
click at [442, 165] on div "Sales Team" at bounding box center [504, 177] width 256 height 32
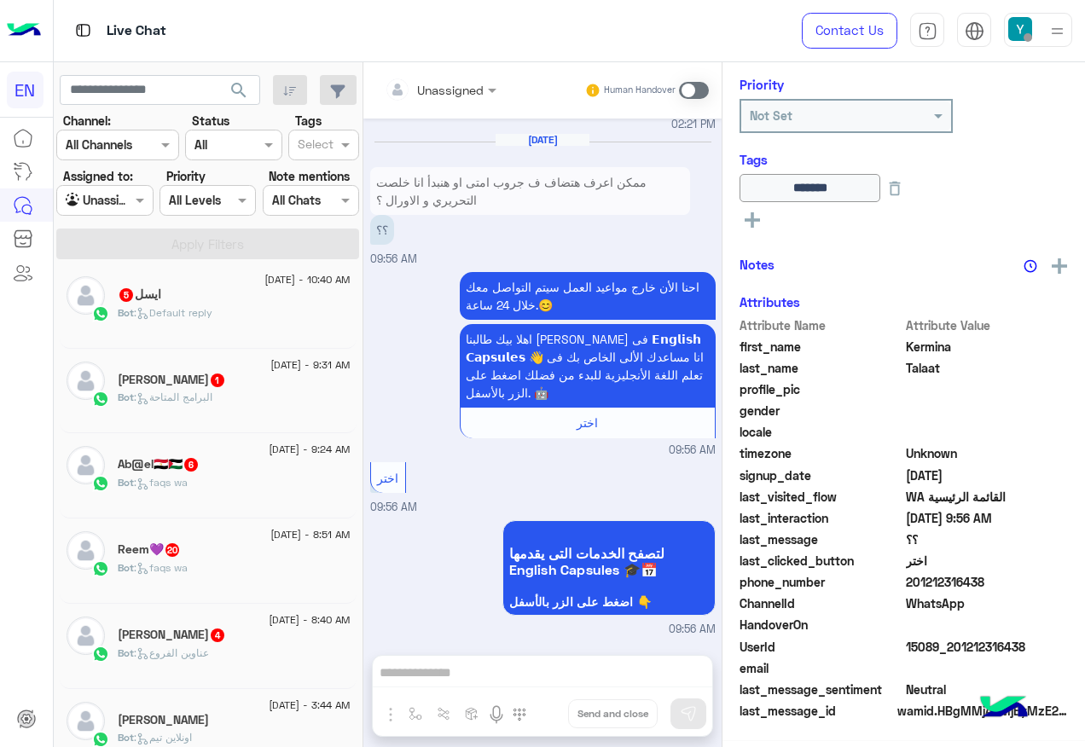
click at [158, 396] on span ": البرامج المتاحة" at bounding box center [173, 397] width 78 height 13
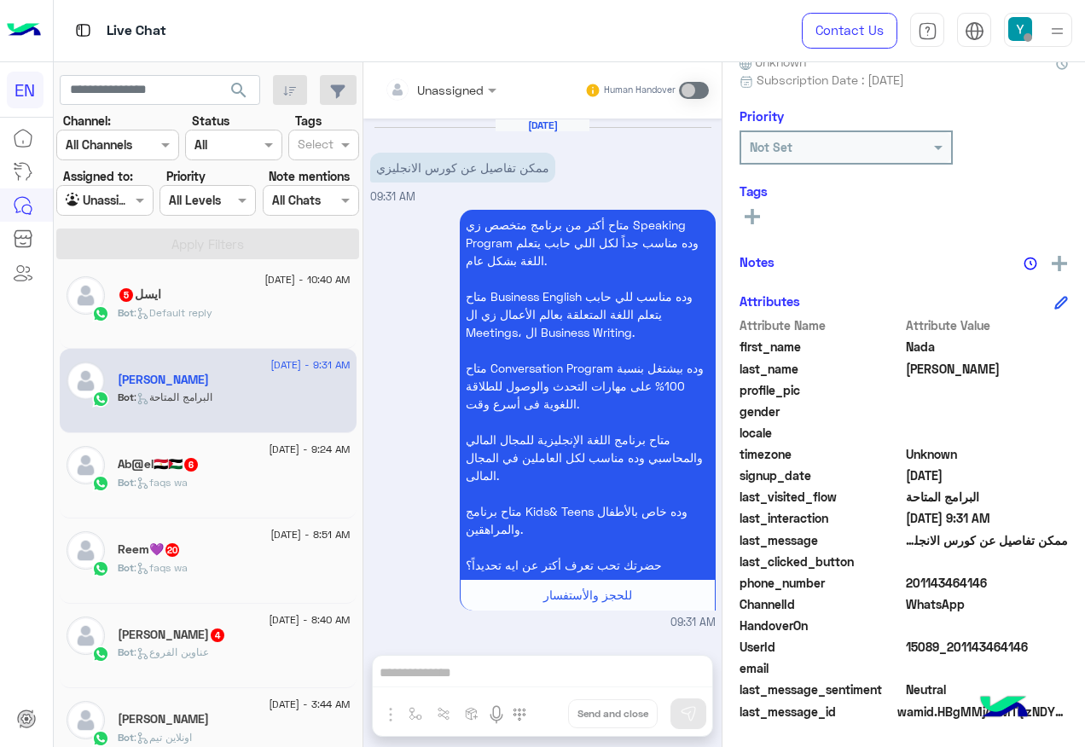
click at [450, 95] on input "text" at bounding box center [419, 90] width 69 height 18
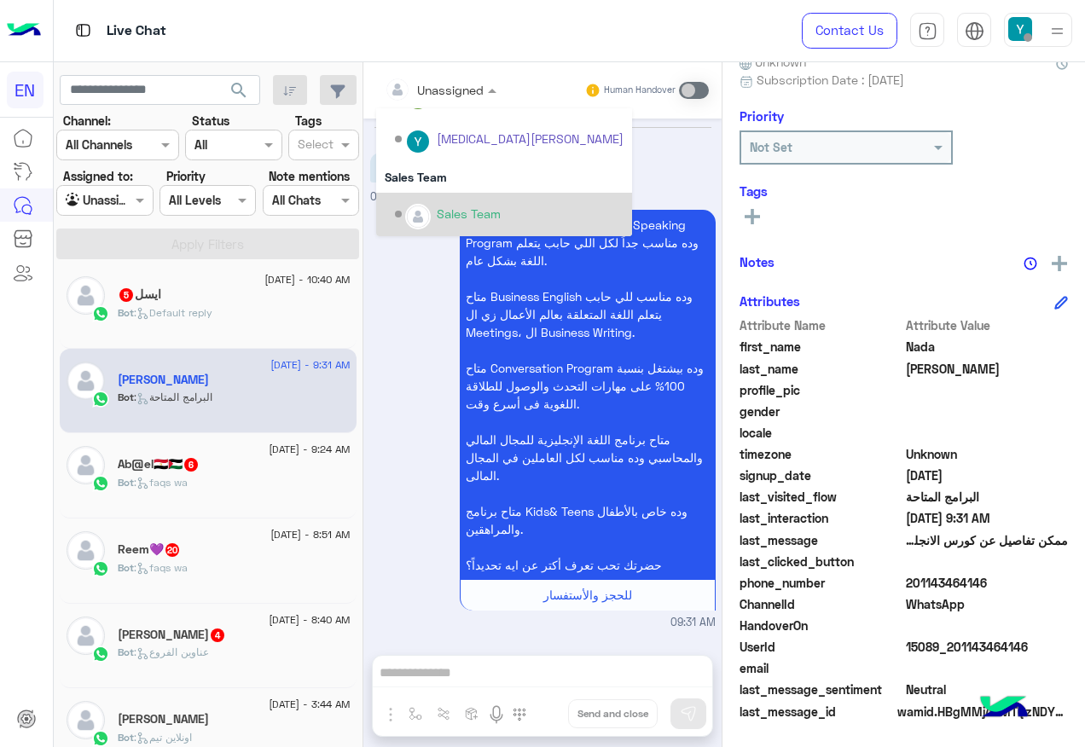
click at [451, 196] on div "Sales Team" at bounding box center [504, 214] width 256 height 43
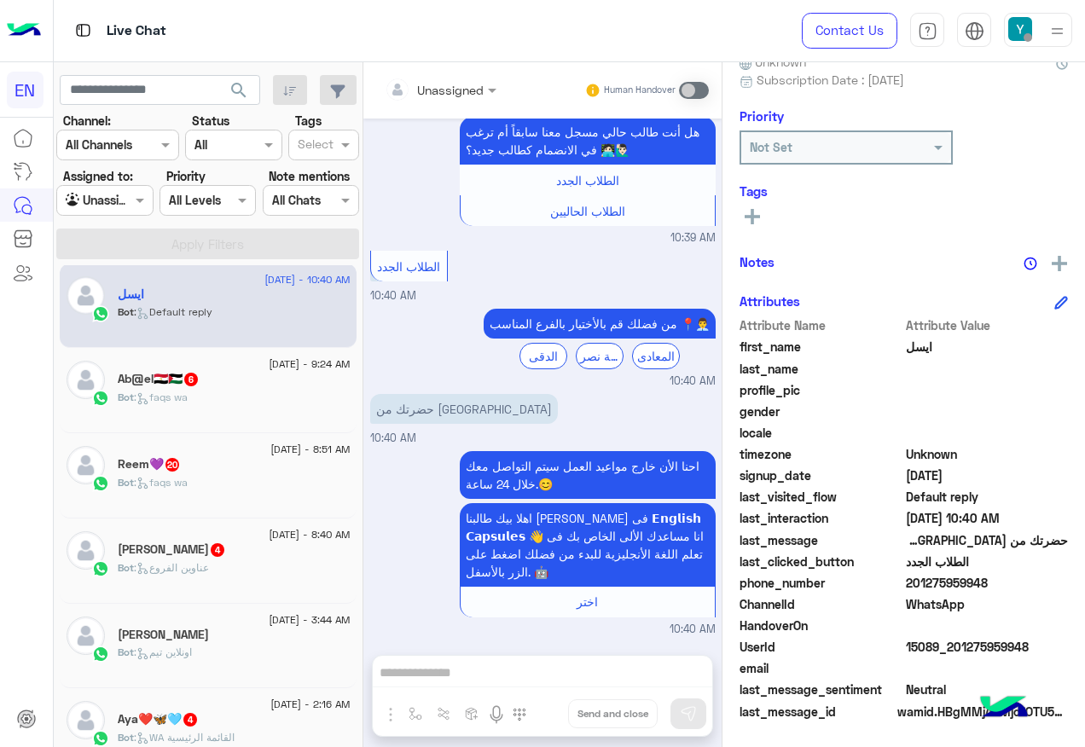
click at [470, 94] on div at bounding box center [440, 89] width 129 height 20
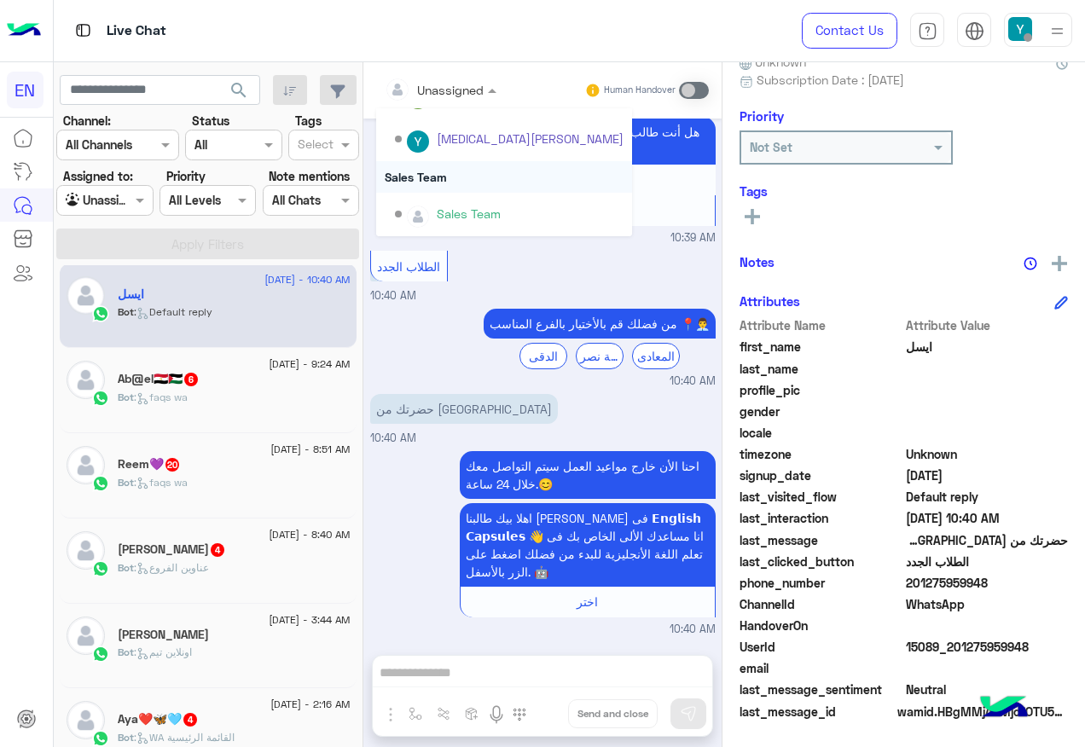
click at [431, 177] on div "Sales Team" at bounding box center [504, 177] width 256 height 32
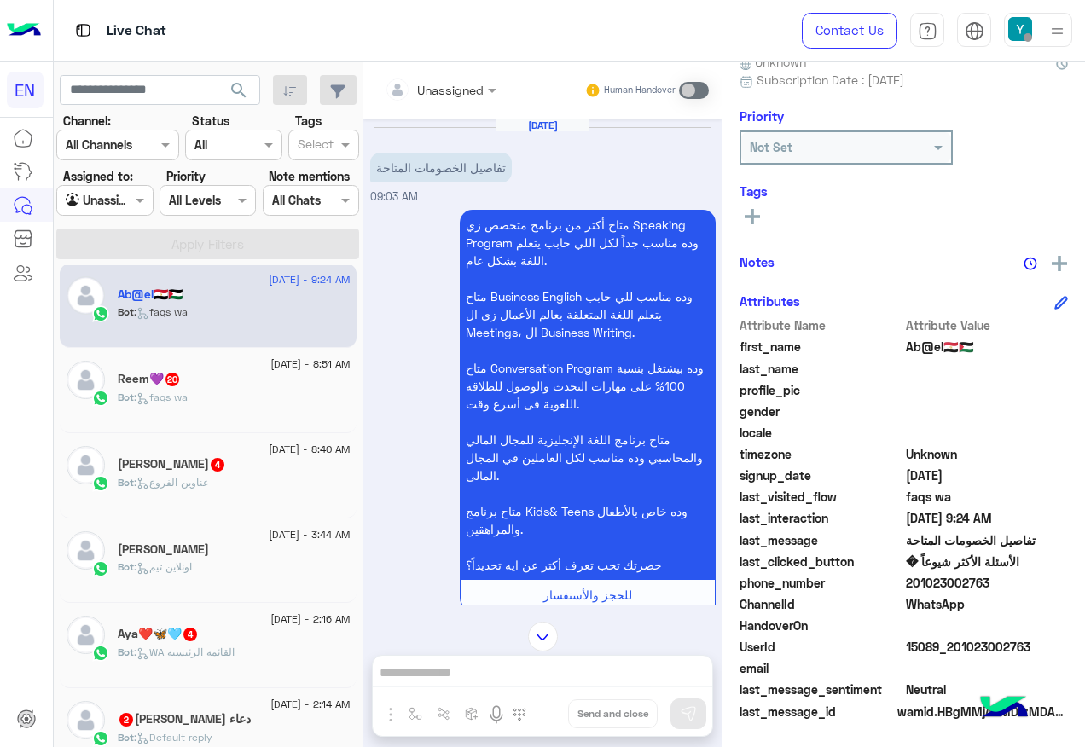
click at [435, 85] on input "text" at bounding box center [419, 90] width 69 height 18
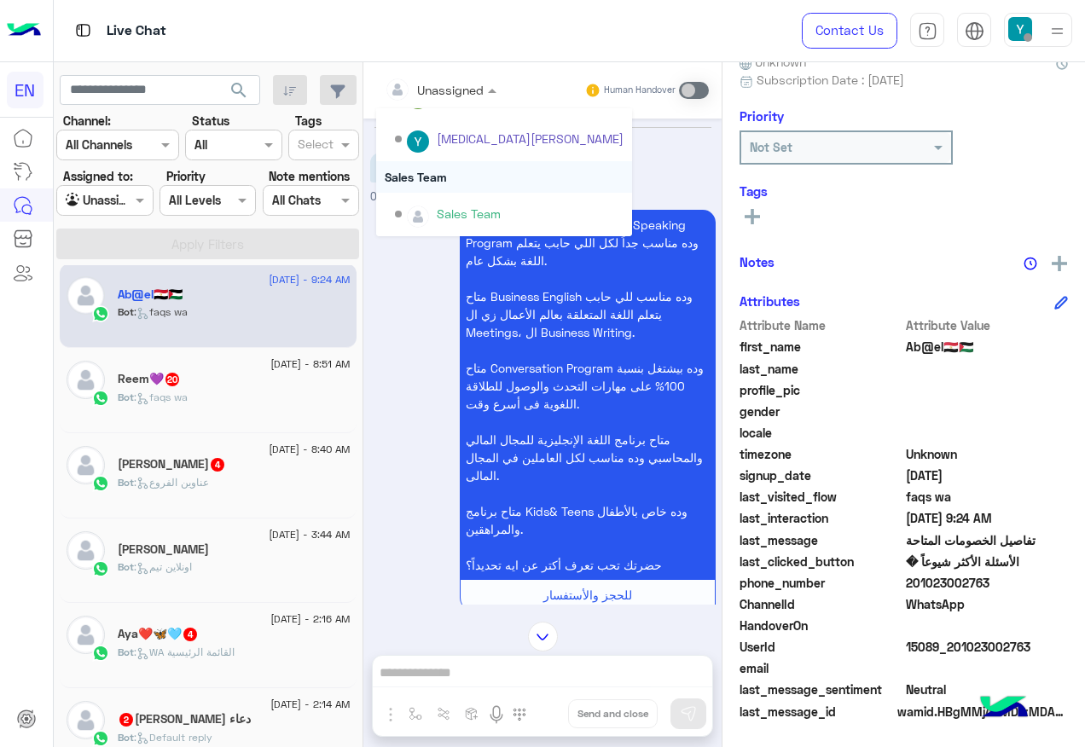
click at [458, 188] on div "Sales Team" at bounding box center [504, 177] width 256 height 32
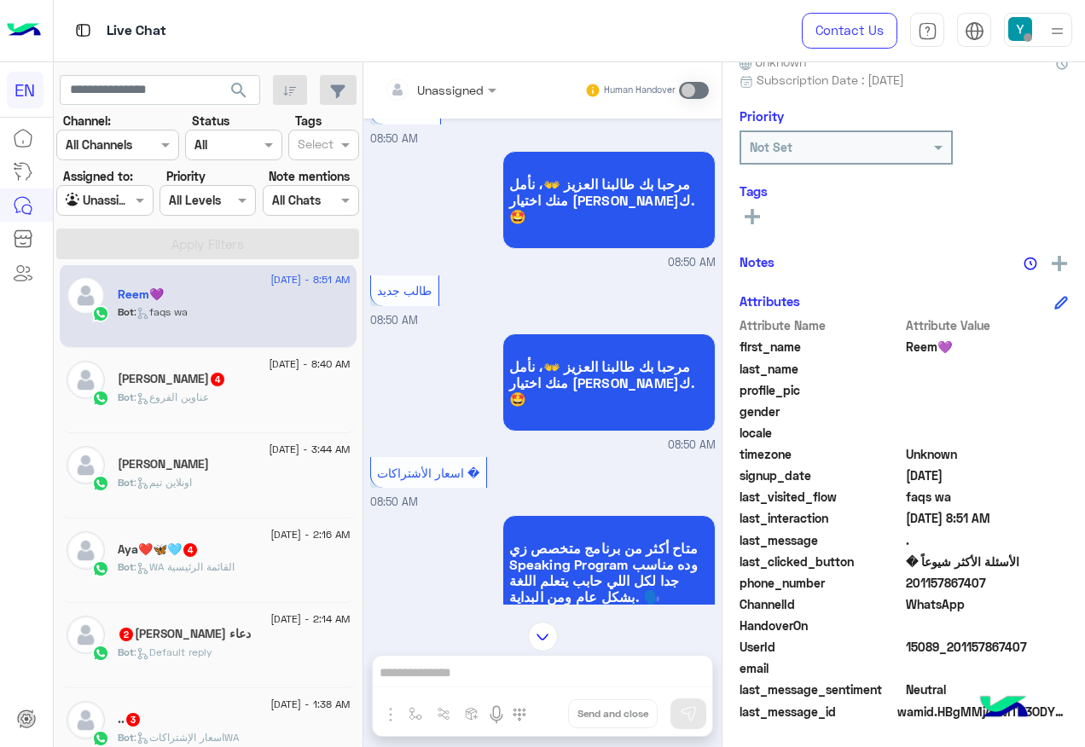
click at [455, 93] on div at bounding box center [440, 89] width 129 height 20
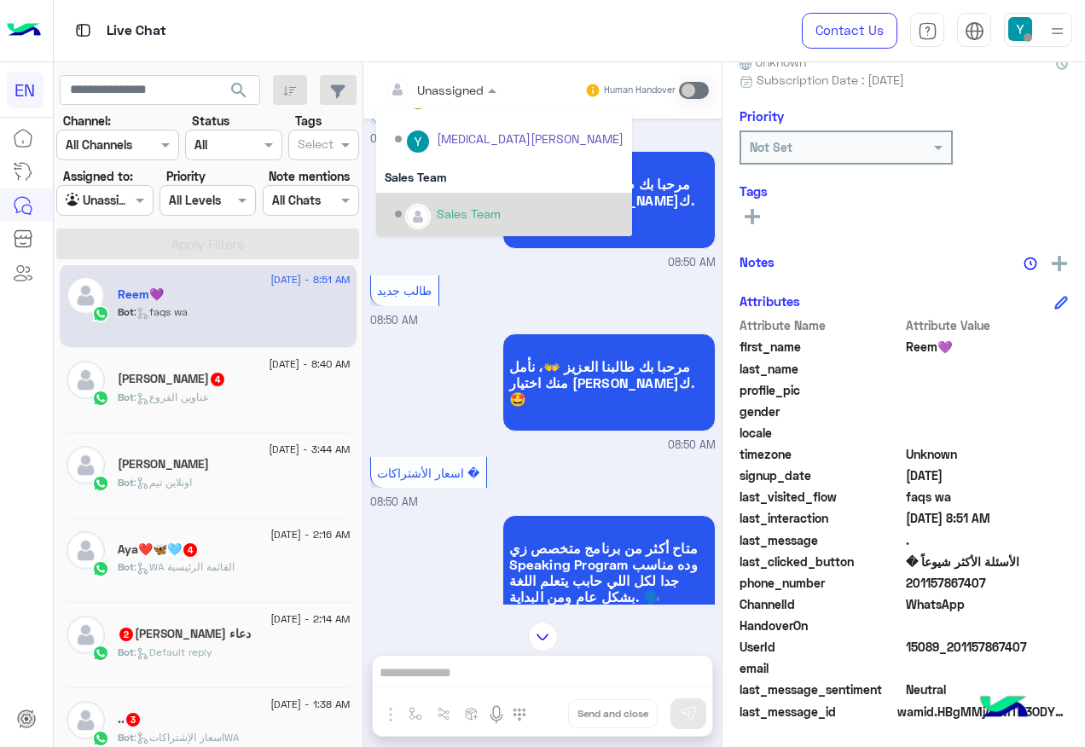
click at [472, 201] on div "Sales Team" at bounding box center [509, 215] width 229 height 30
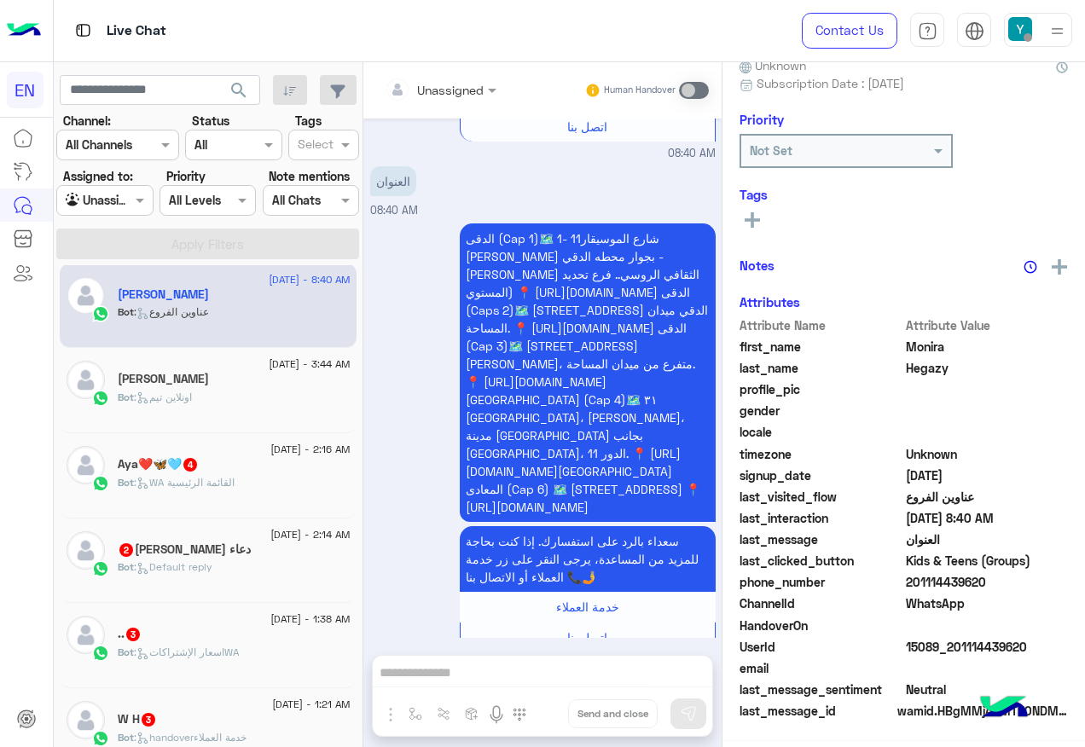
click at [92, 206] on input "text" at bounding box center [85, 201] width 39 height 18
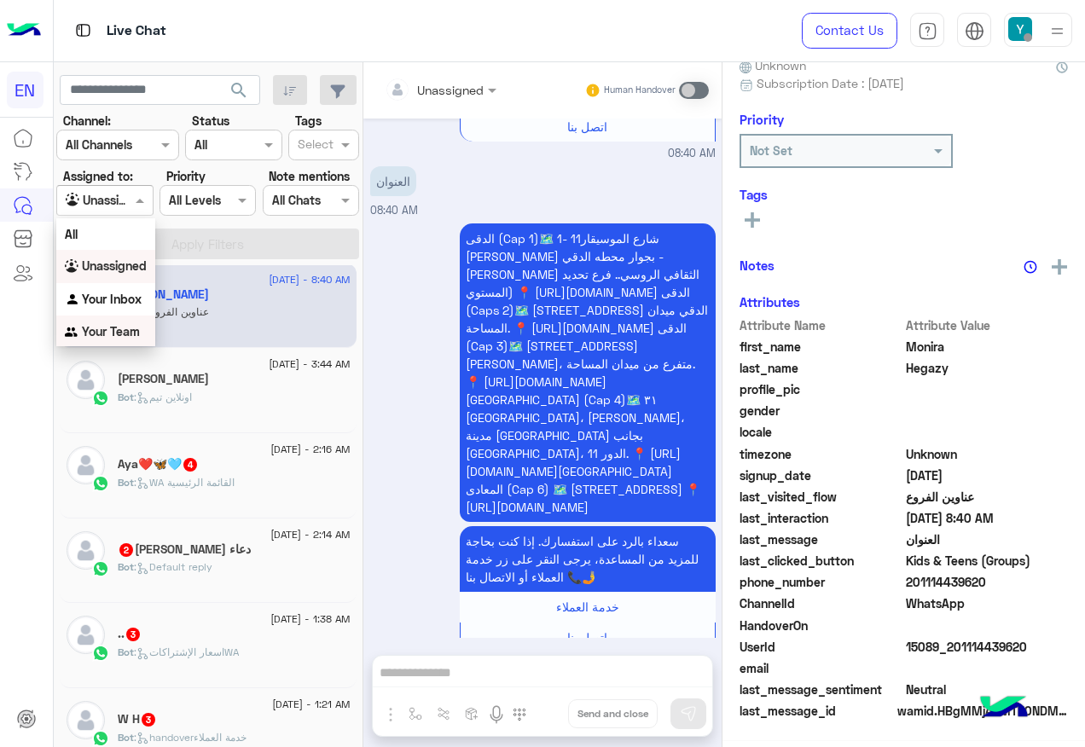
drag, startPoint x: 121, startPoint y: 323, endPoint x: 130, endPoint y: 269, distance: 55.4
click at [123, 321] on div "Your Team" at bounding box center [105, 331] width 99 height 33
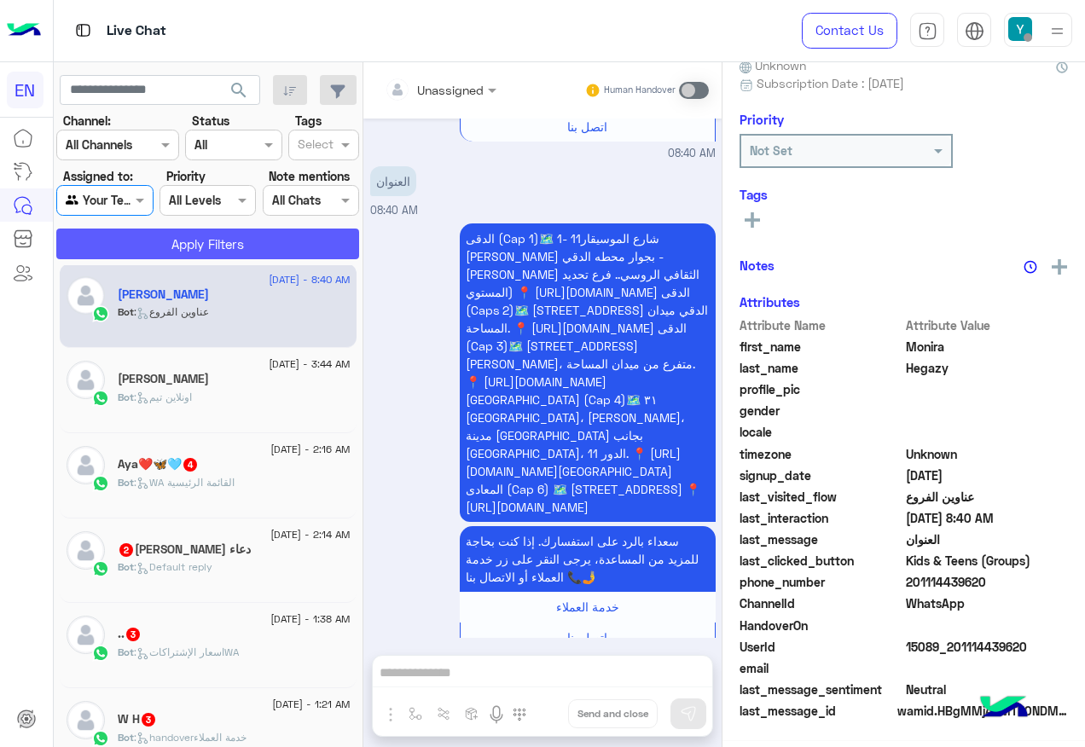
click at [134, 257] on button "Apply Filters" at bounding box center [207, 244] width 303 height 31
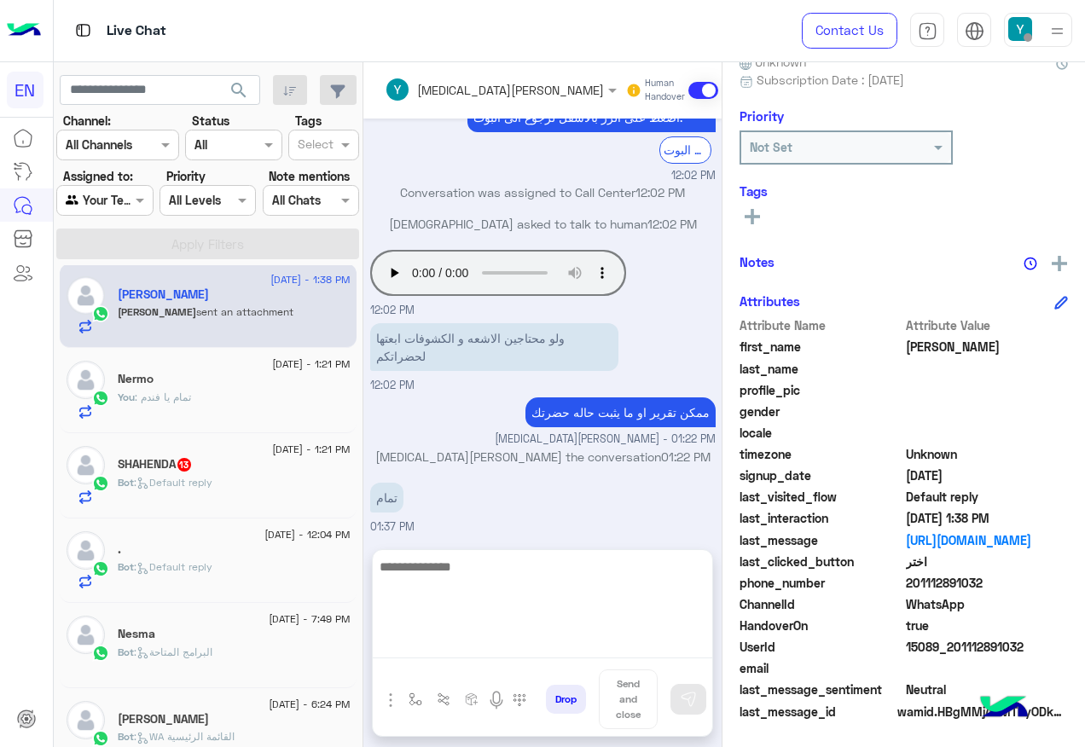
click at [530, 648] on textarea at bounding box center [542, 607] width 339 height 102
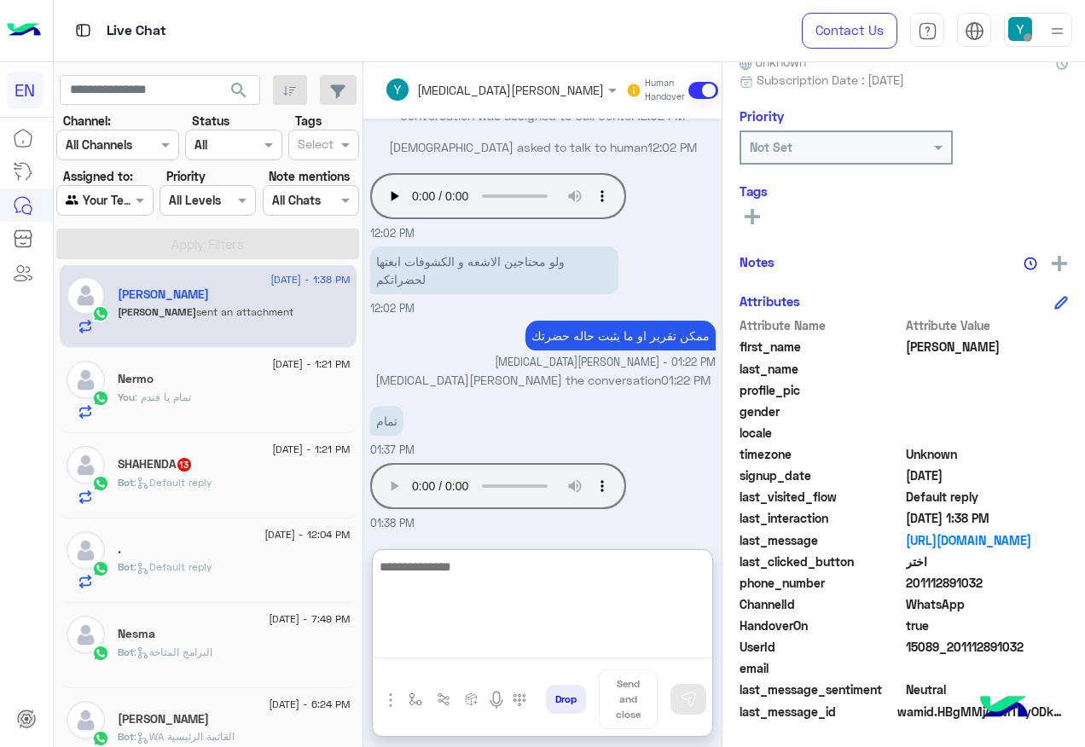
click at [504, 587] on textarea at bounding box center [542, 607] width 339 height 102
type textarea "**********"
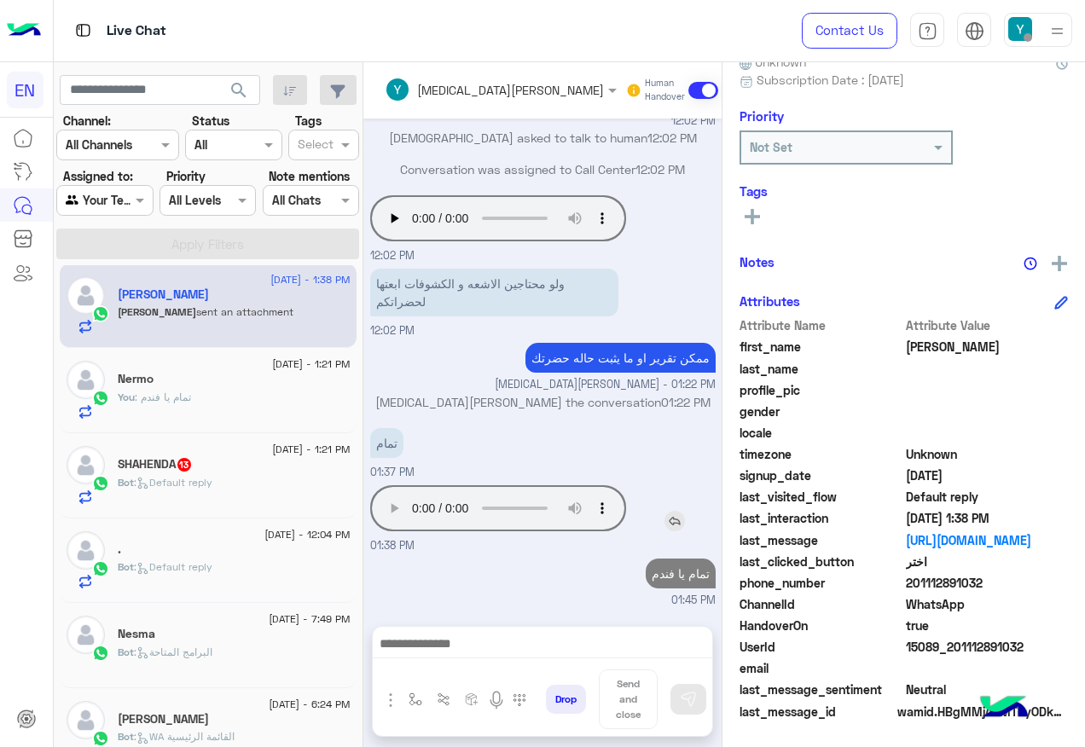
drag, startPoint x: 637, startPoint y: 498, endPoint x: 703, endPoint y: 506, distance: 66.9
click at [703, 506] on div "[DATE] [MEDICAL_DATA][PERSON_NAME] the conversation 01:17 PM Conversation has b…" at bounding box center [542, 364] width 358 height 490
drag, startPoint x: 676, startPoint y: 575, endPoint x: 717, endPoint y: 577, distance: 41.0
click at [717, 577] on div "[DATE] [MEDICAL_DATA][PERSON_NAME] the conversation 01:17 PM Conversation has b…" at bounding box center [542, 364] width 358 height 490
drag, startPoint x: 717, startPoint y: 577, endPoint x: 683, endPoint y: 576, distance: 34.1
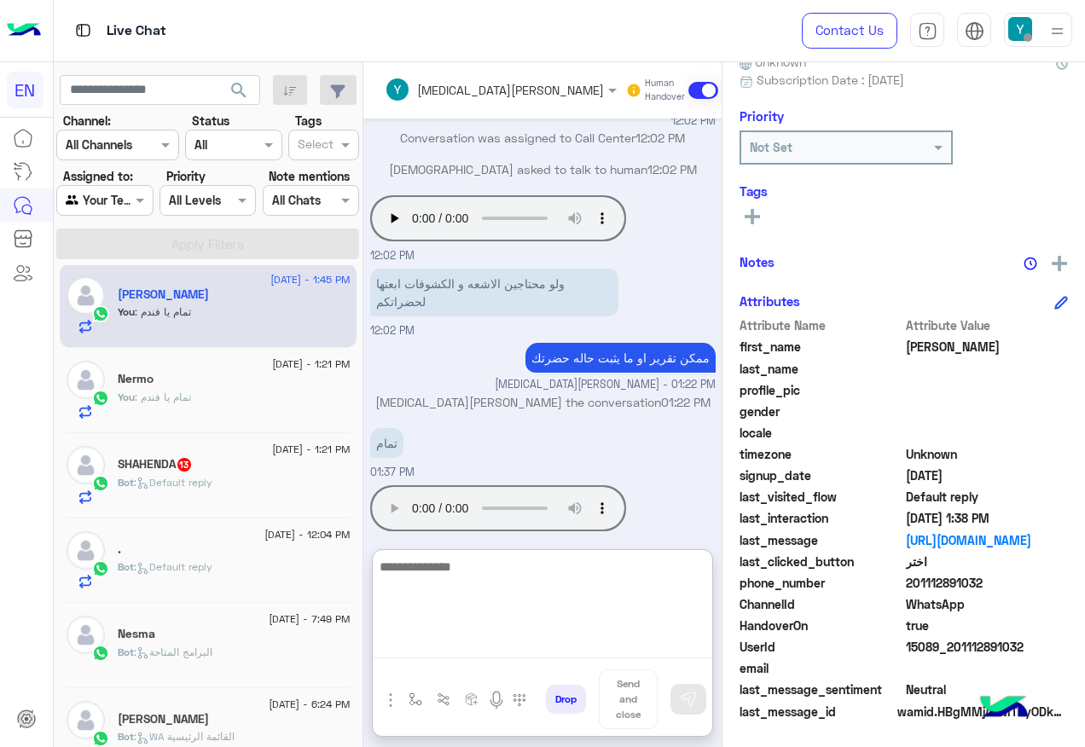
click at [560, 644] on textarea at bounding box center [542, 607] width 339 height 102
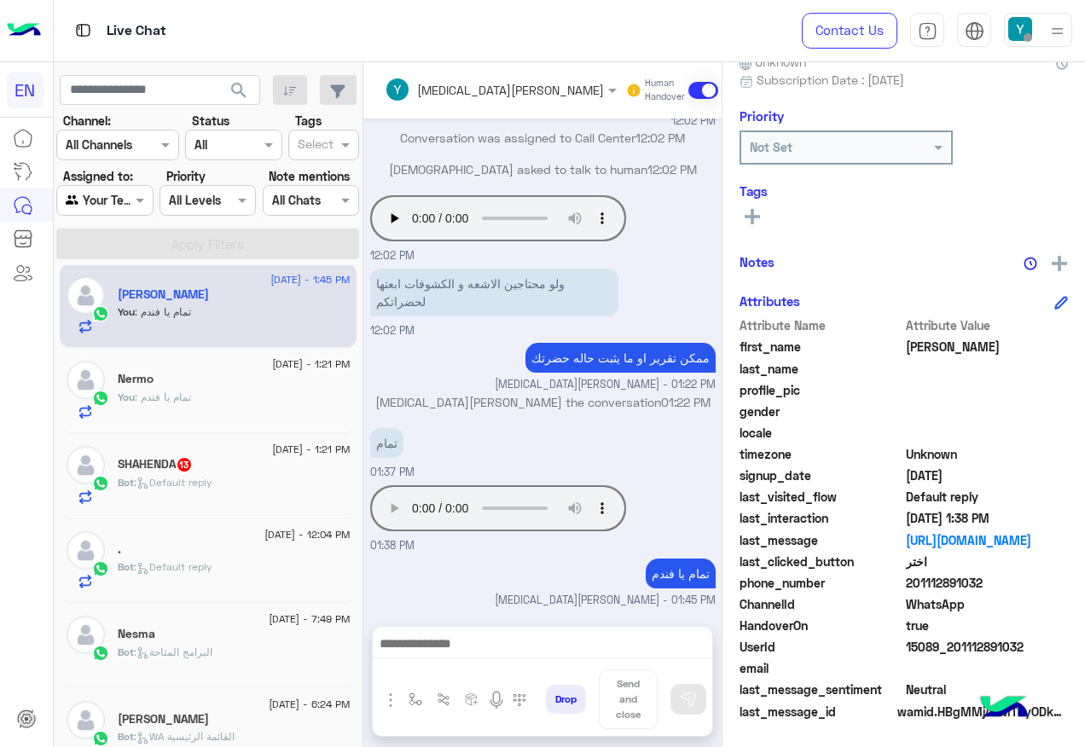
drag, startPoint x: 560, startPoint y: 644, endPoint x: 206, endPoint y: 451, distance: 402.9
click at [206, 451] on div "[DATE] - 1:21 PM" at bounding box center [234, 451] width 233 height 11
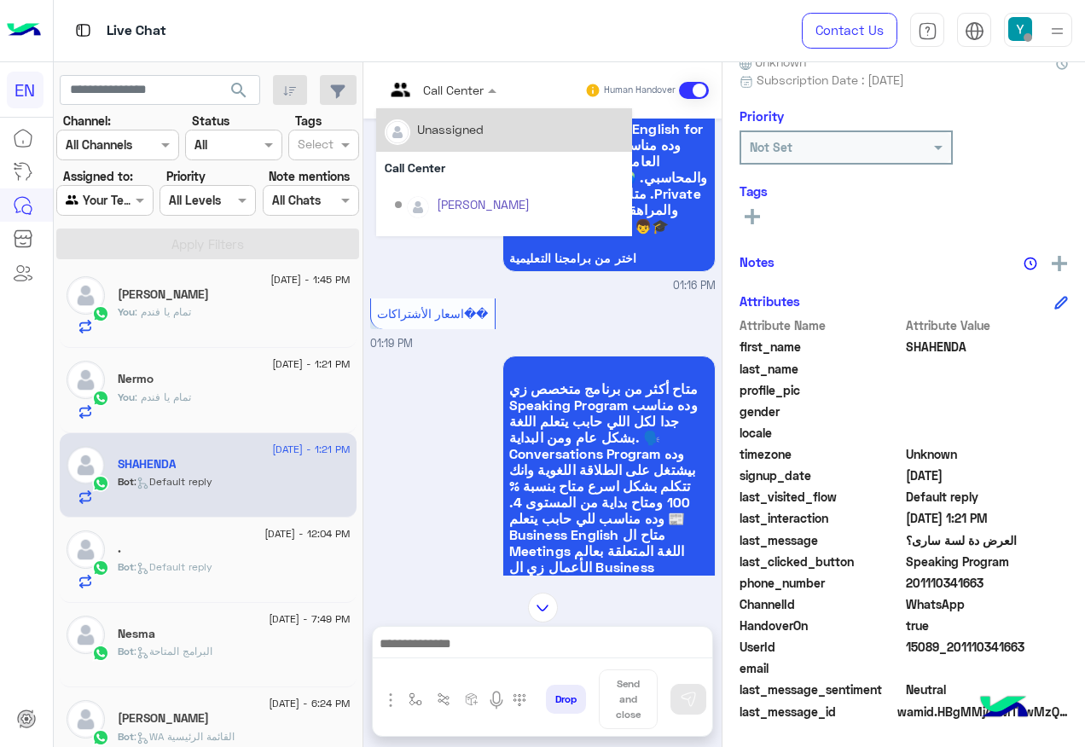
click at [455, 96] on div at bounding box center [440, 89] width 129 height 20
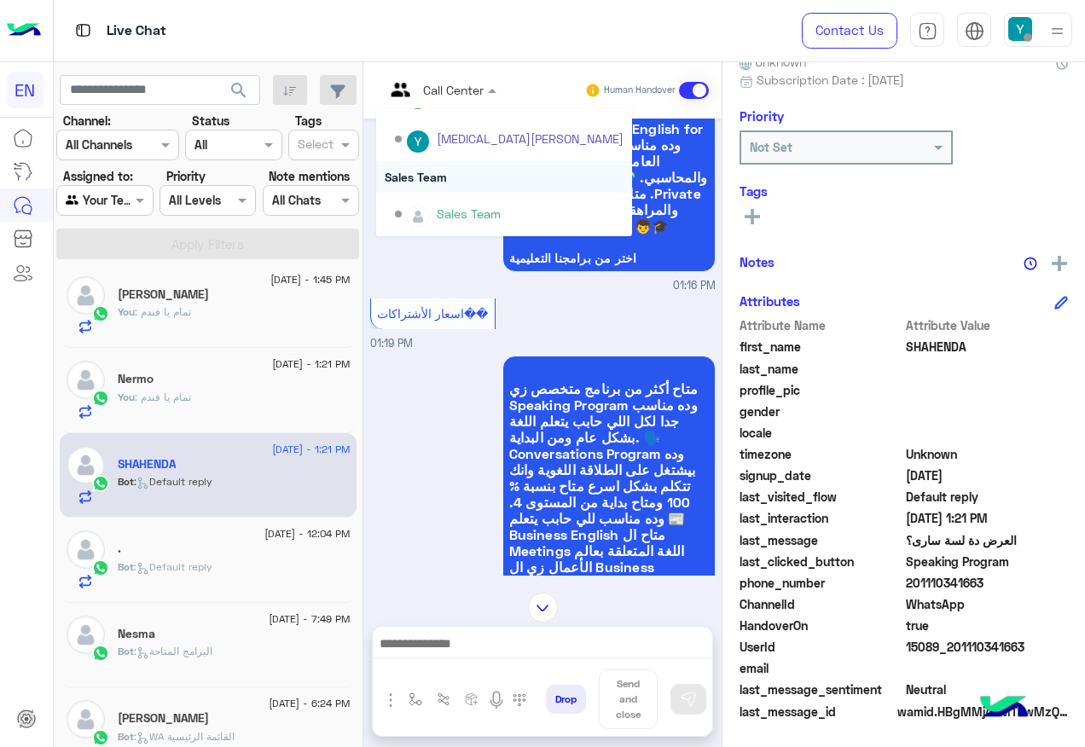
click at [477, 175] on div "Sales Team" at bounding box center [504, 177] width 256 height 32
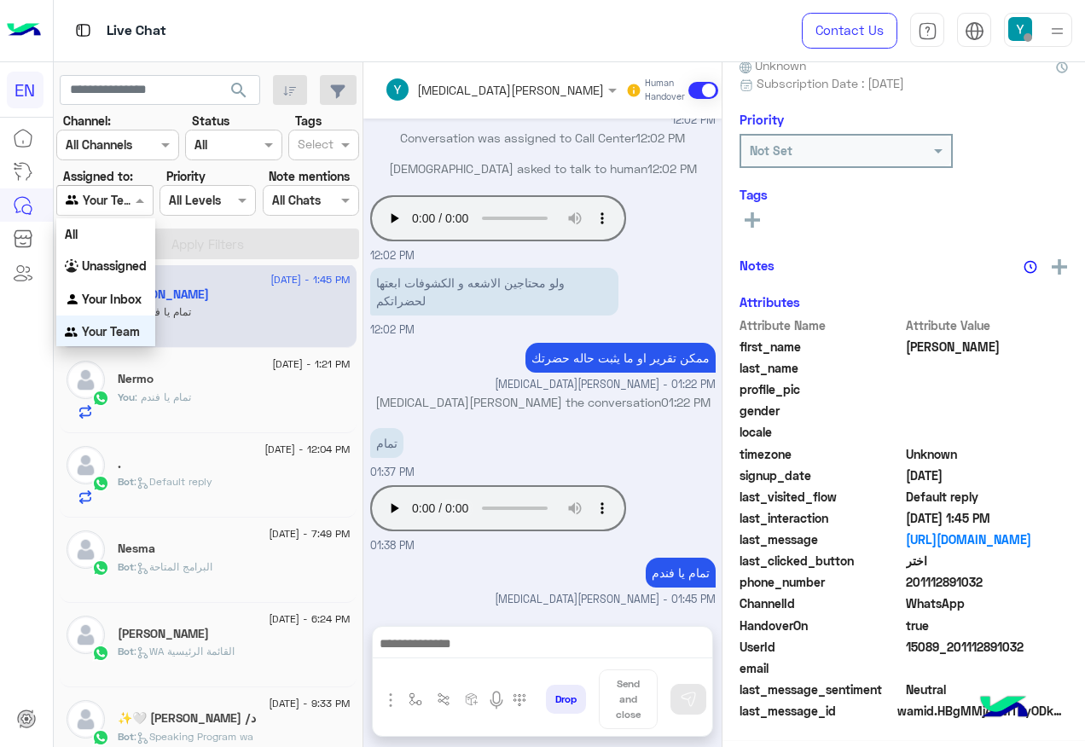
click at [97, 206] on input "text" at bounding box center [85, 201] width 39 height 18
click at [112, 292] on b "Your Inbox" at bounding box center [112, 298] width 60 height 14
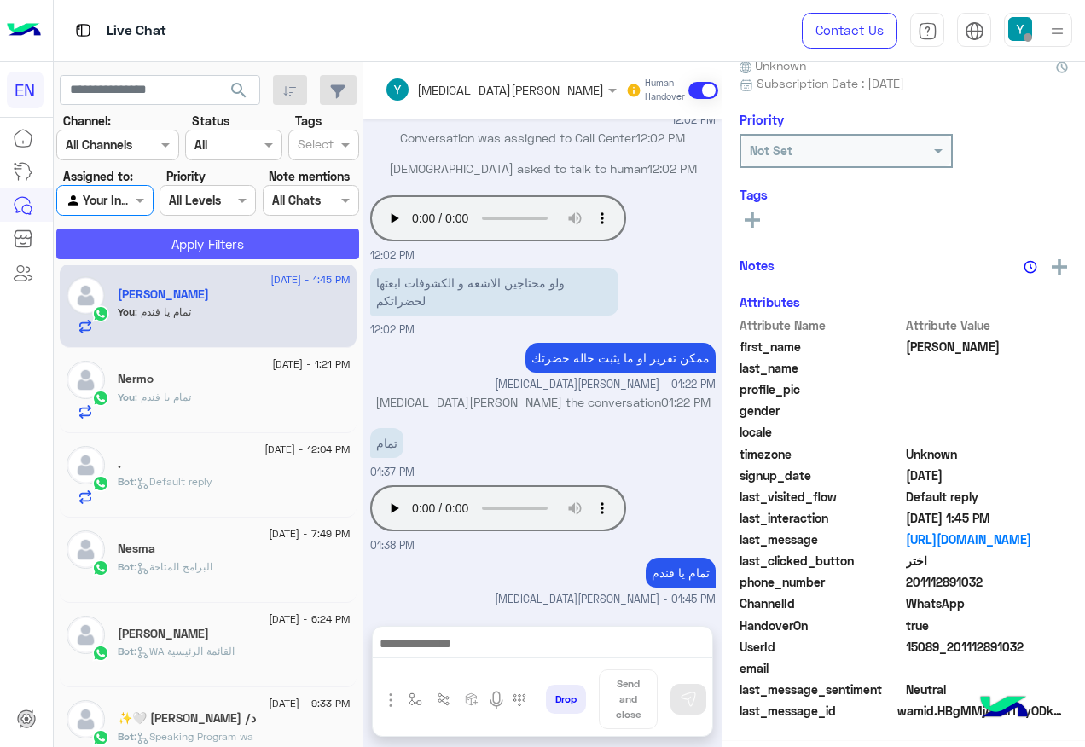
click at [113, 233] on button "Apply Filters" at bounding box center [207, 244] width 303 height 31
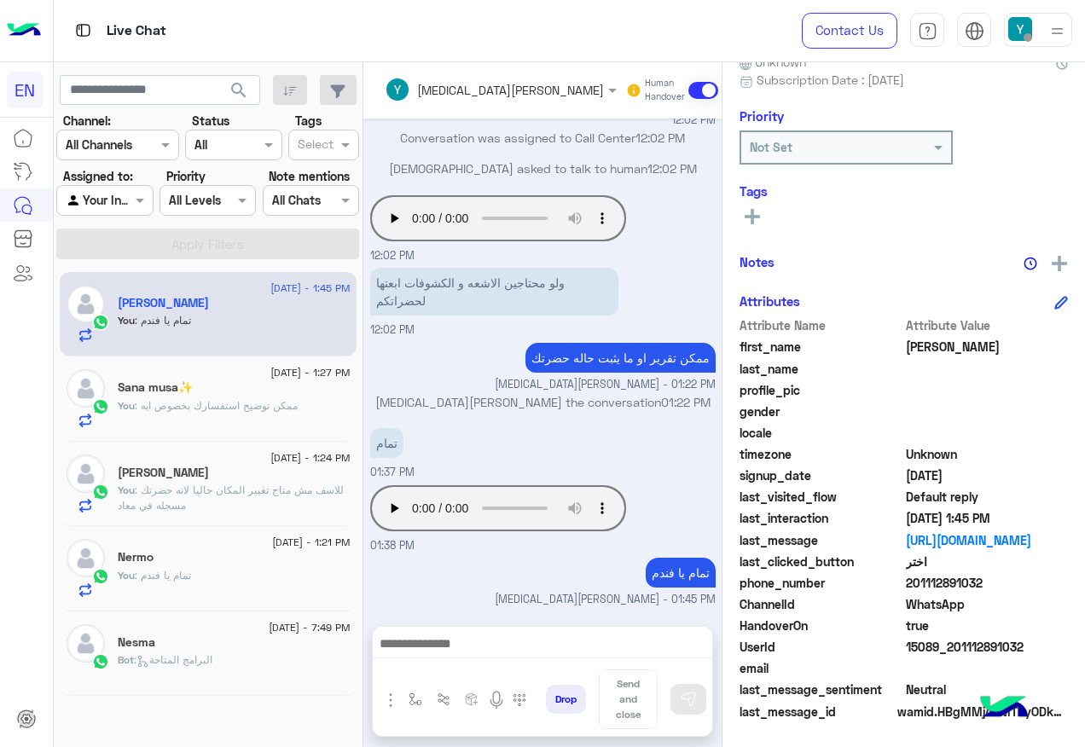
click at [88, 193] on input "text" at bounding box center [85, 201] width 39 height 18
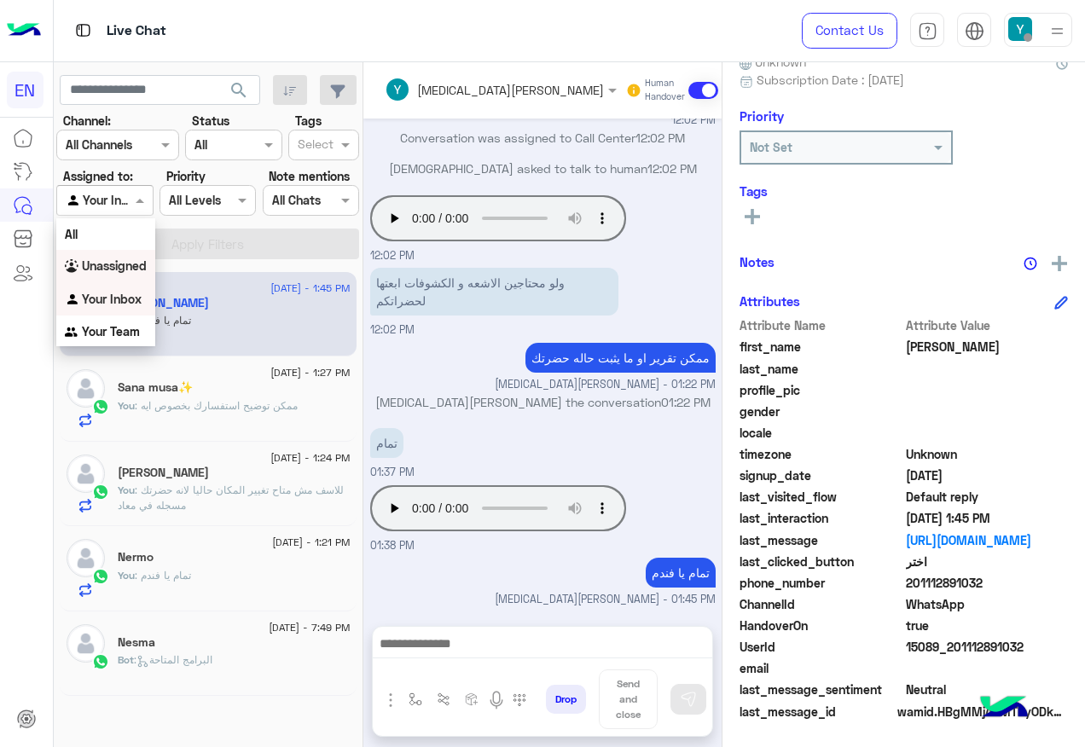
click at [128, 250] on div "Unassigned" at bounding box center [105, 266] width 99 height 33
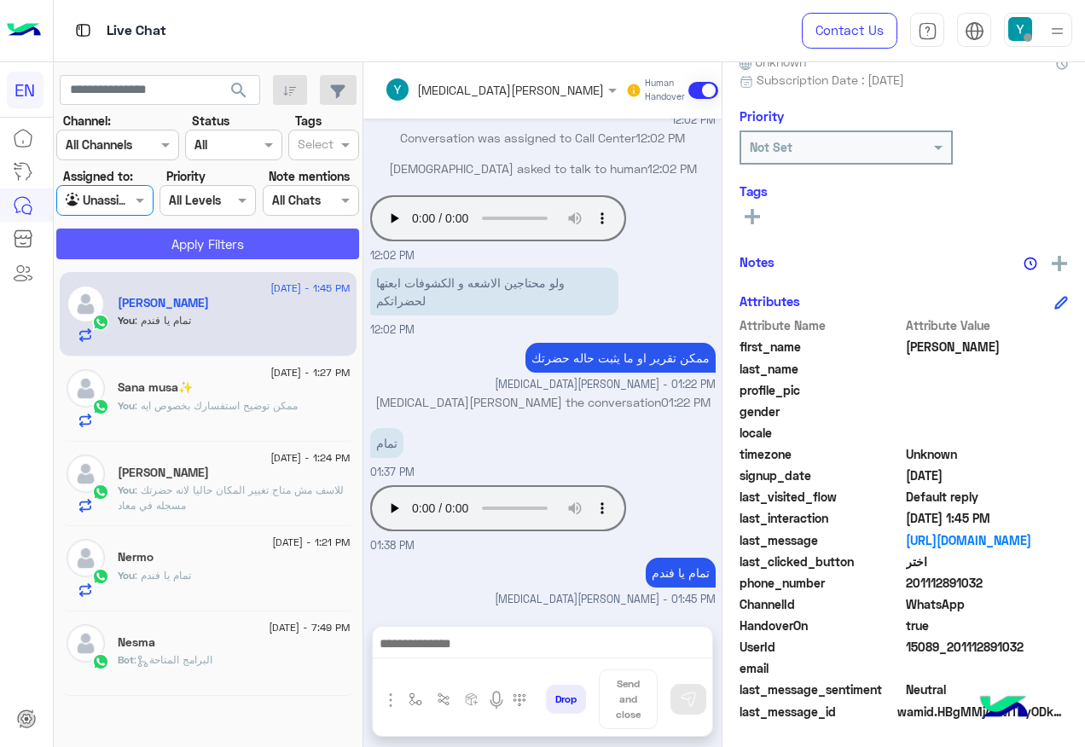
click at [126, 233] on button "Apply Filters" at bounding box center [207, 244] width 303 height 31
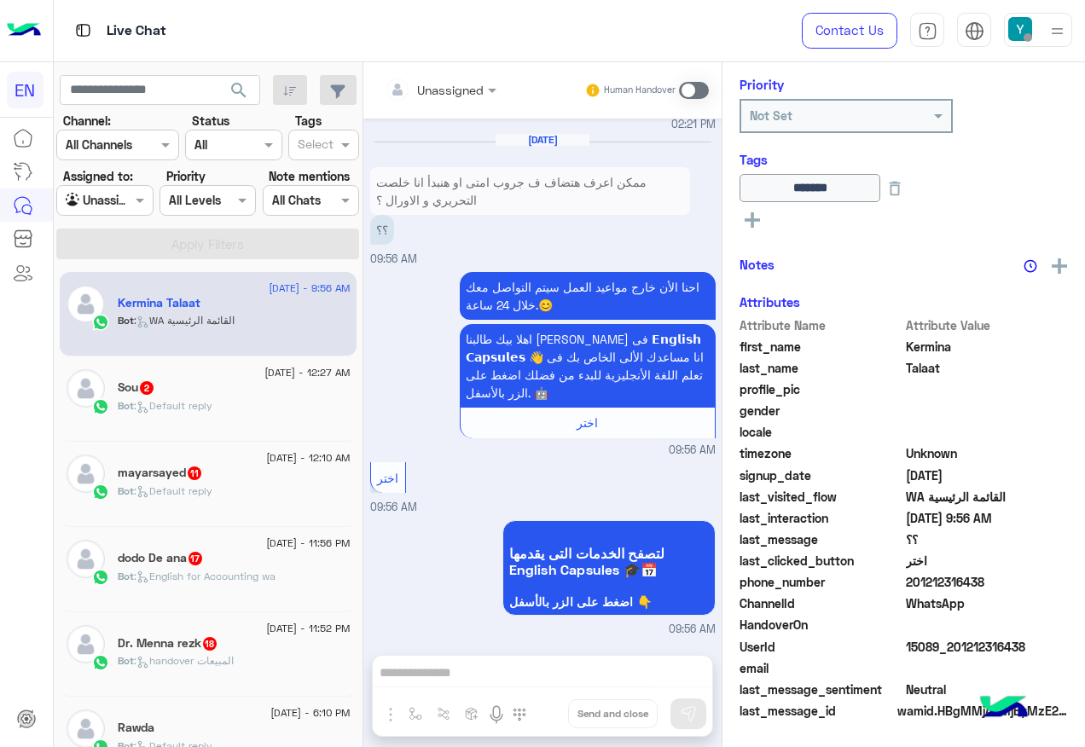
click at [271, 384] on div "Sou 2" at bounding box center [234, 389] width 233 height 18
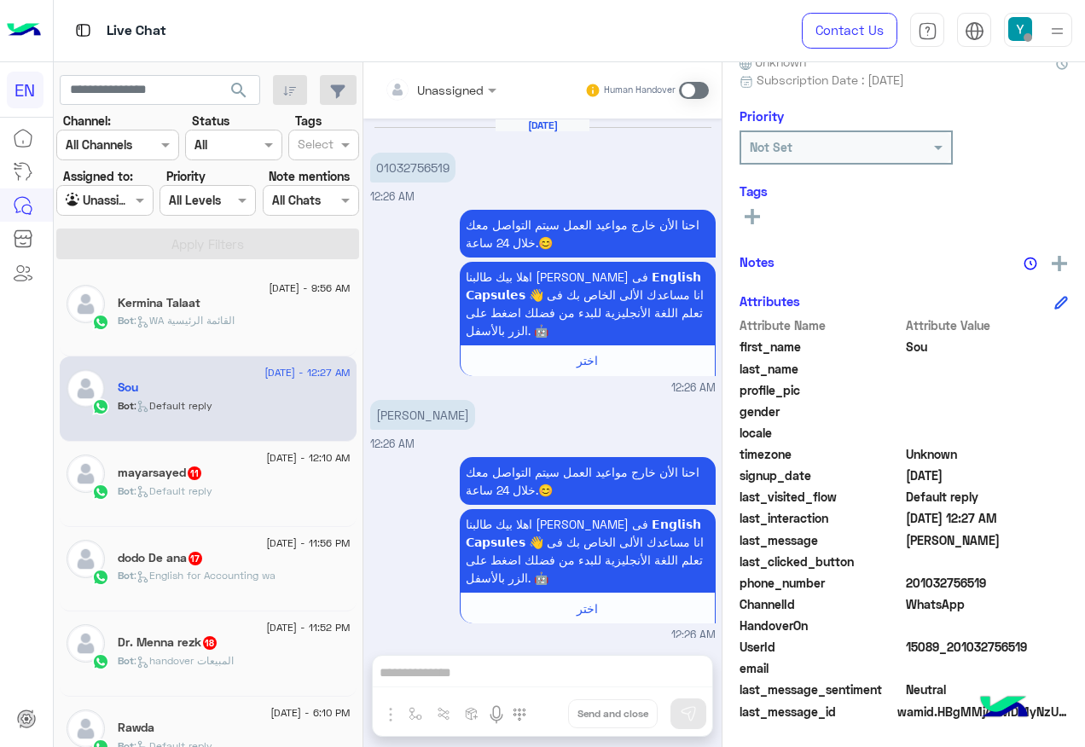
drag, startPoint x: 372, startPoint y: 167, endPoint x: 518, endPoint y: 169, distance: 146.7
click at [518, 169] on div "[DATE] 01032756519 12:26 AM" at bounding box center [542, 162] width 345 height 87
drag, startPoint x: 518, startPoint y: 169, endPoint x: 392, endPoint y: 163, distance: 126.3
click at [685, 88] on span at bounding box center [694, 90] width 30 height 17
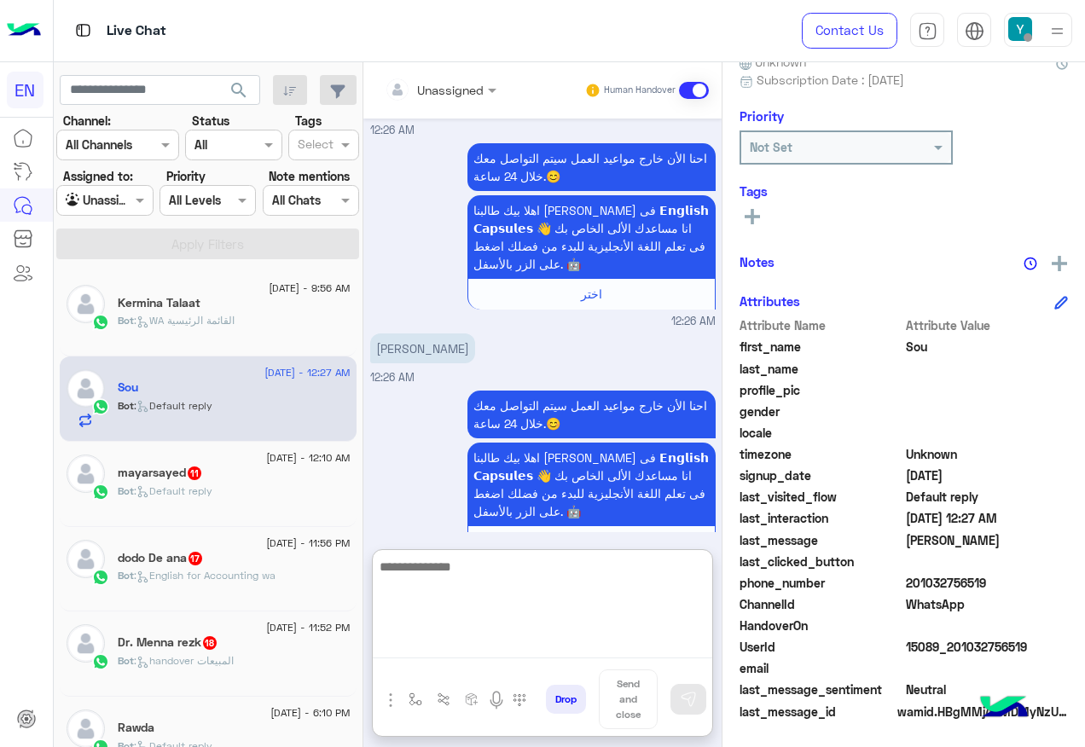
click at [496, 640] on textarea at bounding box center [542, 607] width 339 height 102
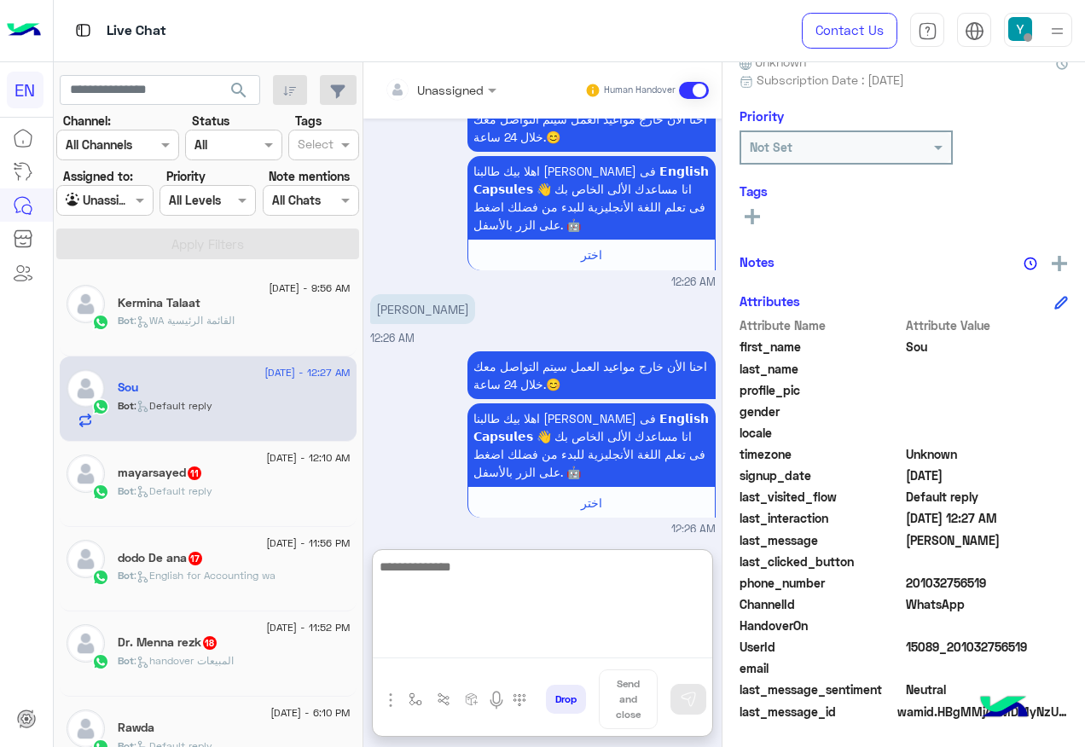
scroll to position [142, 0]
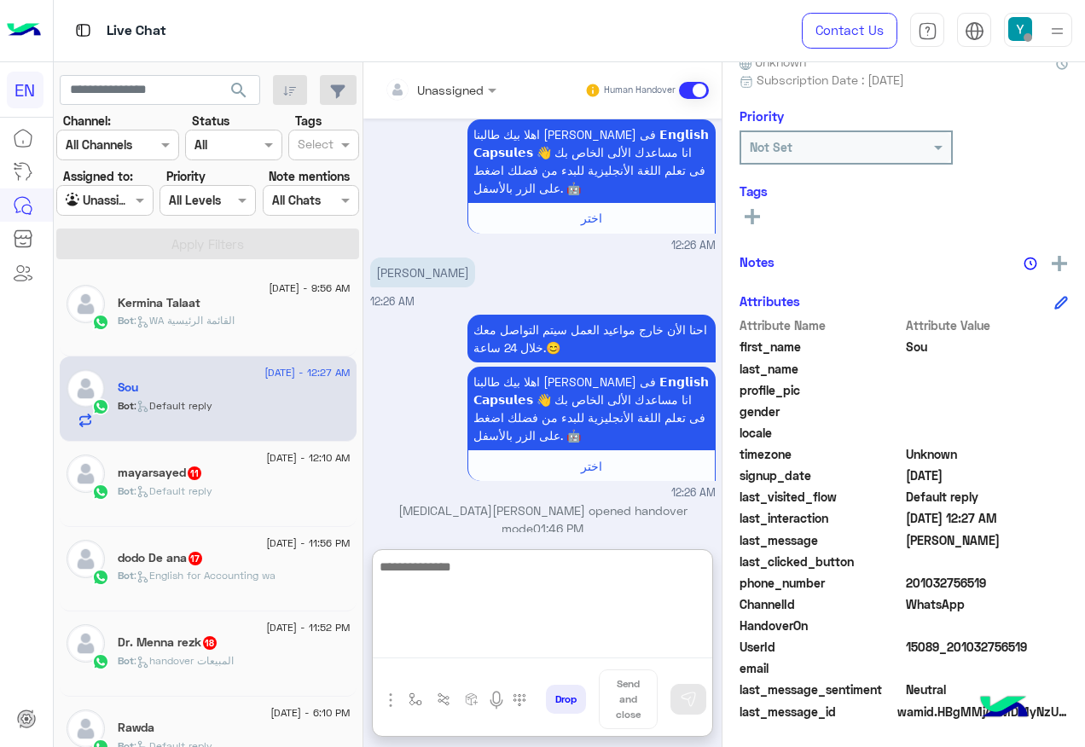
click at [506, 599] on textarea at bounding box center [542, 607] width 339 height 102
type textarea "**********"
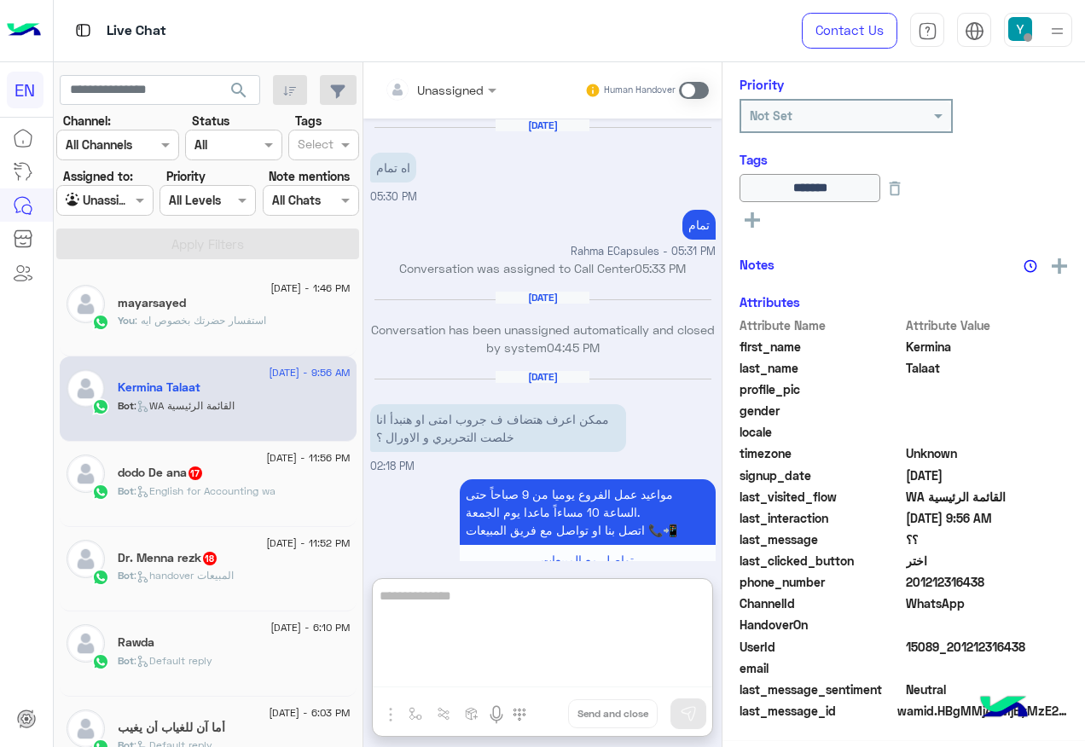
scroll to position [1808, 0]
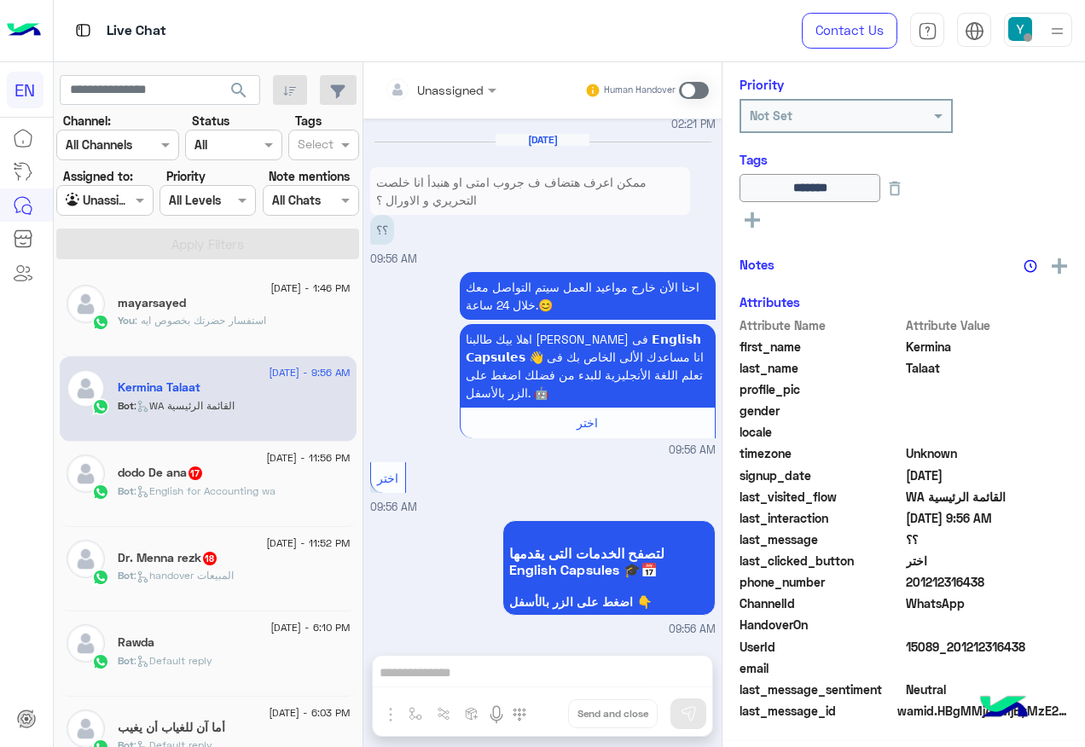
click at [283, 475] on div "dodo De ana 17" at bounding box center [234, 475] width 233 height 18
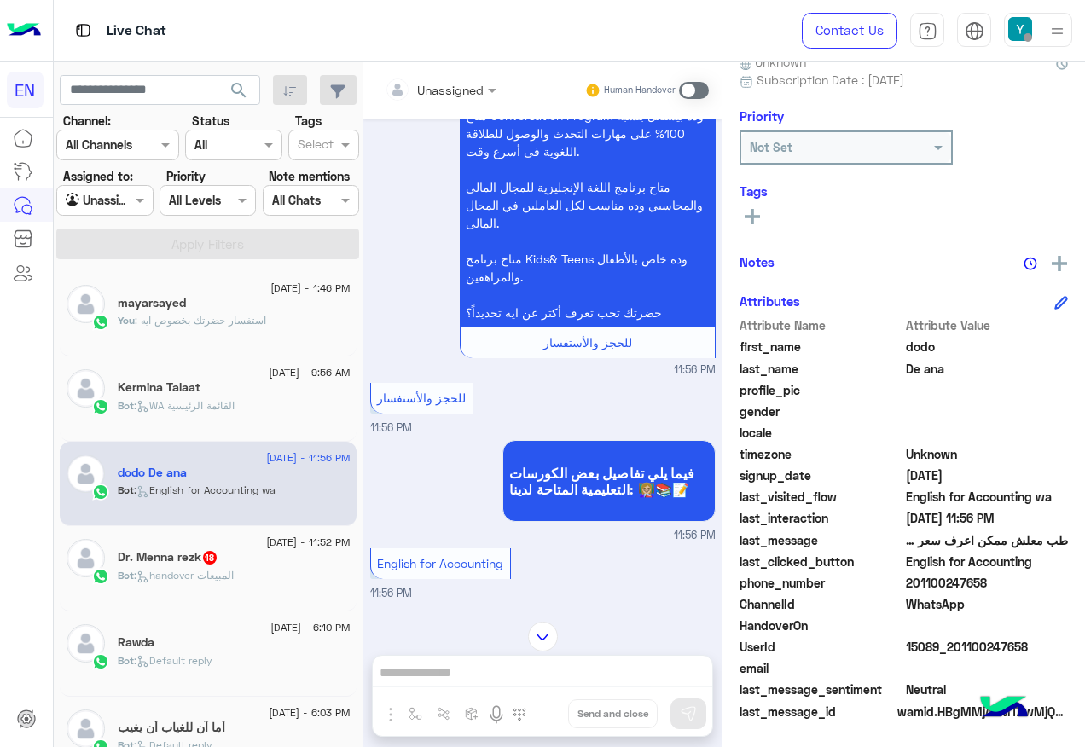
scroll to position [1970, 0]
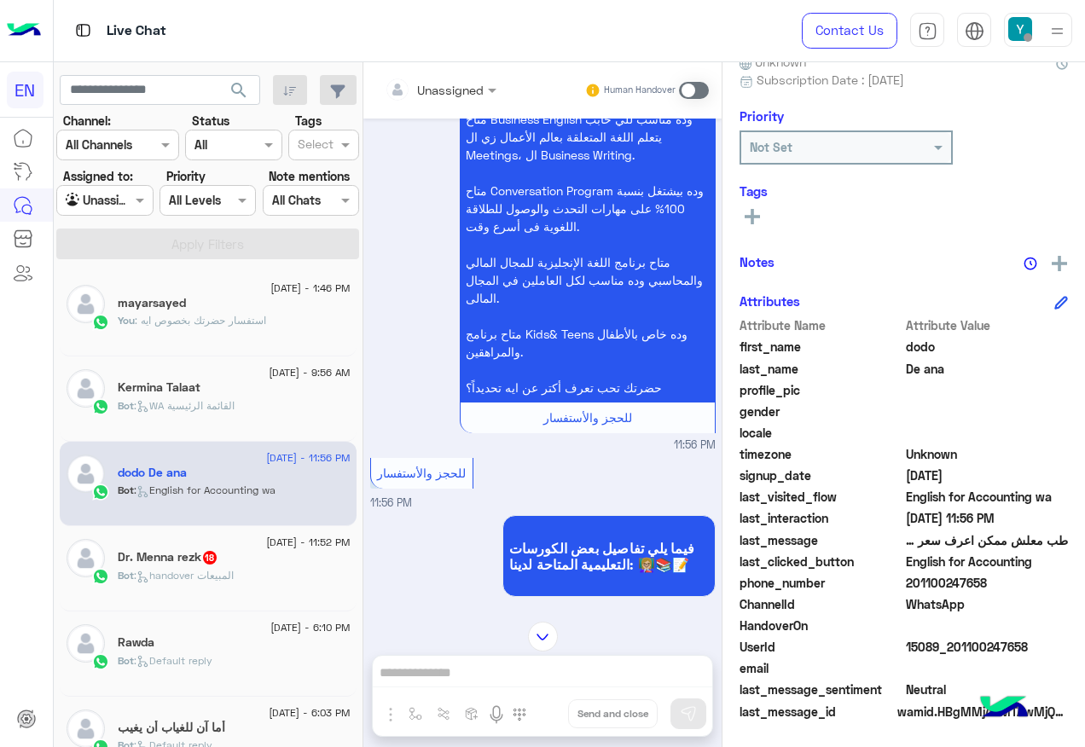
click at [441, 84] on input "text" at bounding box center [419, 90] width 69 height 18
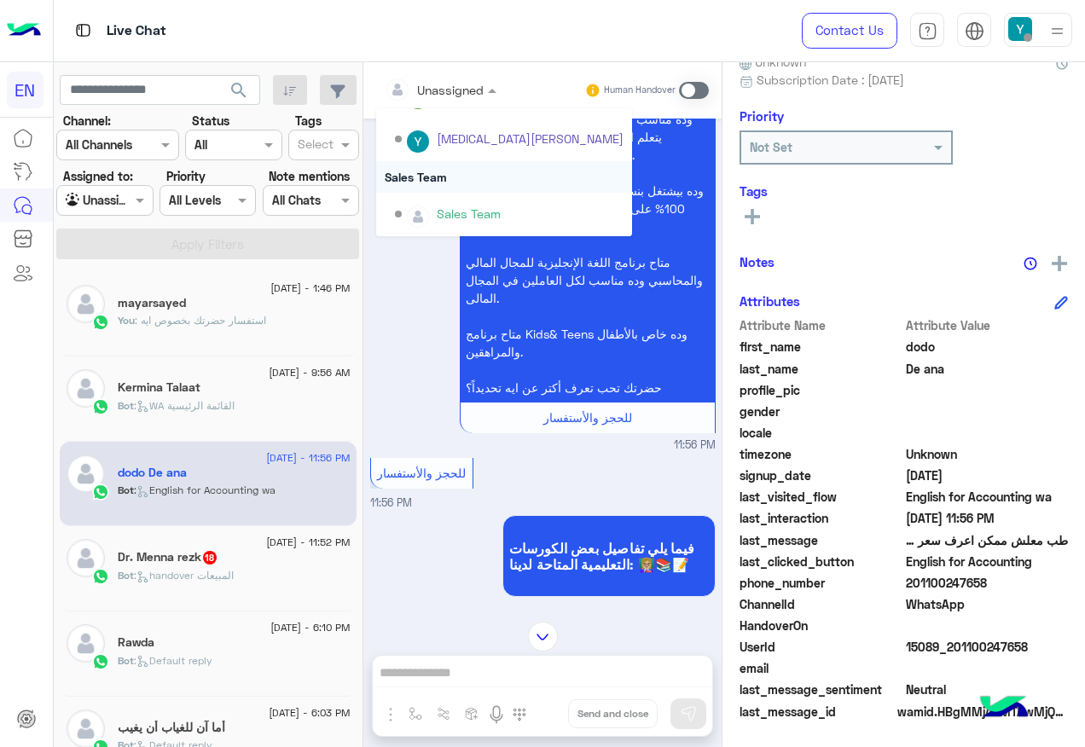
click at [441, 187] on div "Sales Team" at bounding box center [504, 177] width 256 height 32
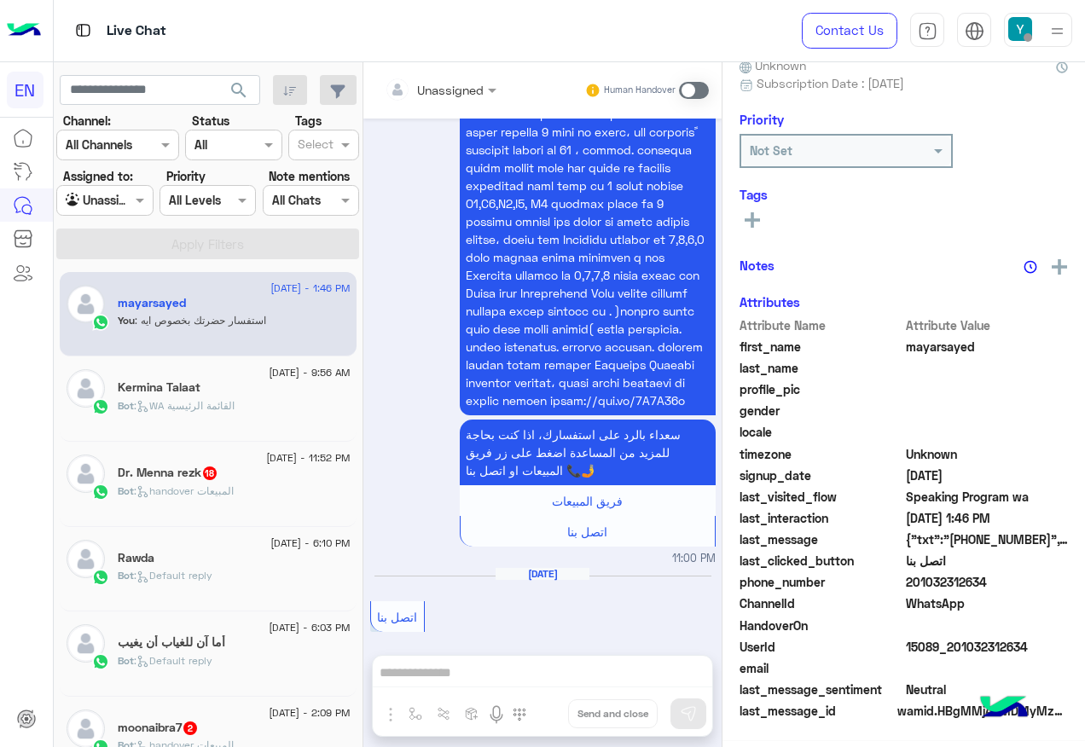
click at [197, 466] on h5 "Dr. Menna rezk 18" at bounding box center [168, 473] width 101 height 14
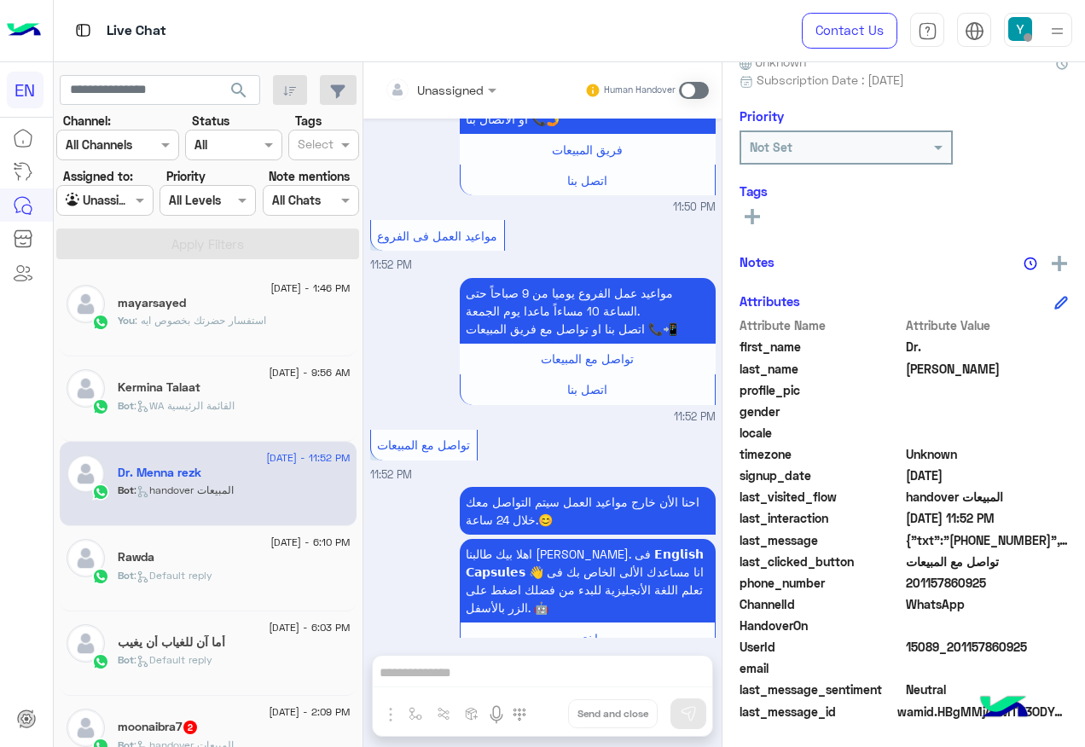
click at [464, 83] on div at bounding box center [440, 89] width 129 height 20
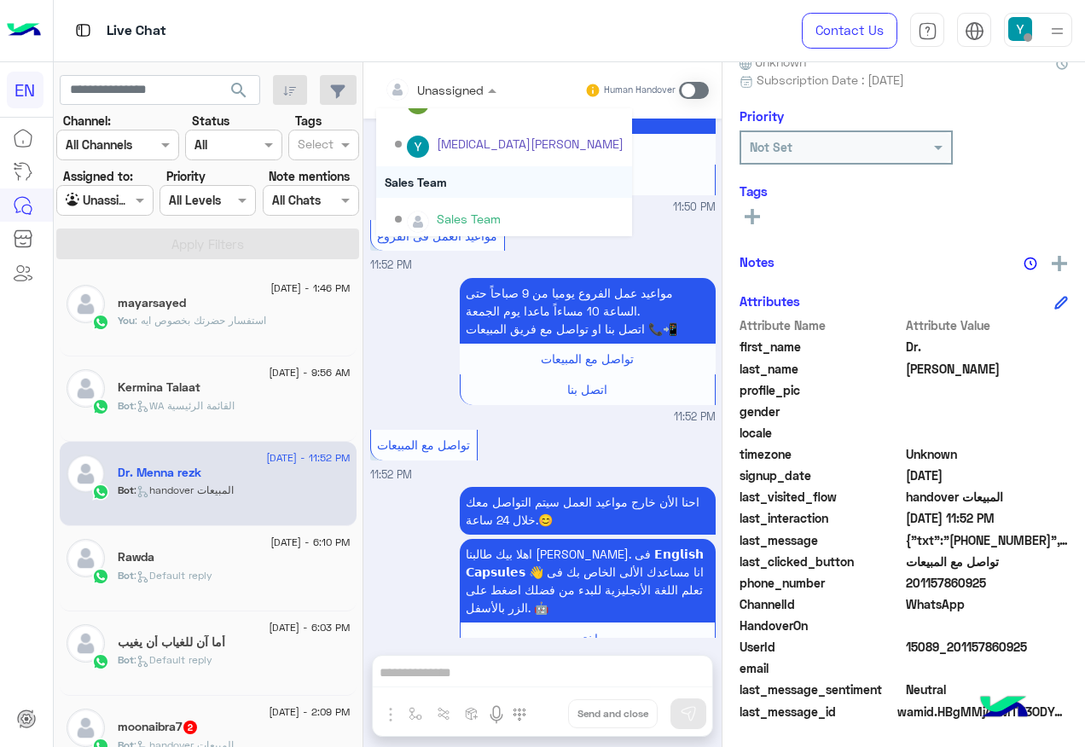
scroll to position [283, 0]
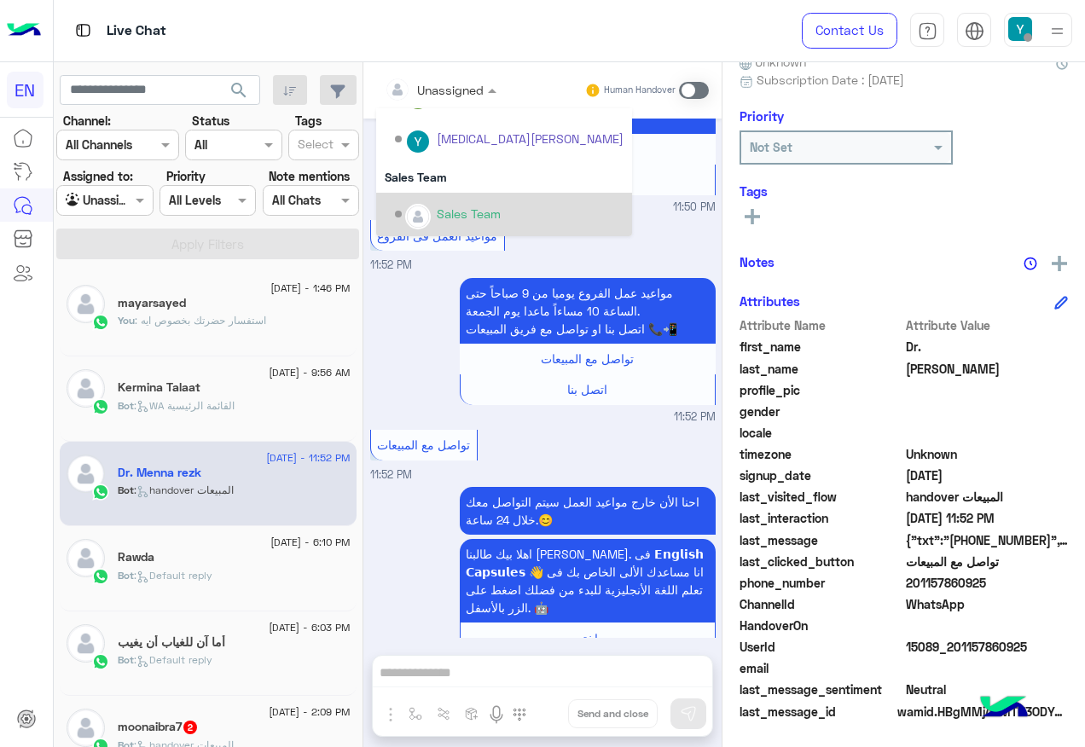
click at [454, 201] on div "Sales Team" at bounding box center [509, 215] width 229 height 30
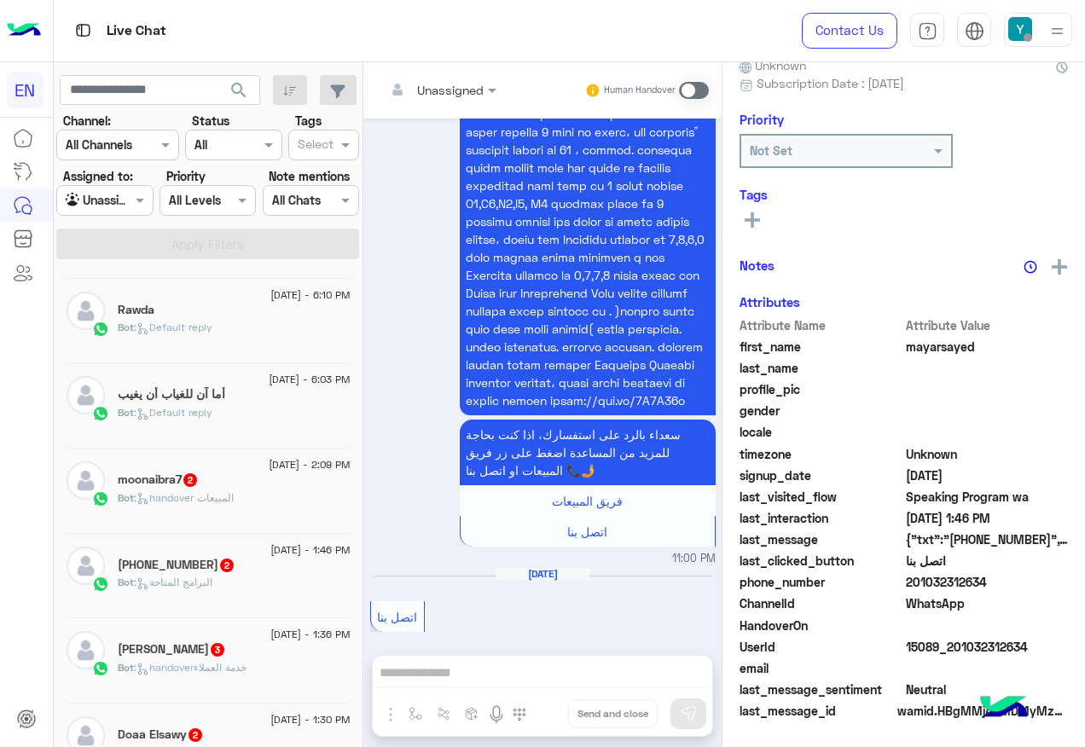
scroll to position [171, 0]
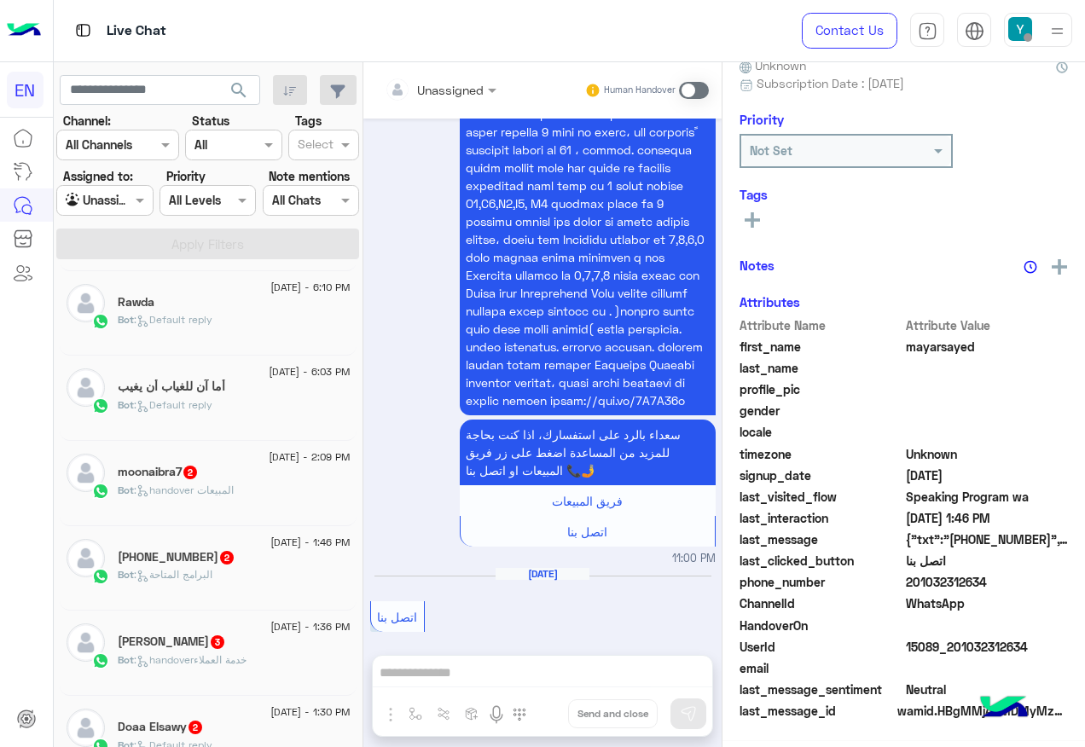
click at [196, 483] on p "Bot : handover المبيعات" at bounding box center [176, 490] width 116 height 15
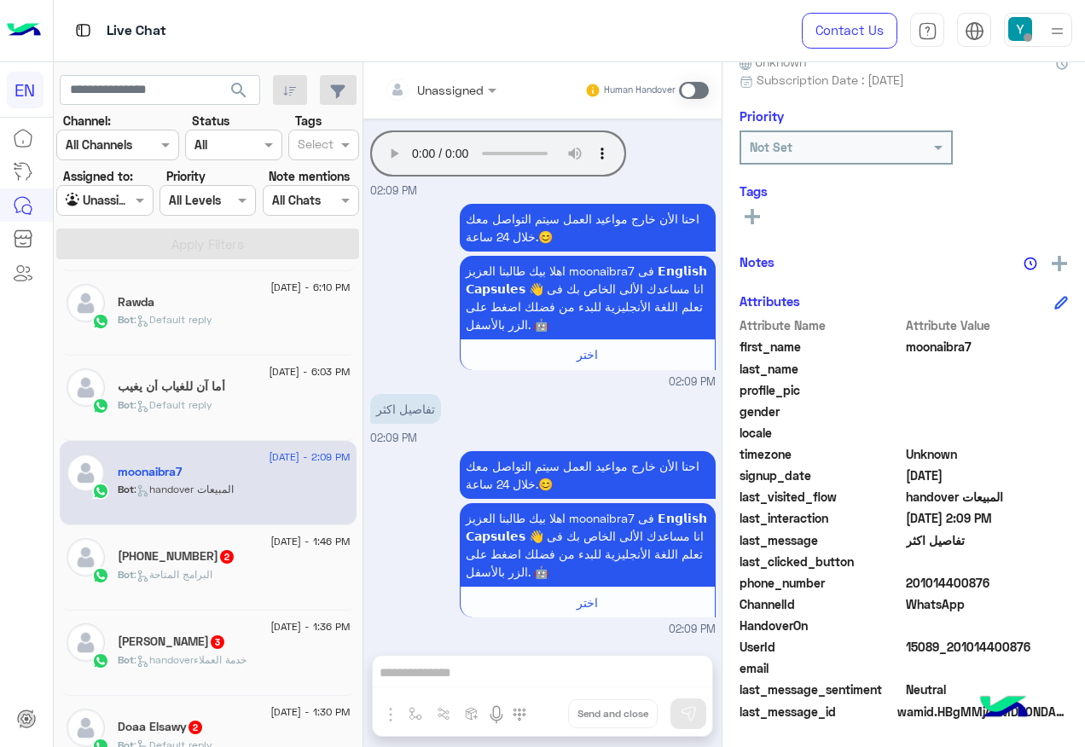
click at [431, 81] on input "text" at bounding box center [419, 90] width 69 height 18
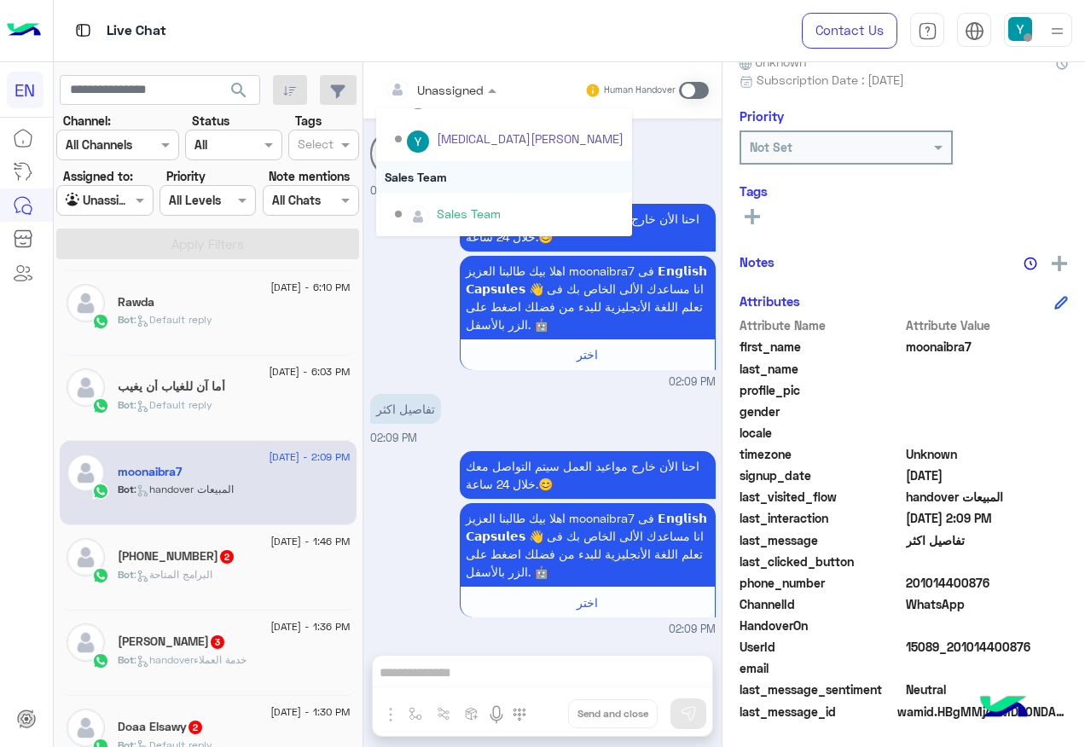
click at [491, 179] on div "Sales Team" at bounding box center [504, 177] width 256 height 32
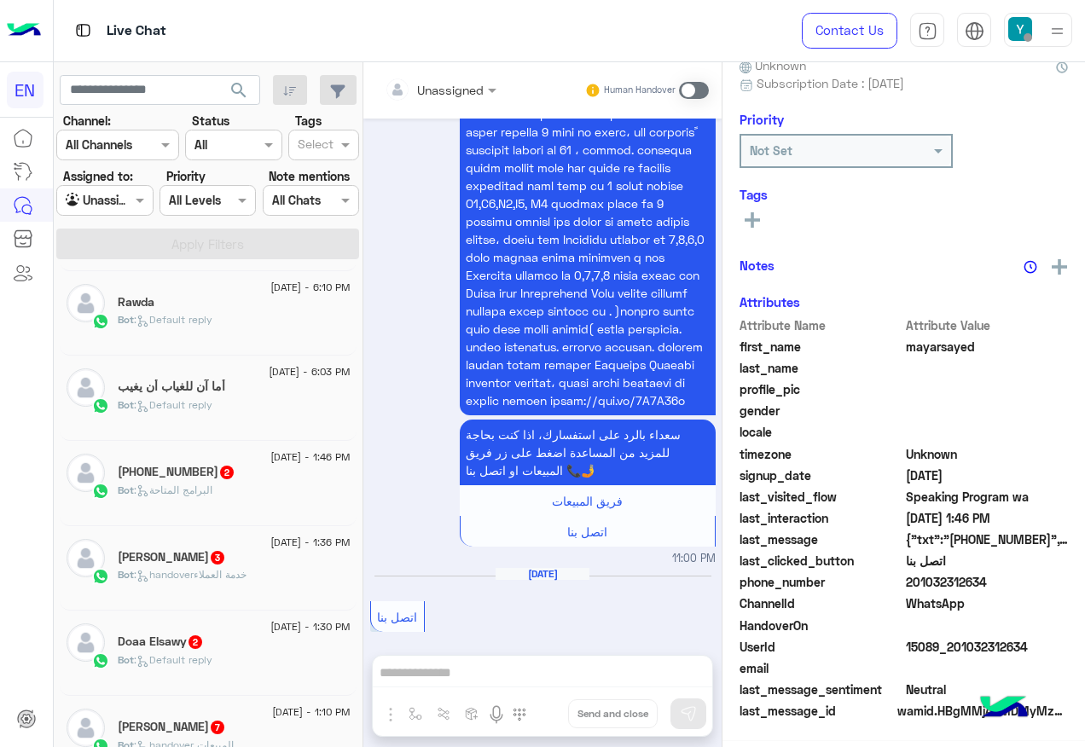
click at [269, 471] on div "[PHONE_NUMBER]" at bounding box center [234, 474] width 233 height 18
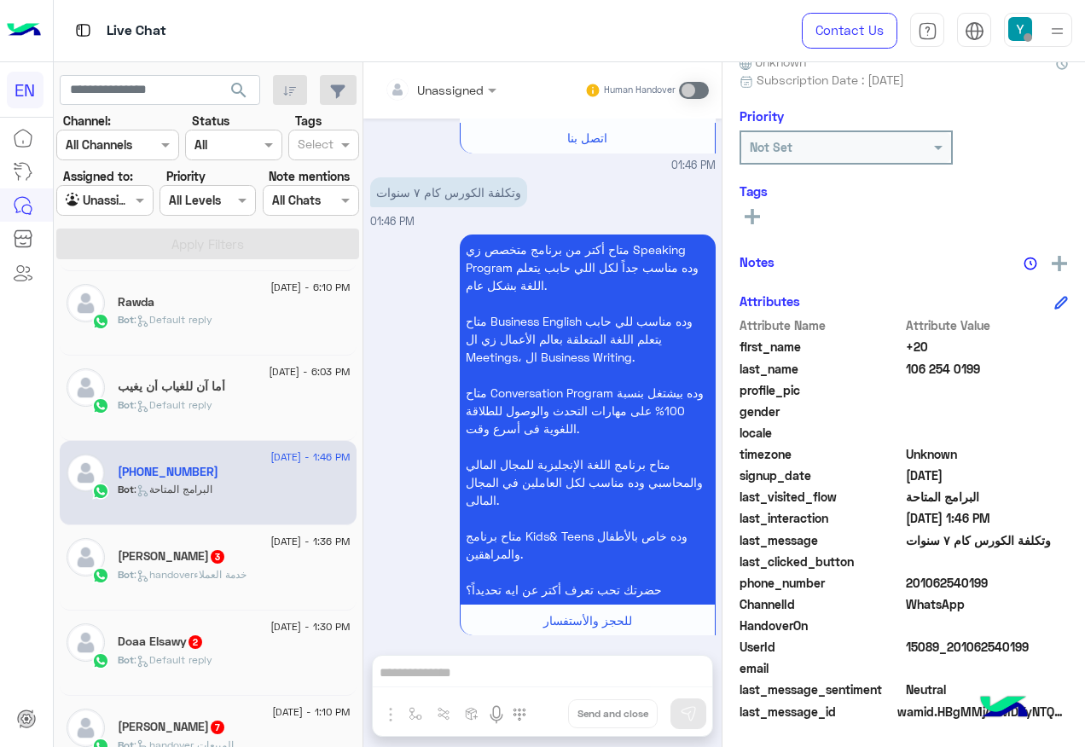
click at [459, 94] on div at bounding box center [440, 89] width 129 height 20
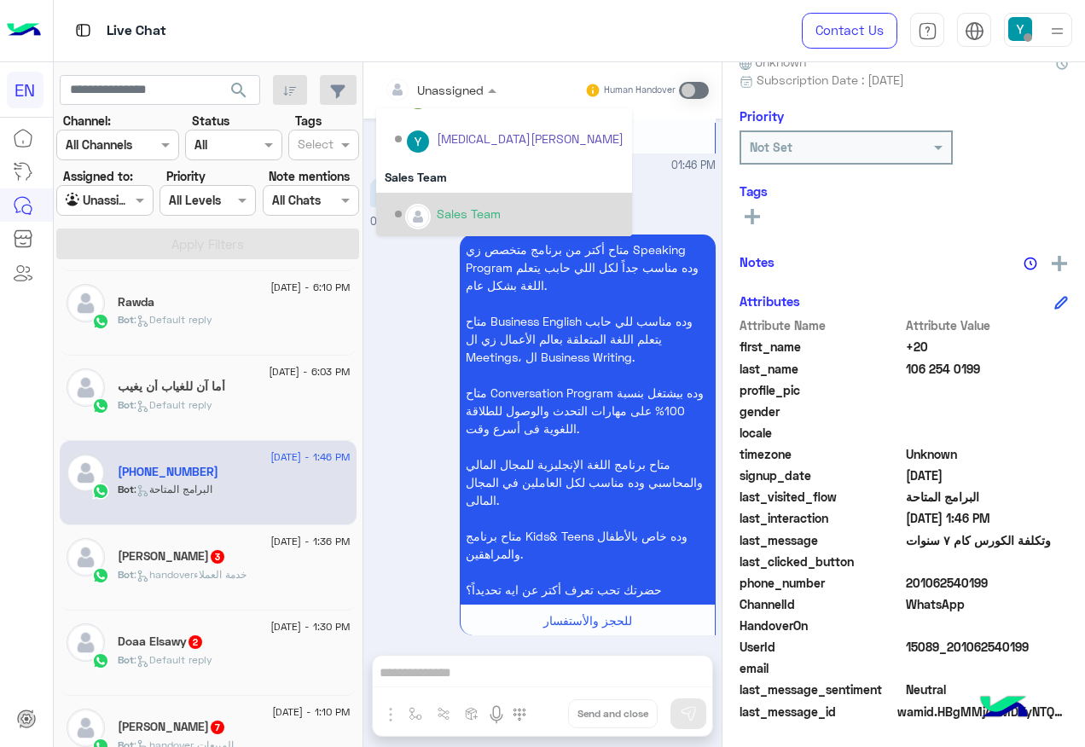
click at [465, 201] on div "Sales Team" at bounding box center [509, 215] width 229 height 30
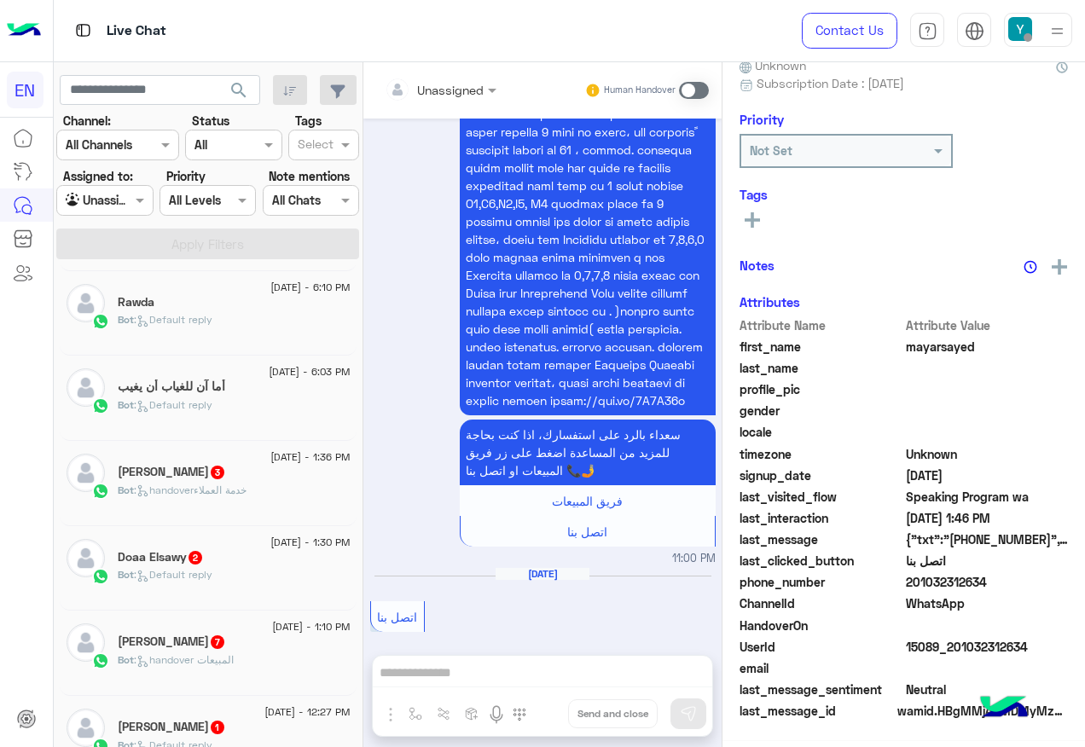
click at [246, 473] on div "[PERSON_NAME] 3" at bounding box center [234, 474] width 233 height 18
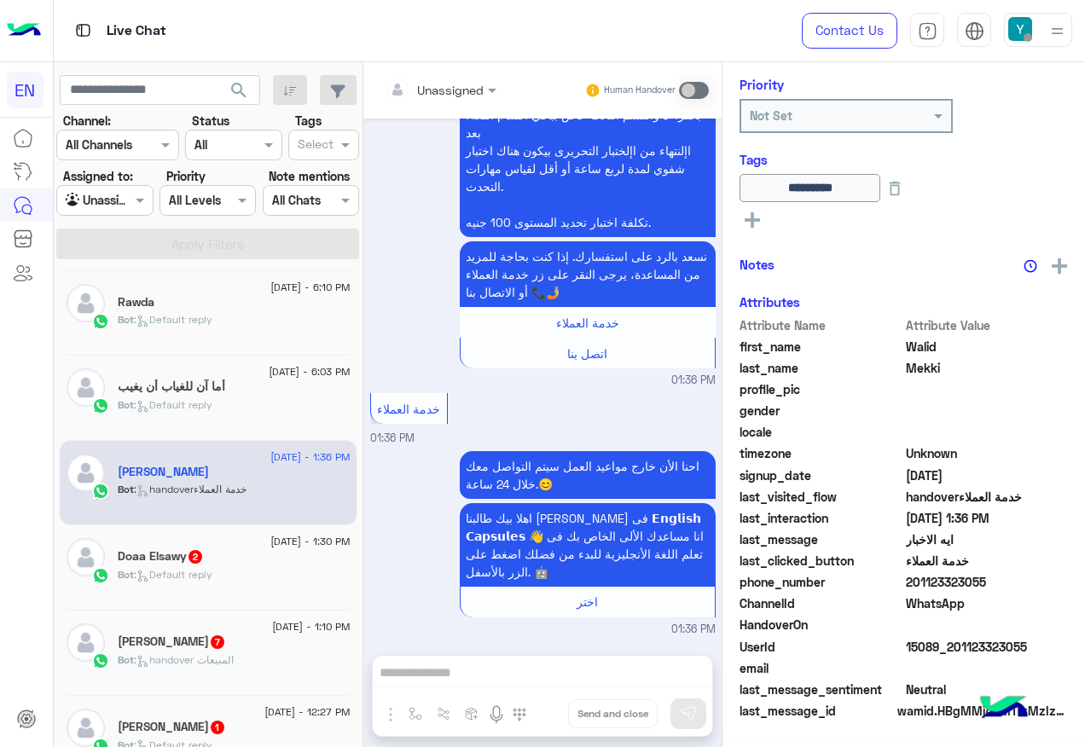
click at [458, 90] on div at bounding box center [440, 89] width 129 height 20
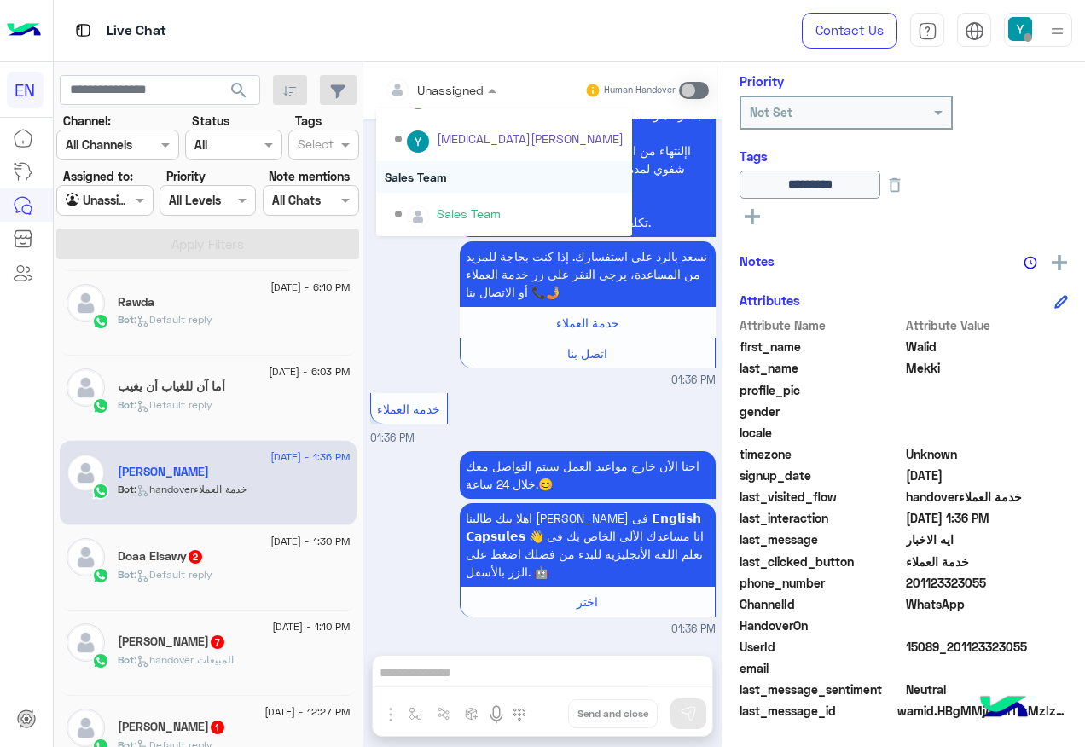
click at [450, 184] on div "Sales Team" at bounding box center [504, 177] width 256 height 32
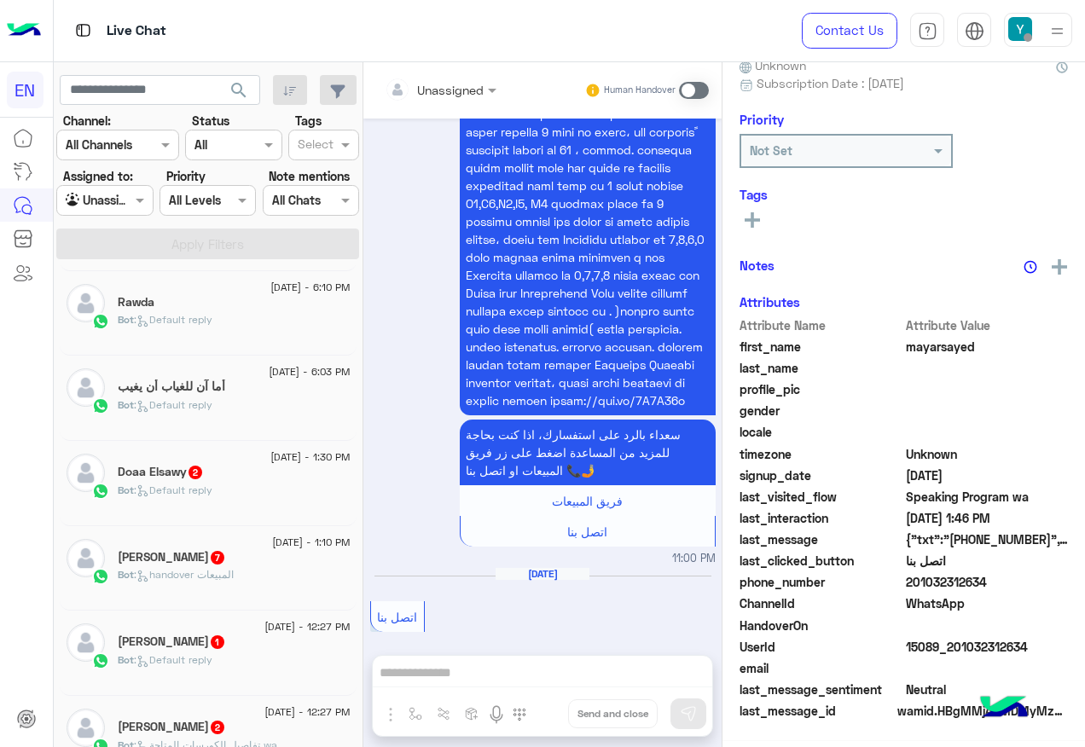
click at [258, 488] on div "Bot : Default reply" at bounding box center [234, 498] width 233 height 30
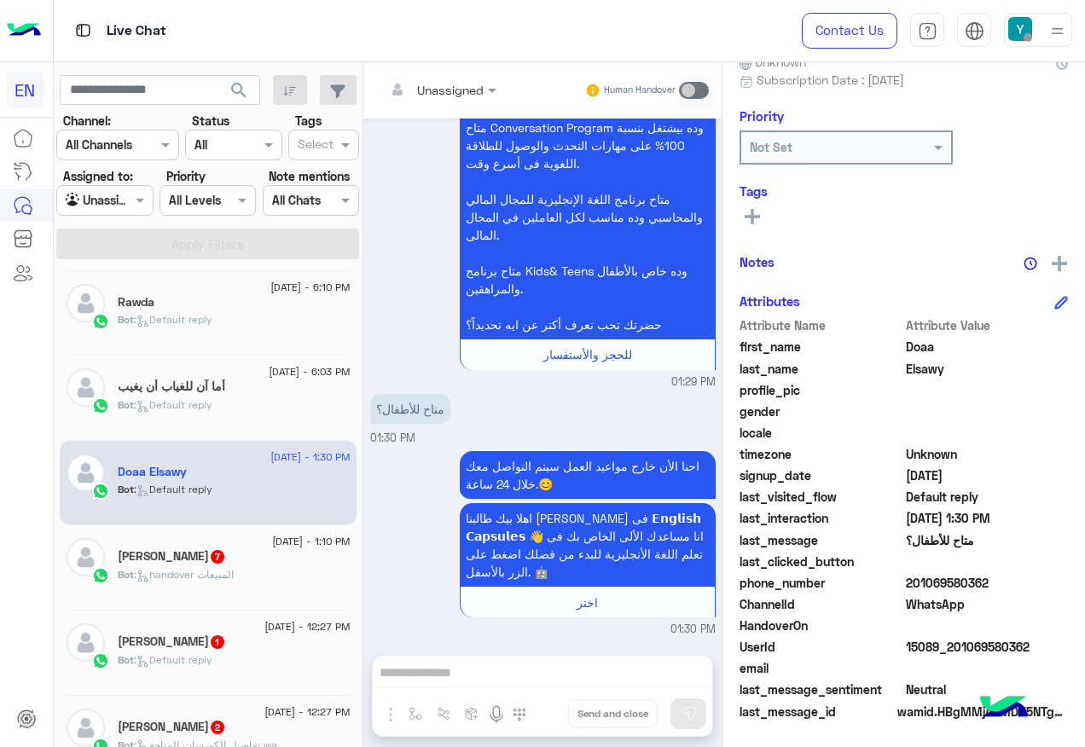
click at [442, 77] on div "Unassigned" at bounding box center [434, 89] width 99 height 34
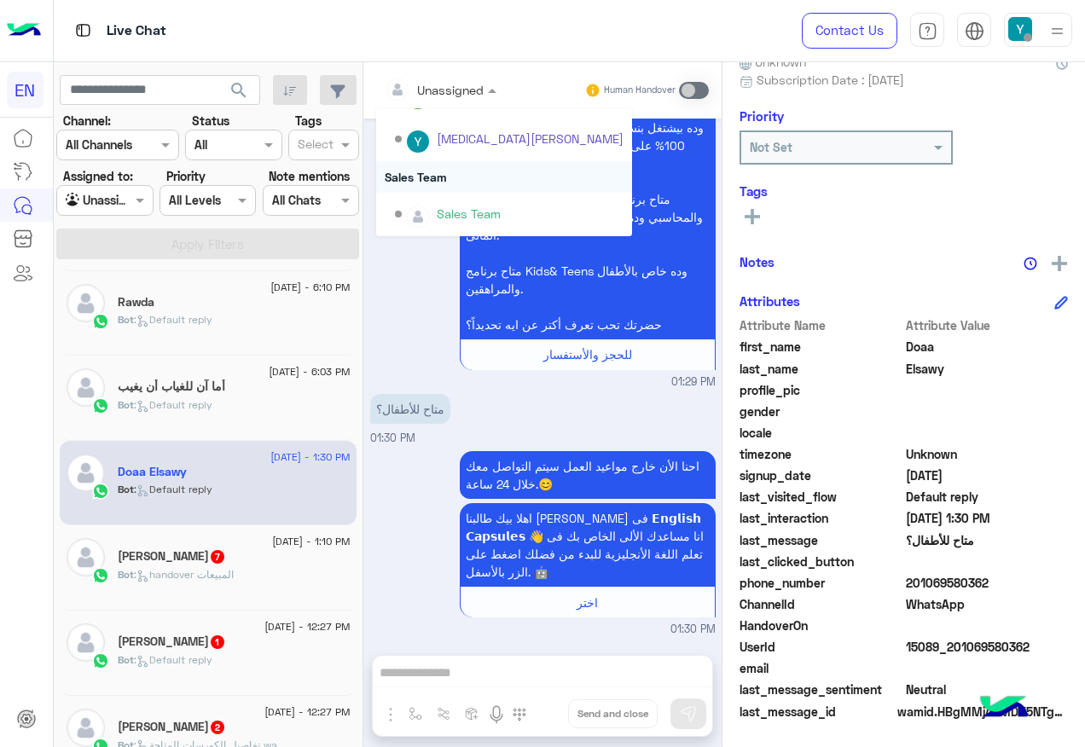
click at [433, 167] on div "Sales Team" at bounding box center [504, 177] width 256 height 32
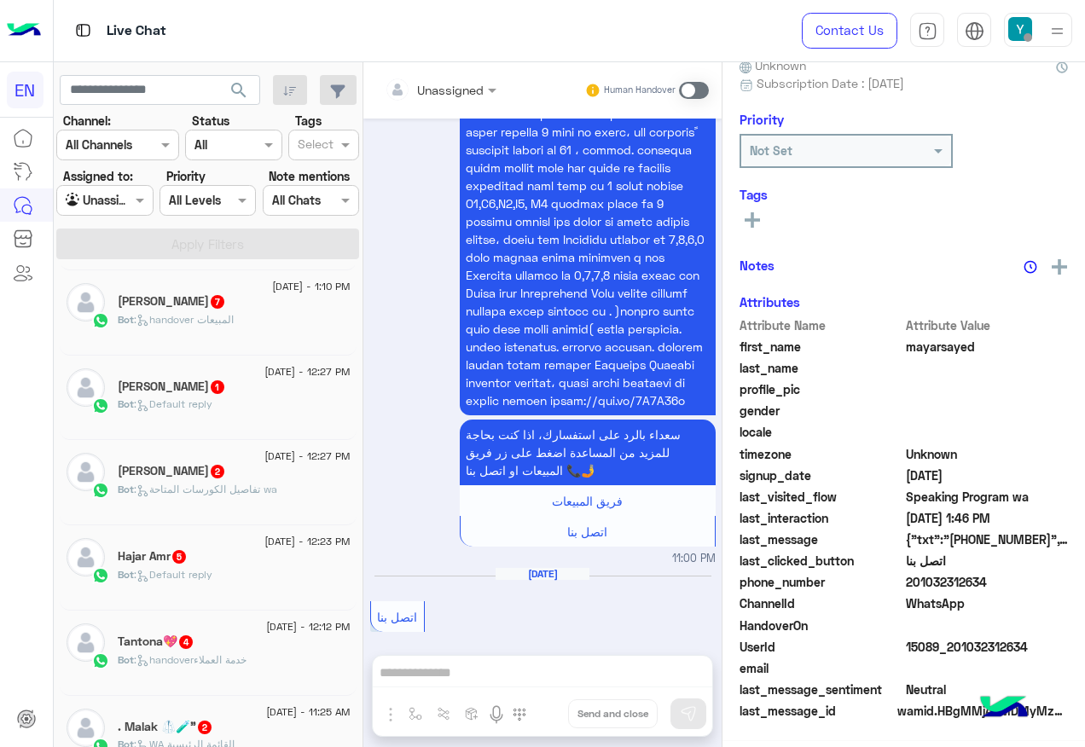
click at [200, 342] on div "[DATE] - 1:10 PM [PERSON_NAME] 7 Bot : handover المبيعات" at bounding box center [208, 312] width 297 height 85
click at [203, 339] on div "Bot : handover المبيعات" at bounding box center [234, 327] width 233 height 30
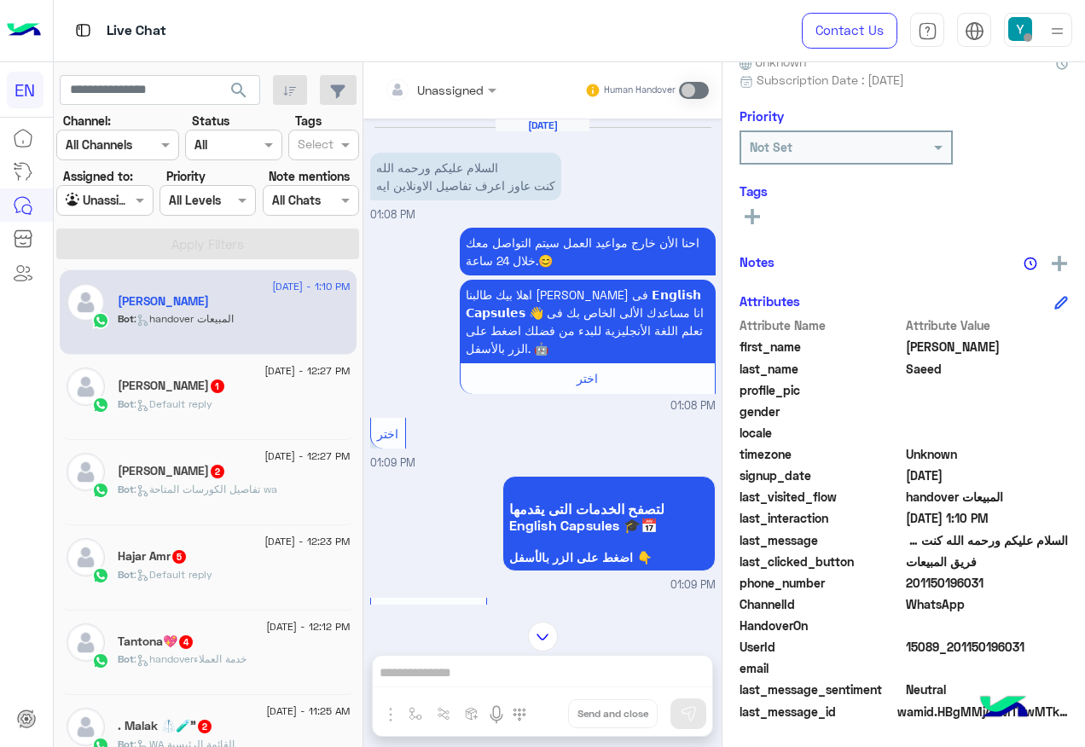
click at [450, 99] on div "Unassigned" at bounding box center [450, 90] width 67 height 18
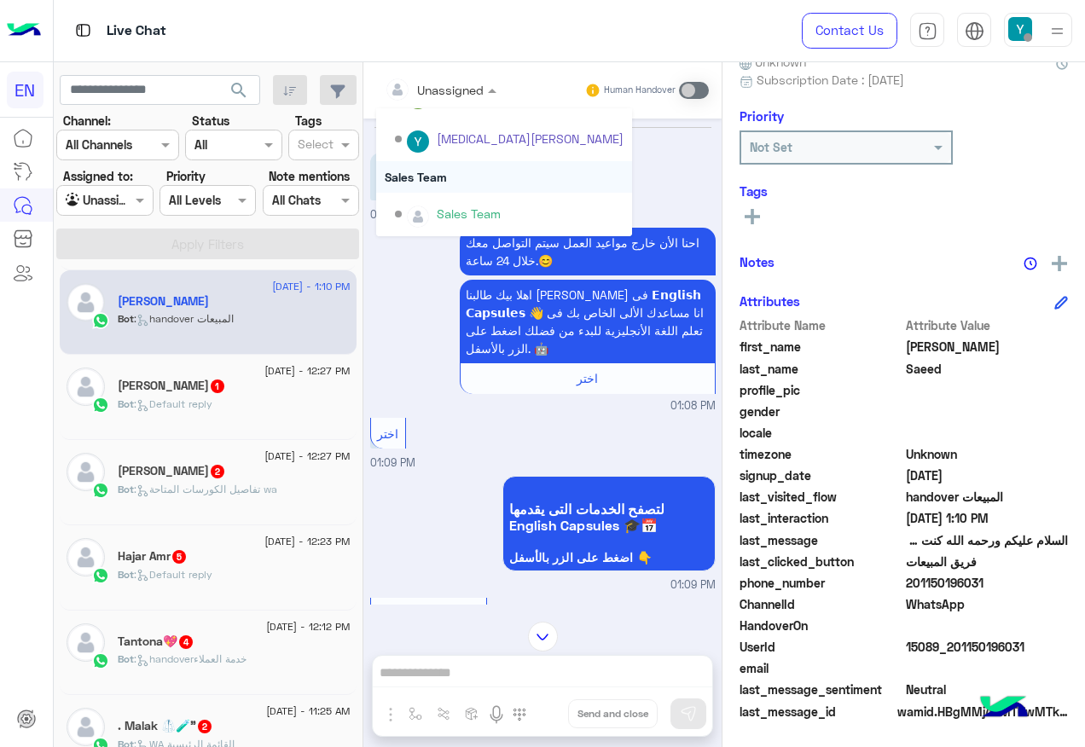
click at [458, 171] on div "Sales Team" at bounding box center [504, 177] width 256 height 32
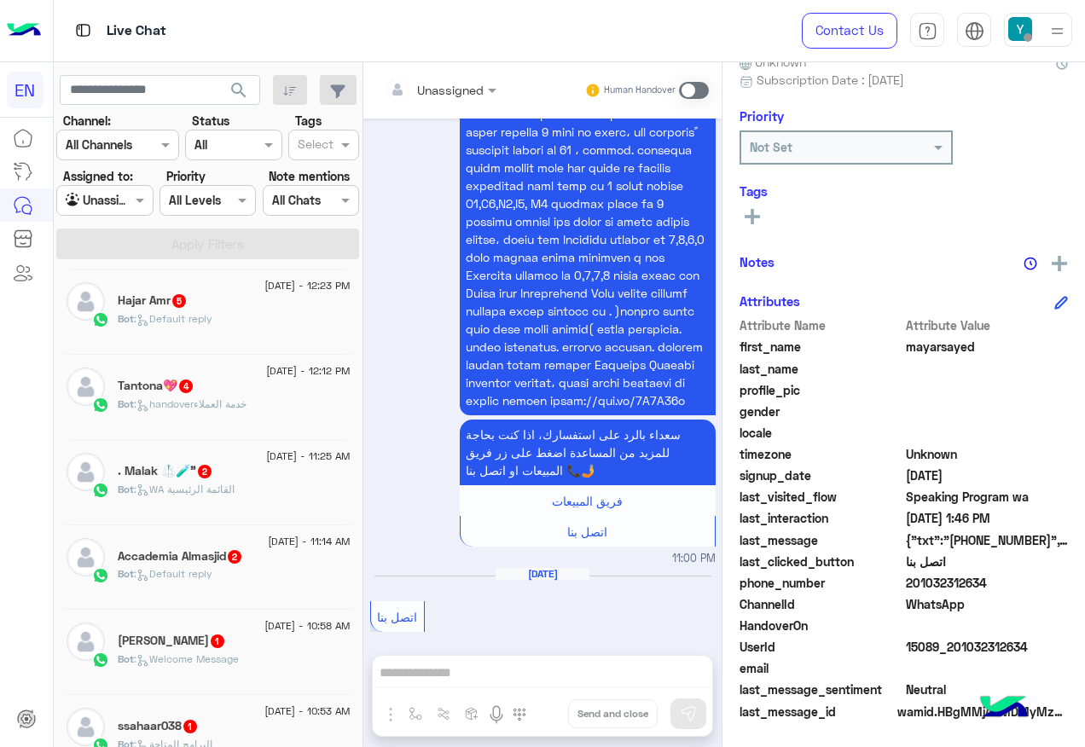
click at [215, 479] on div ". Malak 🥼🧪" 2" at bounding box center [234, 473] width 233 height 18
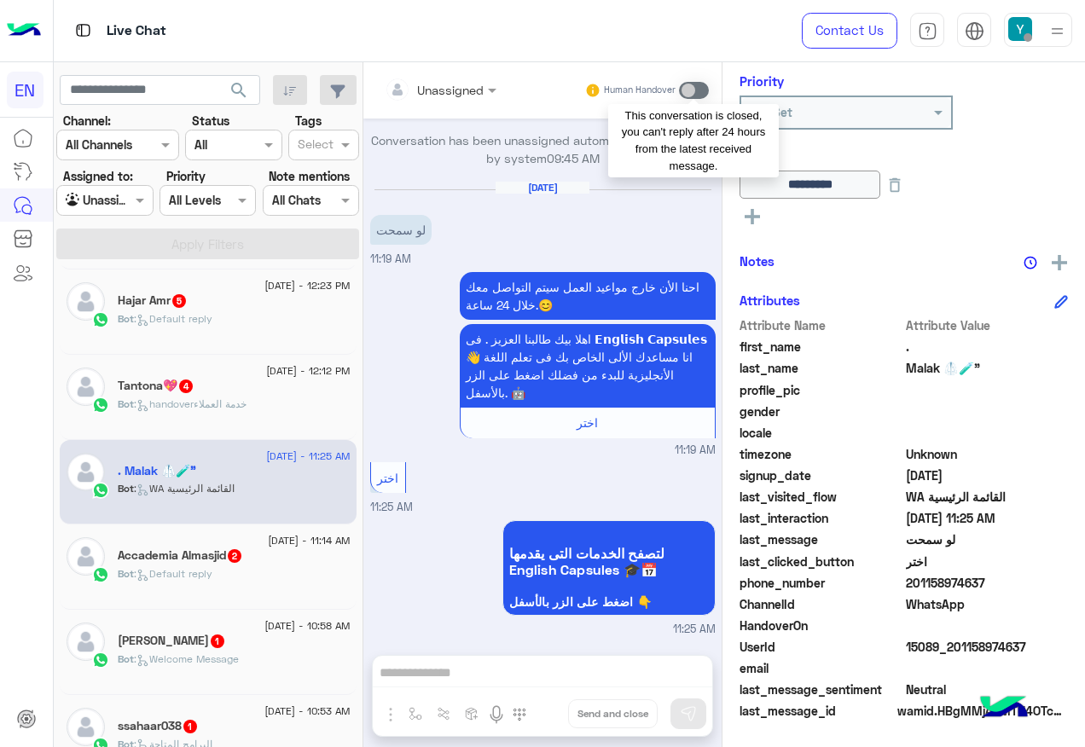
click at [705, 90] on span at bounding box center [694, 90] width 30 height 17
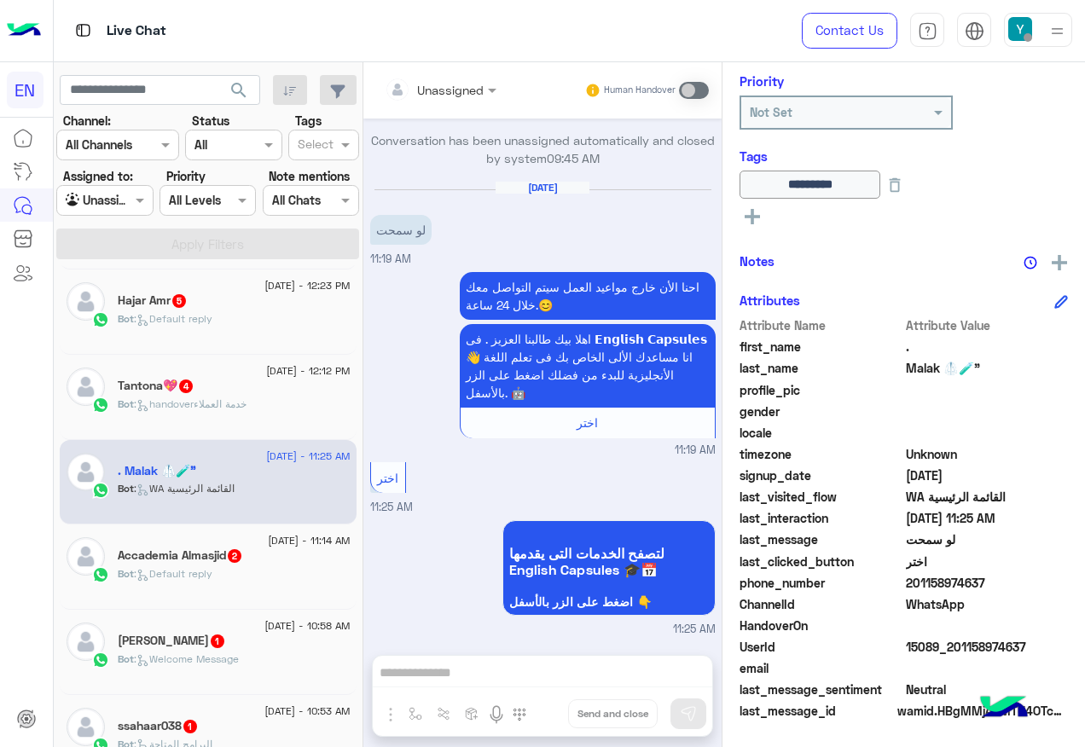
click at [272, 337] on div "Bot : Default reply" at bounding box center [234, 326] width 233 height 30
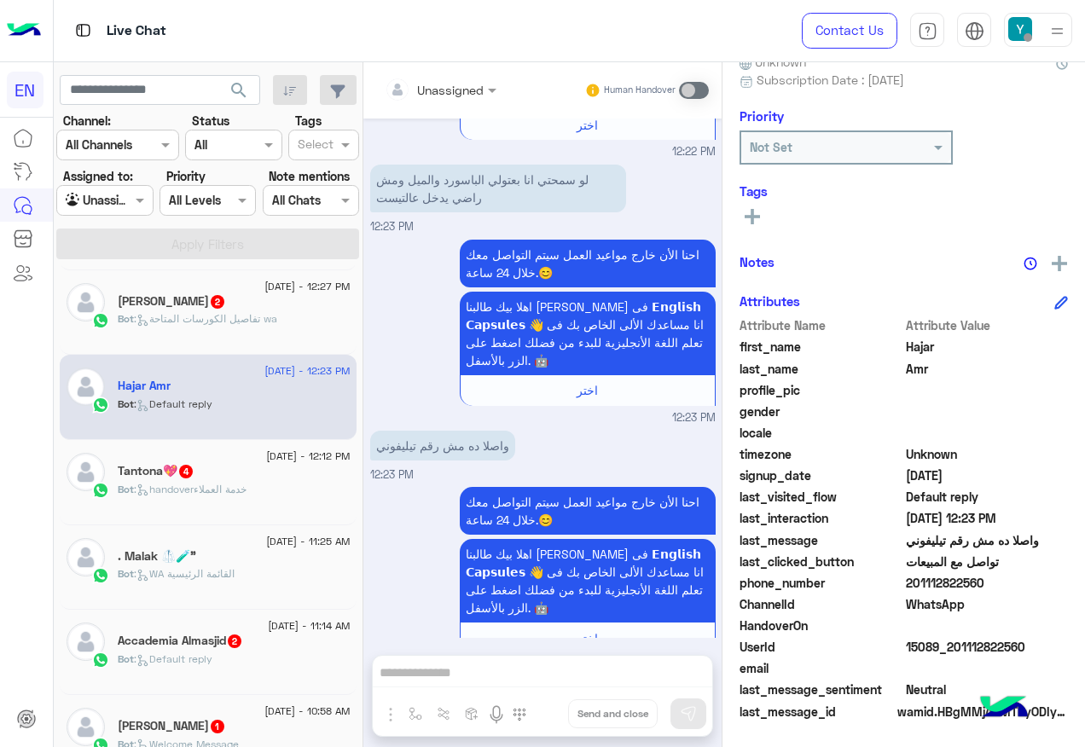
click at [231, 264] on app-inbox-users-filters "search Channel: Channel All Channels Status Channel All Tags Select Assigned to…" at bounding box center [209, 164] width 310 height 204
click at [229, 304] on div "[PERSON_NAME] 2" at bounding box center [234, 303] width 233 height 18
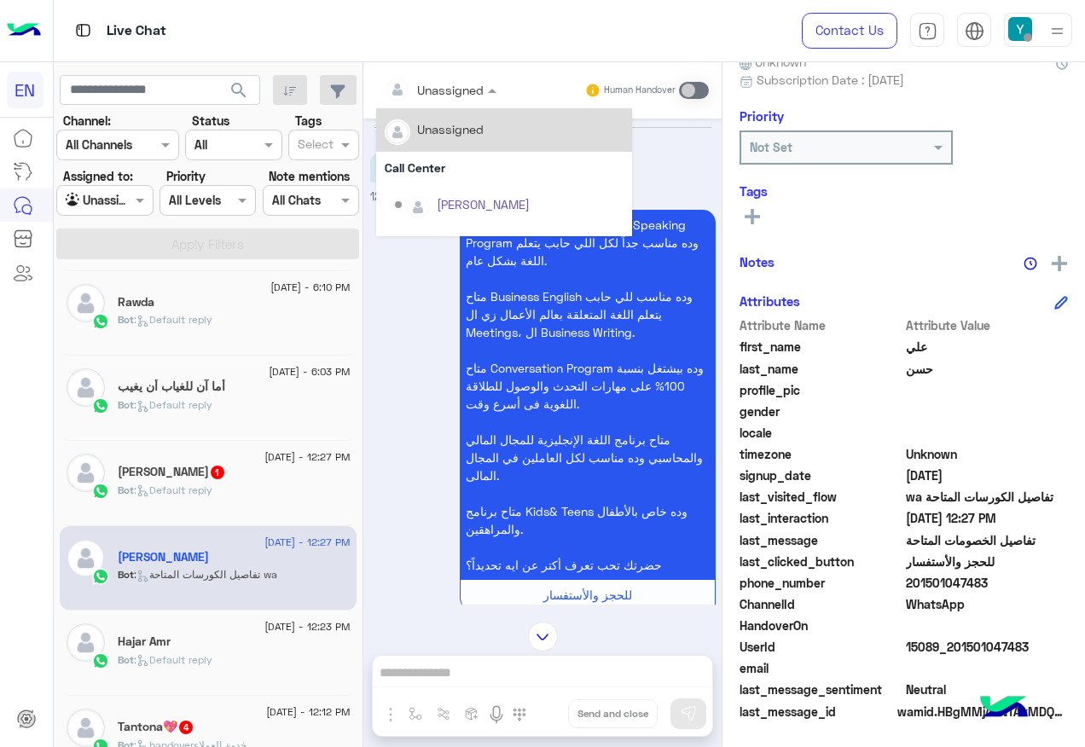
click at [436, 88] on input "text" at bounding box center [419, 90] width 69 height 18
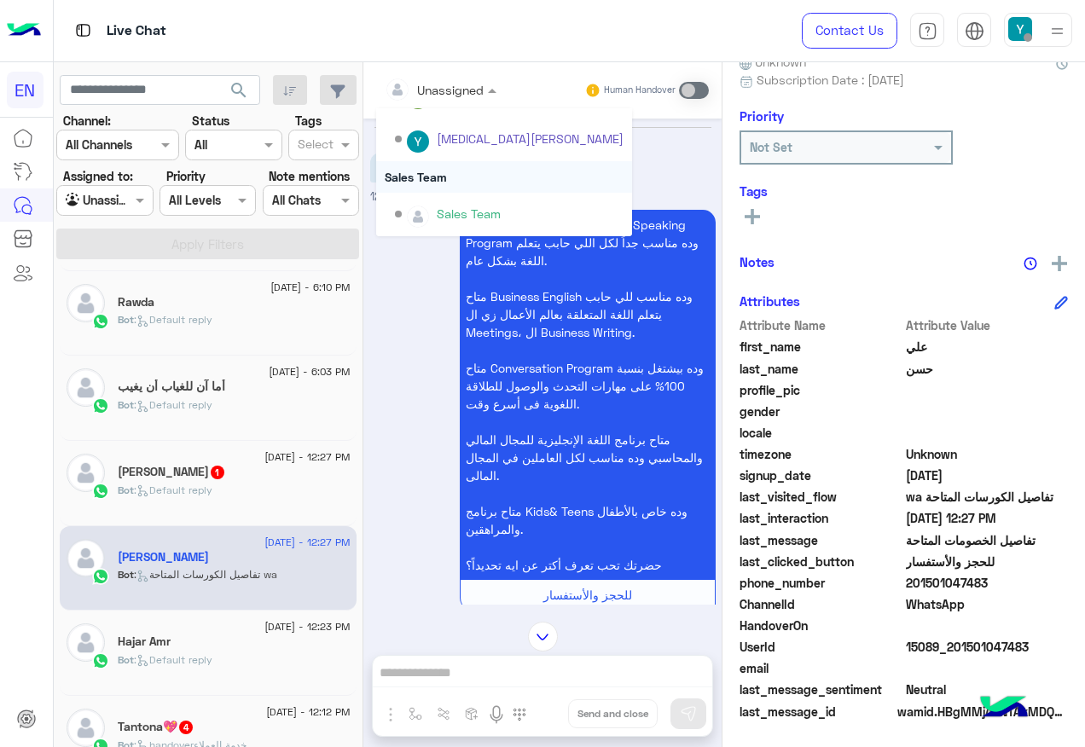
click at [453, 188] on div "Sales Team" at bounding box center [504, 177] width 256 height 32
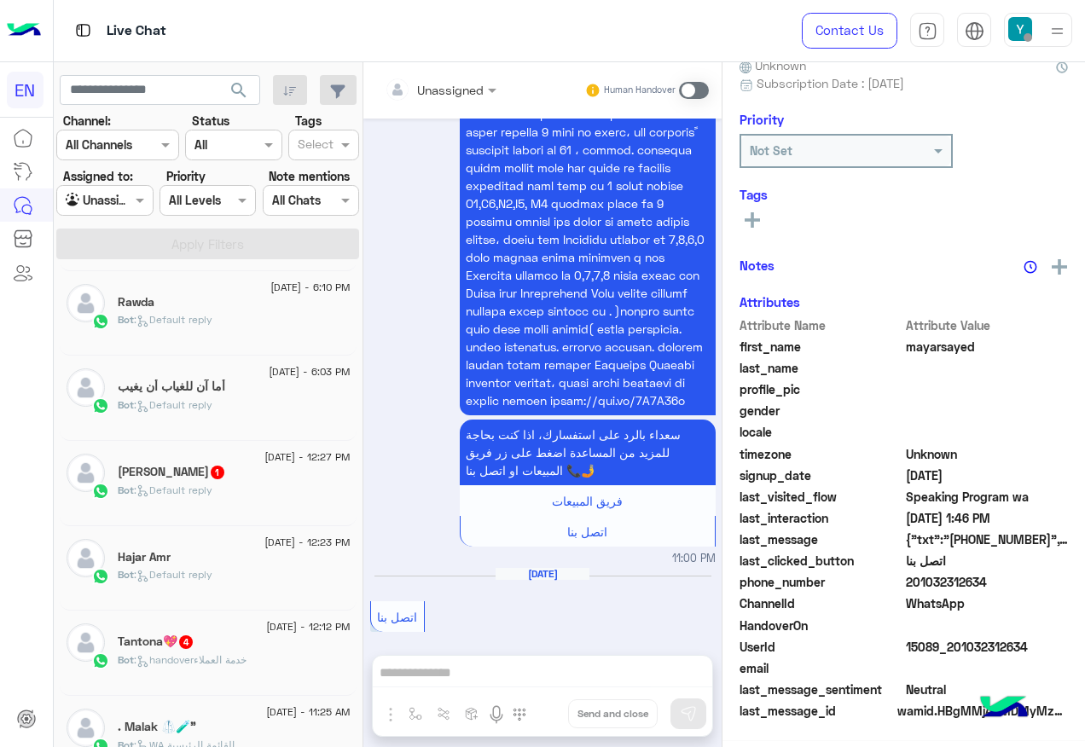
click at [188, 506] on div "Bot : Default reply" at bounding box center [234, 498] width 233 height 30
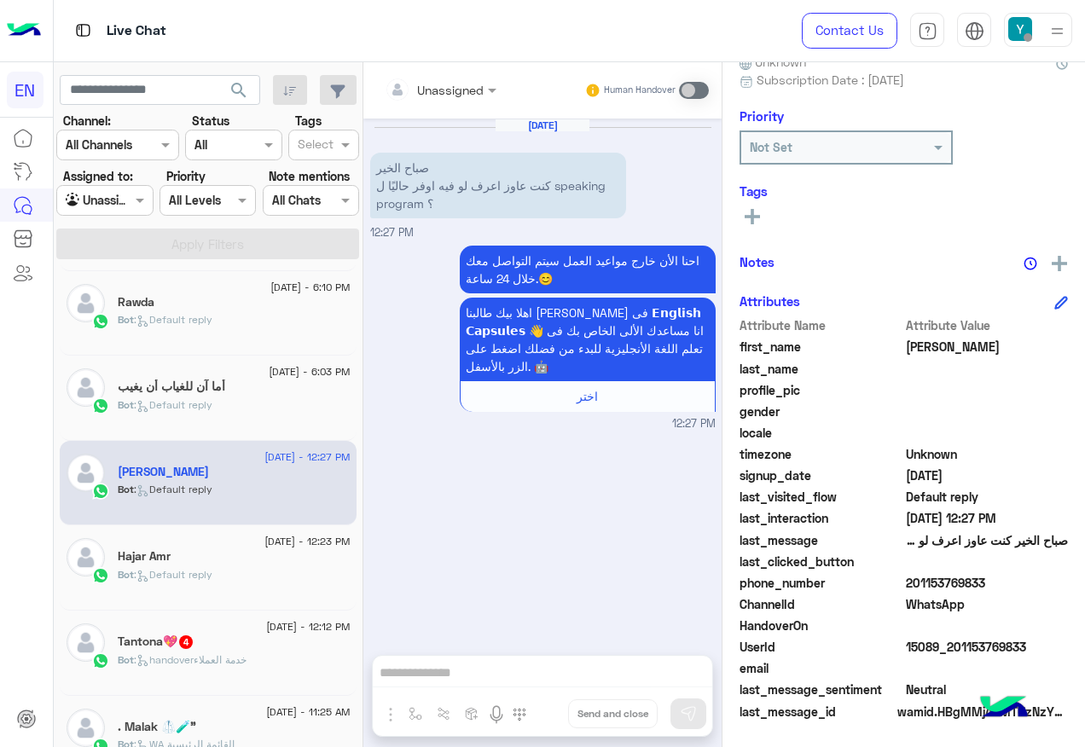
click at [445, 82] on input "text" at bounding box center [419, 90] width 69 height 18
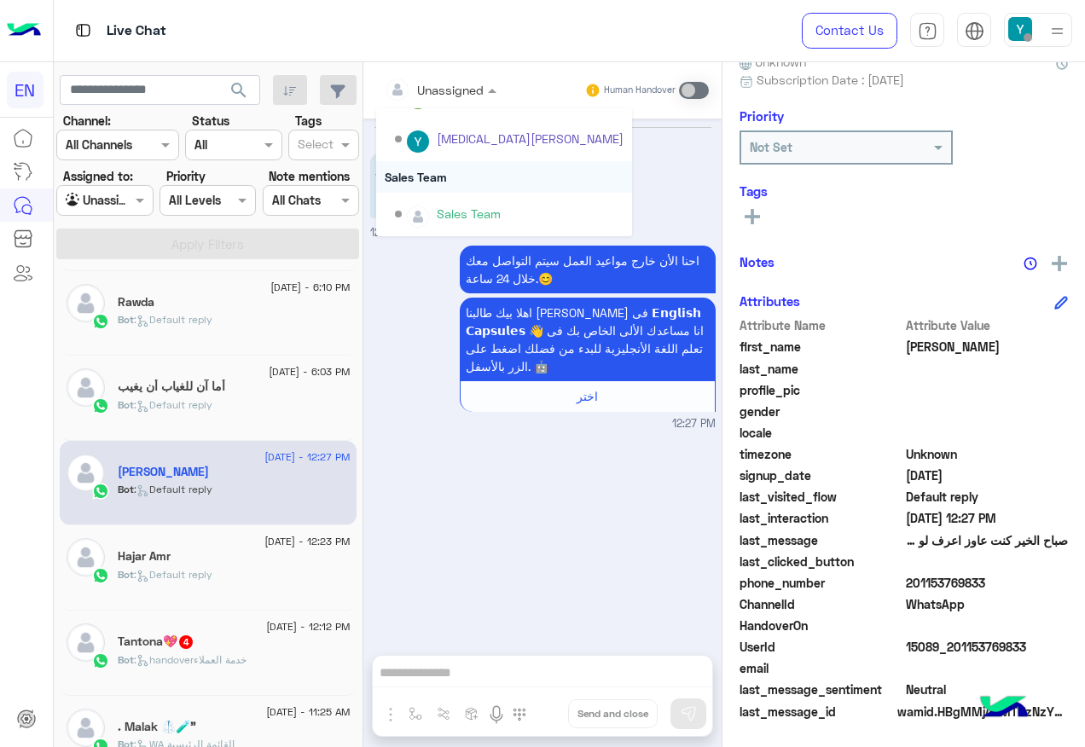
click at [449, 179] on div "Sales Team" at bounding box center [504, 177] width 256 height 32
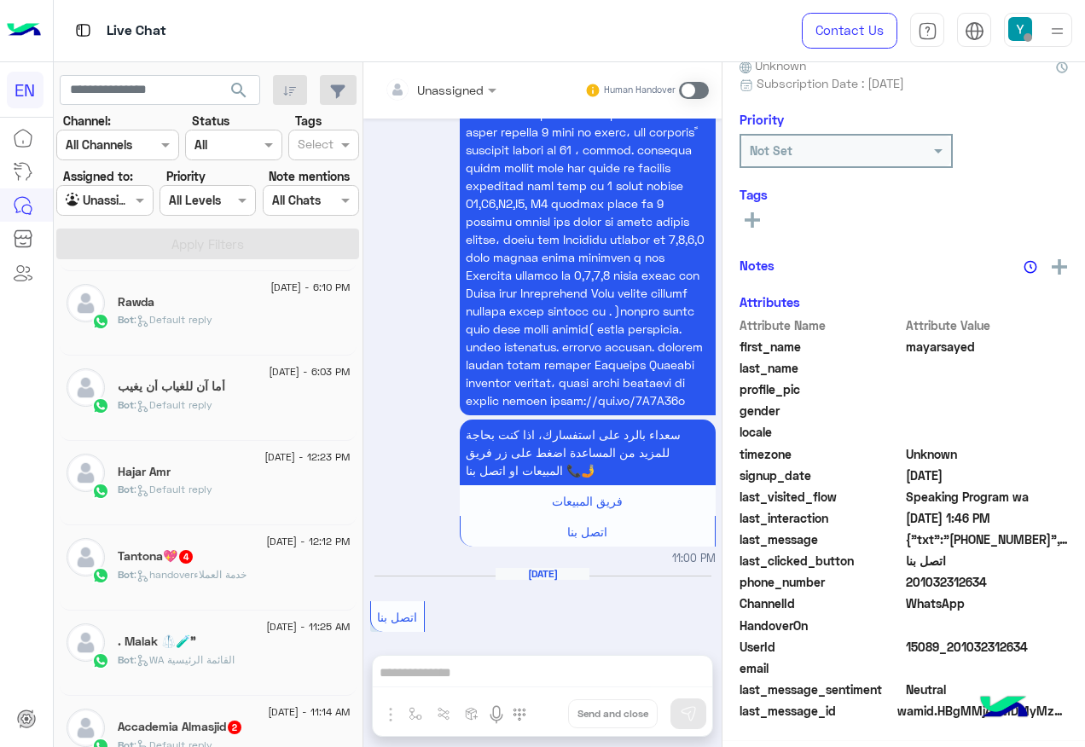
click at [259, 560] on div "Tantona💖 4" at bounding box center [234, 558] width 233 height 18
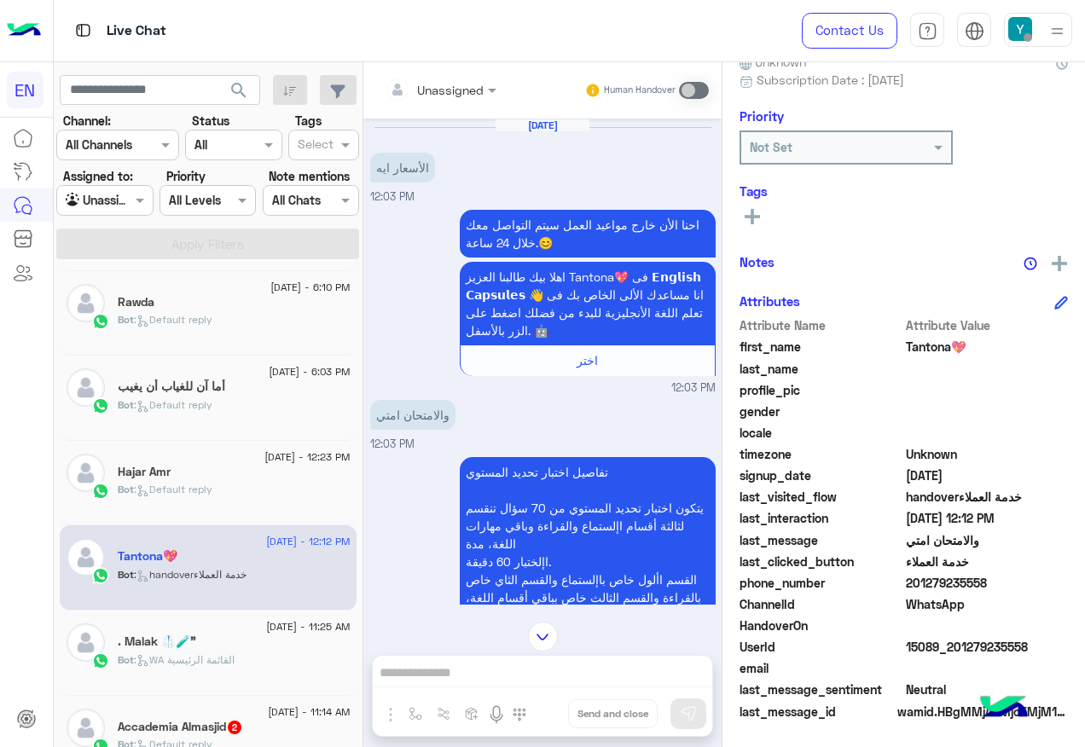
click at [443, 107] on div "Unassigned Human Handover" at bounding box center [542, 90] width 358 height 56
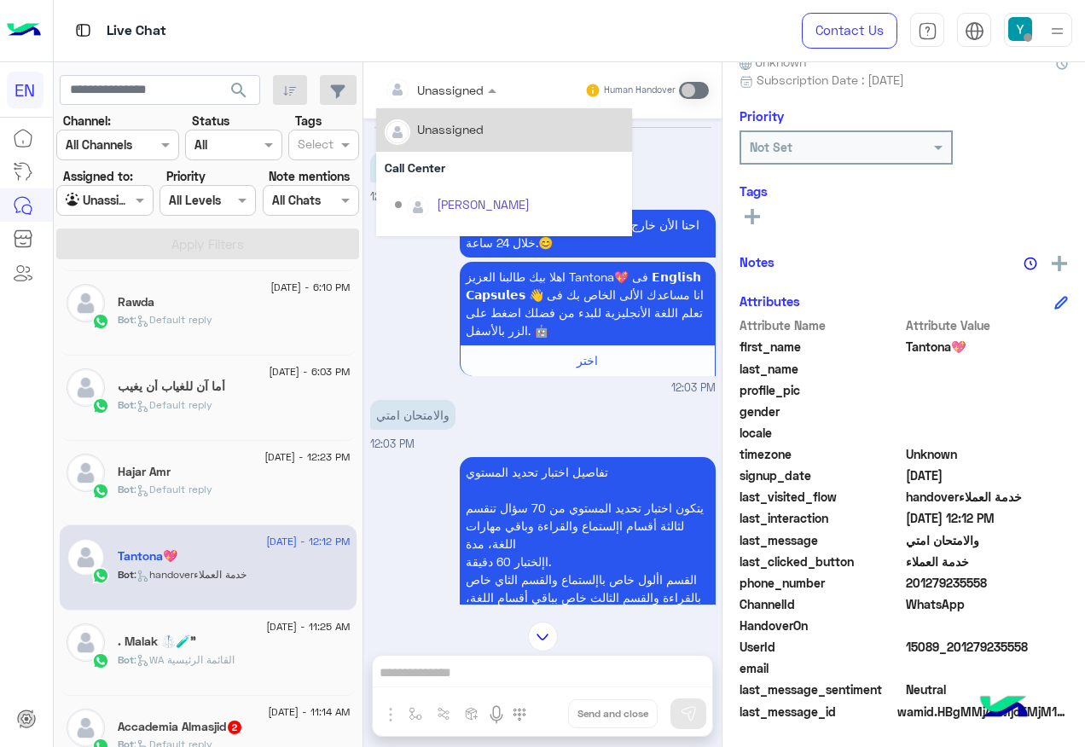
click at [443, 94] on input "text" at bounding box center [419, 90] width 69 height 18
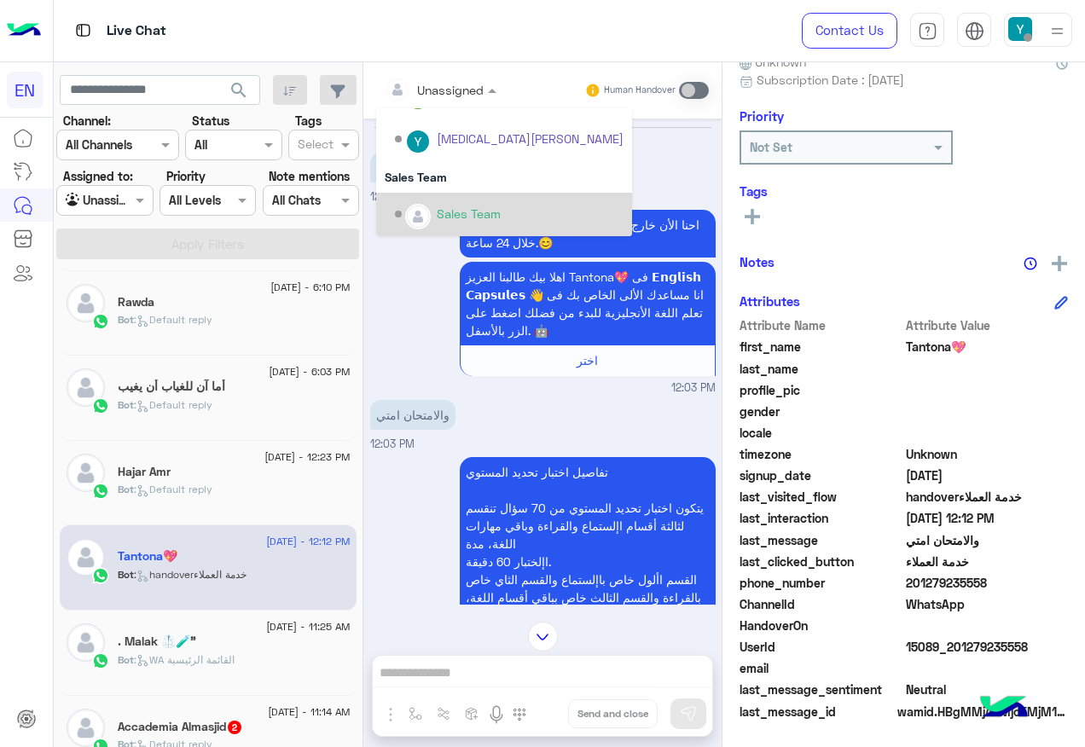
click at [460, 207] on div "Sales Team" at bounding box center [469, 214] width 64 height 18
